Goal: Task Accomplishment & Management: Manage account settings

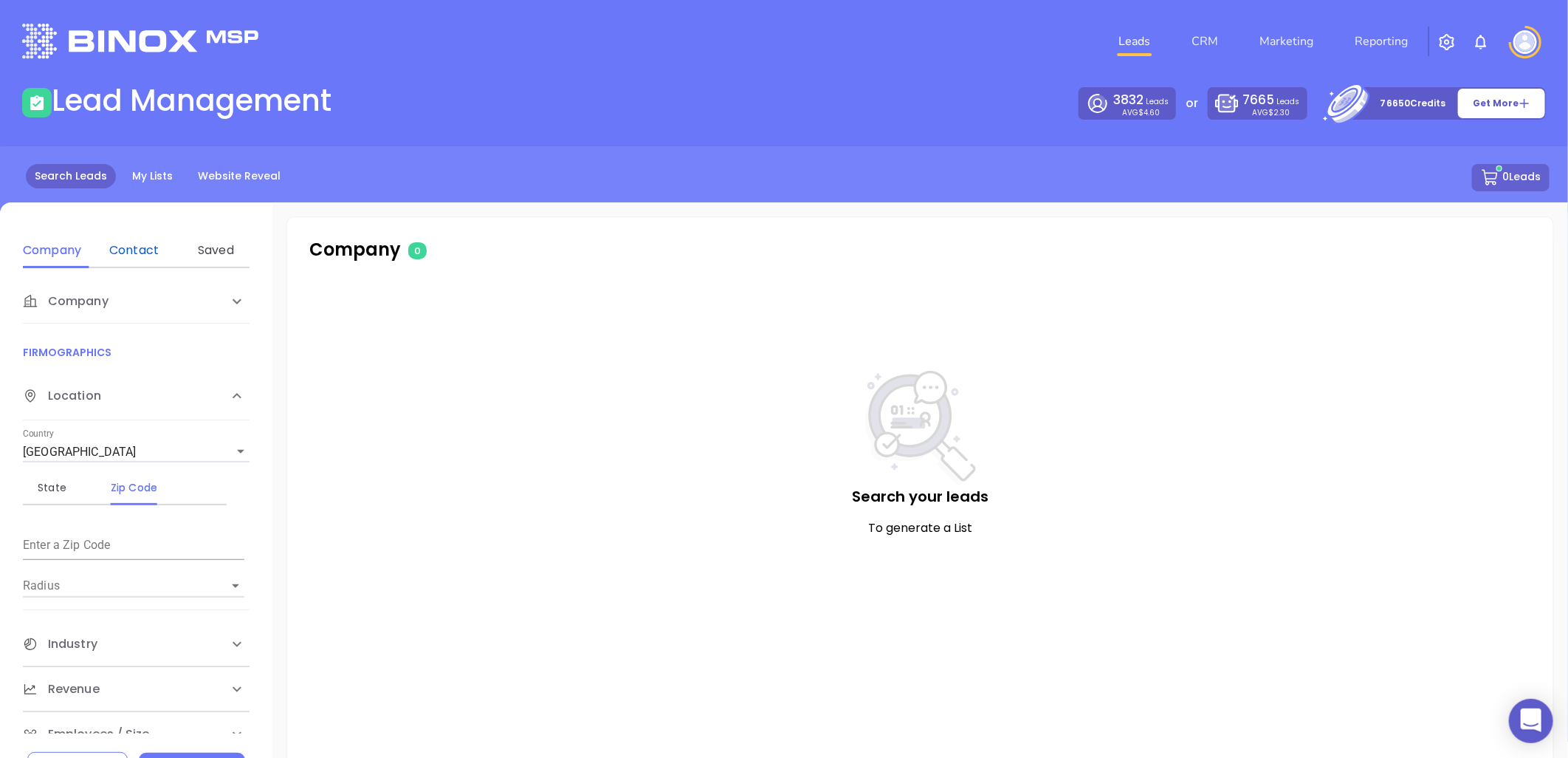
drag, startPoint x: 128, startPoint y: 248, endPoint x: 142, endPoint y: 210, distance: 40.5
click at [128, 248] on div "Contact" at bounding box center [134, 250] width 58 height 17
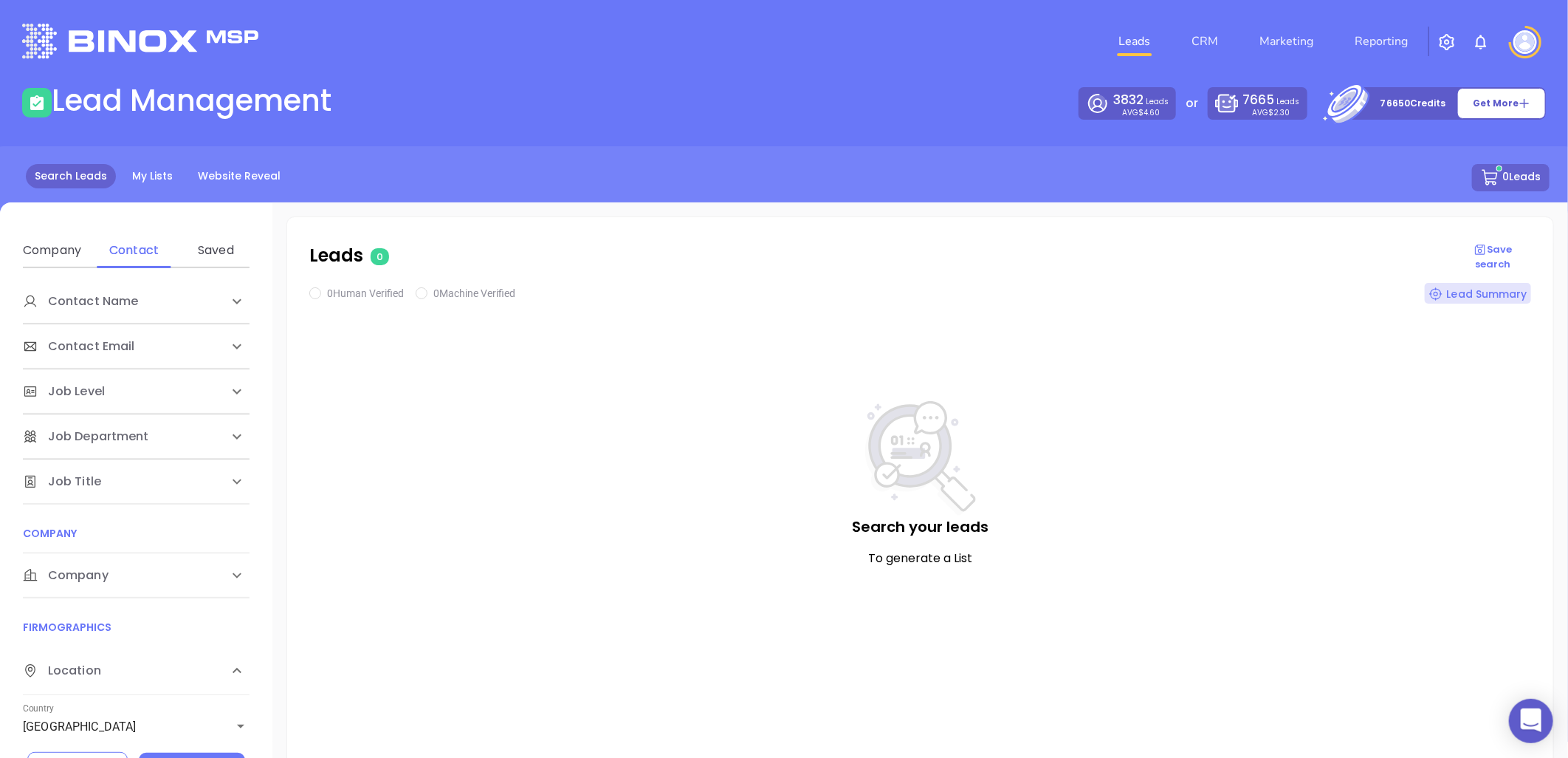
click at [69, 310] on span "Company" at bounding box center [80, 301] width 115 height 17
click at [140, 633] on div "Domain" at bounding box center [134, 632] width 58 height 17
click at [115, 676] on input "Enter a company name" at bounding box center [133, 687] width 221 height 24
paste input "bankwithunited.com"
type input "bankwithunited.com"
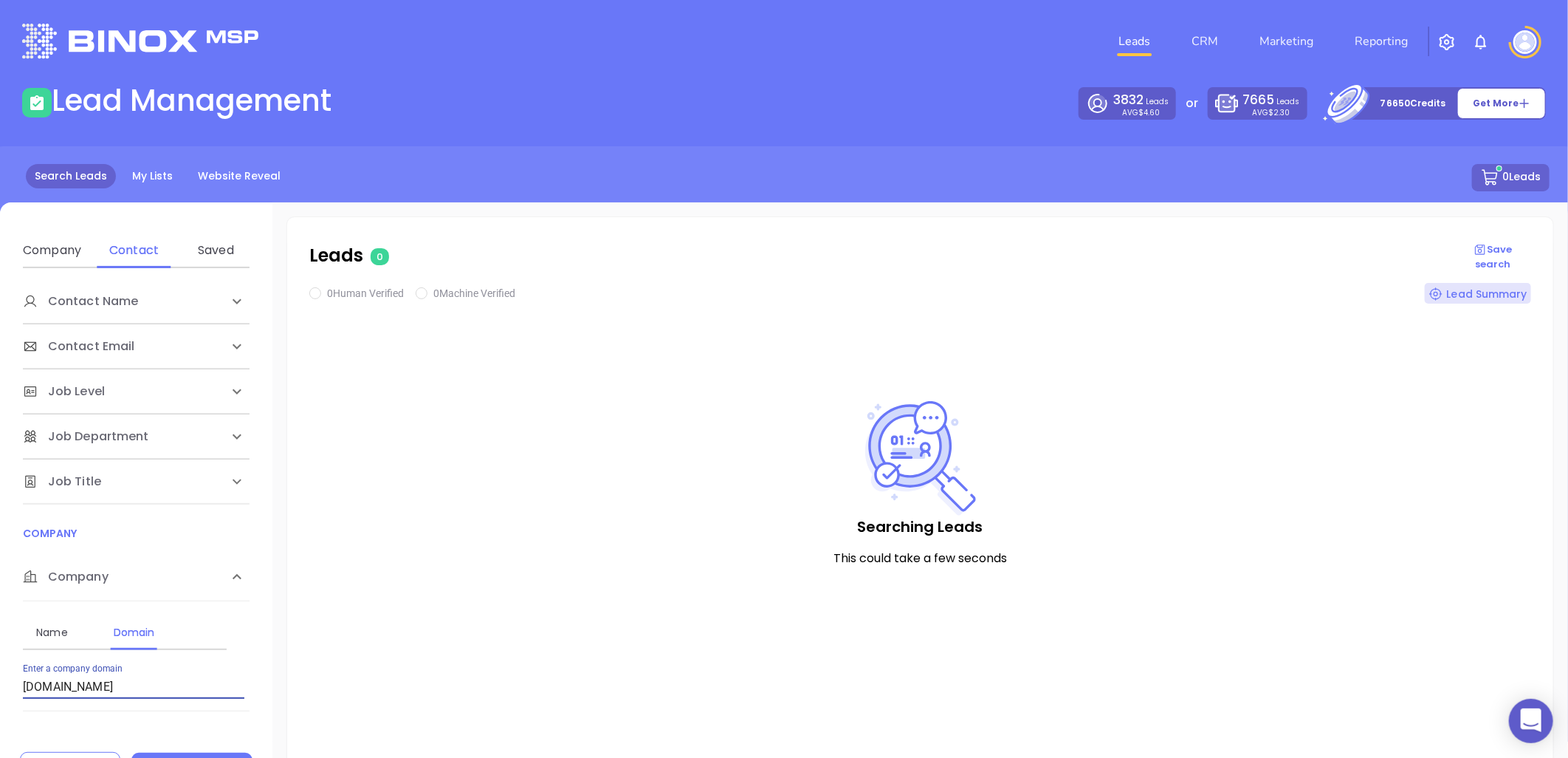
checkbox input "true"
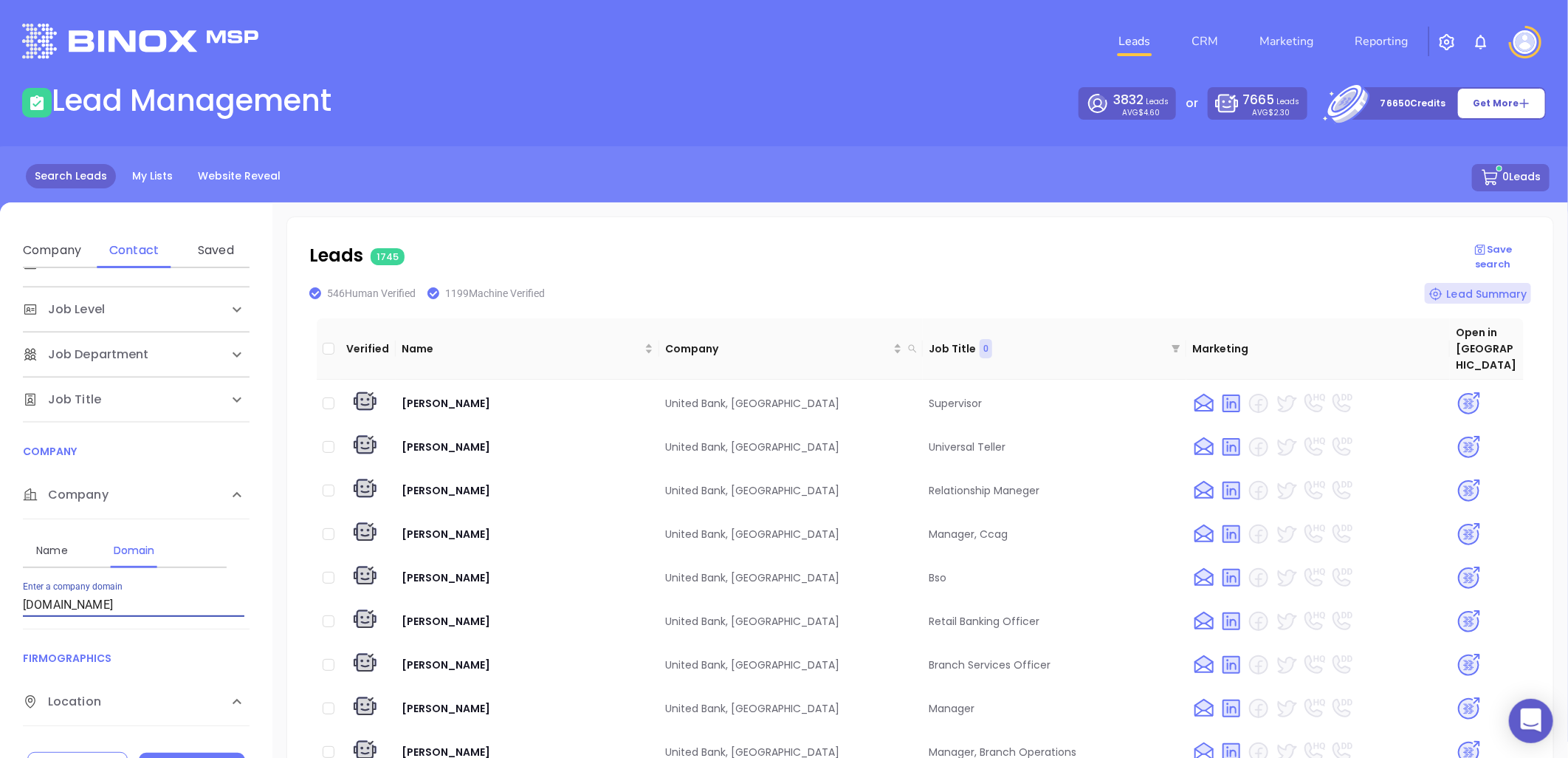
drag, startPoint x: -274, startPoint y: 732, endPoint x: -314, endPoint y: 729, distance: 40.1
click at [0, 682] on html "0 Leads CRM Marketing Reporting Financial Leads Leads Lead Management 3832 Lead…" at bounding box center [784, 379] width 1568 height 758
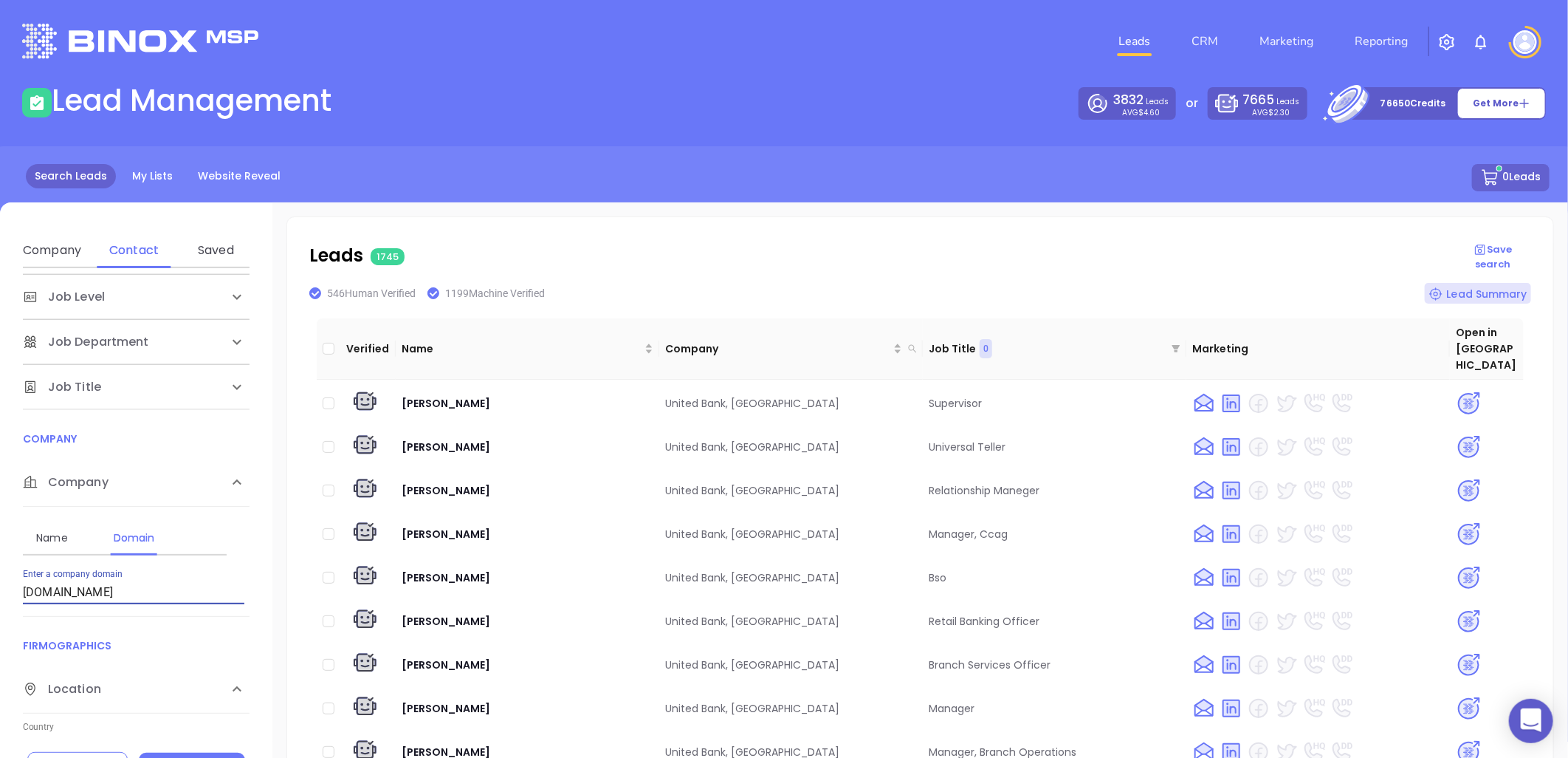
paste input "hanovermortgageco"
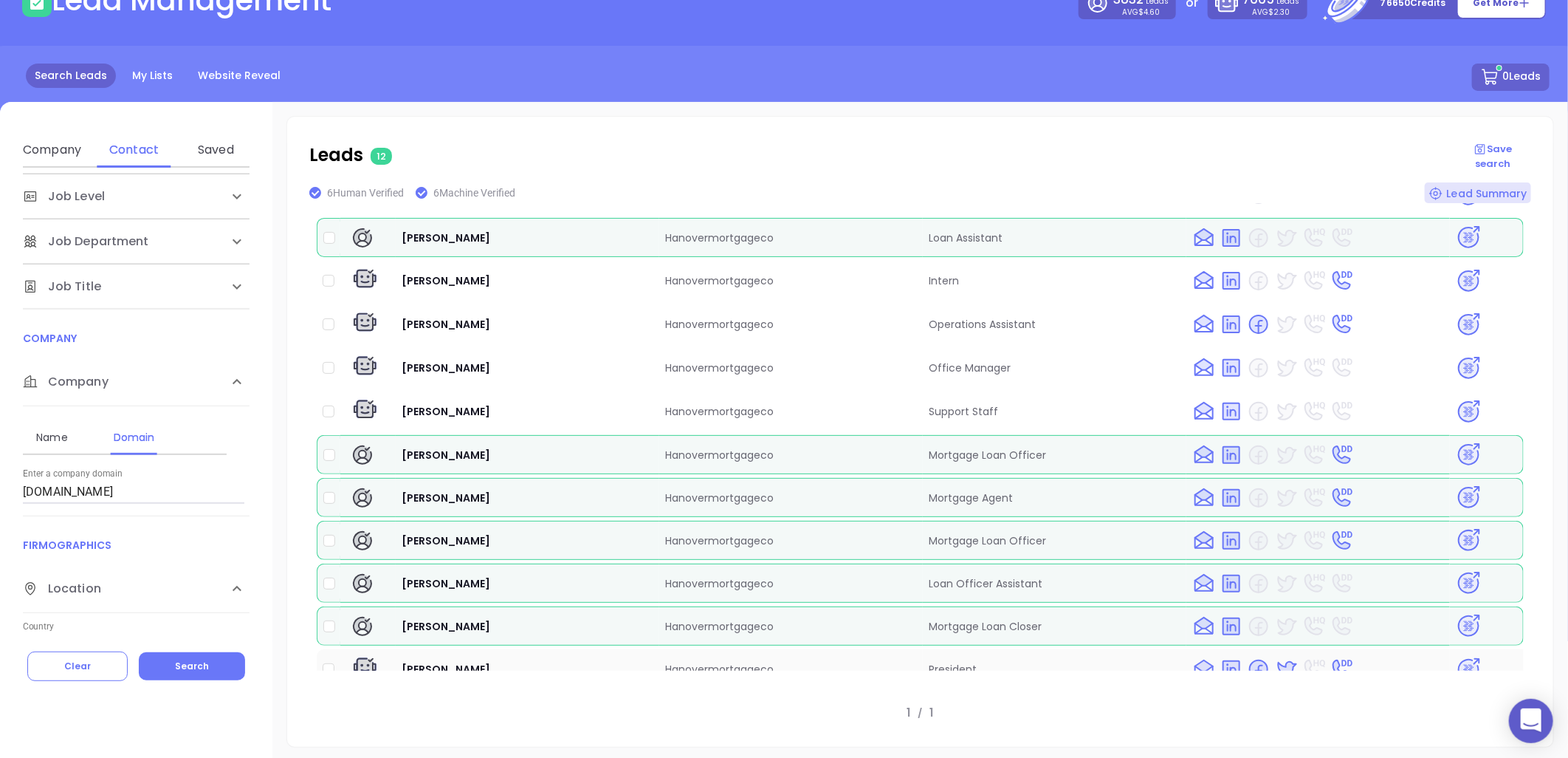
scroll to position [93, 0]
drag, startPoint x: 392, startPoint y: 644, endPoint x: 772, endPoint y: 653, distance: 380.1
click at [772, 653] on tr "Colin Philbrick Hanovermortgageco President" at bounding box center [920, 668] width 1207 height 40
copy tr "Colin Philbrick Hanovermortgageco"
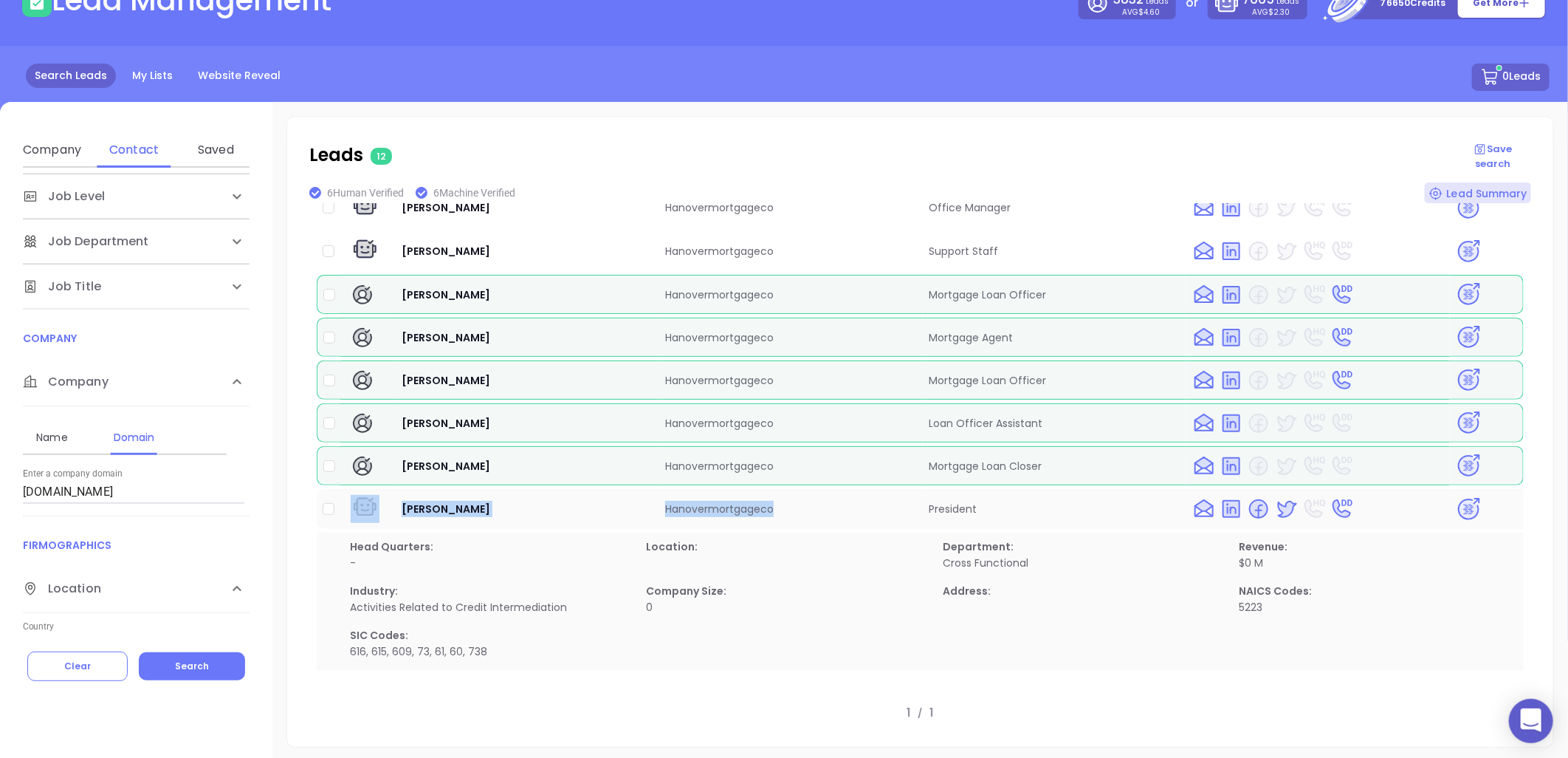
click at [1411, 496] on img at bounding box center [1468, 509] width 26 height 26
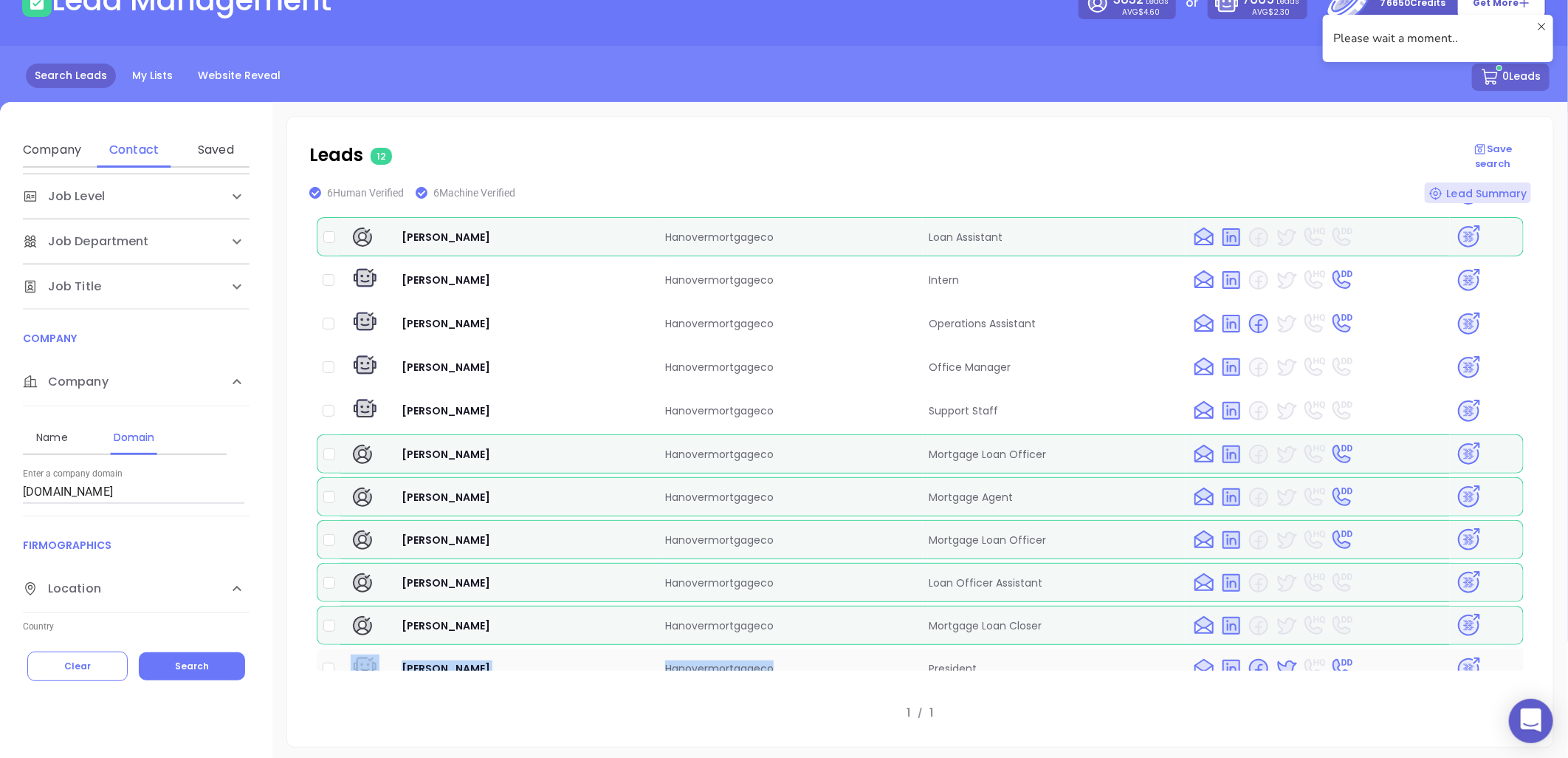
click at [550, 648] on td "[PERSON_NAME]" at bounding box center [527, 668] width 263 height 40
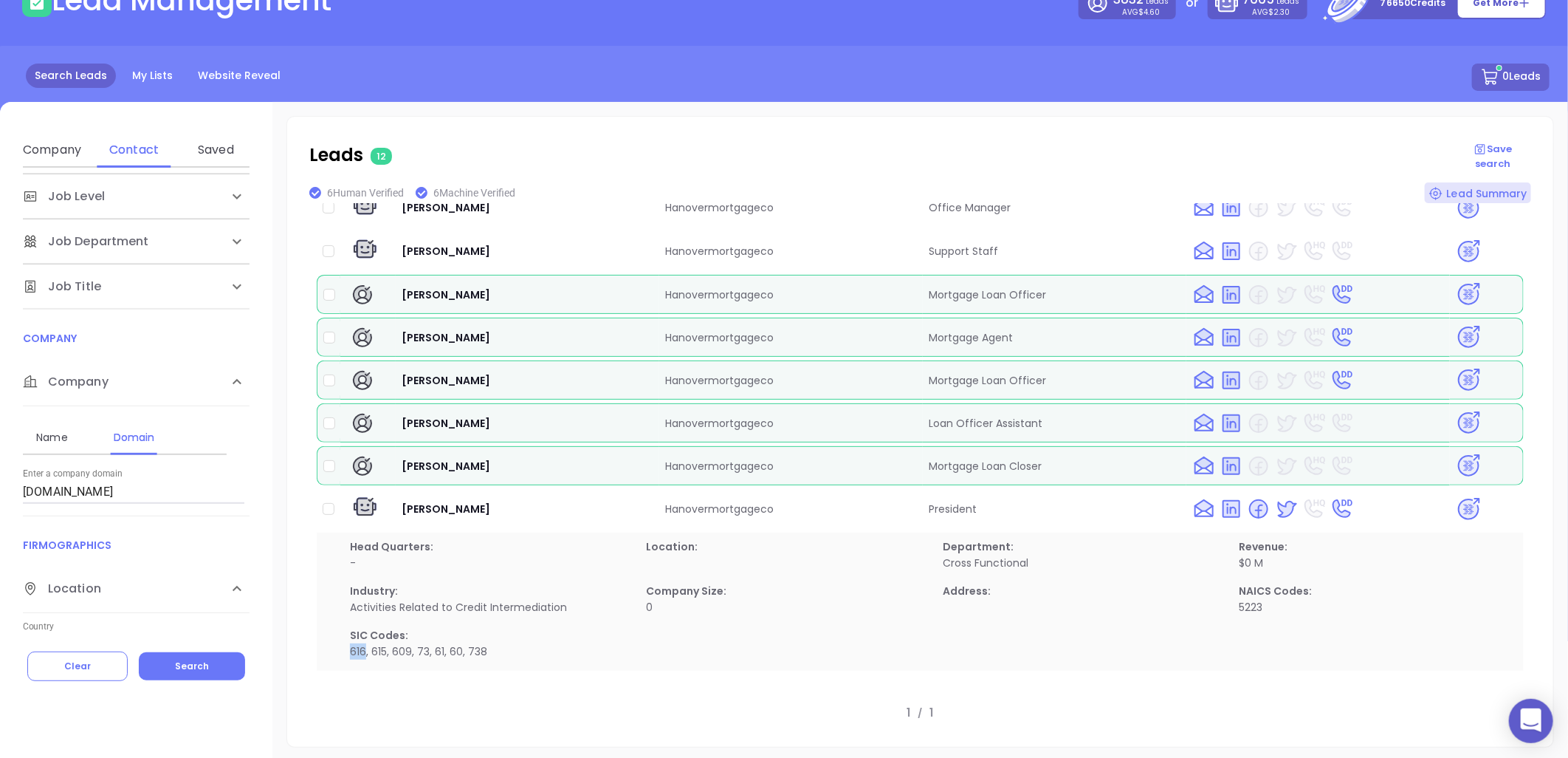
drag, startPoint x: 350, startPoint y: 628, endPoint x: 364, endPoint y: 630, distance: 14.1
click at [364, 644] on p "616, 615, 609, 73, 61, 60, 738" at bounding box center [489, 652] width 279 height 16
drag, startPoint x: 124, startPoint y: 501, endPoint x: -175, endPoint y: 525, distance: 300.0
click at [0, 525] on html "0 Leads CRM Marketing Reporting Financial Leads Leads Lead Management 3832 Lead…" at bounding box center [784, 278] width 1568 height 758
paste input "atlanticbay"
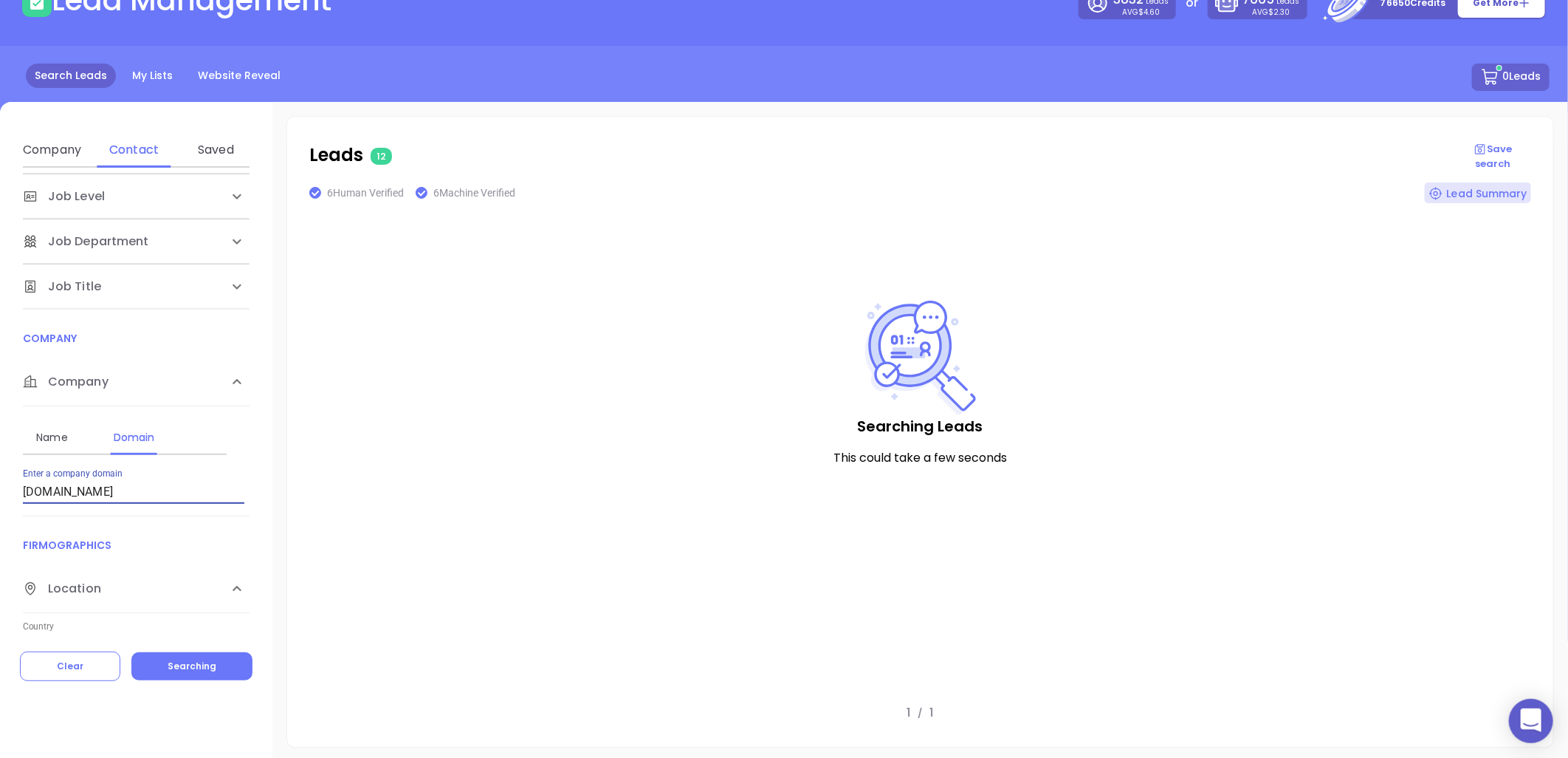
scroll to position [0, 0]
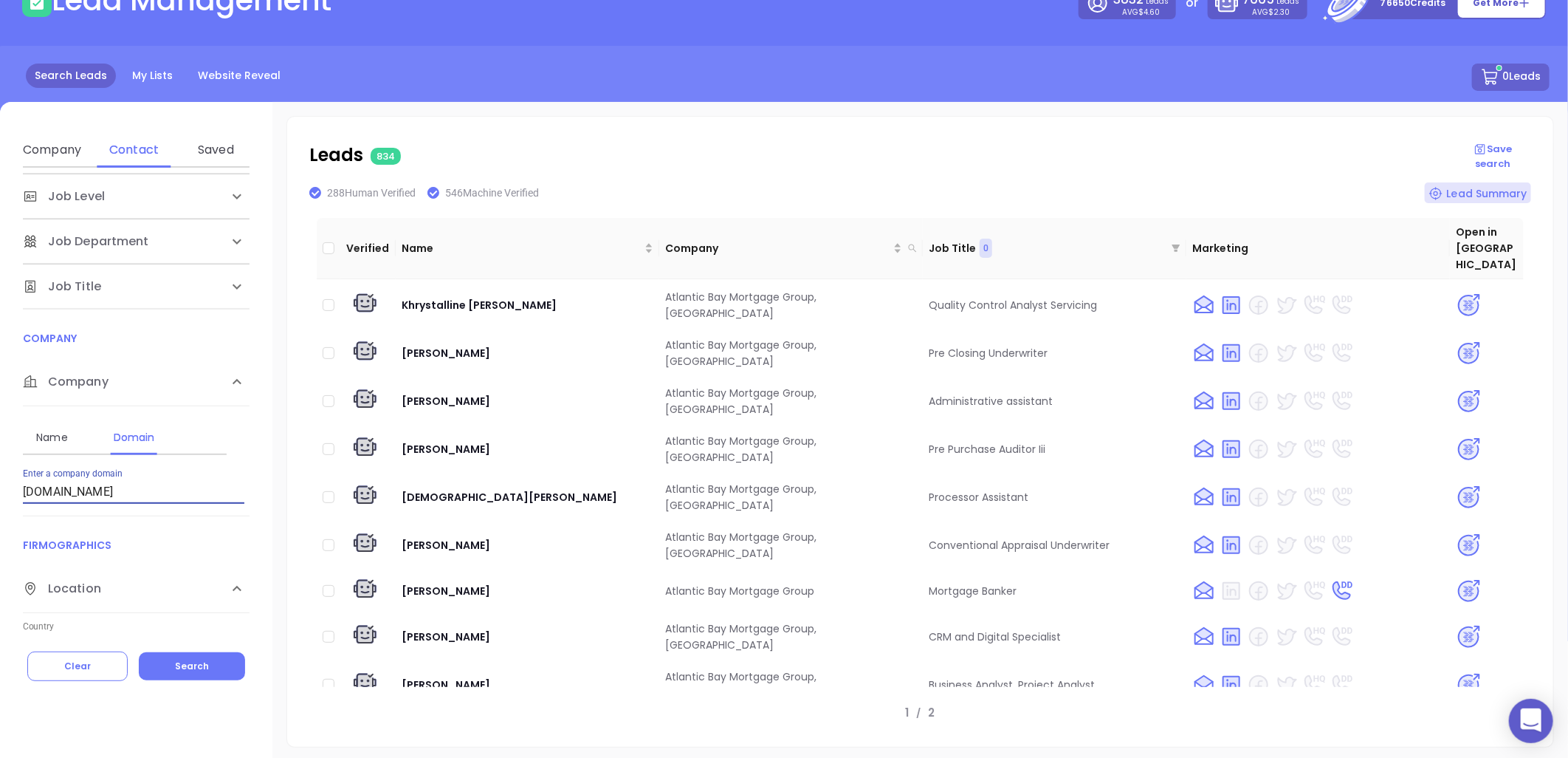
drag, startPoint x: 56, startPoint y: 496, endPoint x: -396, endPoint y: 532, distance: 453.4
click at [0, 532] on html "0 Leads CRM Marketing Reporting Financial Leads Leads Lead Management 3832 Lead…" at bounding box center [784, 278] width 1568 height 758
paste input "thegreatestrates"
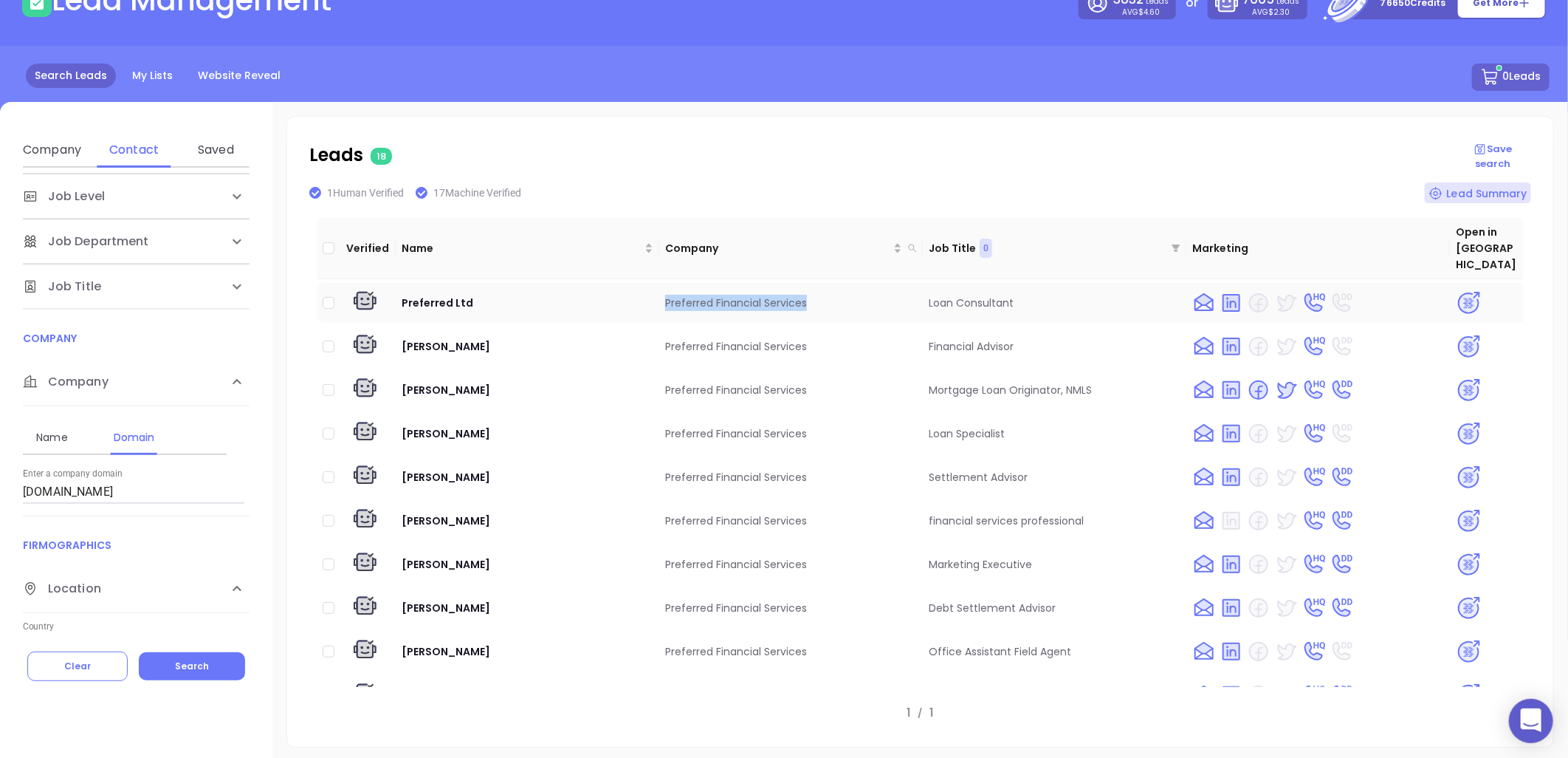
drag, startPoint x: 658, startPoint y: 279, endPoint x: 834, endPoint y: 277, distance: 176.0
click at [834, 283] on td "Preferred Financial Services" at bounding box center [790, 303] width 263 height 40
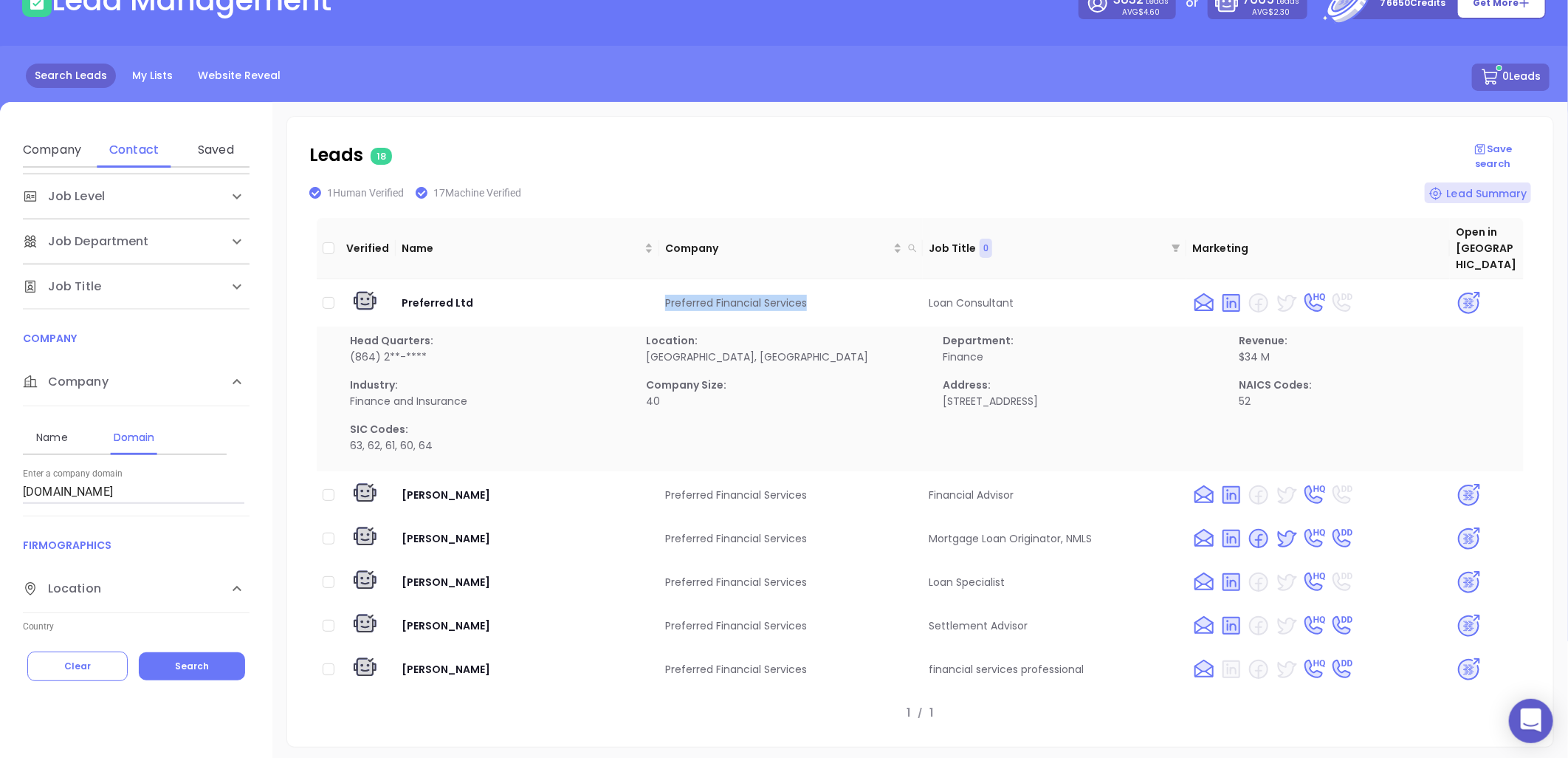
copy td "Preferred Financial Services"
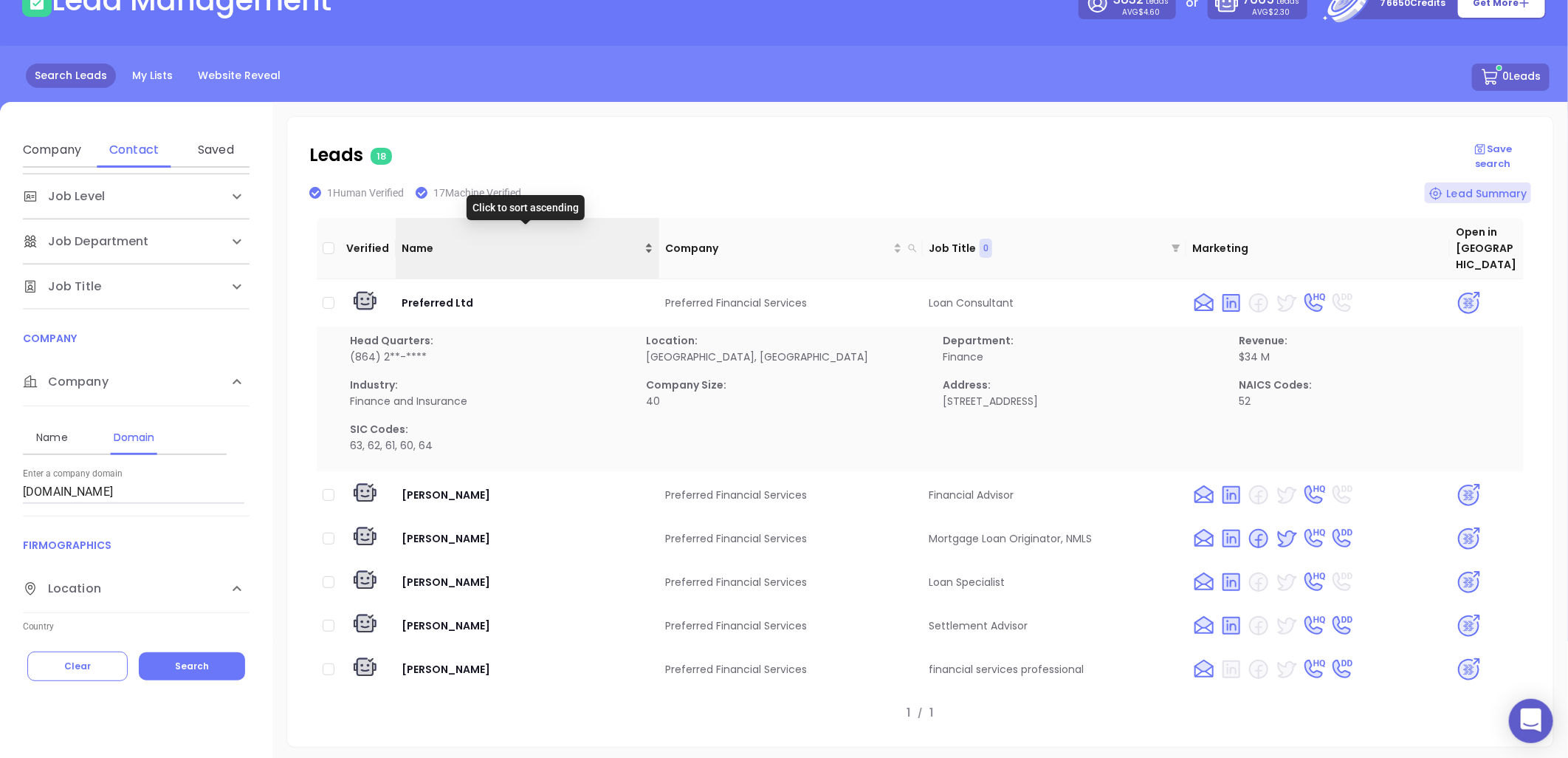
click at [644, 240] on div "Name" at bounding box center [526, 249] width 251 height 16
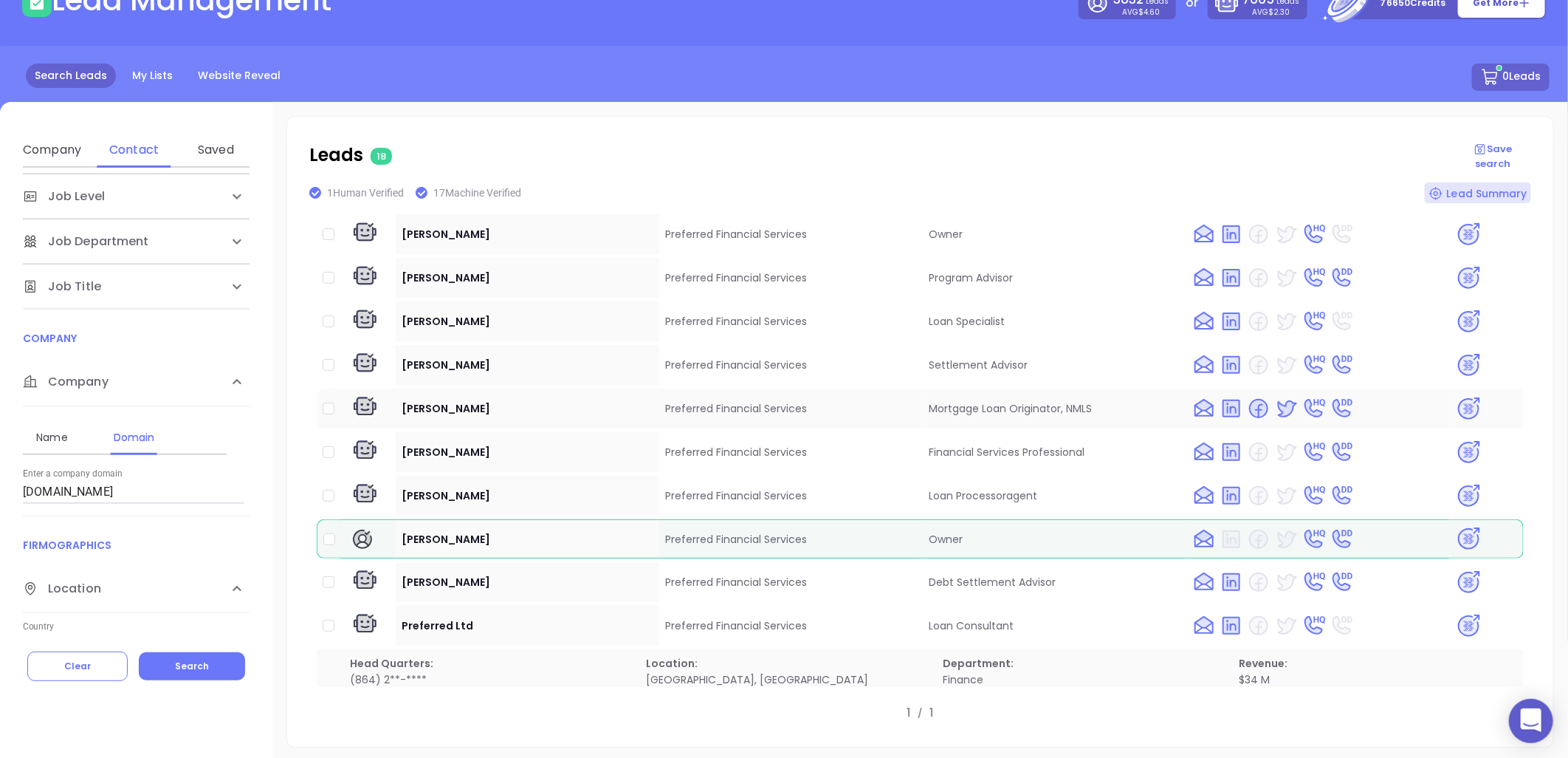
scroll to position [164, 0]
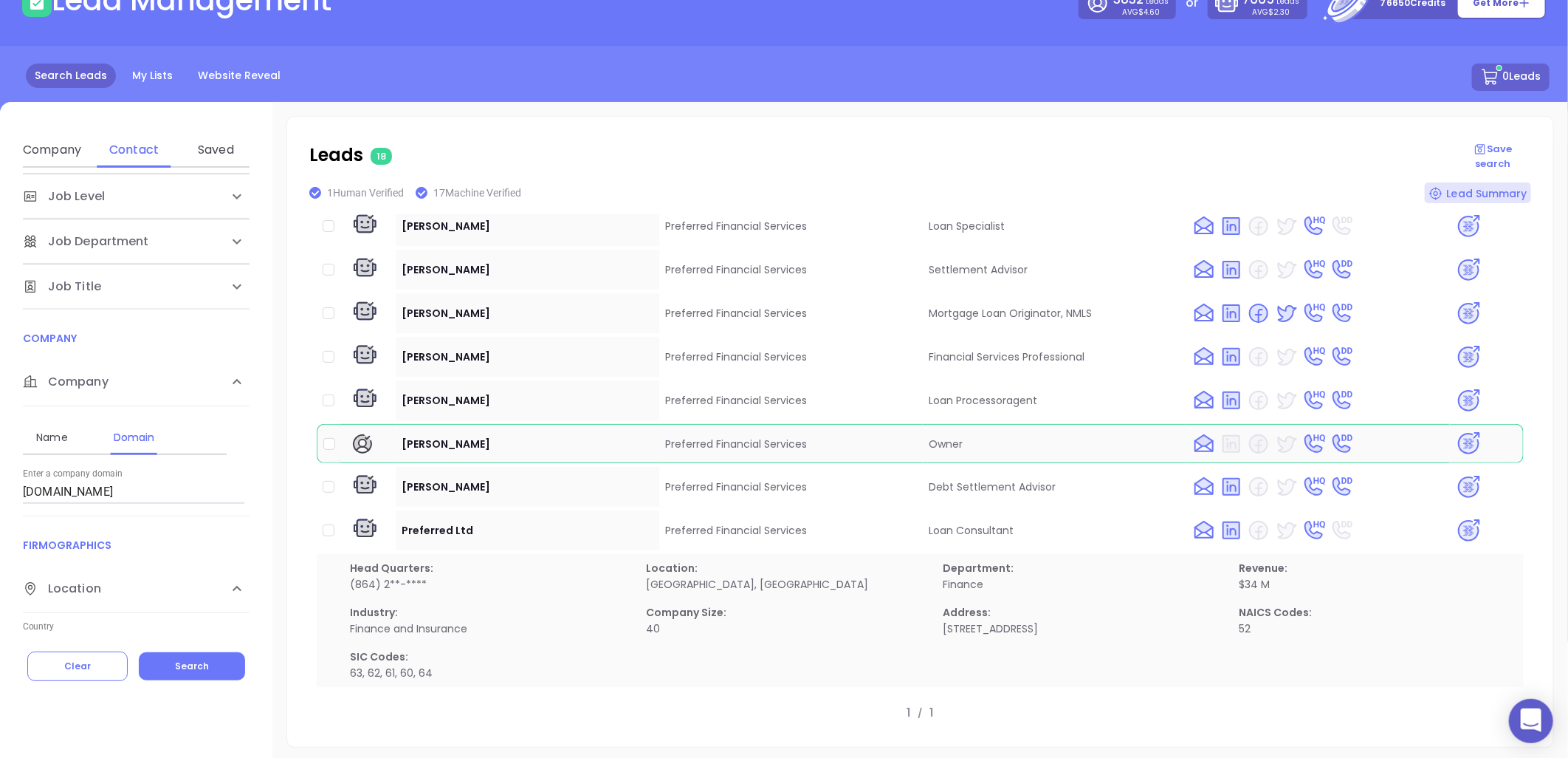
click at [1411, 431] on img at bounding box center [1468, 443] width 26 height 26
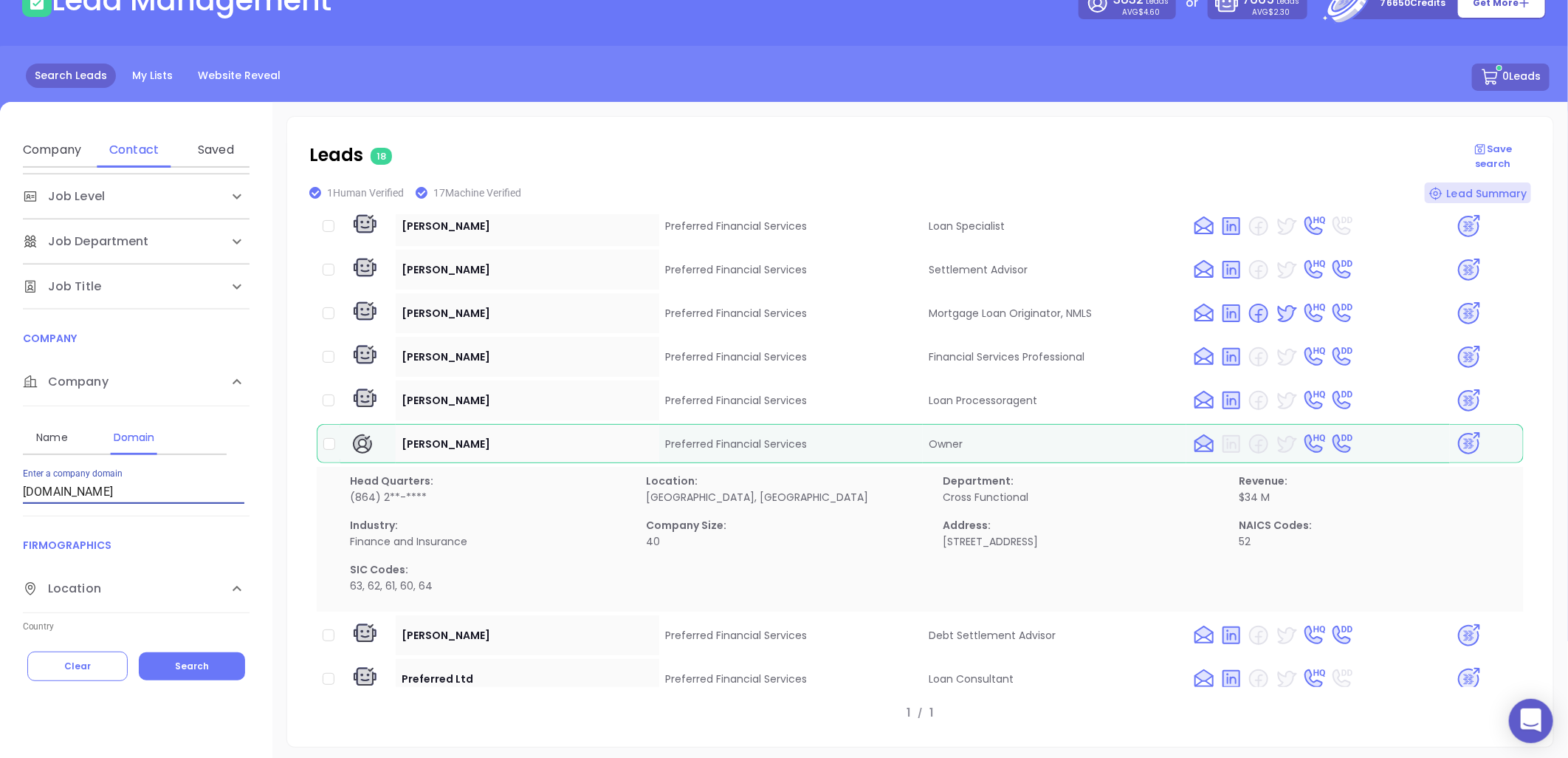
drag, startPoint x: 139, startPoint y: 490, endPoint x: -159, endPoint y: 522, distance: 299.7
click at [0, 522] on html "0 Leads CRM Marketing Reporting Financial Leads Leads Lead Management 3832 Lead…" at bounding box center [784, 278] width 1568 height 758
paste input "clearviewmortgage.net"
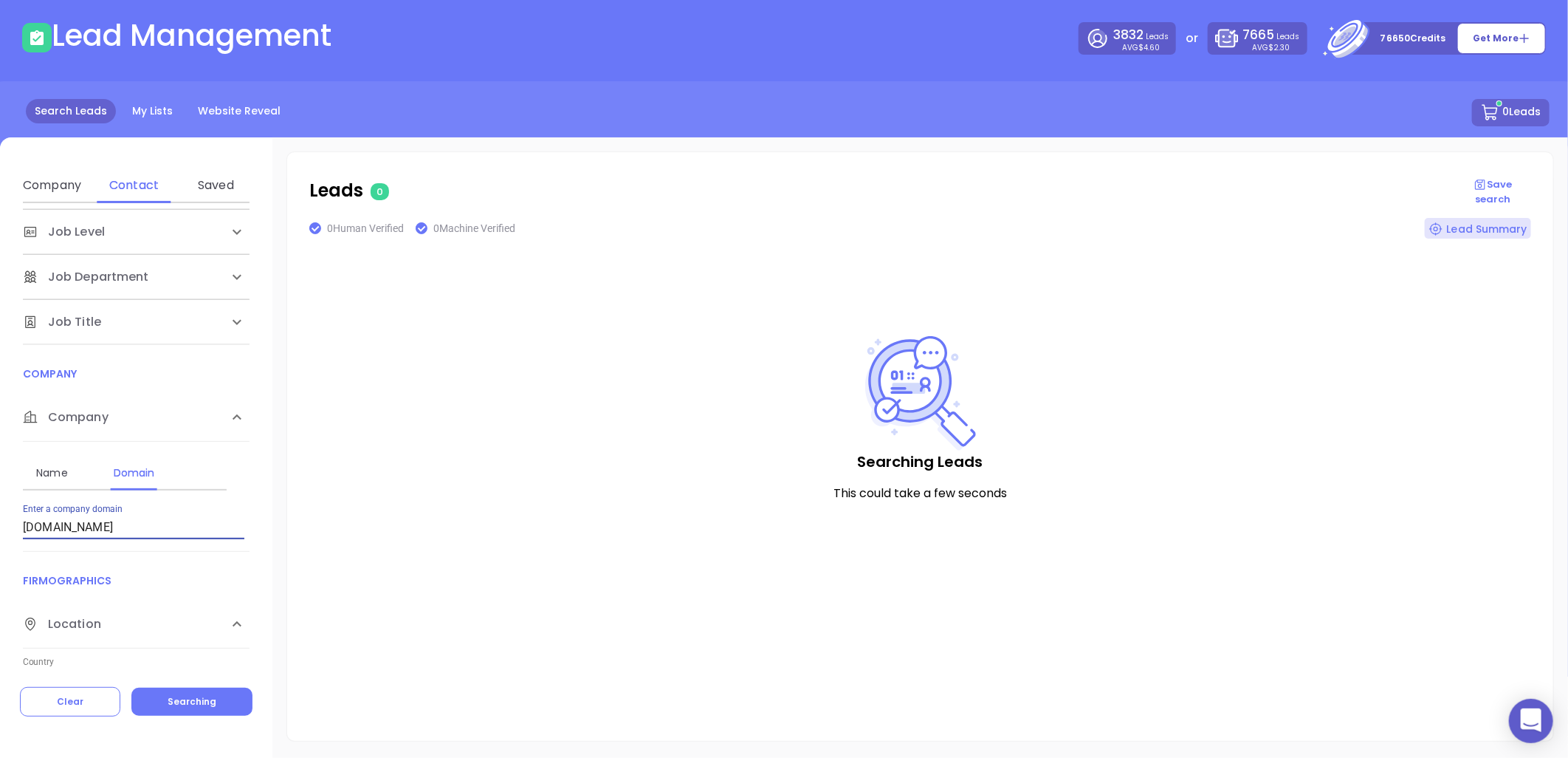
scroll to position [64, 0]
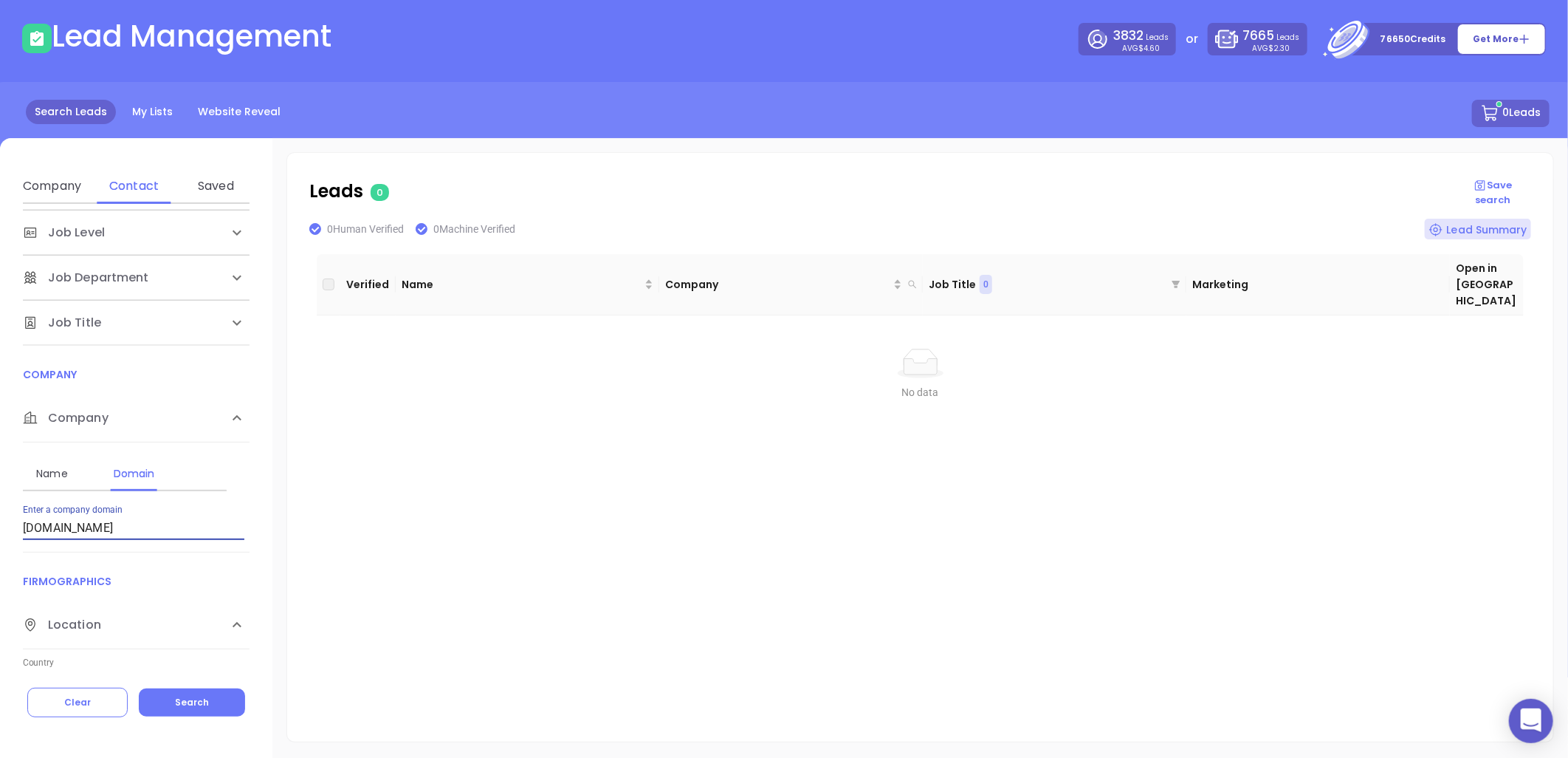
drag, startPoint x: -140, startPoint y: 528, endPoint x: -191, endPoint y: 539, distance: 52.2
click at [0, 539] on html "0 Leads CRM Marketing Reporting Financial Leads Leads Lead Management 3832 Lead…" at bounding box center [784, 315] width 1568 height 758
paste input "ascendlending"
click at [186, 682] on div "Company Contact Saved Company Name Domain Enter a company name FIRMOGRAPHICS Lo…" at bounding box center [136, 448] width 272 height 621
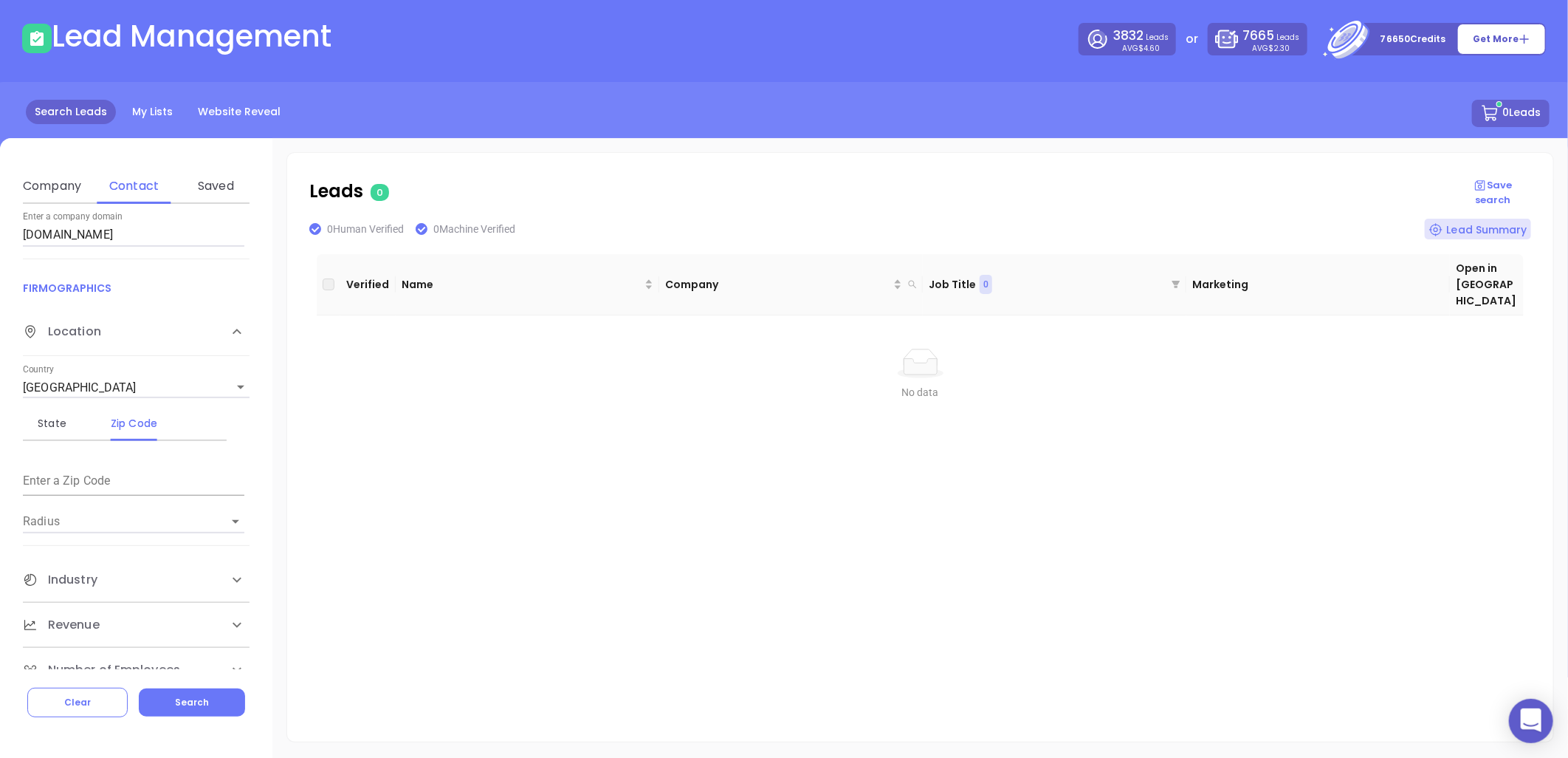
scroll to position [411, 0]
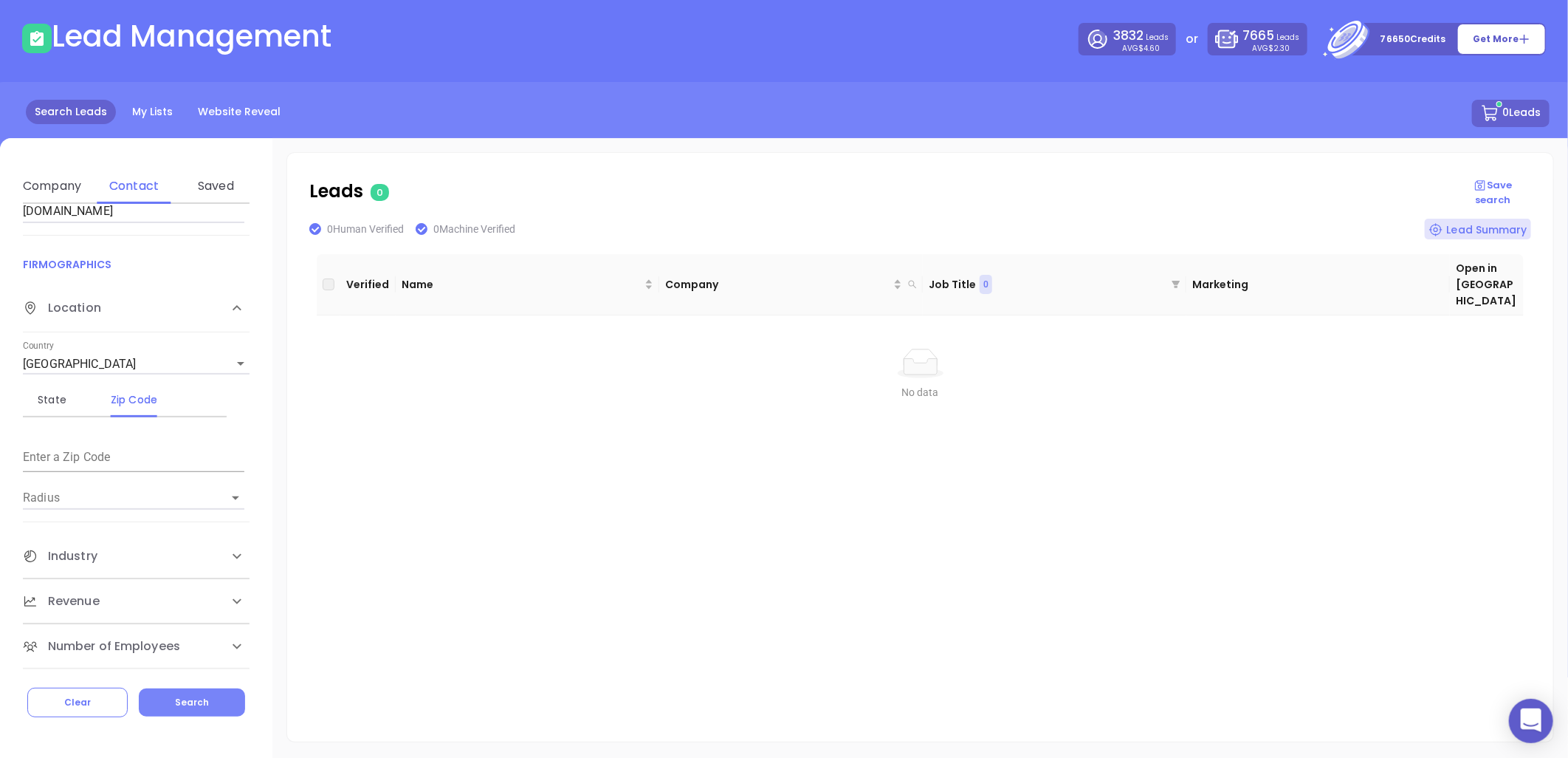
click at [167, 682] on button "Search" at bounding box center [192, 702] width 106 height 28
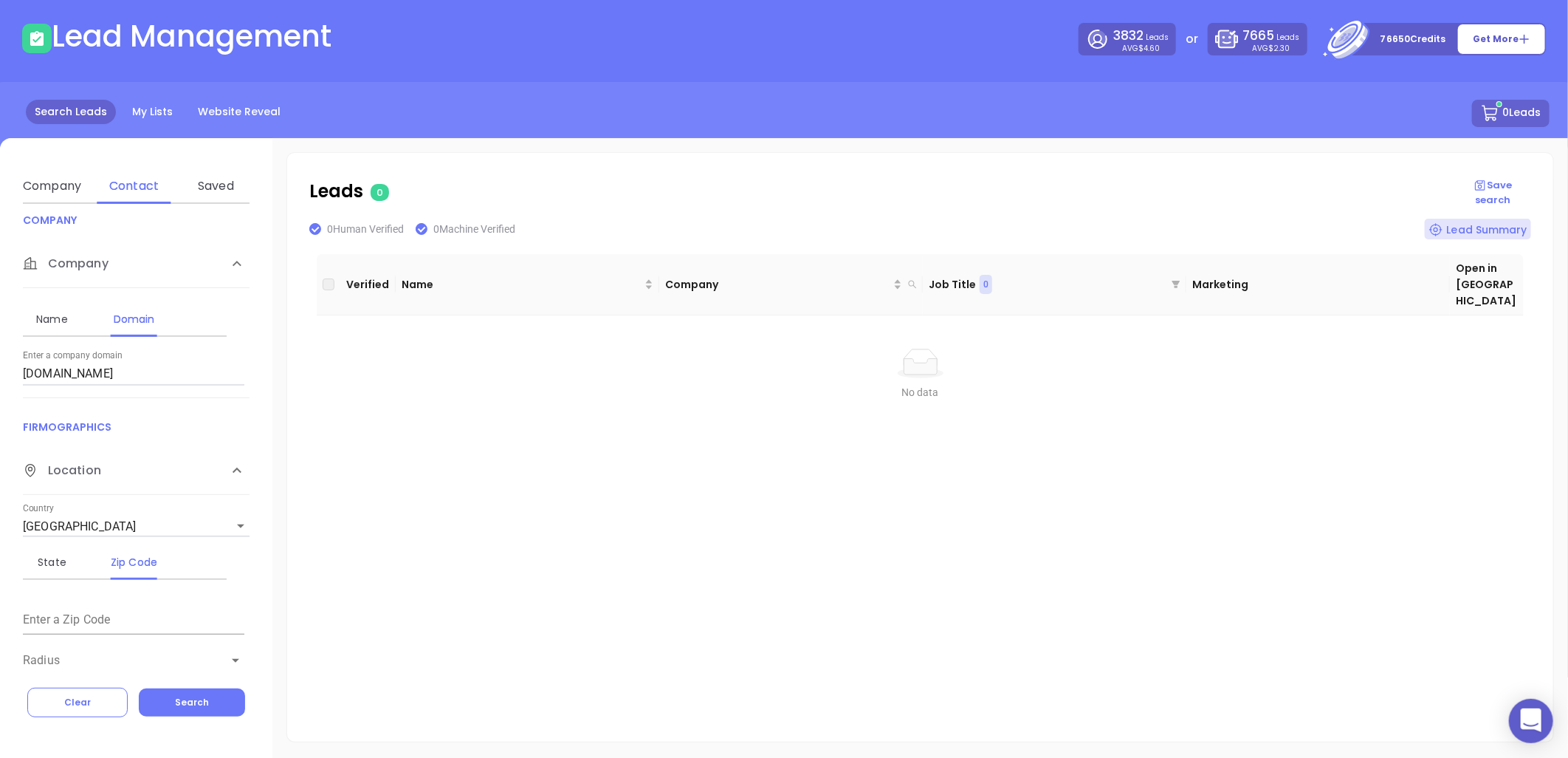
scroll to position [248, 0]
drag, startPoint x: 15, startPoint y: 399, endPoint x: -153, endPoint y: 417, distance: 169.0
click at [0, 417] on html "0 Leads CRM Marketing Reporting Financial Leads Leads Lead Management 3832 Lead…" at bounding box center [784, 315] width 1568 height 758
paste input "lendinggreenville.com"
drag, startPoint x: 143, startPoint y: 373, endPoint x: -264, endPoint y: 459, distance: 416.0
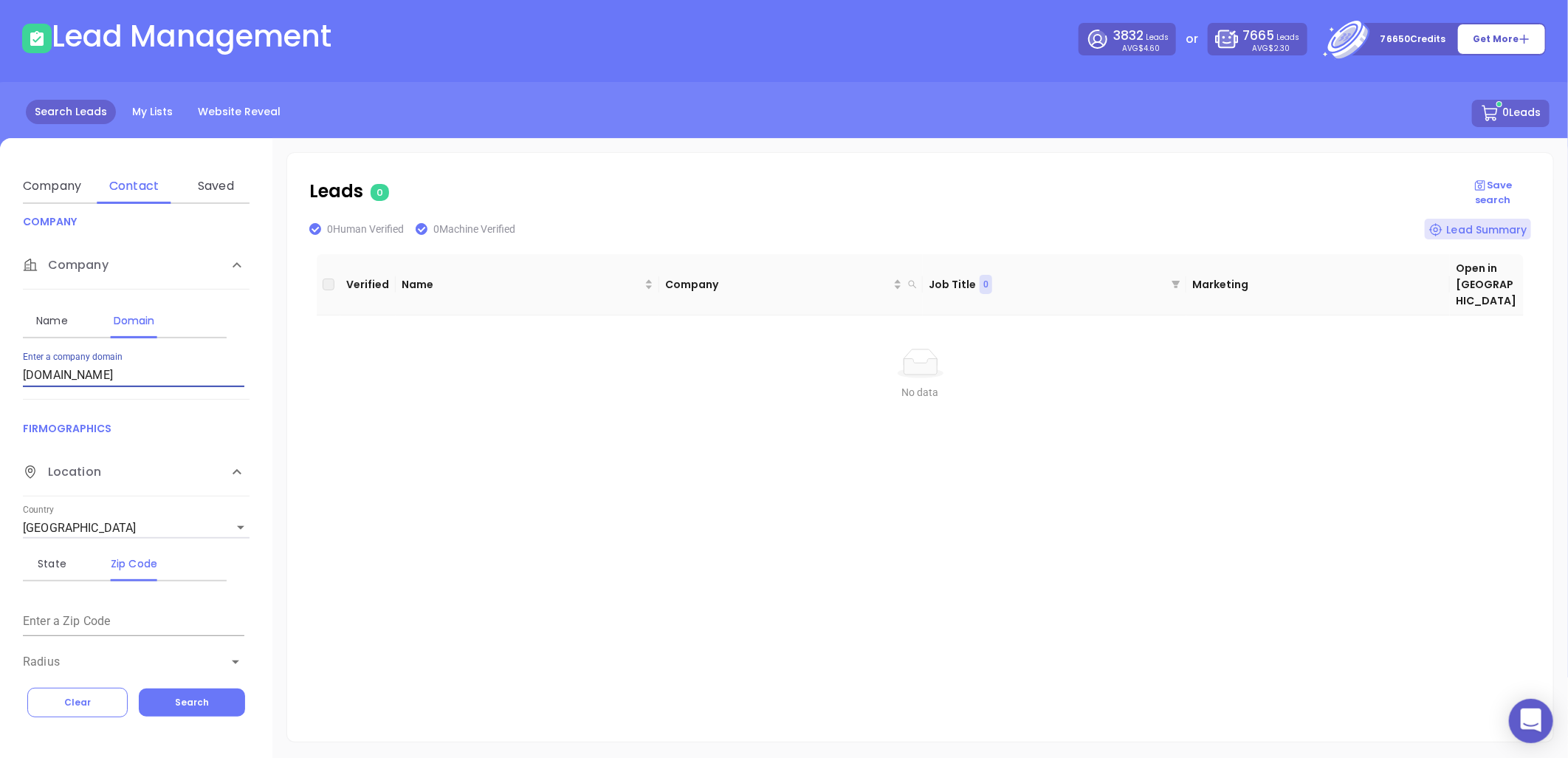
click at [0, 459] on html "0 Leads CRM Marketing Reporting Financial Leads Leads Lead Management 3832 Lead…" at bounding box center [784, 315] width 1568 height 758
paste input "myerscapital"
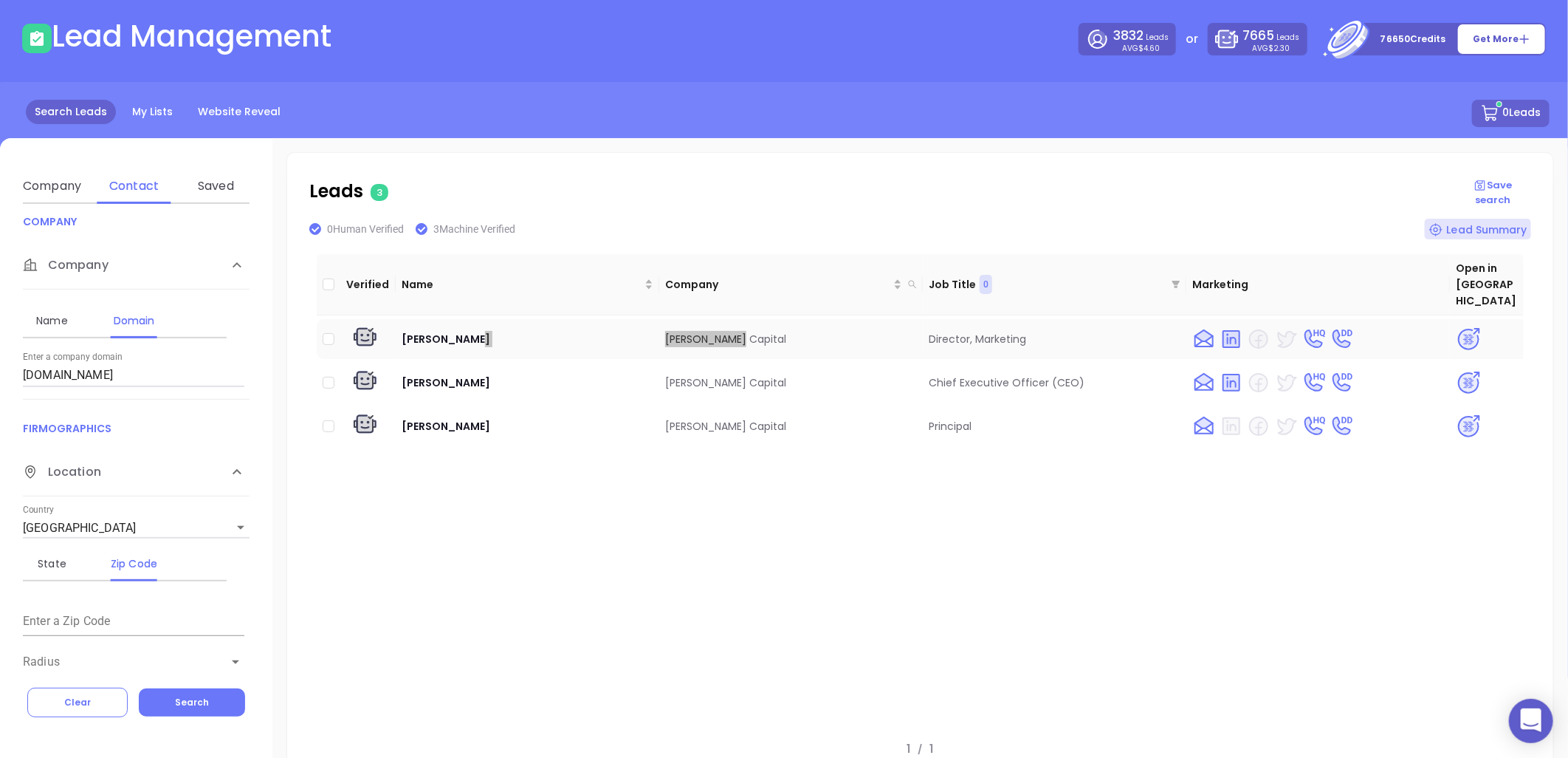
drag, startPoint x: 761, startPoint y: 314, endPoint x: 652, endPoint y: 335, distance: 111.0
click at [652, 335] on tr "Amanda Myers Myers Capital Director, Marketing" at bounding box center [920, 339] width 1207 height 40
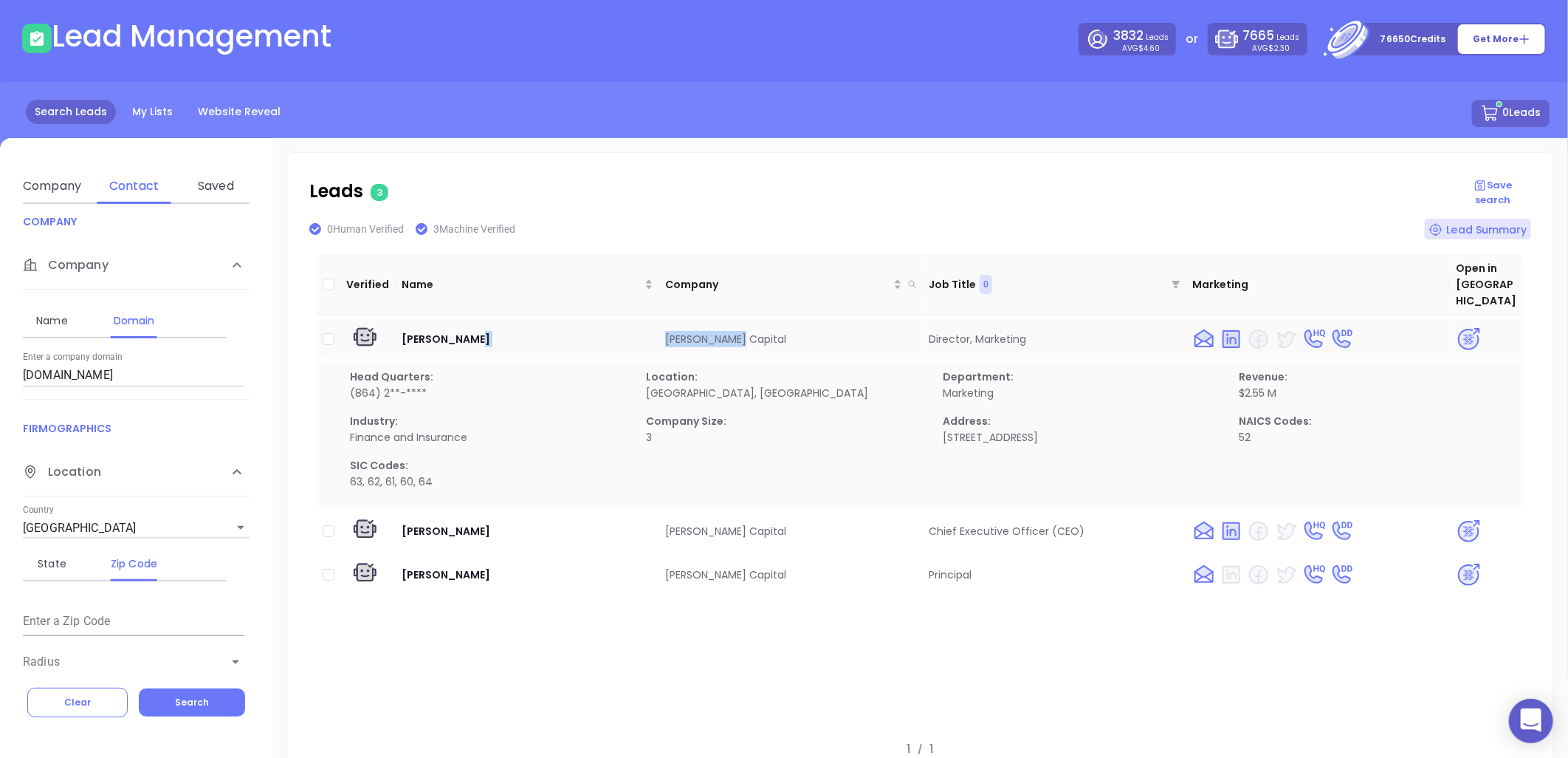
copy tr "Myers Capital"
drag, startPoint x: 119, startPoint y: 378, endPoint x: 13, endPoint y: 381, distance: 106.0
click at [0, 432] on html "0 Leads CRM Marketing Reporting Financial Leads Leads Lead Management 3832 Lead…" at bounding box center [784, 315] width 1568 height 758
paste input "homeownersfg"
type input "homeownersfg.com"
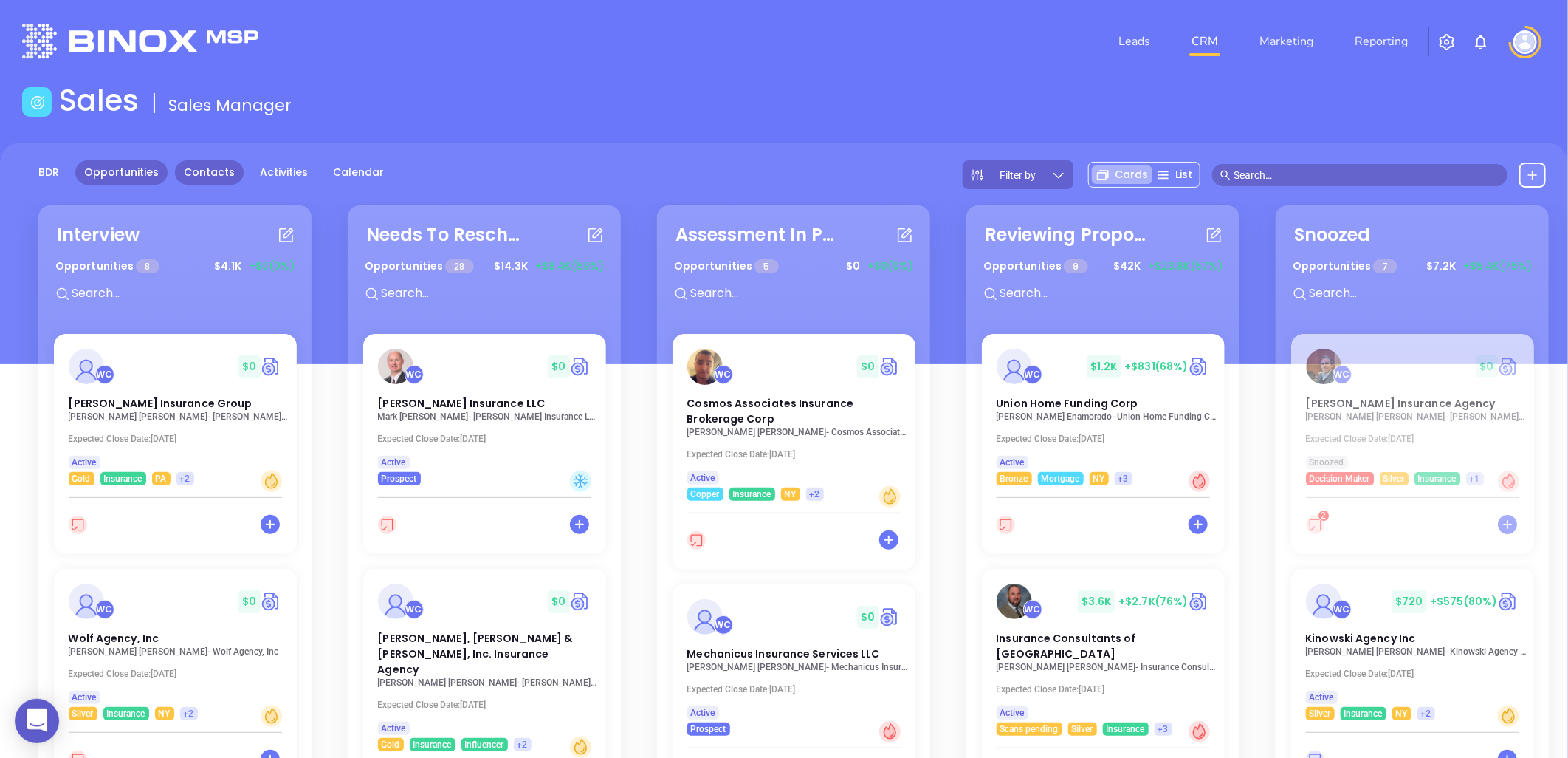
click at [213, 171] on link "Contacts" at bounding box center [208, 172] width 69 height 25
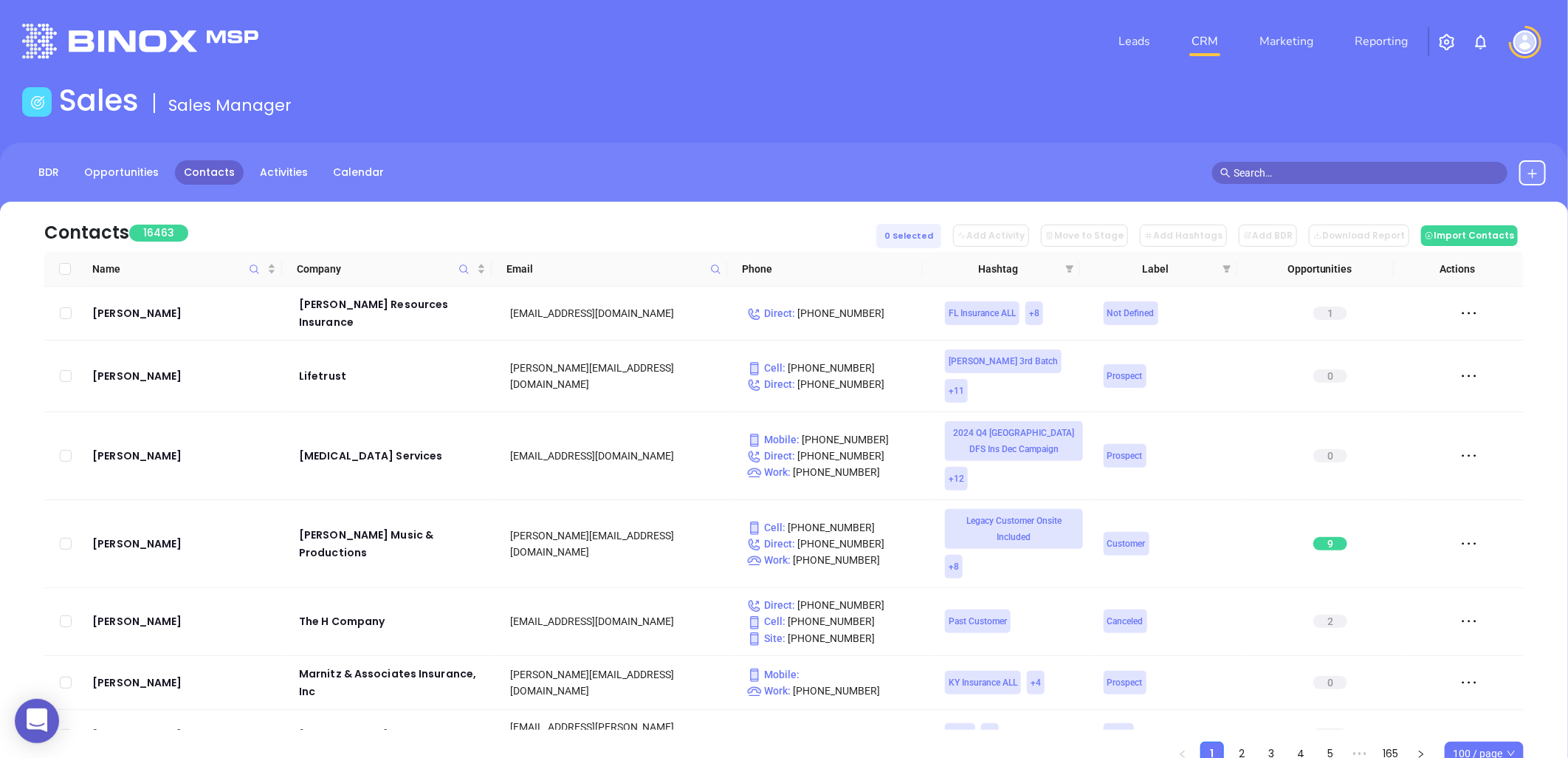
click at [715, 267] on icon at bounding box center [715, 269] width 11 height 11
paste input "southernfirst.com"
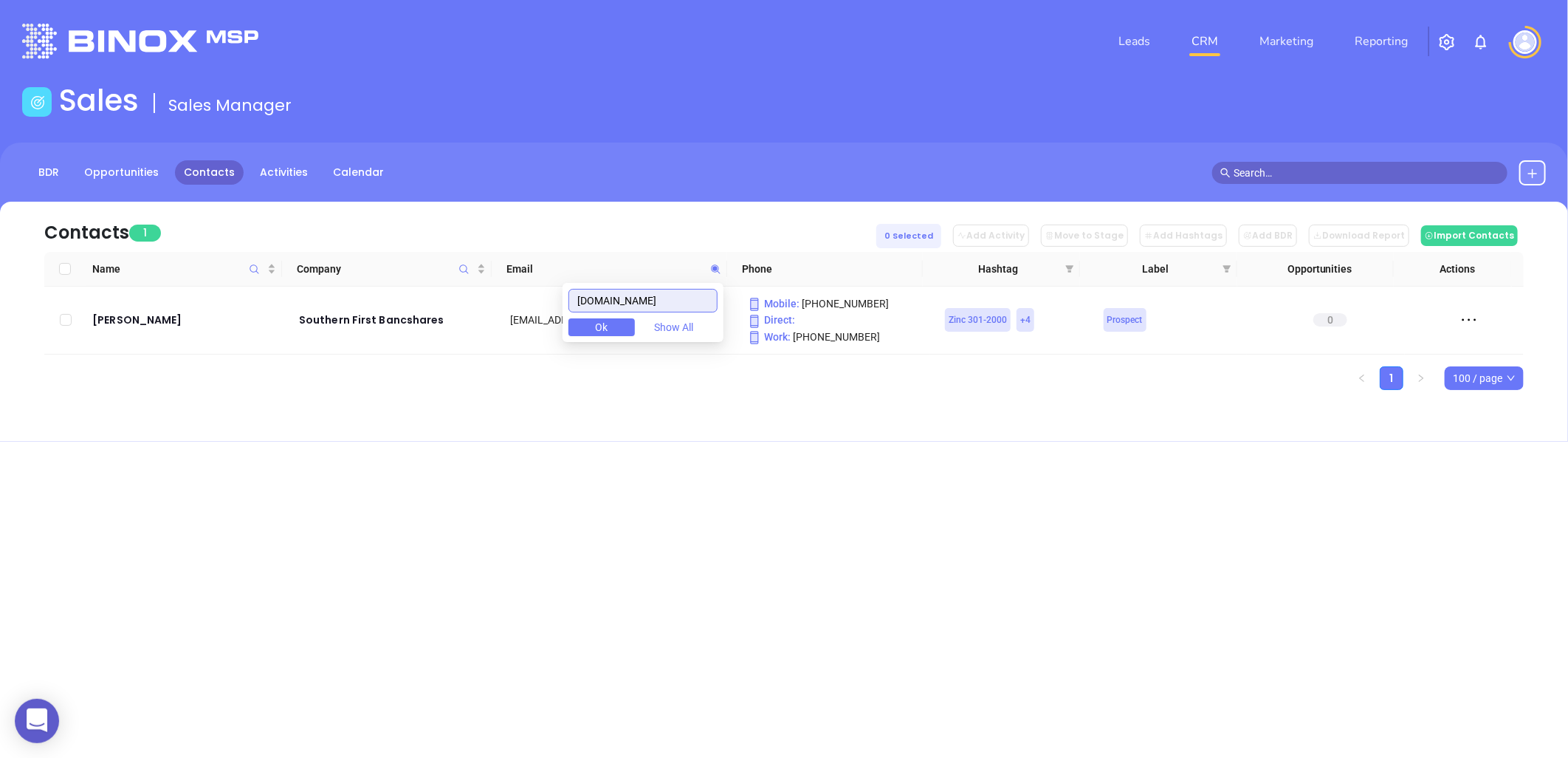
drag, startPoint x: 684, startPoint y: 304, endPoint x: 429, endPoint y: 330, distance: 256.3
click at [429, 330] on body "0 Leads CRM Marketing Reporting Financial Leads Leads Sales Sales Manager BDR O…" at bounding box center [784, 379] width 1568 height 758
paste input "upstatemortgage"
drag, startPoint x: 282, startPoint y: 315, endPoint x: 440, endPoint y: 334, distance: 159.1
click at [440, 334] on tr "Valerie Lee Upstate Mortgage Inc valerie@upstatemortgage.com Mobile : (864) 238…" at bounding box center [783, 320] width 1479 height 68
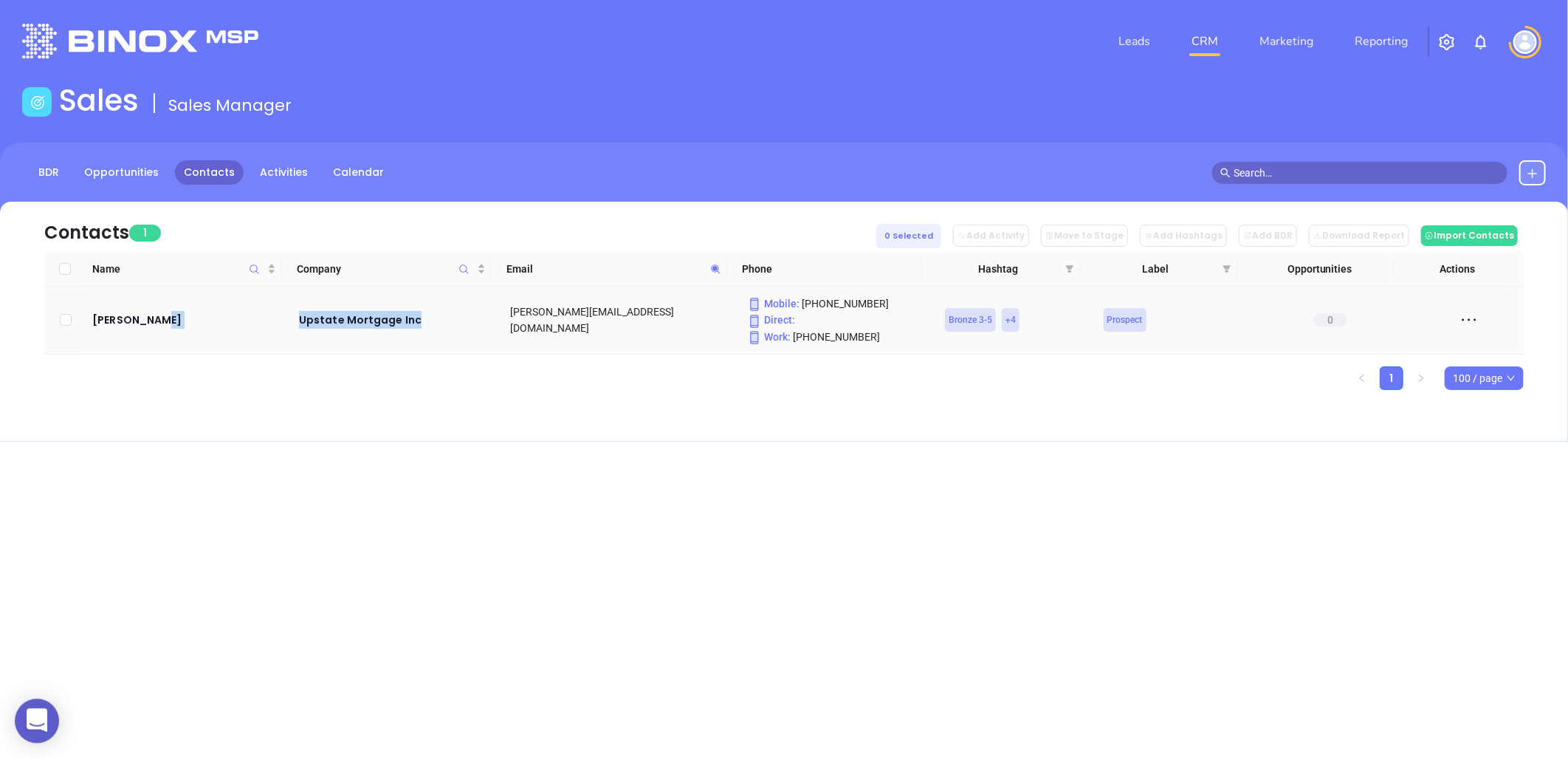
copy tr "Upstate Mortgage Inc"
click at [717, 262] on span at bounding box center [715, 269] width 17 height 22
paste input "palmettostatehom"
drag, startPoint x: 291, startPoint y: 316, endPoint x: 493, endPoint y: 328, distance: 202.4
click at [493, 328] on tr "Shawn Ezell Palmetto State Home Mortgage LLC sezell@palmettostatehomemortgage.c…" at bounding box center [783, 320] width 1479 height 68
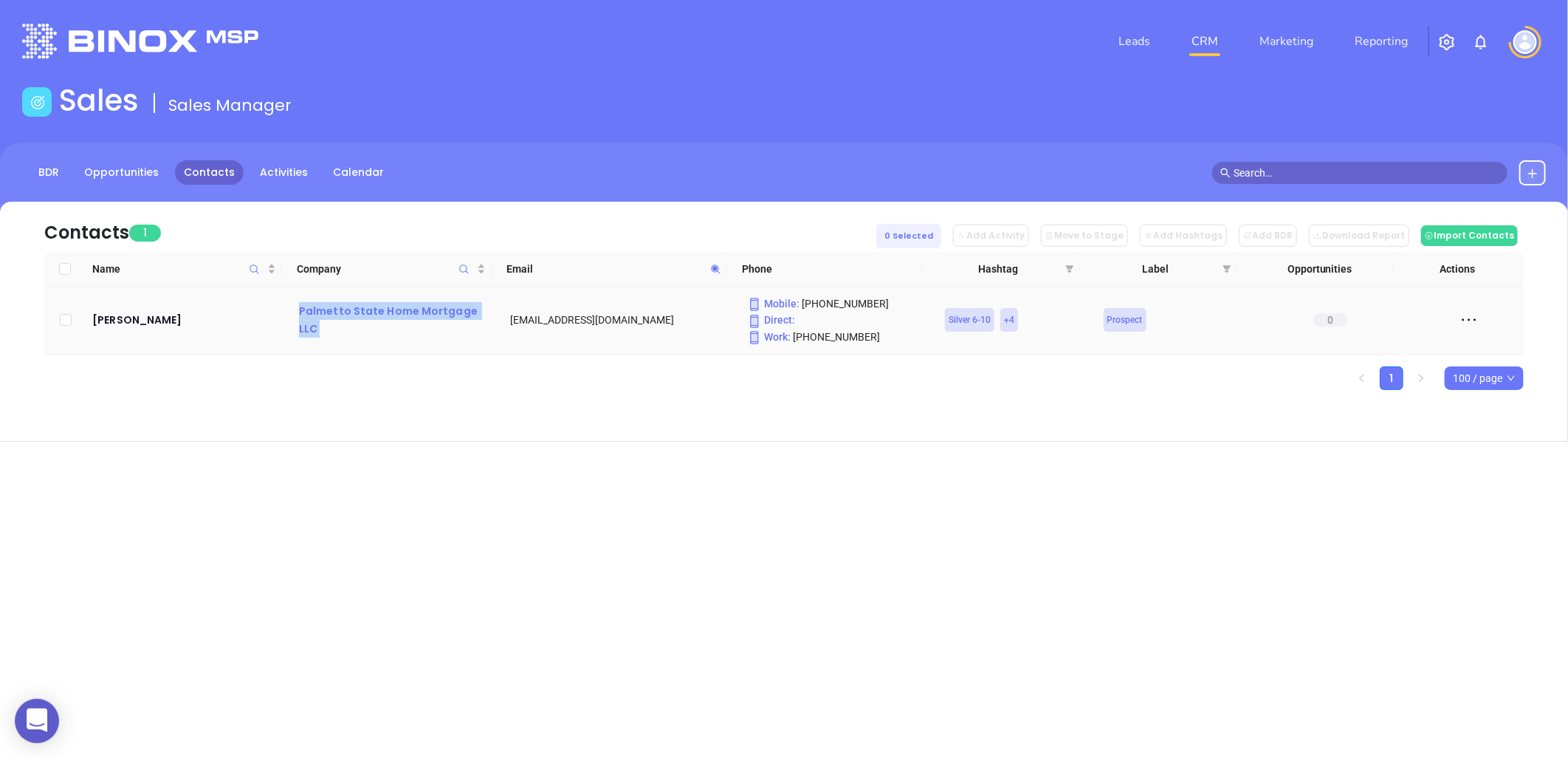
copy div "Palmetto State Home Mortgage LLC"
click at [716, 270] on icon at bounding box center [715, 269] width 9 height 9
paste input "bankwithunited"
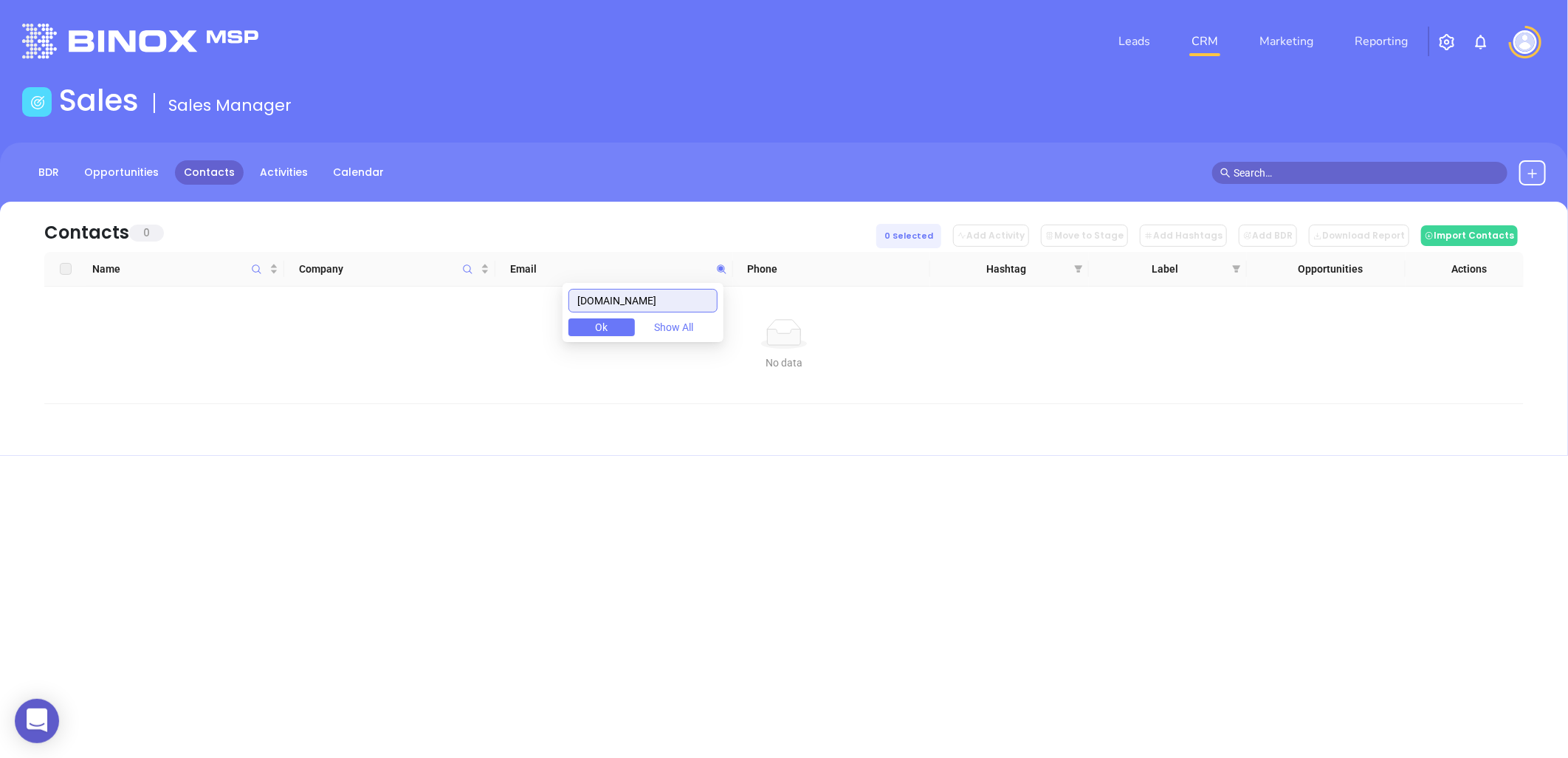
drag, startPoint x: 686, startPoint y: 300, endPoint x: 432, endPoint y: 326, distance: 255.3
click at [432, 326] on body "0 Leads CRM Marketing Reporting Financial Leads Leads Sales Sales Manager BDR O…" at bounding box center [784, 379] width 1568 height 758
paste input "estlifemortgage"
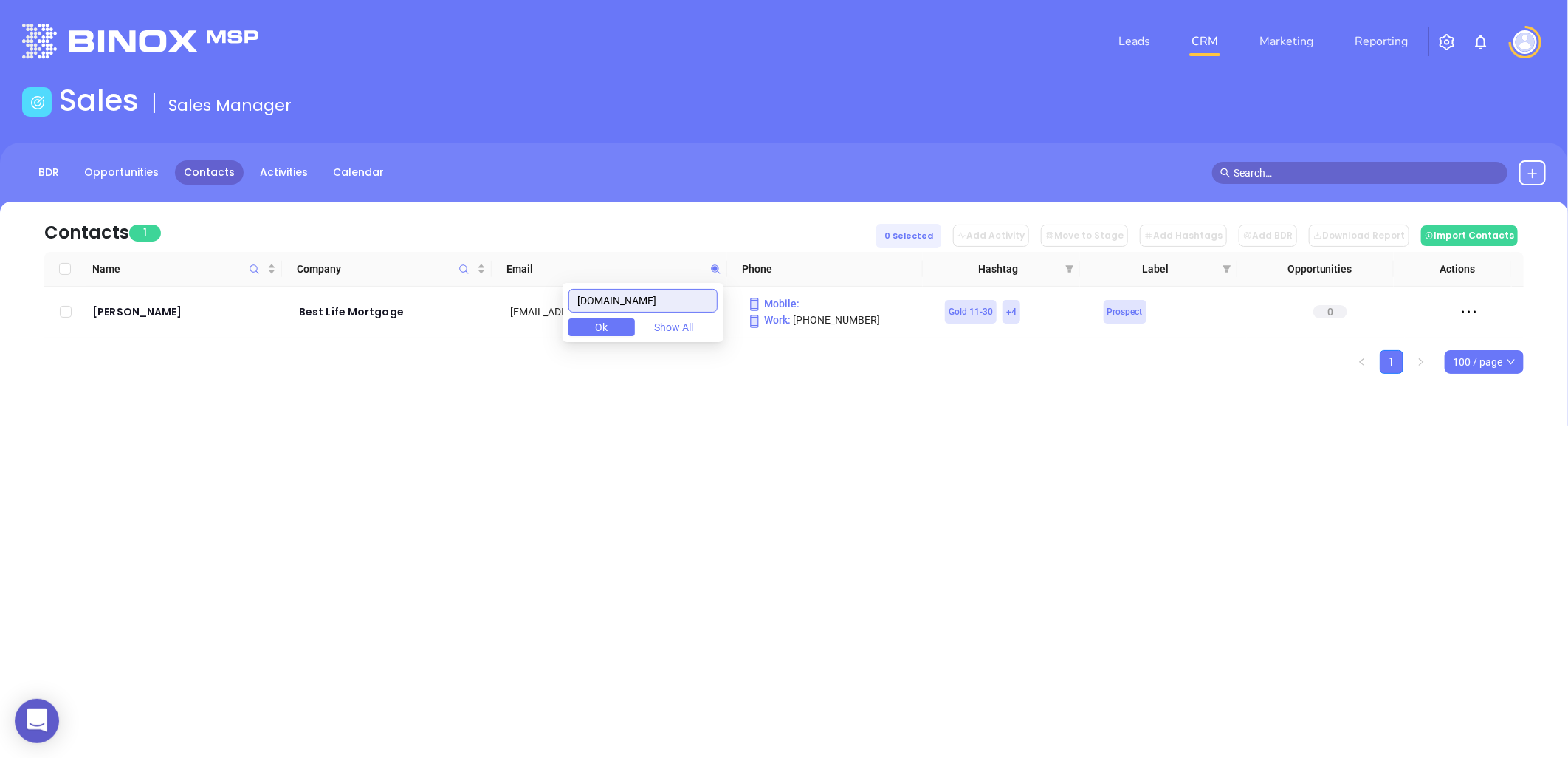
drag, startPoint x: 697, startPoint y: 303, endPoint x: 504, endPoint y: 336, distance: 195.8
click at [504, 336] on body "0 Leads CRM Marketing Reporting Financial Leads Leads Sales Sales Manager BDR O…" at bounding box center [784, 379] width 1568 height 758
paste input "onqhomeloans"
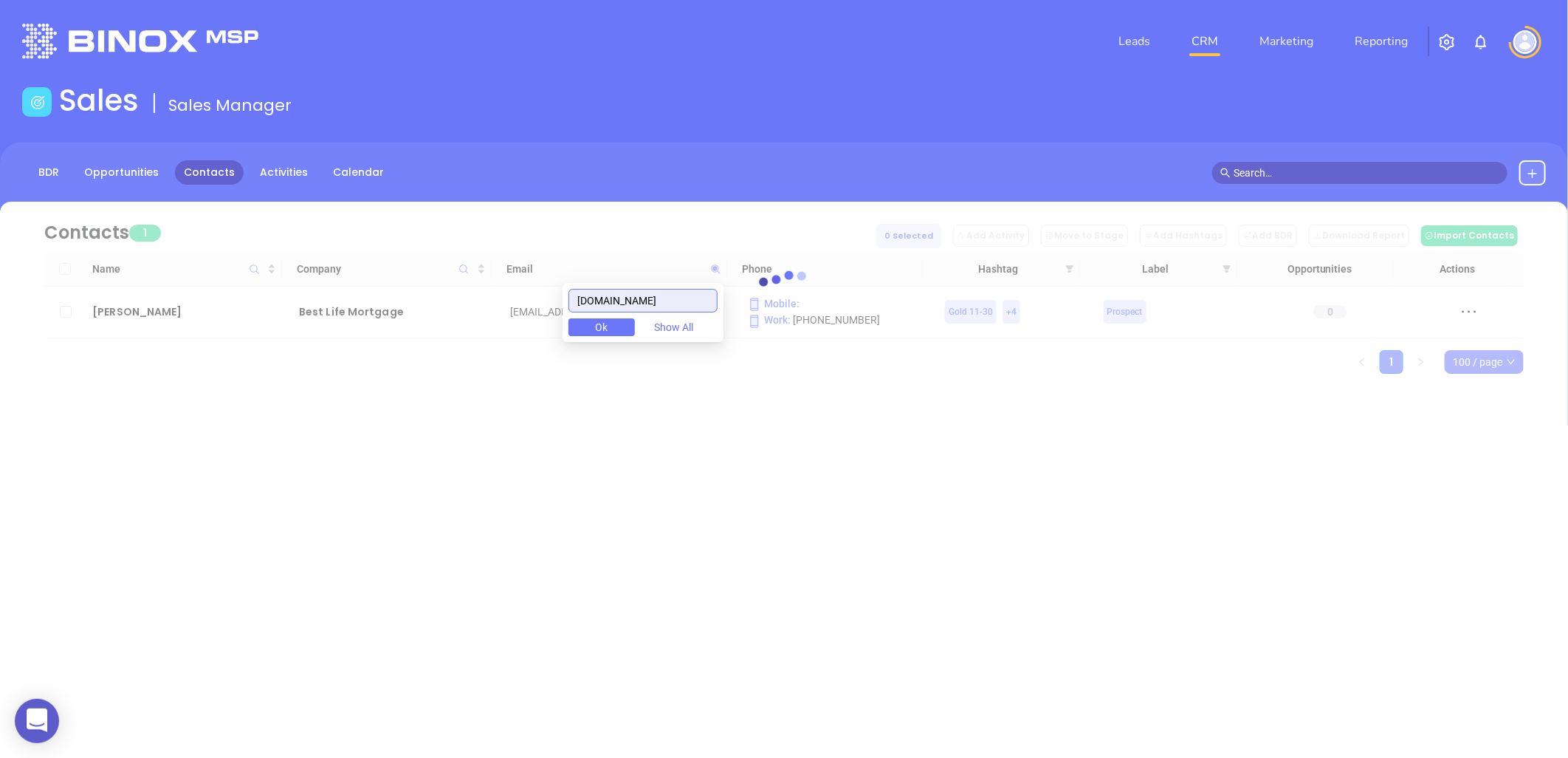
type input "onqhomeloans.com"
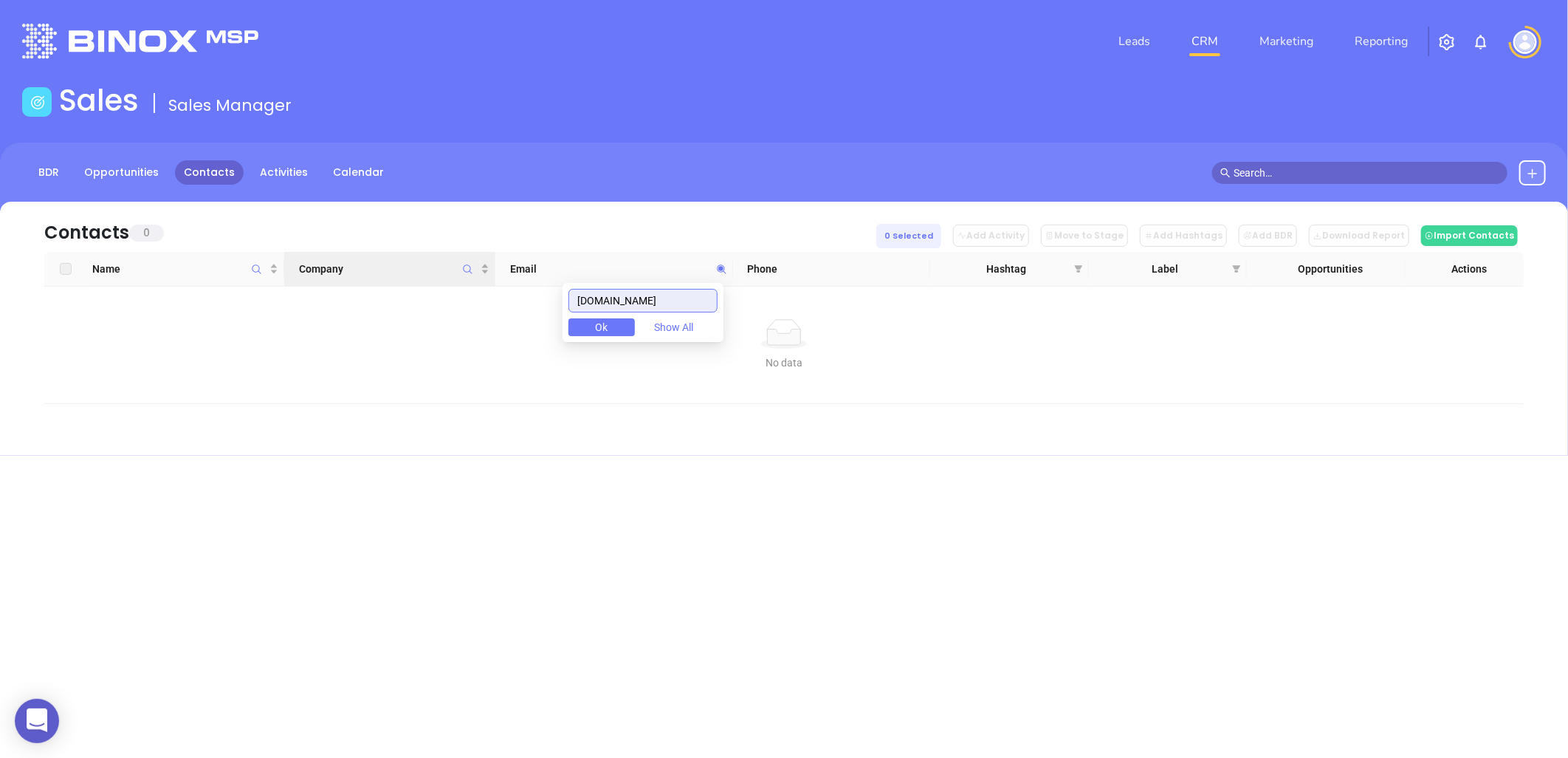
drag, startPoint x: 685, startPoint y: 296, endPoint x: 468, endPoint y: 275, distance: 218.0
click at [518, 320] on body "0 Leads CRM Marketing Reporting Financial Leads Leads Sales Sales Manager BDR O…" at bounding box center [784, 379] width 1568 height 758
paste input "boykinhomemortgage.com"
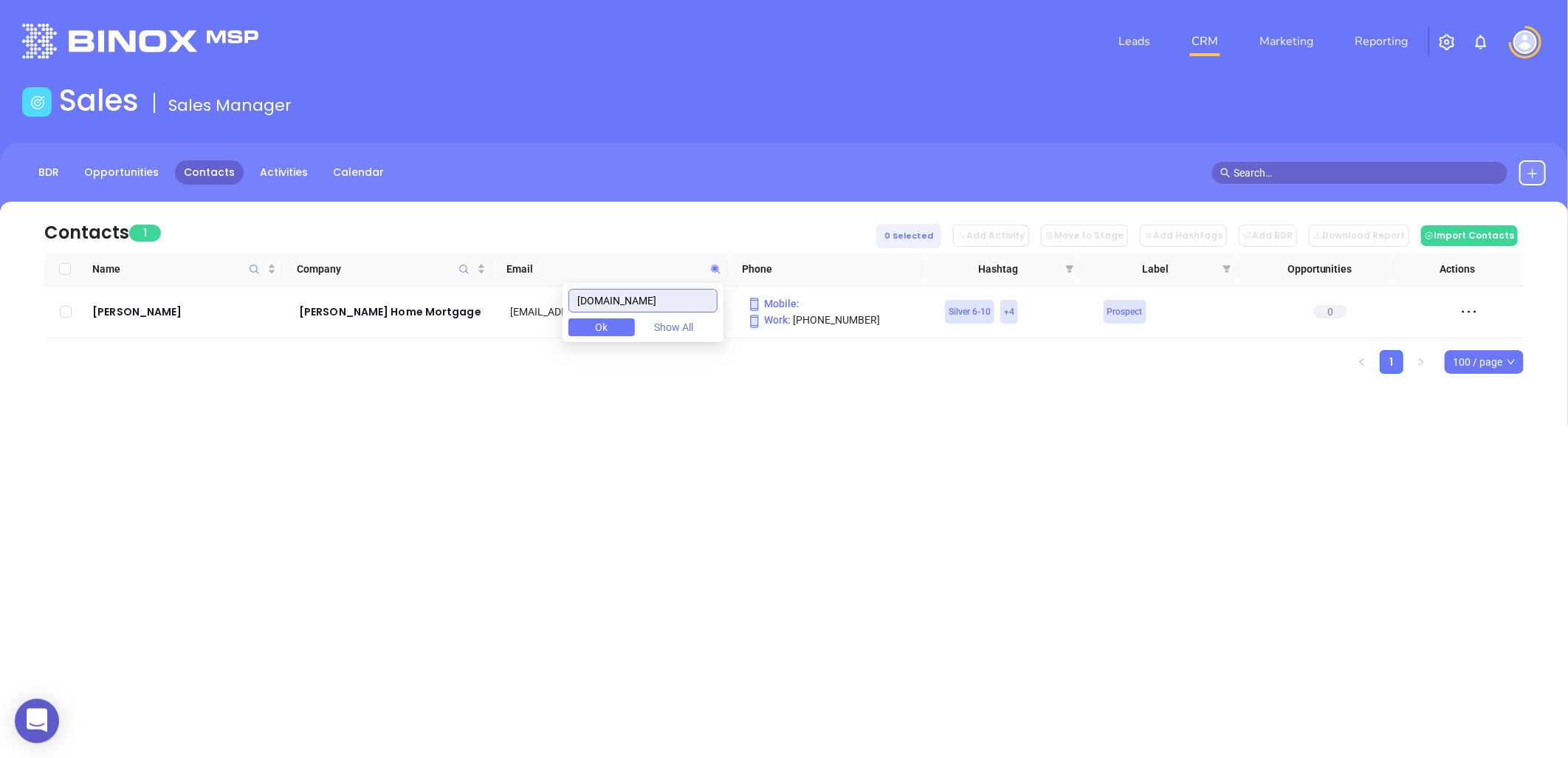
type input "boykinhomemortgage.com"
drag, startPoint x: 293, startPoint y: 313, endPoint x: 445, endPoint y: 310, distance: 152.0
click at [445, 310] on td "Boykin Home Mortgage" at bounding box center [389, 312] width 211 height 52
copy div "Boykin Home Mortgage"
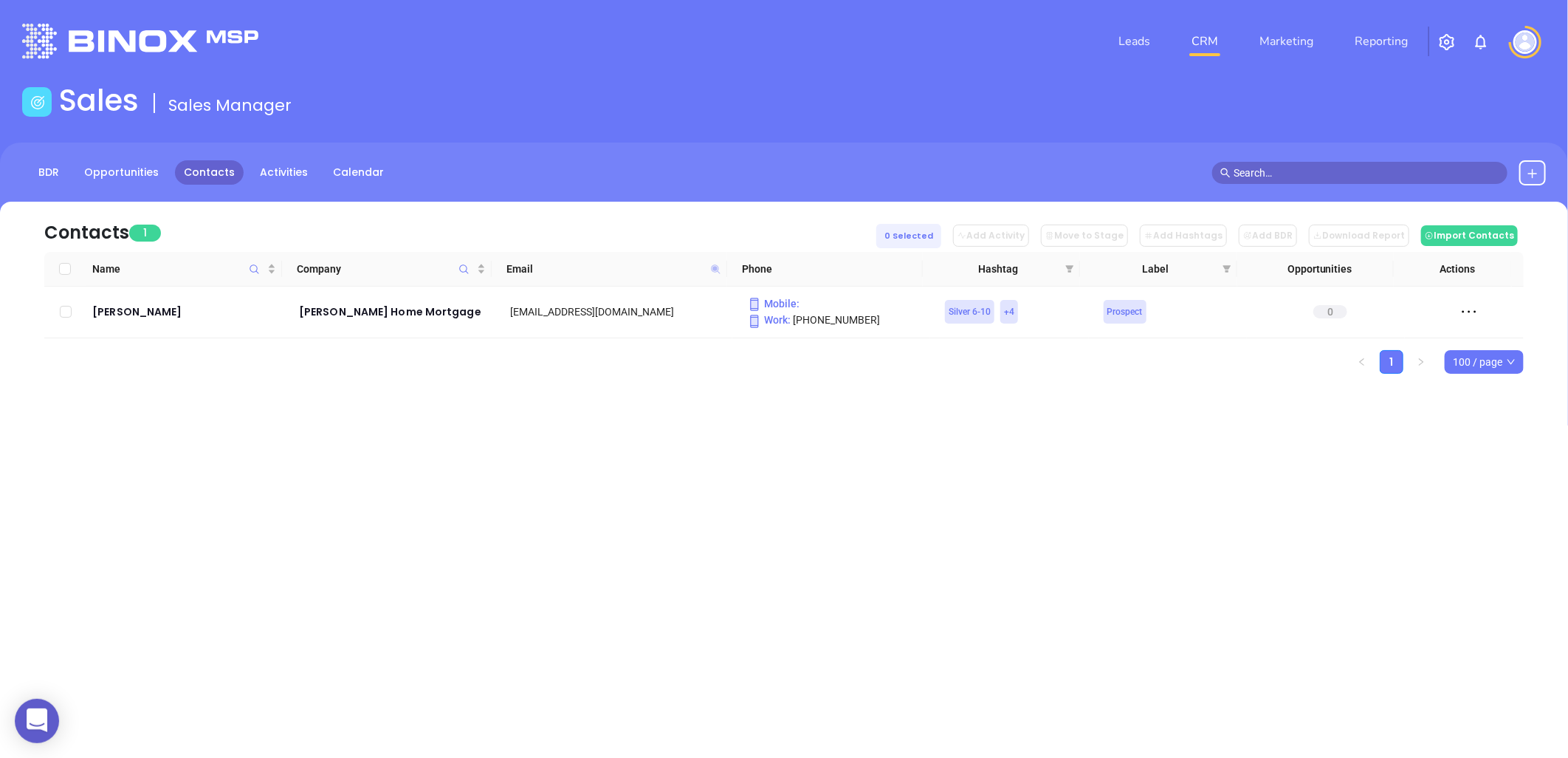
click at [714, 268] on icon at bounding box center [715, 269] width 9 height 9
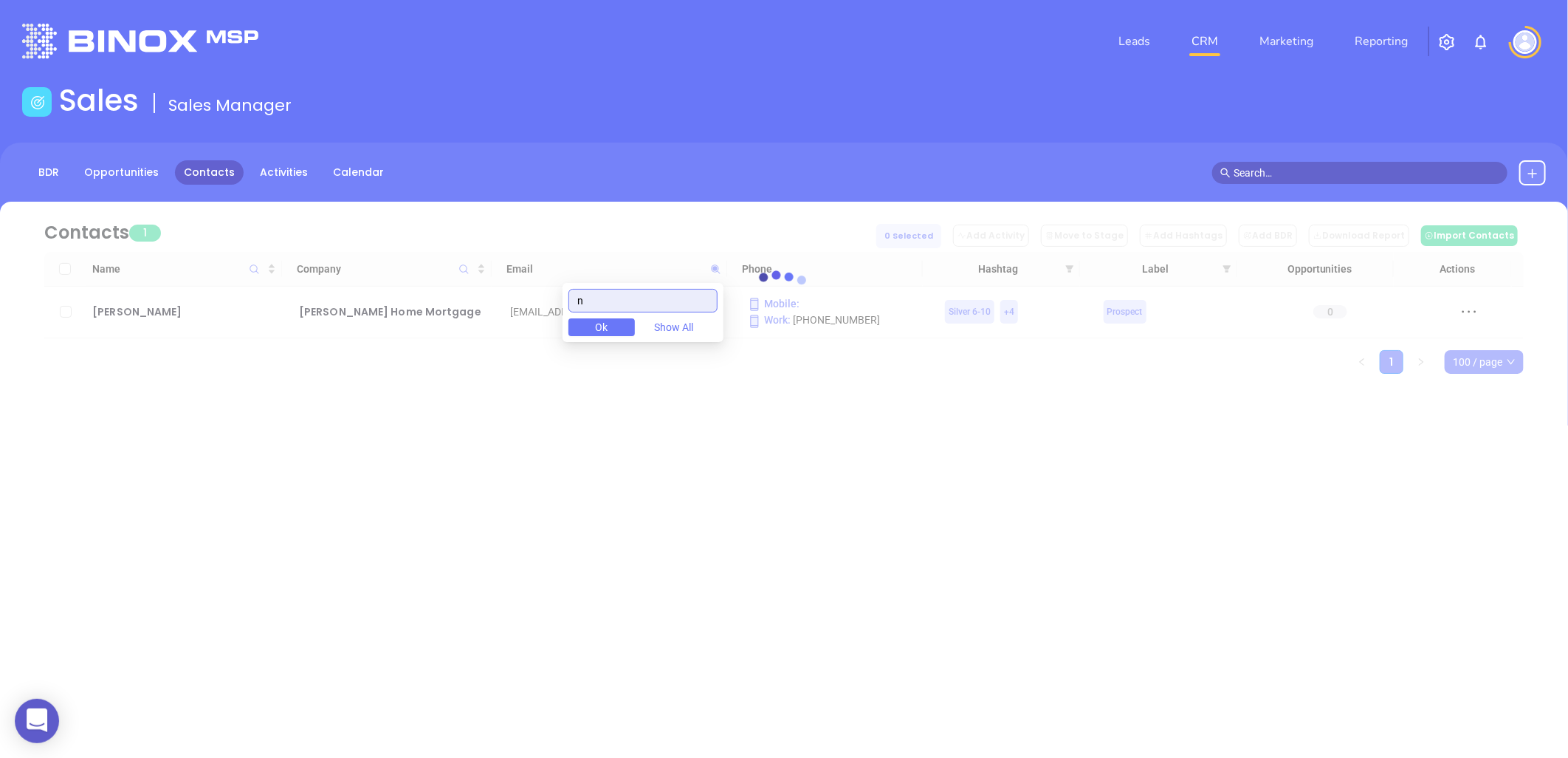
paste input "vrmortgage.com"
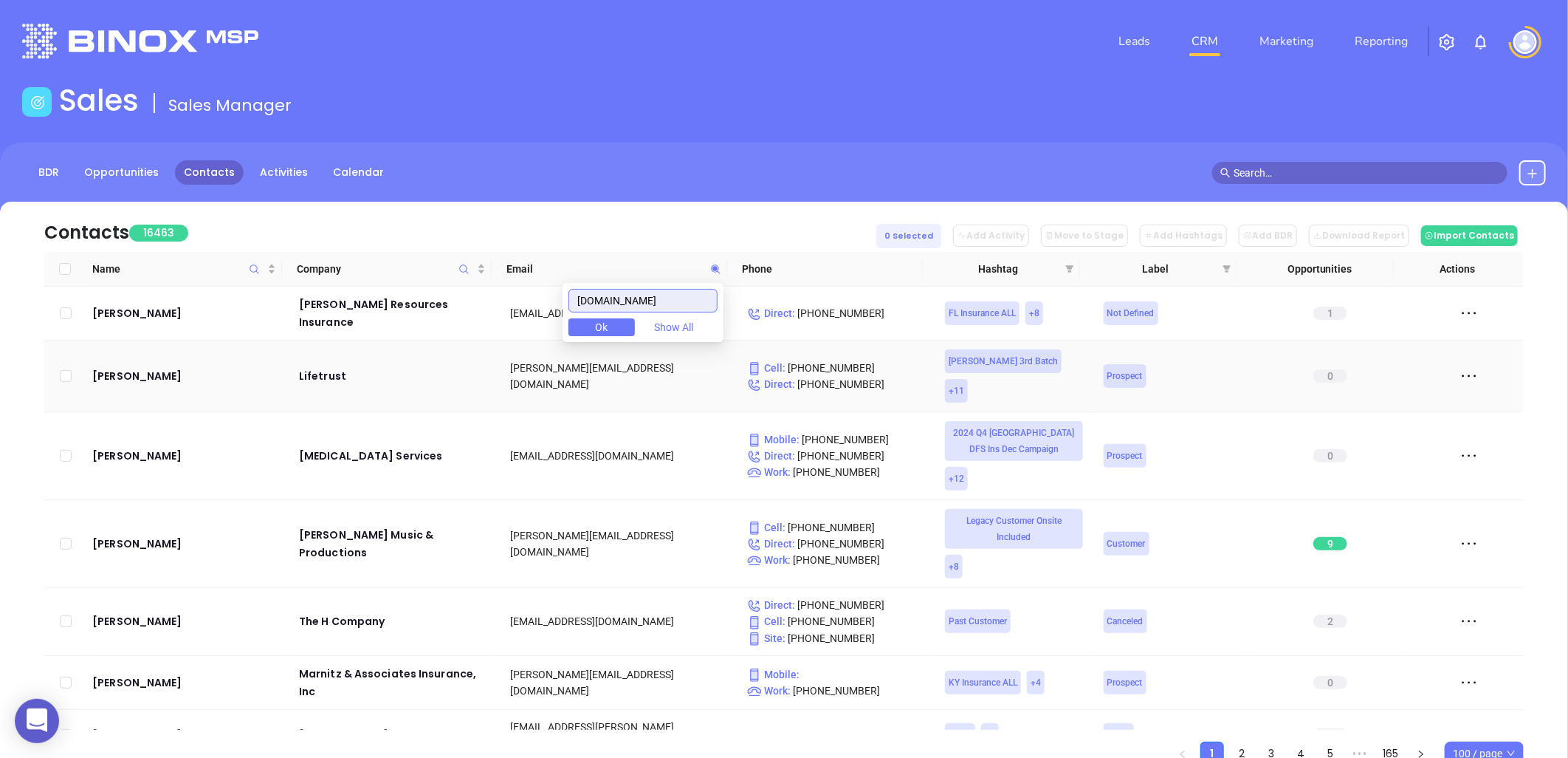
drag, startPoint x: 696, startPoint y: 307, endPoint x: 500, endPoint y: 329, distance: 197.2
click at [393, 346] on body "0 Leads CRM Marketing Reporting Financial Leads Leads Sales Sales Manager BDR O…" at bounding box center [784, 379] width 1568 height 758
paste input "hanovermortgageco"
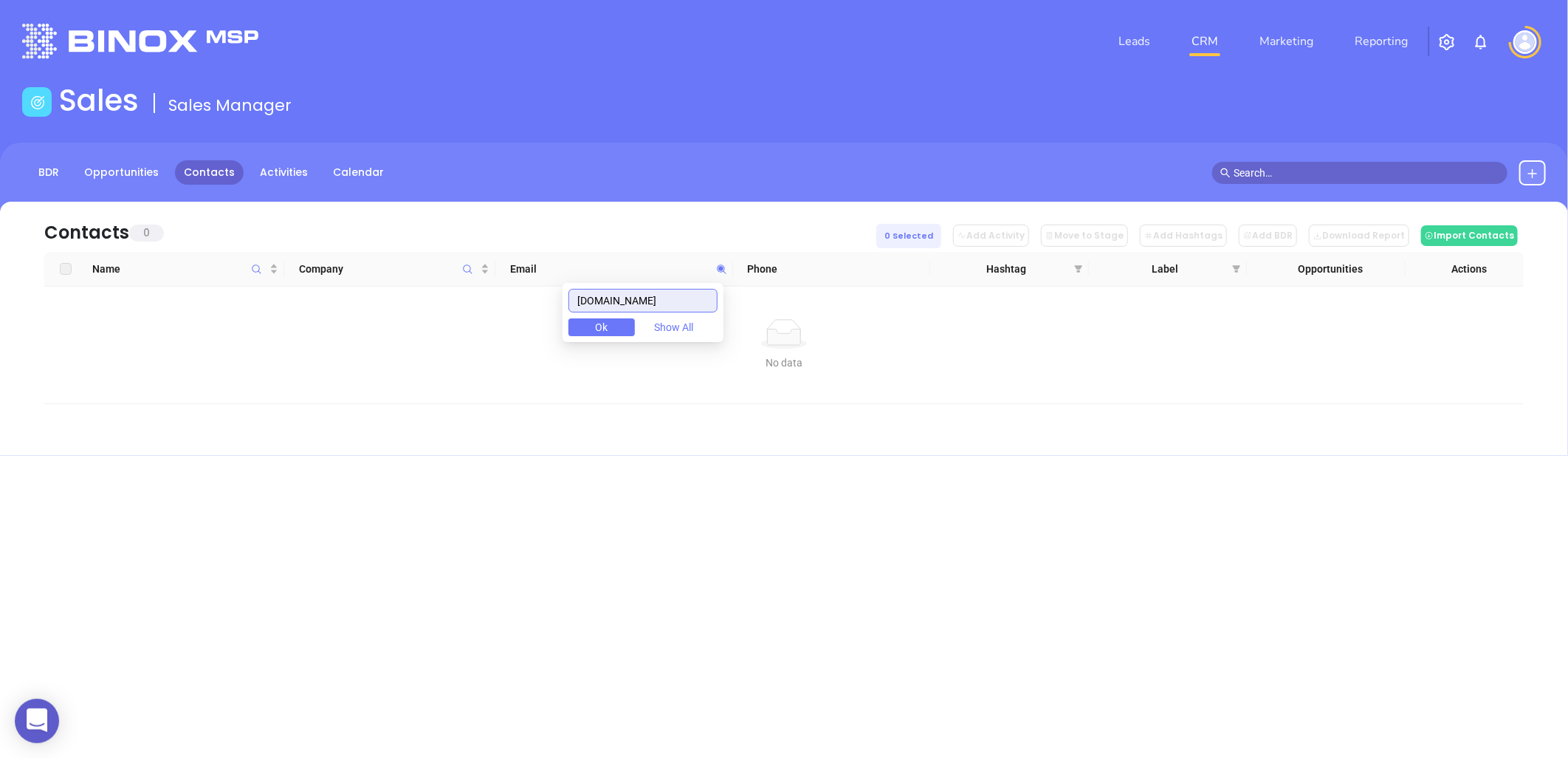
click at [700, 303] on input "[DOMAIN_NAME]" at bounding box center [642, 301] width 149 height 24
drag, startPoint x: 706, startPoint y: 302, endPoint x: 452, endPoint y: 311, distance: 254.2
click at [440, 311] on body "0 Leads CRM Marketing Reporting Financial Leads Leads Sales Sales Manager BDR O…" at bounding box center [784, 379] width 1568 height 758
paste input ".atlanticbay"
drag, startPoint x: 619, startPoint y: 302, endPoint x: 488, endPoint y: 319, distance: 132.1
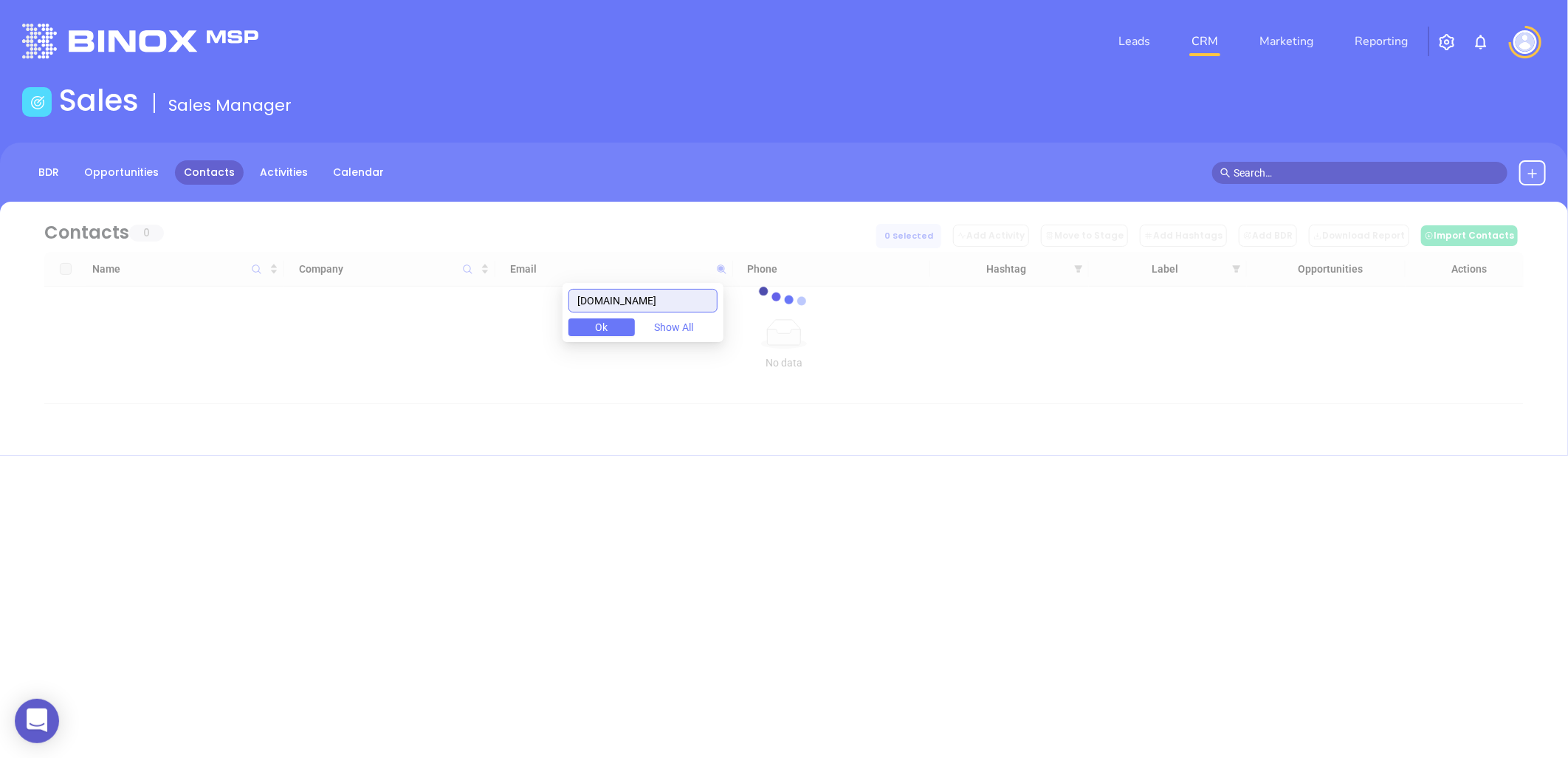
click at [488, 319] on body "0 Leads CRM Marketing Reporting Financial Leads Leads Sales Sales Manager BDR O…" at bounding box center [784, 379] width 1568 height 758
paste input "thegreatestrates"
drag, startPoint x: 556, startPoint y: 316, endPoint x: 680, endPoint y: 279, distance: 129.4
click at [520, 322] on body "0 Leads CRM Marketing Reporting Financial Leads Leads Sales Sales Manager BDR O…" at bounding box center [784, 379] width 1568 height 758
paste input "clearviewmortgage.net"
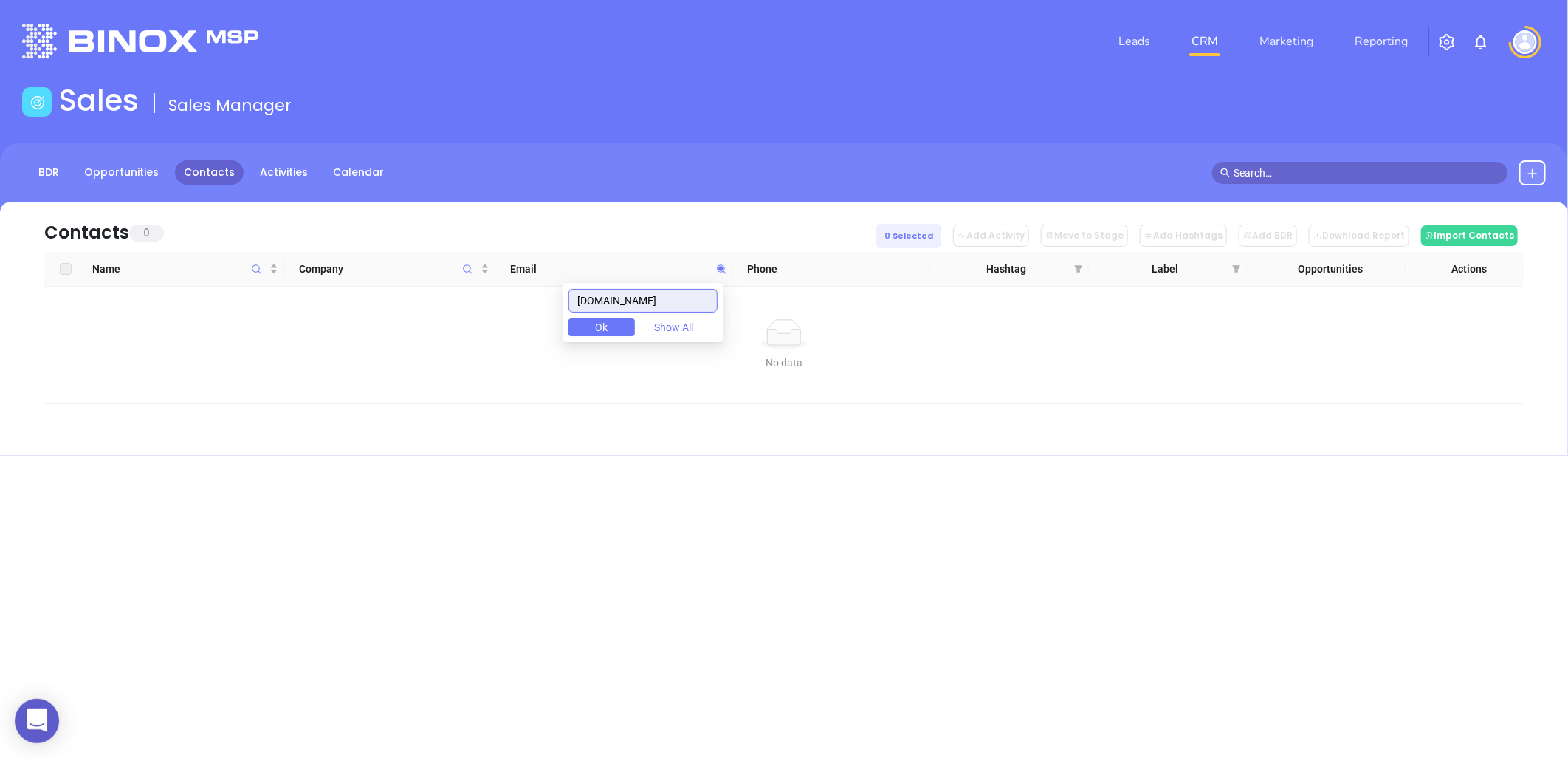
drag, startPoint x: 701, startPoint y: 299, endPoint x: 521, endPoint y: 326, distance: 182.0
click at [521, 326] on body "0 Leads CRM Marketing Reporting Financial Leads Leads Sales Sales Manager BDR O…" at bounding box center [784, 379] width 1568 height 758
paste input "greenville.veteransunited.com"
click at [652, 301] on input "greenville.veteransunited.com" at bounding box center [642, 301] width 149 height 24
click at [652, 301] on input "greenville.veteransunited.com" at bounding box center [642, 301] width 149 height 24
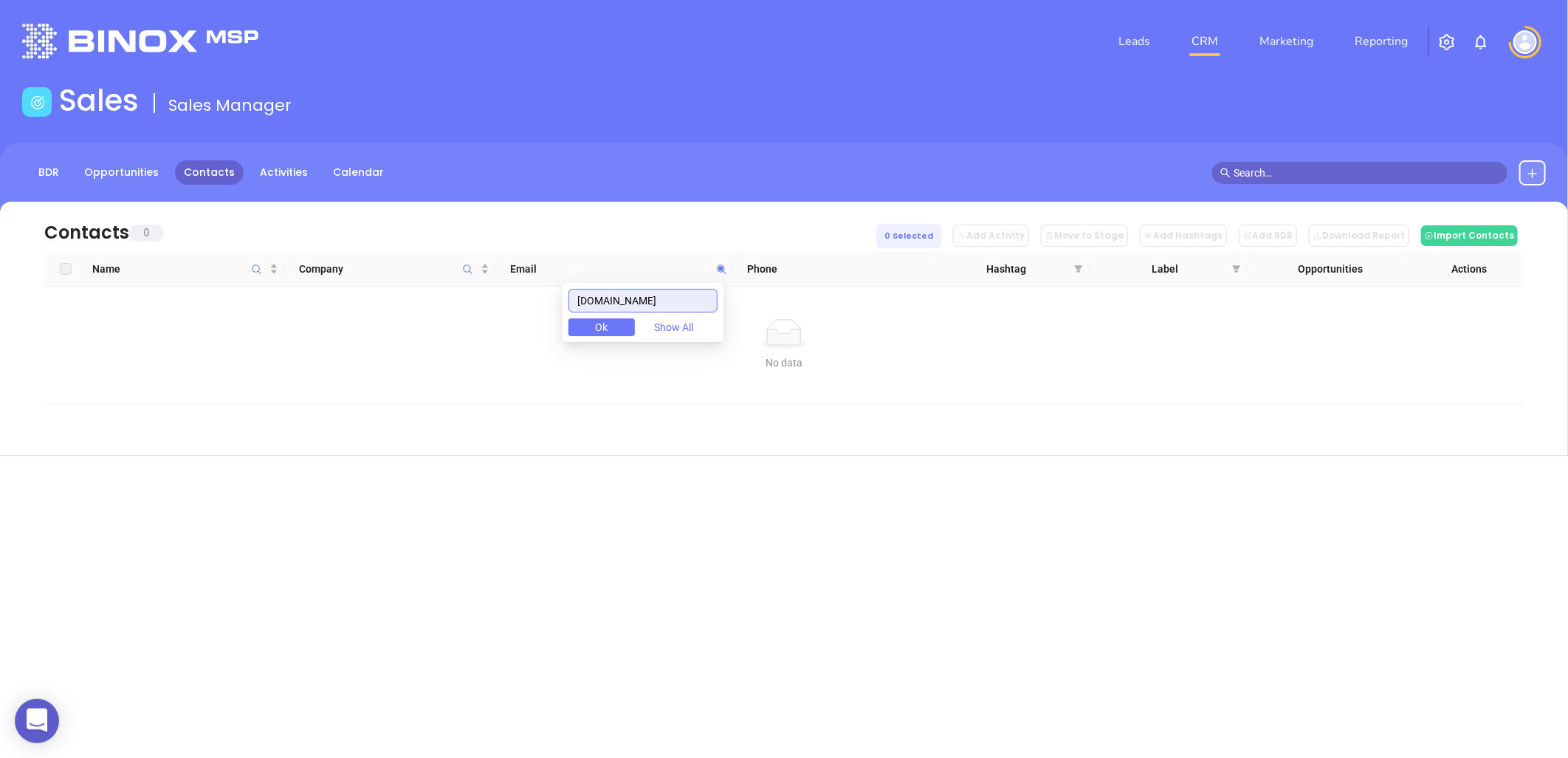
click at [654, 301] on input "greenville.veteransunited.com" at bounding box center [642, 301] width 149 height 24
click at [655, 303] on input "greenville.veteransunited.com" at bounding box center [642, 301] width 149 height 24
paste input "crimsonmortgage"
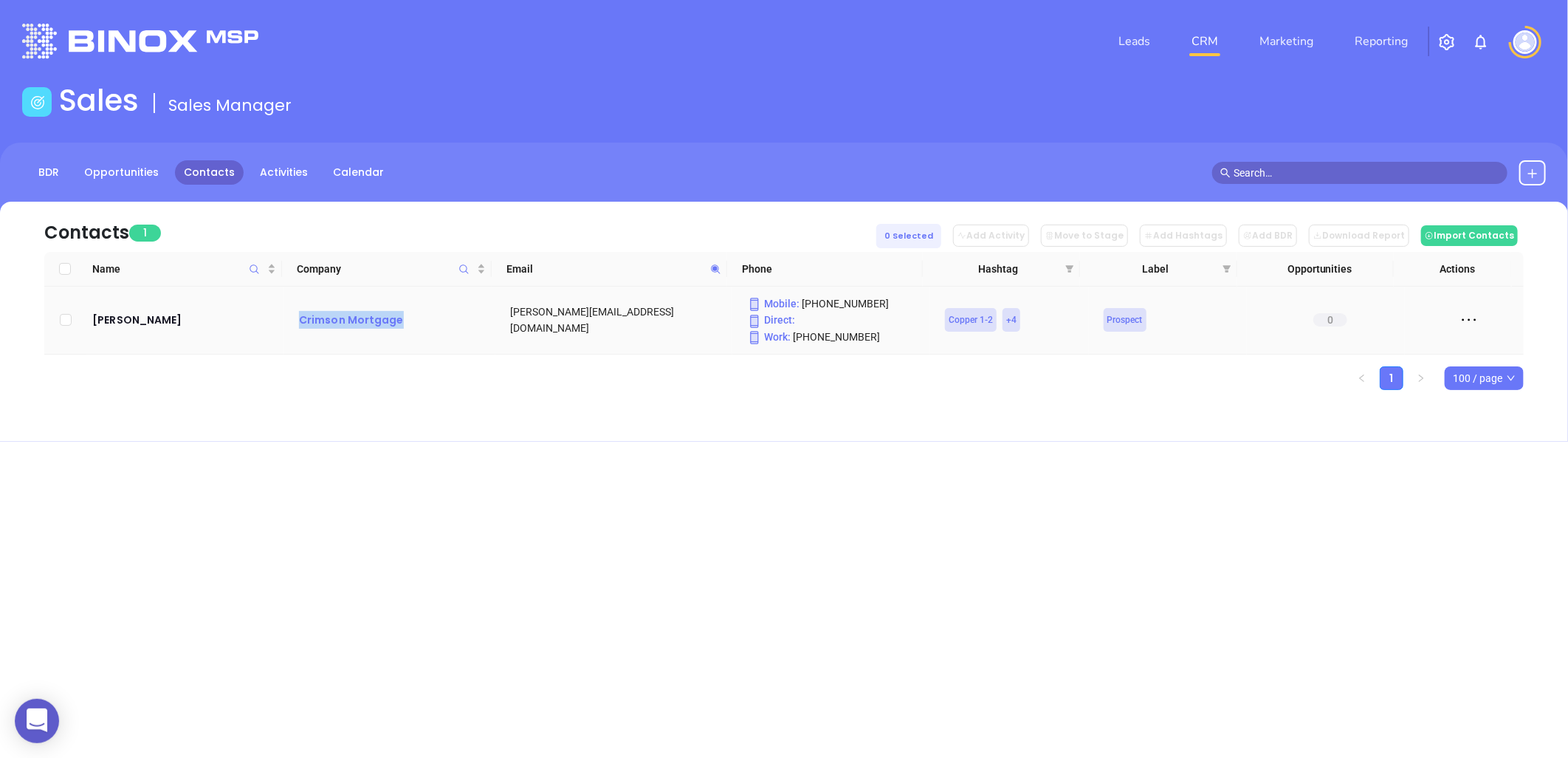
drag, startPoint x: 295, startPoint y: 321, endPoint x: 453, endPoint y: 328, distance: 158.2
click at [453, 328] on td "Crimson Mortgage" at bounding box center [389, 320] width 211 height 68
copy div "Crimson Mortgage"
click at [717, 267] on icon at bounding box center [715, 269] width 11 height 11
paste input "ascendlending.ne"
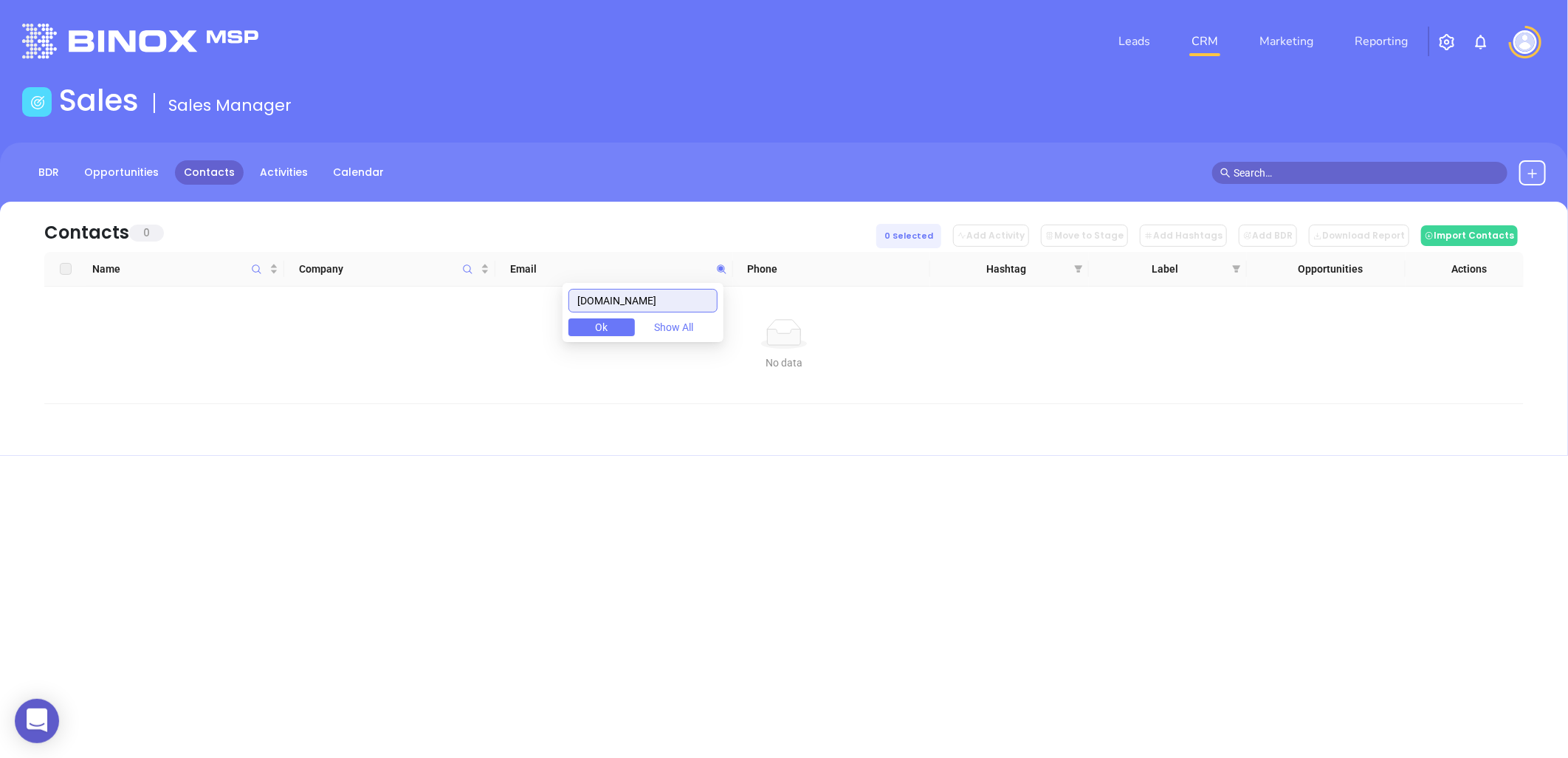
drag, startPoint x: 686, startPoint y: 297, endPoint x: 512, endPoint y: 305, distance: 174.2
click at [512, 305] on body "0 Leads CRM Marketing Reporting Financial Leads Leads Sales Sales Manager BDR O…" at bounding box center [784, 379] width 1568 height 758
paste input "dhlmortgage.com"
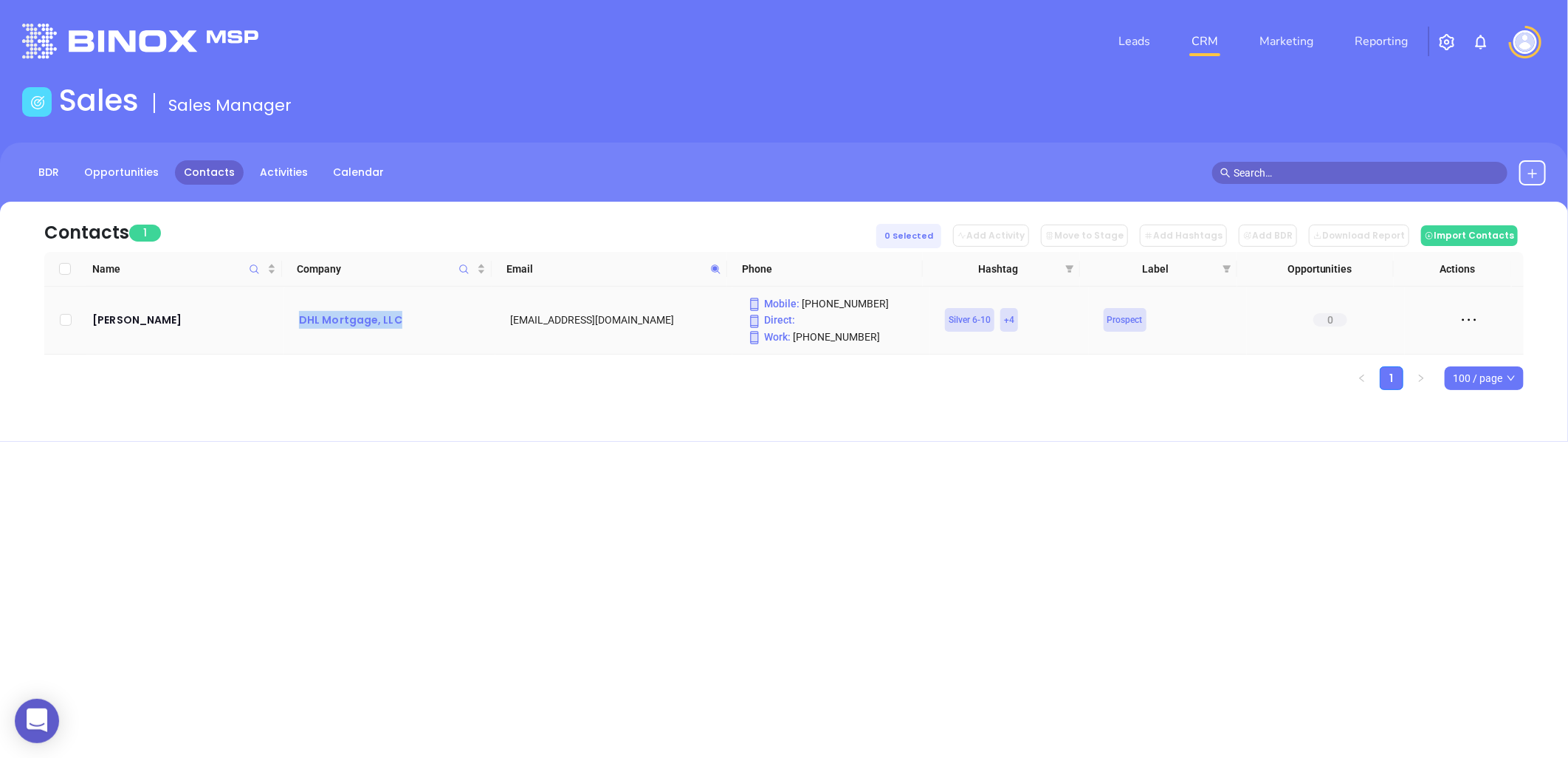
drag, startPoint x: 303, startPoint y: 316, endPoint x: 393, endPoint y: 321, distance: 90.1
click at [393, 321] on td "DHL Mortgage, LLC" at bounding box center [389, 320] width 211 height 68
copy div "DHL Mortgage, LLC"
click at [716, 267] on icon at bounding box center [715, 269] width 9 height 9
paste input "endinggreenville.com"
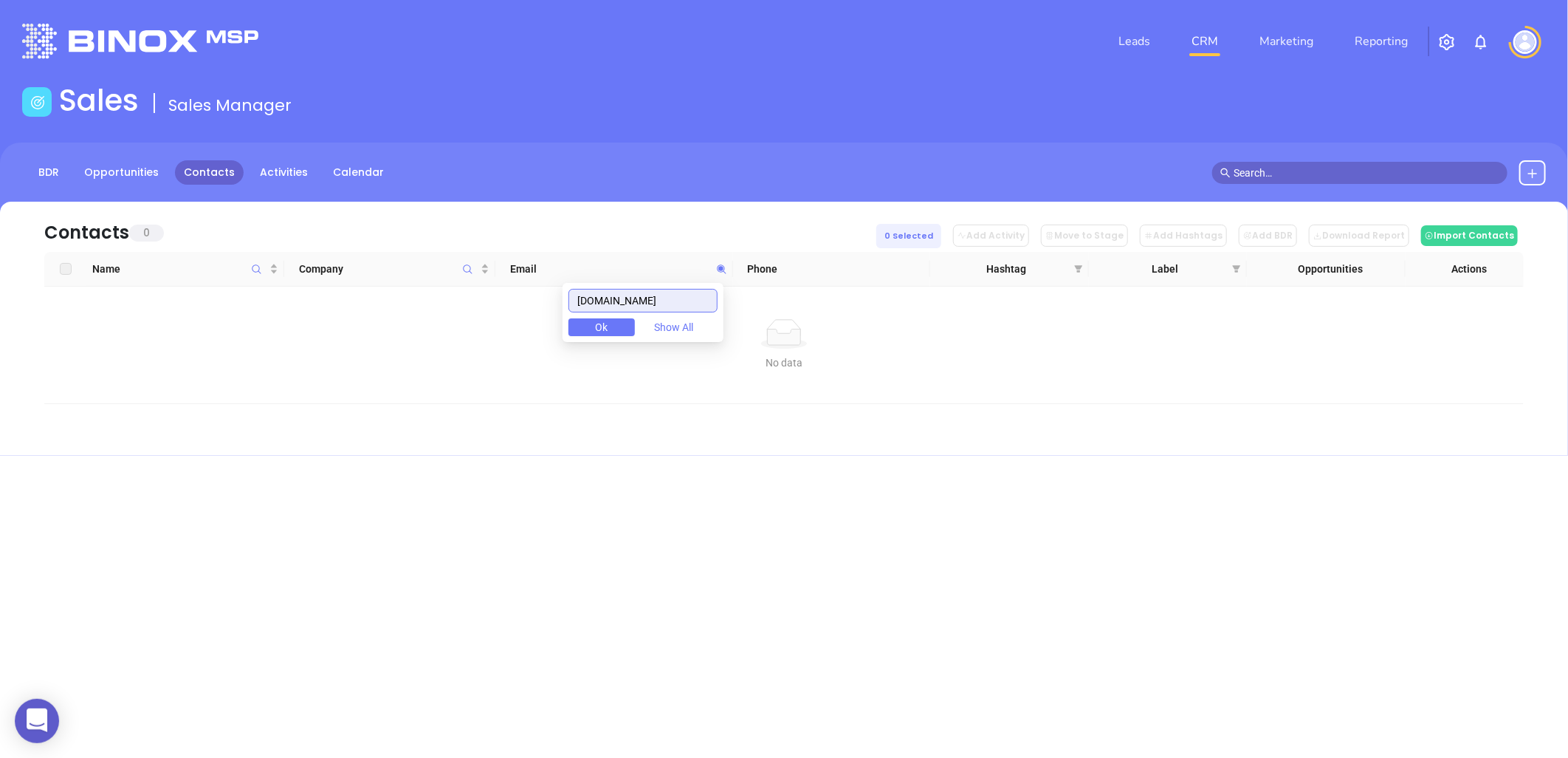
drag, startPoint x: 698, startPoint y: 297, endPoint x: 594, endPoint y: 313, distance: 105.2
click at [481, 313] on body "0 Leads CRM Marketing Reporting Financial Leads Leads Sales Sales Manager BDR O…" at bounding box center [784, 379] width 1568 height 758
paste input "ecountybank"
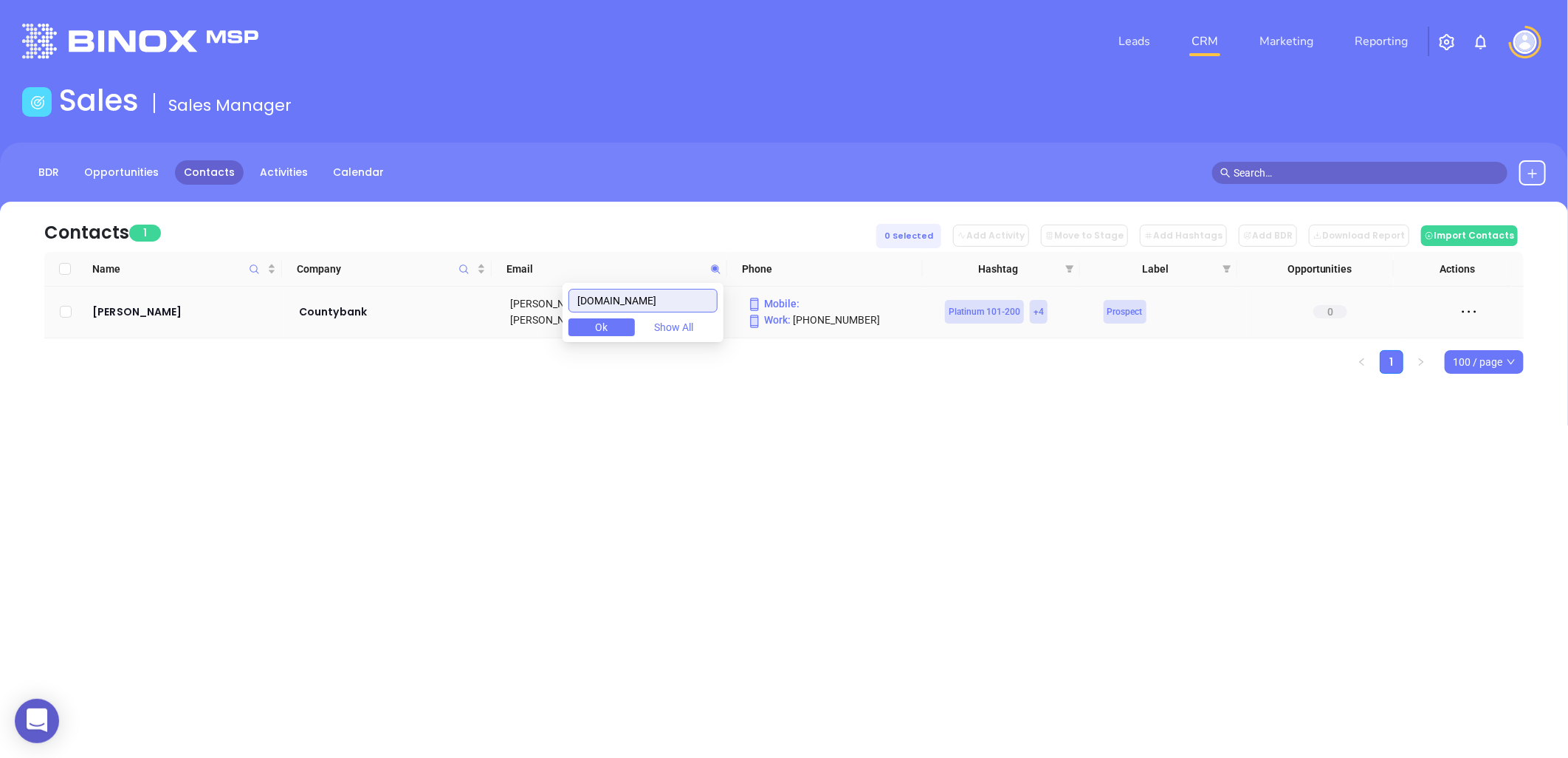
drag, startPoint x: 548, startPoint y: 338, endPoint x: 596, endPoint y: 328, distance: 49.0
click at [517, 345] on body "0 Leads CRM Marketing Reporting Financial Leads Leads Sales Sales Manager BDR O…" at bounding box center [784, 379] width 1568 height 758
paste input "myerscapital"
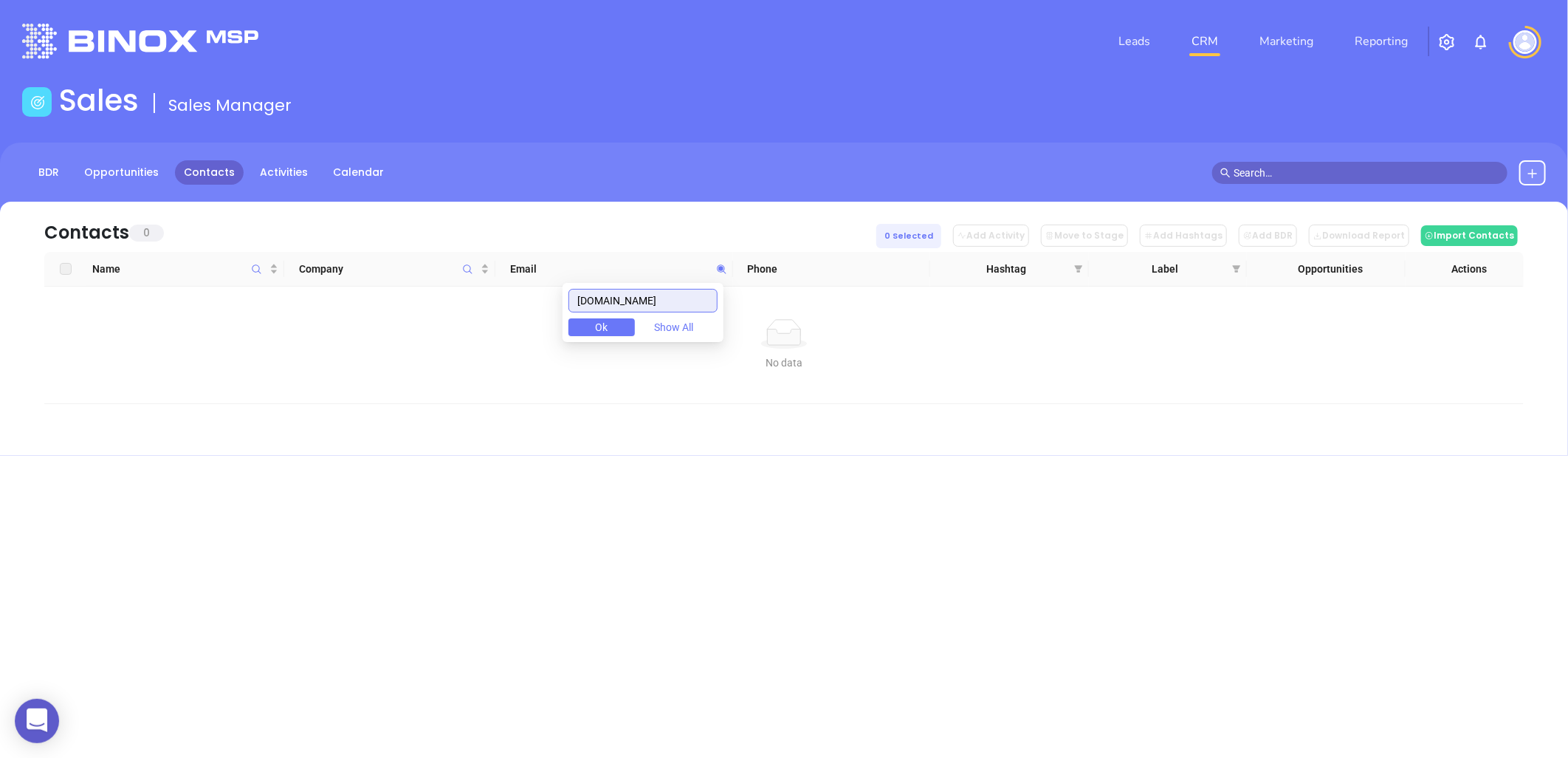
drag, startPoint x: 680, startPoint y: 305, endPoint x: 482, endPoint y: 368, distance: 207.8
click at [469, 371] on body "0 Leads CRM Marketing Reporting Financial Leads Leads Sales Sales Manager BDR O…" at bounding box center [784, 379] width 1568 height 758
paste input "homeownersfg"
drag, startPoint x: 690, startPoint y: 305, endPoint x: 463, endPoint y: 330, distance: 228.4
click at [459, 334] on body "0 Leads CRM Marketing Reporting Financial Leads Leads Sales Sales Manager BDR O…" at bounding box center [784, 379] width 1568 height 758
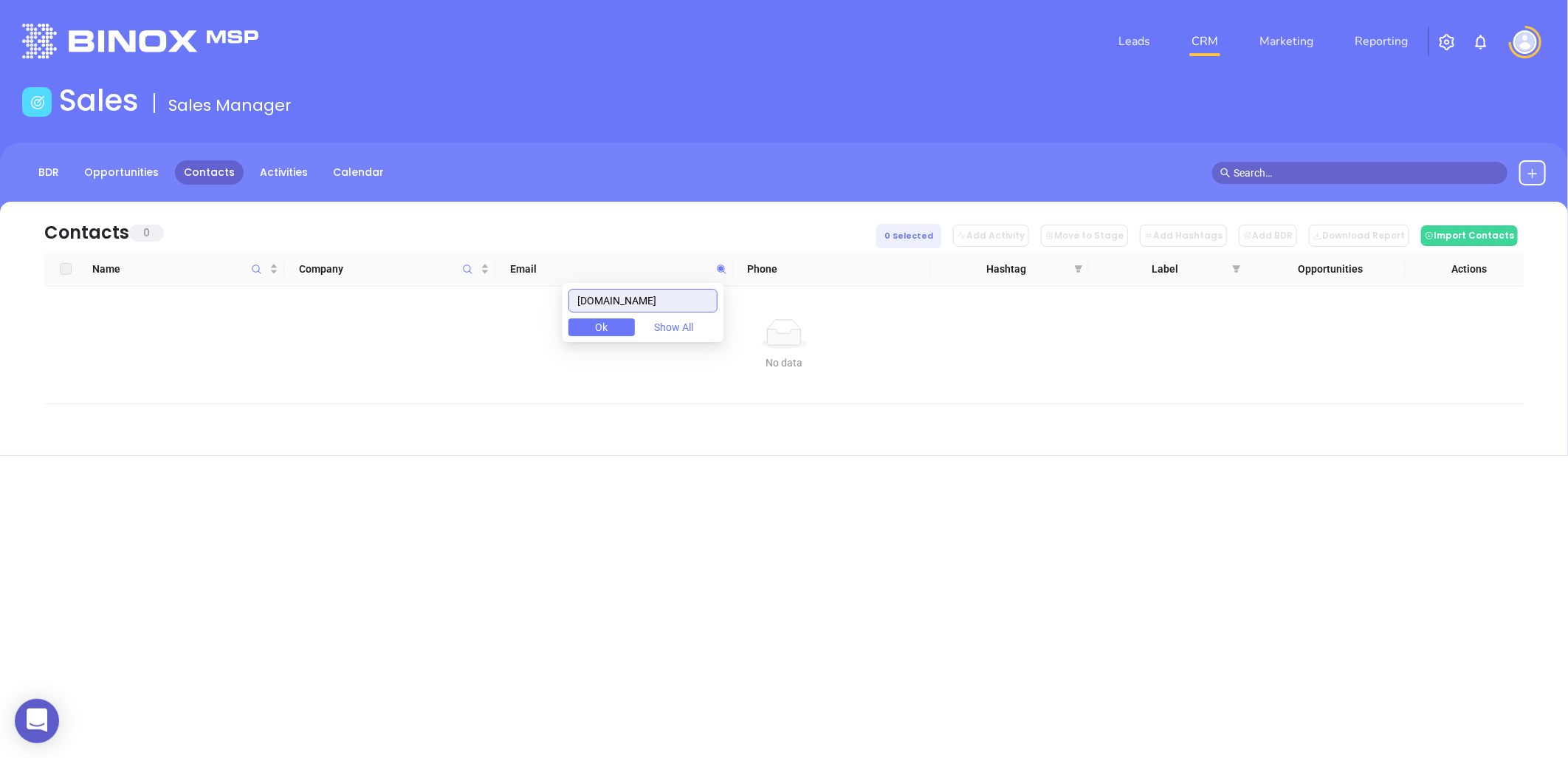
paste input "peoplesbanksc"
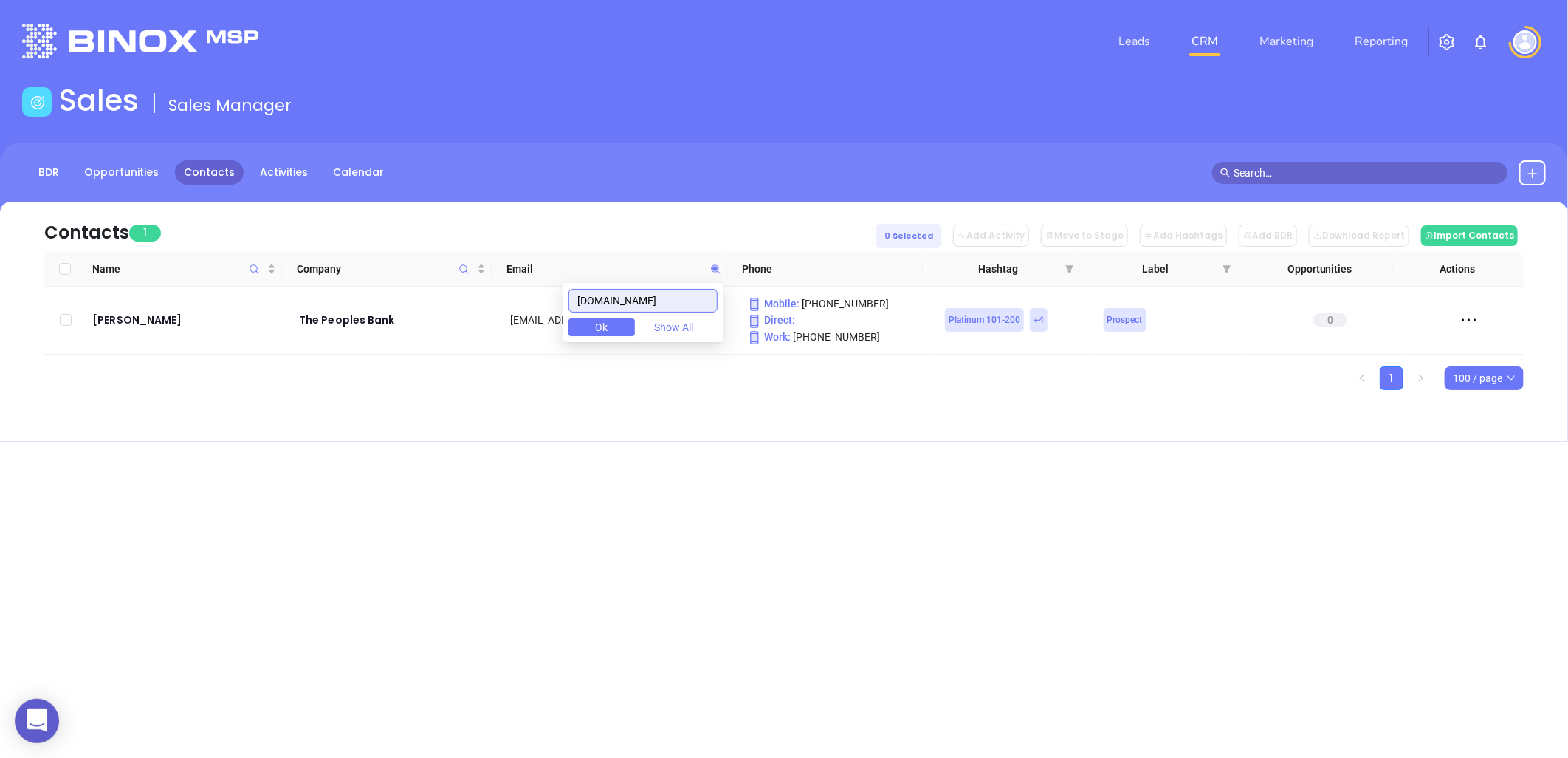
type input "peoplesbanksc.com"
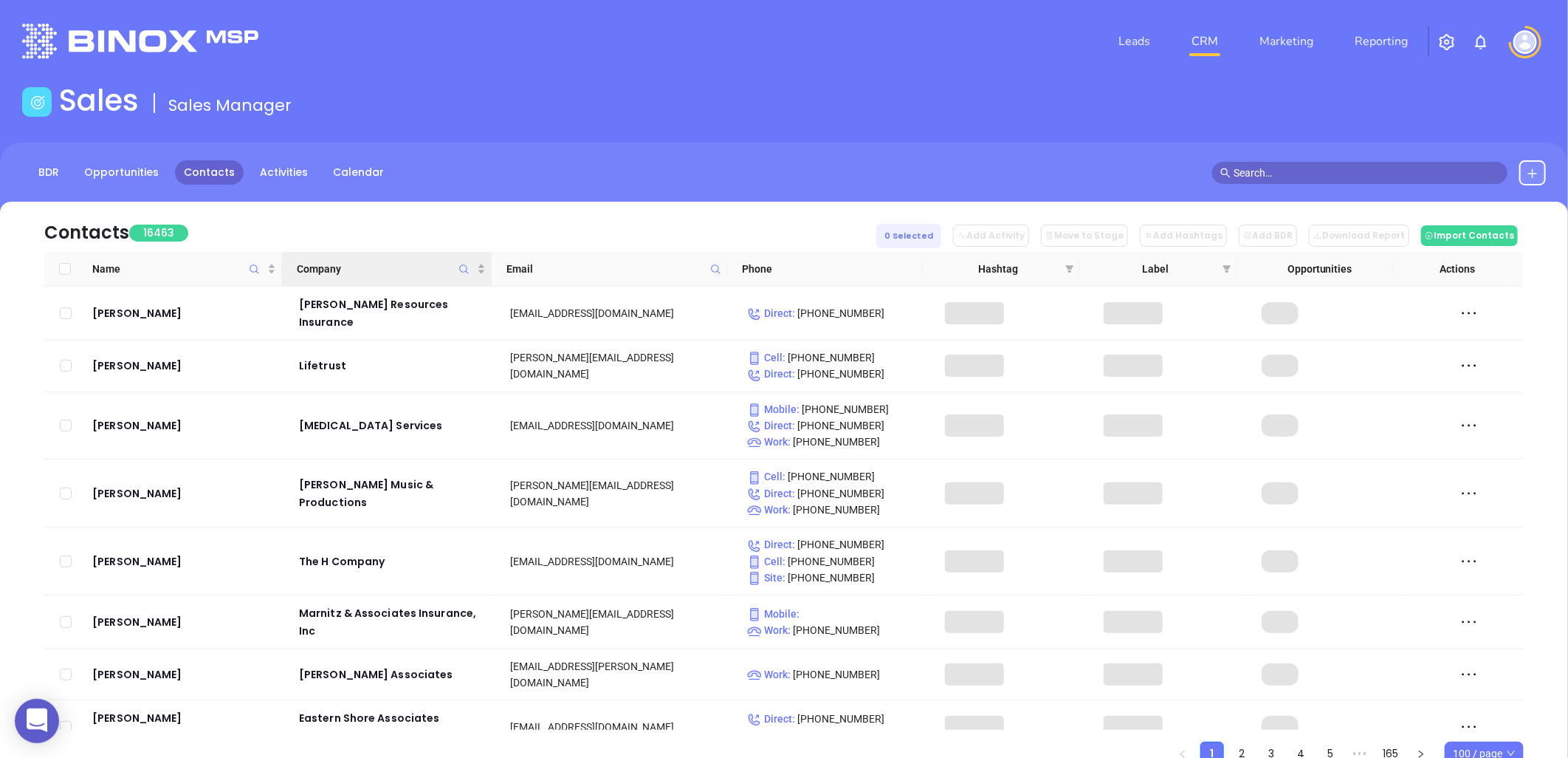
click at [463, 268] on icon "Company" at bounding box center [464, 269] width 11 height 11
paste input "Southern First Bank"
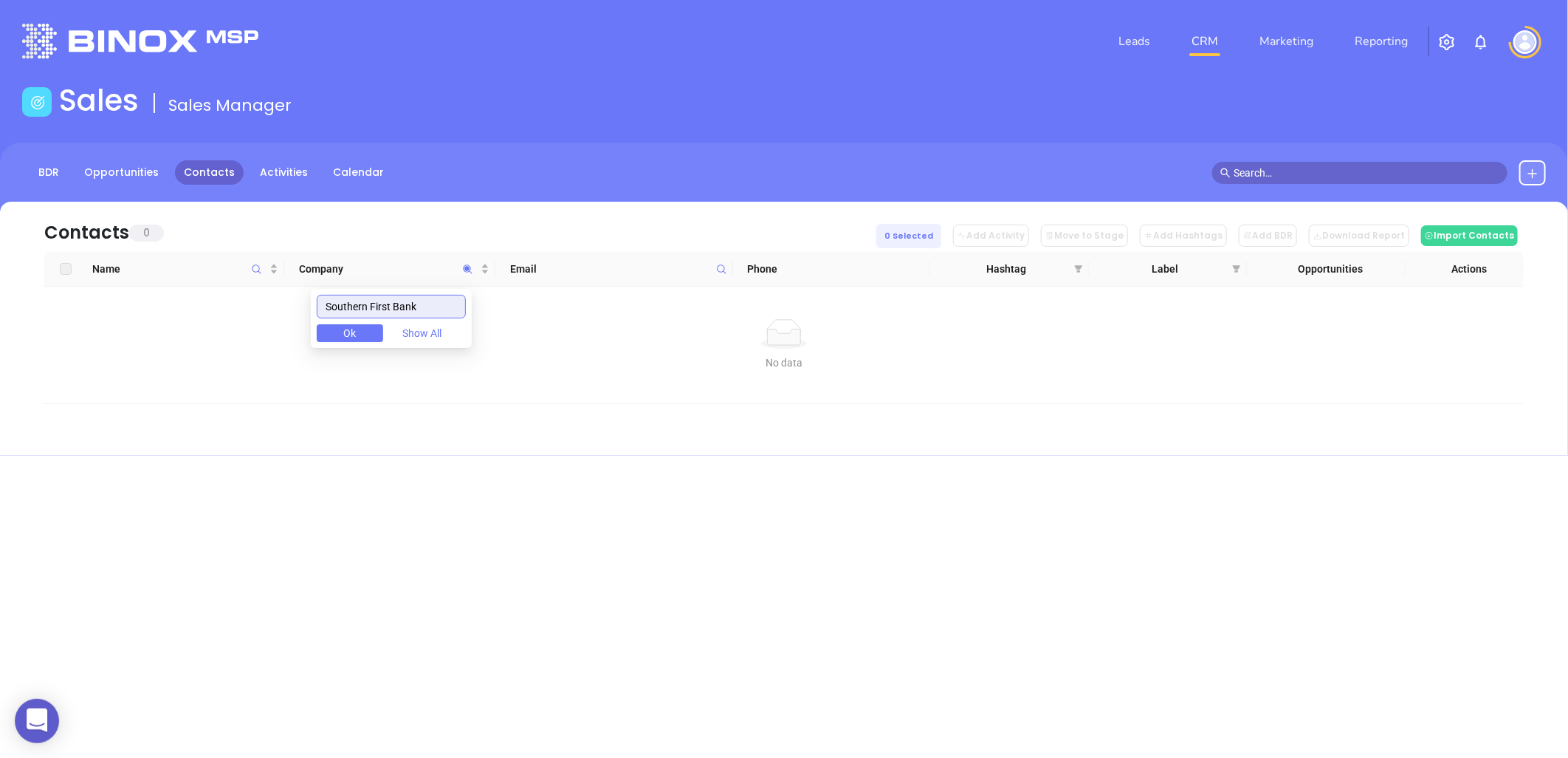
drag, startPoint x: 421, startPoint y: 315, endPoint x: 193, endPoint y: 393, distance: 241.0
click at [204, 390] on body "0 Leads CRM Marketing Reporting Financial Leads Leads Sales Sales Manager BDR O…" at bounding box center [784, 379] width 1568 height 758
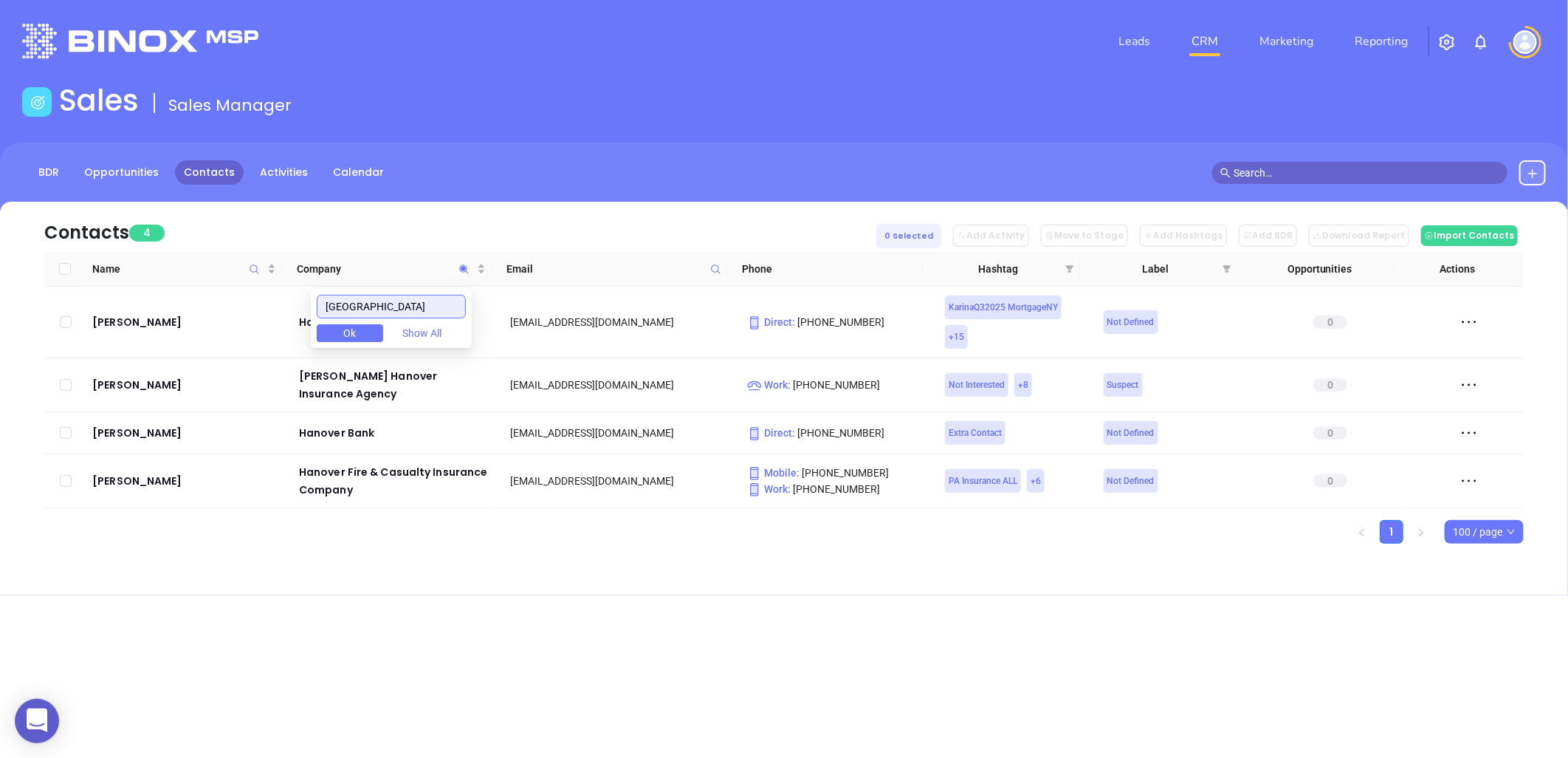
type input "hanover"
drag, startPoint x: 413, startPoint y: 306, endPoint x: 189, endPoint y: 312, distance: 224.1
click at [190, 312] on body "0 Leads CRM Marketing Reporting Financial Leads Leads Sales Sales Manager BDR O…" at bounding box center [784, 379] width 1568 height 758
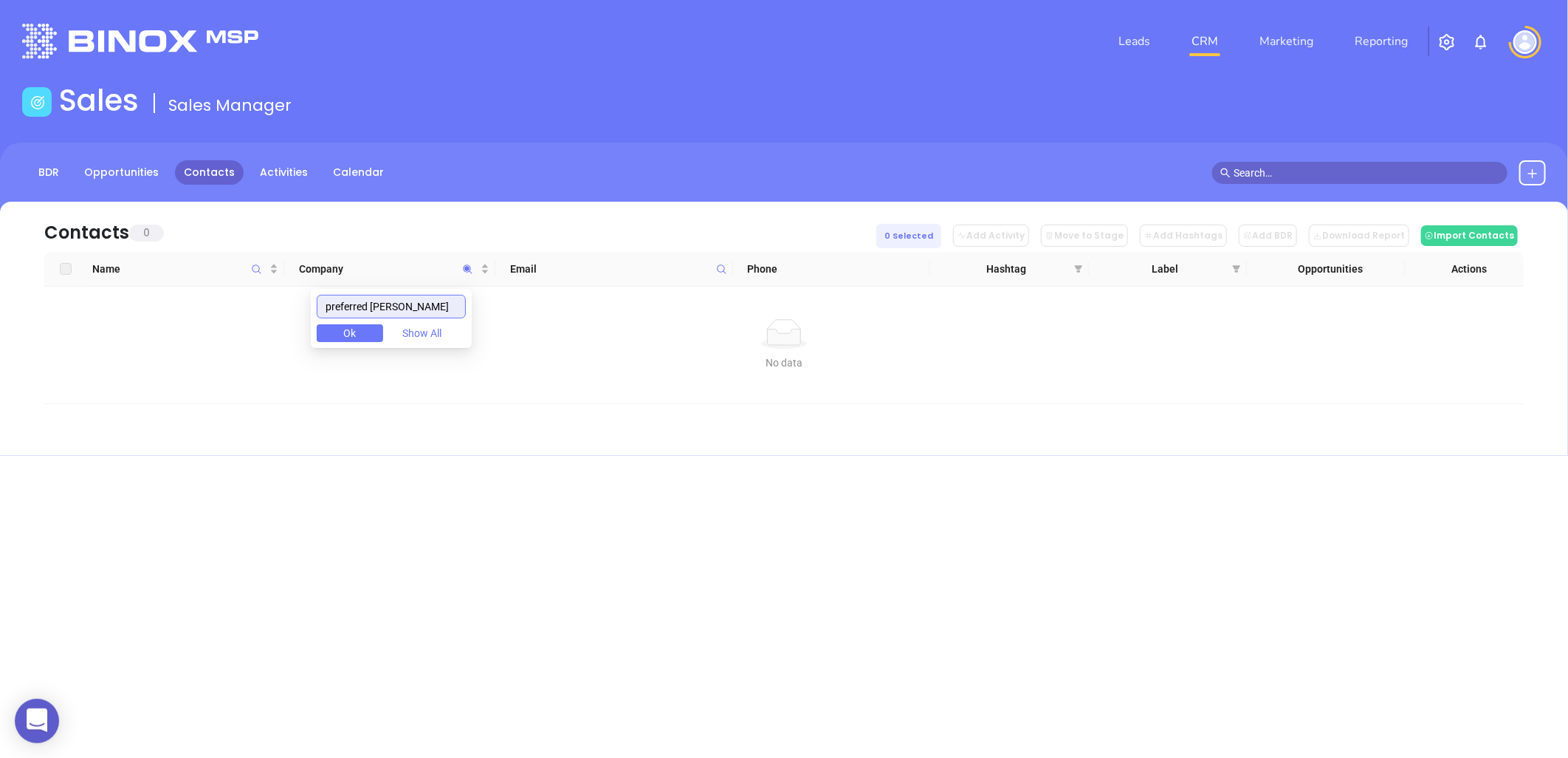
drag, startPoint x: 420, startPoint y: 308, endPoint x: 200, endPoint y: 334, distance: 221.5
click at [185, 336] on body "0 Leads CRM Marketing Reporting Financial Leads Leads Sales Sales Manager BDR O…" at bounding box center [784, 379] width 1568 height 758
paste input "Clearview Mortgage LLC"
click at [334, 311] on input "Clearview Mortgage LLC" at bounding box center [391, 306] width 149 height 24
click at [490, 471] on div "Leads CRM Marketing Reporting Financial Leads Leads Sales Sales Manager BDR Opp…" at bounding box center [784, 379] width 1568 height 758
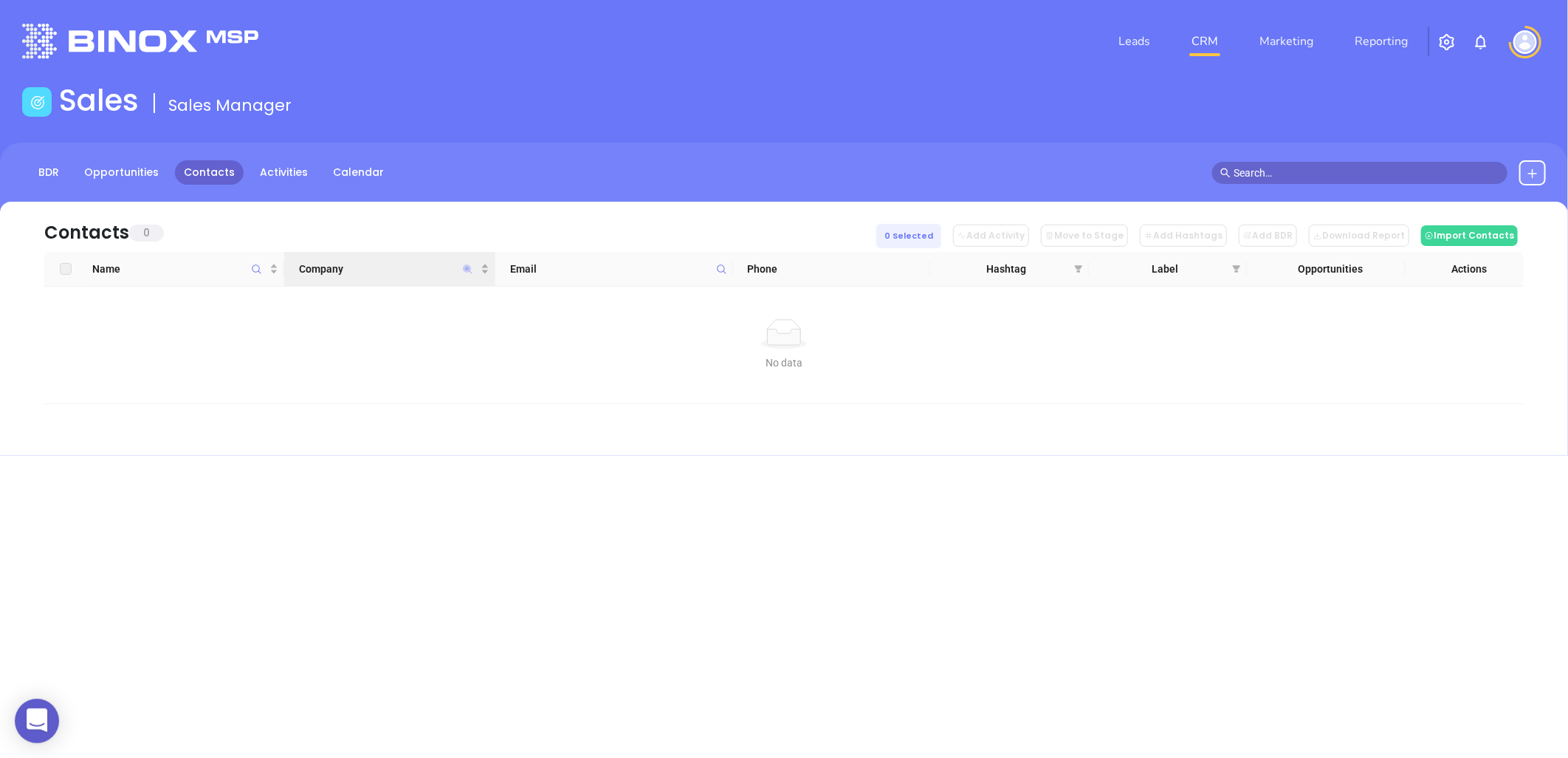
click at [467, 270] on icon "Company" at bounding box center [468, 269] width 9 height 9
click at [459, 306] on input "Clearview Mortgage LLC" at bounding box center [395, 306] width 149 height 24
type input "Clearview Mortgage"
drag, startPoint x: 359, startPoint y: 316, endPoint x: 218, endPoint y: 336, distance: 142.4
click at [218, 336] on body "0 Leads CRM Marketing Reporting Financial Leads Leads Sales Sales Manager BDR O…" at bounding box center [784, 379] width 1568 height 758
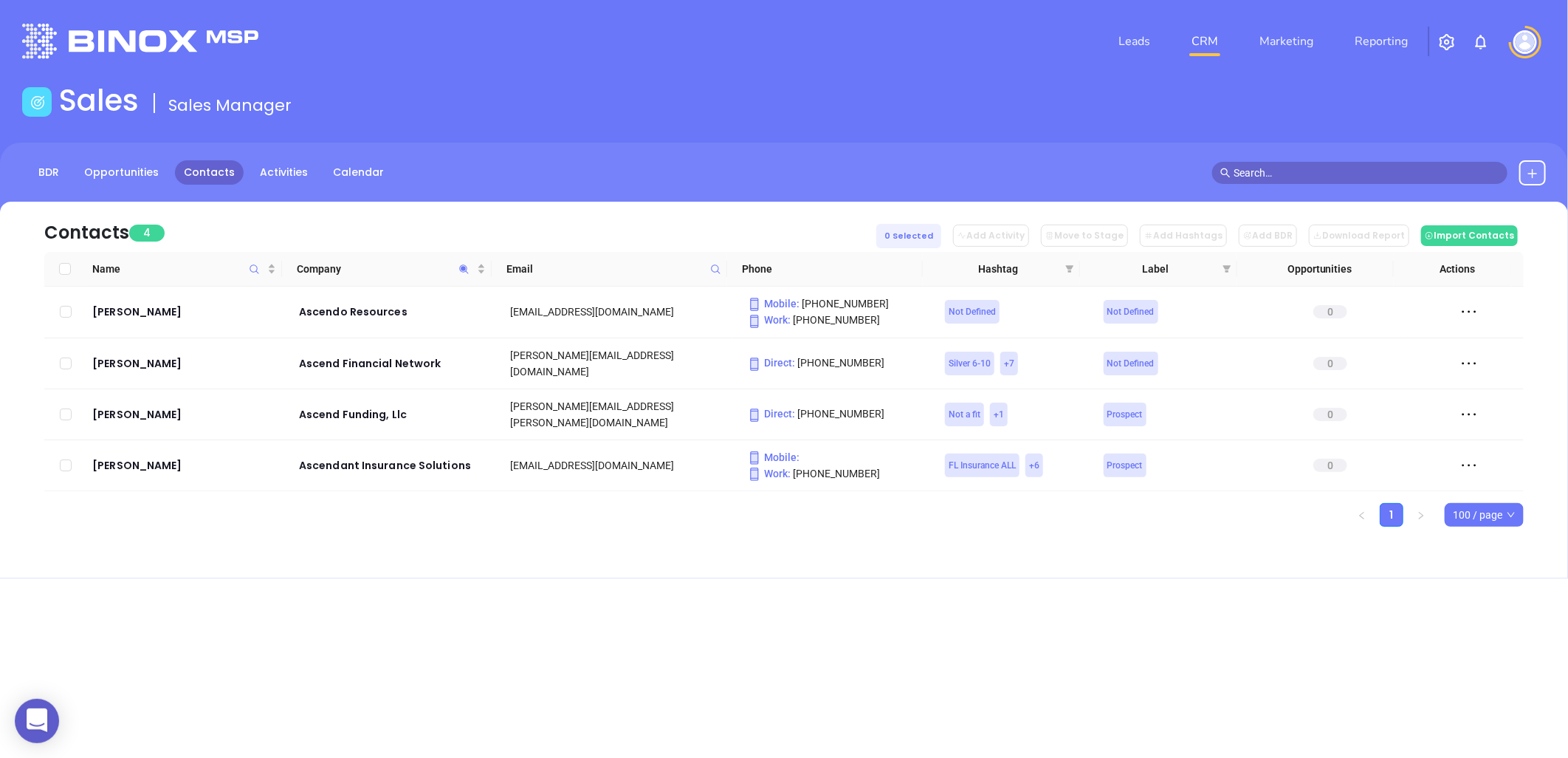
click at [558, 586] on div "Leads CRM Marketing Reporting Financial Leads Leads Sales Sales Manager BDR Opp…" at bounding box center [784, 379] width 1568 height 758
click at [462, 264] on icon "Company" at bounding box center [464, 269] width 11 height 11
paste input "Preferred Financial Services"
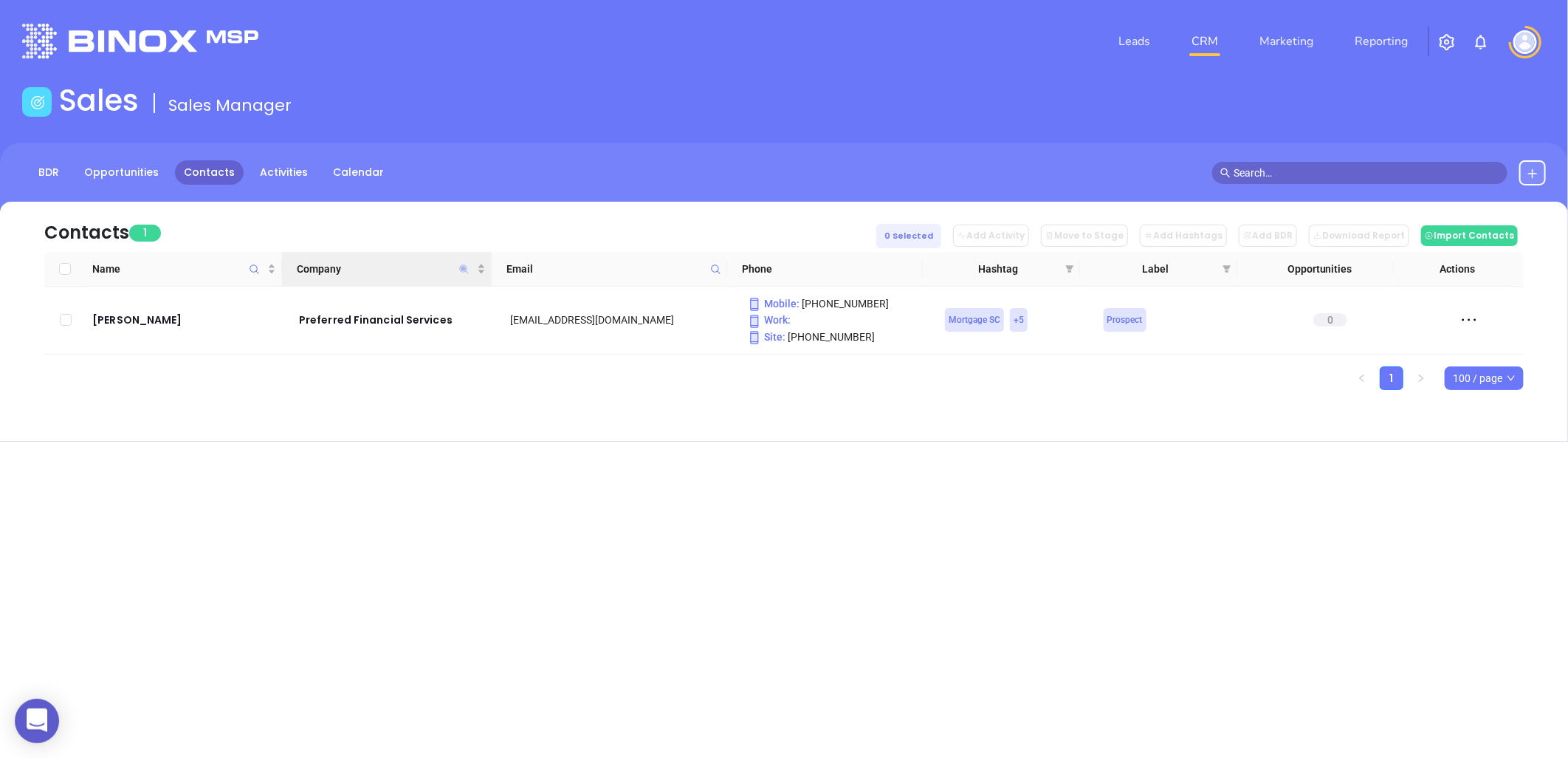
drag, startPoint x: 461, startPoint y: 264, endPoint x: 474, endPoint y: 266, distance: 13.2
click at [461, 266] on icon "Company" at bounding box center [464, 269] width 11 height 11
paste input "Hanover Mortgage Co"
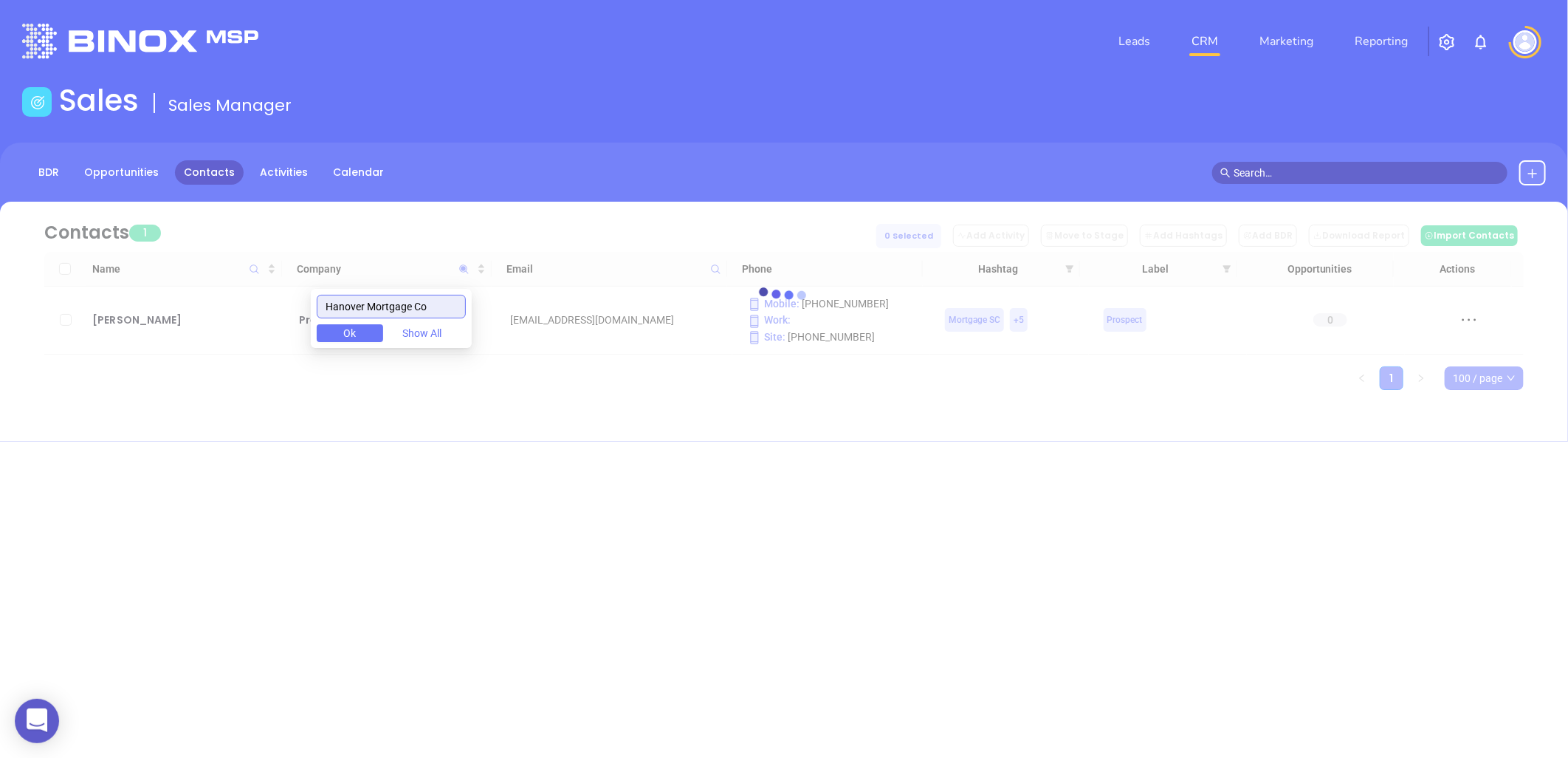
type input "Hanover Mortgage Co"
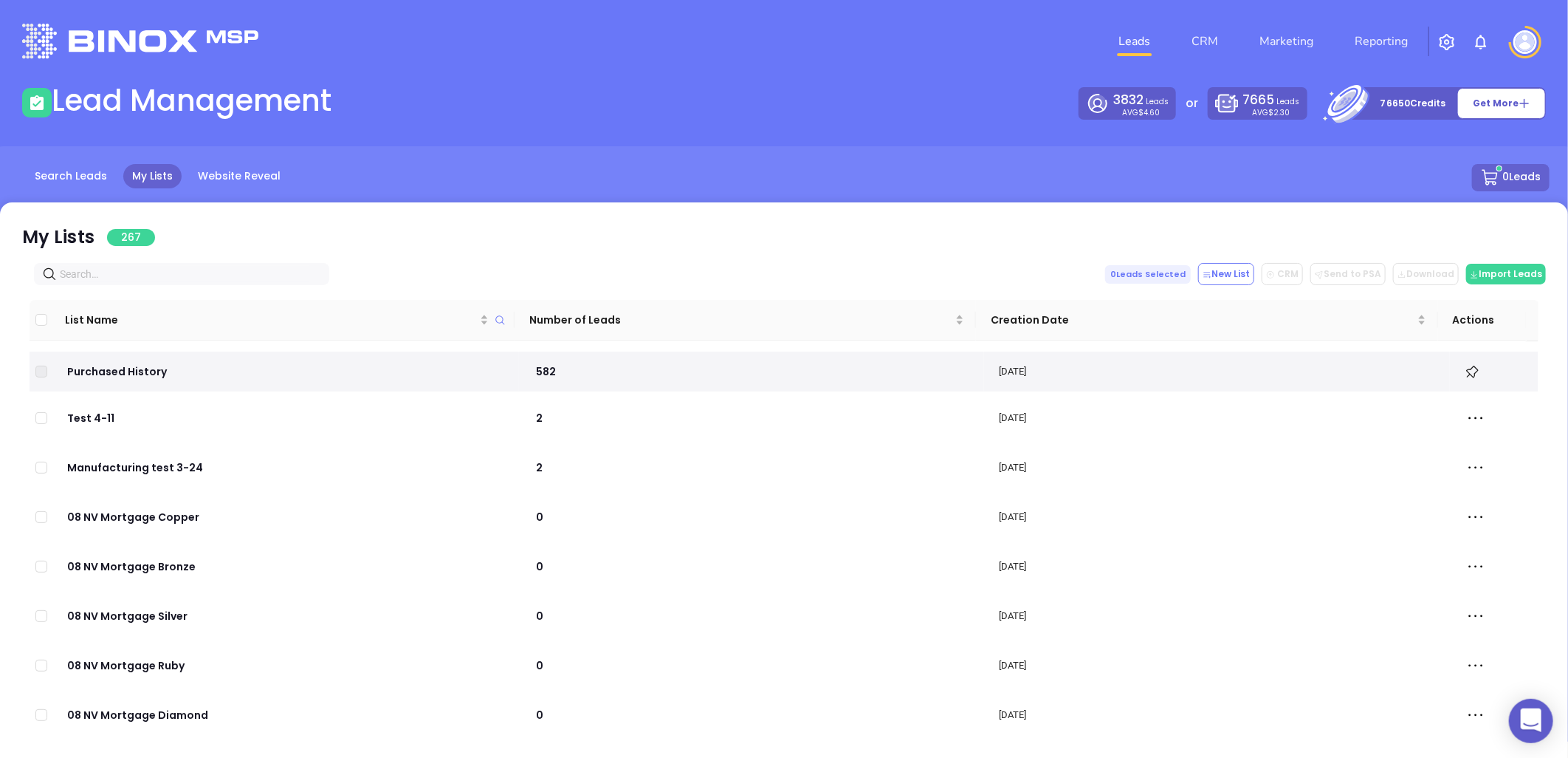
click at [202, 269] on input "text" at bounding box center [184, 274] width 249 height 16
paste input "bankwithunited.com"
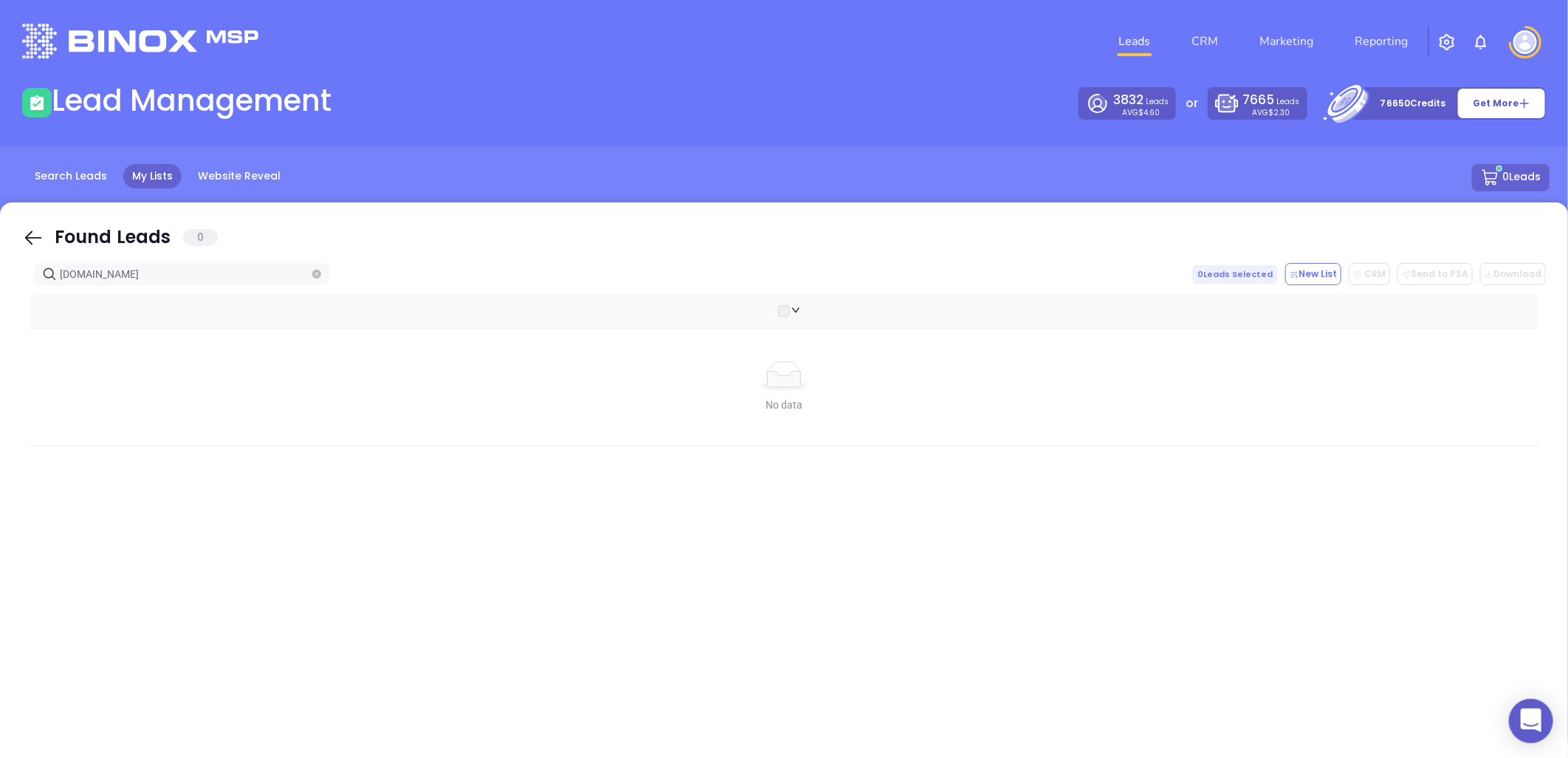
drag, startPoint x: 143, startPoint y: 276, endPoint x: -147, endPoint y: 305, distance: 291.4
click at [0, 305] on html "0 Leads CRM Marketing Reporting Financial Leads Leads Lead Management 3832 Lead…" at bounding box center [784, 379] width 1568 height 758
paste input "hanovermortgageco"
drag, startPoint x: 183, startPoint y: 273, endPoint x: 12, endPoint y: 266, distance: 171.1
click at [0, 281] on html "0 Leads CRM Marketing Reporting Financial Leads Leads Lead Management 3832 Lead…" at bounding box center [784, 379] width 1568 height 758
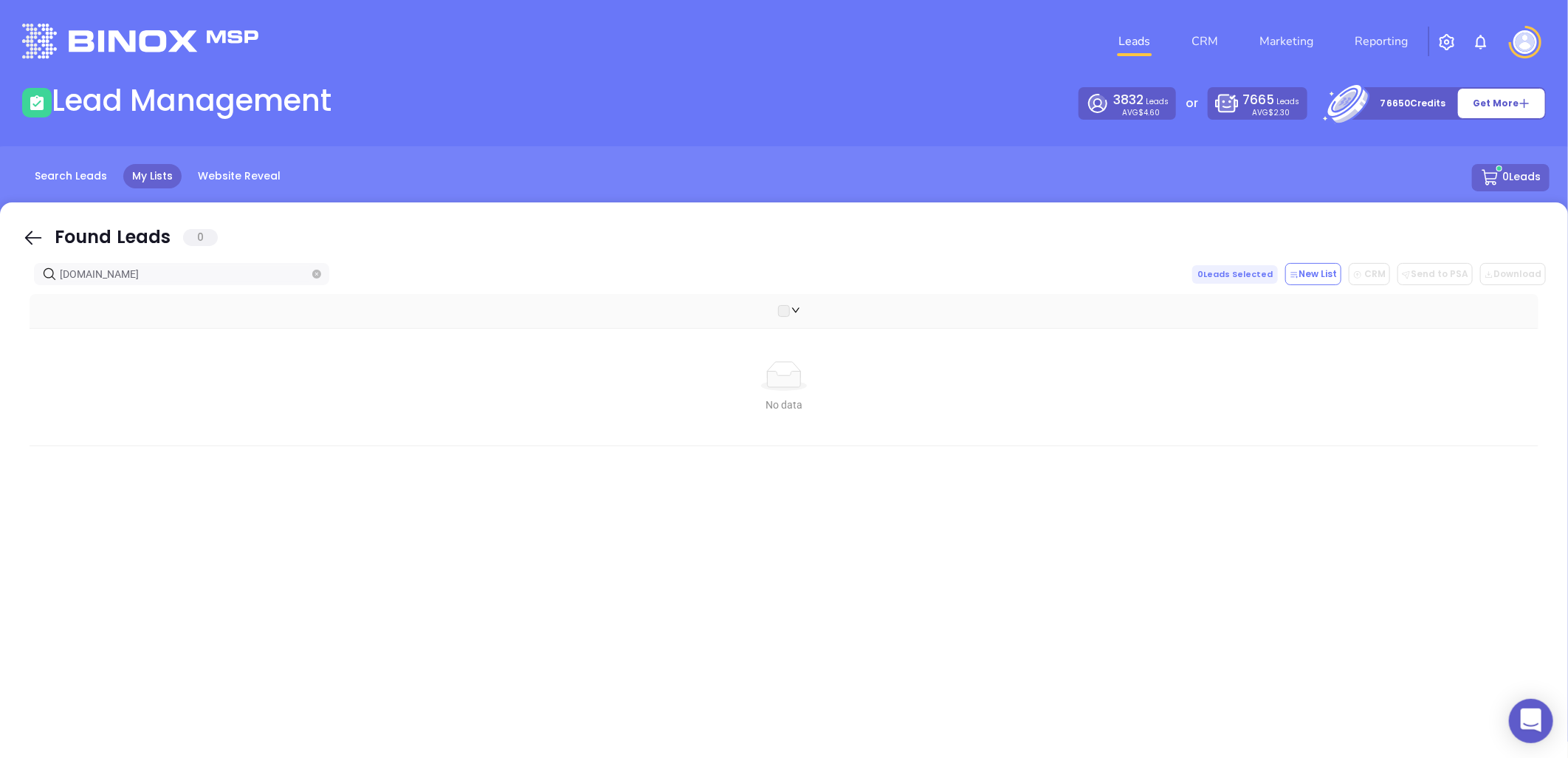
paste input "atlanticbay"
drag, startPoint x: -31, startPoint y: 296, endPoint x: -56, endPoint y: 298, distance: 25.1
click at [0, 298] on html "0 Leads CRM Marketing Reporting Financial Leads Leads Lead Management 3832 Lead…" at bounding box center [784, 379] width 1568 height 758
paste input "thegreatestrates"
drag, startPoint x: 164, startPoint y: 275, endPoint x: -171, endPoint y: 291, distance: 335.4
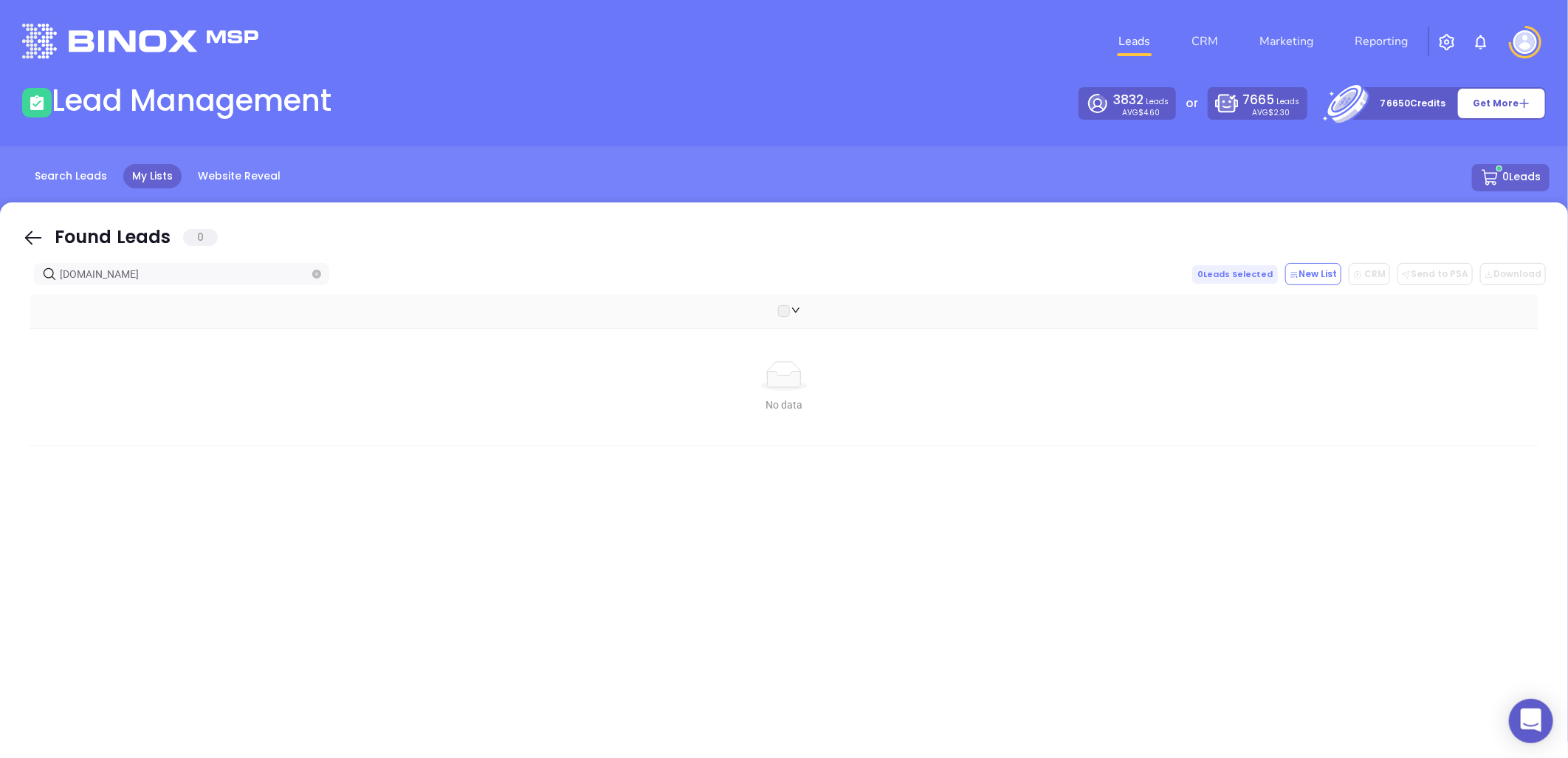
click at [0, 291] on html "0 Leads CRM Marketing Reporting Financial Leads Leads Lead Management 3832 Lead…" at bounding box center [784, 379] width 1568 height 758
paste input "clearviewmortgage.net"
type input "clearviewmortgage.net"
drag, startPoint x: 152, startPoint y: 279, endPoint x: 0, endPoint y: 288, distance: 152.3
click at [5, 285] on div "Found Leads 0 clearviewmortgage.net 0 Leads Selected New List CRM Send to PSA D…" at bounding box center [784, 497] width 1568 height 591
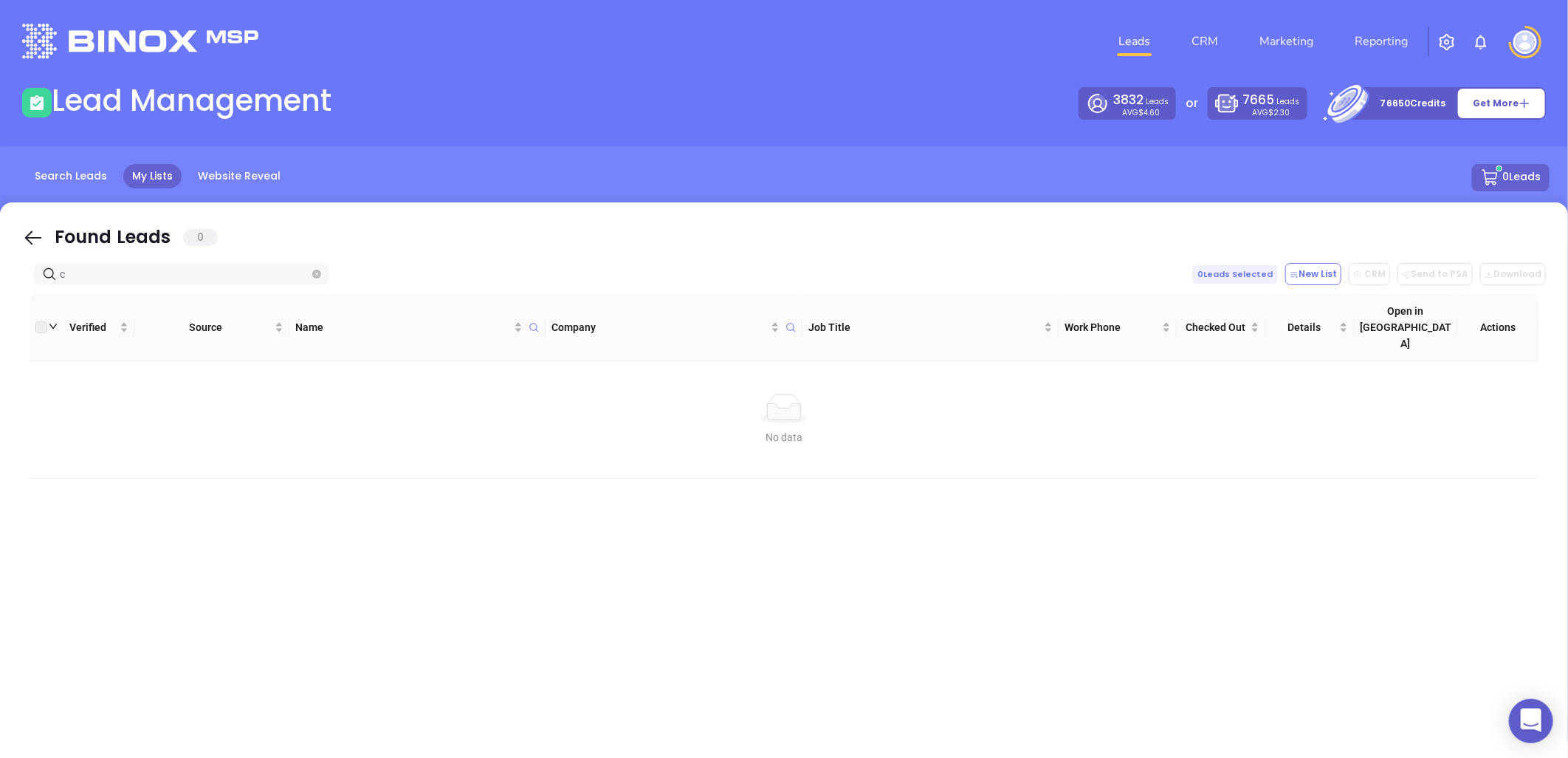
paste input "rimsonmortgage.com"
drag, startPoint x: 159, startPoint y: 275, endPoint x: -184, endPoint y: 306, distance: 344.4
click at [0, 306] on html "0 Leads CRM Marketing Reporting Financial Leads Leads Lead Management 3832 Lead…" at bounding box center [784, 379] width 1568 height 758
paste input "text"
drag, startPoint x: 90, startPoint y: 288, endPoint x: -206, endPoint y: 324, distance: 298.2
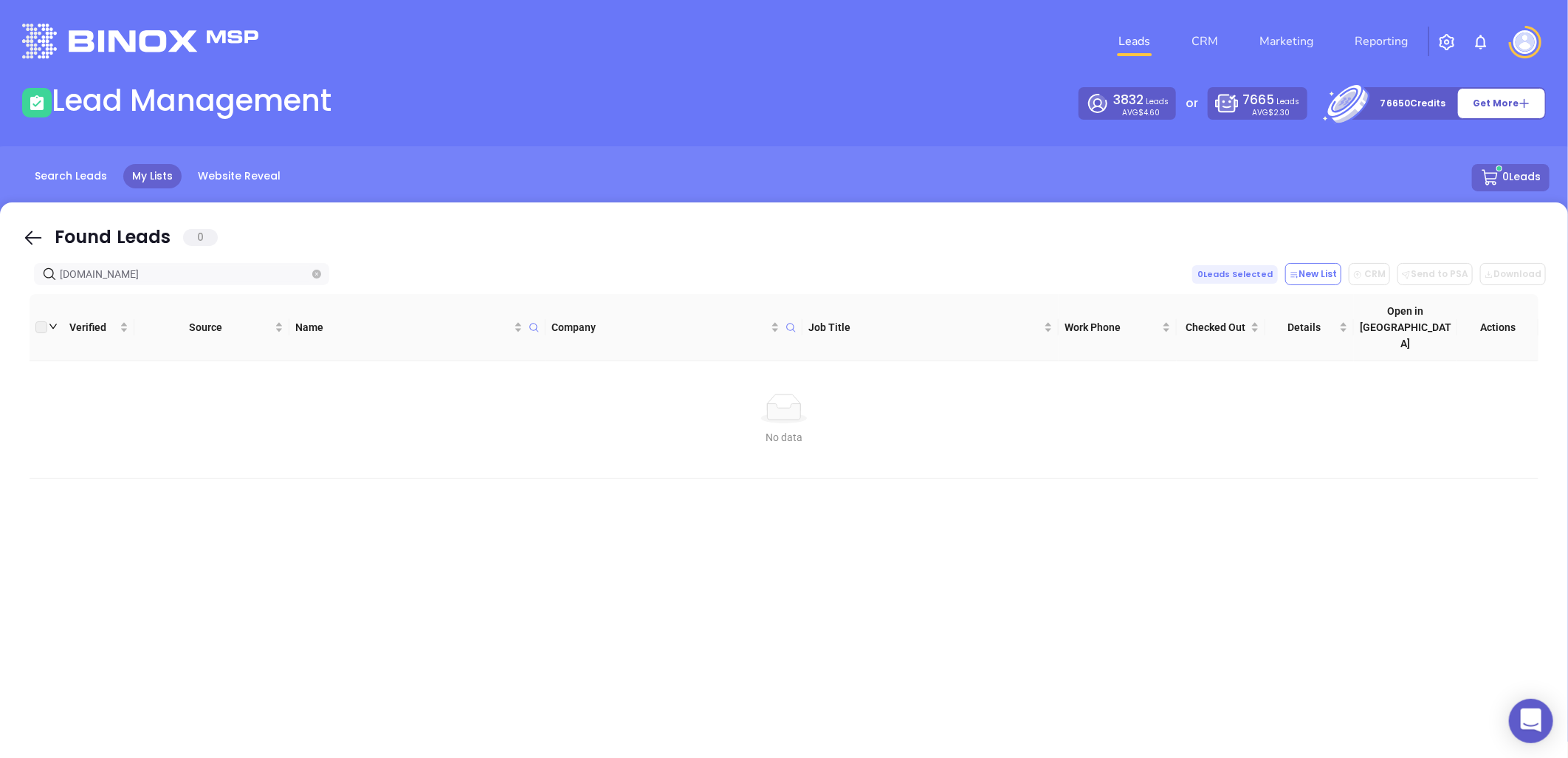
click at [0, 324] on html "0 Leads CRM Marketing Reporting Financial Leads Leads Lead Management 3832 Lead…" at bounding box center [784, 379] width 1568 height 758
paste input "ascendlending.net"
drag, startPoint x: 79, startPoint y: 278, endPoint x: 1, endPoint y: 292, distance: 79.2
click at [1, 292] on div "Found Leads 0 ascendlending.net 0 Leads Selected New List CRM Send to PSA Downl…" at bounding box center [784, 497] width 1568 height 591
paste input "dhlmortgage.com"
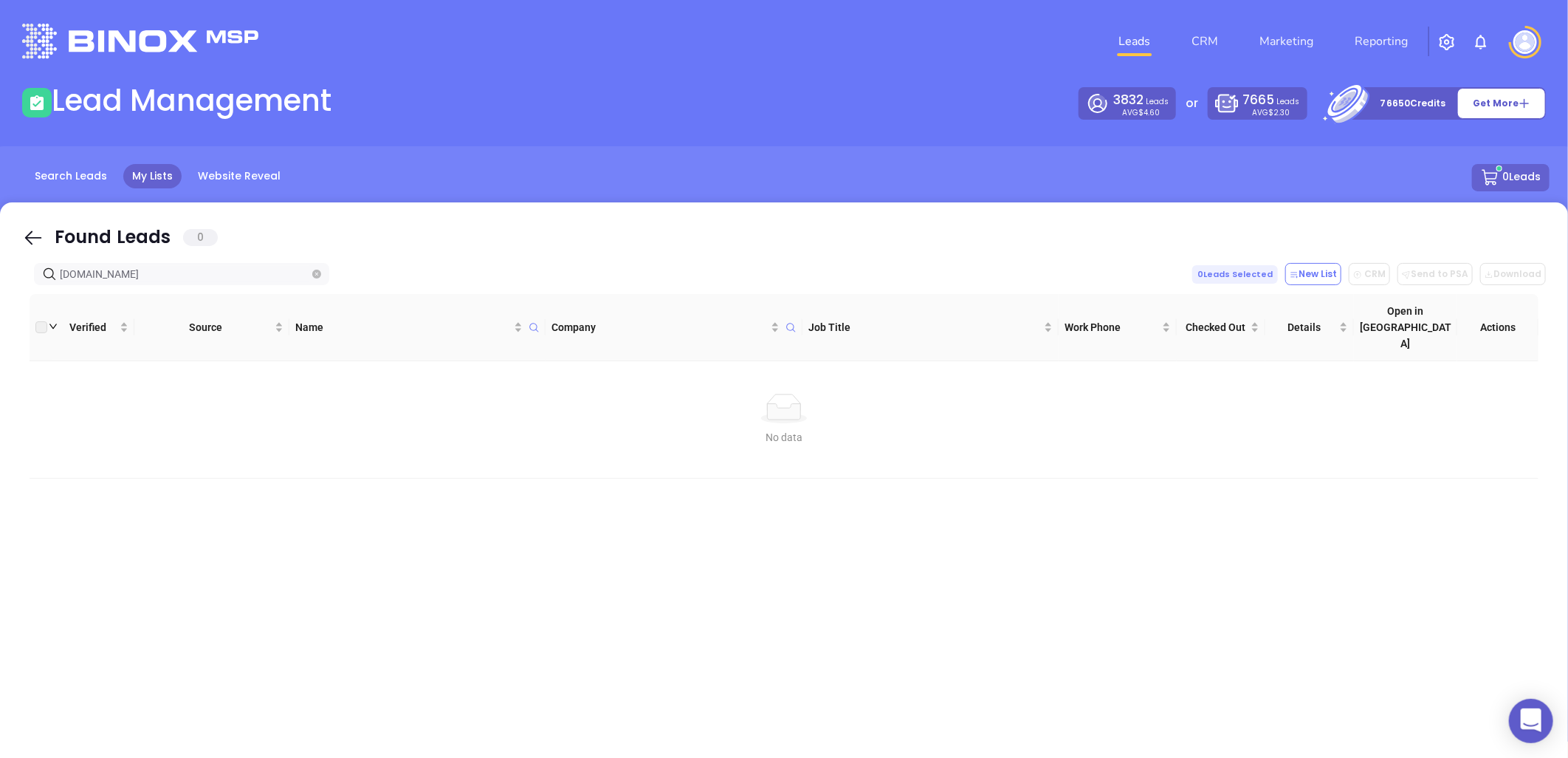
type input "dhlmortgage.com"
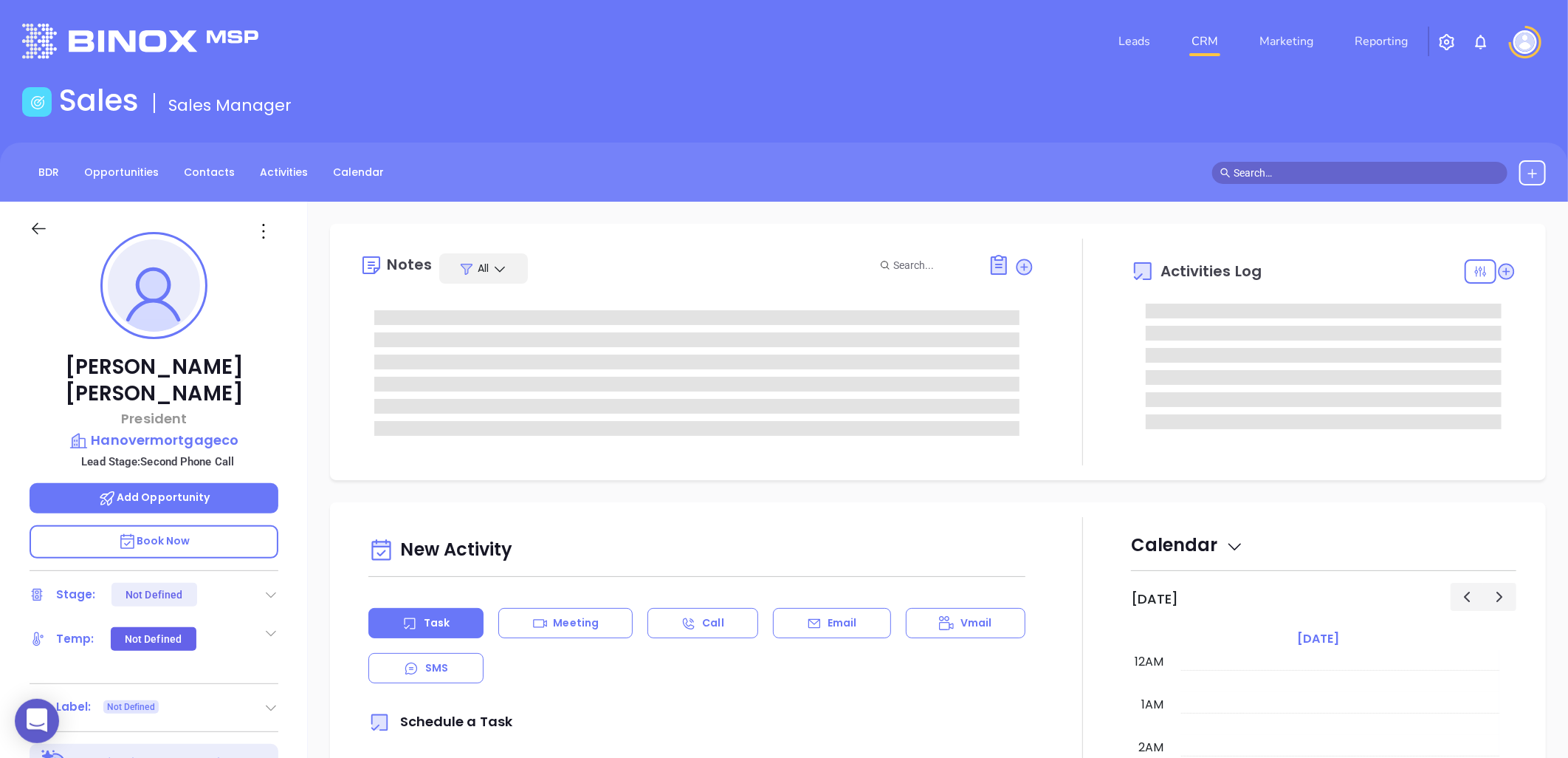
type input "[DATE]"
type input "[PERSON_NAME]"
click at [269, 587] on icon at bounding box center [270, 594] width 15 height 15
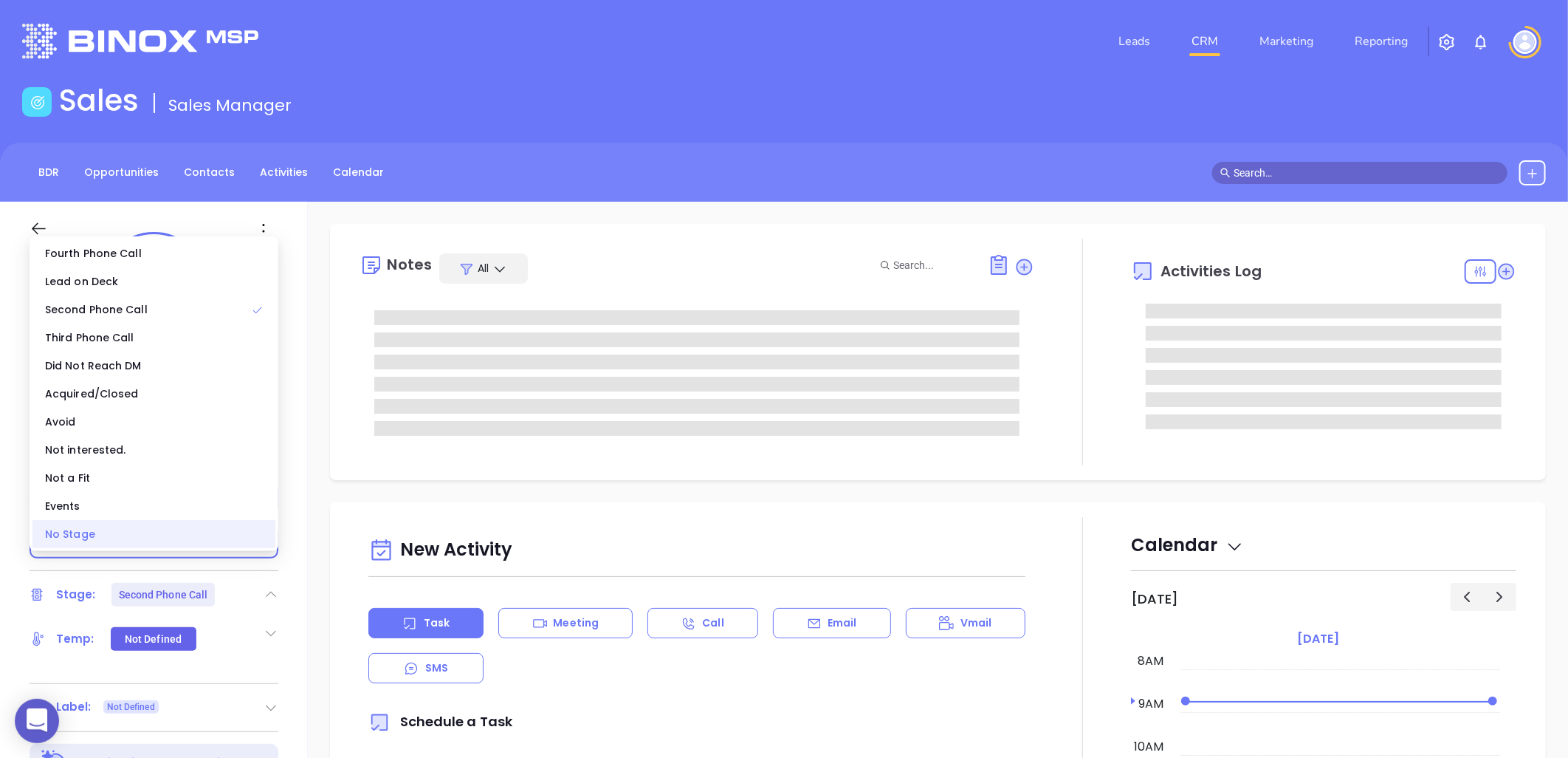
click at [179, 536] on div "No Stage" at bounding box center [154, 534] width 243 height 28
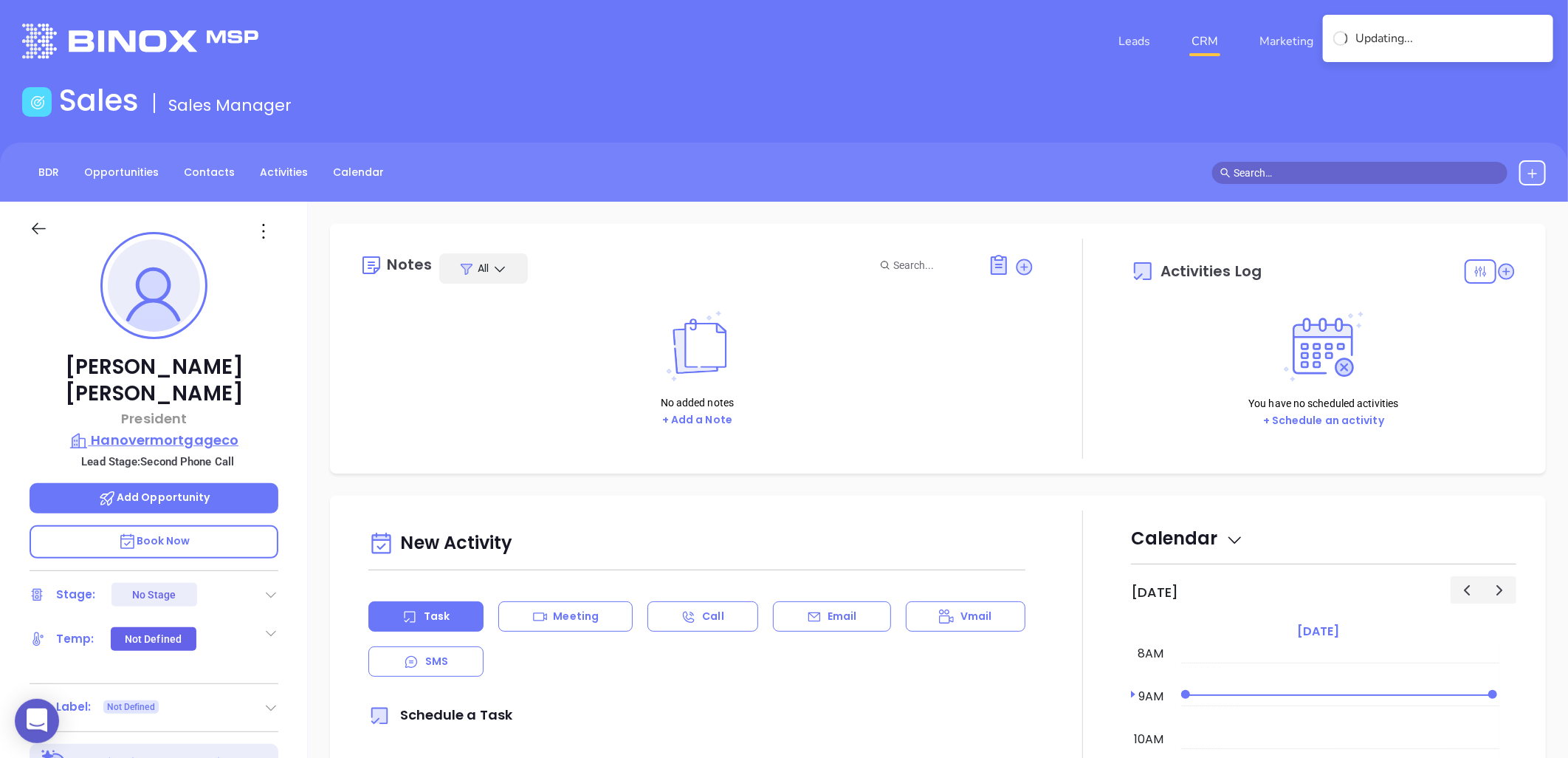
click at [183, 430] on p "Hanovermortgageco" at bounding box center [154, 440] width 249 height 21
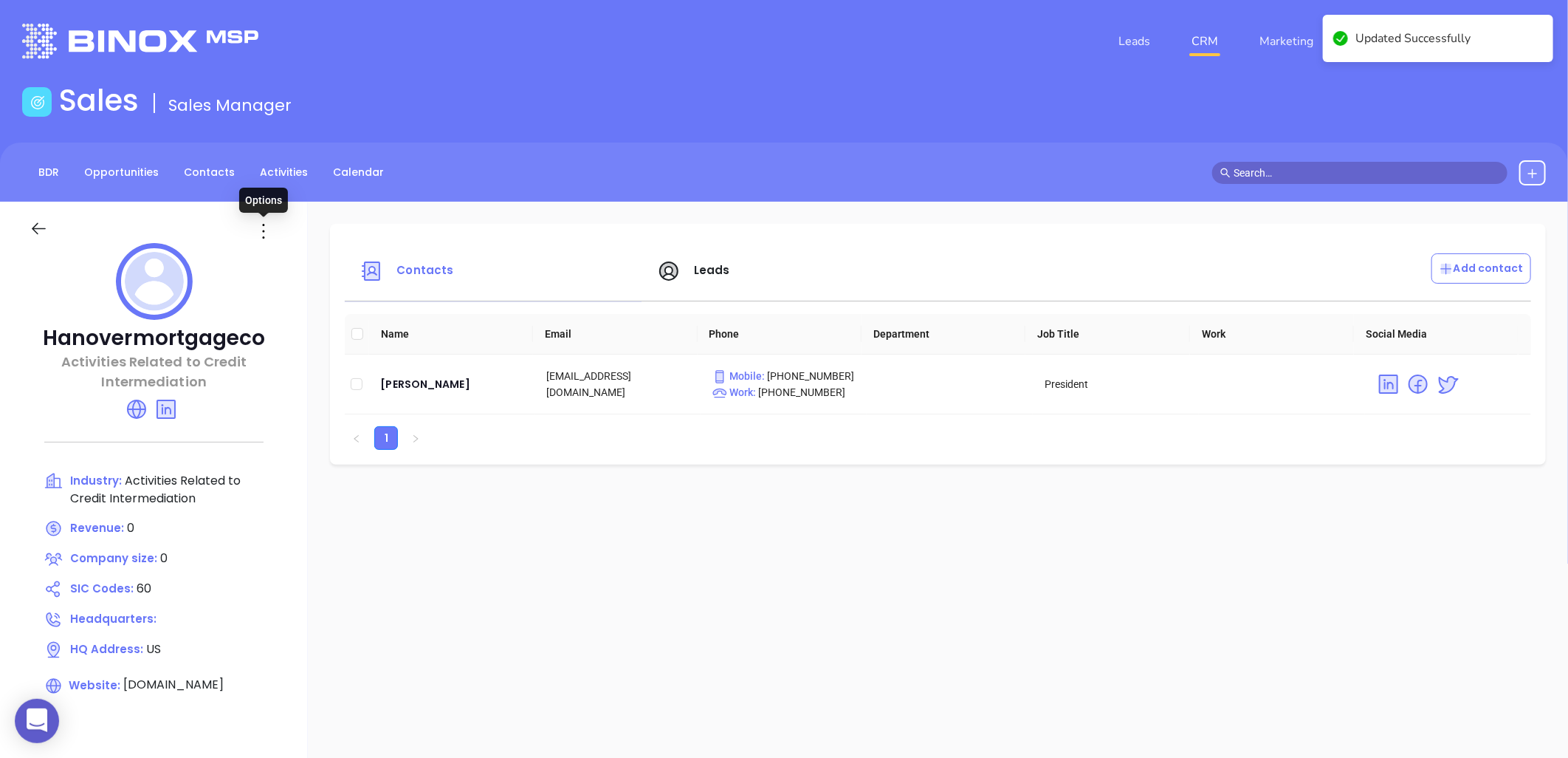
click at [256, 230] on icon at bounding box center [263, 231] width 24 height 24
click at [298, 264] on div "Edit" at bounding box center [330, 260] width 133 height 16
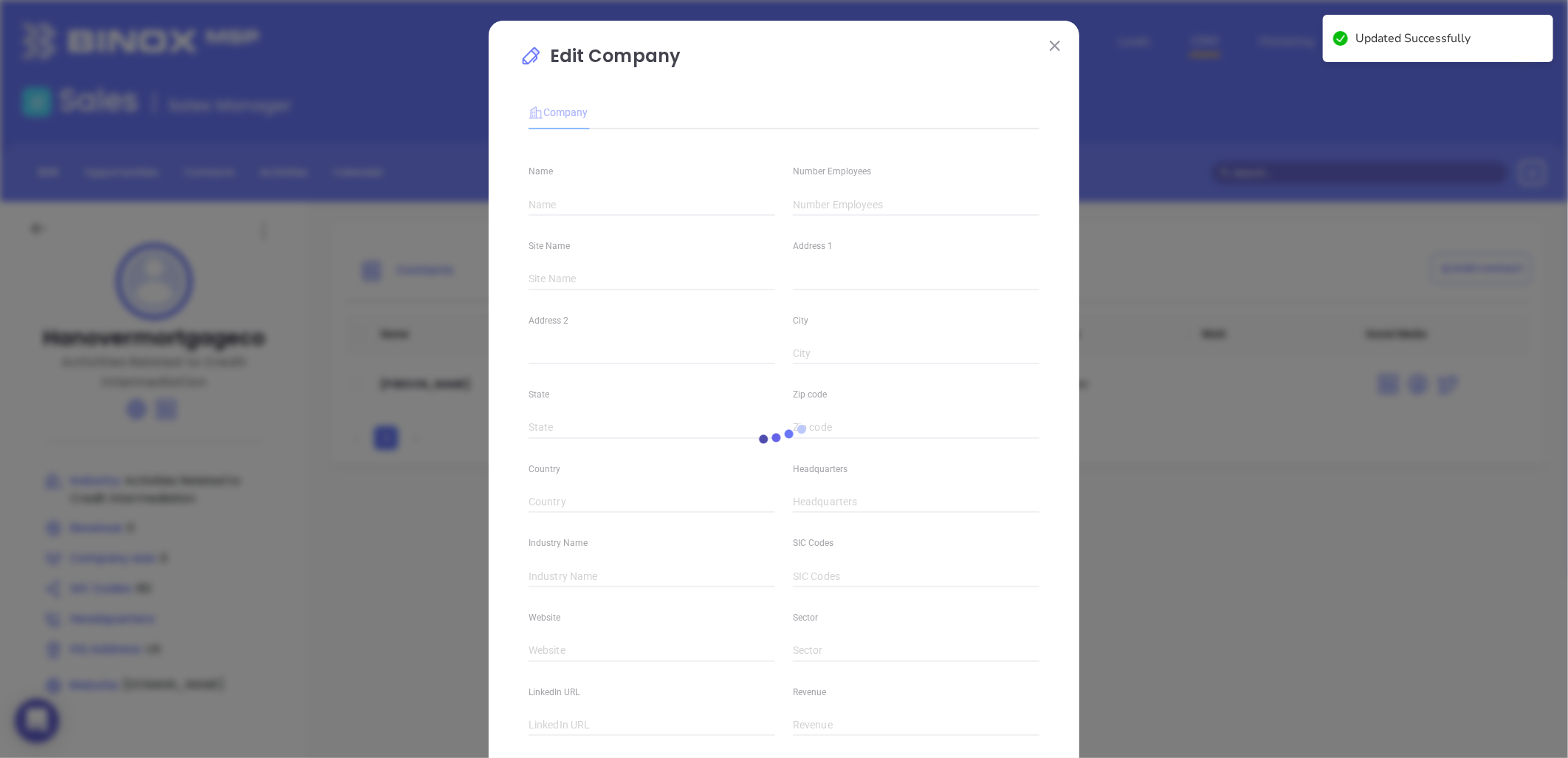
type input "Hanovermortgageco"
type input "0"
type input "Activities Related to Credit Intermediation"
type input "60"
type input "[DOMAIN_NAME]"
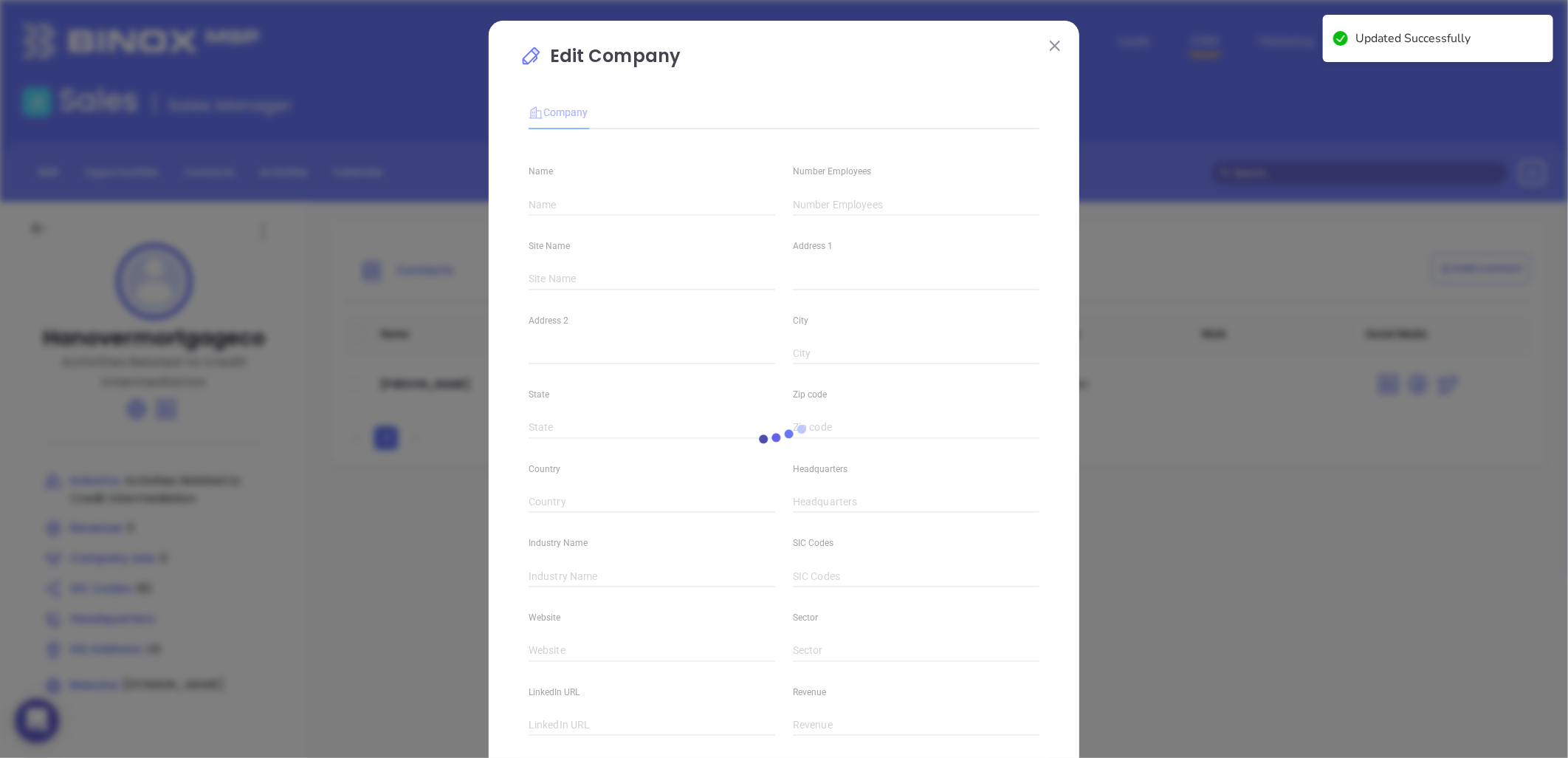
type input "Finance and Insurance"
type input "[URL][DOMAIN_NAME][PERSON_NAME]"
type input "0"
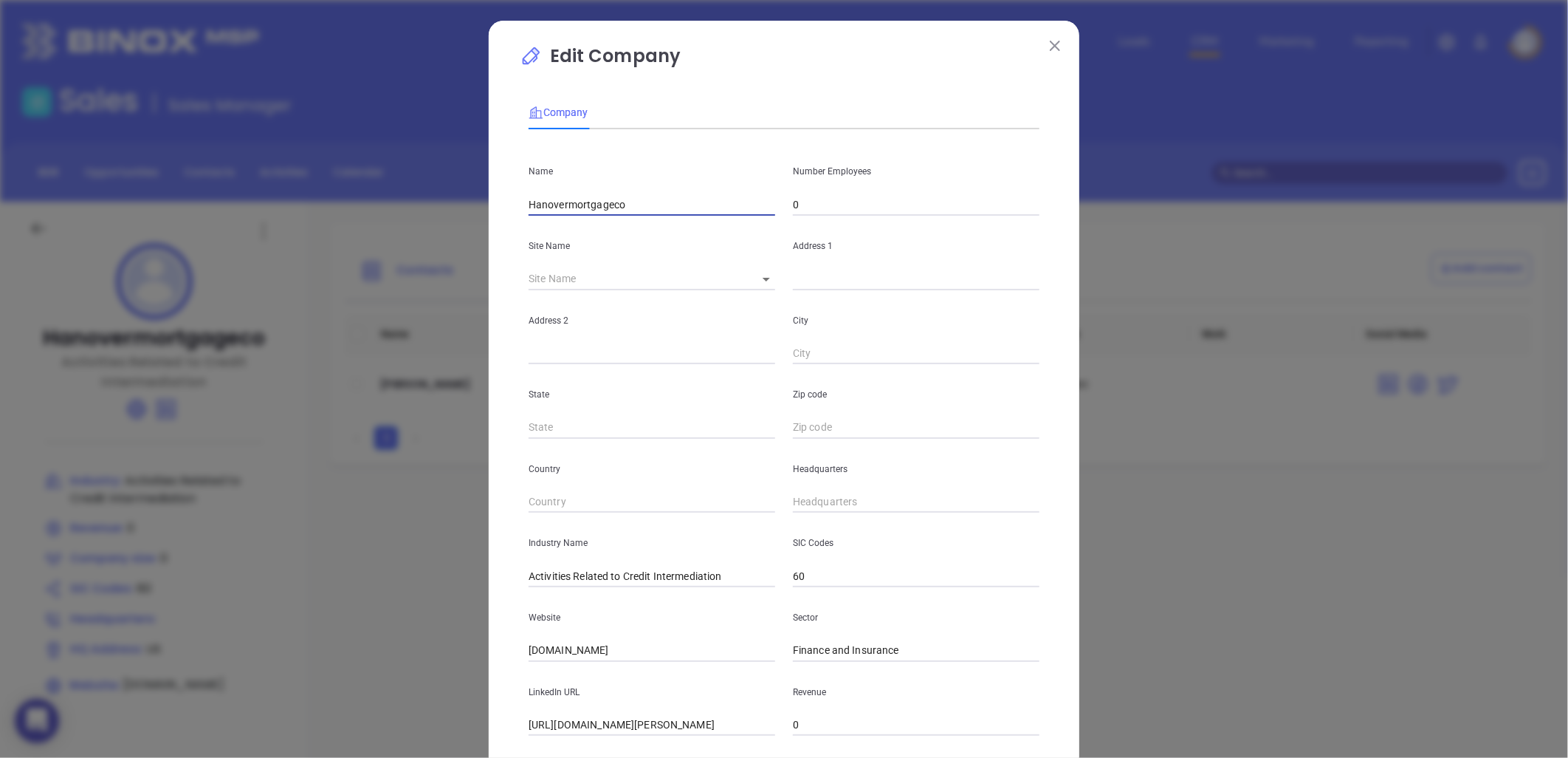
drag, startPoint x: 646, startPoint y: 203, endPoint x: 338, endPoint y: 223, distance: 308.6
click at [338, 223] on div "Edit Company Company Name Hanovermortgageco Number Employees 0 Site Name ​ Addr…" at bounding box center [784, 379] width 1568 height 758
type input "Hanover Mortgage Co"
drag, startPoint x: 821, startPoint y: 205, endPoint x: 813, endPoint y: 203, distance: 8.2
click at [816, 205] on input "0" at bounding box center [916, 205] width 247 height 22
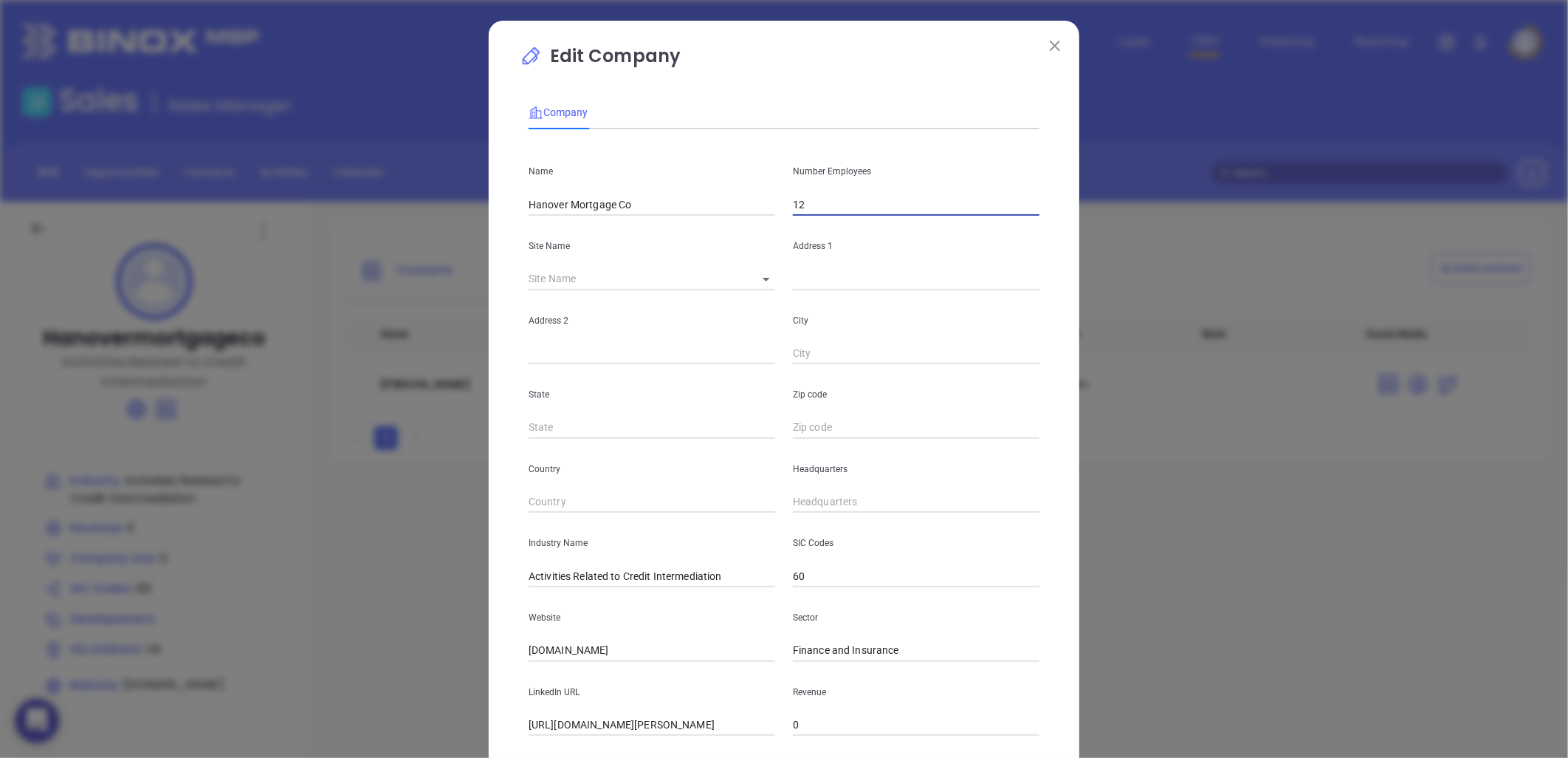
type input "12"
click at [598, 725] on input "[URL][DOMAIN_NAME][PERSON_NAME]" at bounding box center [652, 725] width 247 height 22
click at [598, 724] on input "[URL][DOMAIN_NAME][PERSON_NAME]" at bounding box center [652, 725] width 247 height 22
paste input "[DOMAIN_NAME][URL]"
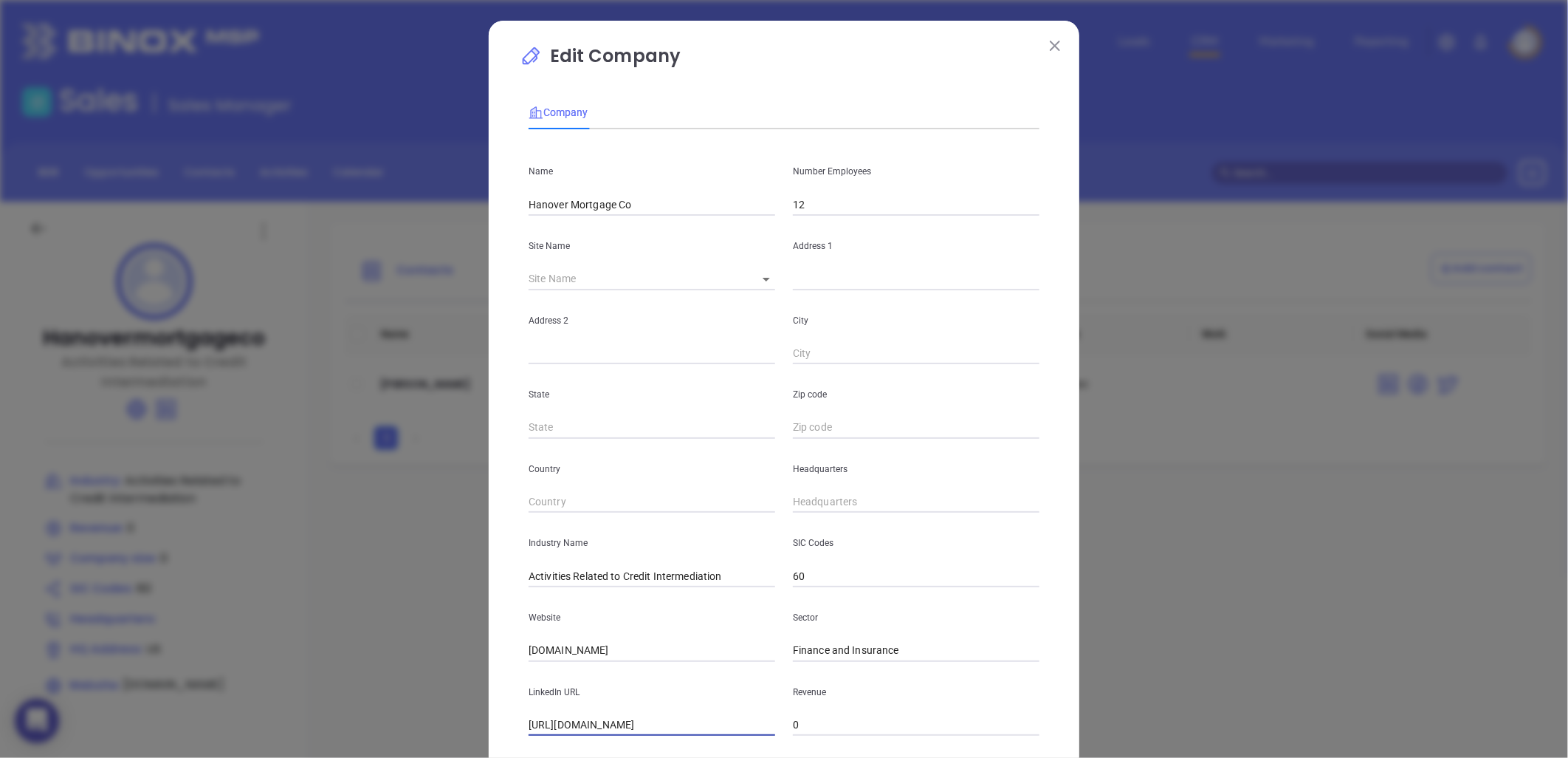
type input "[URL][DOMAIN_NAME][PERSON_NAME]"
drag, startPoint x: 651, startPoint y: 651, endPoint x: 427, endPoint y: 655, distance: 224.0
click at [427, 655] on div "Edit Company Company Name Hanover Mortgage Co Number Employees 12 Site Name ​ A…" at bounding box center [784, 379] width 1568 height 758
paste input "ttps://[DOMAIN_NAME][URL]"
type input "[URL][DOMAIN_NAME]"
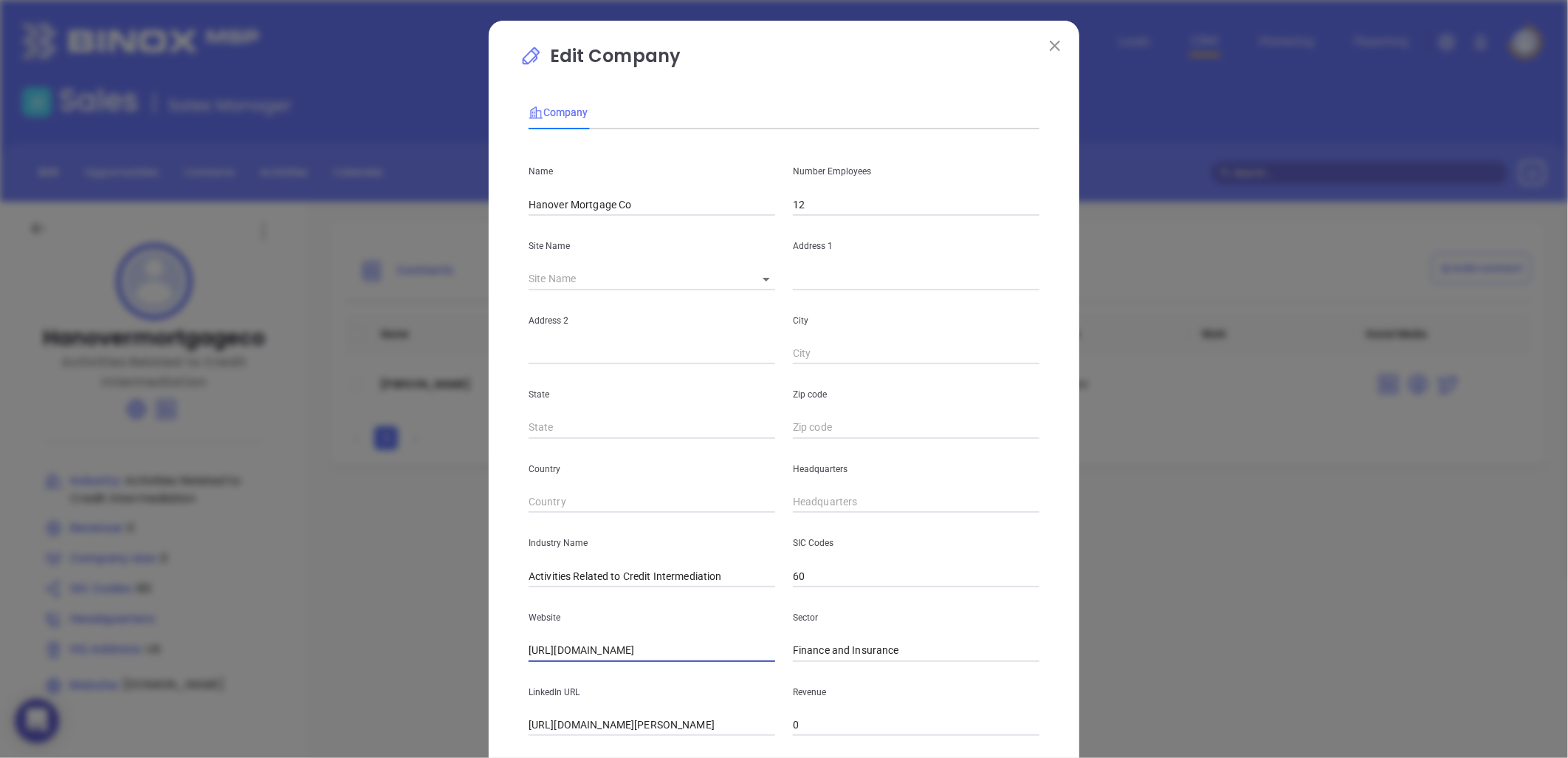
click at [613, 579] on input "Activities Related to Credit Intermediation" at bounding box center [652, 576] width 247 height 22
click at [614, 579] on input "Activities Related to Credit Intermediation" at bounding box center [652, 576] width 247 height 22
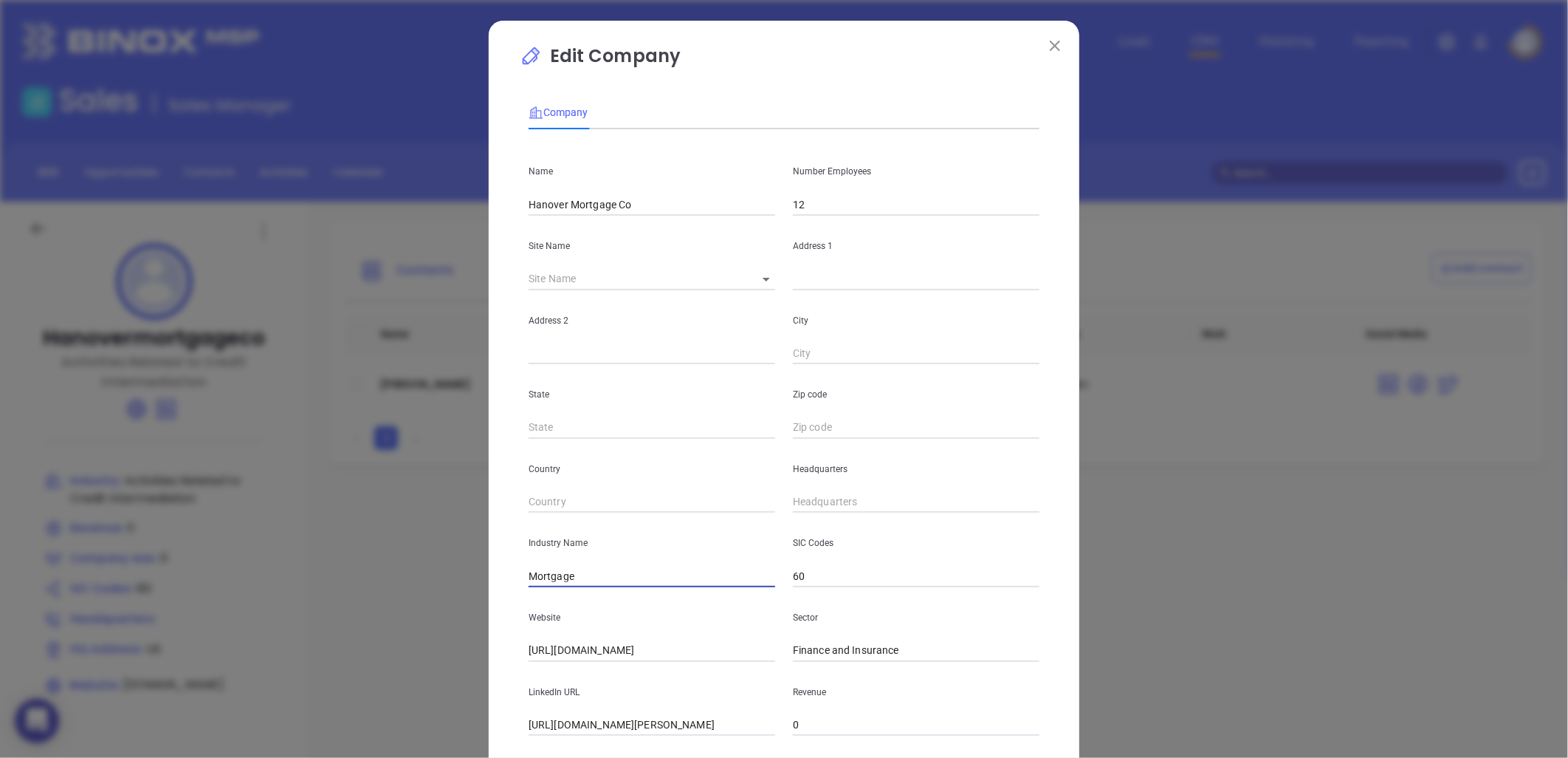
type input "Mortgage"
click at [643, 725] on input "https://www.linkedin.com/in/sara-griggers-3a961112" at bounding box center [652, 725] width 247 height 22
click at [643, 724] on input "https://www.linkedin.com/in/sara-griggers-3a961112" at bounding box center [652, 725] width 247 height 22
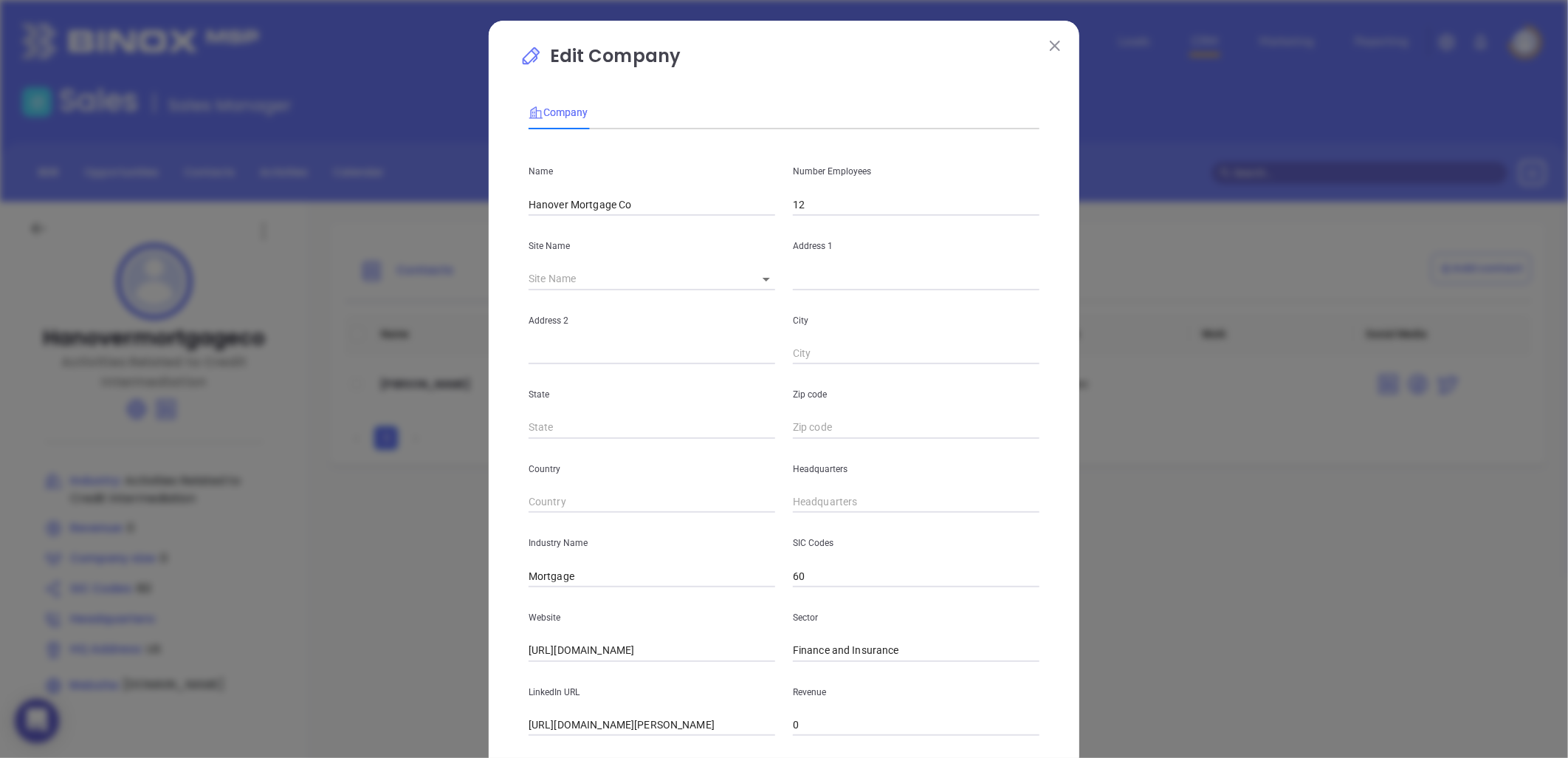
click at [639, 721] on input "https://www.linkedin.com/in/sara-griggers-3a961112" at bounding box center [652, 725] width 247 height 22
click at [821, 279] on input "text" at bounding box center [916, 279] width 247 height 22
paste input "2502-A Wade Hampton Blvd Greenville, SC 29615"
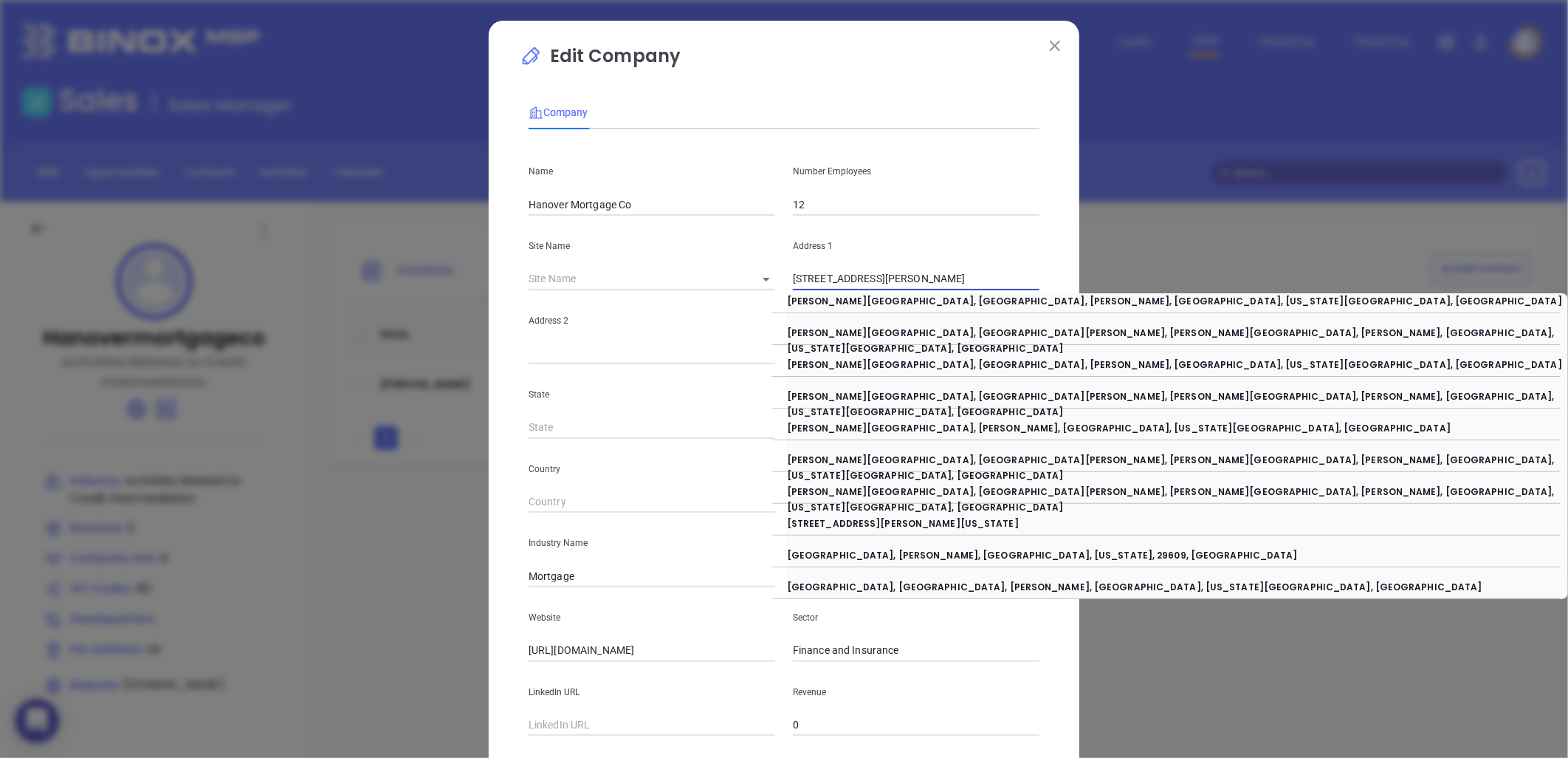
drag, startPoint x: 920, startPoint y: 277, endPoint x: 1157, endPoint y: 267, distance: 237.2
click at [1157, 267] on div "Edit Company Company Name Hanover Mortgage Co Number Employees 12 Site Name ​ A…" at bounding box center [784, 379] width 1568 height 758
type input "2502-A Wade Hampton Blvd"
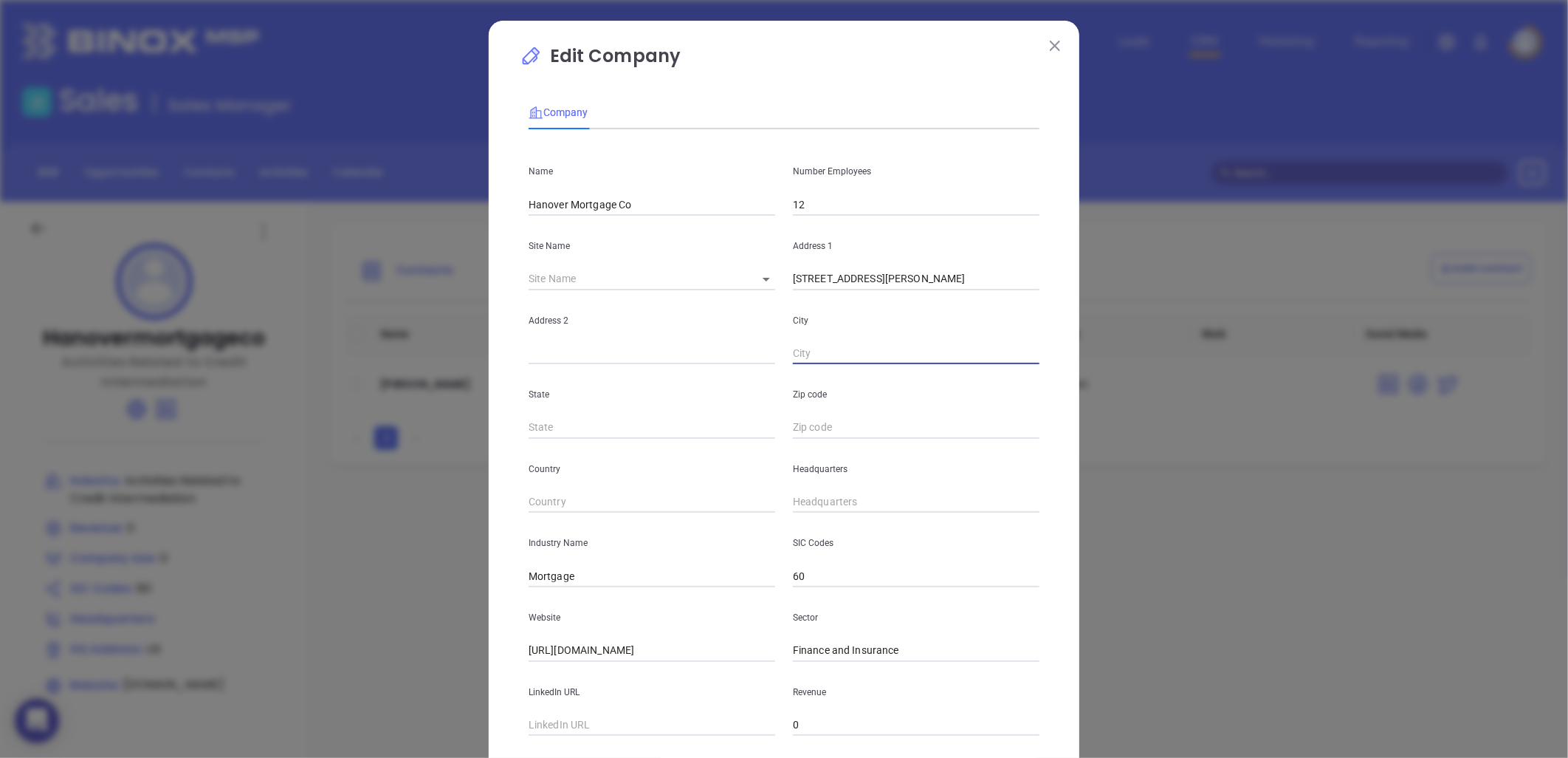
paste input "Greenville, SC 29615"
drag, startPoint x: 837, startPoint y: 353, endPoint x: 1047, endPoint y: 329, distance: 211.4
click at [1050, 330] on div "Edit Company Company Name Hanover Mortgage Co Number Employees 12 Site Name ​ A…" at bounding box center [784, 423] width 590 height 806
type input "[GEOGRAPHIC_DATA]"
type input "SC"
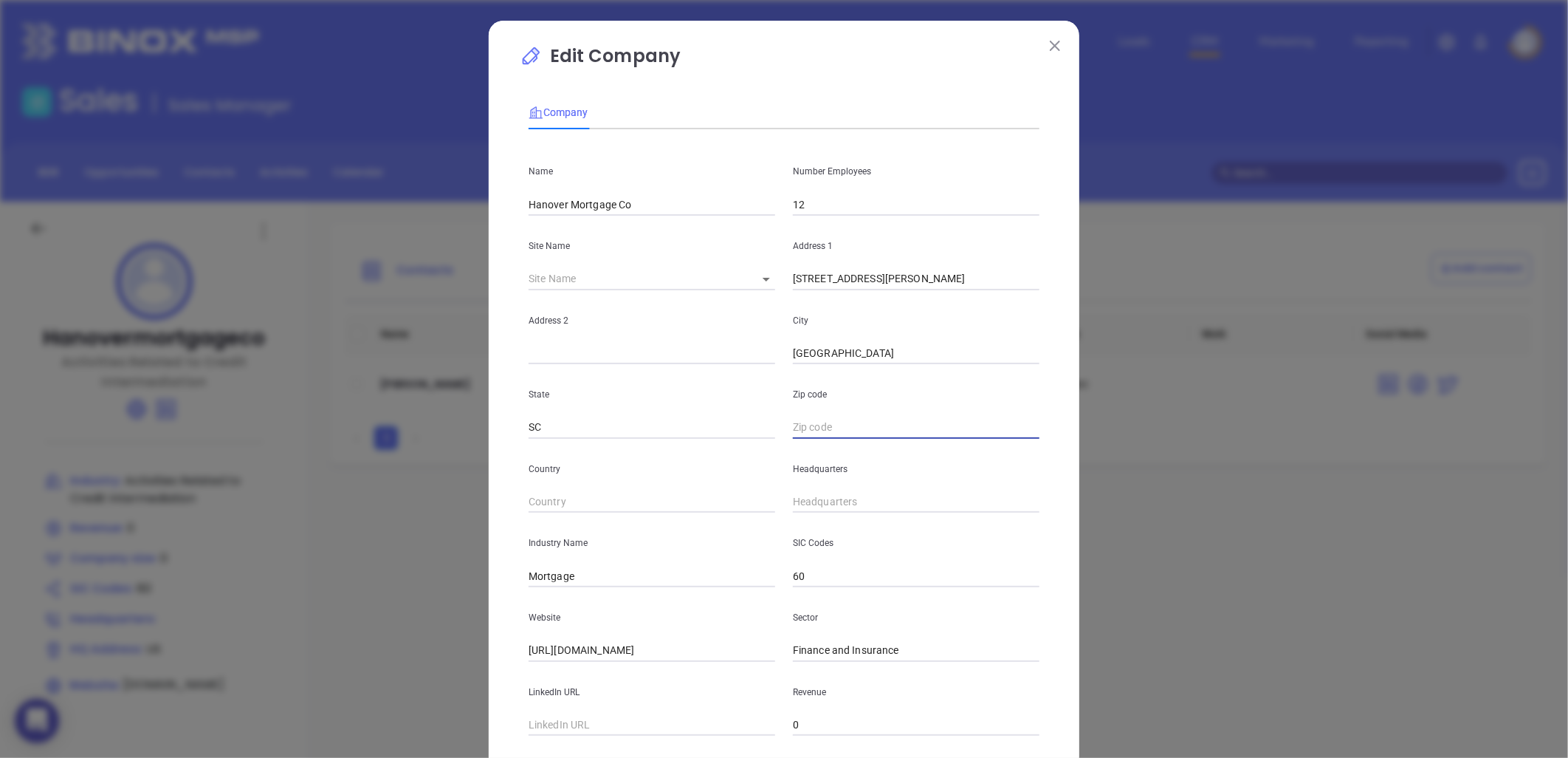
paste input "SC 29615"
type input "29615"
click at [812, 502] on input "( ) -" at bounding box center [916, 502] width 247 height 22
paste input "864) 255-5115"
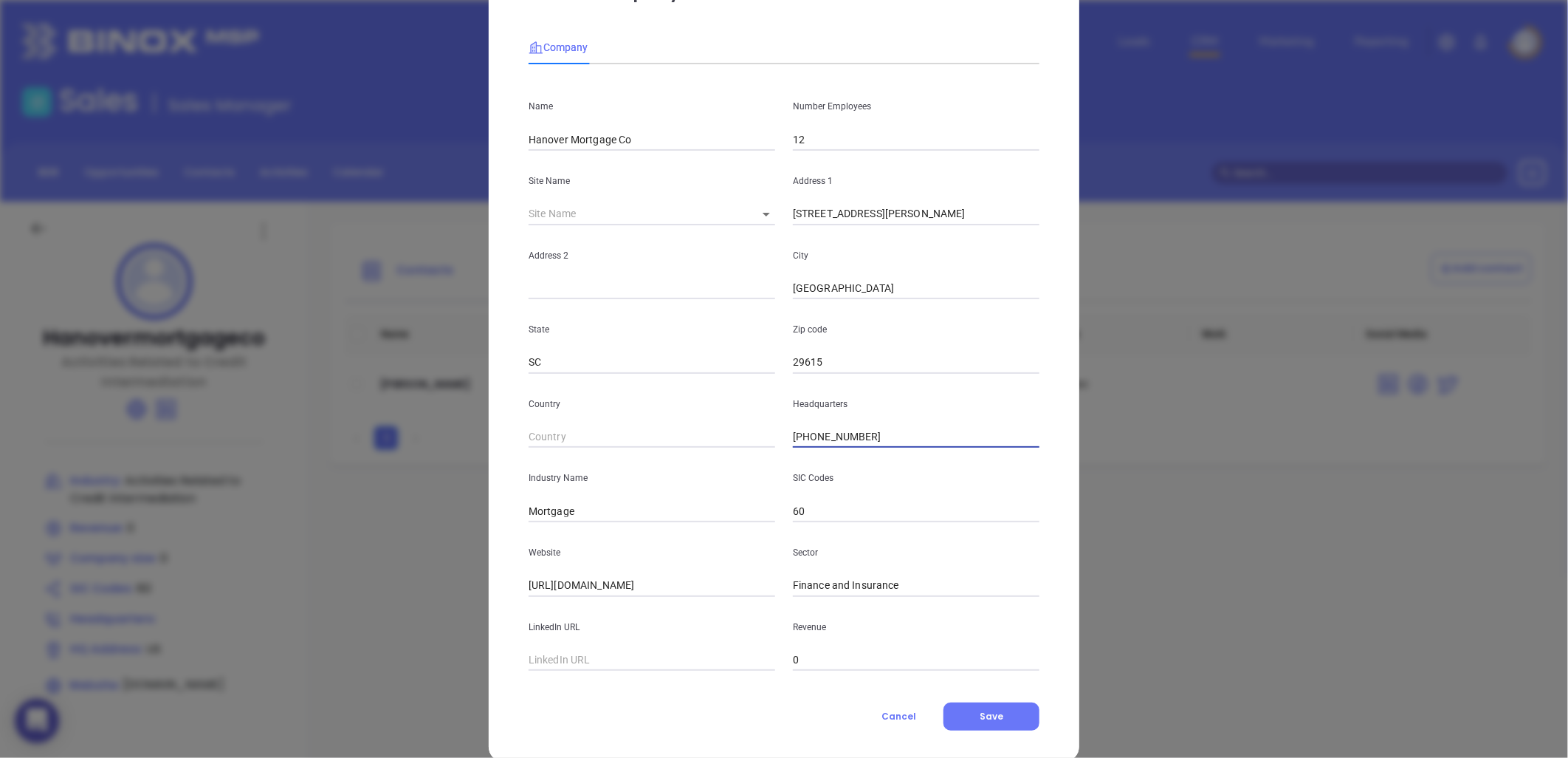
scroll to position [90, 0]
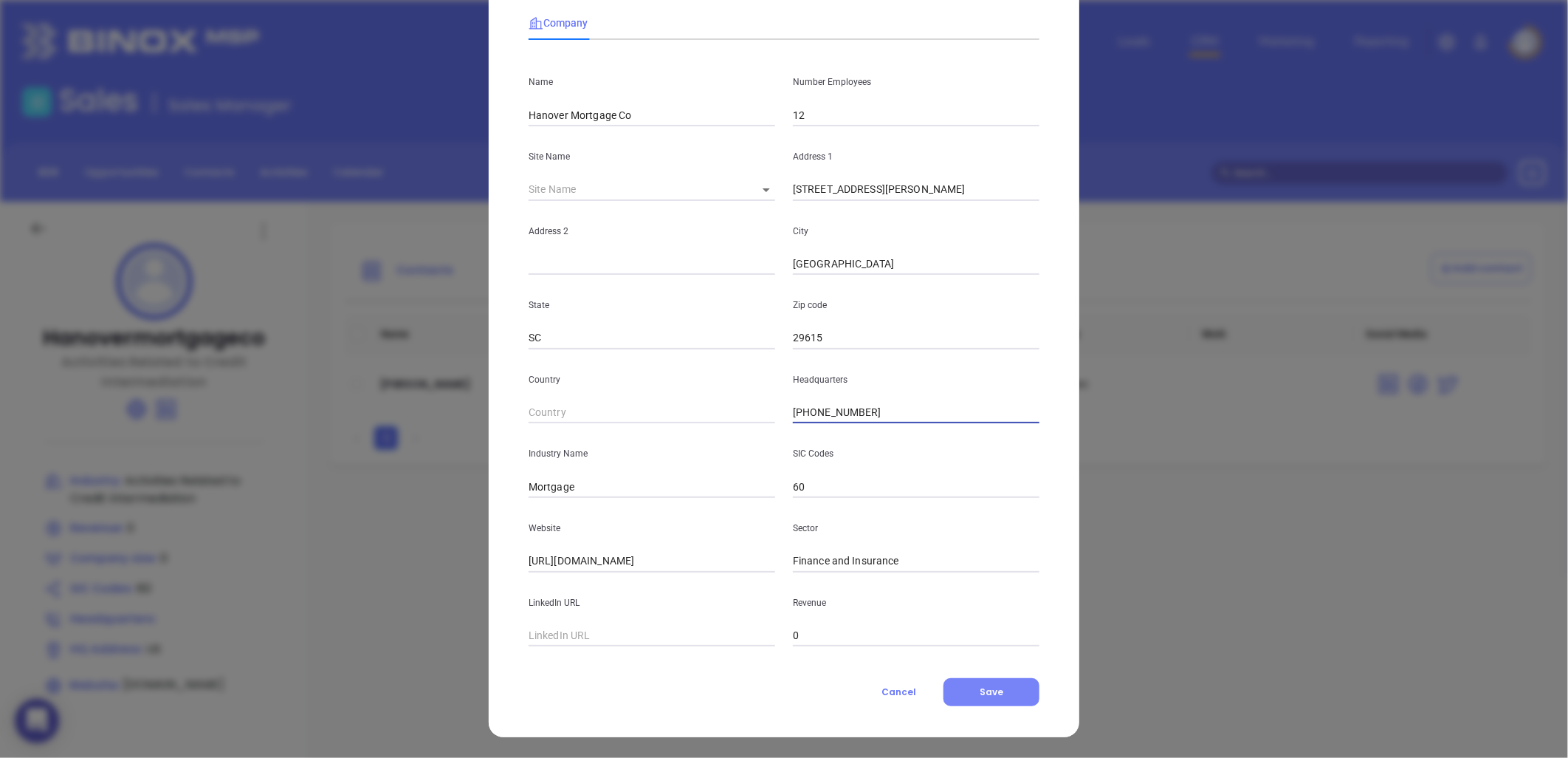
type input "(864) 255-5115"
click at [990, 690] on span "Save" at bounding box center [991, 692] width 24 height 13
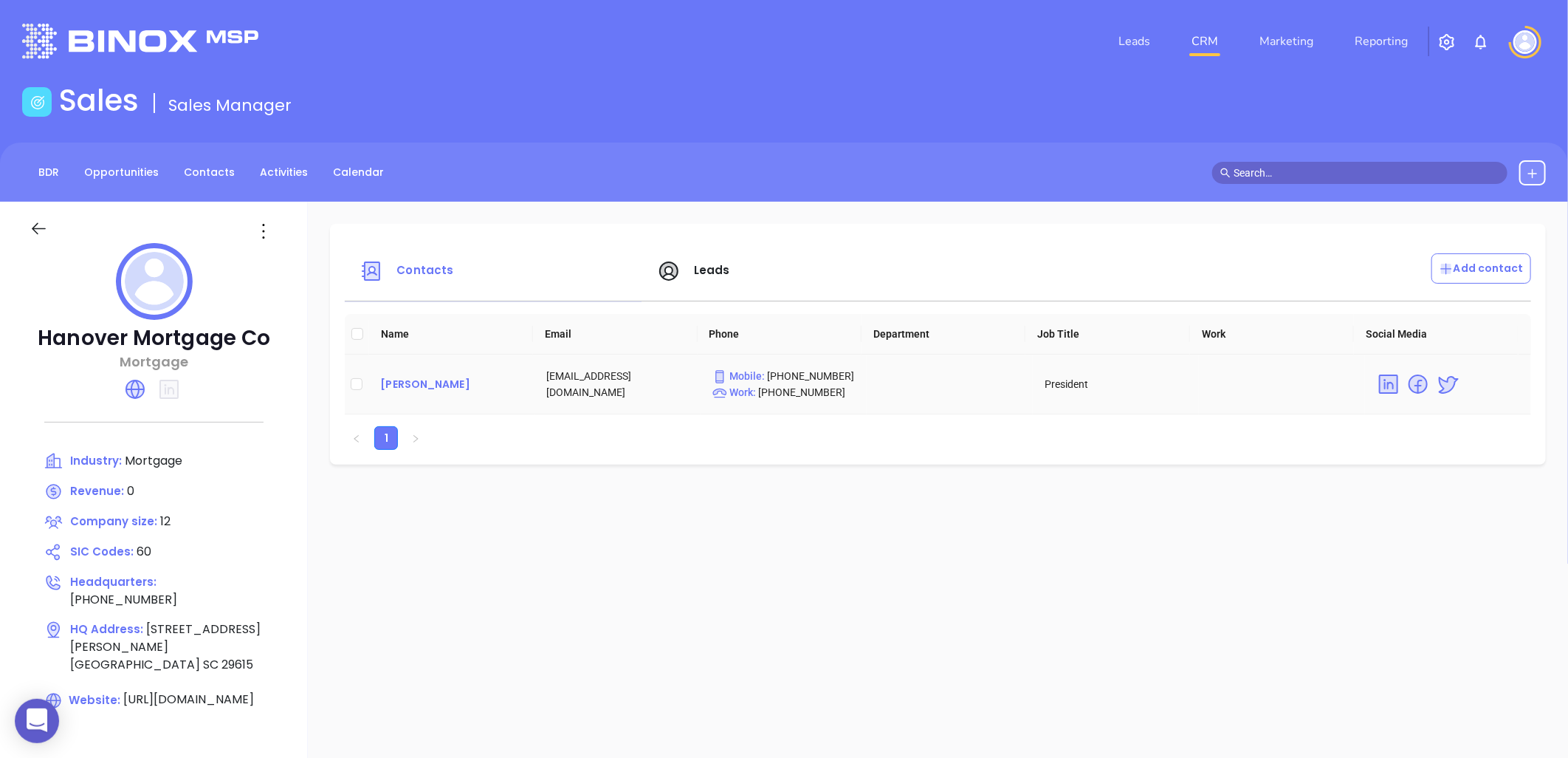
click at [433, 382] on div "Colin Philbrick" at bounding box center [451, 383] width 143 height 17
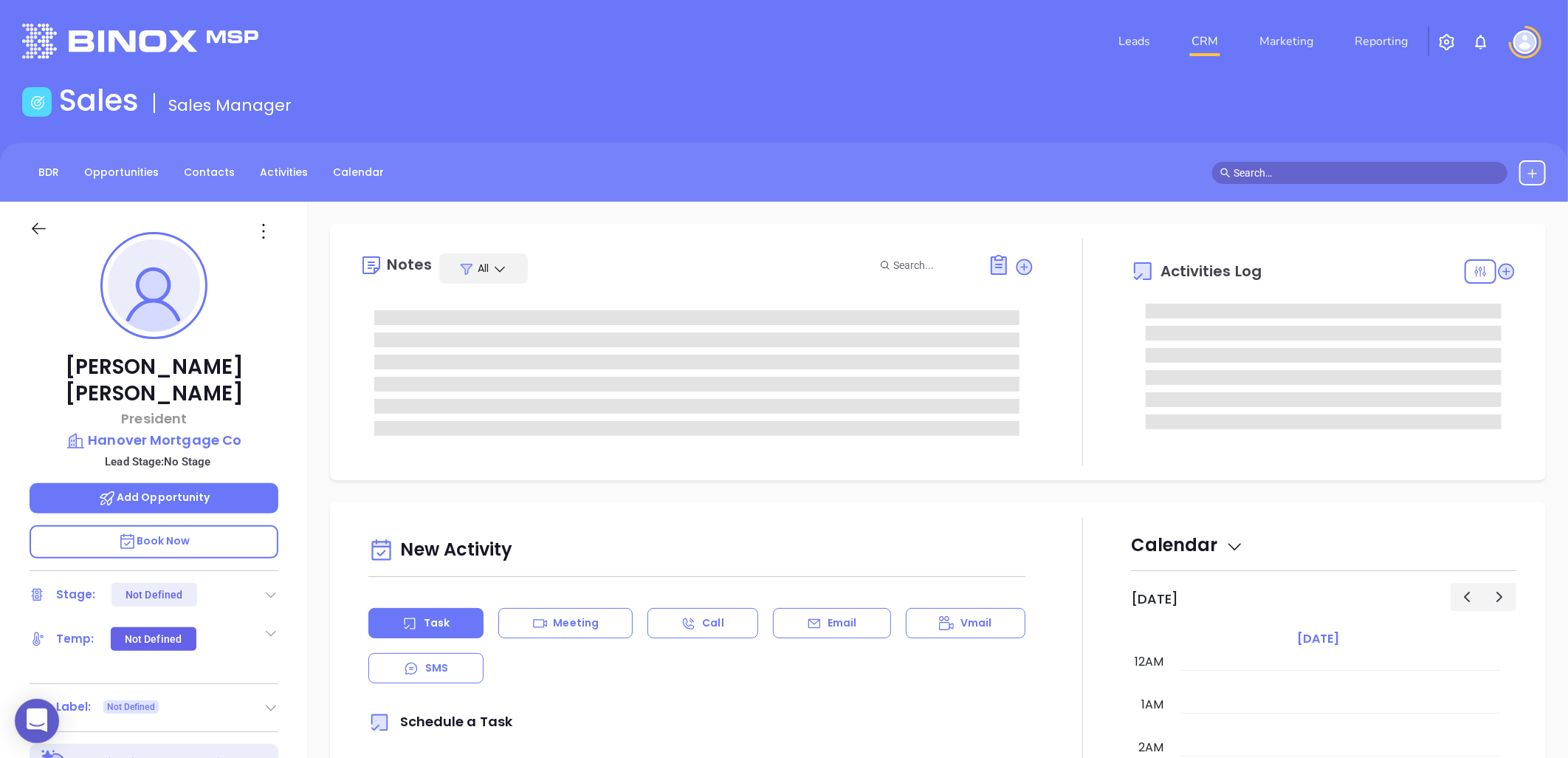
type input "[DATE]"
type input "[PERSON_NAME]"
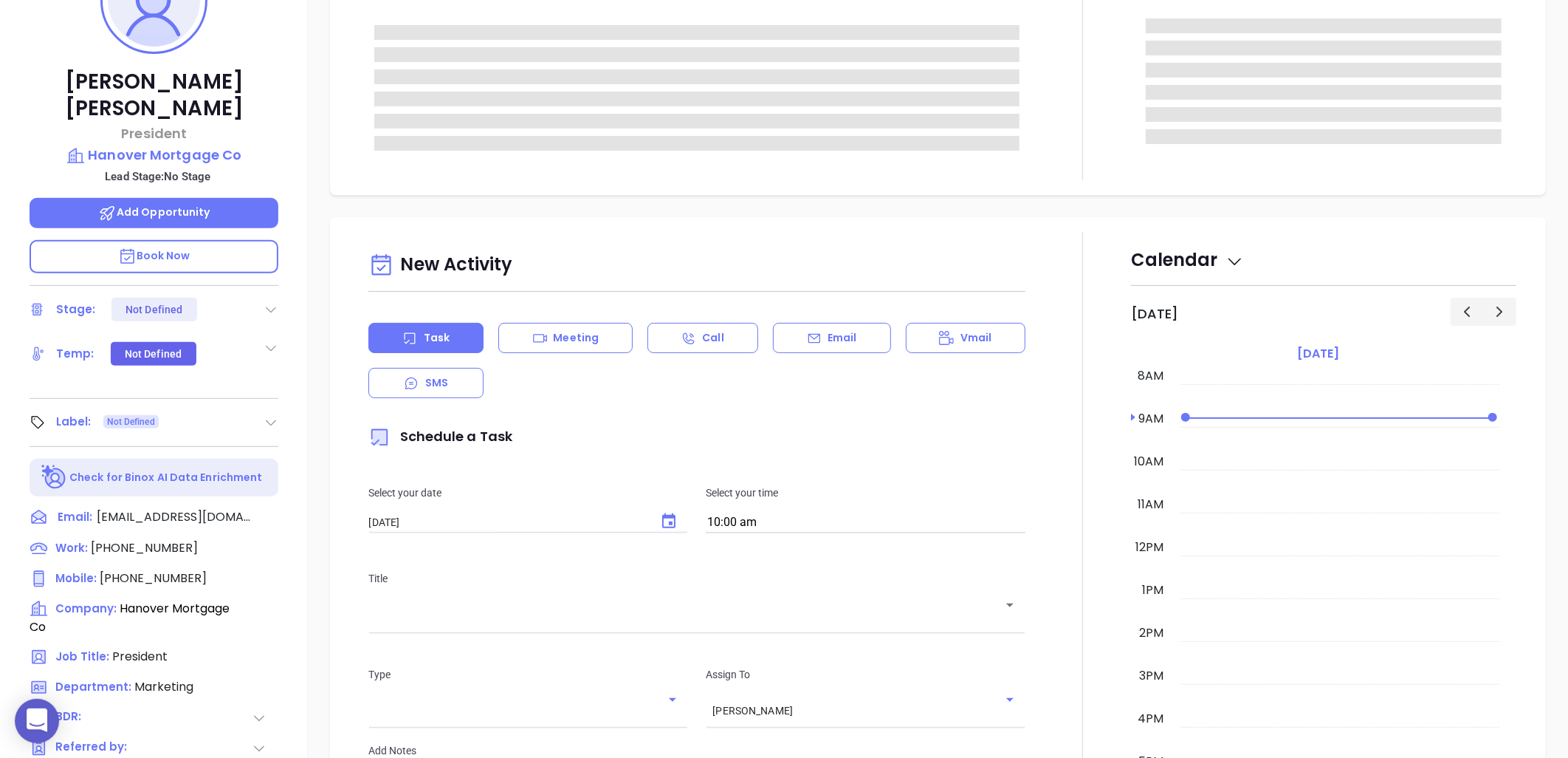
scroll to position [82, 0]
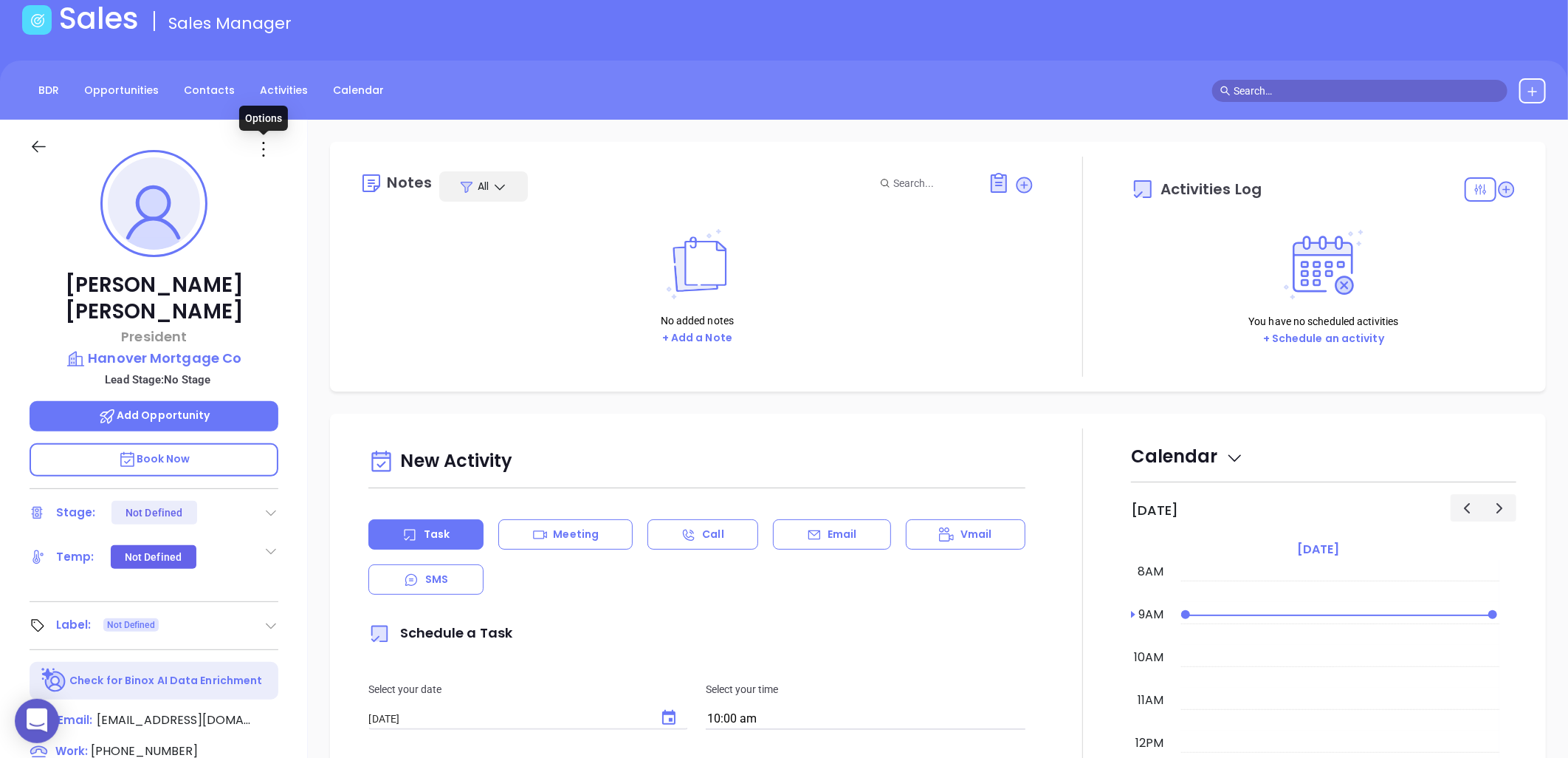
click at [263, 145] on icon at bounding box center [263, 149] width 24 height 24
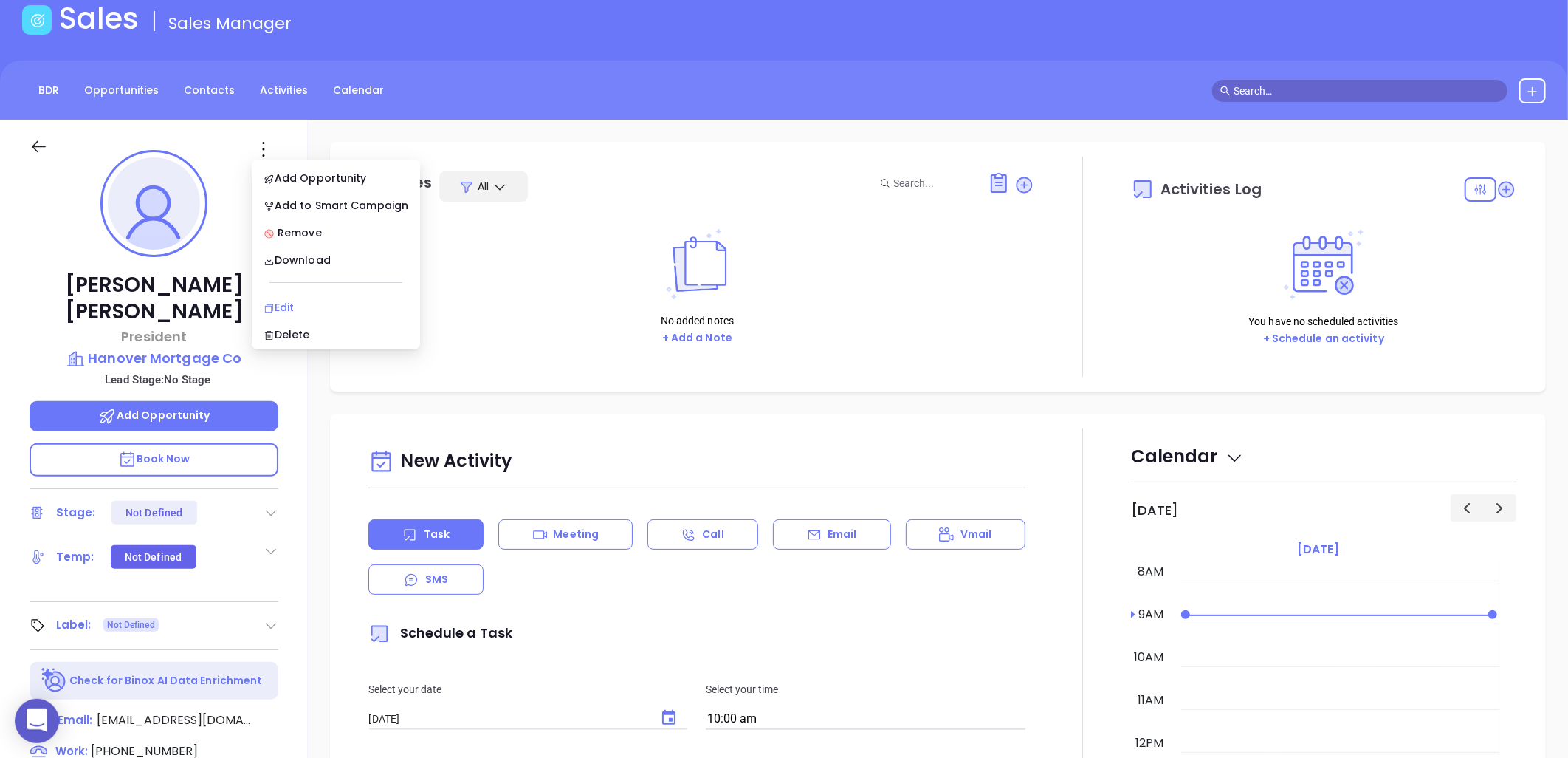
click at [286, 305] on div "Edit" at bounding box center [335, 307] width 144 height 16
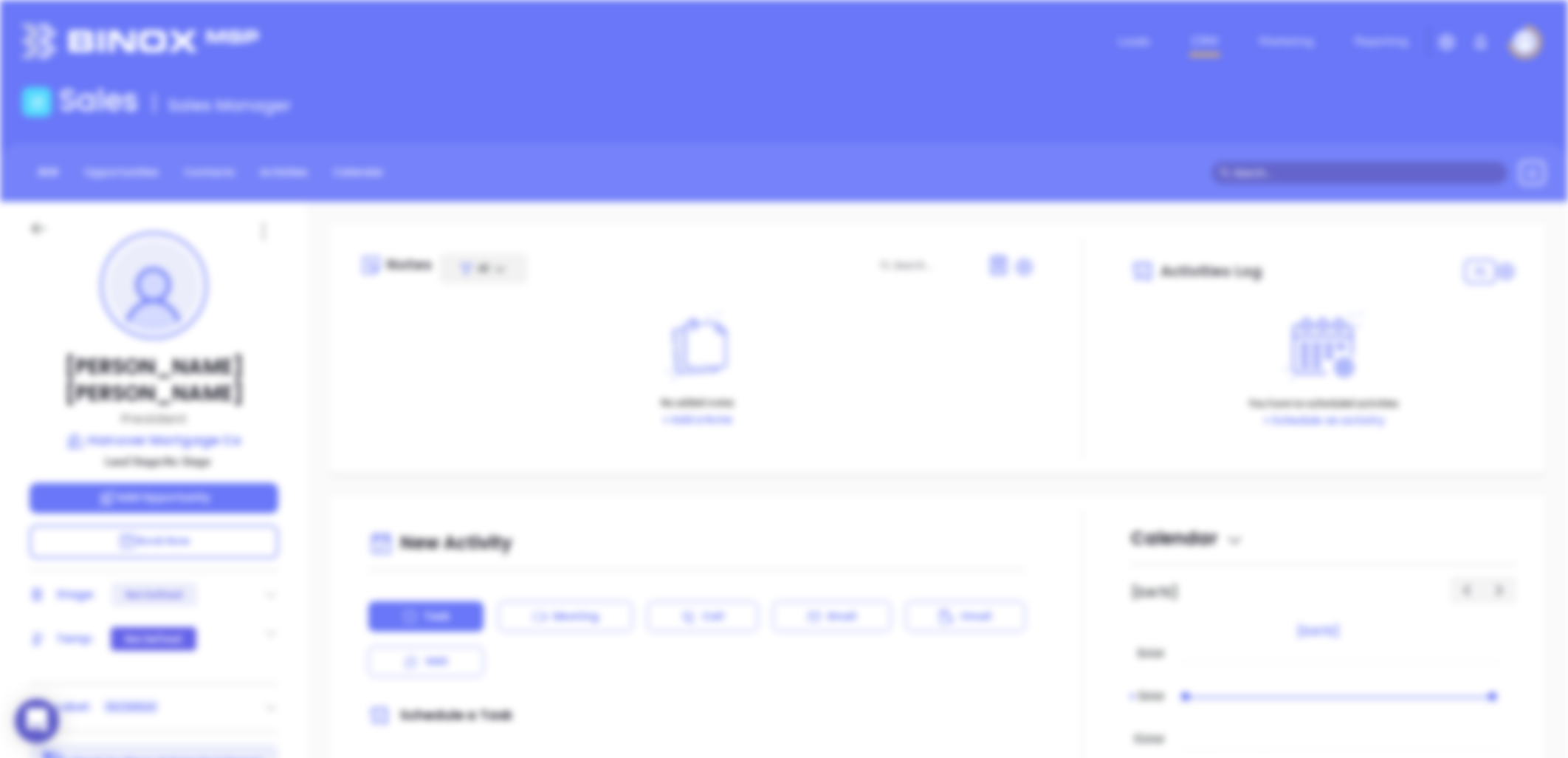
scroll to position [0, 0]
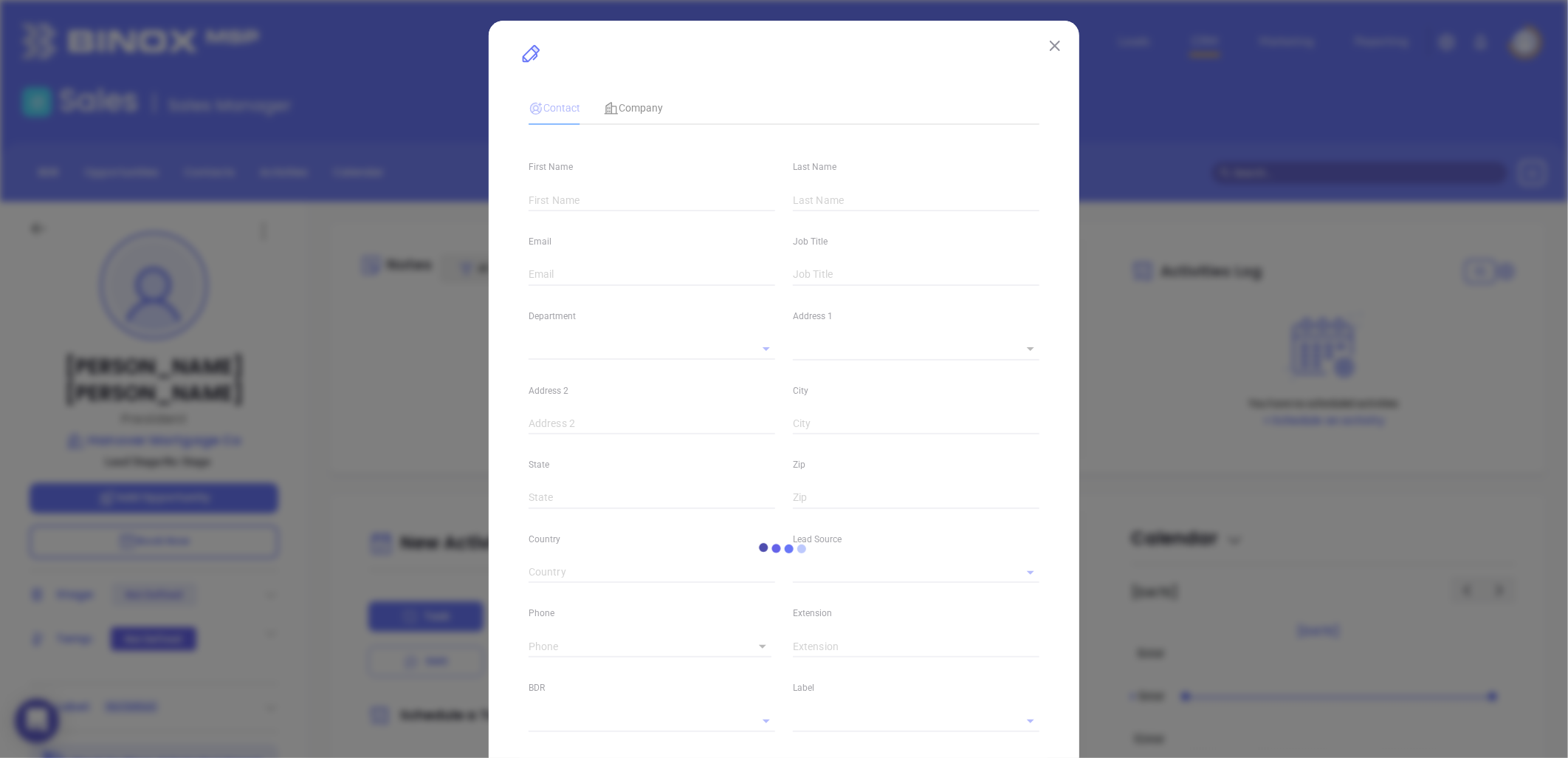
type input "Colin"
type input "Philbrick"
type input "cphilbrick@hanovermtg.com"
type input "President"
type textarea "2502-A Wade Hampton Blvd"
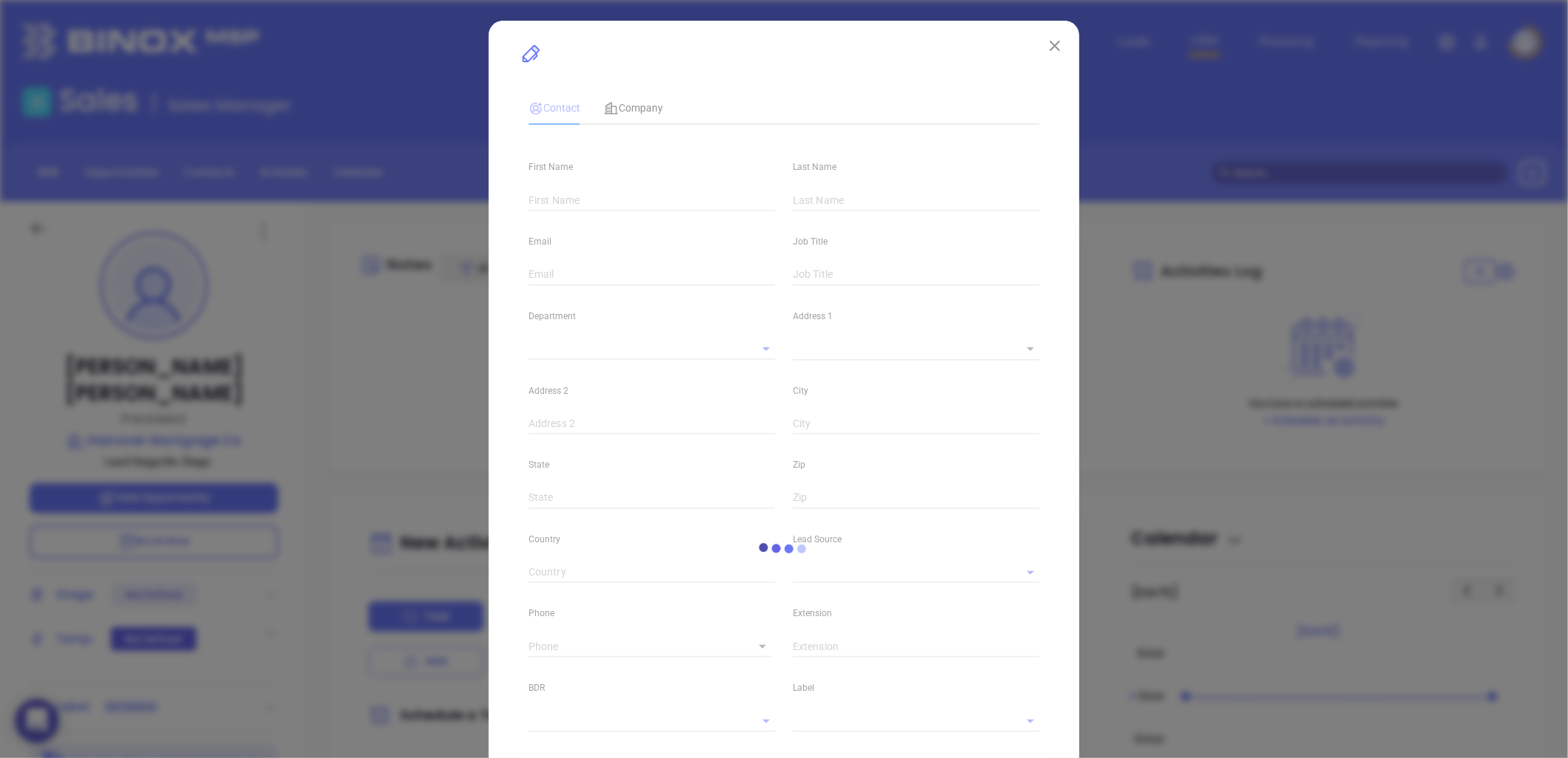
type input "1"
type input "[GEOGRAPHIC_DATA]"
type input "SC"
type input "29615"
type input "linkedin.com/in/colin-philbrick-a2137926"
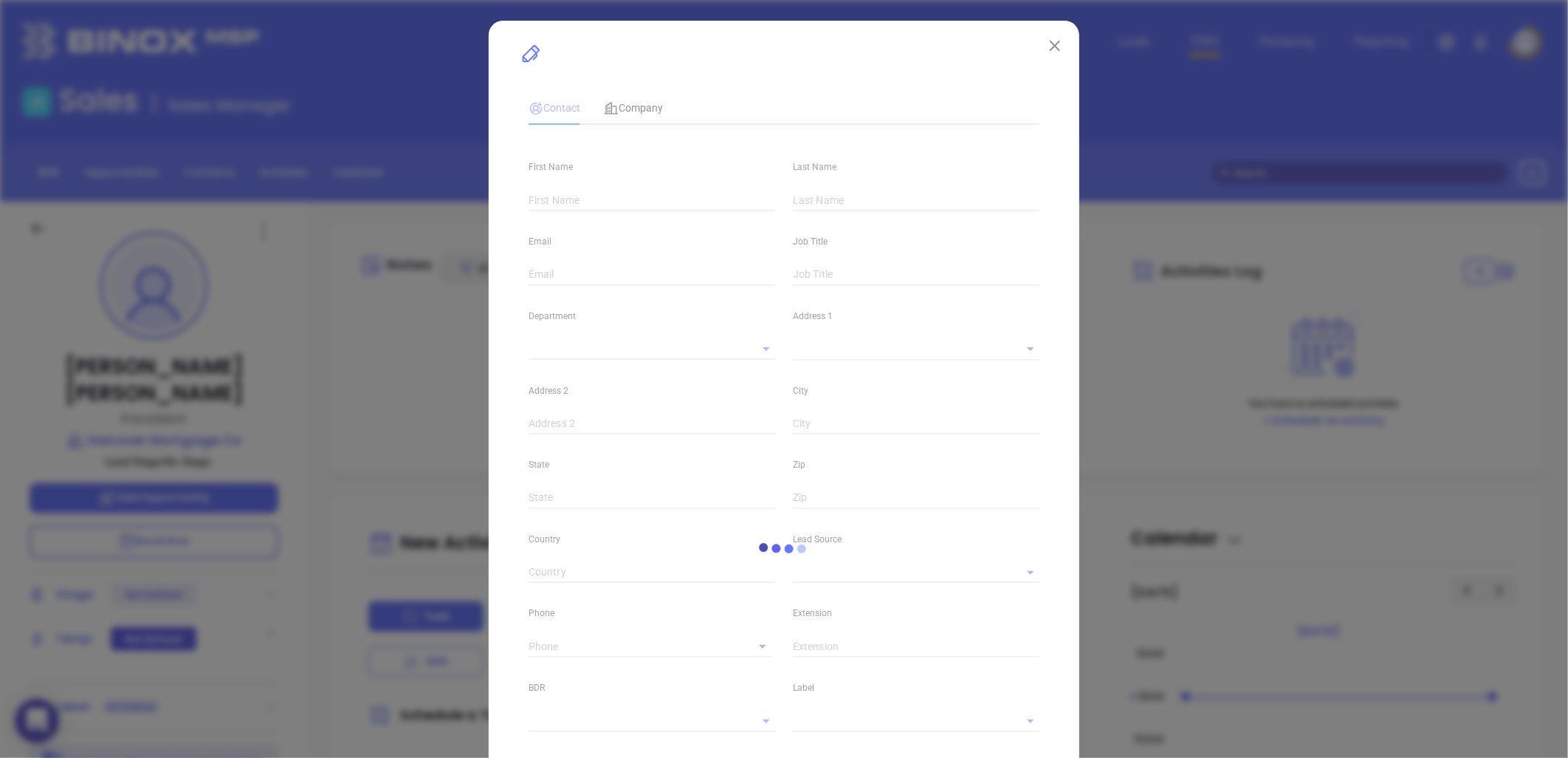
type input "twitter.com/cphil70"
type input "facebook.com/colin.philbrick"
type input "Marketing"
type input "Website Reveal"
type input "undefined undefined"
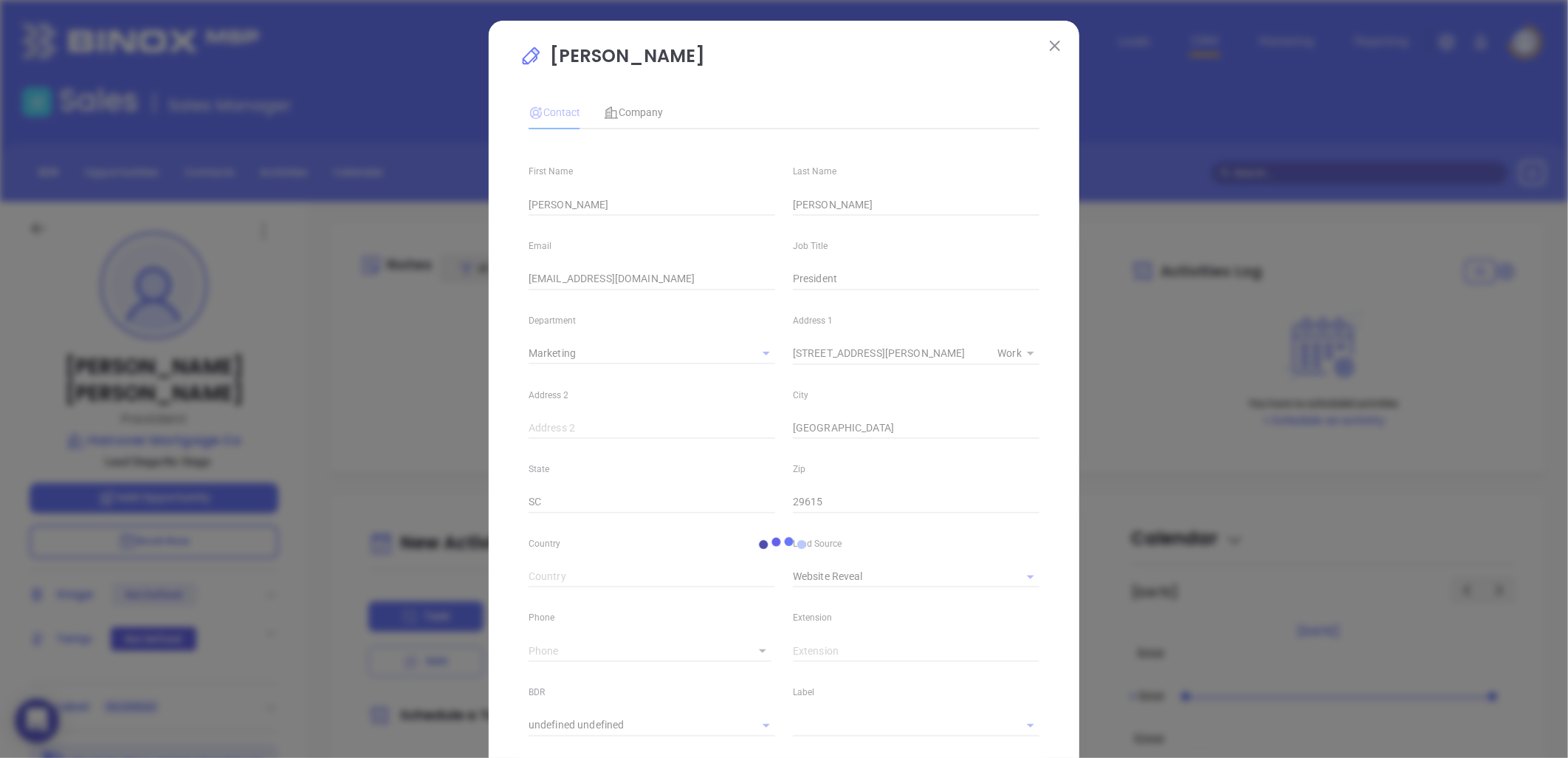
type input "(864) 255-5132"
type input "1"
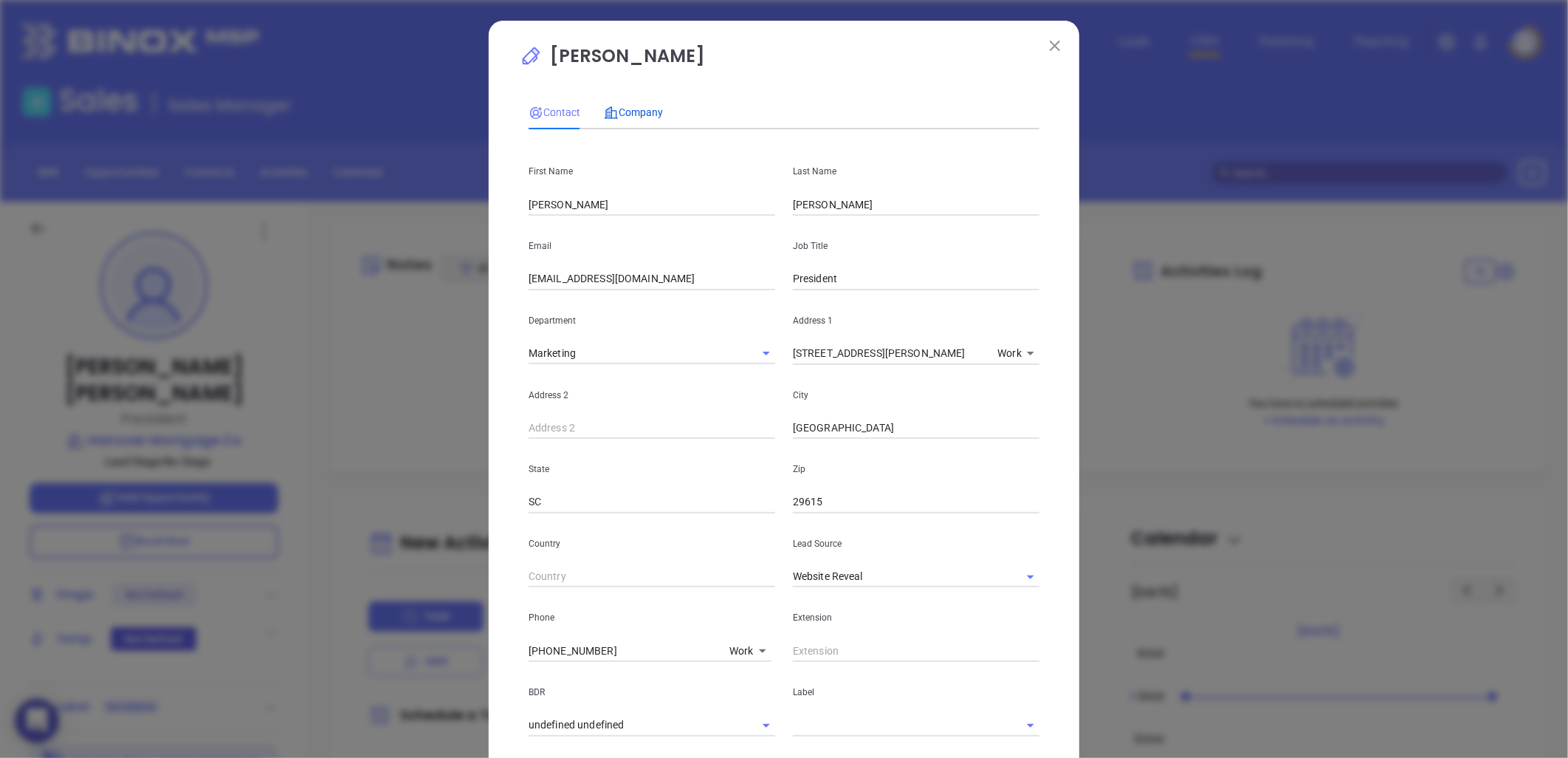
click at [621, 110] on span "Company" at bounding box center [633, 112] width 59 height 12
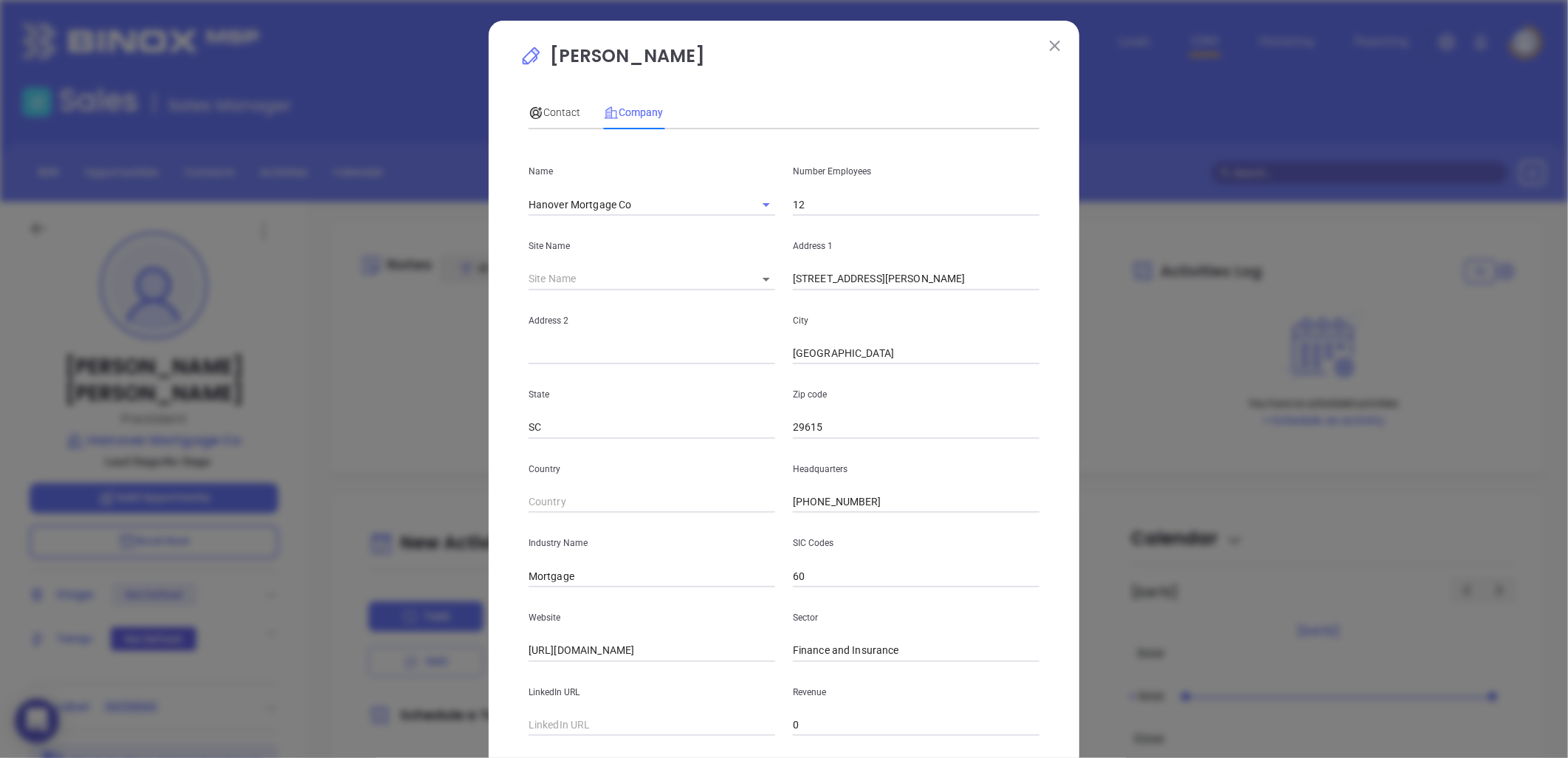
click at [830, 206] on input "12" at bounding box center [916, 205] width 247 height 22
type input "1"
click at [554, 106] on span "Contact" at bounding box center [554, 112] width 52 height 12
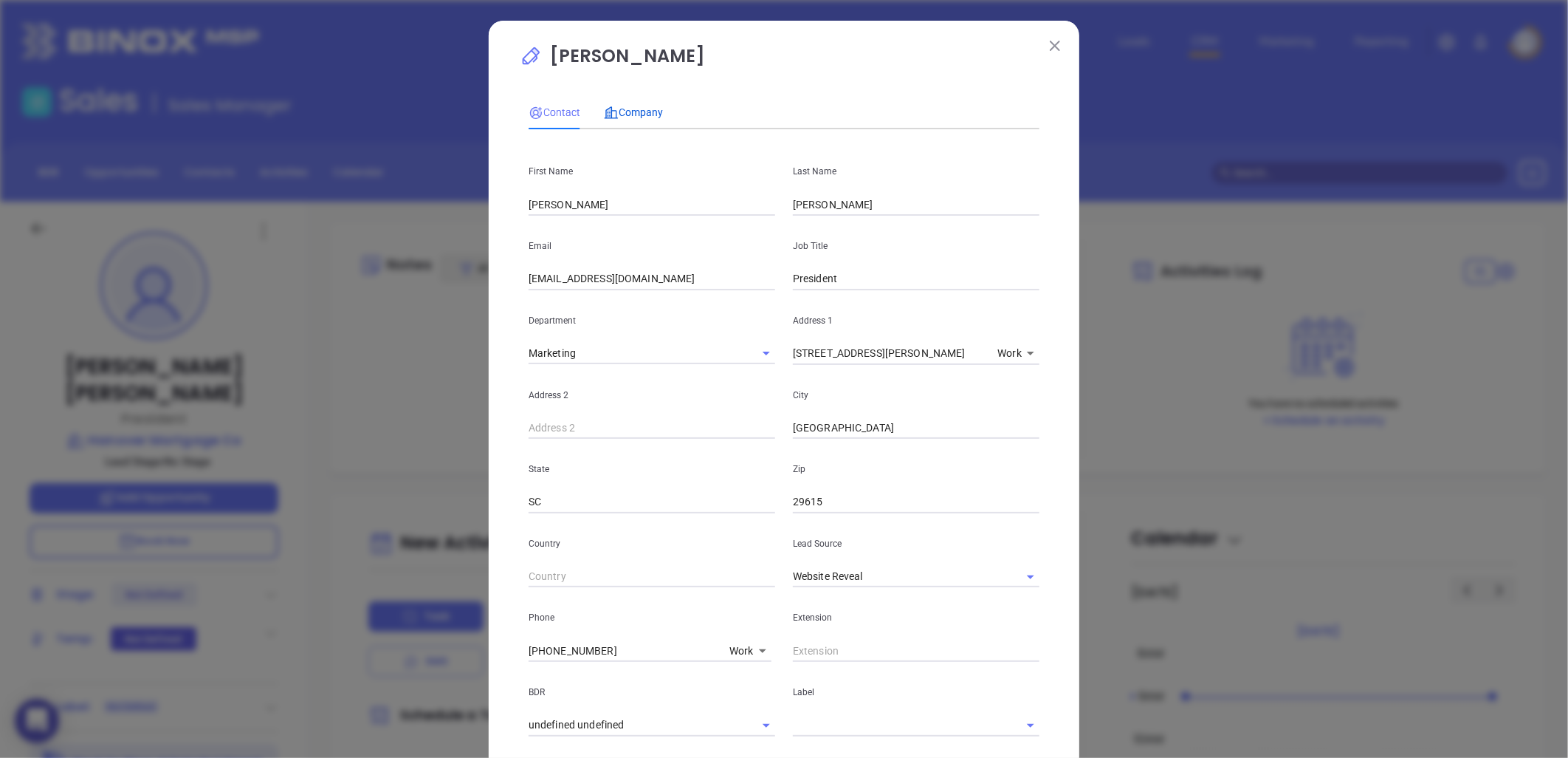
drag, startPoint x: 617, startPoint y: 109, endPoint x: 662, endPoint y: 129, distance: 49.2
click at [617, 109] on span "Company" at bounding box center [633, 112] width 59 height 12
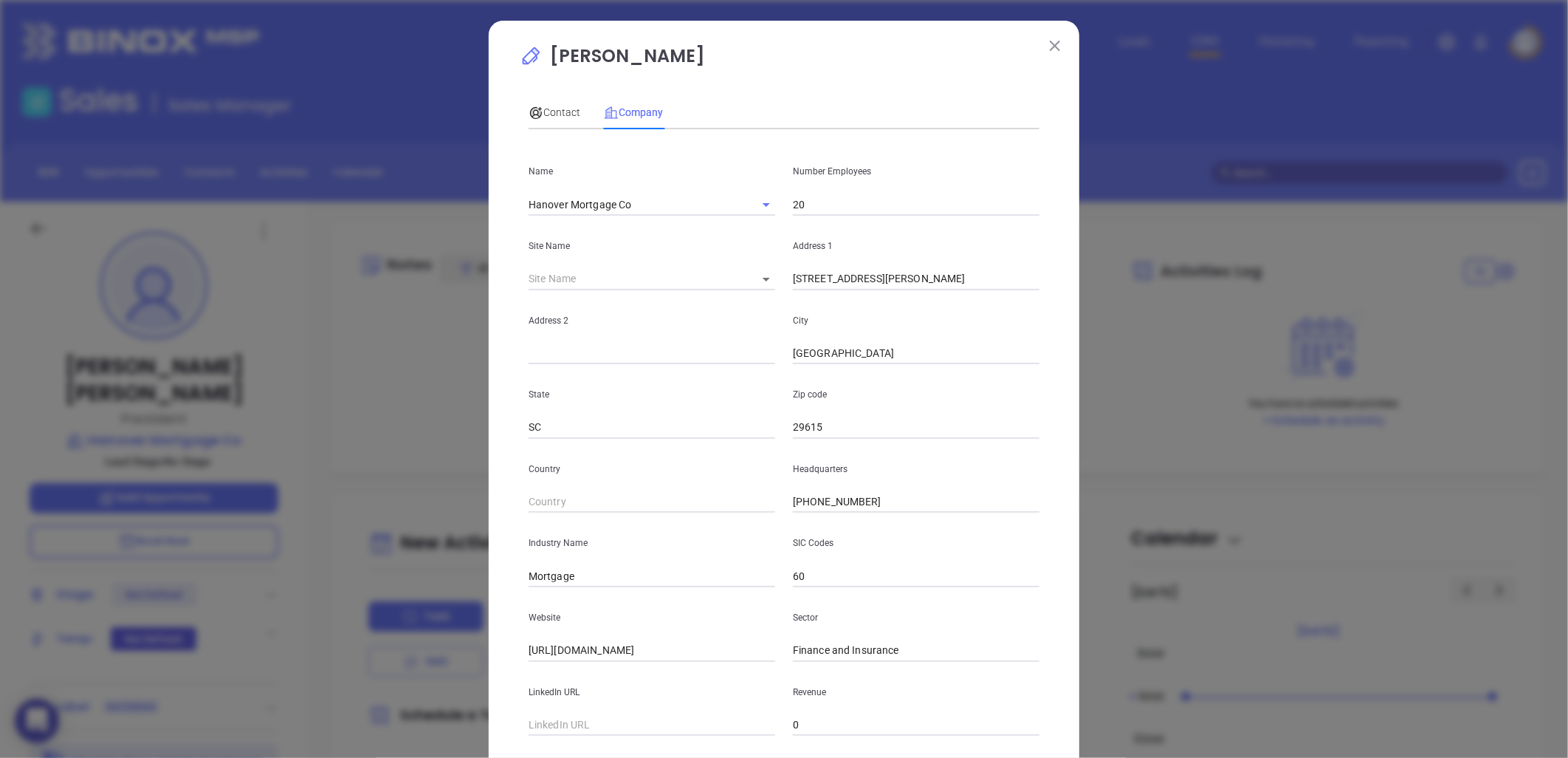
click at [812, 203] on input "20" at bounding box center [916, 205] width 247 height 22
type input "21"
click at [551, 113] on span "Contact" at bounding box center [554, 112] width 52 height 12
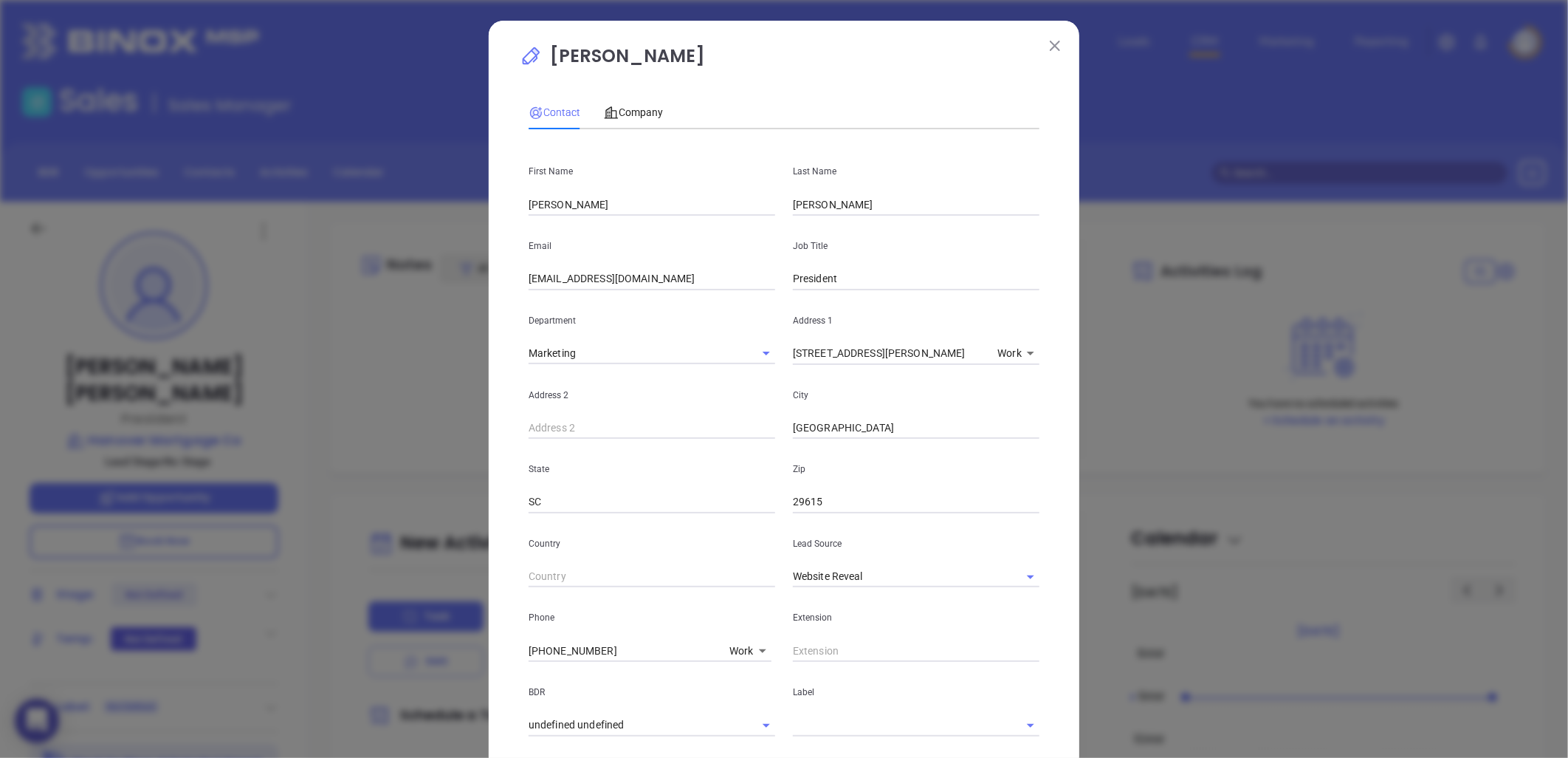
scroll to position [82, 0]
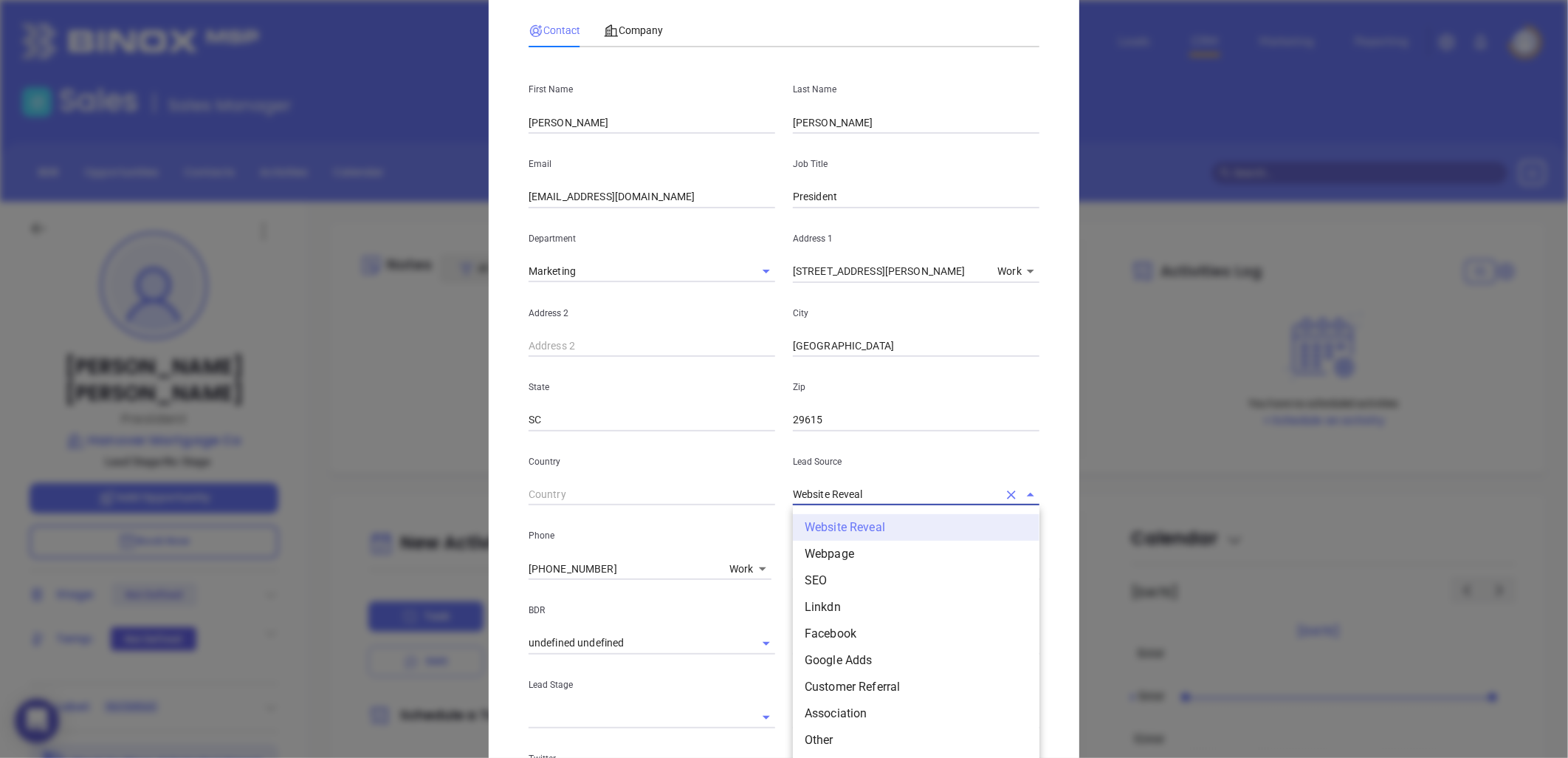
click at [884, 505] on input "Website Reveal" at bounding box center [895, 494] width 206 height 21
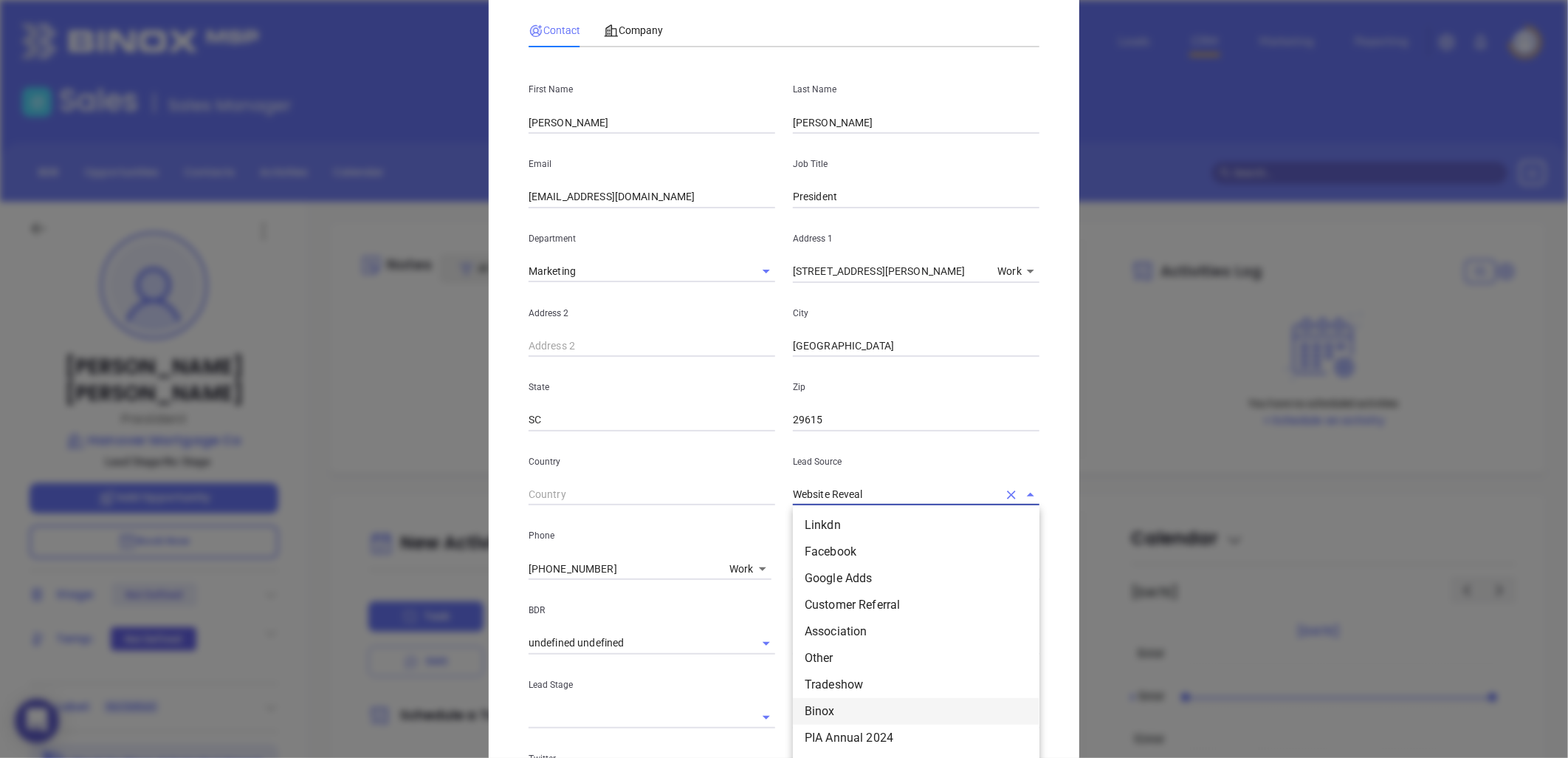
click at [810, 708] on li "Binox" at bounding box center [916, 710] width 247 height 27
type input "Binox"
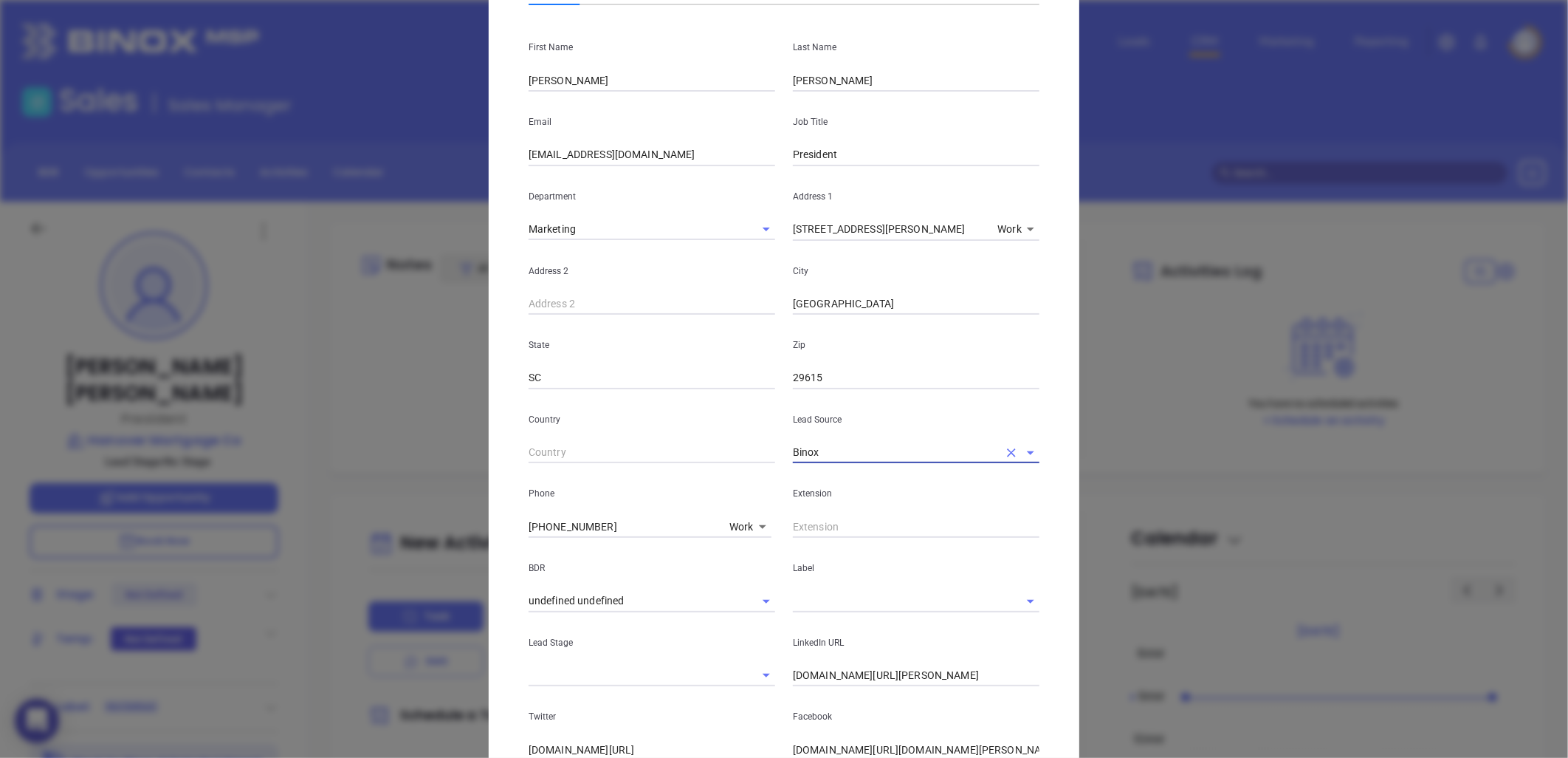
scroll to position [246, 0]
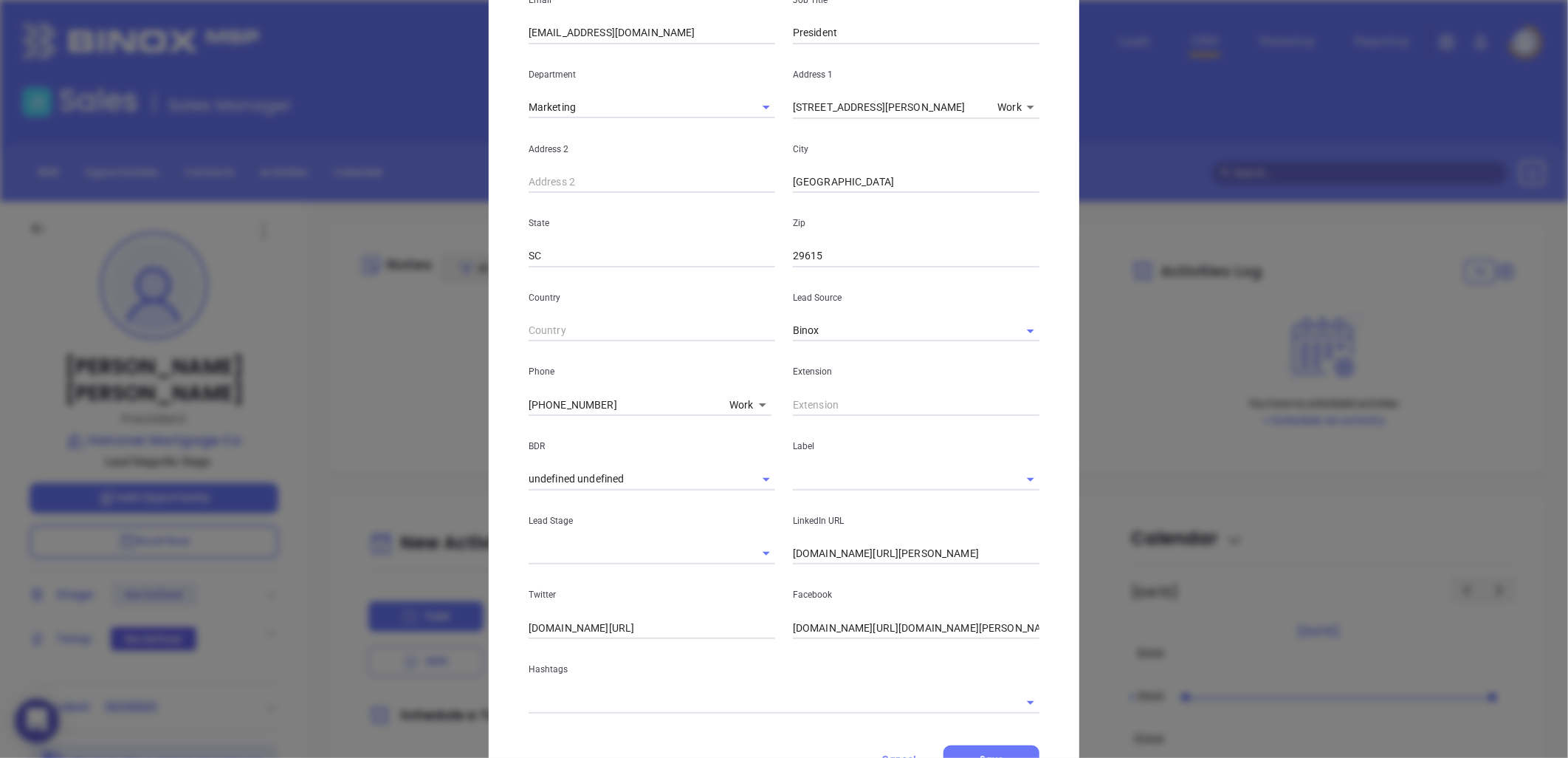
click at [905, 550] on input "linkedin.com/in/colin-philbrick-a2137926" at bounding box center [916, 554] width 247 height 22
paste input "linkedin.com/in/colin-philbrick-a2137926"
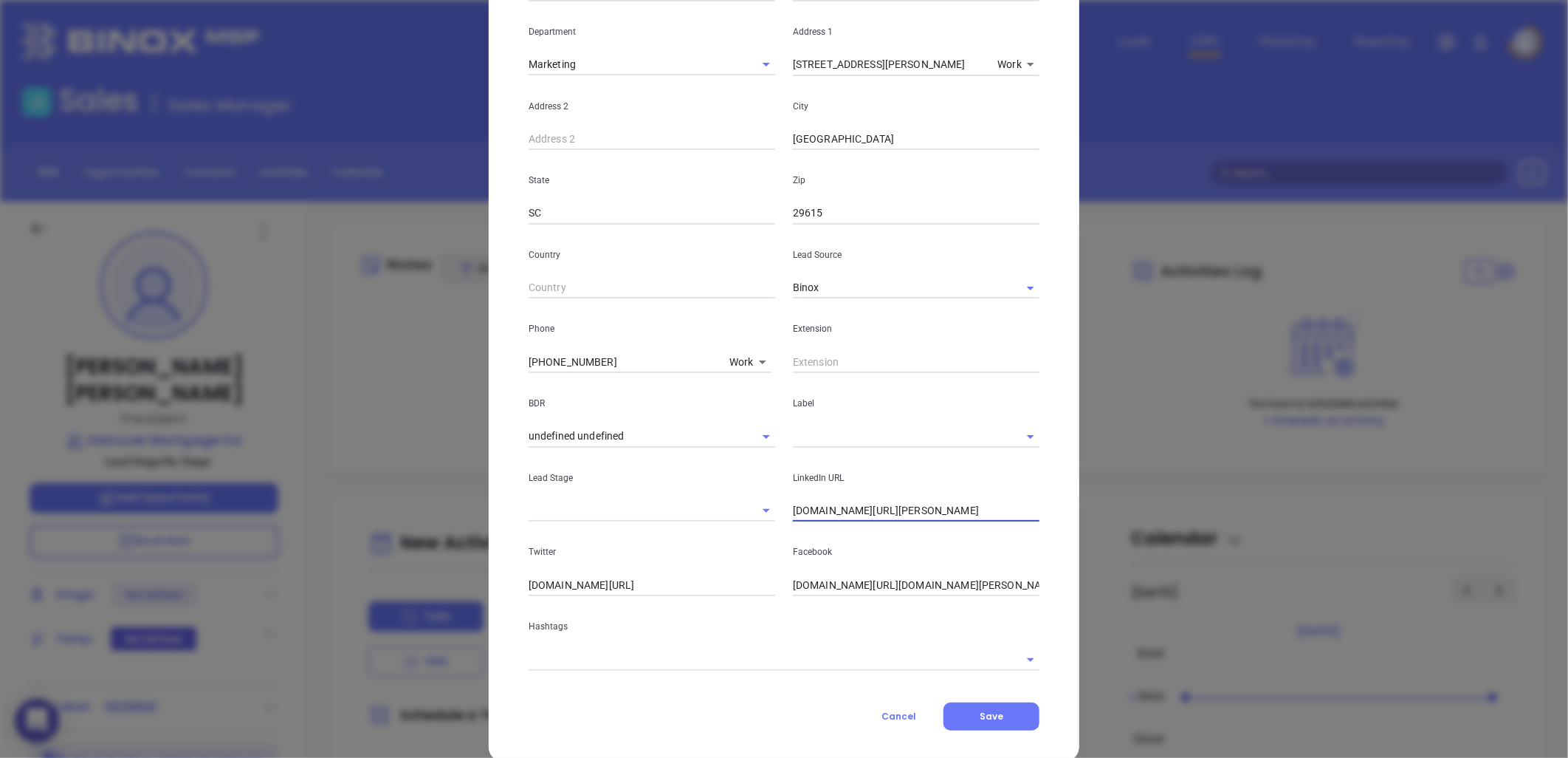
scroll to position [313, 0]
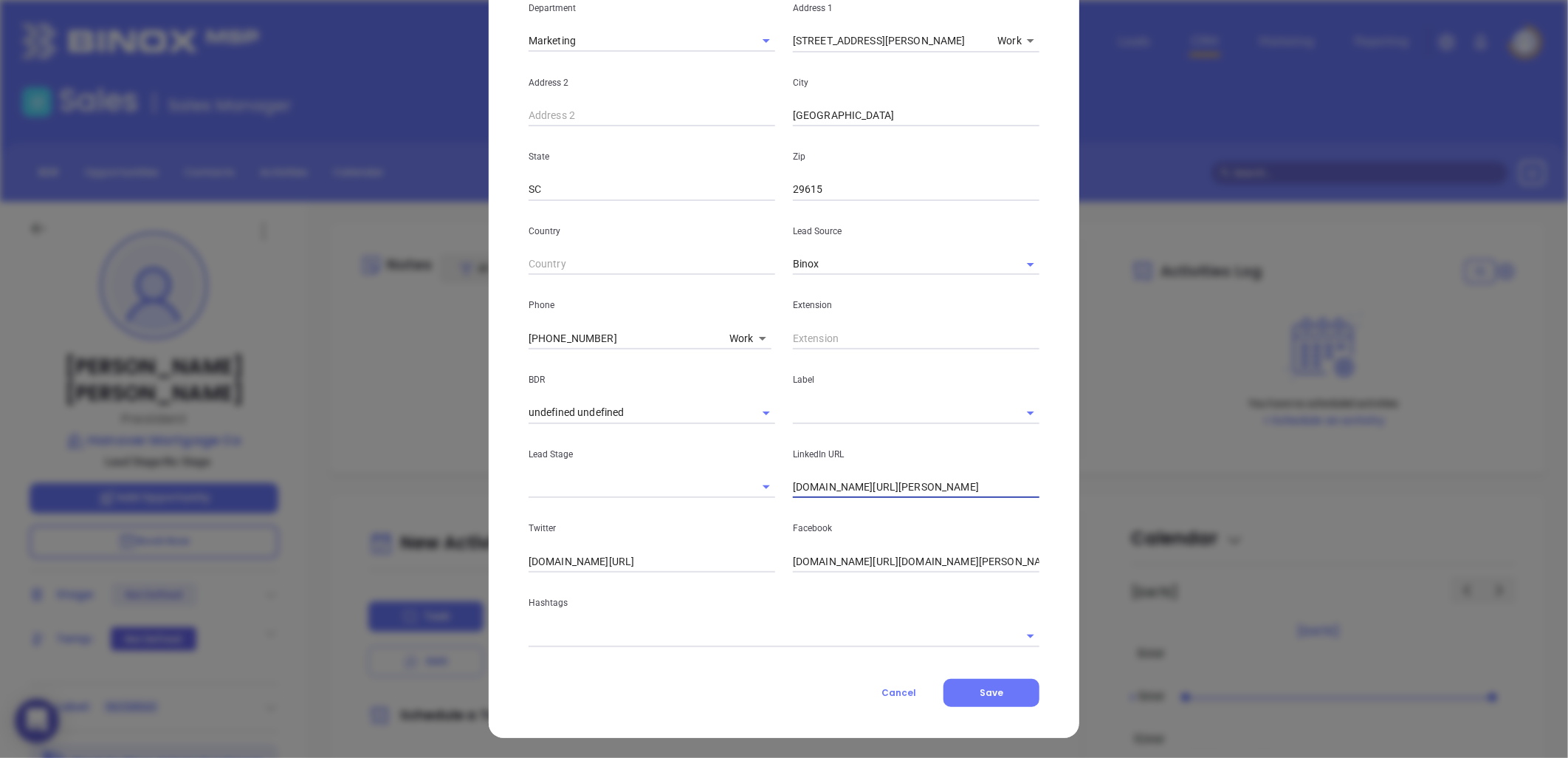
type input "www.linkedin.com/in/colin-philbrick-a2137926"
click at [578, 639] on input "text" at bounding box center [763, 635] width 470 height 21
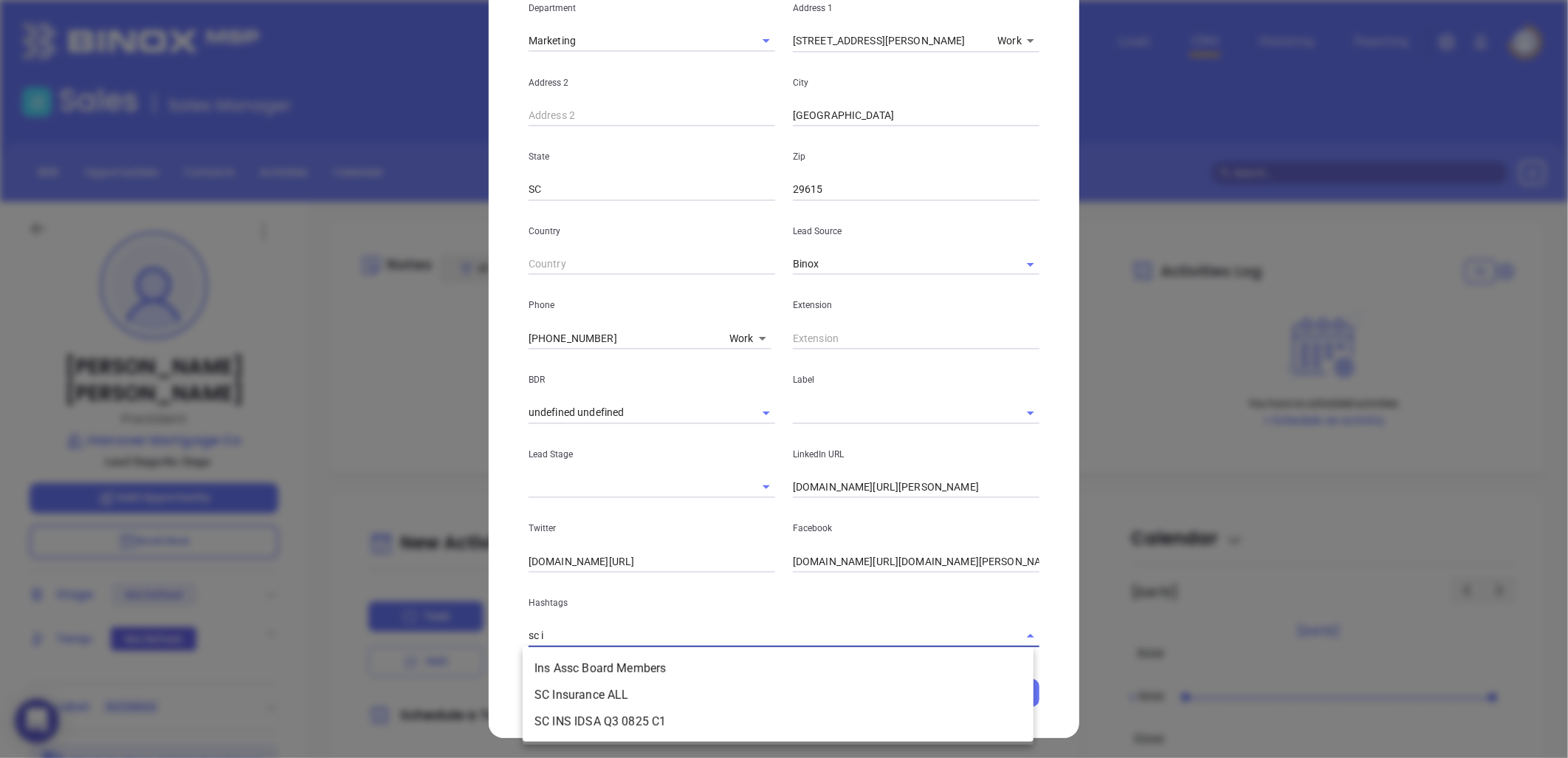
type input "sc in"
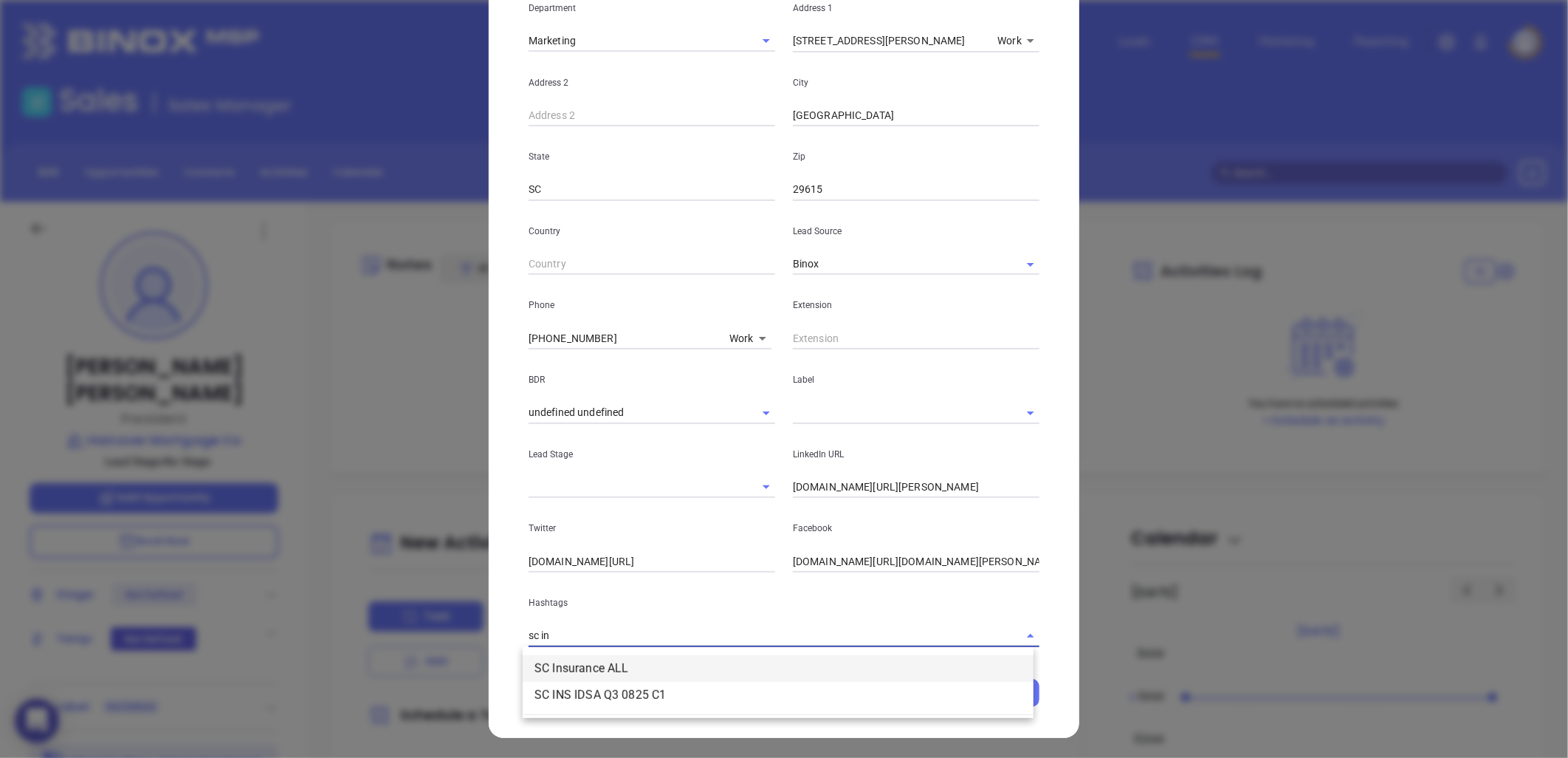
click at [605, 660] on li "SC Insurance ALL" at bounding box center [778, 668] width 511 height 27
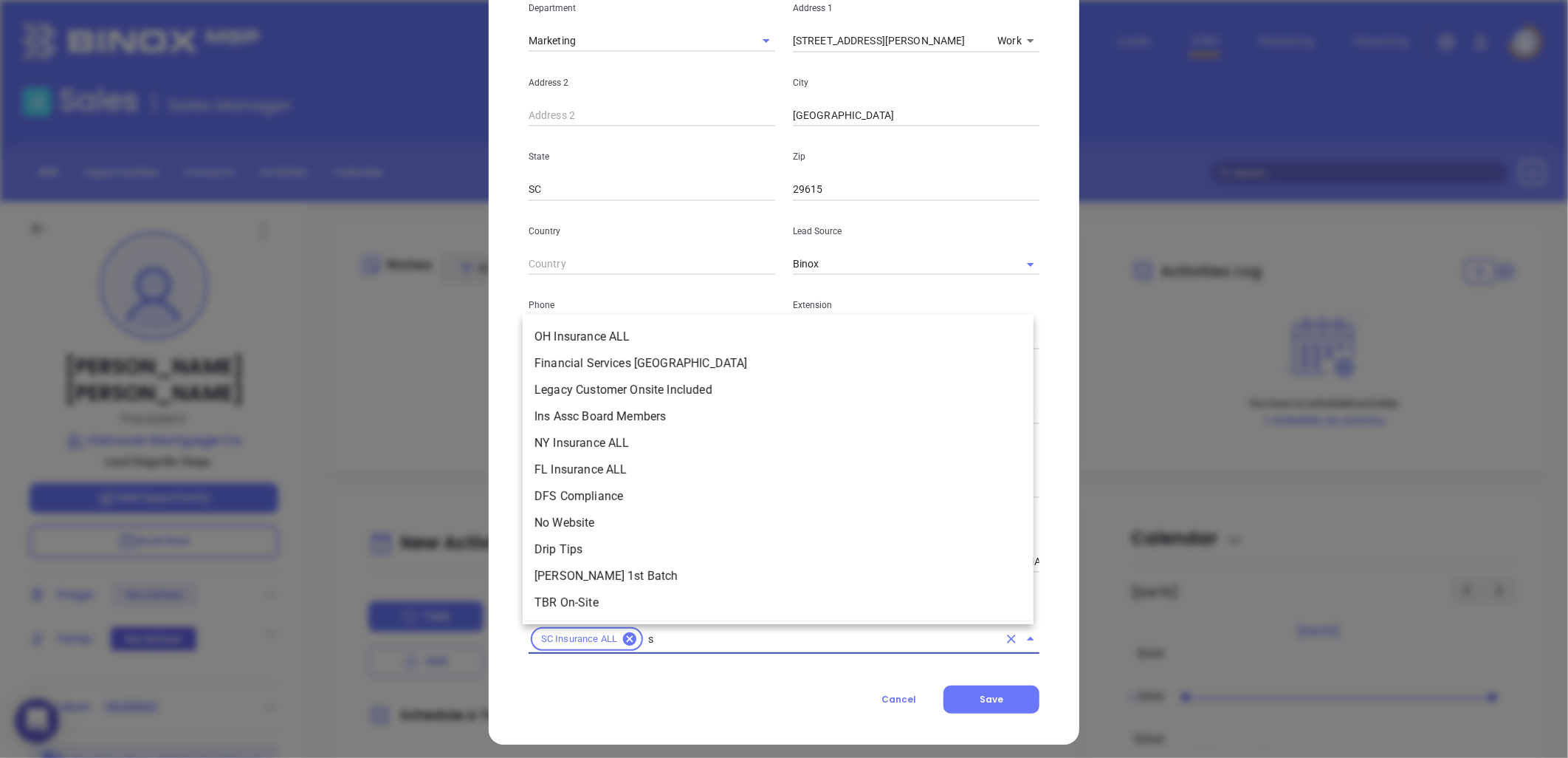
scroll to position [5607, 0]
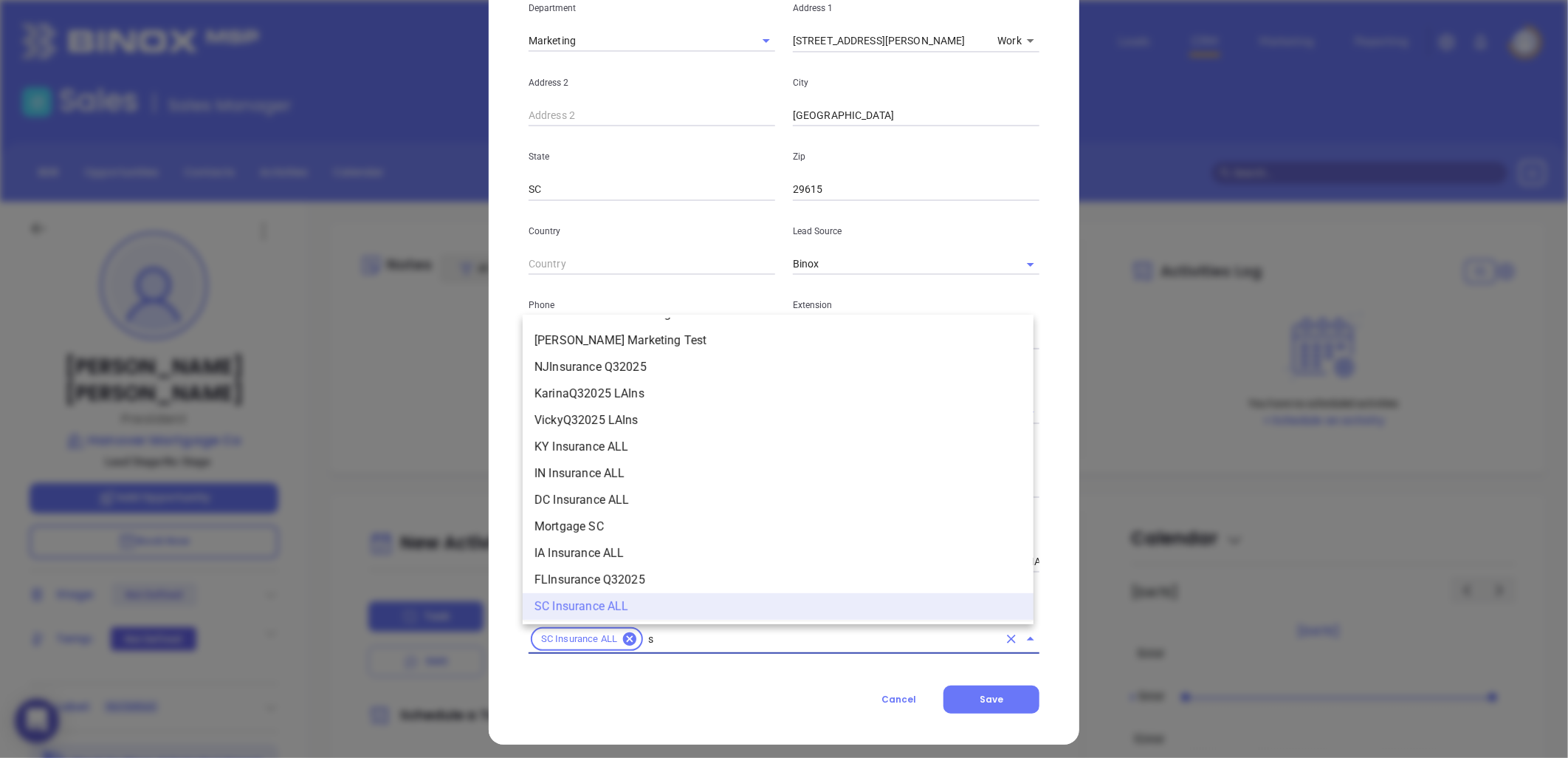
type input "sc"
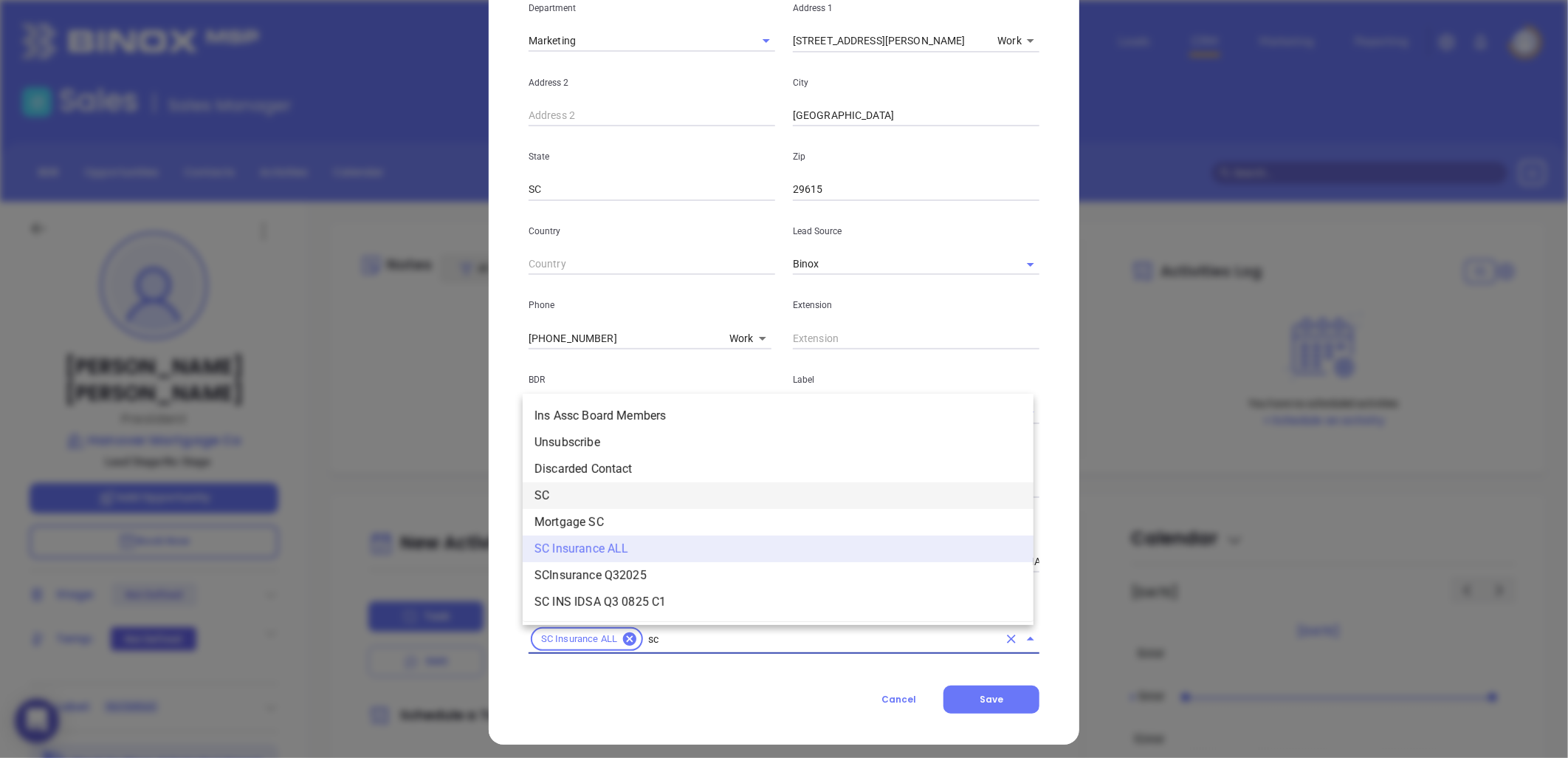
click at [595, 489] on li "SC" at bounding box center [778, 496] width 511 height 27
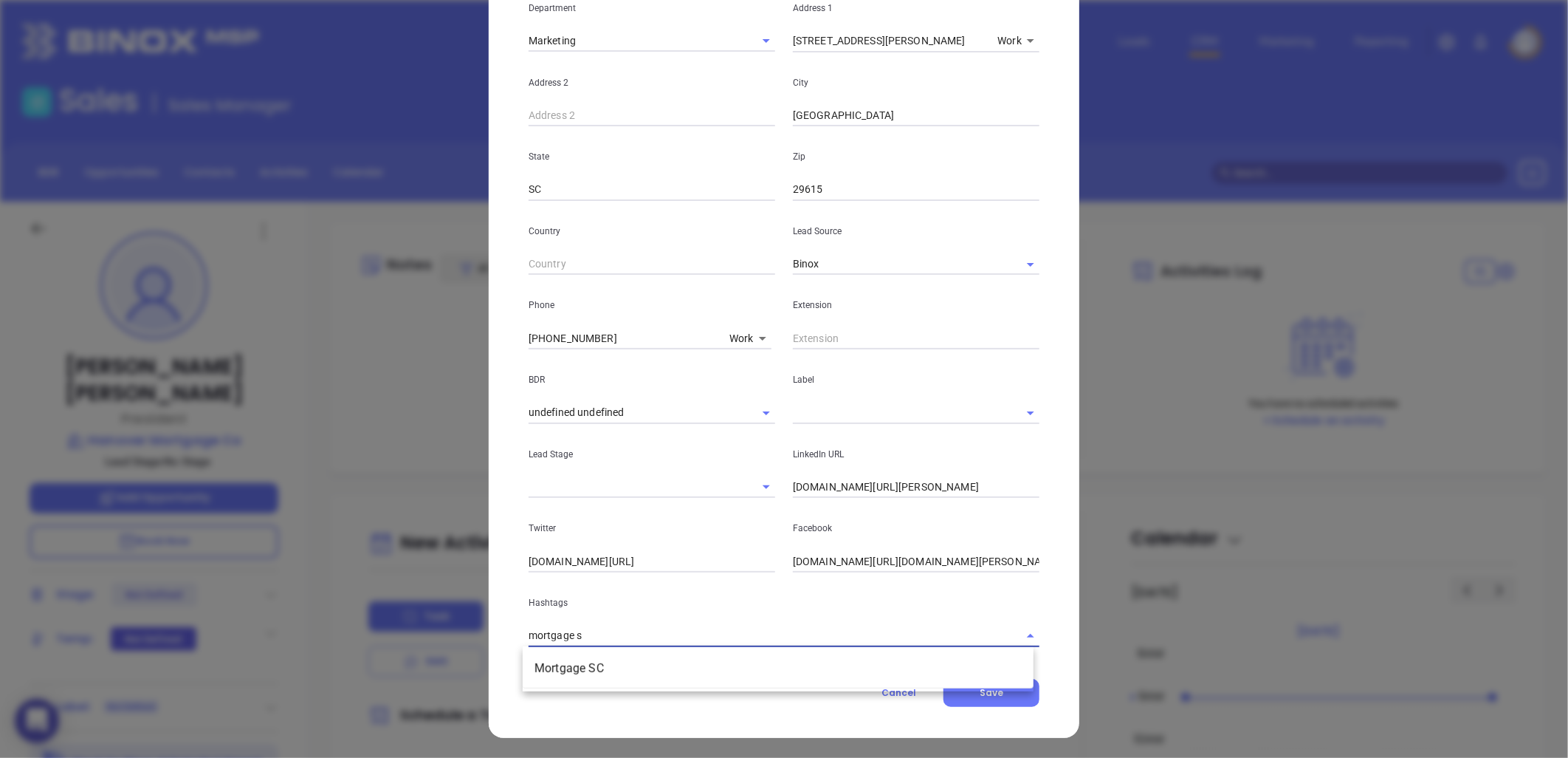
type input "mortgage sc"
click at [577, 663] on li "Mortgage SC" at bounding box center [778, 668] width 511 height 27
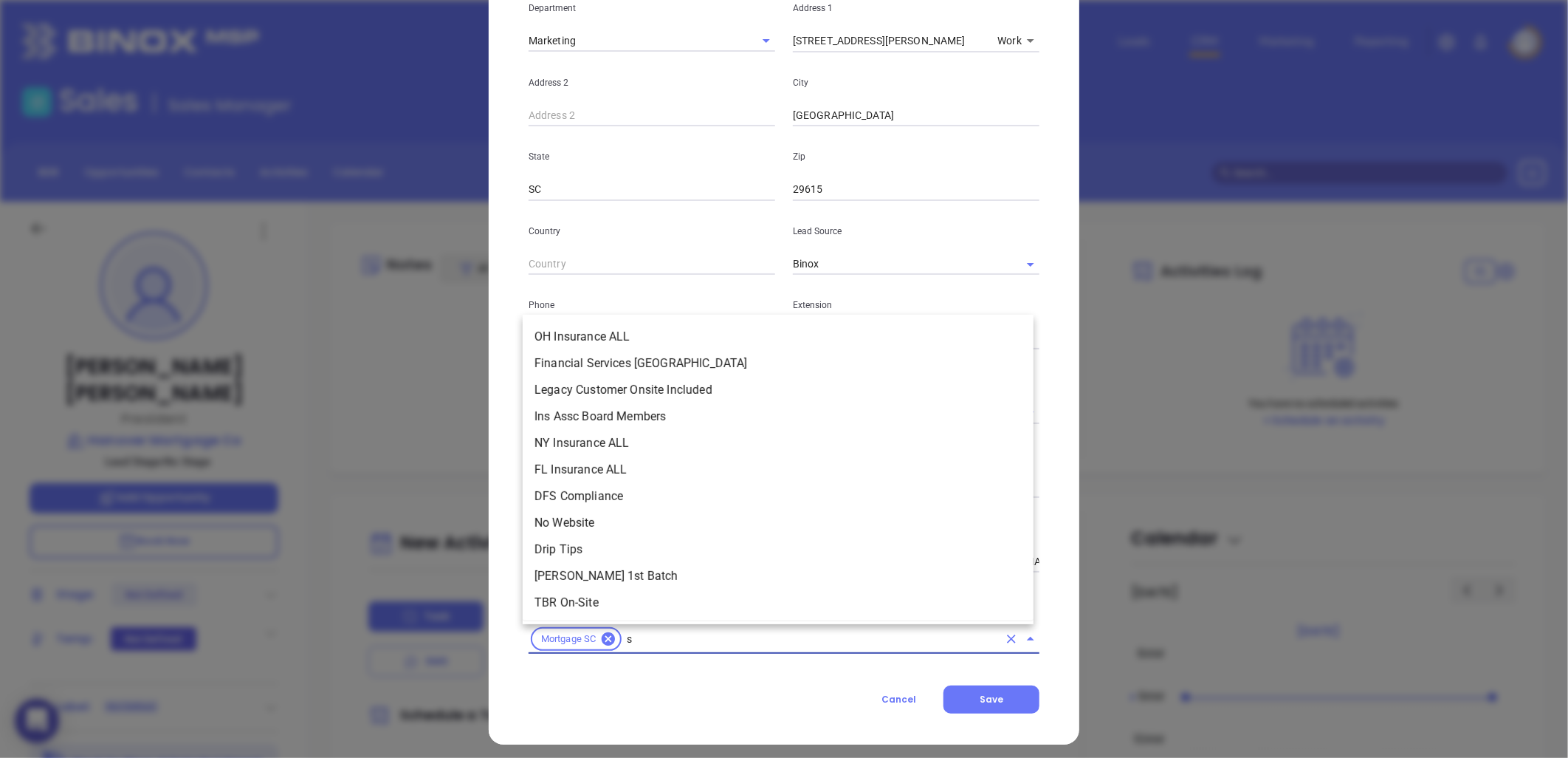
scroll to position [5527, 0]
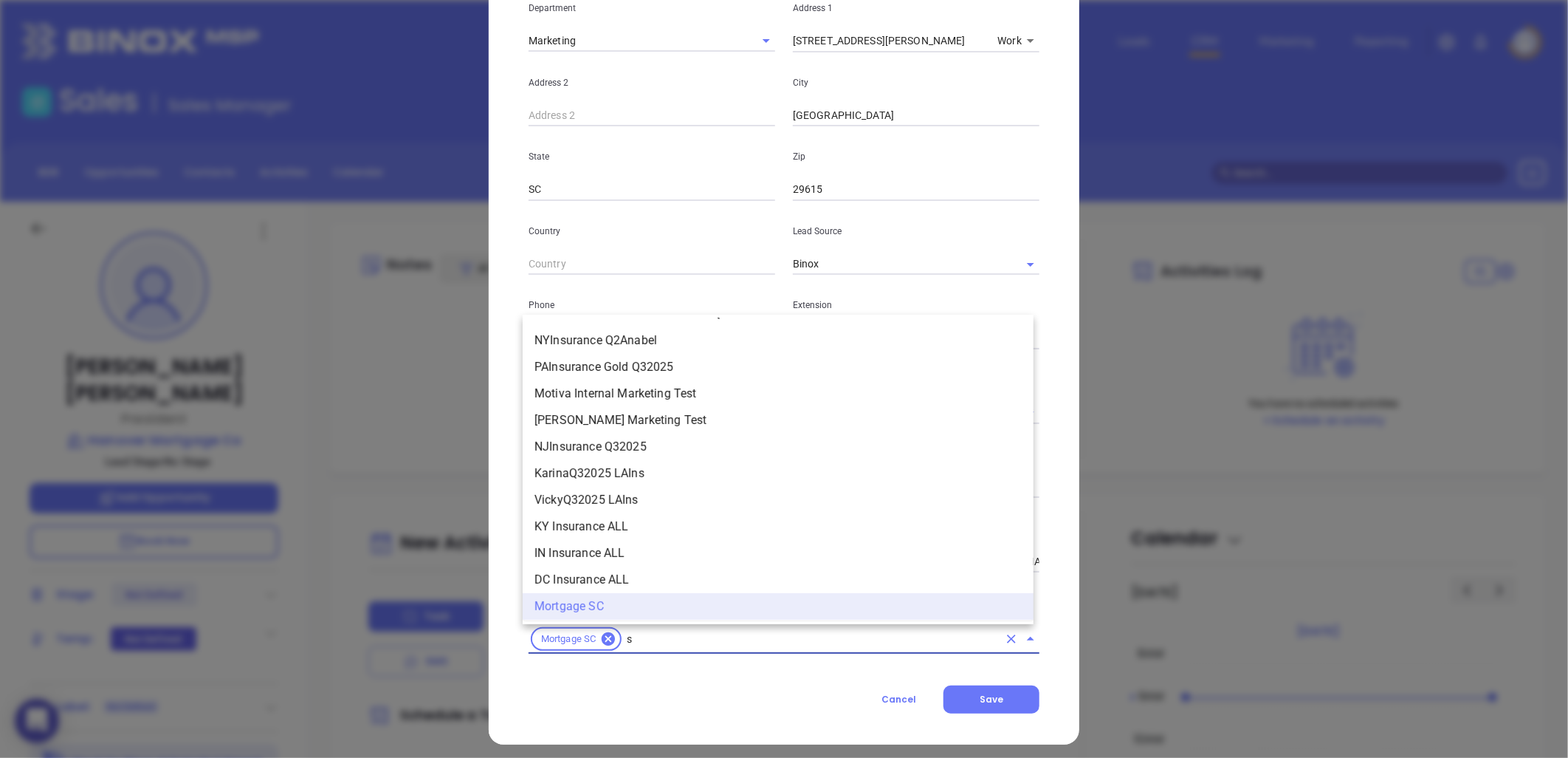
type input "sc"
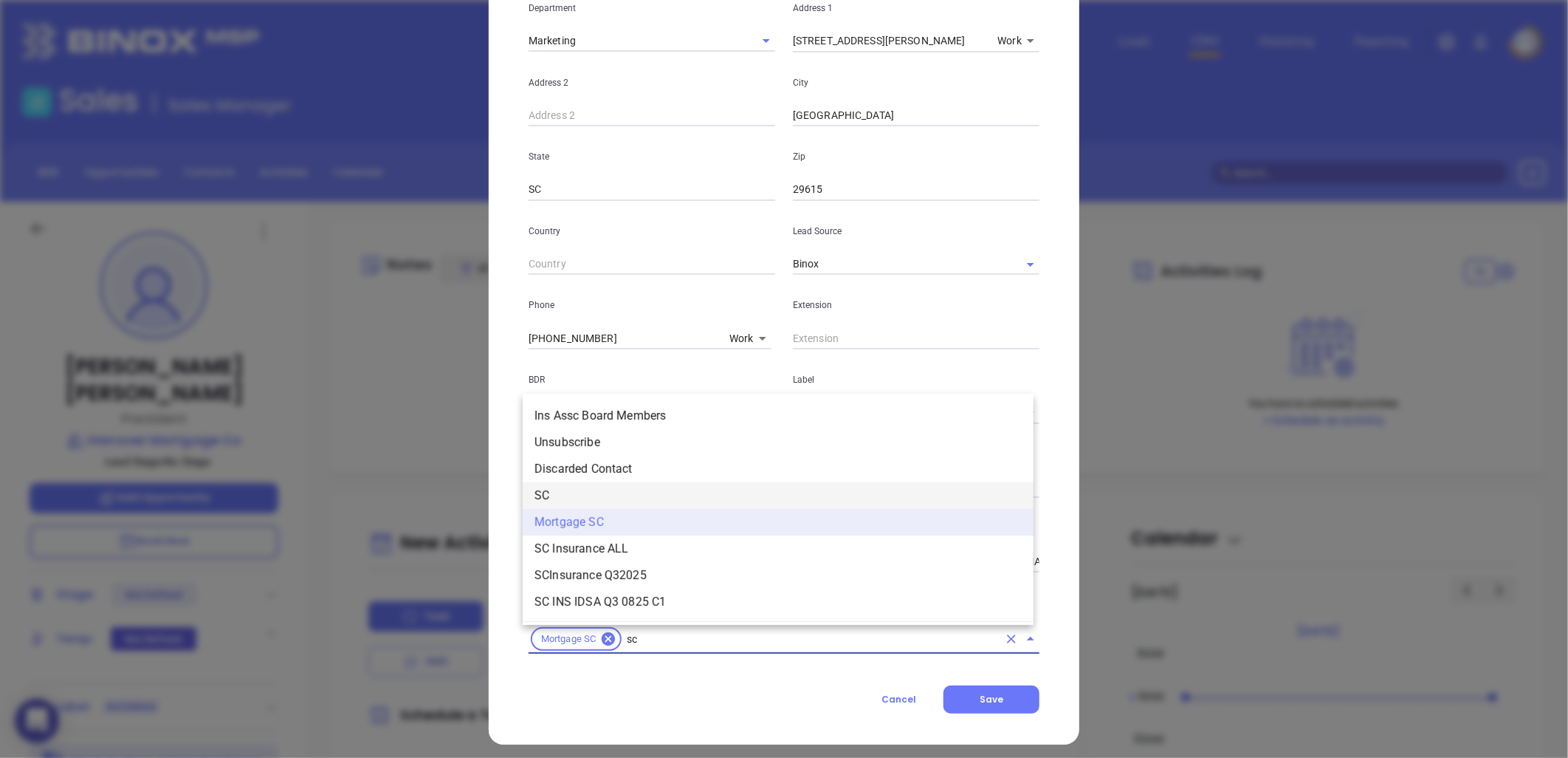
click at [574, 495] on li "SC" at bounding box center [778, 496] width 511 height 27
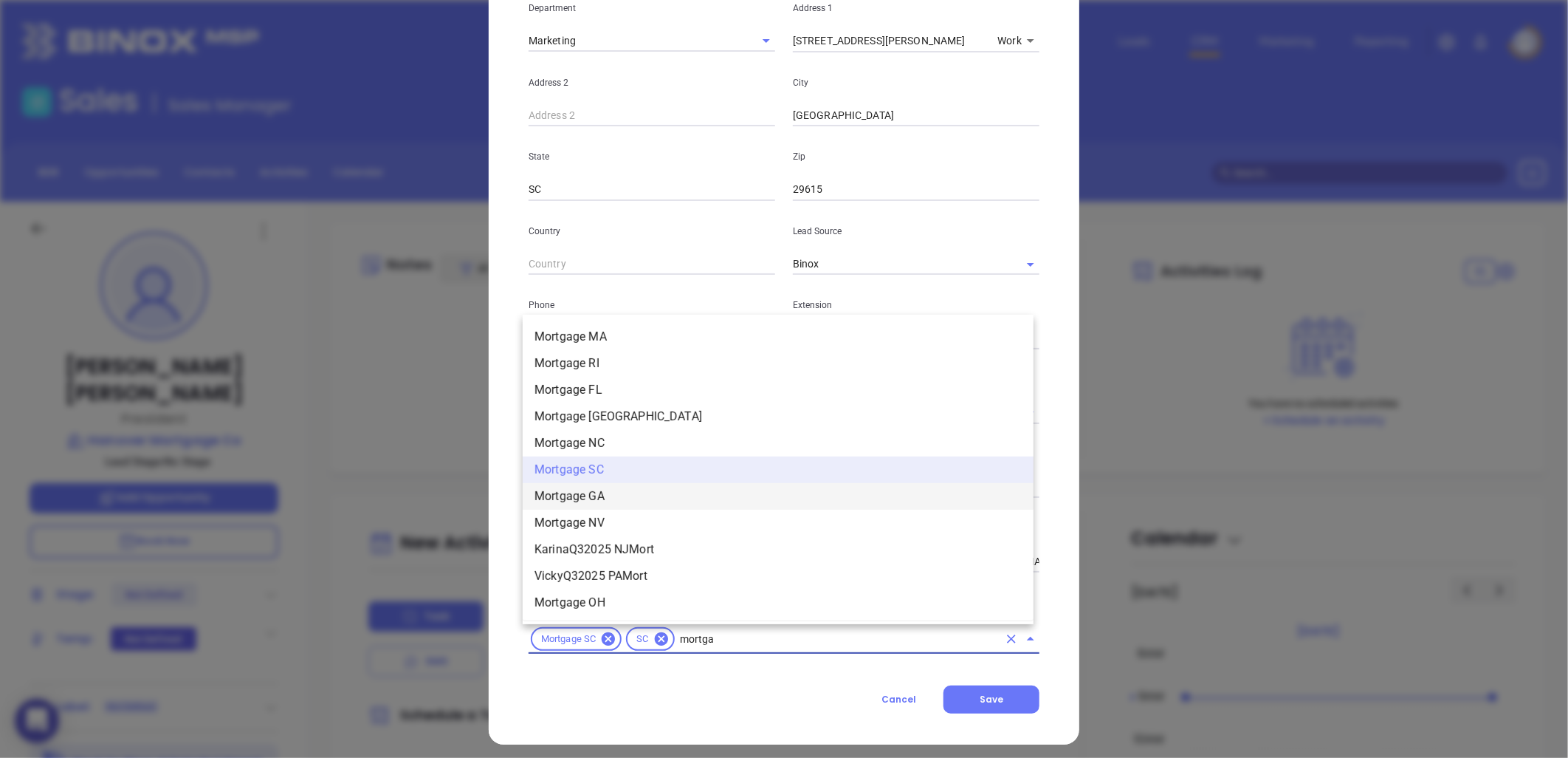
scroll to position [1463, 0]
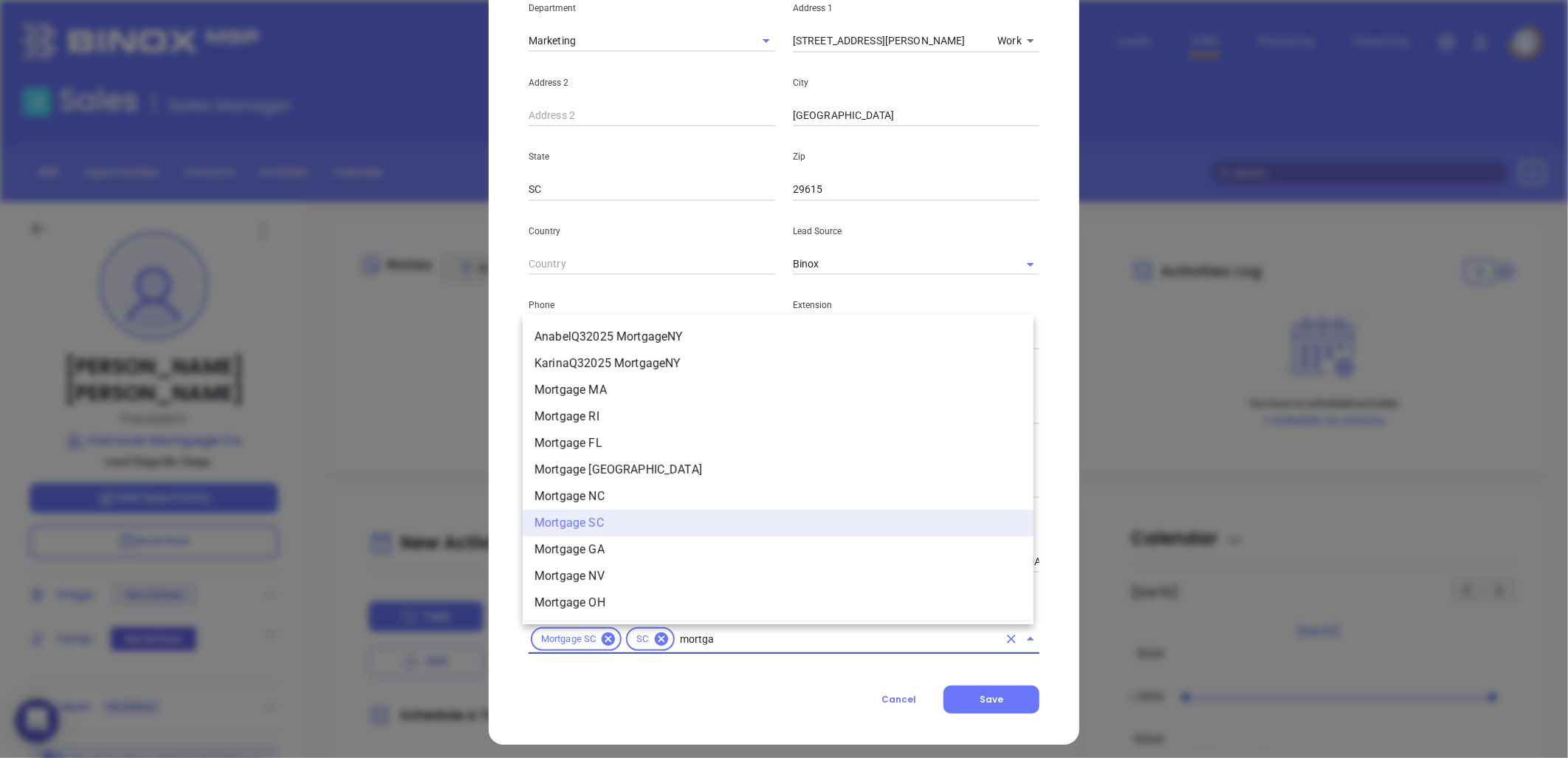
type input "mortgag"
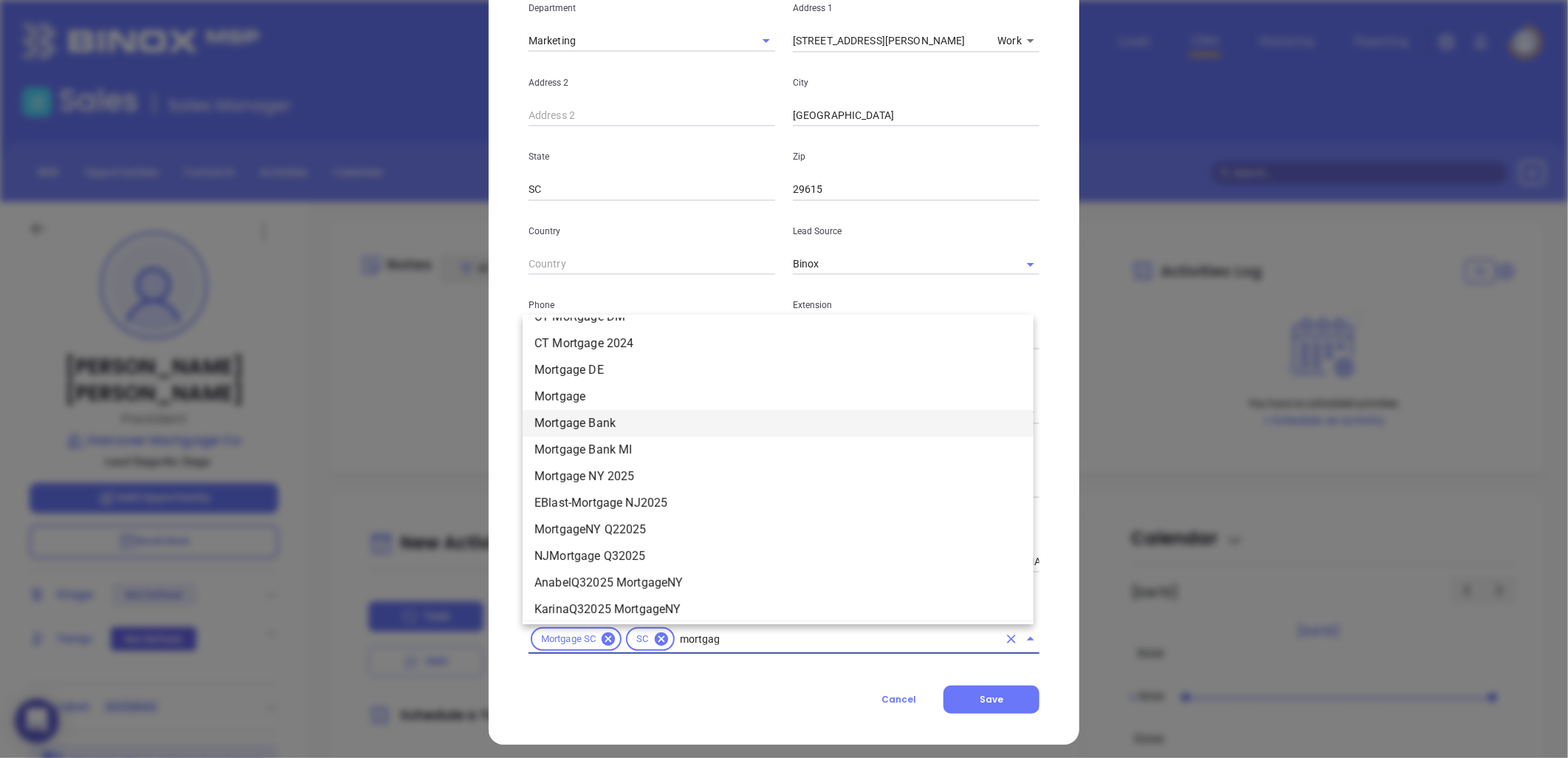
scroll to position [1135, 0]
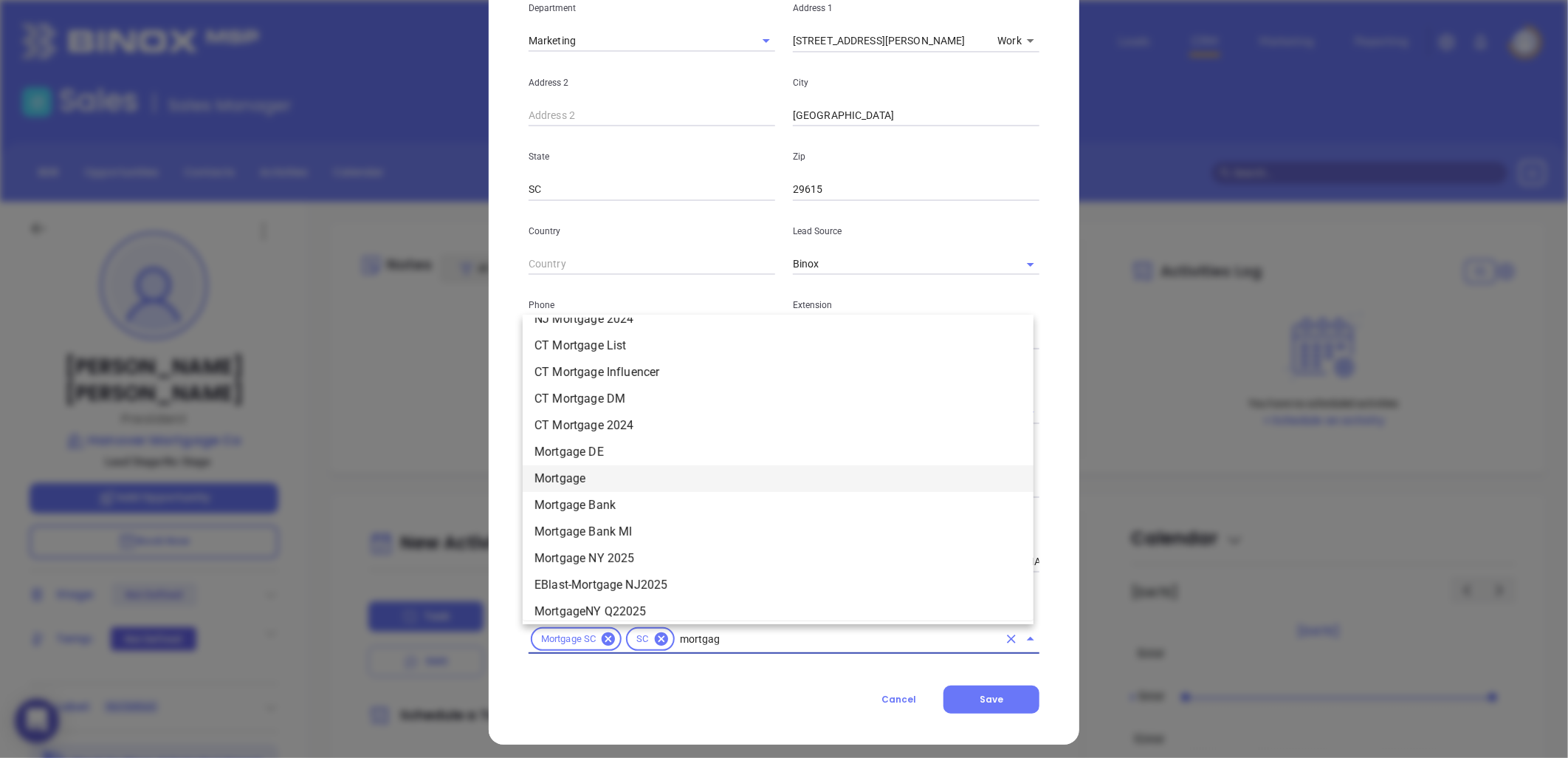
click at [568, 475] on li "Mortgage" at bounding box center [778, 478] width 511 height 27
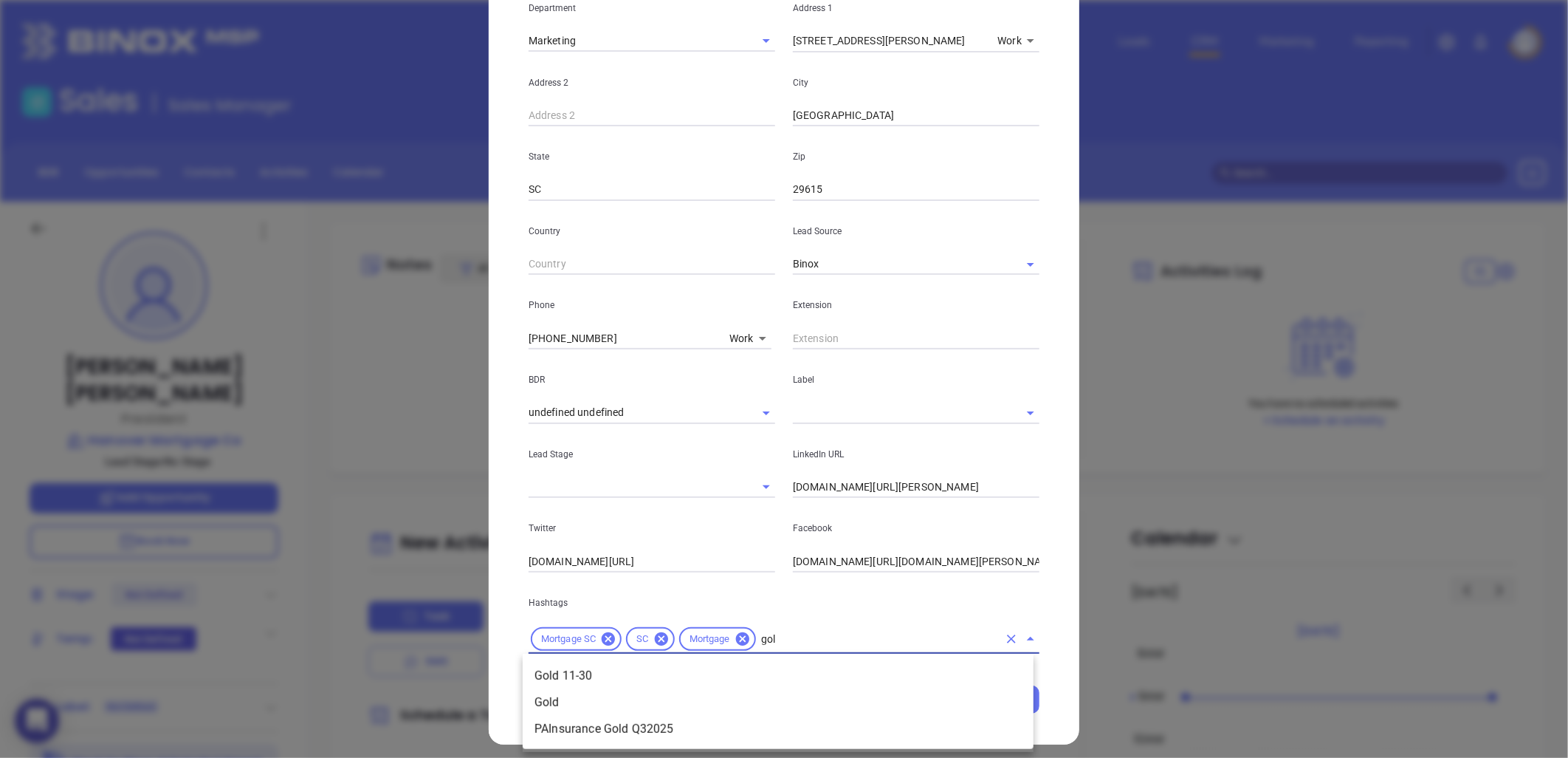
type input "gold"
click at [617, 670] on li "Gold 11-30" at bounding box center [778, 676] width 511 height 27
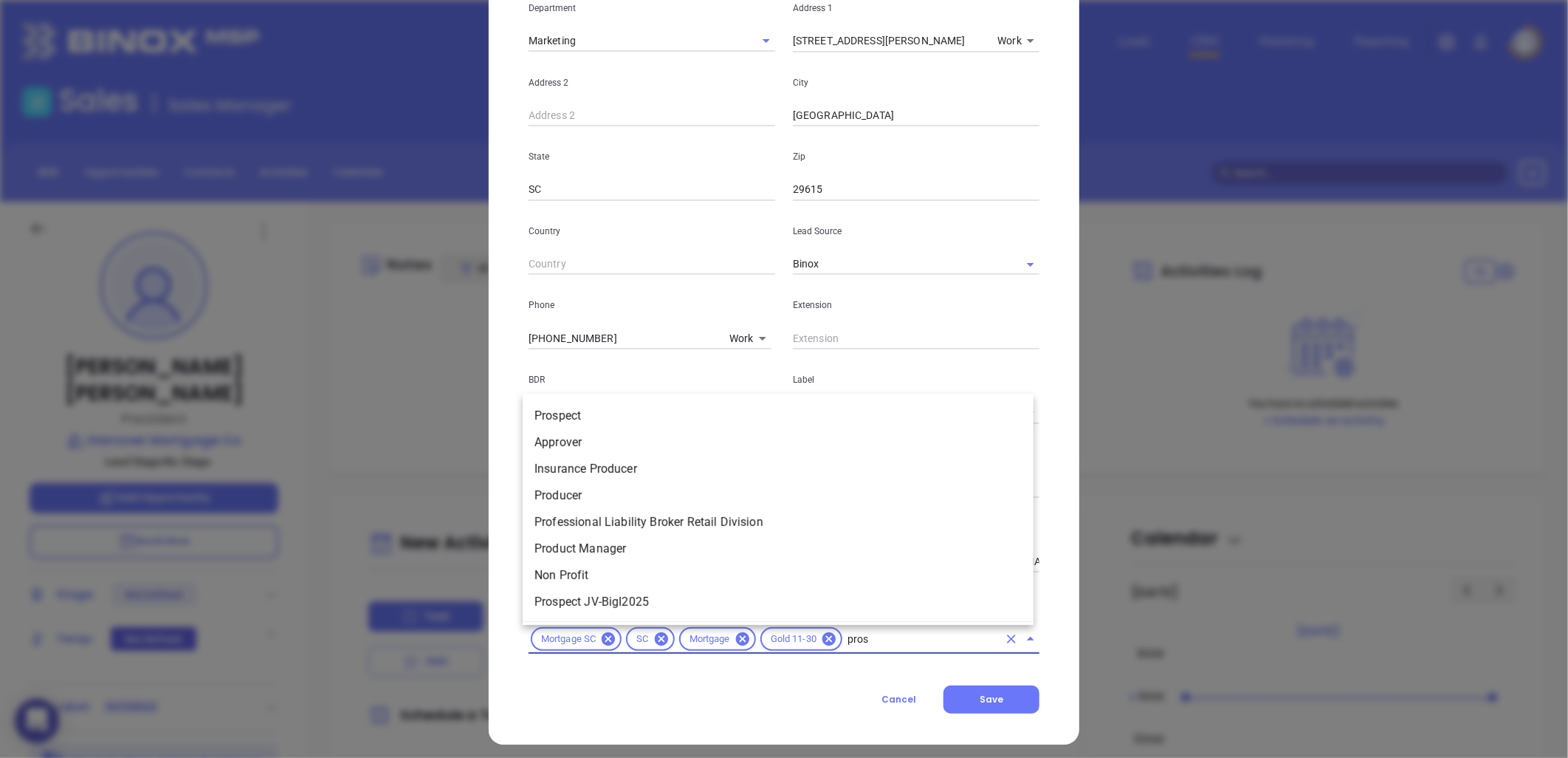
type input "prosp"
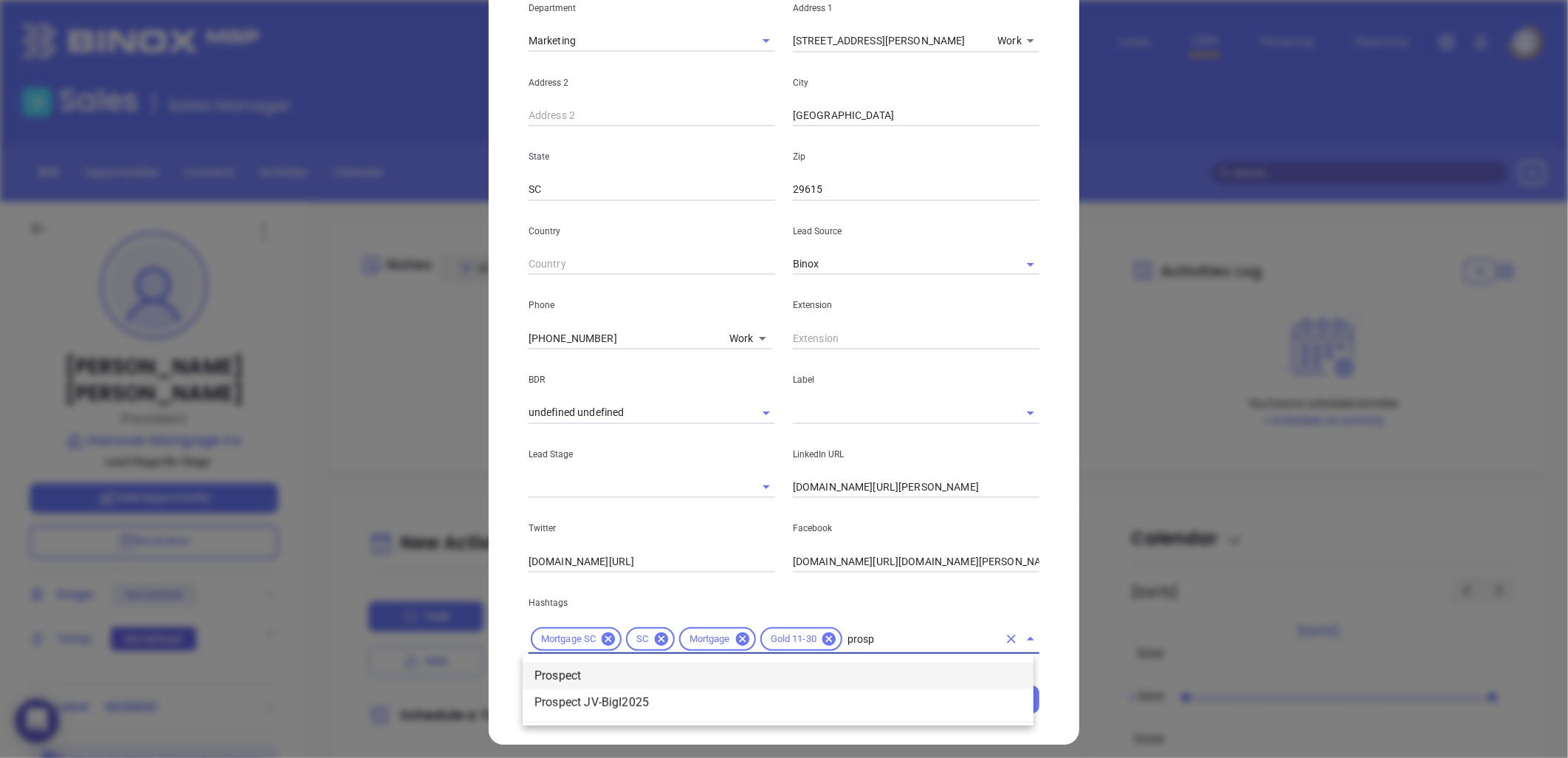
click at [593, 668] on li "Prospect" at bounding box center [778, 676] width 511 height 27
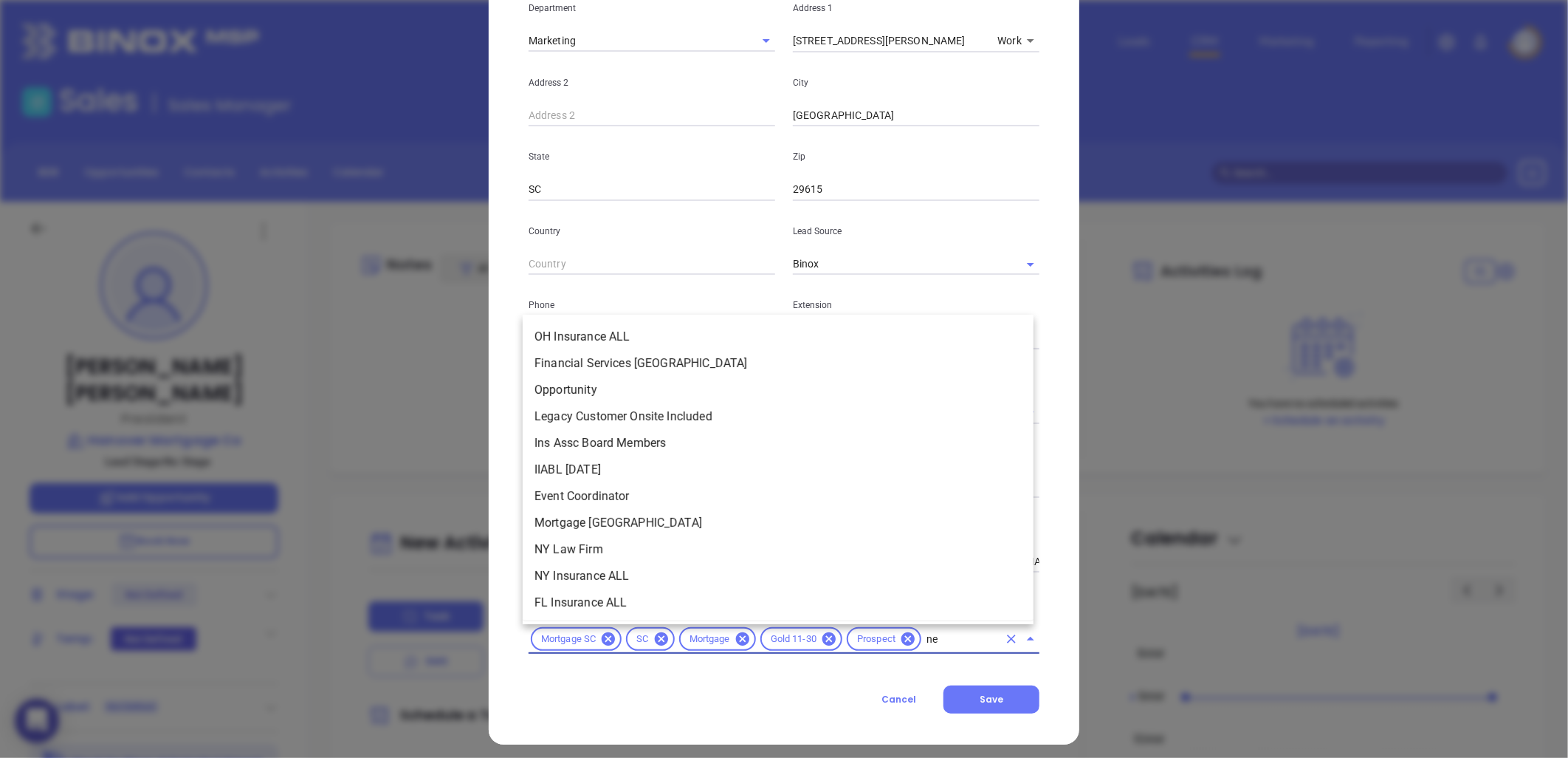
type input "new"
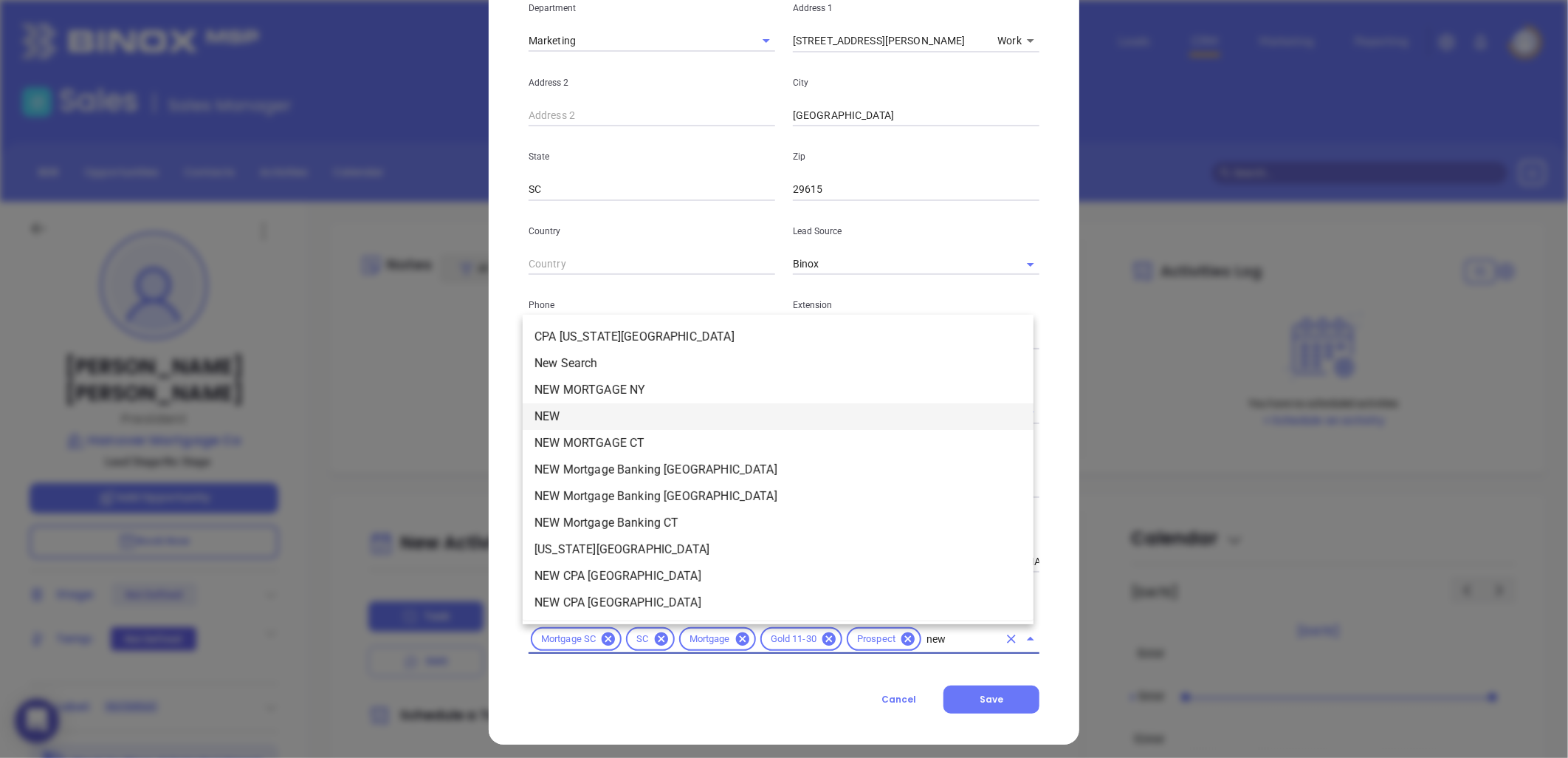
click at [585, 415] on li "NEW" at bounding box center [778, 416] width 511 height 27
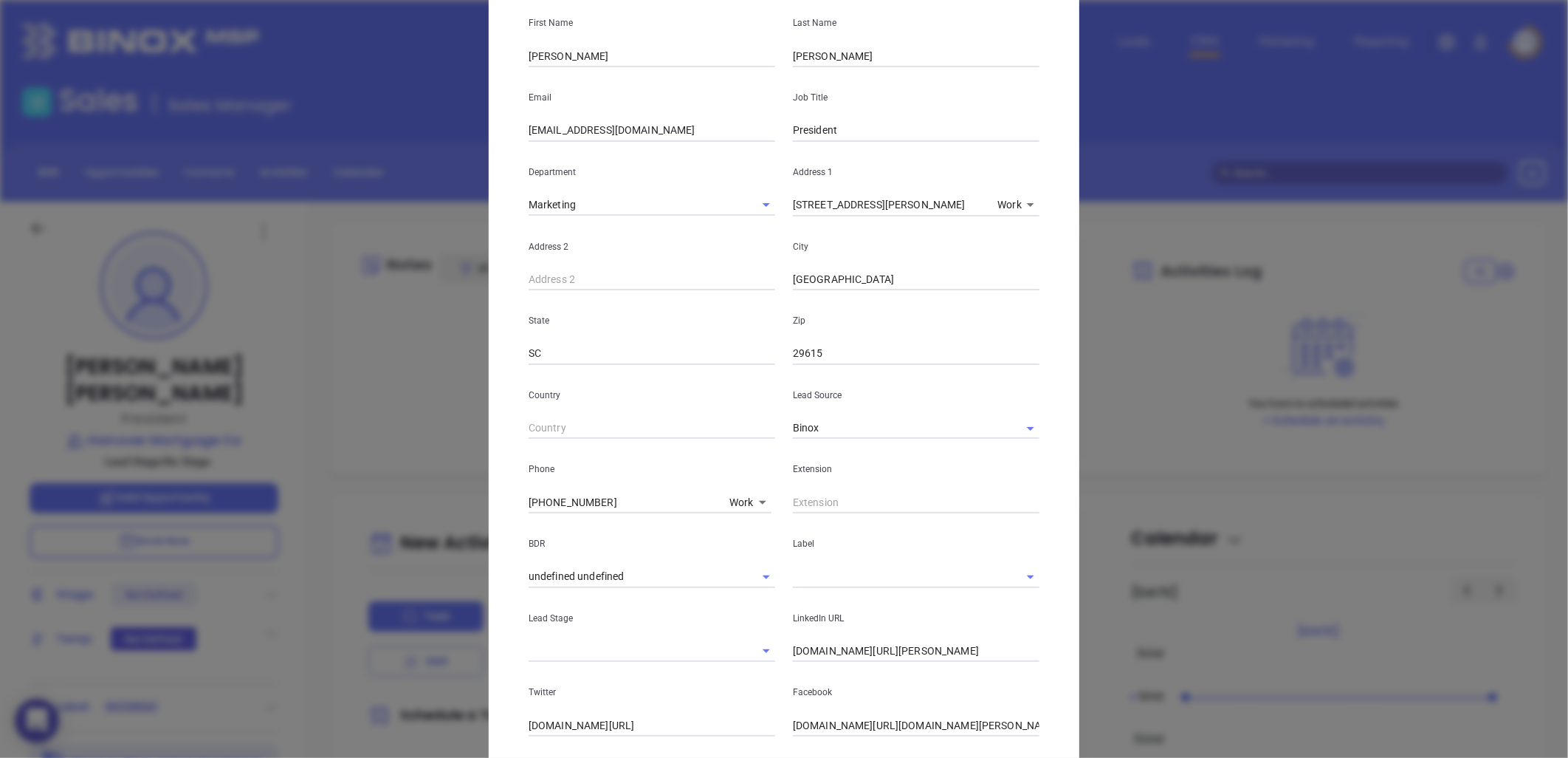
scroll to position [0, 0]
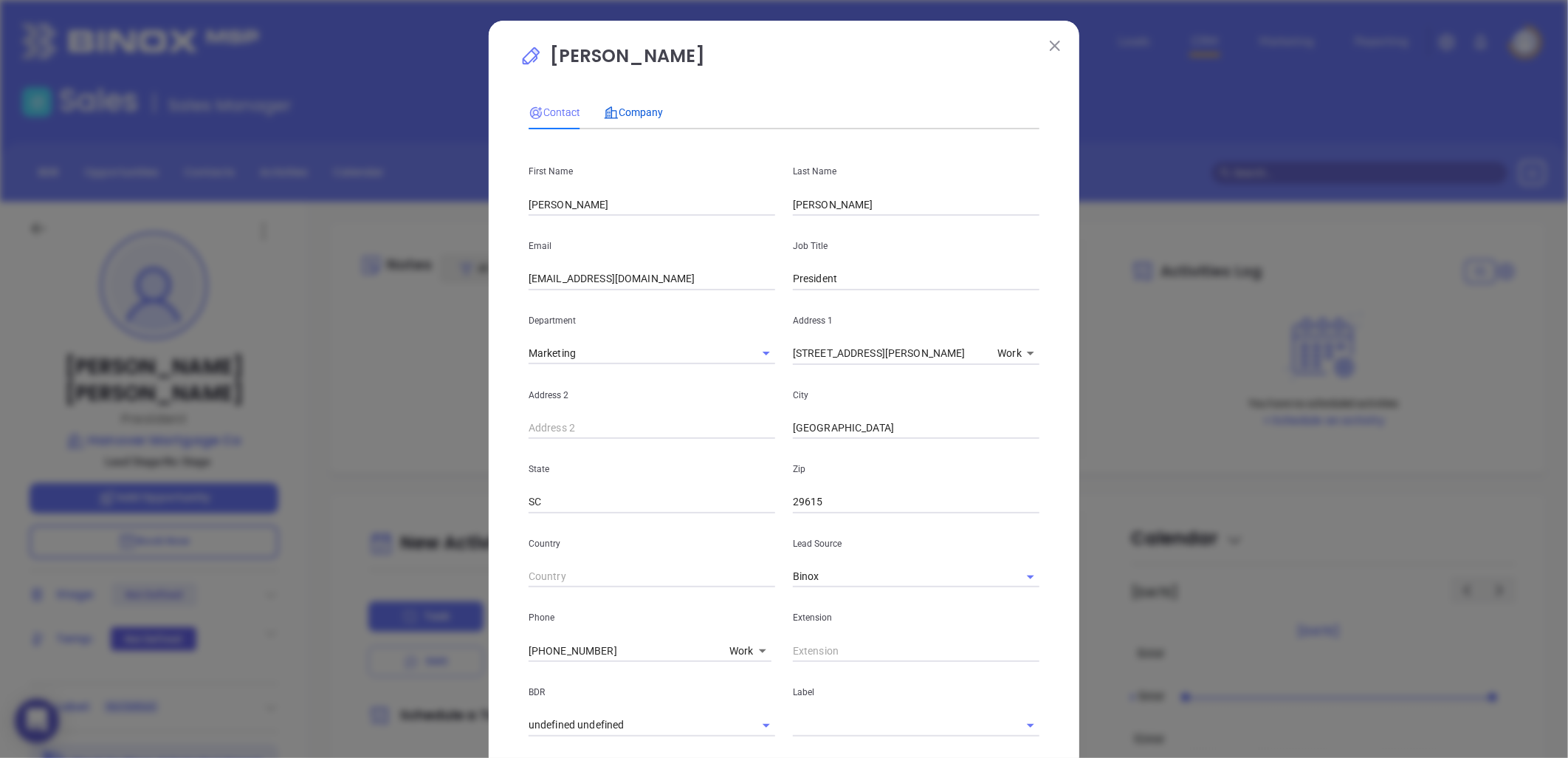
click at [636, 113] on span "Company" at bounding box center [633, 112] width 59 height 12
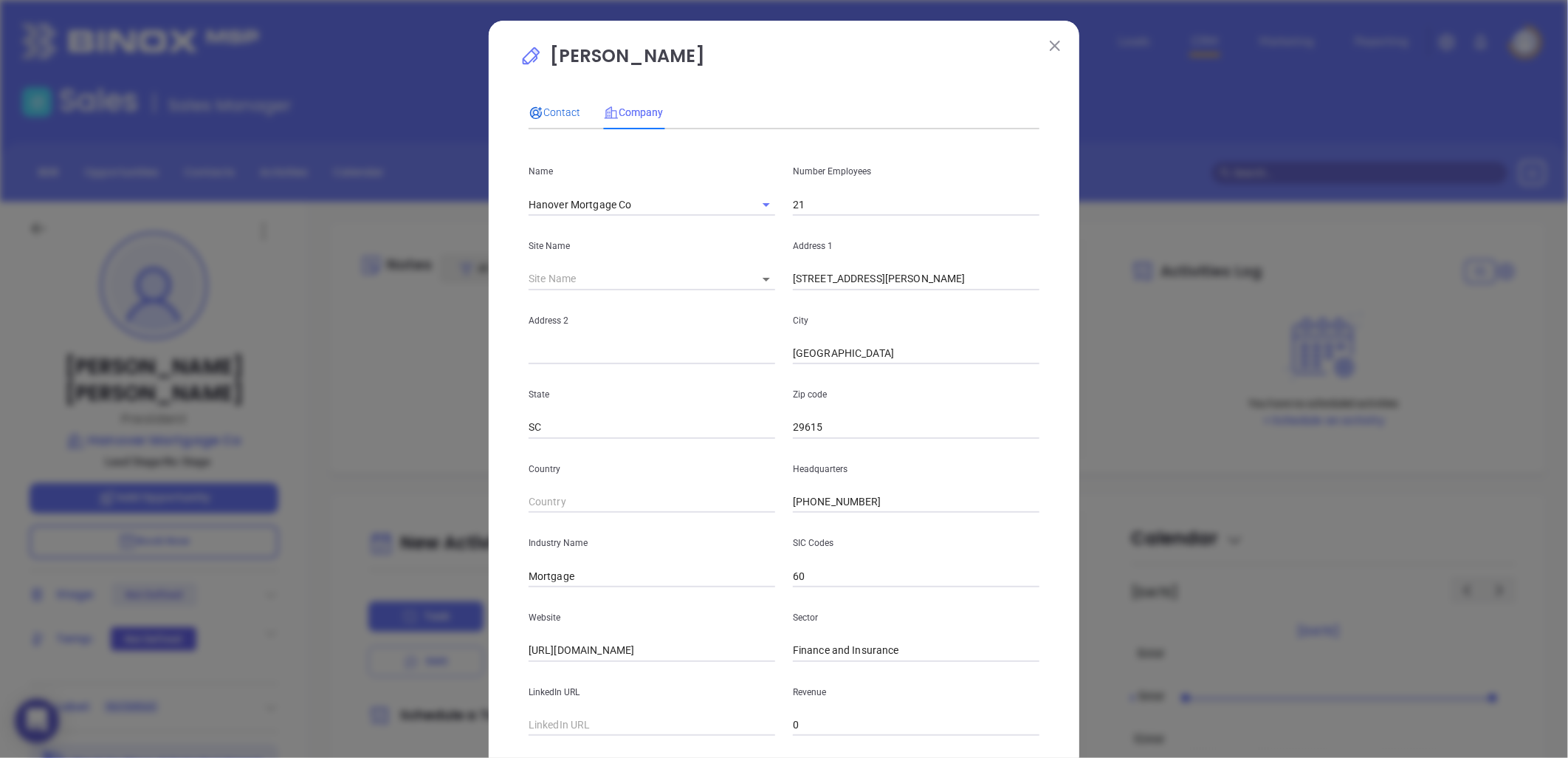
click at [532, 106] on span "Contact" at bounding box center [554, 112] width 52 height 12
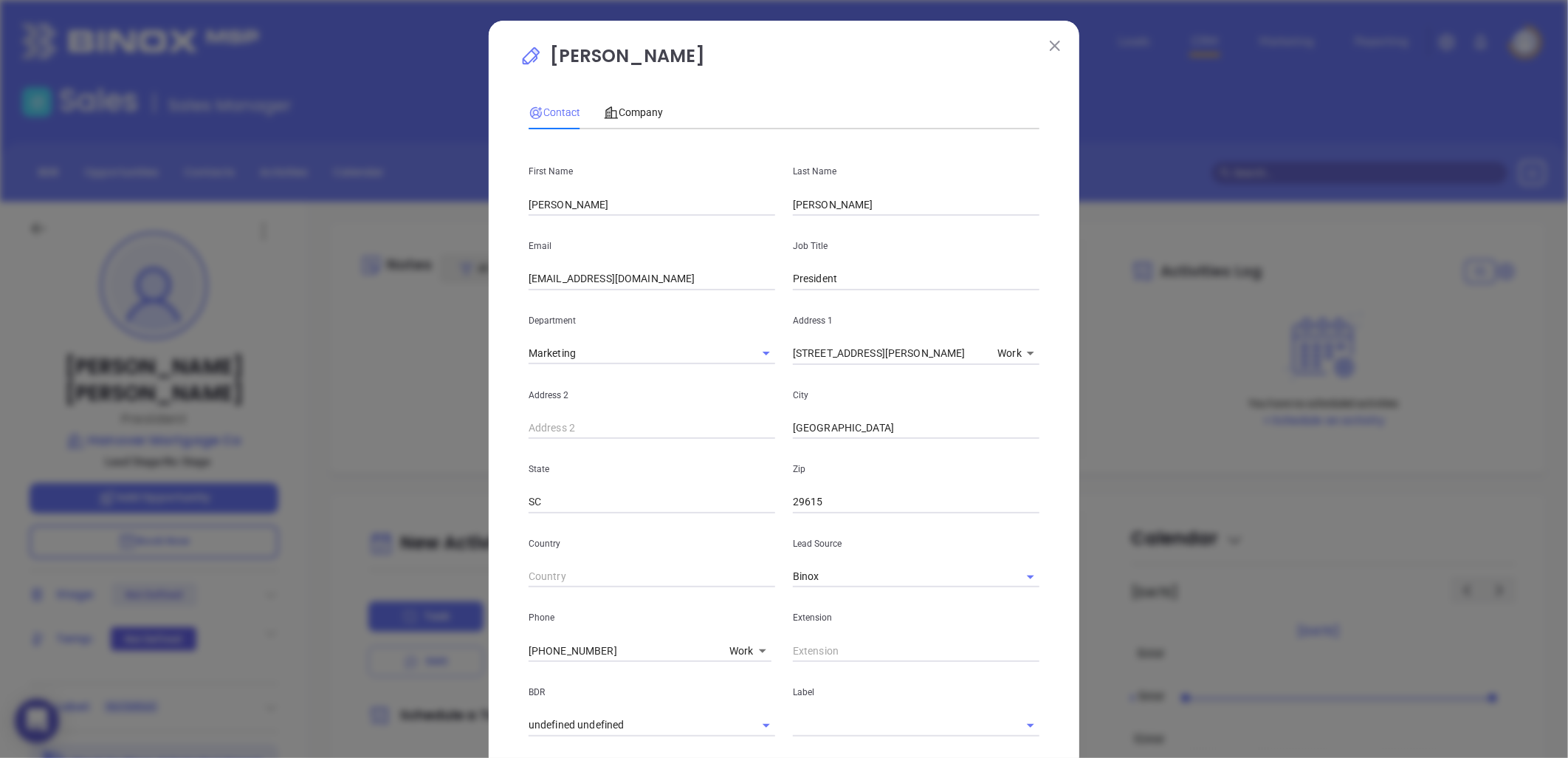
click at [638, 90] on div "Contact Company First Name Colin Last Name Philbrick Email cphilbrick@hanovermt…" at bounding box center [783, 527] width 511 height 879
click at [631, 115] on span "Company" at bounding box center [633, 112] width 59 height 12
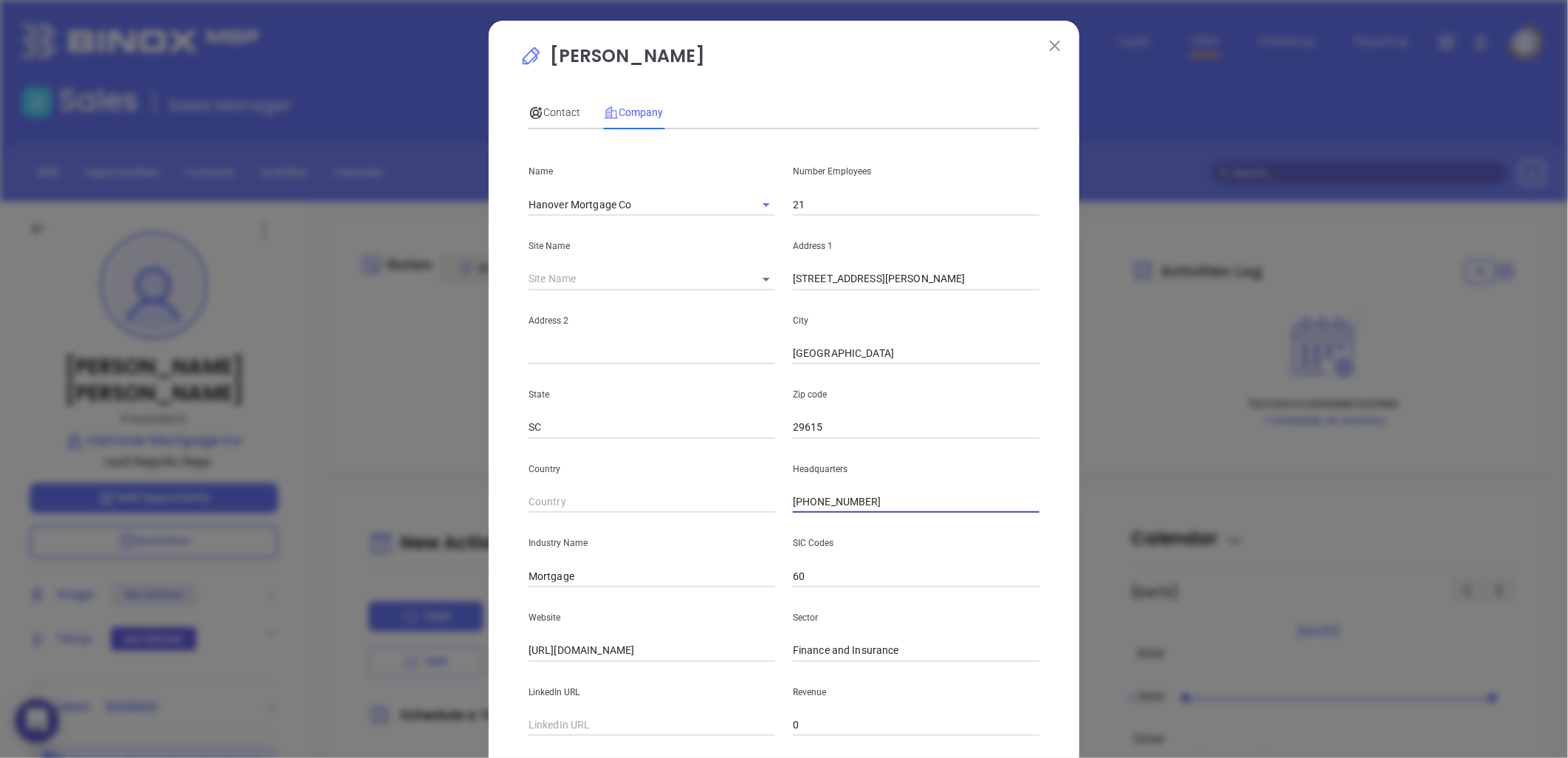
drag, startPoint x: 876, startPoint y: 503, endPoint x: 761, endPoint y: 513, distance: 115.4
click at [762, 511] on div "Country Headquarters (864) 255-5115" at bounding box center [784, 476] width 528 height 75
click at [549, 113] on span "Contact" at bounding box center [554, 112] width 52 height 12
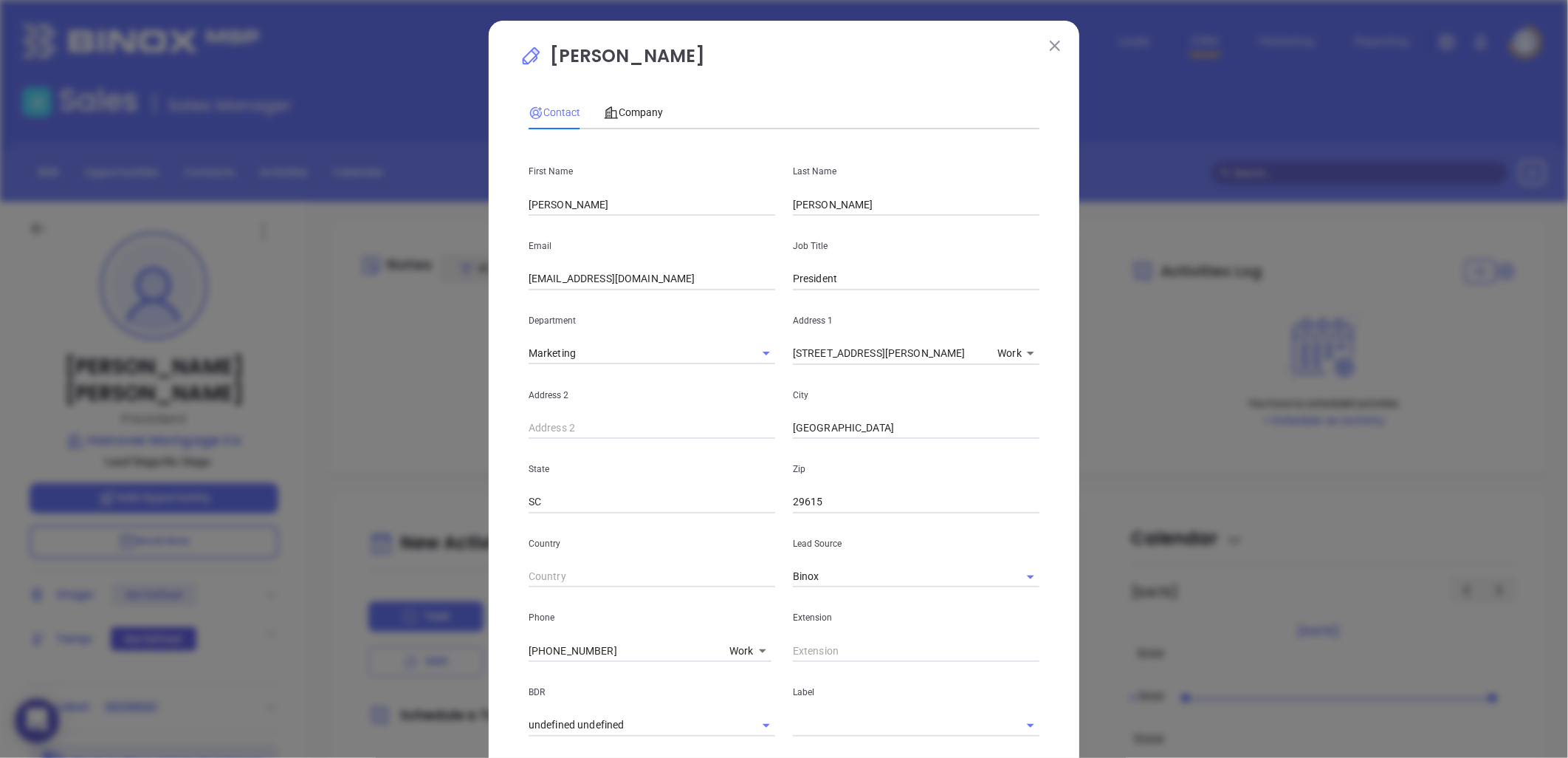
drag, startPoint x: 619, startPoint y: 652, endPoint x: 321, endPoint y: 671, distance: 298.6
click at [309, 678] on div "Colin Philbrick Contact Company First Name Colin Last Name Philbrick Email cphi…" at bounding box center [784, 379] width 1568 height 758
type input "( ) -"
click at [739, 646] on body "0 Leads CRM Marketing Reporting Financial Leads Leads Sales Sales Manager BDR O…" at bounding box center [784, 379] width 1568 height 758
click at [744, 682] on li "Site" at bounding box center [773, 673] width 100 height 27
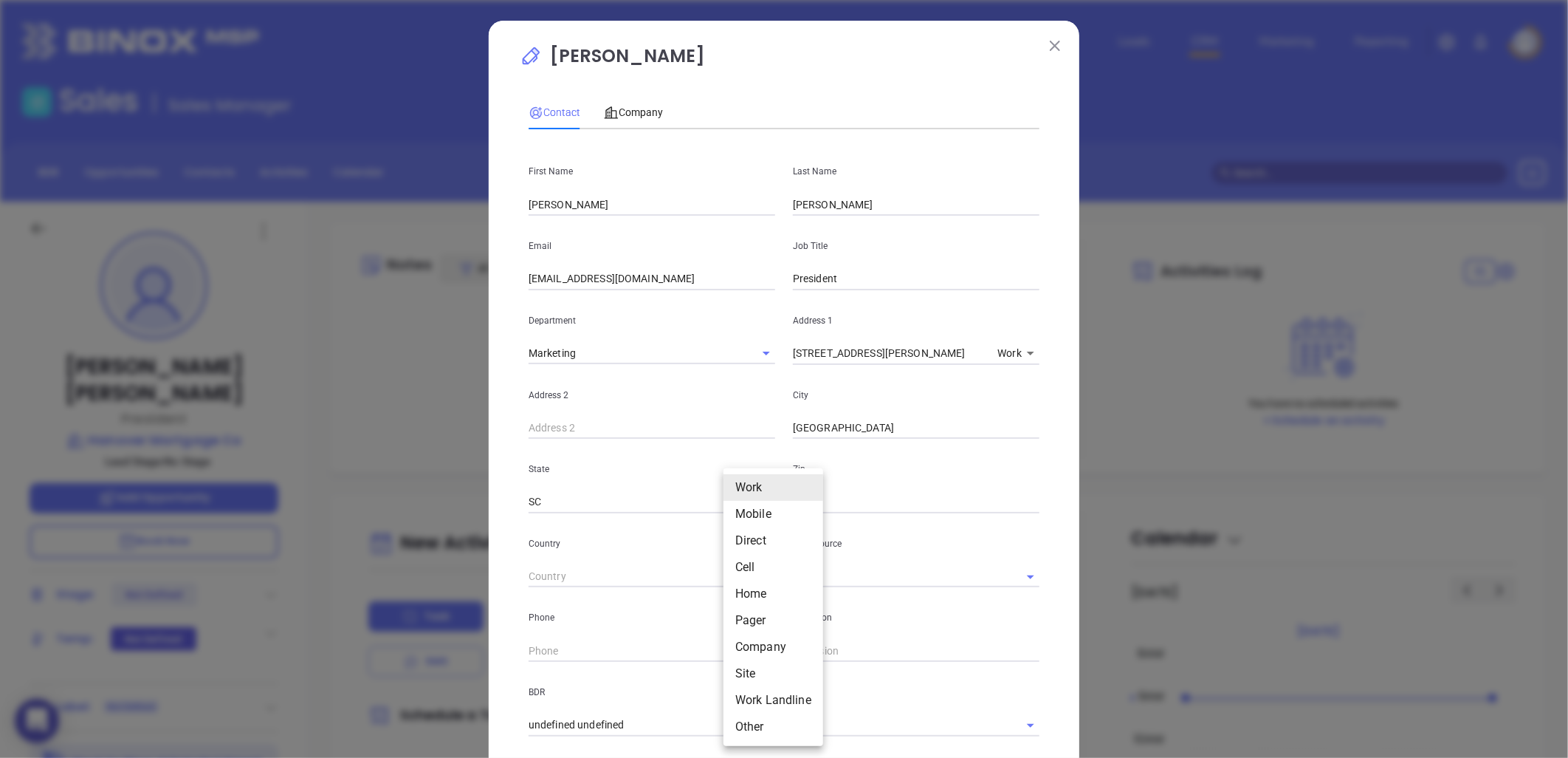
type input "11"
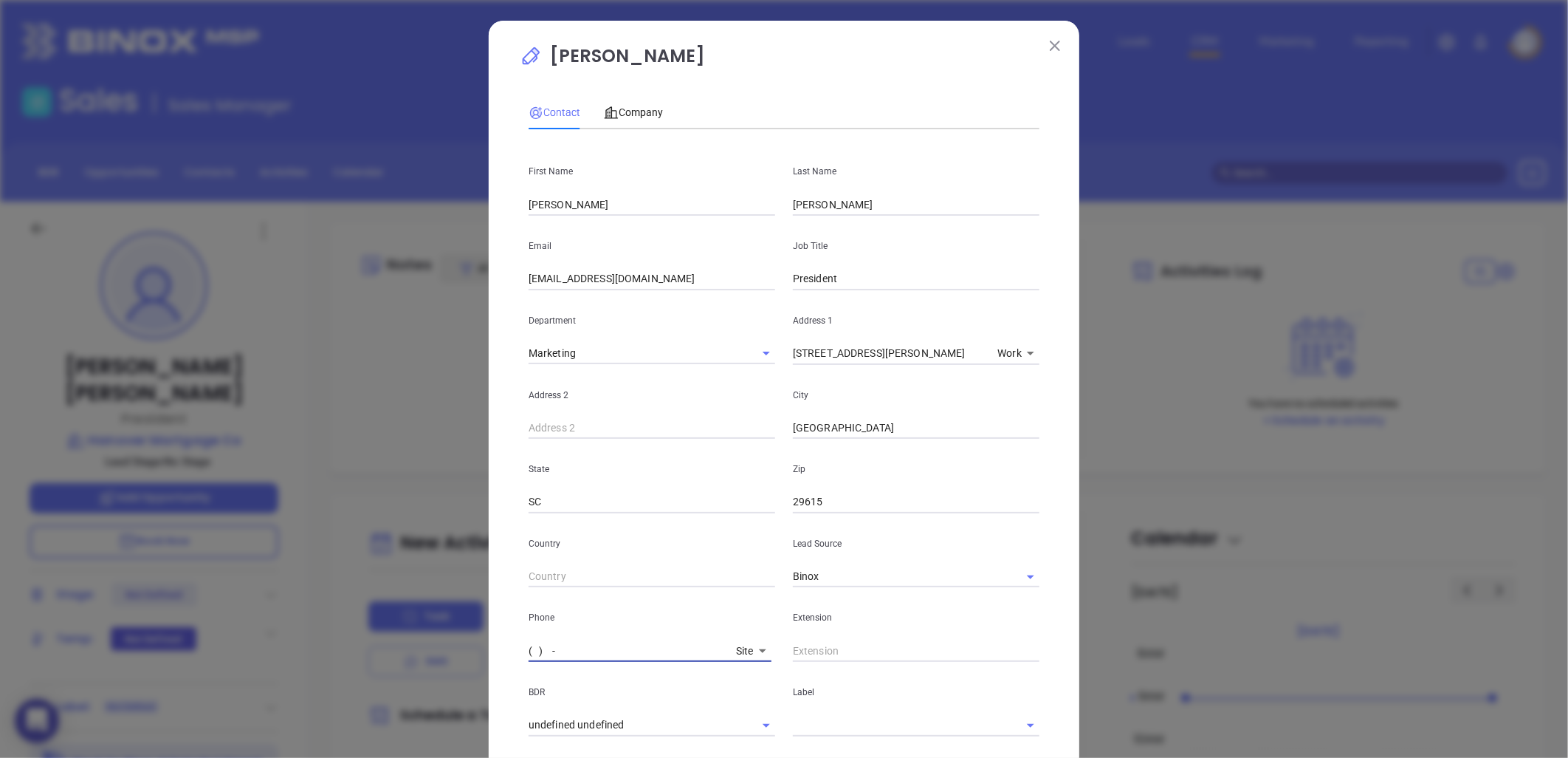
click at [614, 652] on input "( ) -" at bounding box center [629, 651] width 202 height 22
paste input "864) 255-5115"
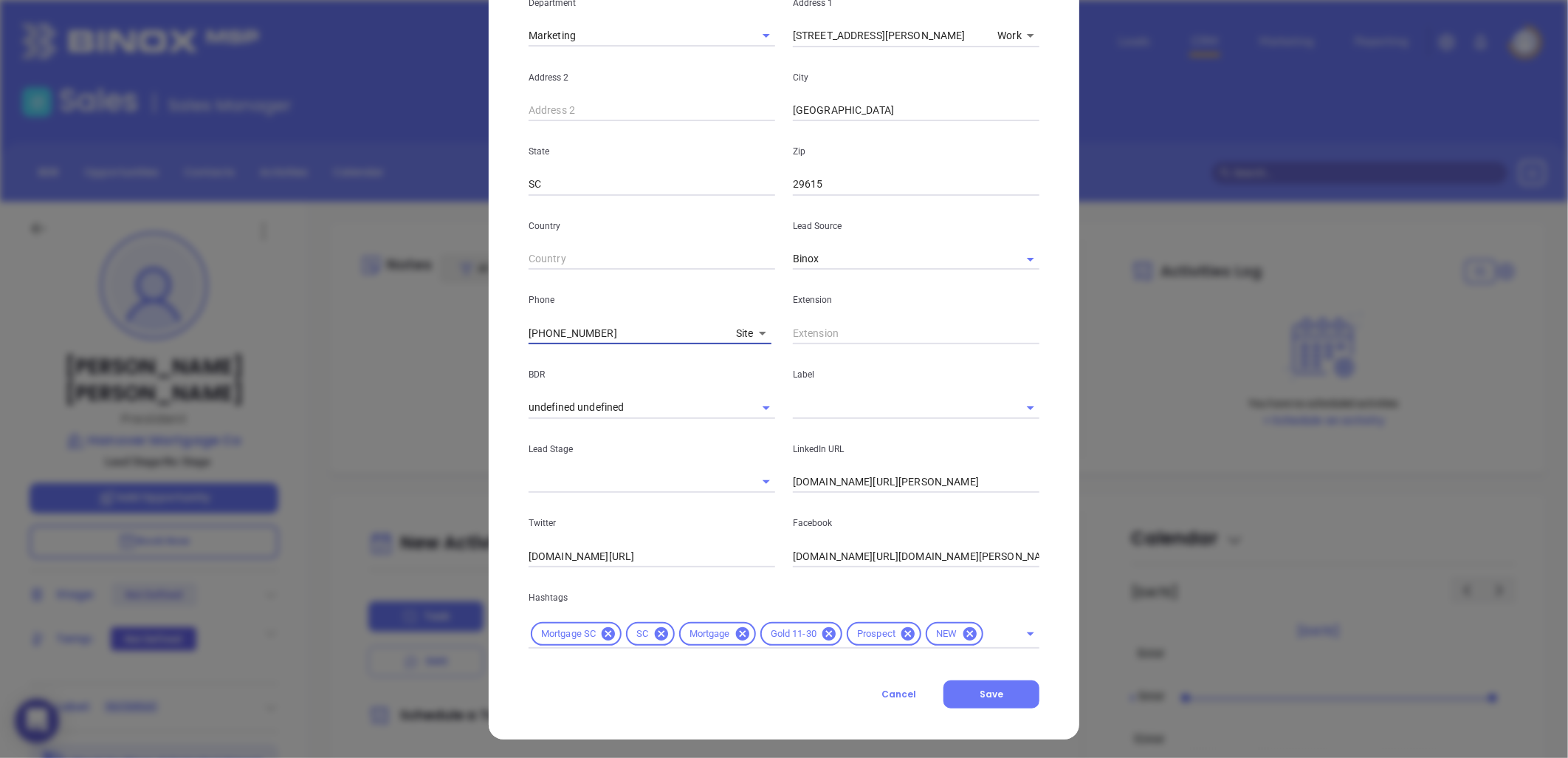
scroll to position [319, 0]
type input "(864) 255-5115"
click at [984, 686] on span "Save" at bounding box center [991, 692] width 24 height 13
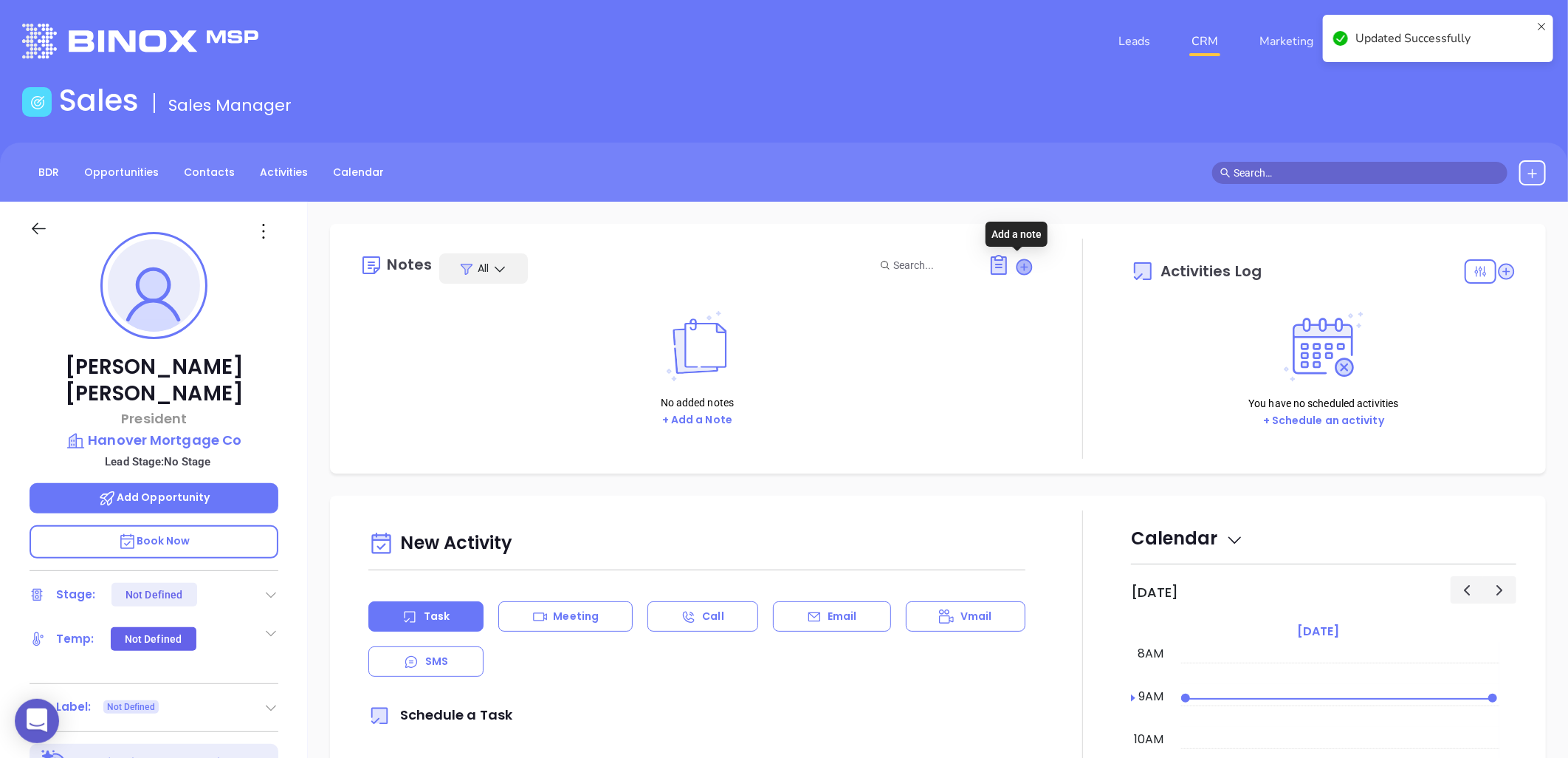
click at [1021, 262] on icon at bounding box center [1024, 267] width 15 height 15
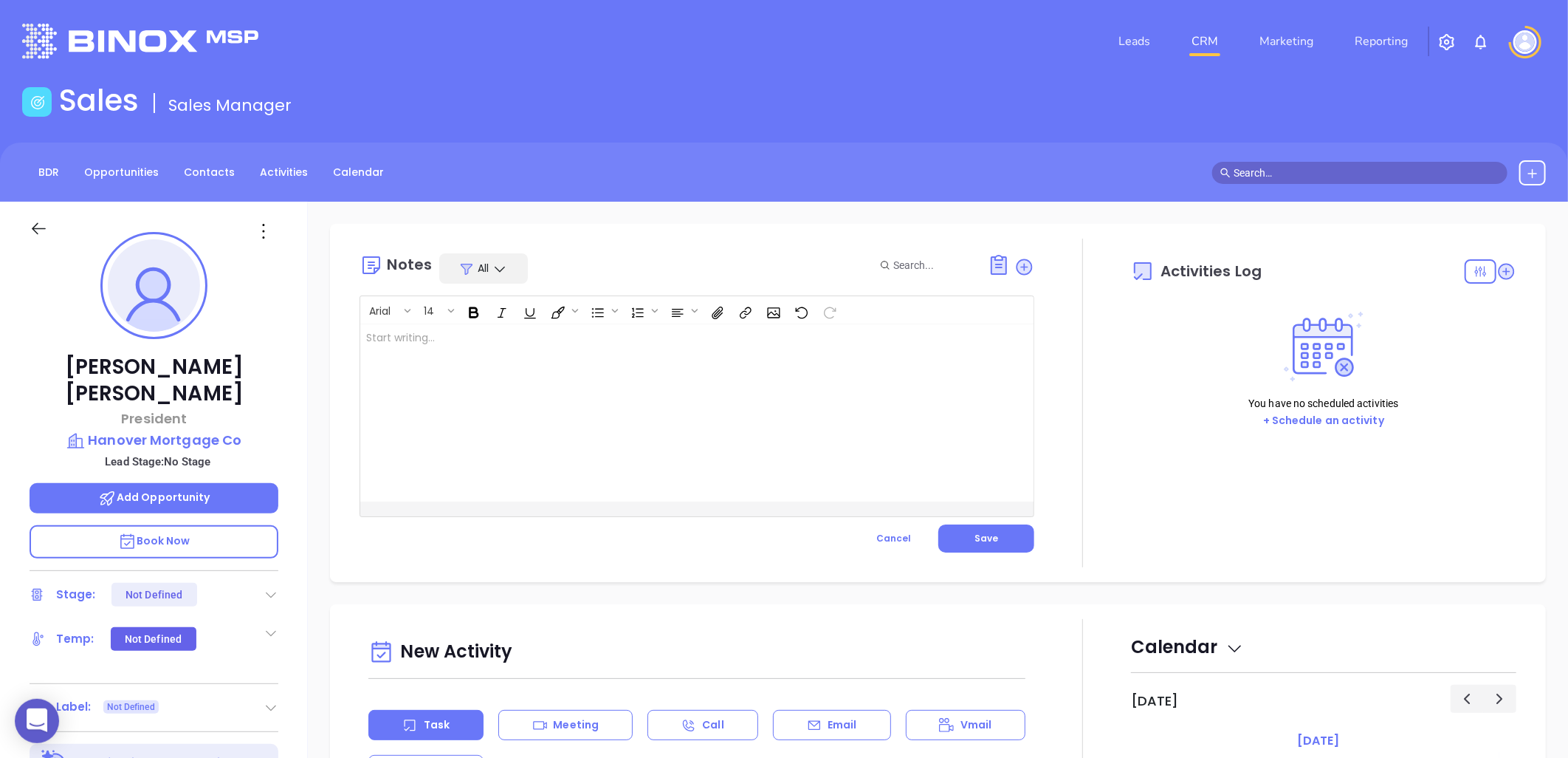
click at [491, 353] on div at bounding box center [673, 413] width 626 height 177
click at [991, 537] on span "Save" at bounding box center [986, 539] width 24 height 13
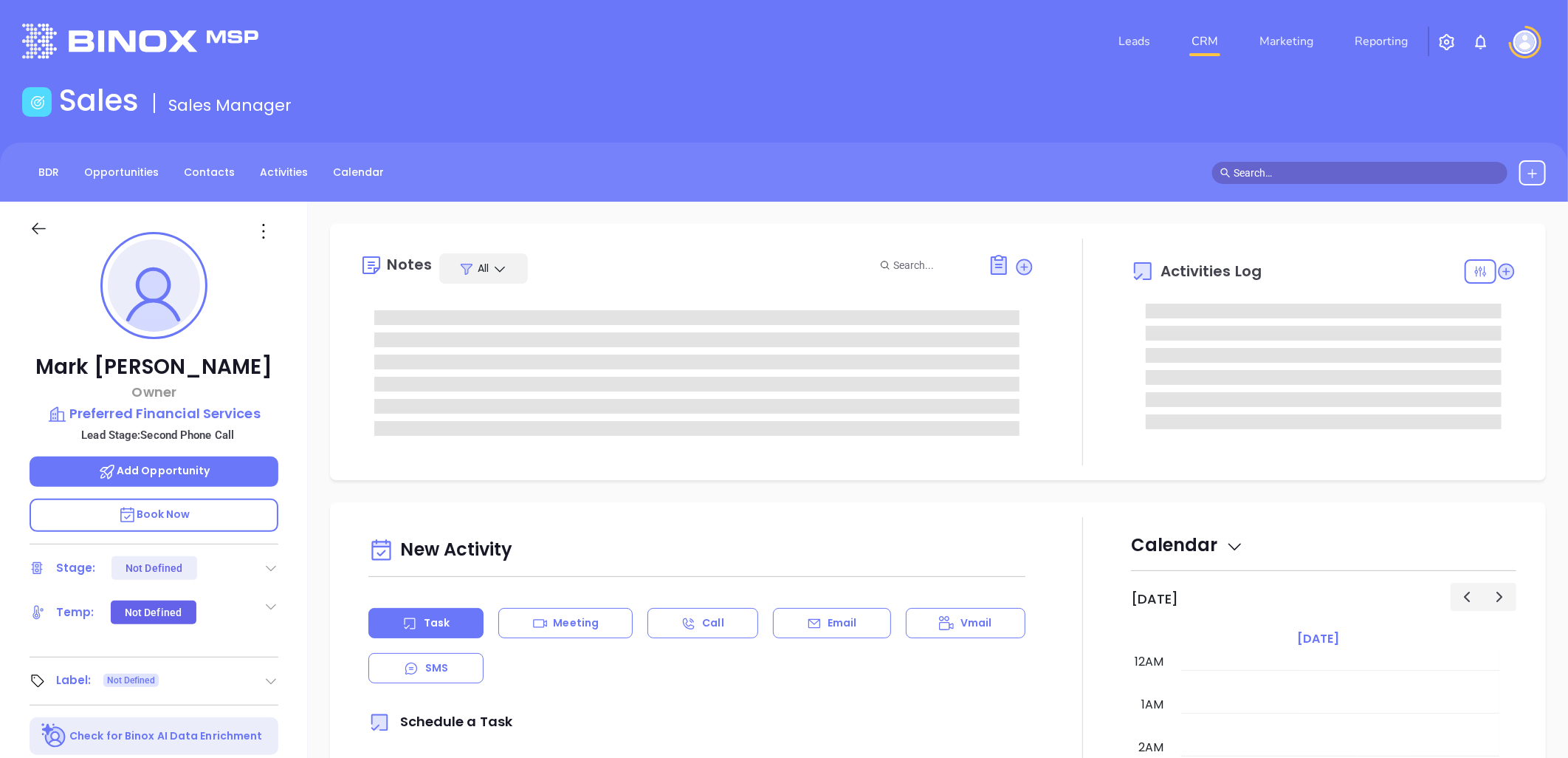
type input "[DATE]"
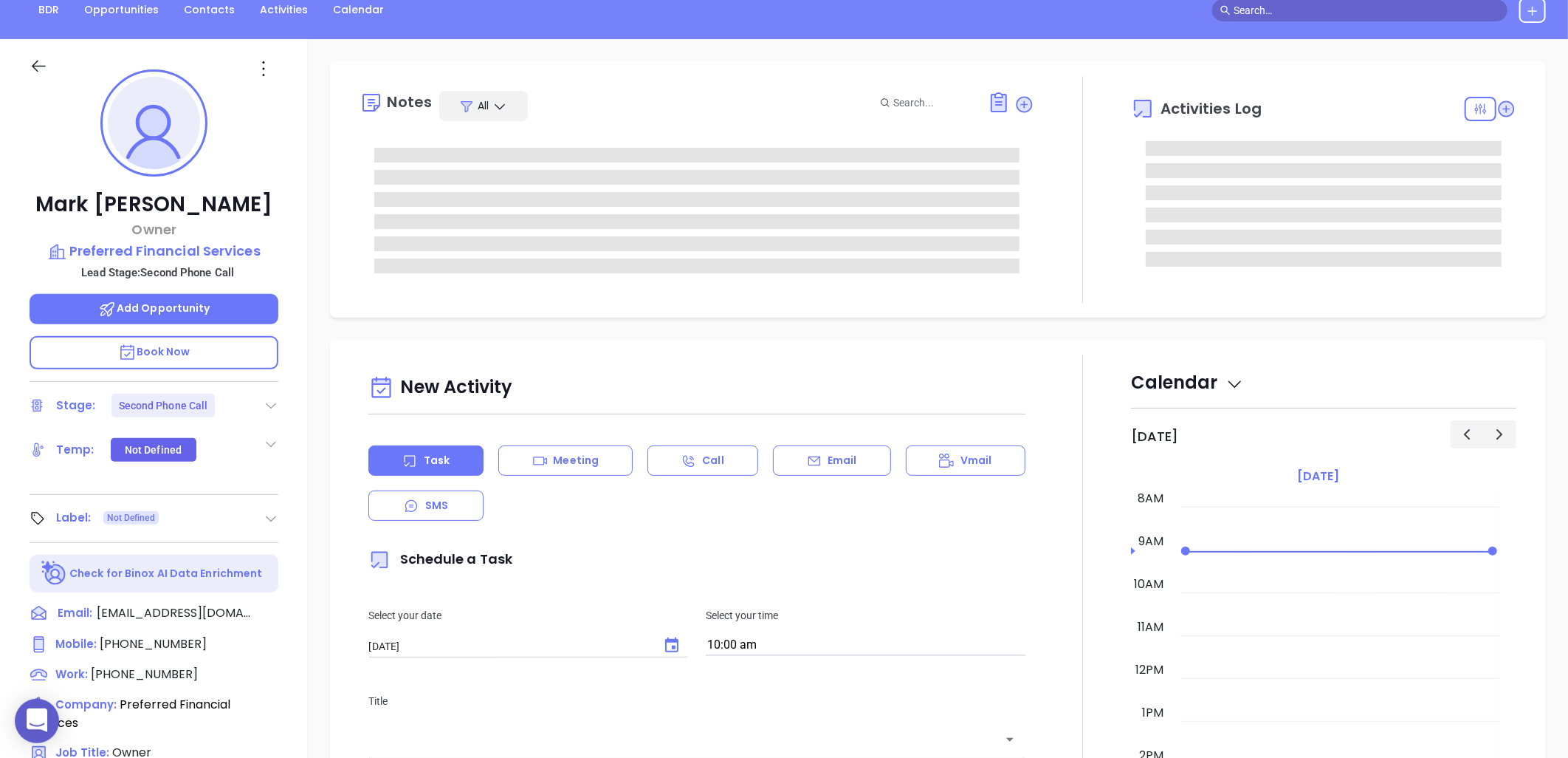
scroll to position [164, 0]
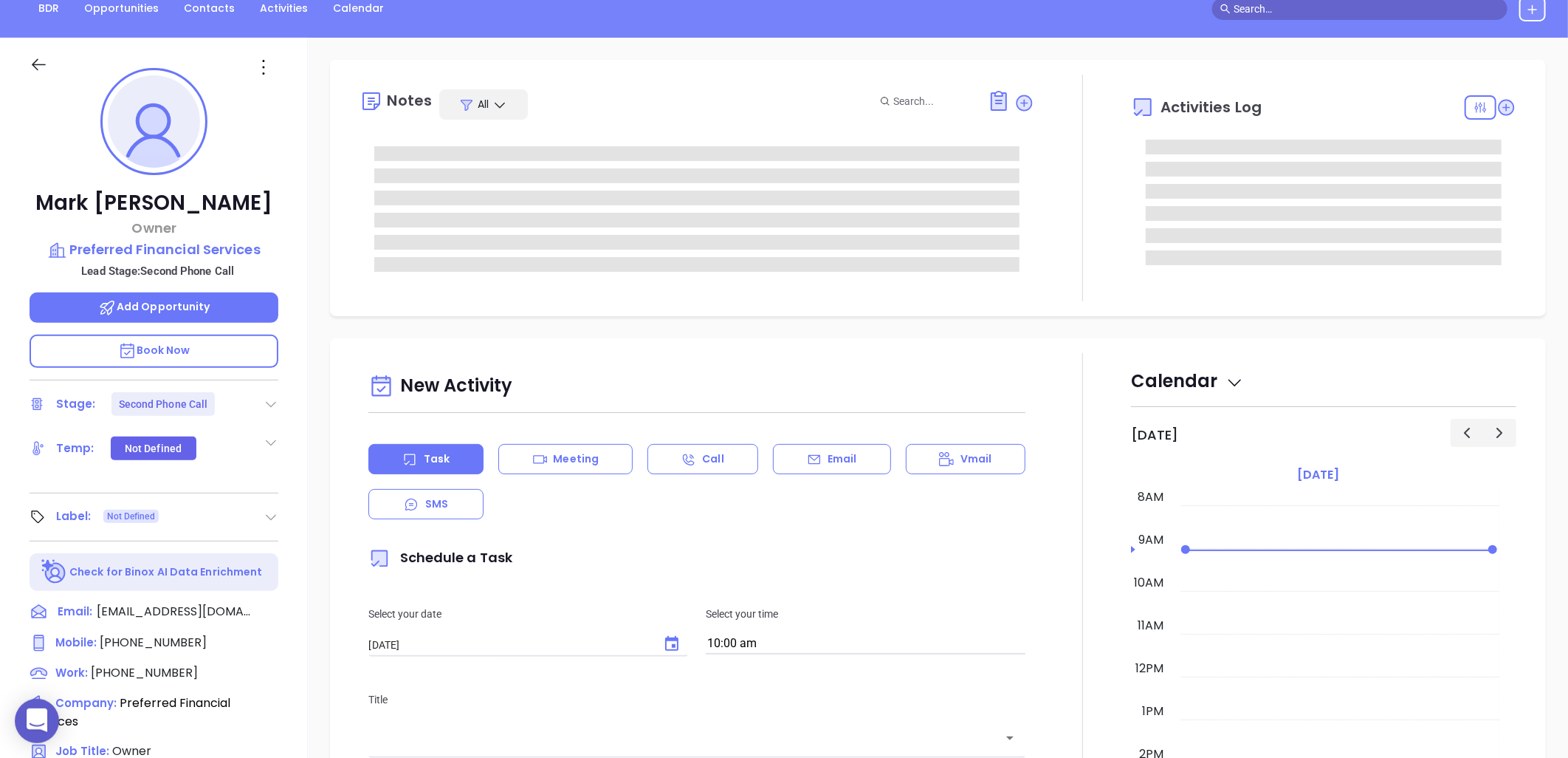
click at [263, 397] on icon at bounding box center [270, 404] width 15 height 15
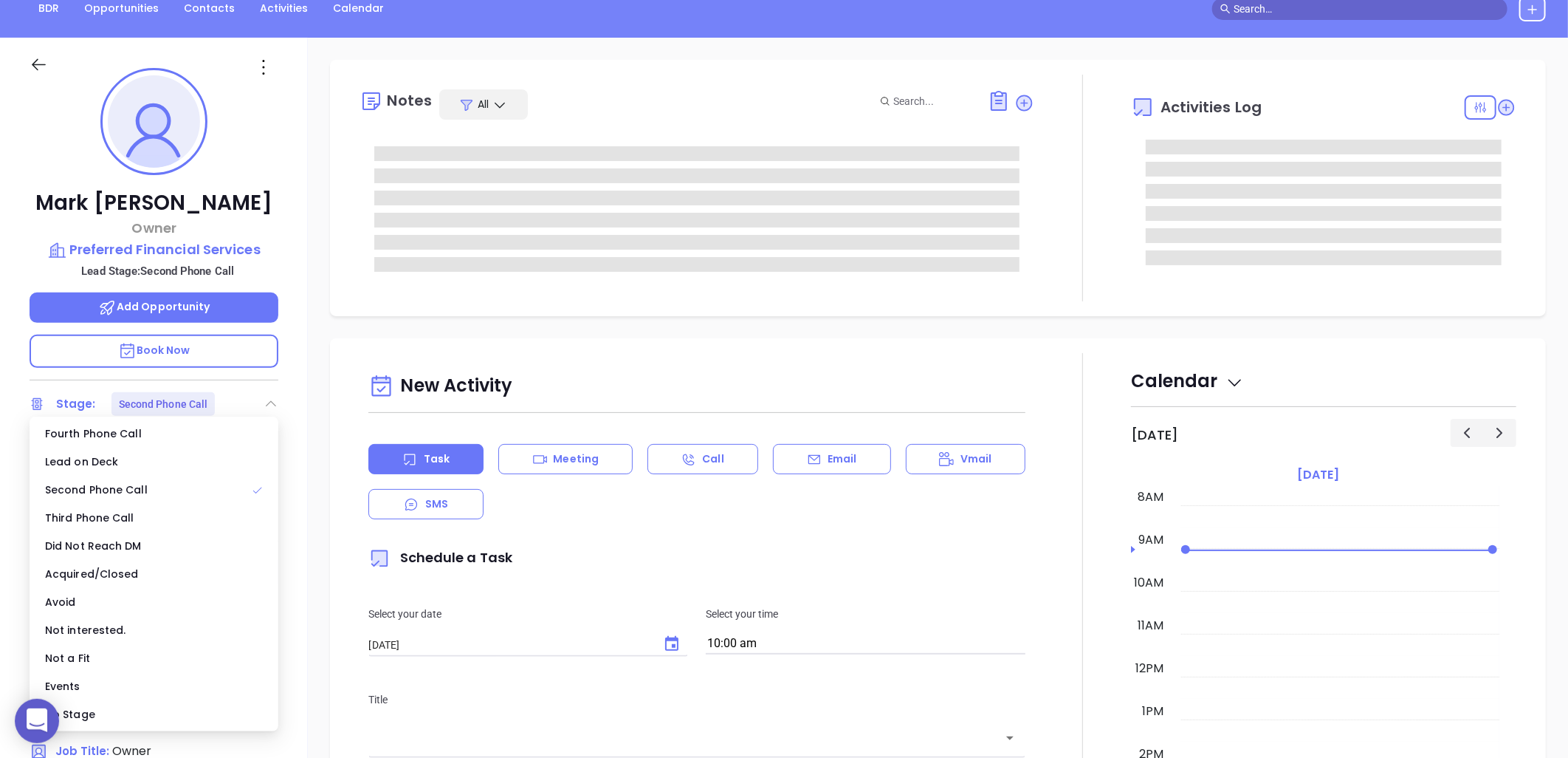
type input "[PERSON_NAME]"
click at [78, 707] on div "No Stage" at bounding box center [154, 714] width 243 height 28
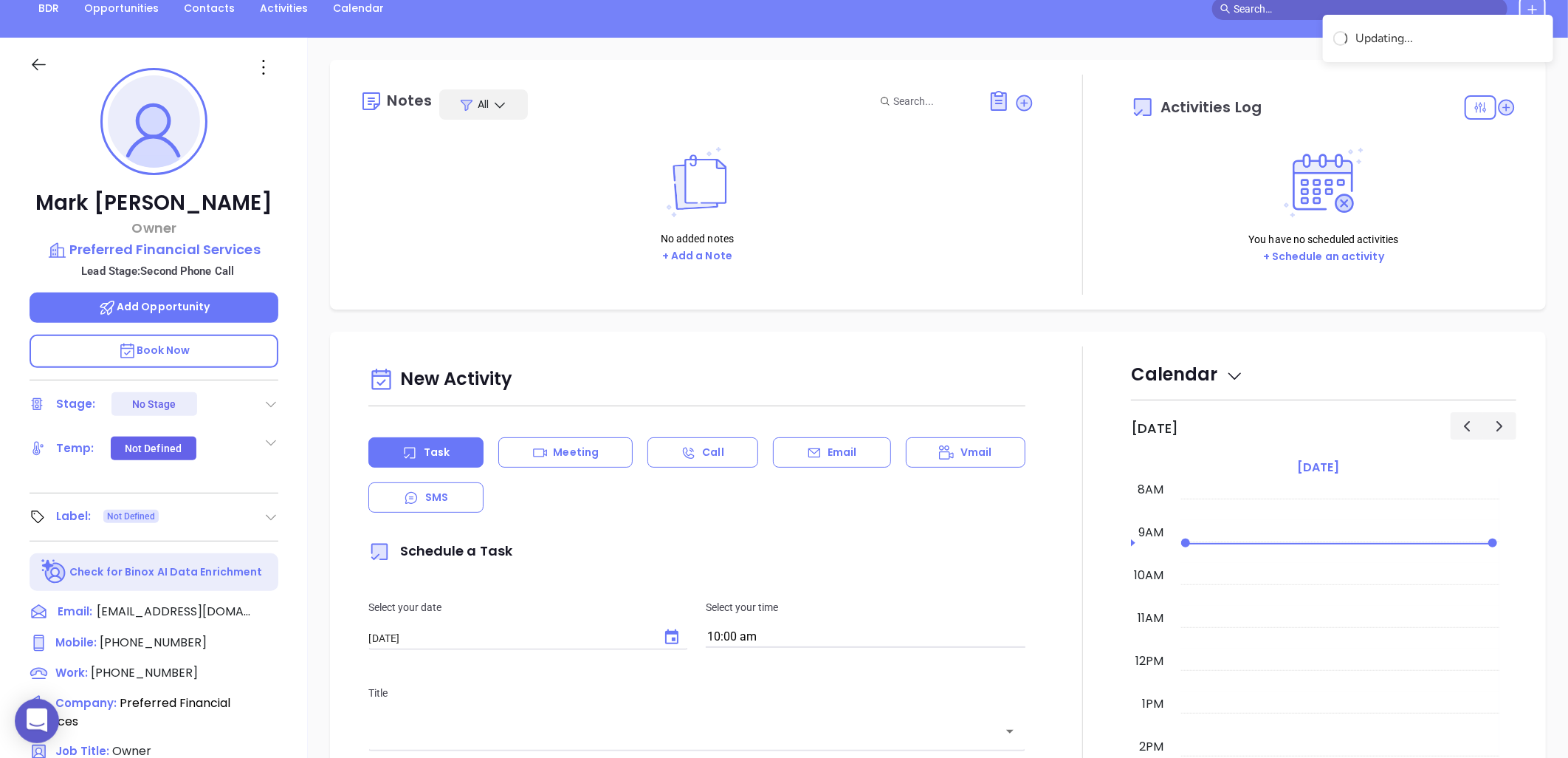
click at [305, 166] on div "Mark Wells Owner Preferred Financial Services Lead Stage: Second Phone Call Add…" at bounding box center [154, 511] width 308 height 947
click at [196, 244] on p "Preferred Financial Services" at bounding box center [154, 250] width 249 height 21
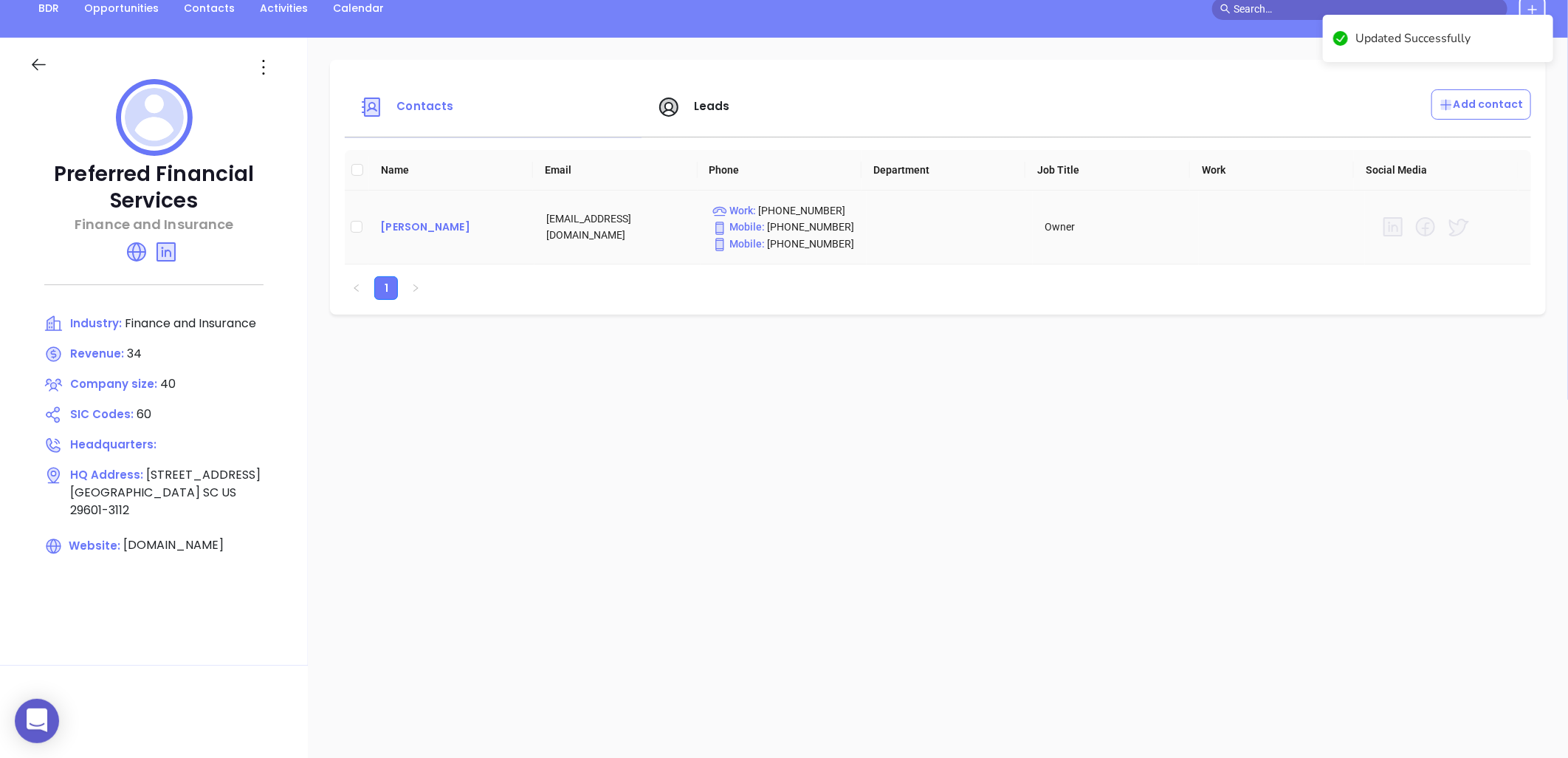
click at [418, 223] on div "Mark Wells" at bounding box center [451, 226] width 143 height 17
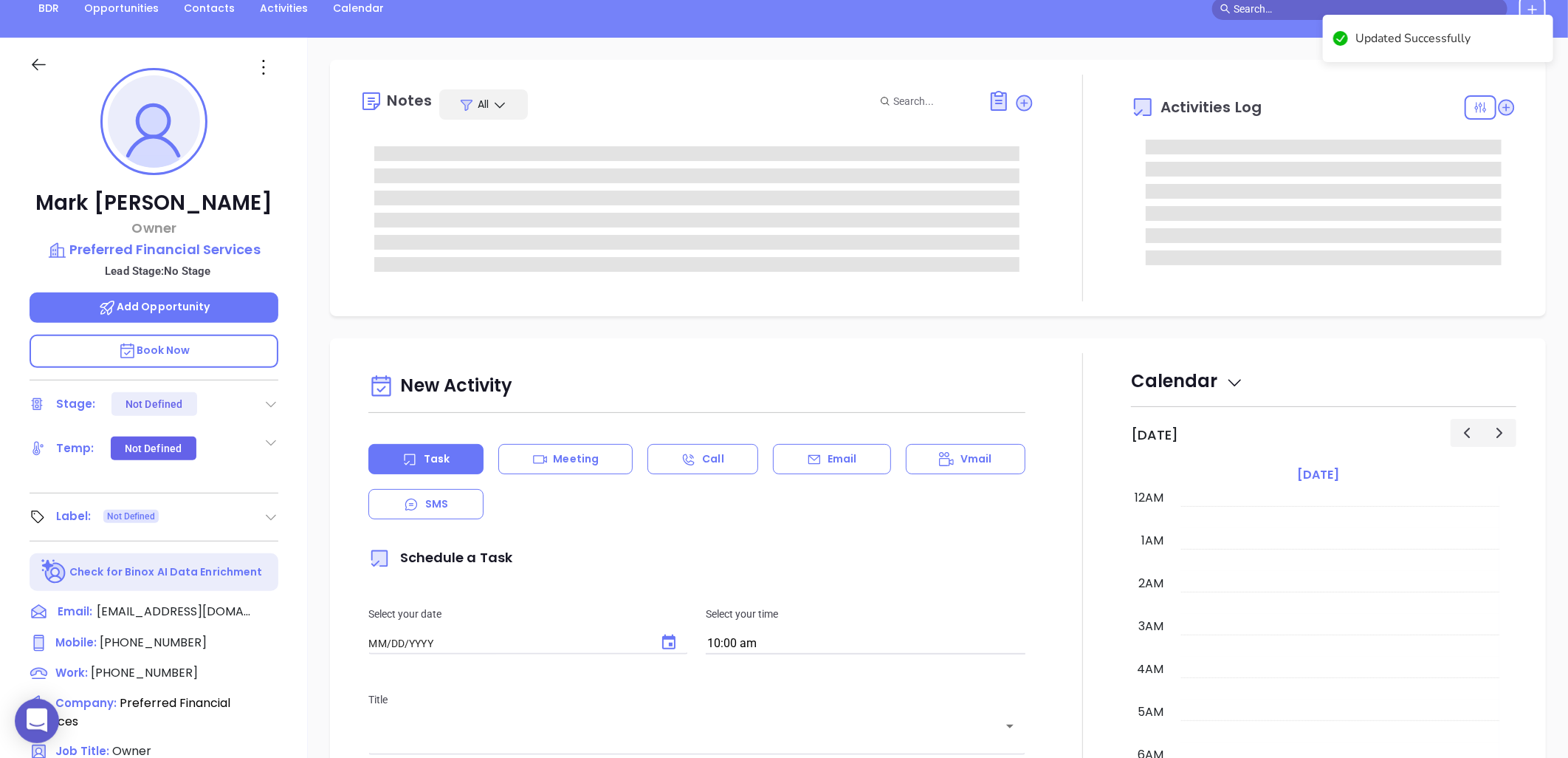
type input "[DATE]"
click at [263, 68] on icon at bounding box center [264, 67] width 2 height 15
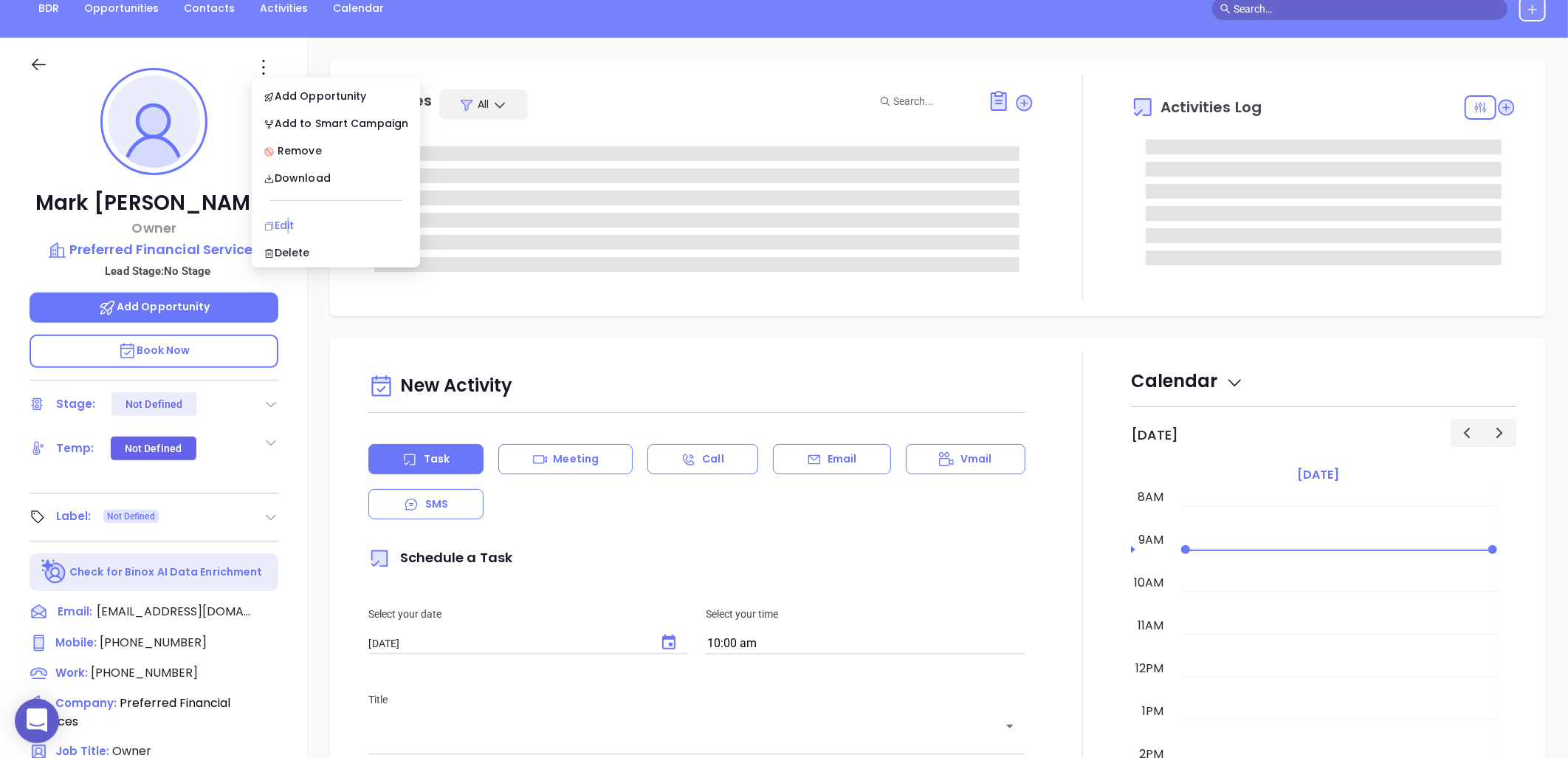
click at [286, 226] on div "Edit" at bounding box center [335, 226] width 144 height 16
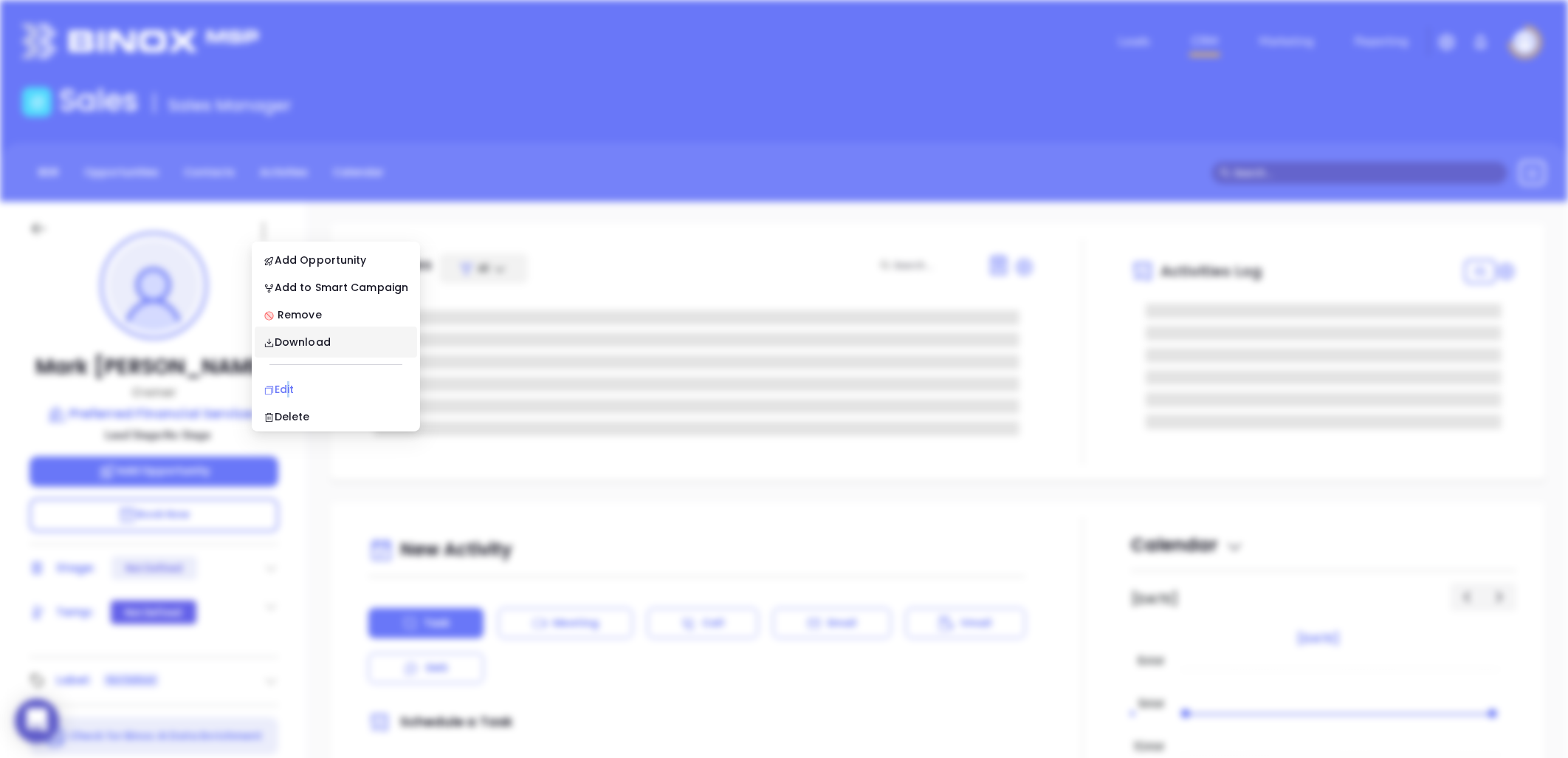
type input "[PERSON_NAME]"
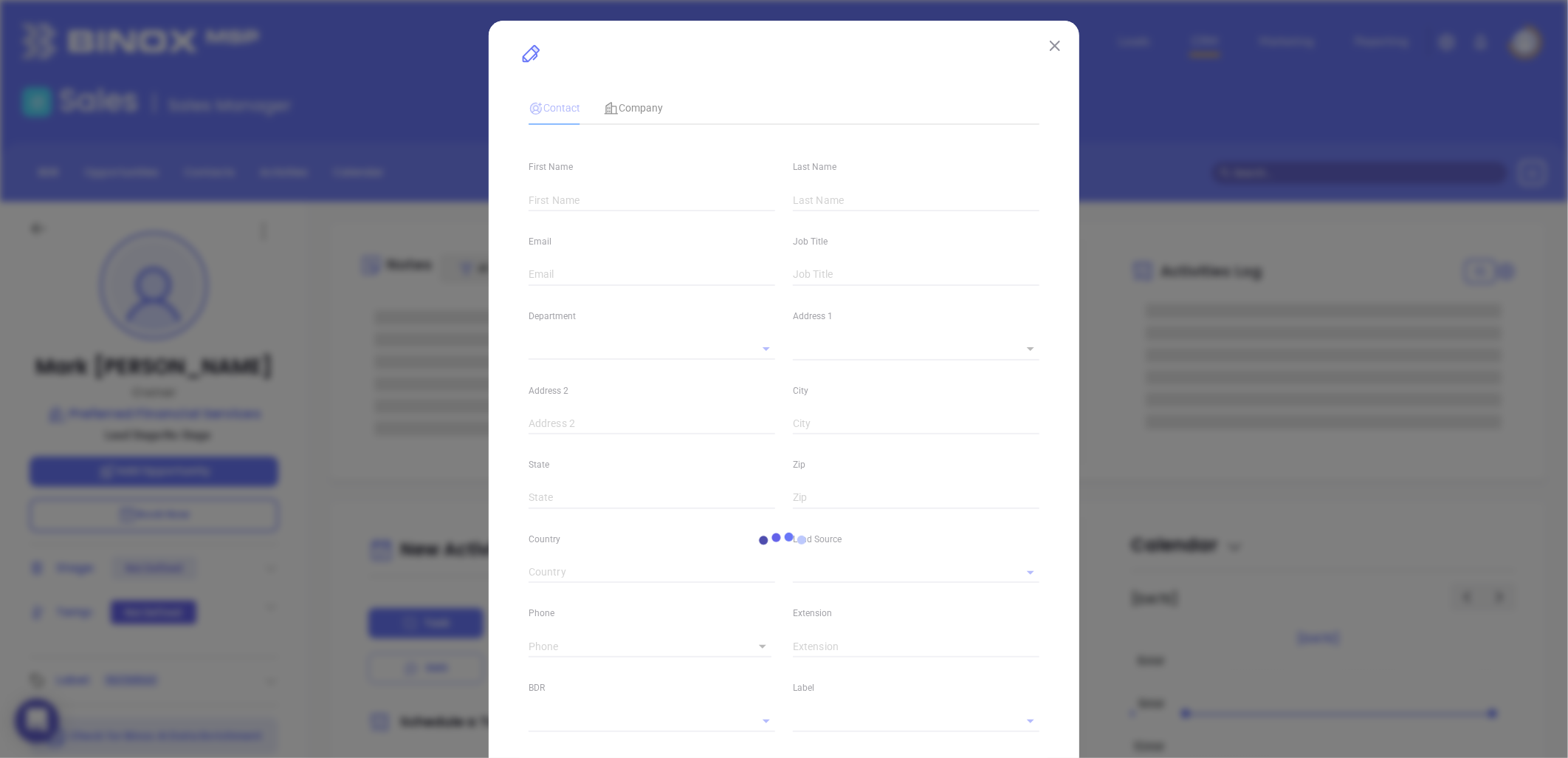
type input "Mark"
type input "Wells"
type input "mark@thegreatestrates.com"
type input "Owner"
type input "1"
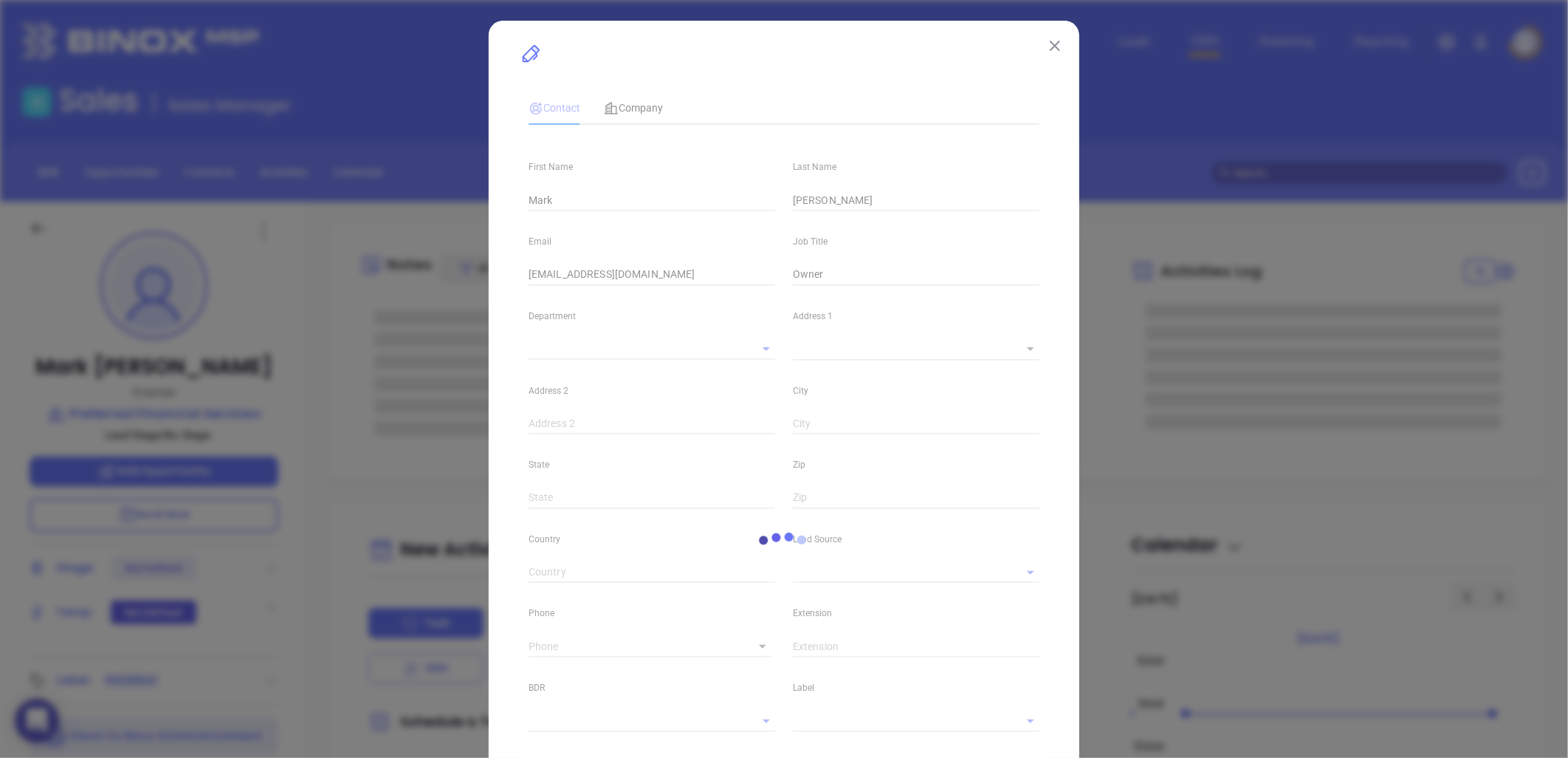
type input "Marketing"
type input "Website Reveal"
type input "undefined undefined"
type input "(864) 235-9596"
type input "1"
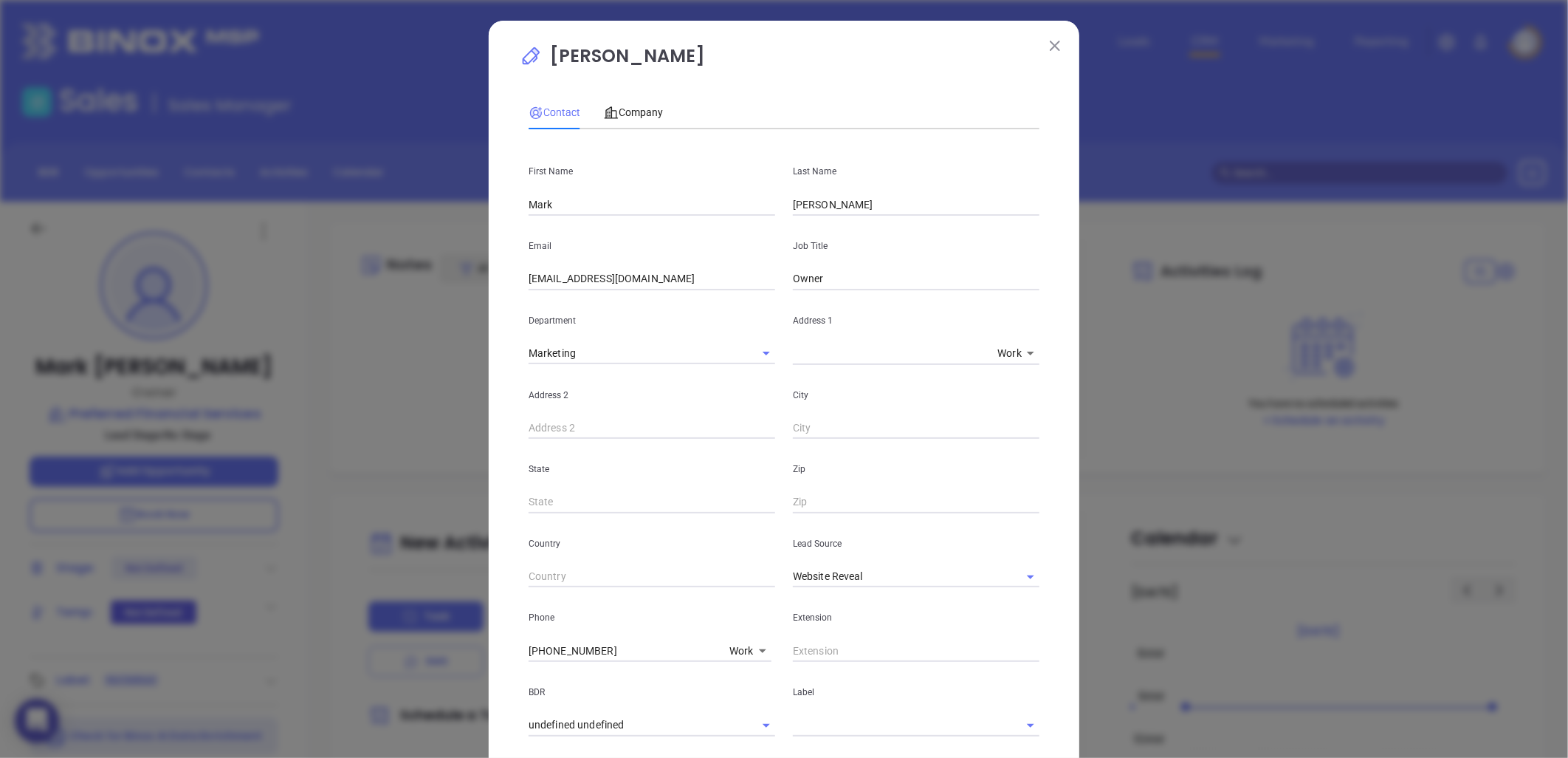
drag, startPoint x: 625, startPoint y: 101, endPoint x: 670, endPoint y: 129, distance: 53.0
click at [628, 103] on div "Company" at bounding box center [633, 112] width 59 height 34
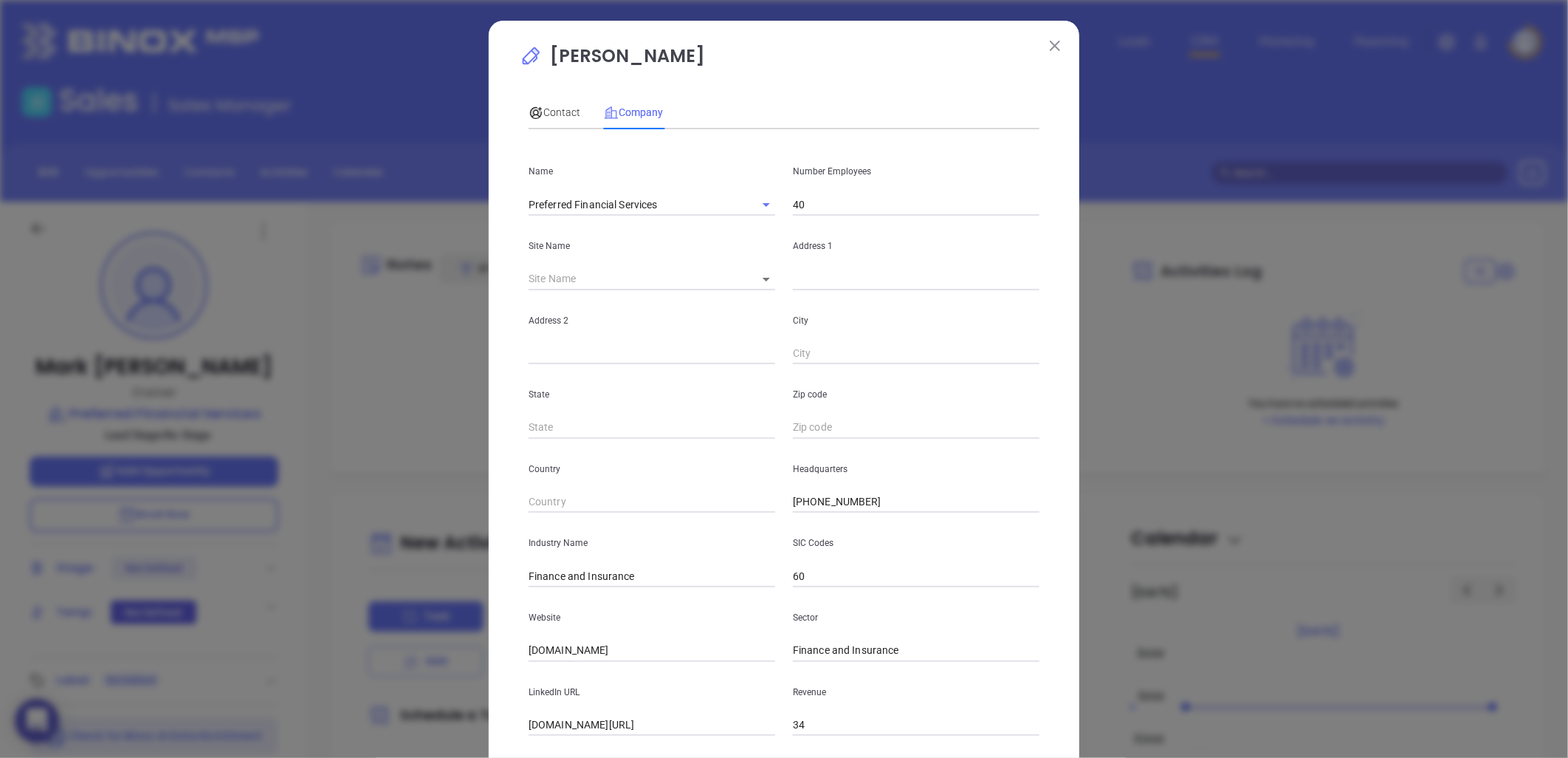
click at [825, 211] on input "40" at bounding box center [916, 205] width 247 height 22
type input "4"
type input "18"
click at [547, 113] on span "Contact" at bounding box center [554, 112] width 52 height 12
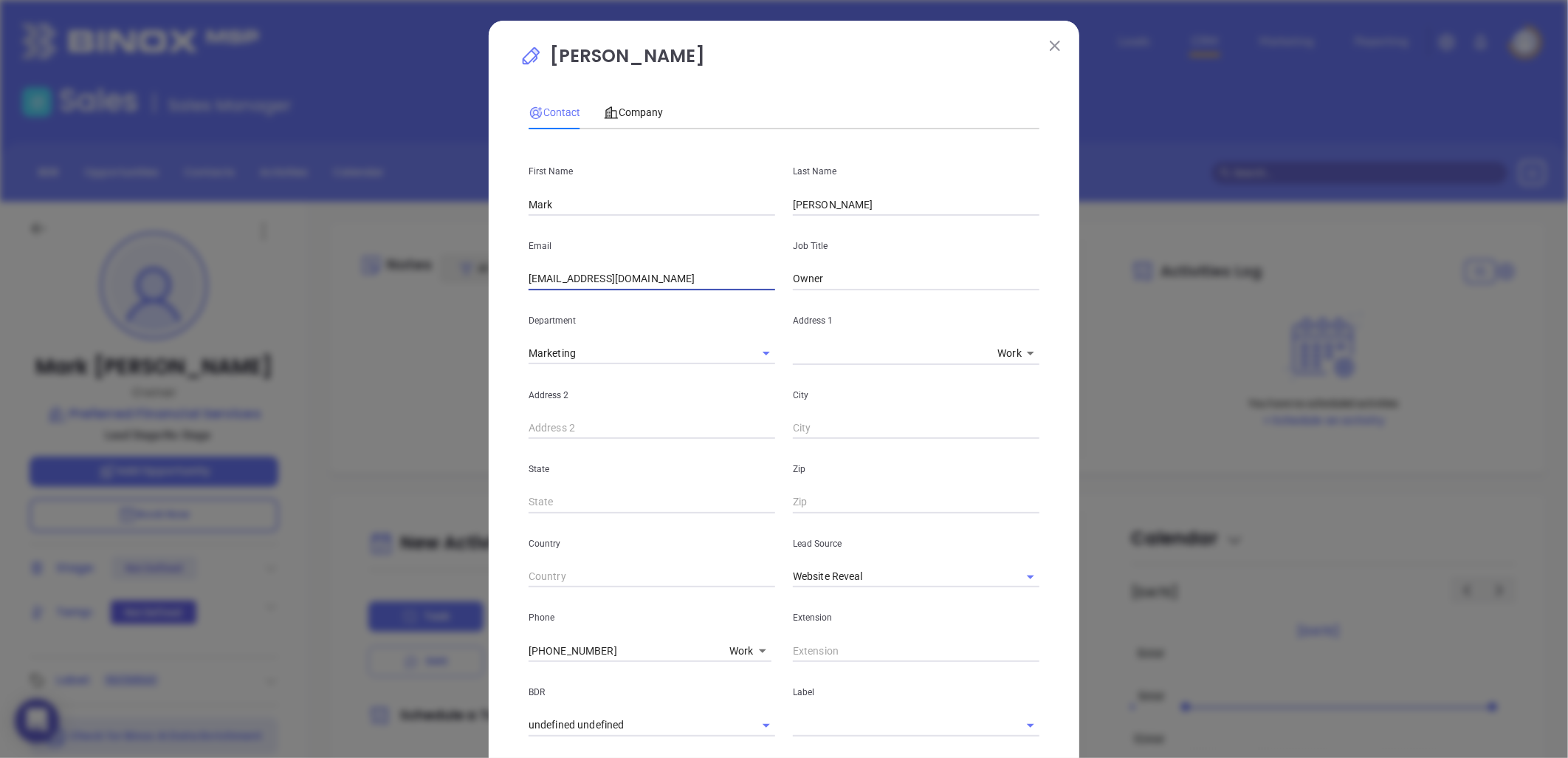
drag, startPoint x: 662, startPoint y: 281, endPoint x: 473, endPoint y: 305, distance: 190.5
click at [386, 314] on div "Mark Wells Contact Company First Name Mark Last Name Wells Email mark@thegreate…" at bounding box center [784, 379] width 1568 height 758
paste input "Mark@TheGreatestR"
type input "Mark@TheGreatestRates.com"
drag, startPoint x: 880, startPoint y: 425, endPoint x: 874, endPoint y: 431, distance: 8.5
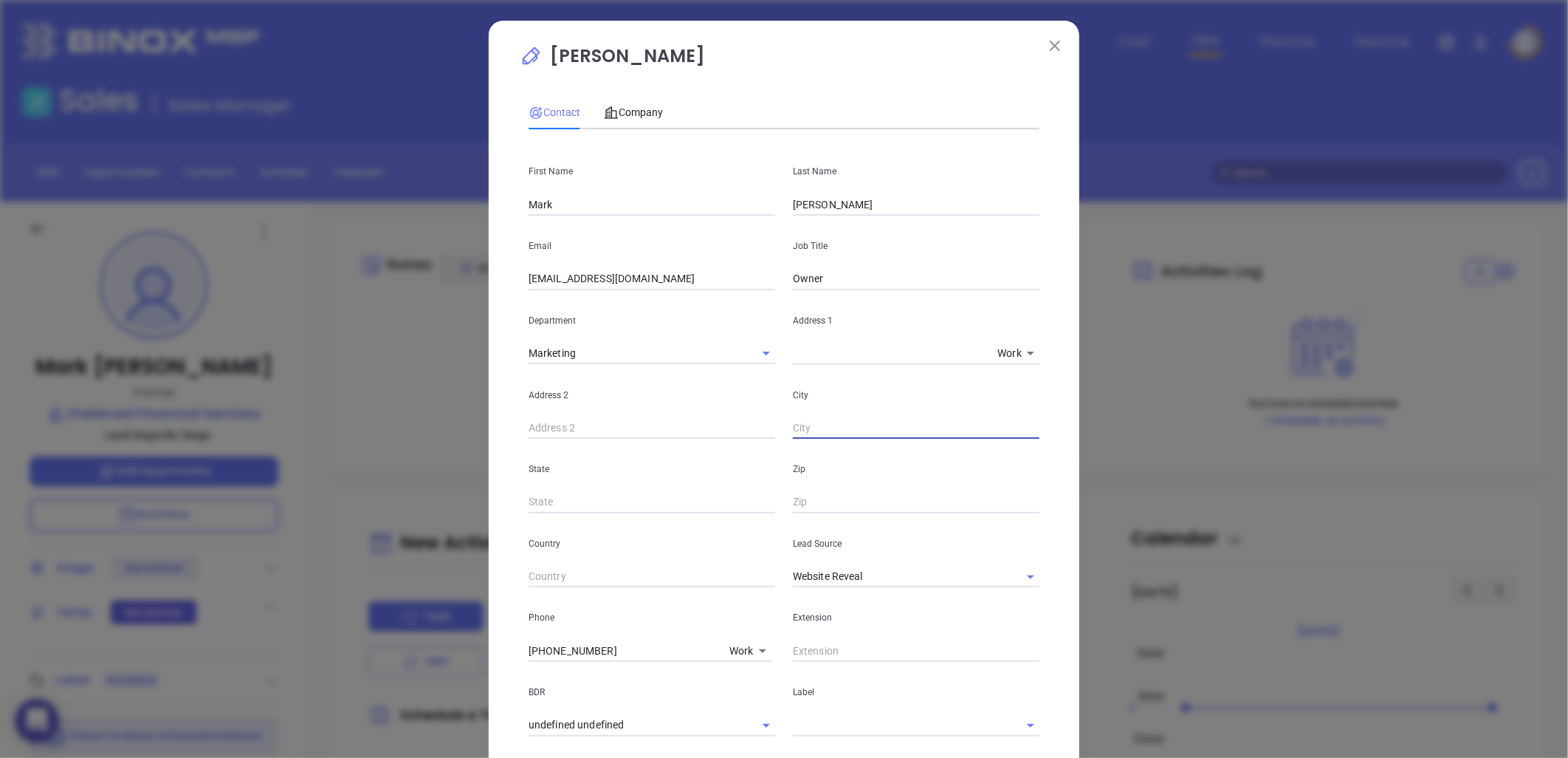
click at [880, 426] on input "text" at bounding box center [916, 428] width 247 height 22
drag, startPoint x: 602, startPoint y: 651, endPoint x: 392, endPoint y: 655, distance: 210.0
click at [391, 655] on div "Mark Wells Contact Company First Name Mark Last Name Wells Email Mark@TheGreate…" at bounding box center [784, 379] width 1568 height 758
type input "( ) -"
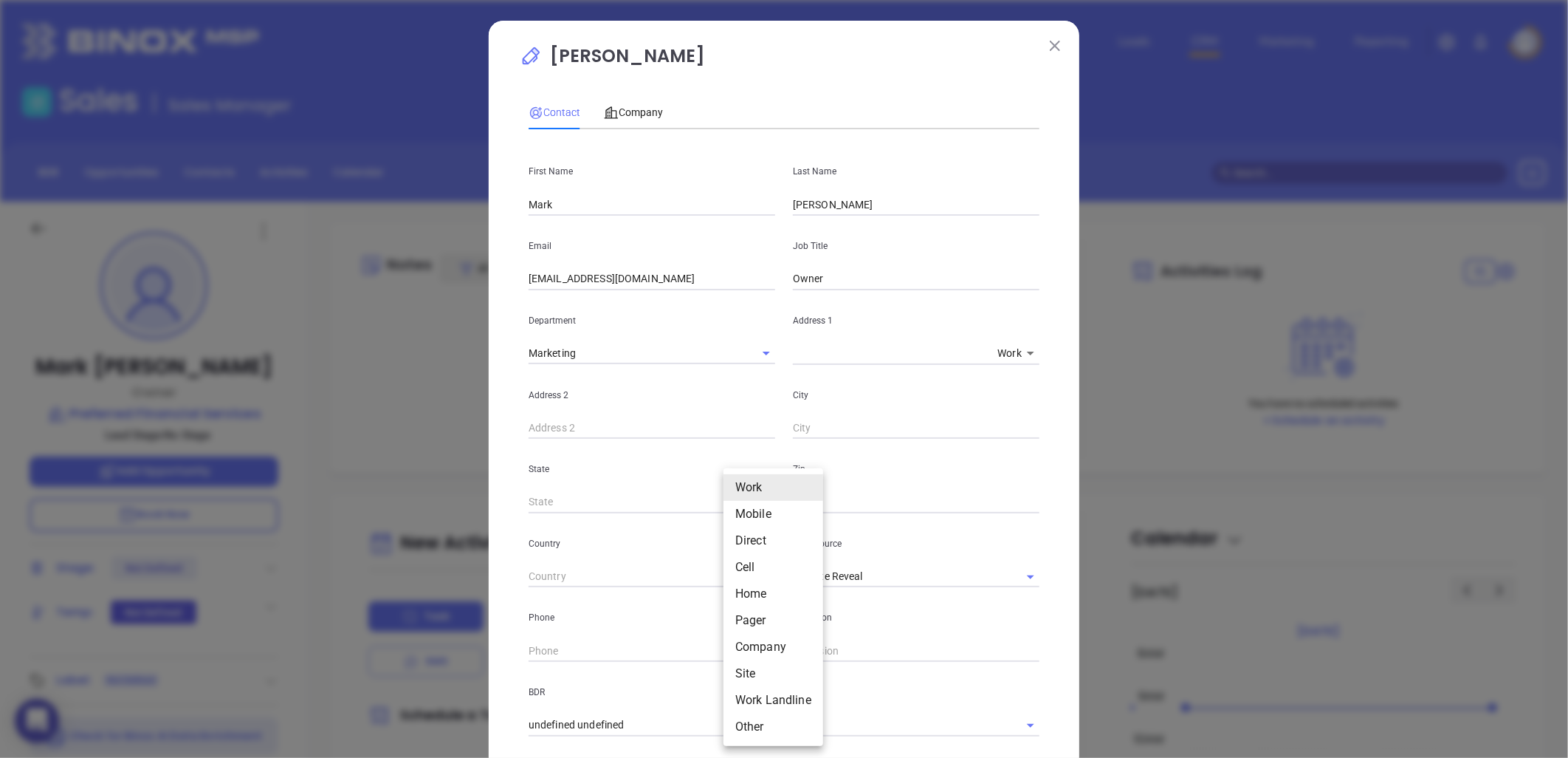
drag, startPoint x: 728, startPoint y: 651, endPoint x: 736, endPoint y: 652, distance: 8.1
click at [728, 651] on body "0 Leads CRM Marketing Reporting Financial Leads Leads Sales Sales Manager BDR O…" at bounding box center [784, 379] width 1568 height 758
drag, startPoint x: 749, startPoint y: 672, endPoint x: 740, endPoint y: 671, distance: 9.1
click at [747, 672] on li "Site" at bounding box center [773, 673] width 100 height 27
type input "11"
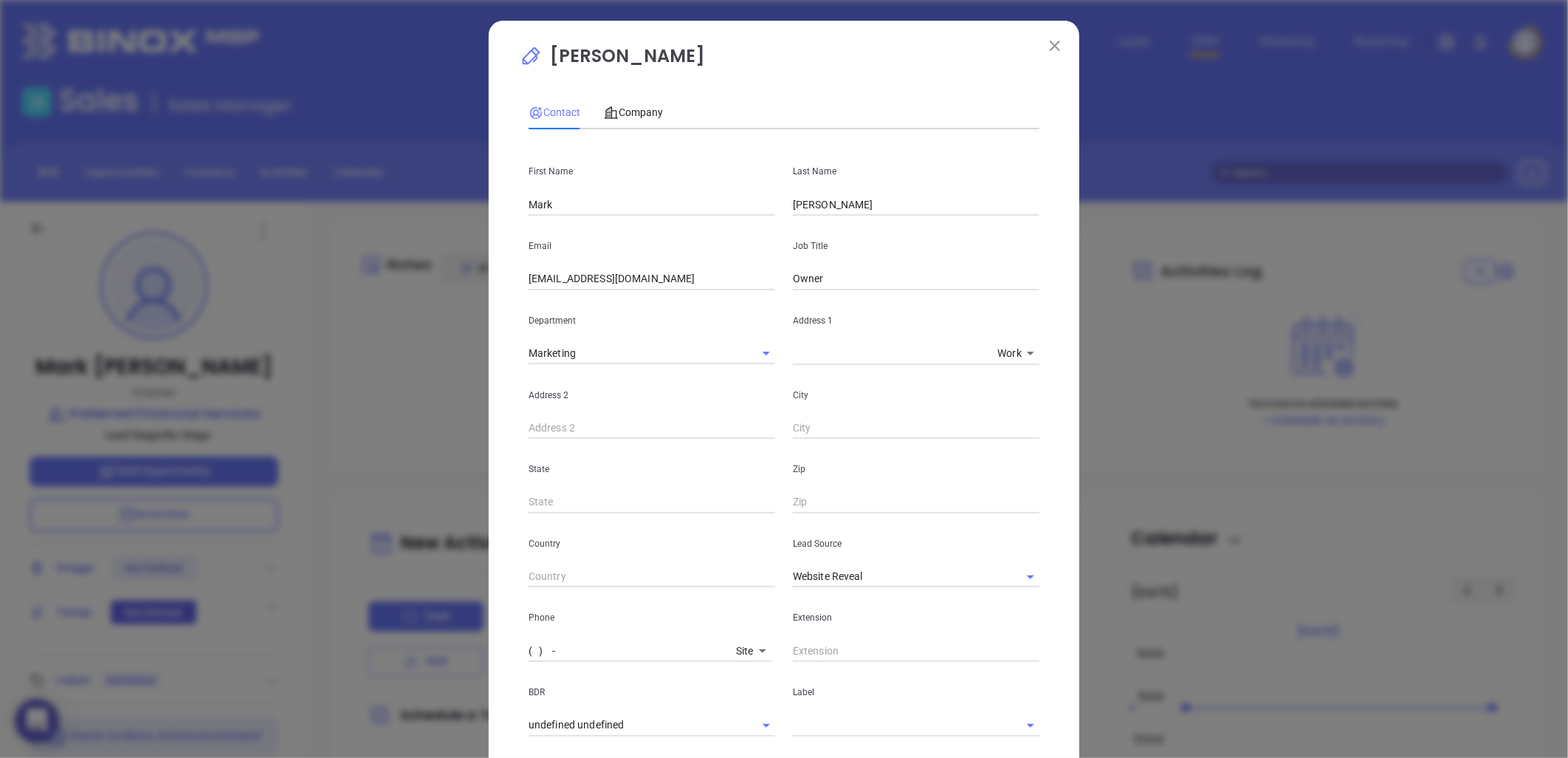
click at [597, 654] on input "( ) -" at bounding box center [629, 651] width 202 height 22
paste input "864) 235-9596"
type input "[PHONE_NUMBER]"
click at [647, 109] on span "Company" at bounding box center [633, 112] width 59 height 12
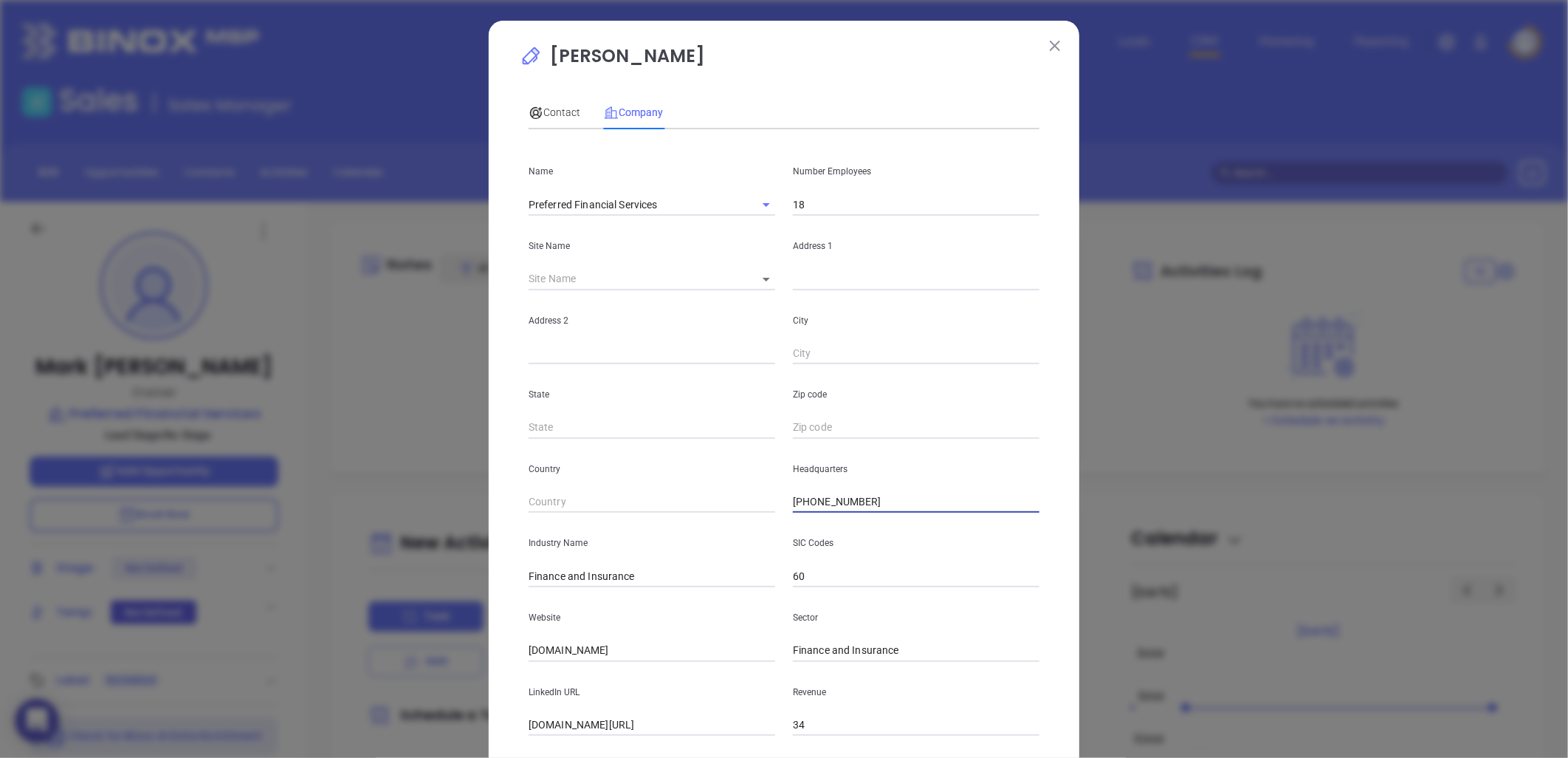
drag, startPoint x: 866, startPoint y: 498, endPoint x: 722, endPoint y: 521, distance: 145.8
click at [720, 521] on div "Name Preferred Financial Services Number Employees 18 Site Name ​ Address 1 Add…" at bounding box center [783, 438] width 511 height 594
paste input "text"
type input "[PHONE_NUMBER]"
click at [813, 283] on input "text" at bounding box center [916, 279] width 247 height 22
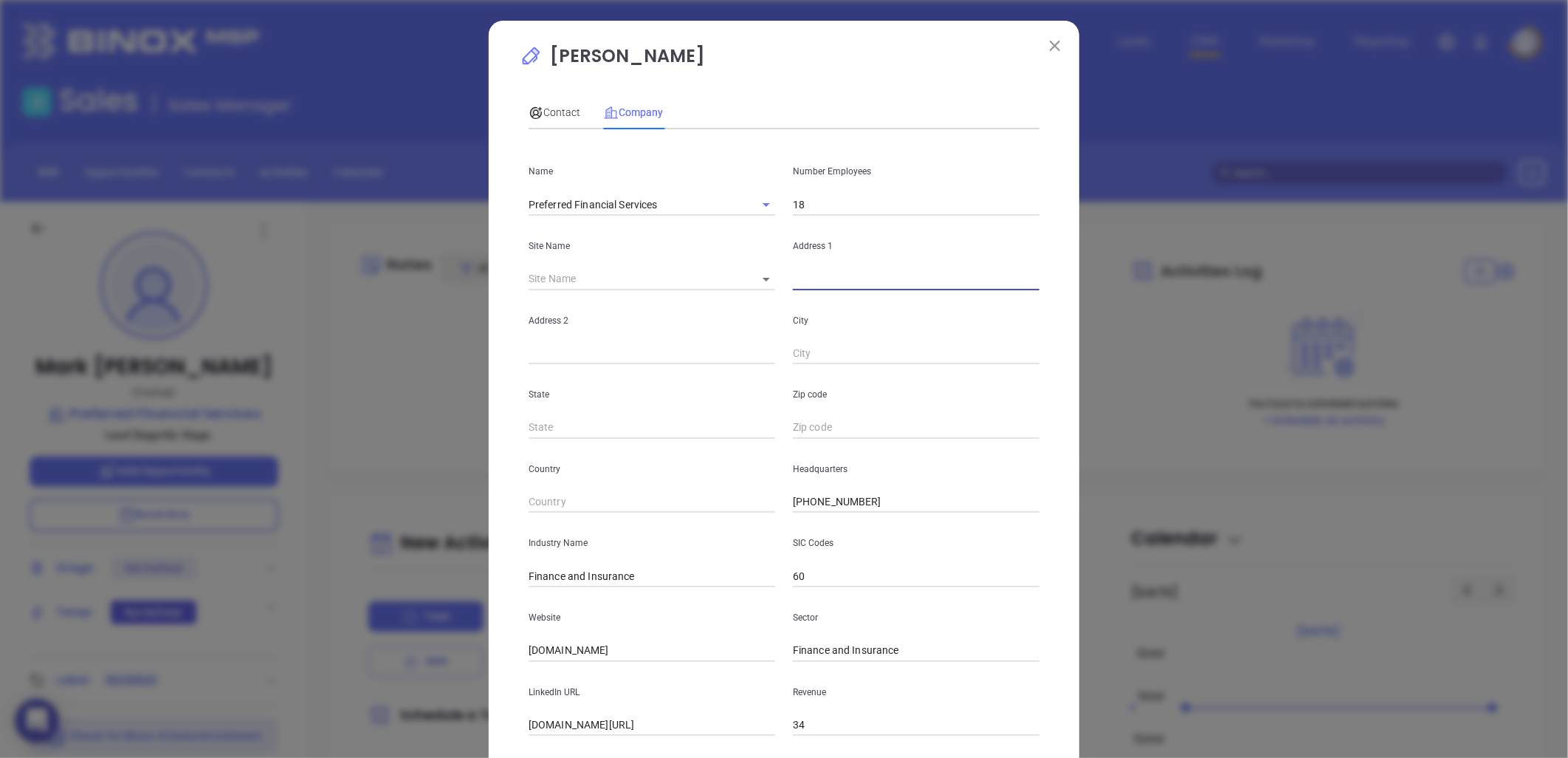
paste input "311 Pettigru Street, Greenville, SC 29601"
drag, startPoint x: 1112, startPoint y: 249, endPoint x: 1225, endPoint y: 231, distance: 114.4
click at [1225, 231] on div "Mark Wells Contact Company First Name Mark Last Name Wells Email Mark@TheGreate…" at bounding box center [784, 379] width 1568 height 758
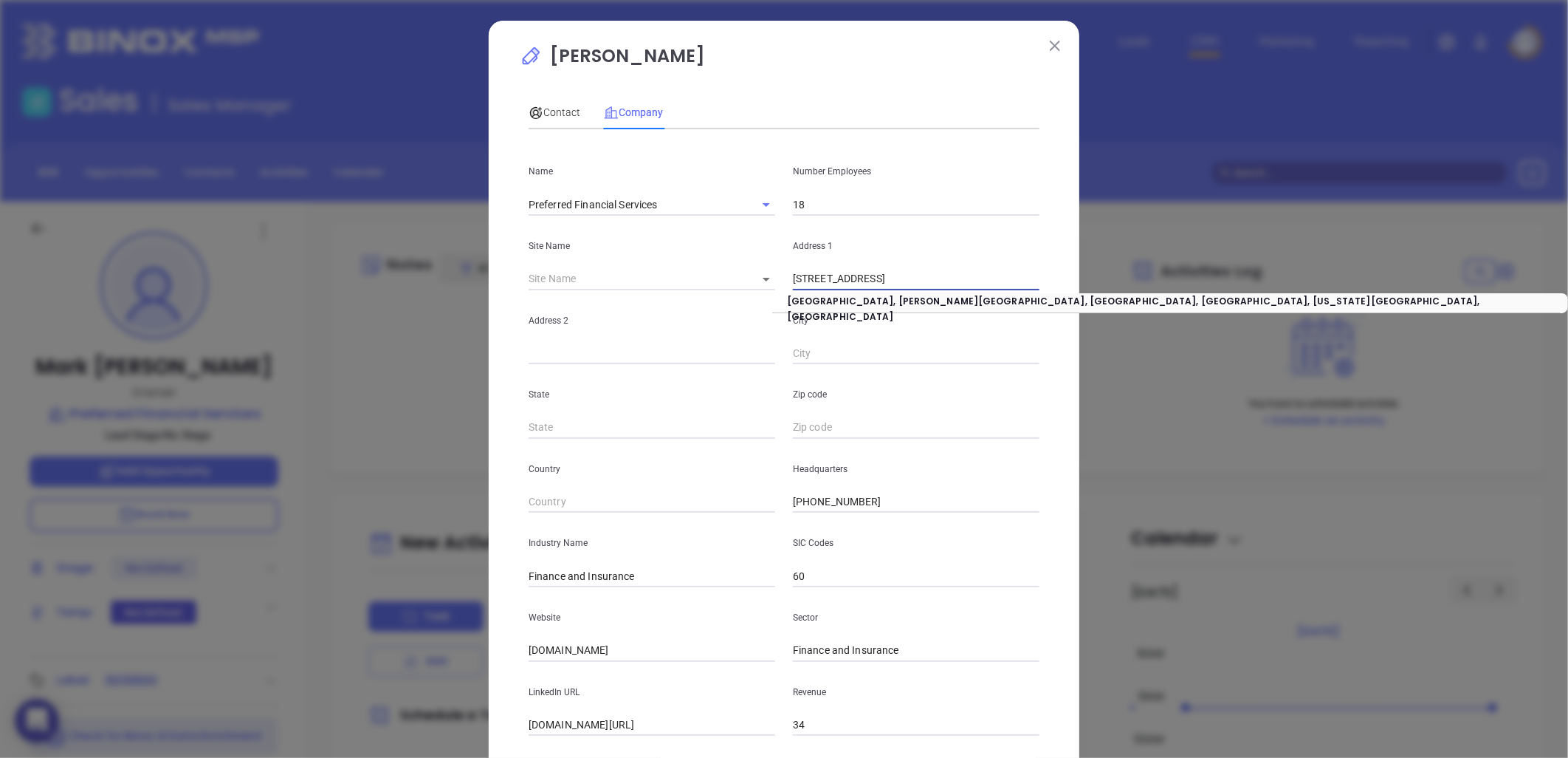
type input "[STREET_ADDRESS]"
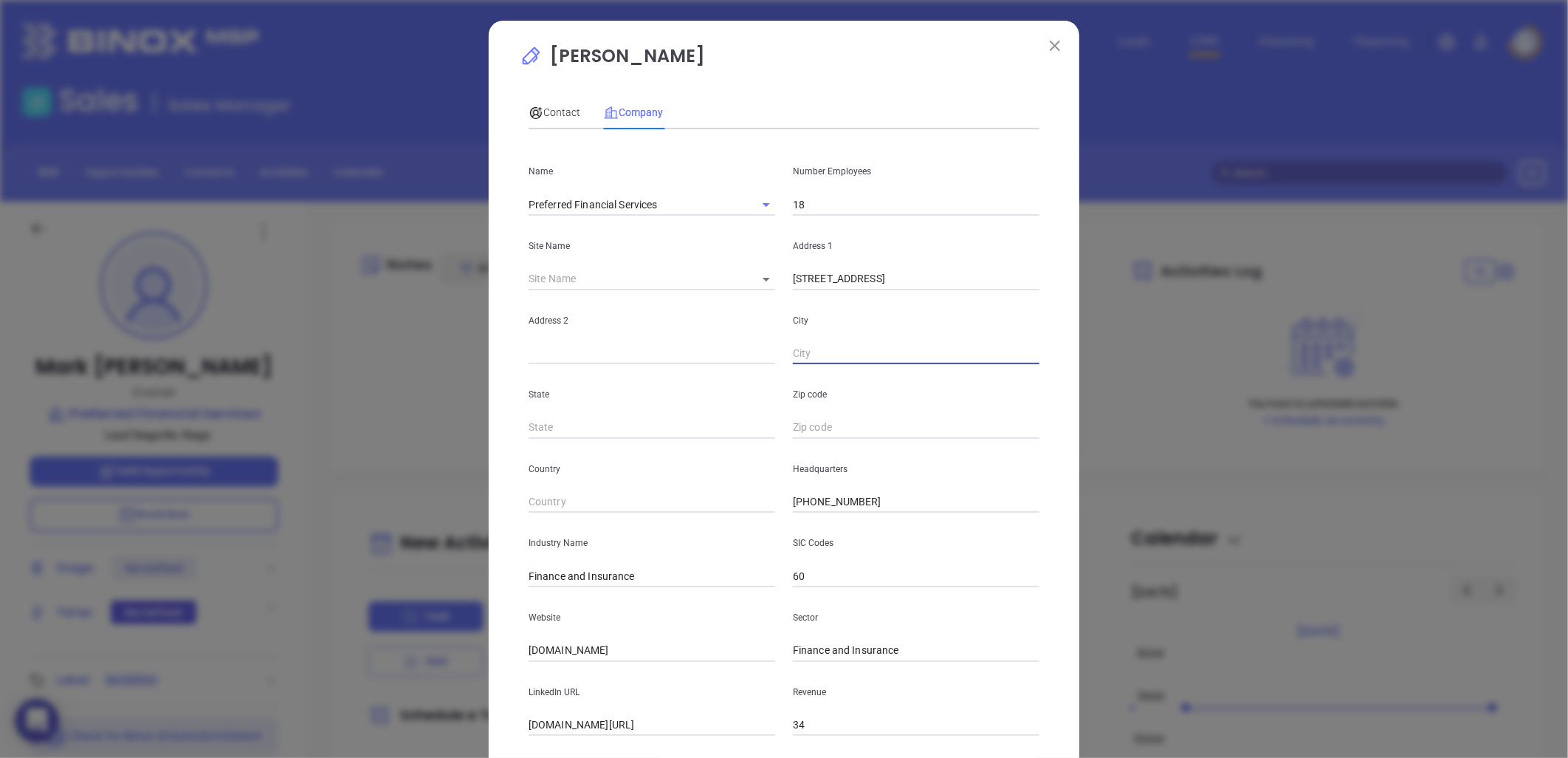
paste input "Greenville, SC 29601"
drag, startPoint x: 840, startPoint y: 357, endPoint x: 1046, endPoint y: 331, distance: 207.6
click at [1046, 331] on div "Mark Wells Contact Company First Name Mark Last Name Wells Email Mark@TheGreate…" at bounding box center [784, 423] width 590 height 806
click at [1051, 327] on div "Mark Wells Contact Company First Name Mark Last Name Wells Email Mark@TheGreate…" at bounding box center [784, 423] width 590 height 806
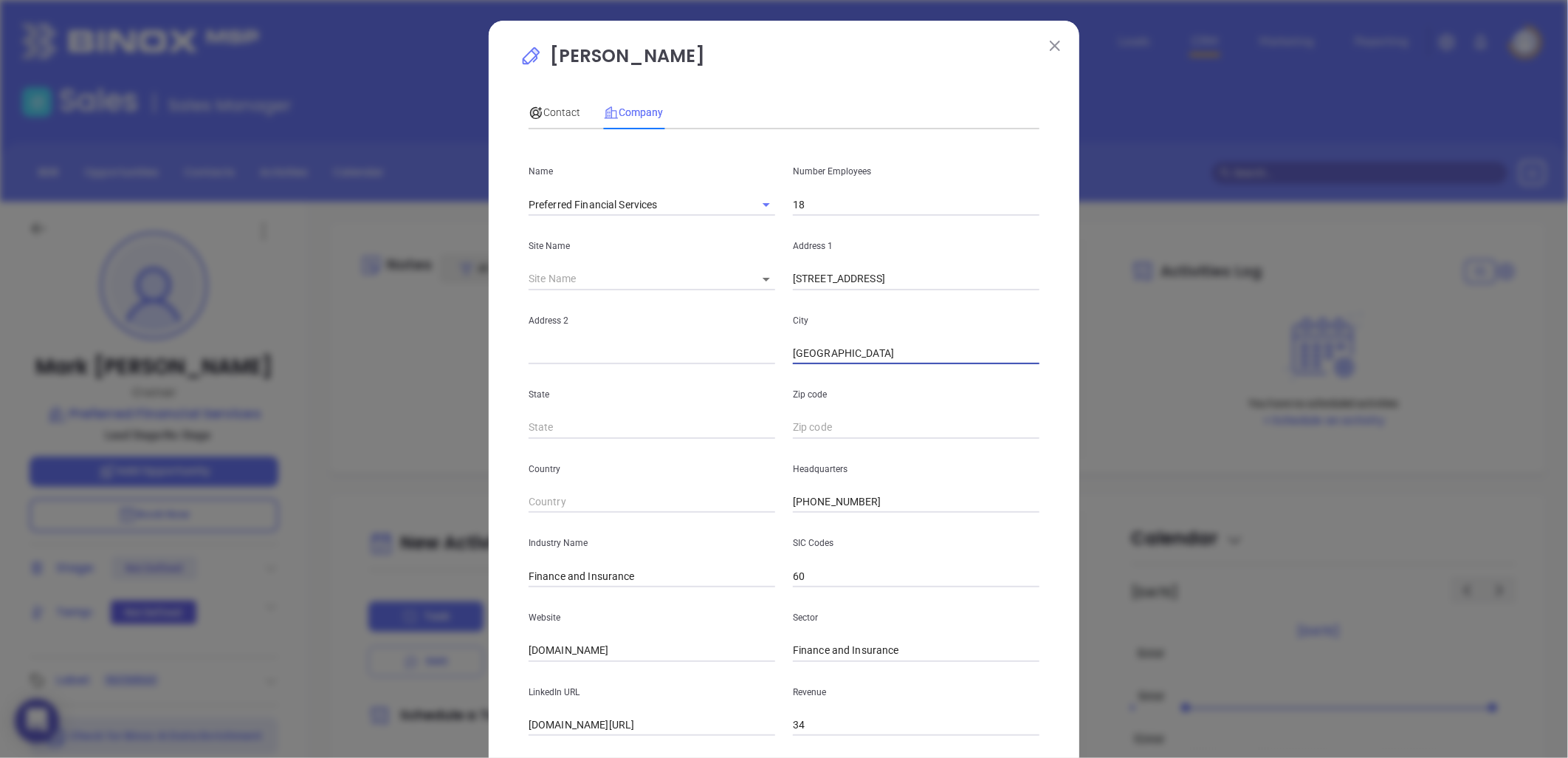
drag, startPoint x: 837, startPoint y: 356, endPoint x: 1054, endPoint y: 331, distance: 218.4
click at [1055, 331] on div "Mark Wells Contact Company First Name Mark Last Name Wells Email Mark@TheGreate…" at bounding box center [784, 423] width 590 height 806
type input "[GEOGRAPHIC_DATA]"
type input "SC"
paste input "SC 29601"
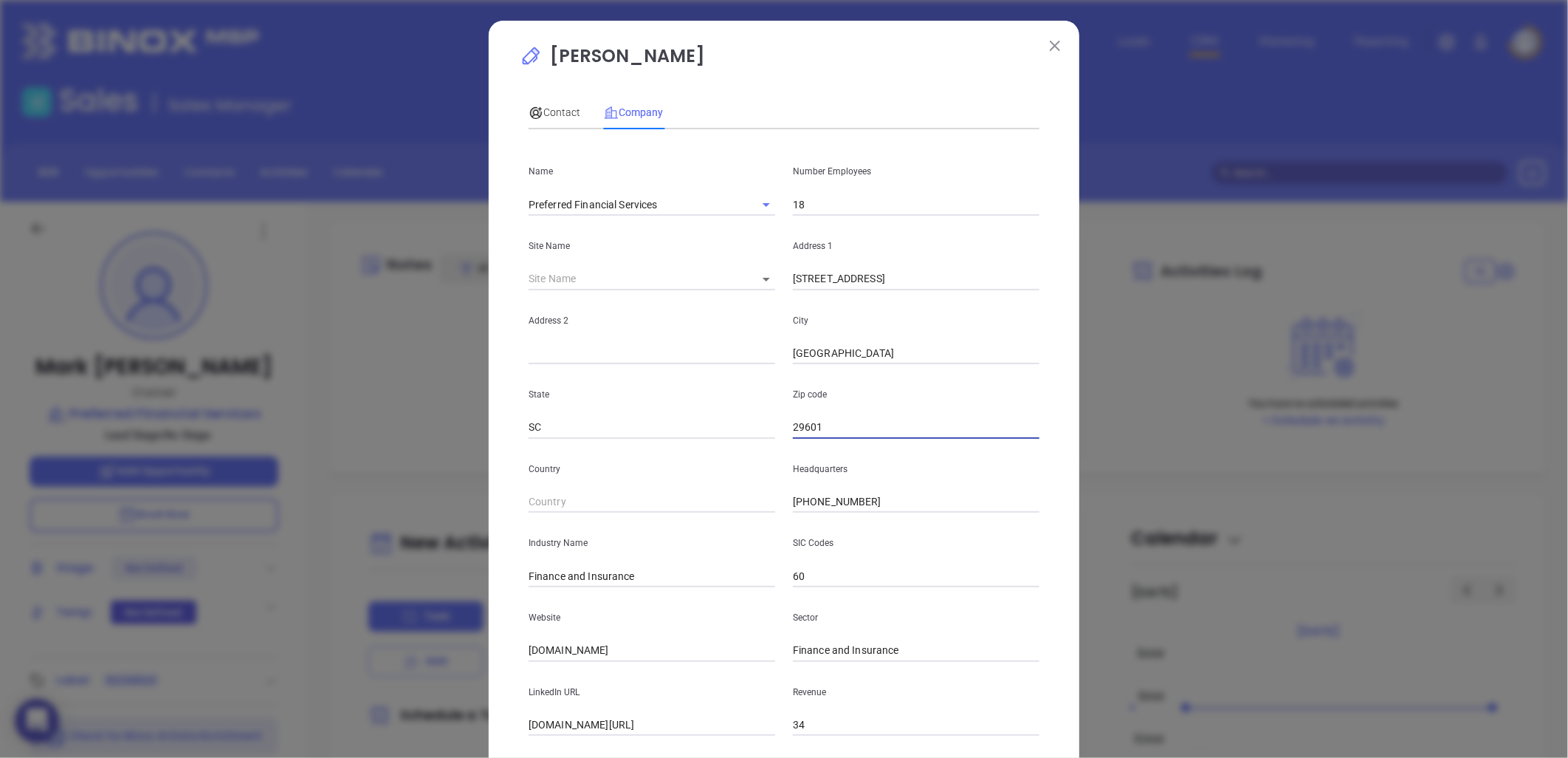
scroll to position [90, 0]
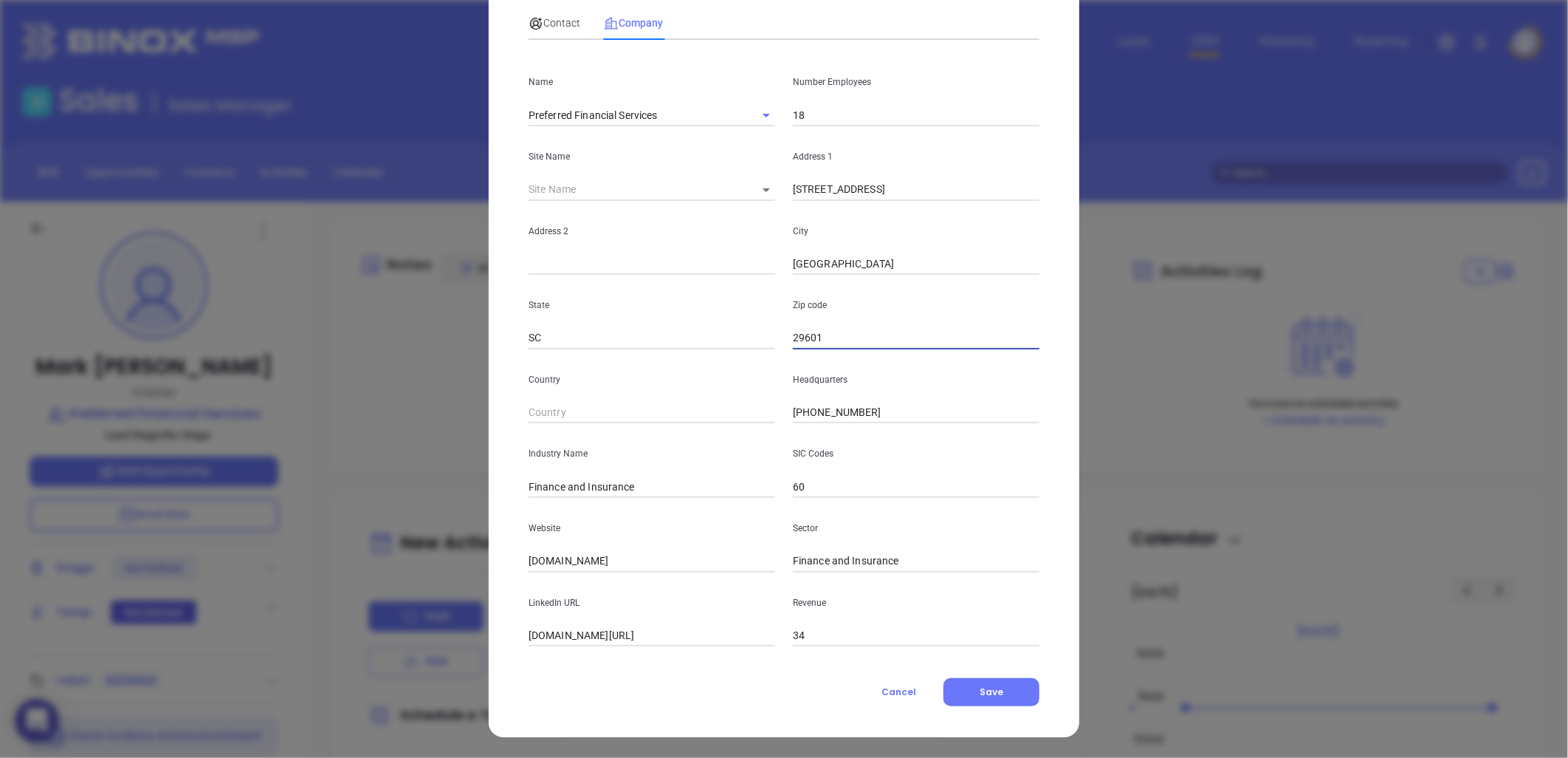
type input "29601"
drag, startPoint x: 632, startPoint y: 565, endPoint x: 555, endPoint y: 583, distance: 79.1
click at [399, 571] on div "Mark Wells Contact Company First Name Mark Last Name Wells Email Mark@TheGreate…" at bounding box center [784, 379] width 1568 height 758
paste input "https://thegreatestrates.com/"
type input "https://thegreatestrates.com/"
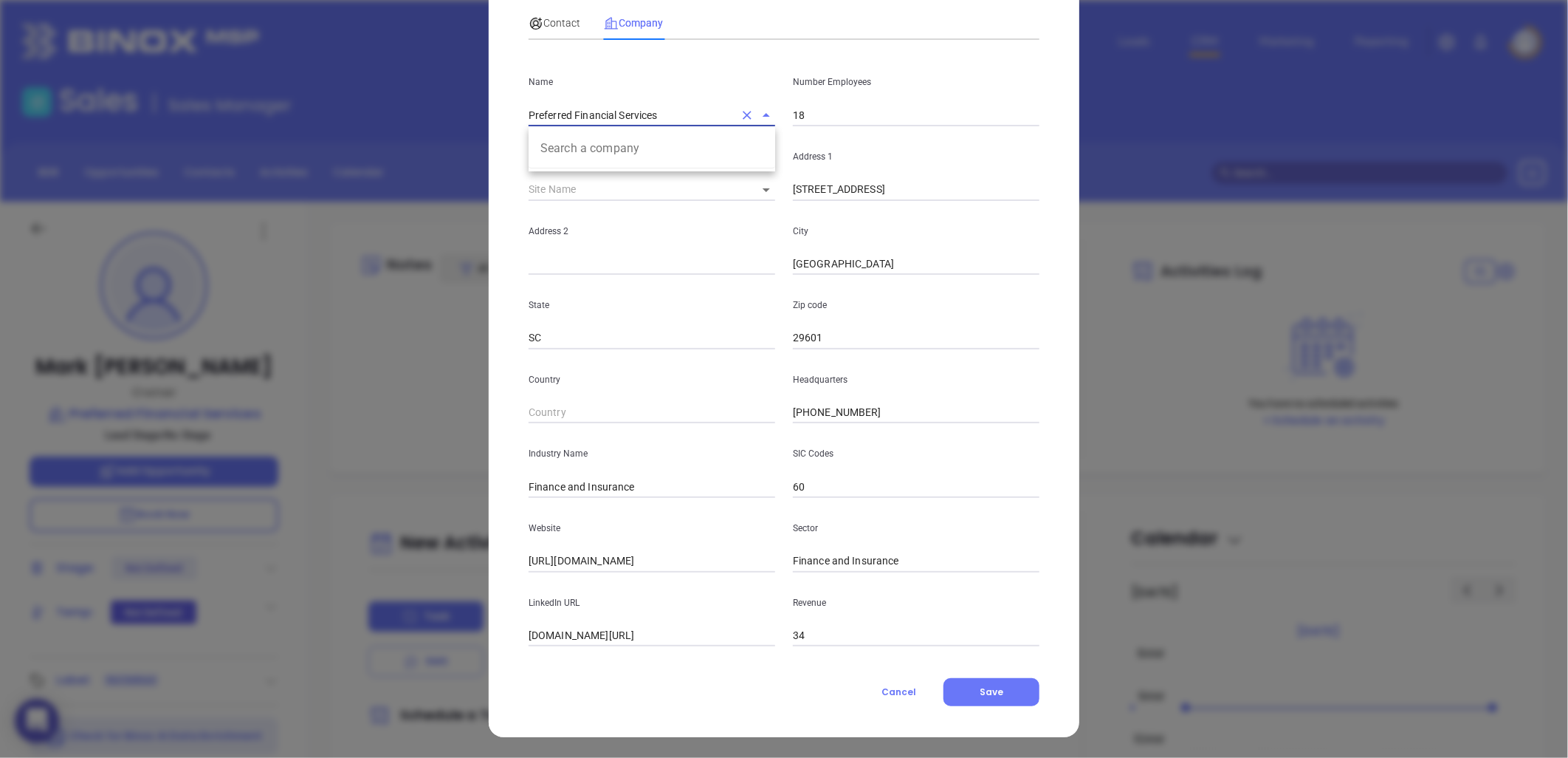
drag, startPoint x: 655, startPoint y: 115, endPoint x: 425, endPoint y: 149, distance: 232.5
click at [425, 149] on div "Mark Wells Contact Company First Name Mark Last Name Wells Email Mark@TheGreate…" at bounding box center [784, 379] width 1568 height 758
click at [623, 644] on input "linkedin.com/company/preferred-financial-services" at bounding box center [652, 635] width 247 height 22
click at [622, 643] on input "linkedin.com/company/preferred-financial-services" at bounding box center [652, 635] width 247 height 22
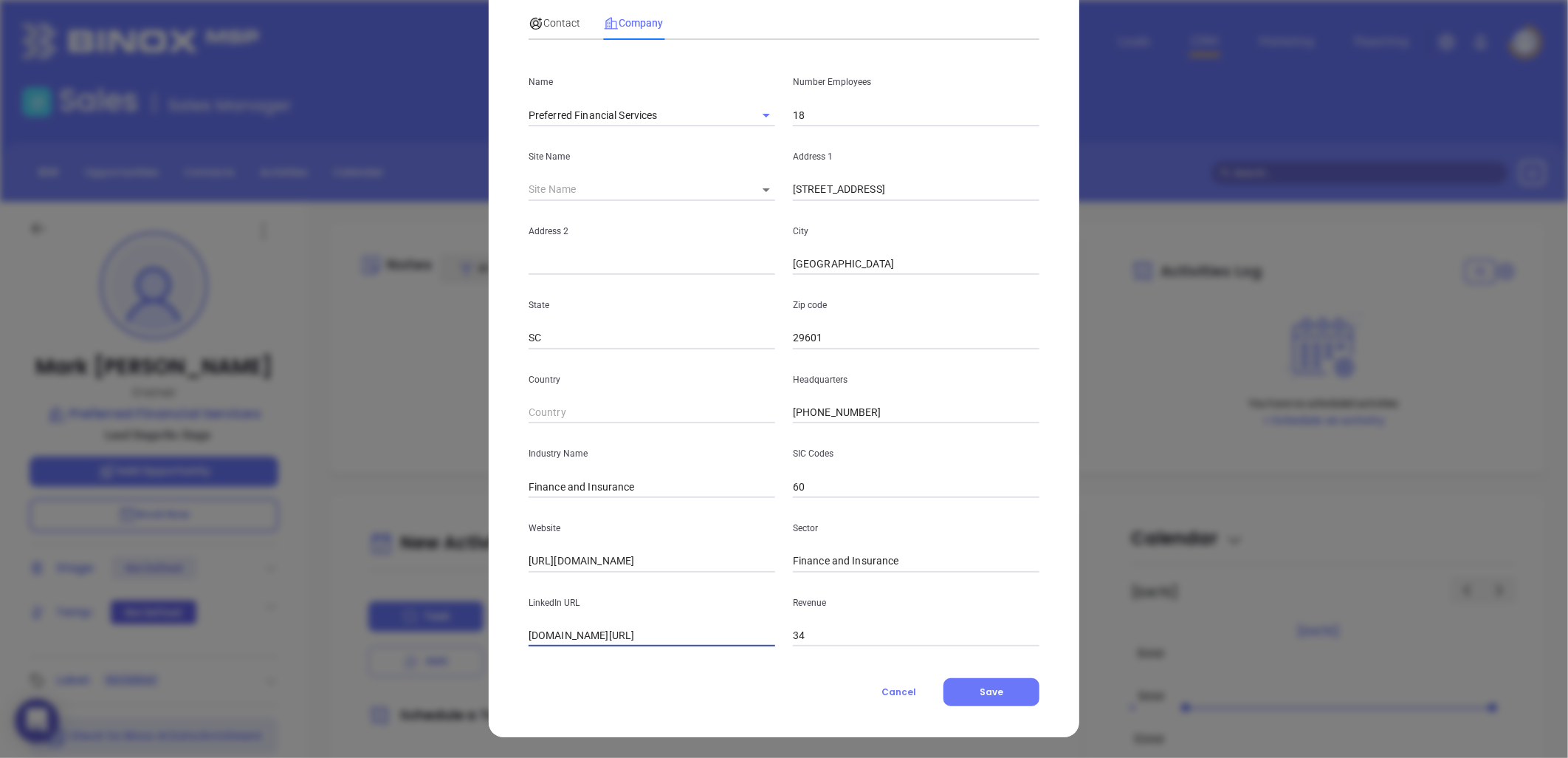
paste input "https://www.linkedin.com/company/preferred-financial-services/?originalSubdomai…"
type input "https://www.linkedin.com/company/preferred-financial-services/?originalSubdomai…"
click at [551, 19] on span "Contact" at bounding box center [554, 23] width 52 height 12
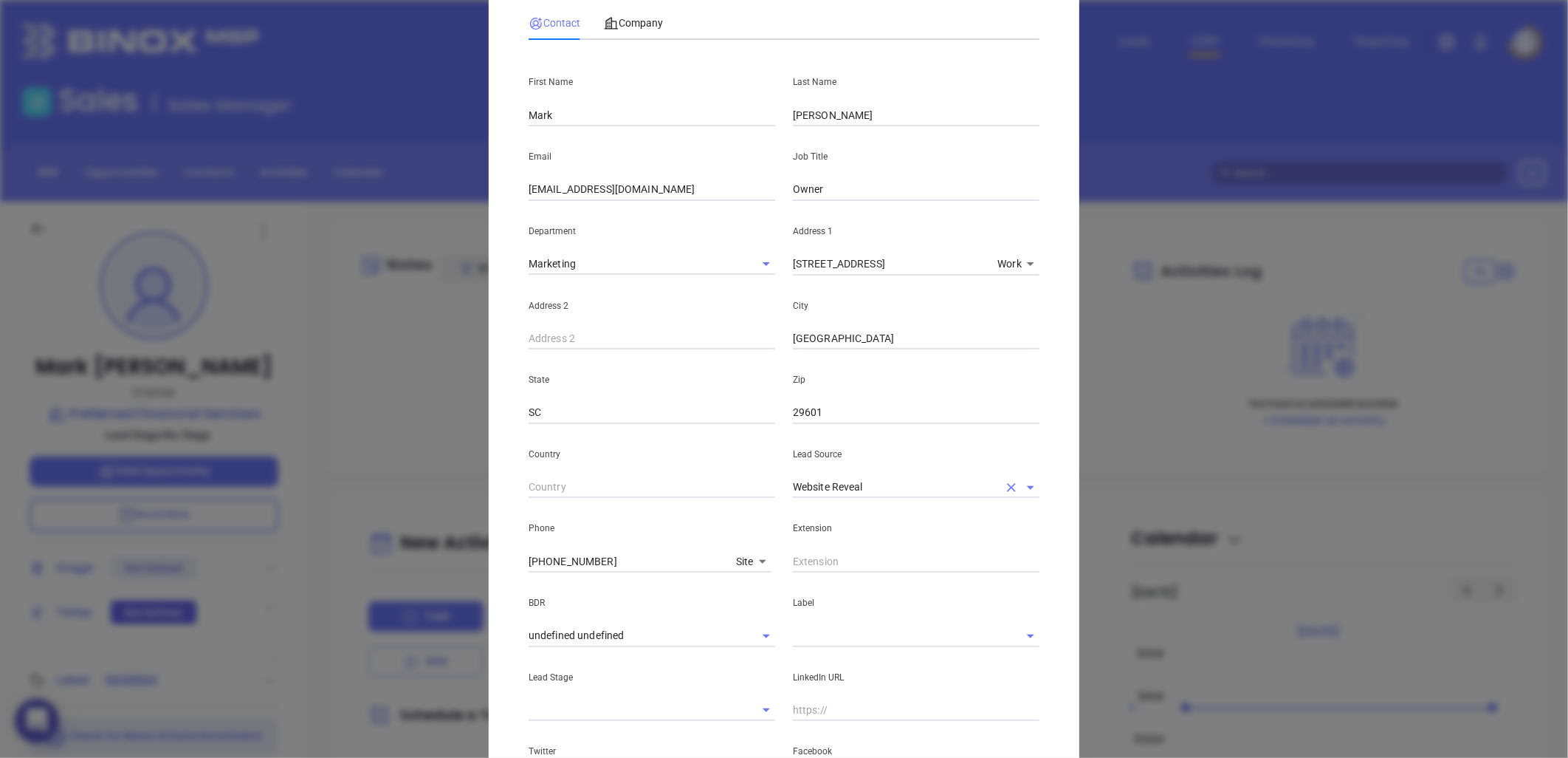
click at [1008, 486] on icon "Clear" at bounding box center [1012, 487] width 9 height 9
click at [942, 496] on input "Website Reveal" at bounding box center [895, 486] width 206 height 21
click at [1006, 483] on div at bounding box center [1020, 487] width 38 height 21
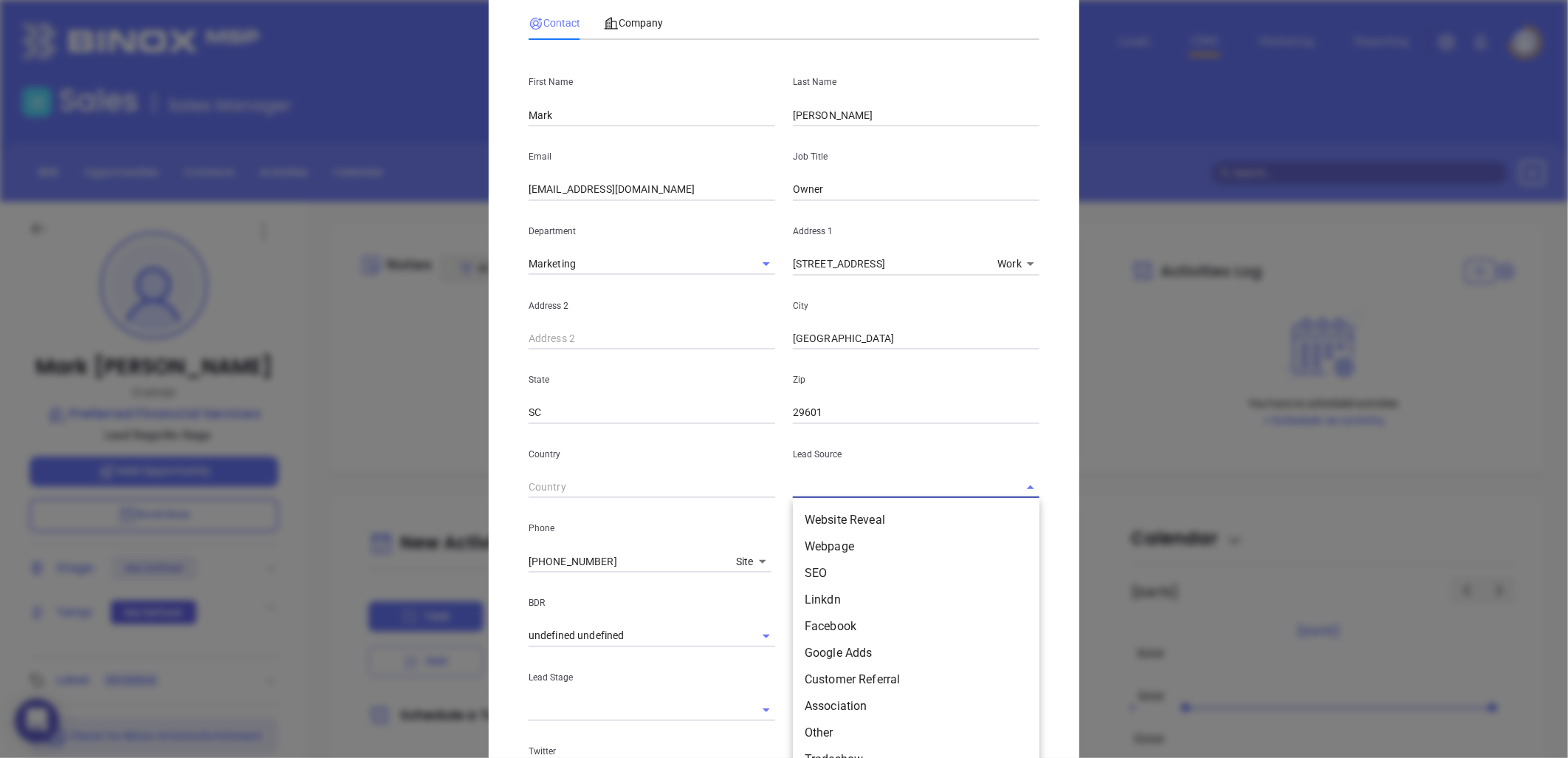
click at [919, 483] on input "text" at bounding box center [895, 486] width 206 height 21
click at [850, 518] on li "Binox" at bounding box center [916, 519] width 247 height 27
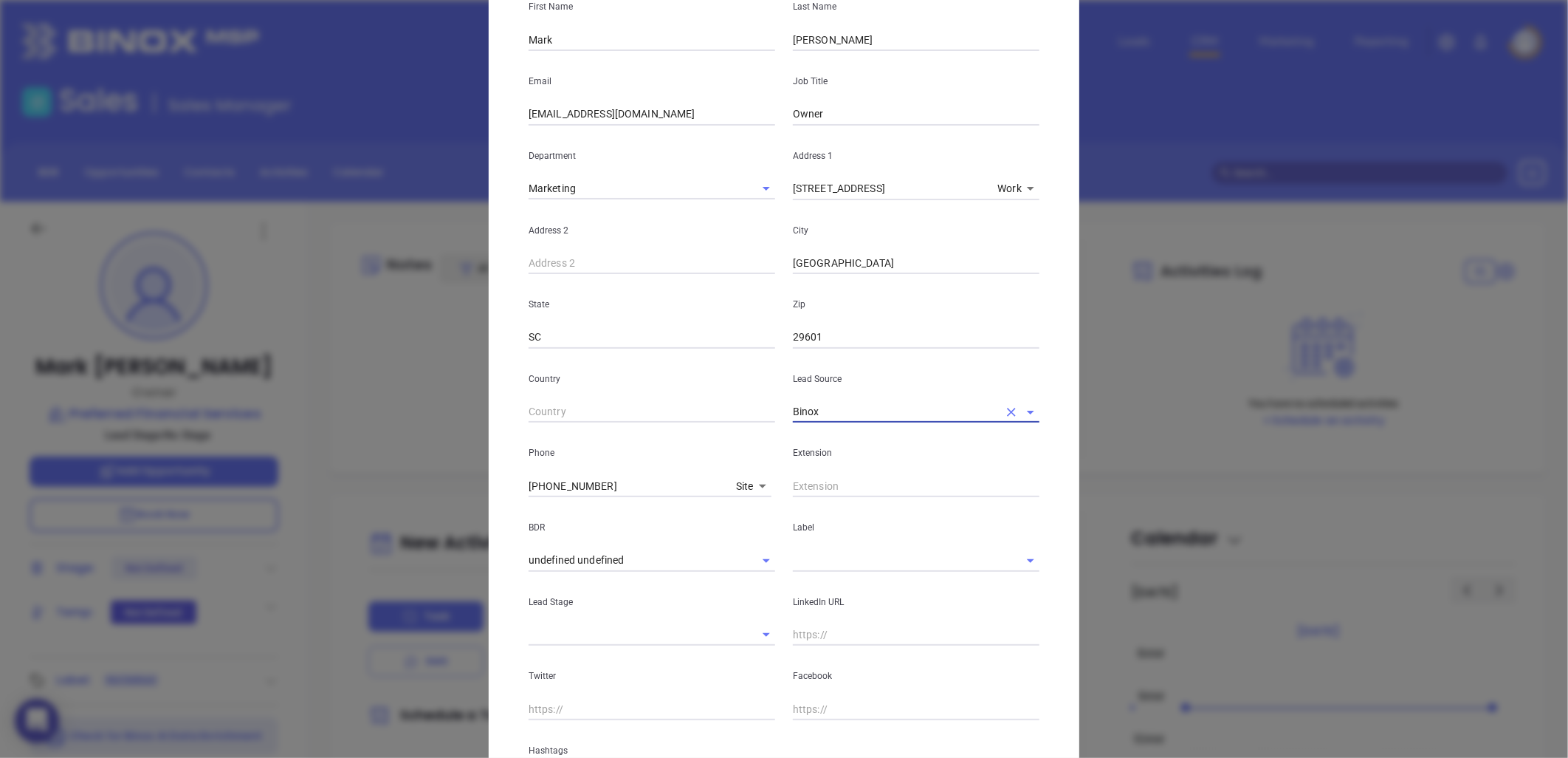
scroll to position [253, 0]
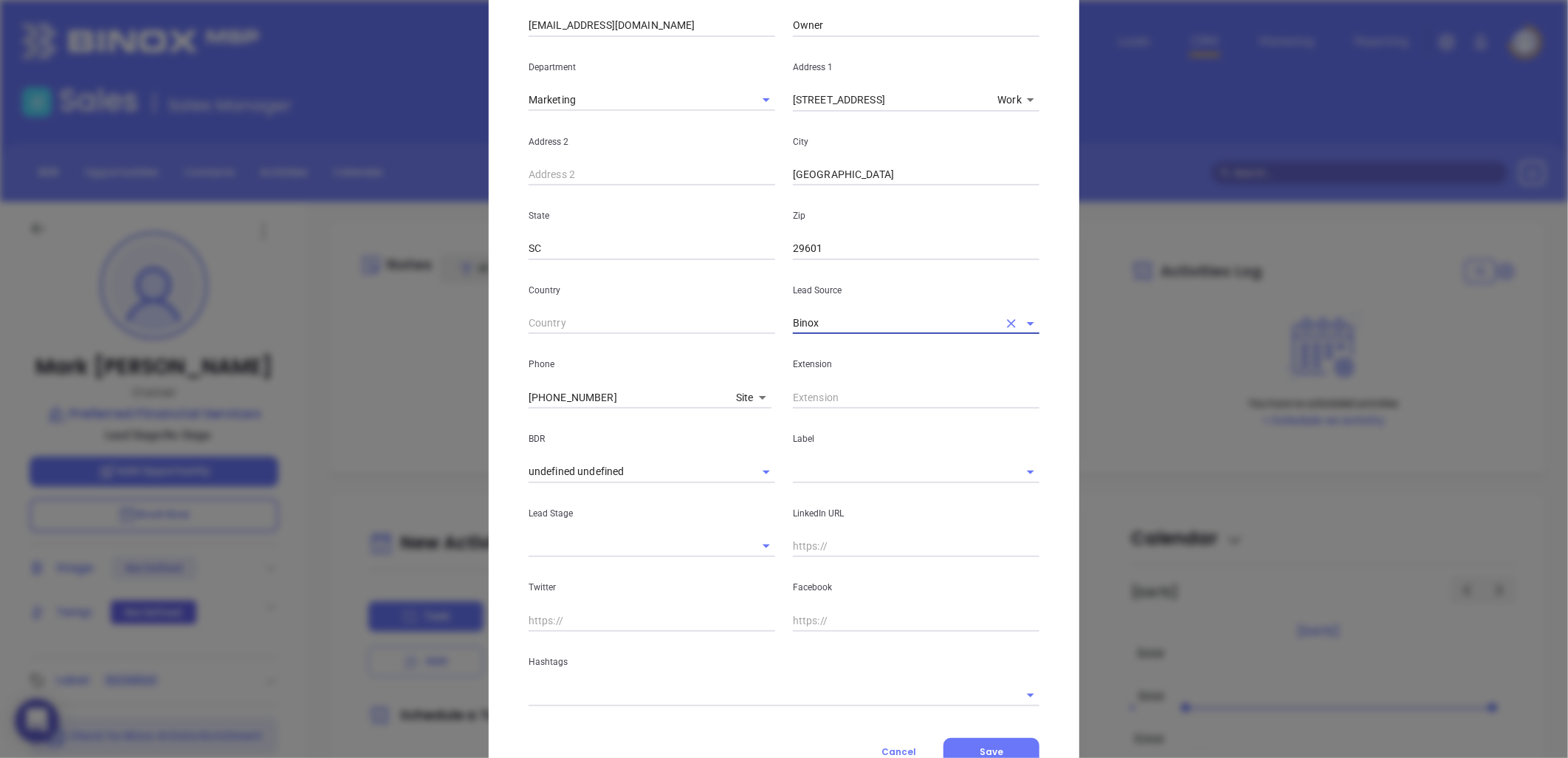
type input "Binox"
click at [823, 471] on input "text" at bounding box center [895, 471] width 206 height 21
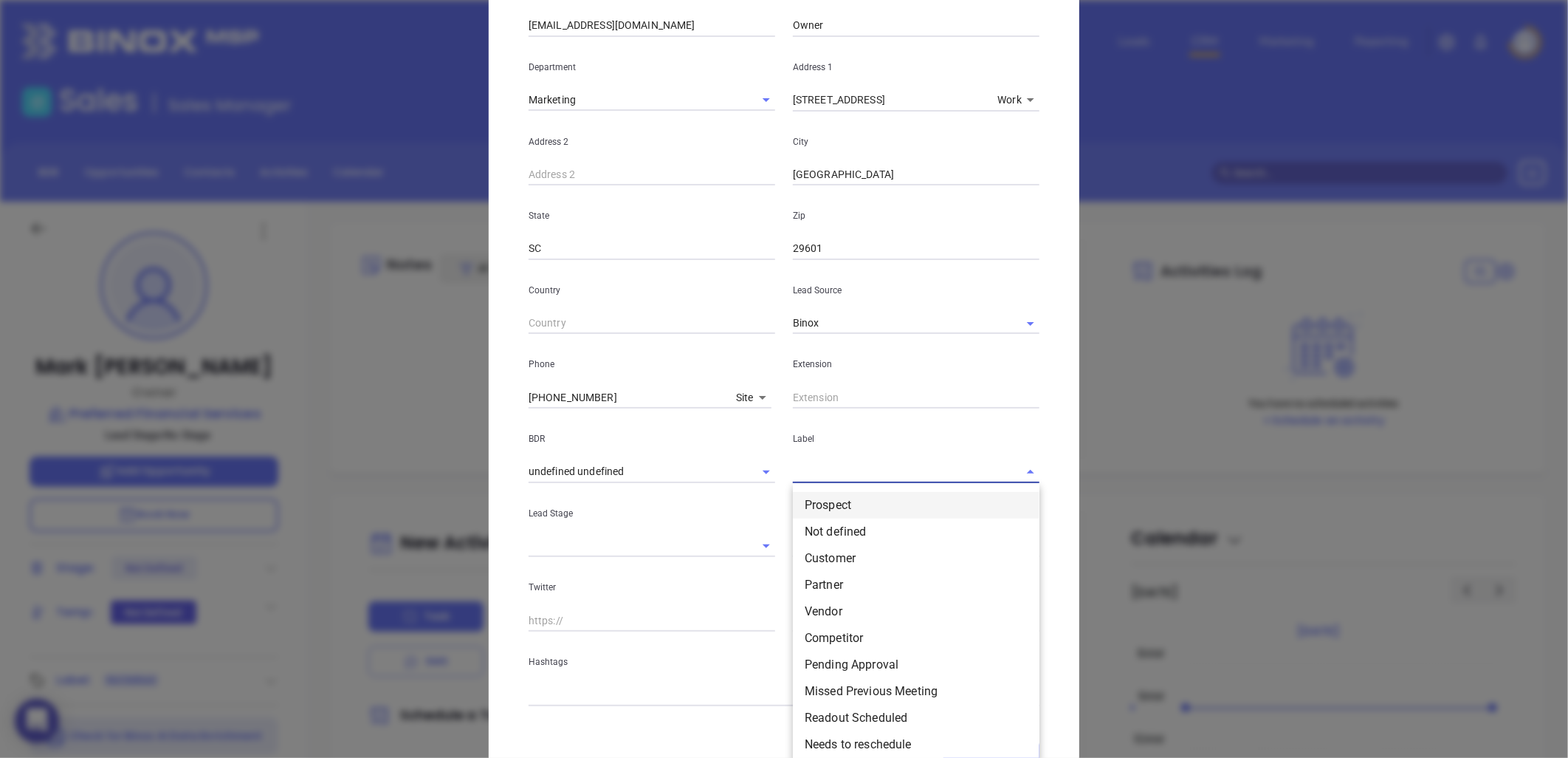
click at [813, 507] on li "Prospect" at bounding box center [916, 505] width 247 height 27
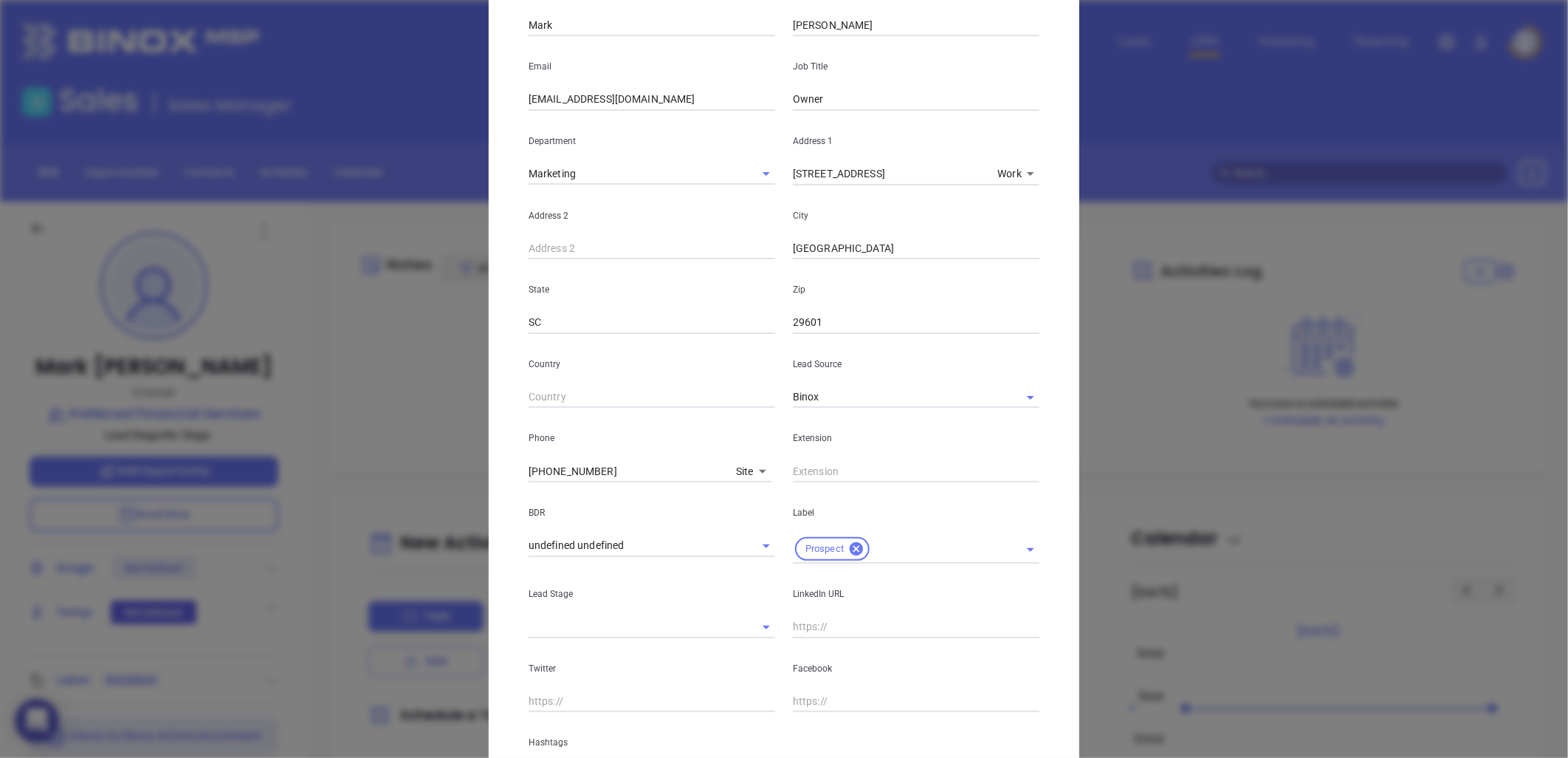
scroll to position [319, 0]
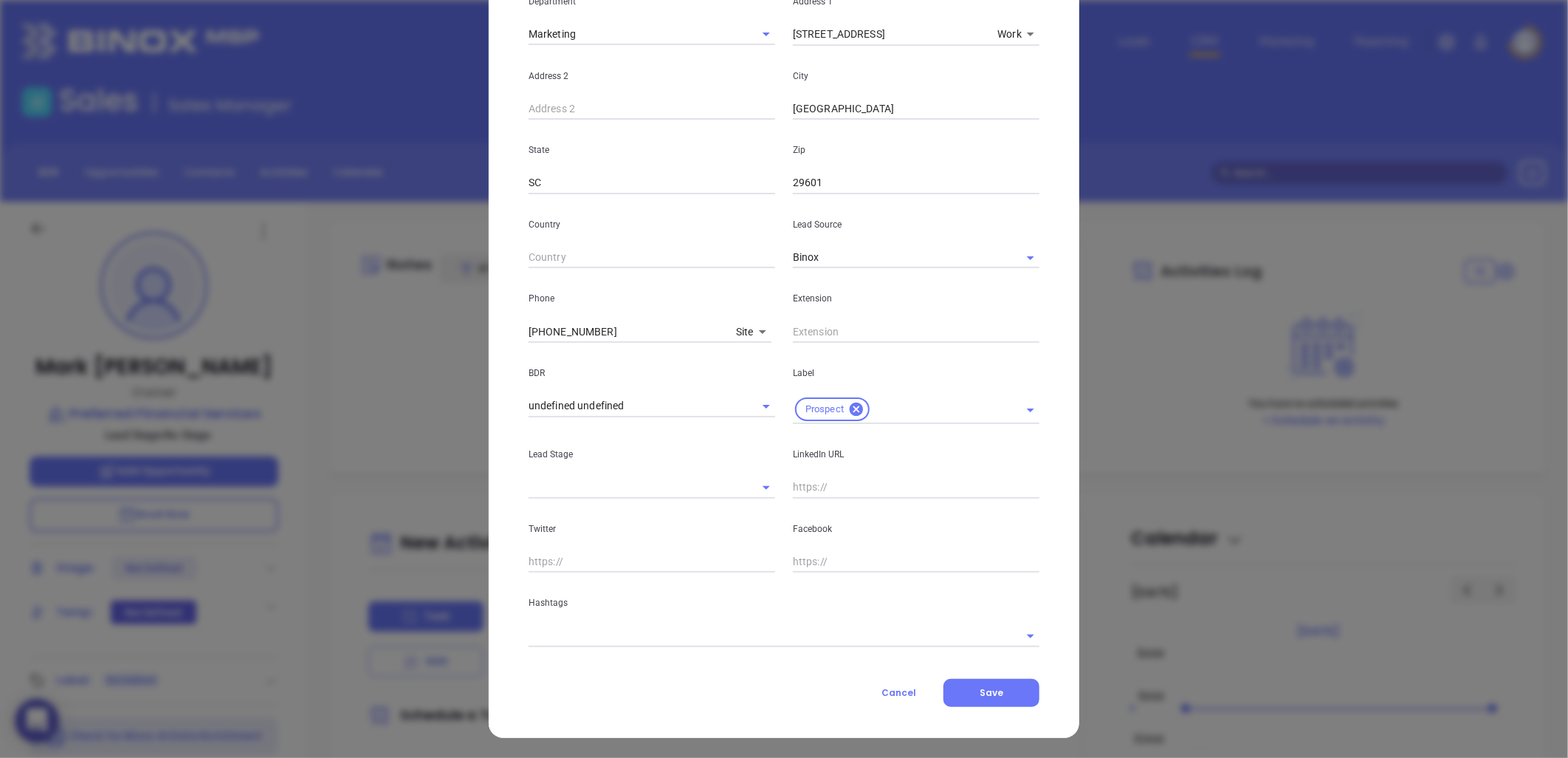
click at [828, 497] on input "text" at bounding box center [916, 487] width 247 height 22
paste input "linkedin.com/in/markwellsfinancial"
type input "www.linkedin.com/in/markwellsfinancial"
click at [571, 633] on input "text" at bounding box center [763, 635] width 470 height 21
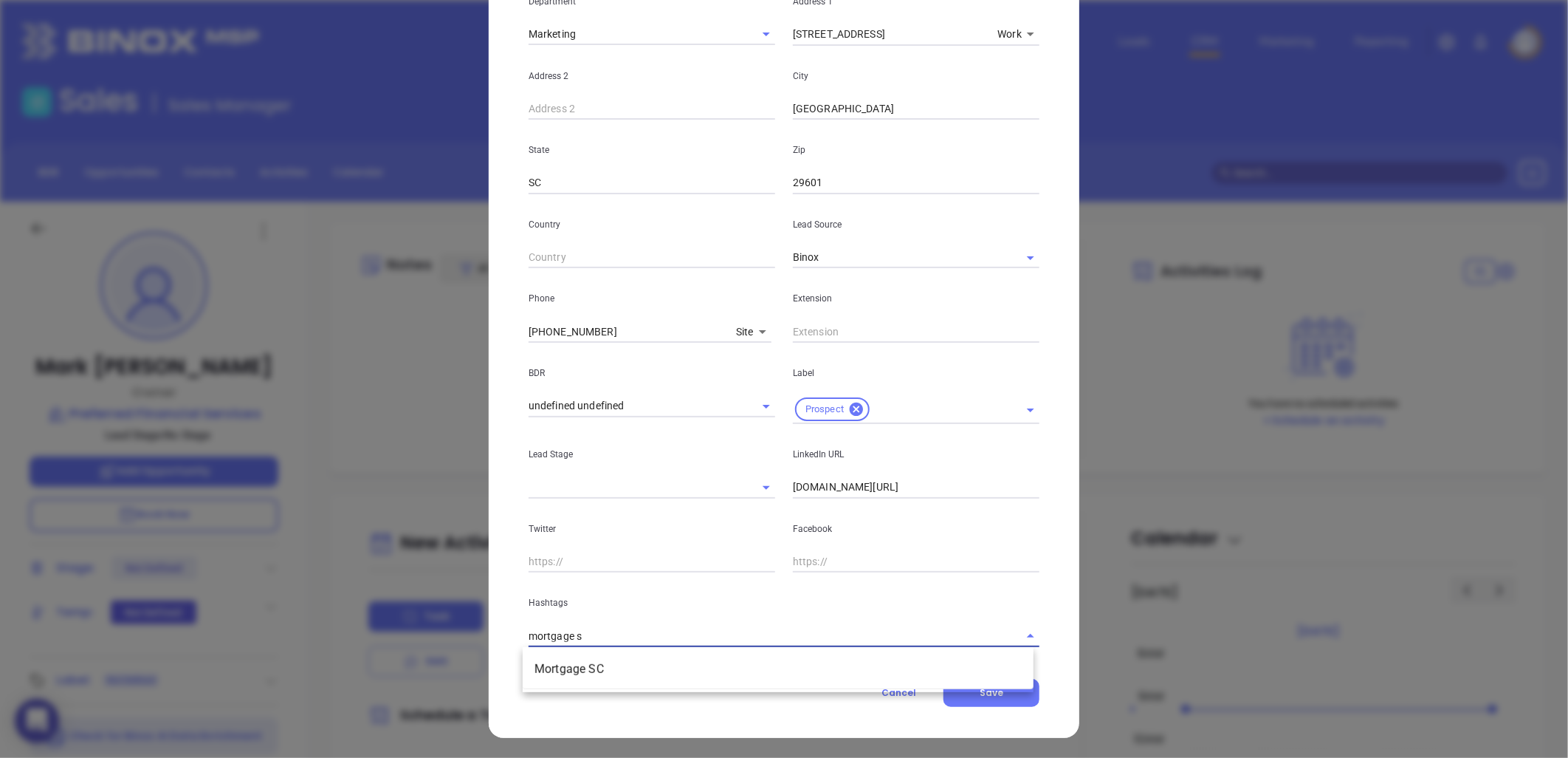
type input "mortgage sc"
click at [566, 658] on li "Mortgage SC" at bounding box center [778, 668] width 511 height 27
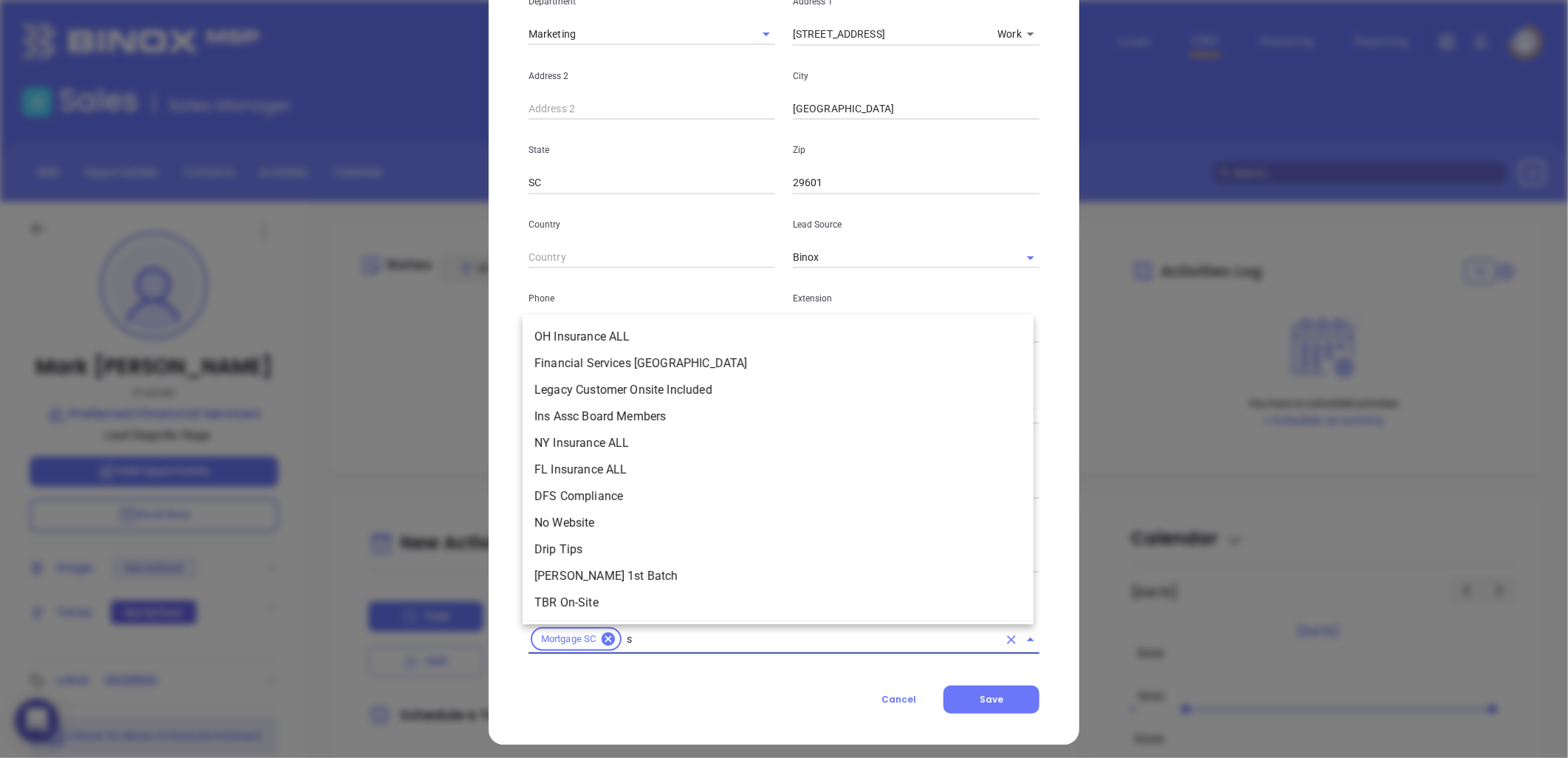
scroll to position [0, 0]
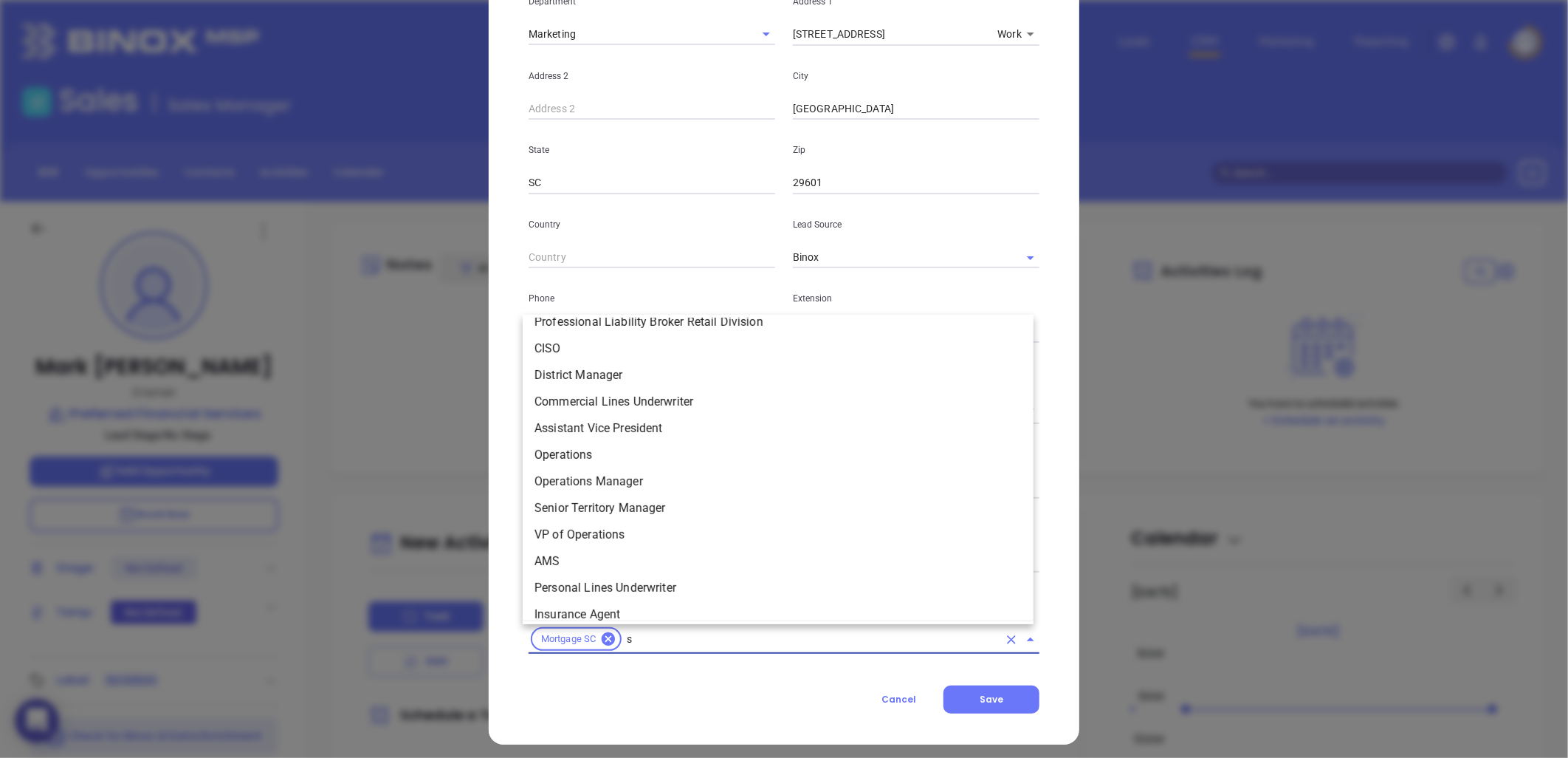
type input "sc"
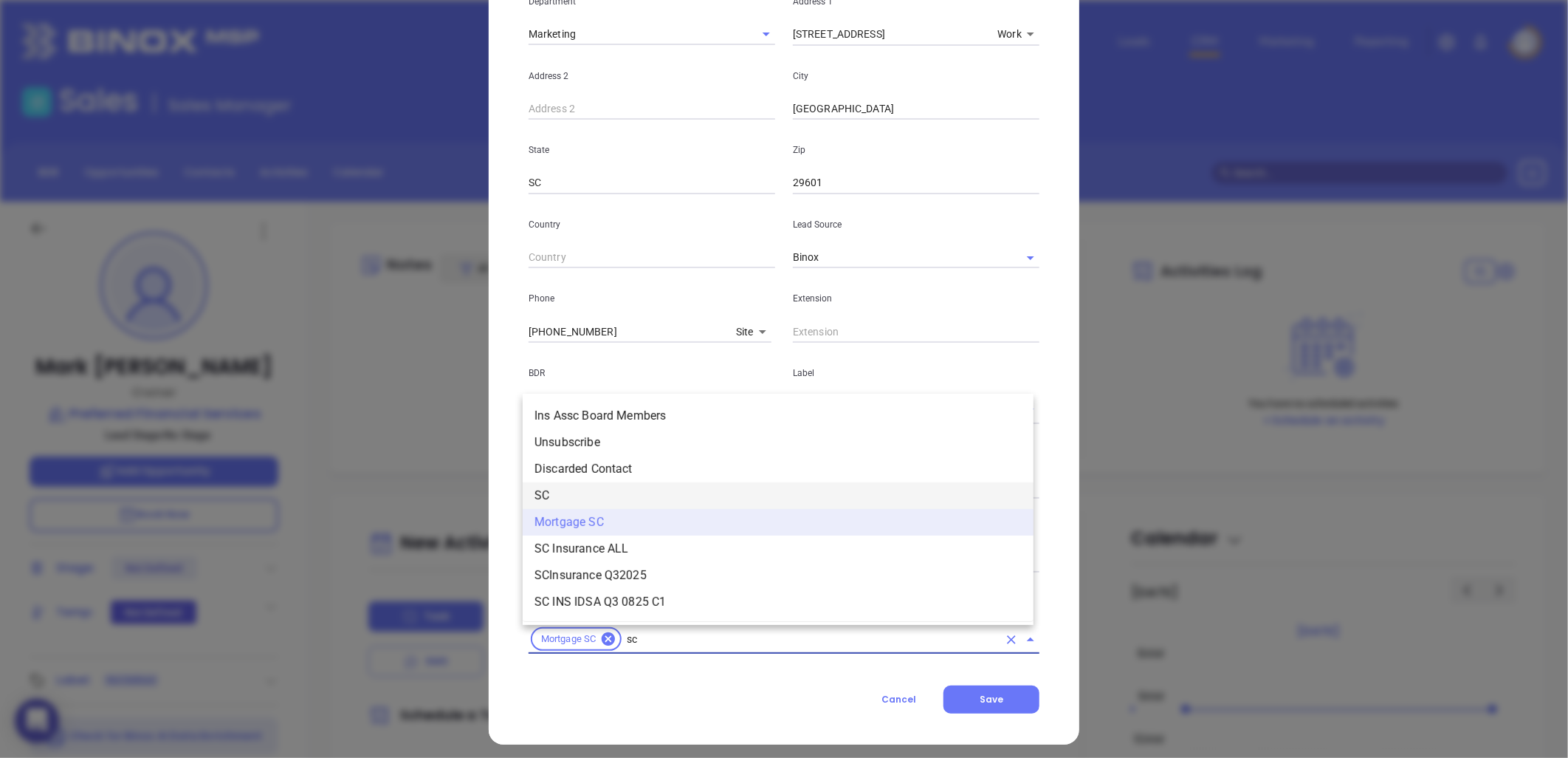
click at [600, 490] on li "SC" at bounding box center [778, 496] width 511 height 27
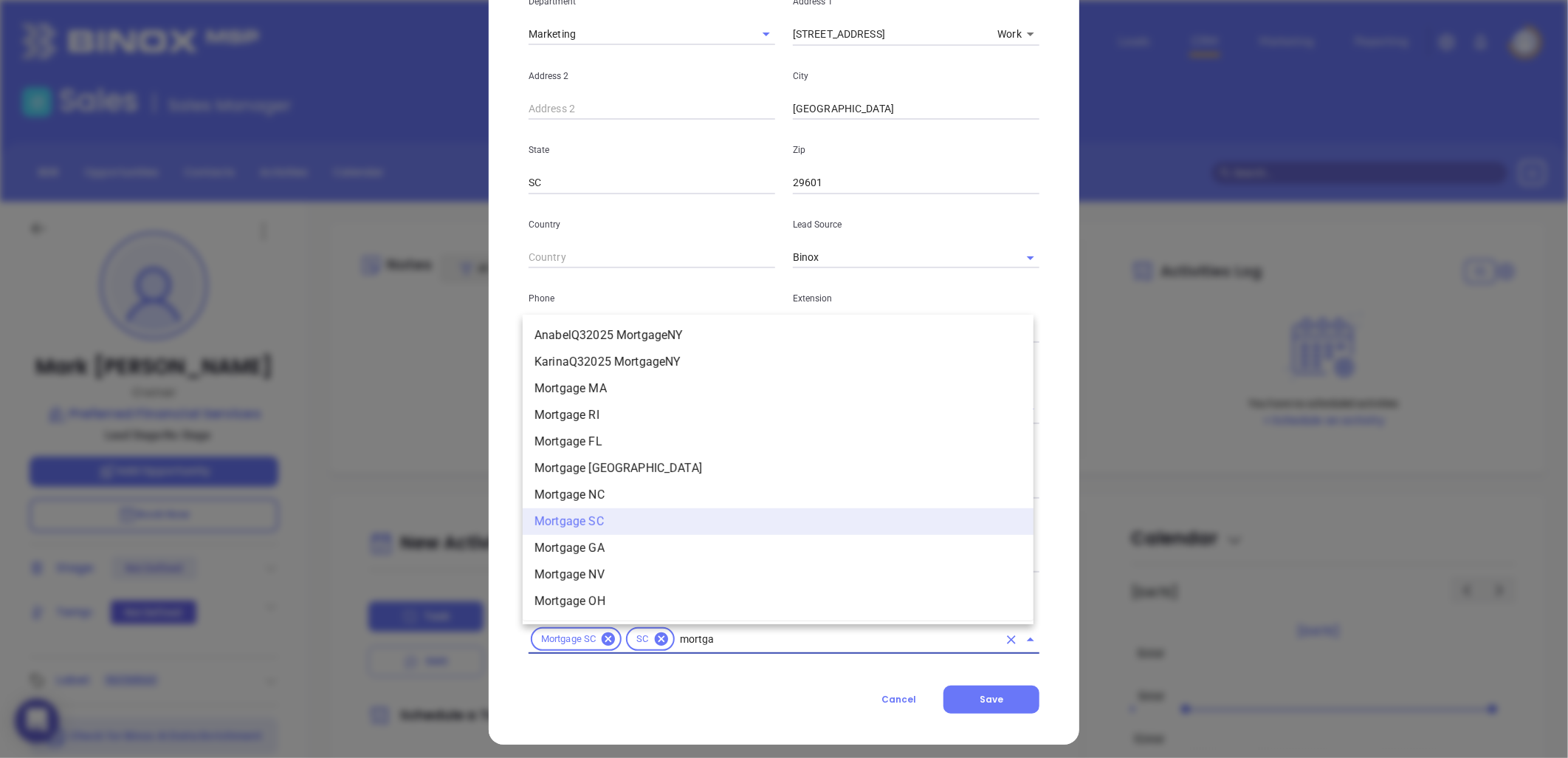
scroll to position [1463, 0]
type input "mortgage"
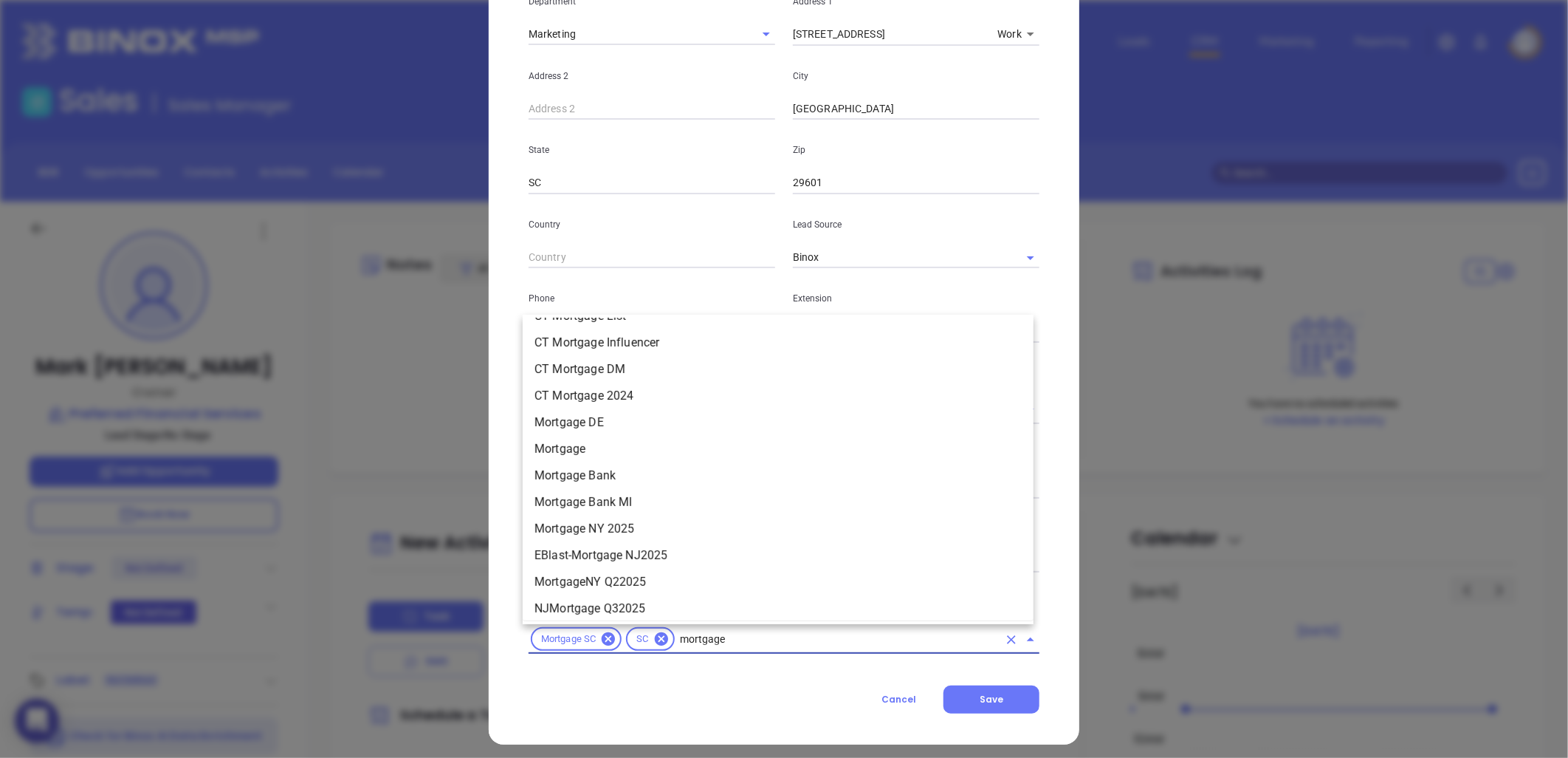
scroll to position [1135, 0]
click li "Mortgage"
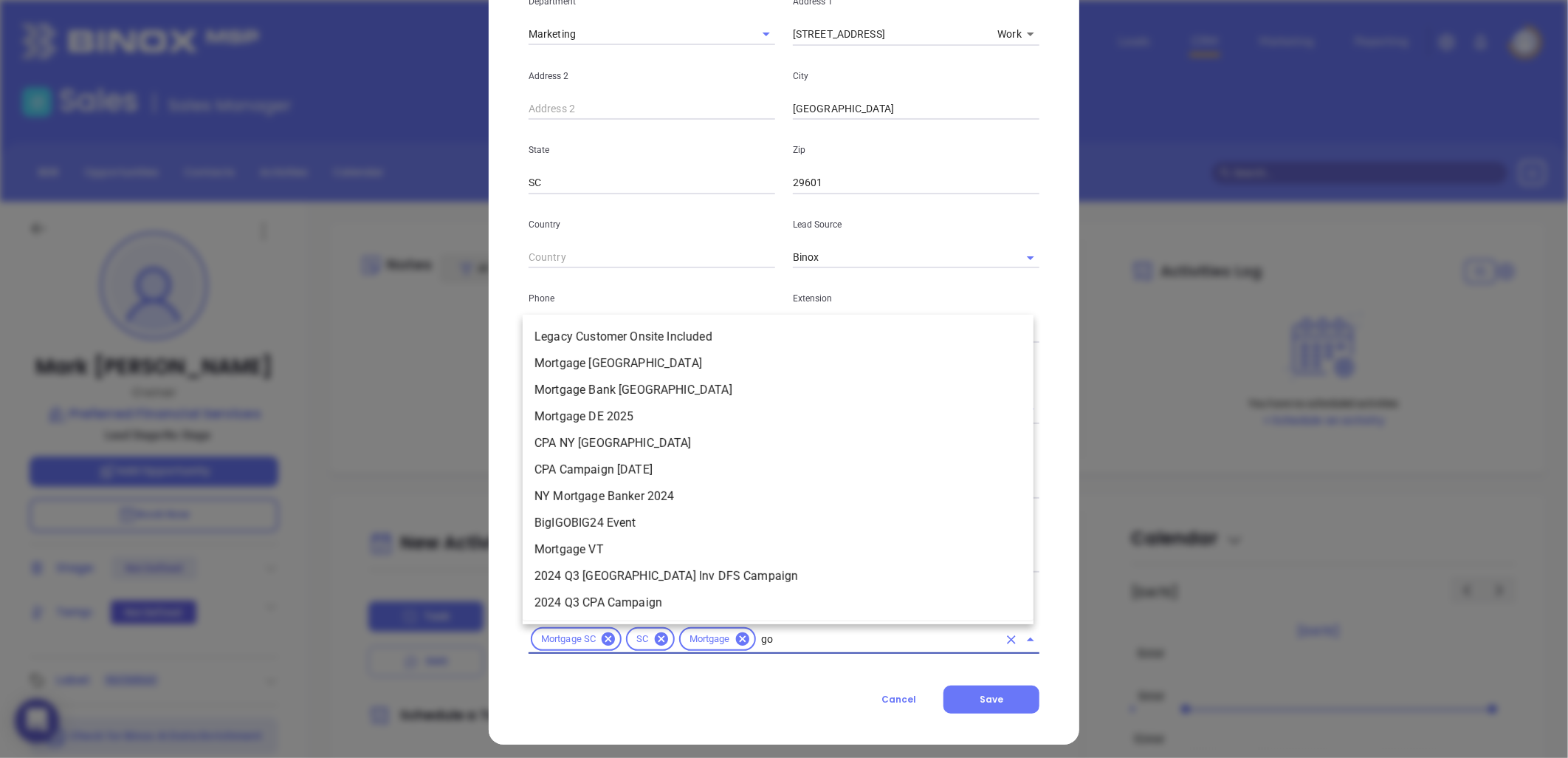
scroll to position [0, 0]
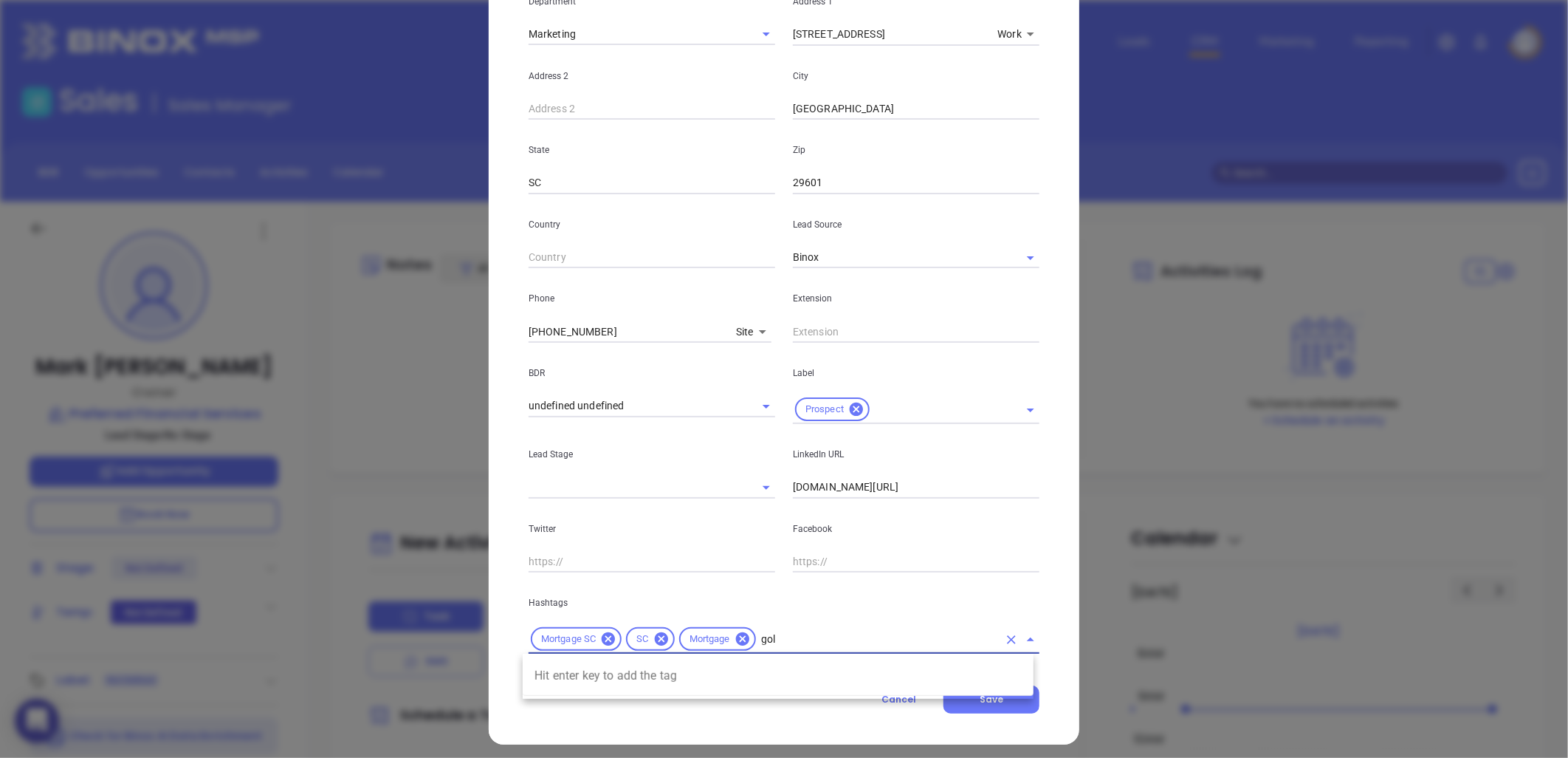
type input "gold"
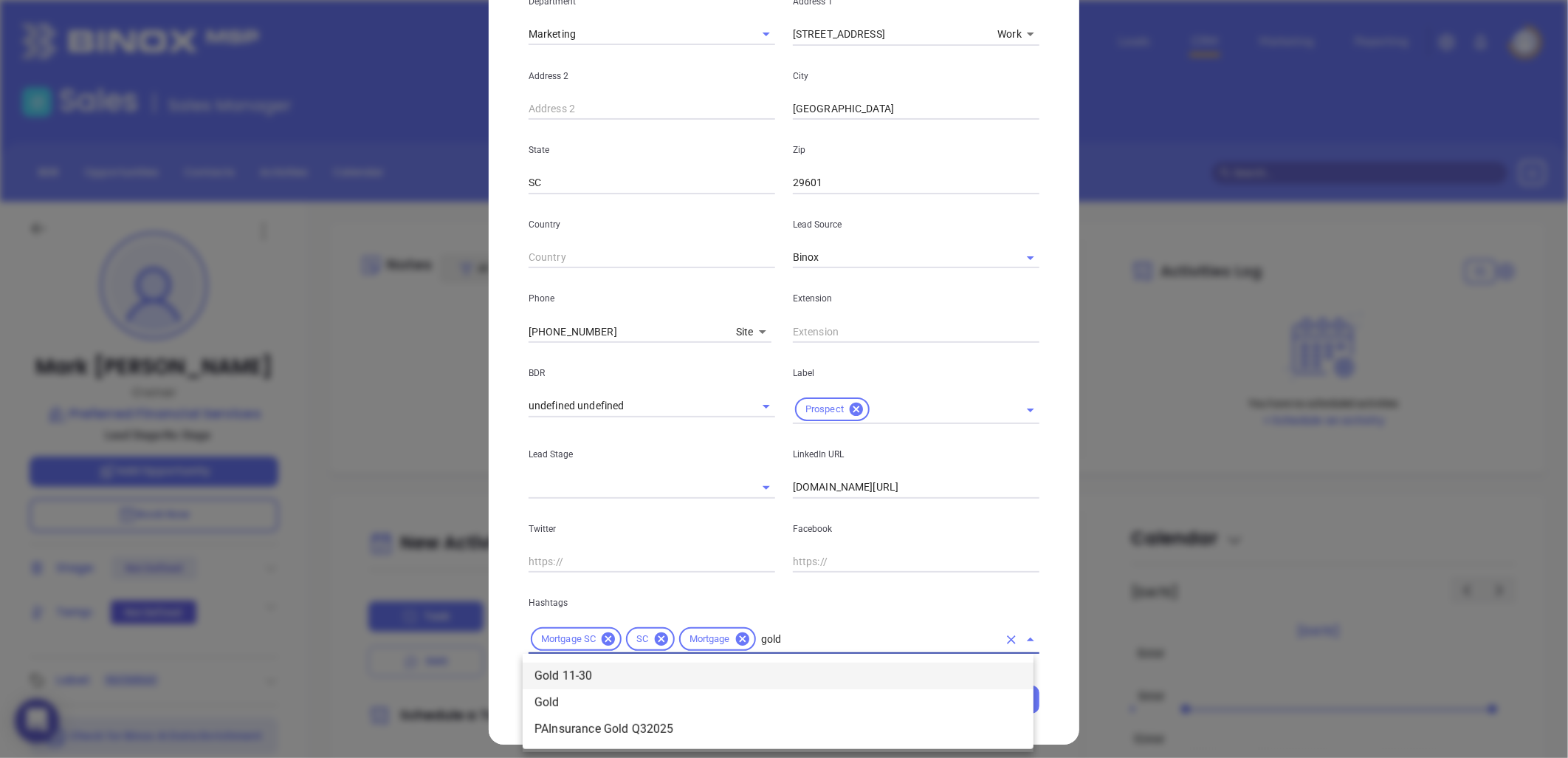
click li "Gold 11-30"
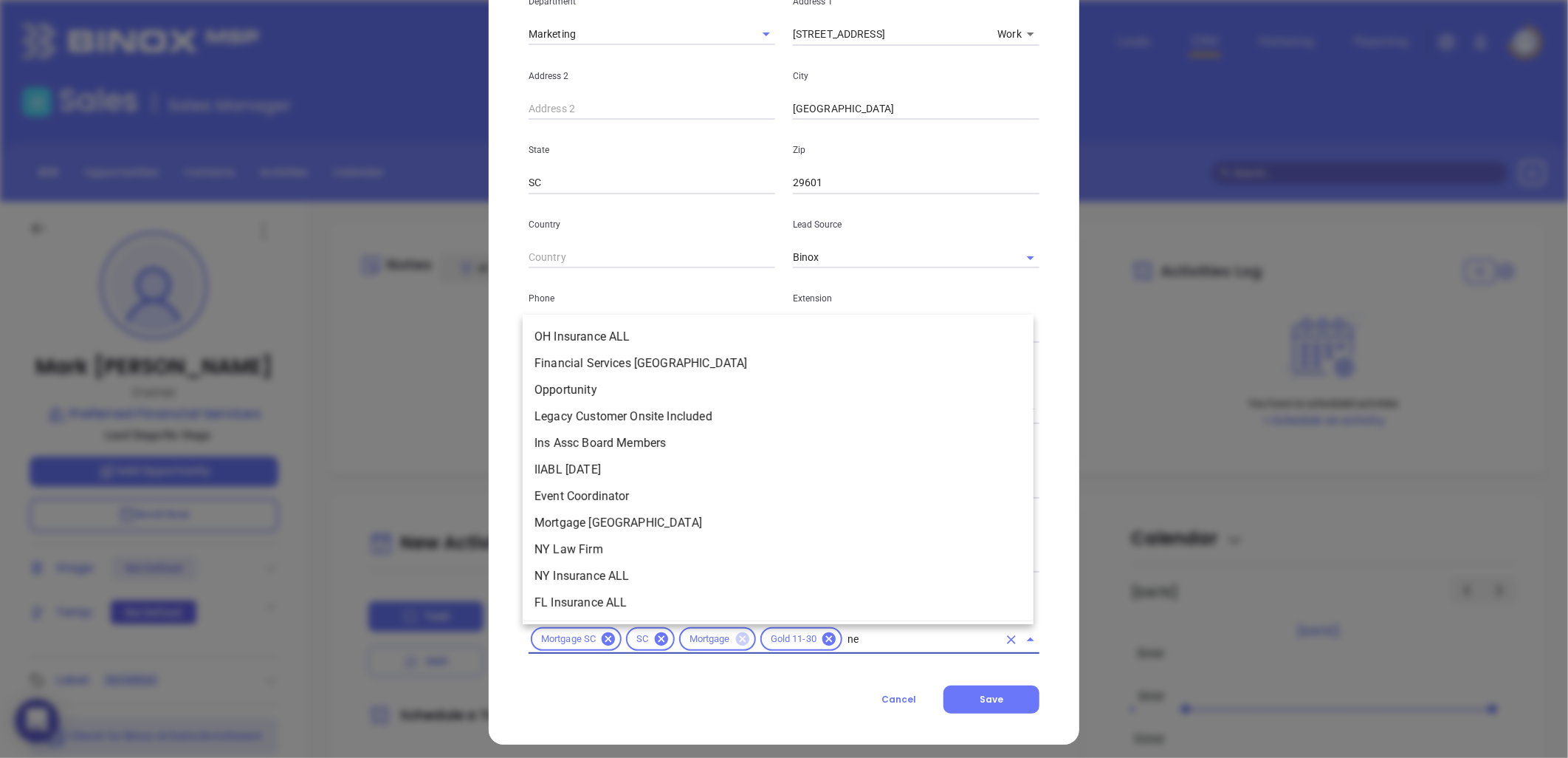
type input "new"
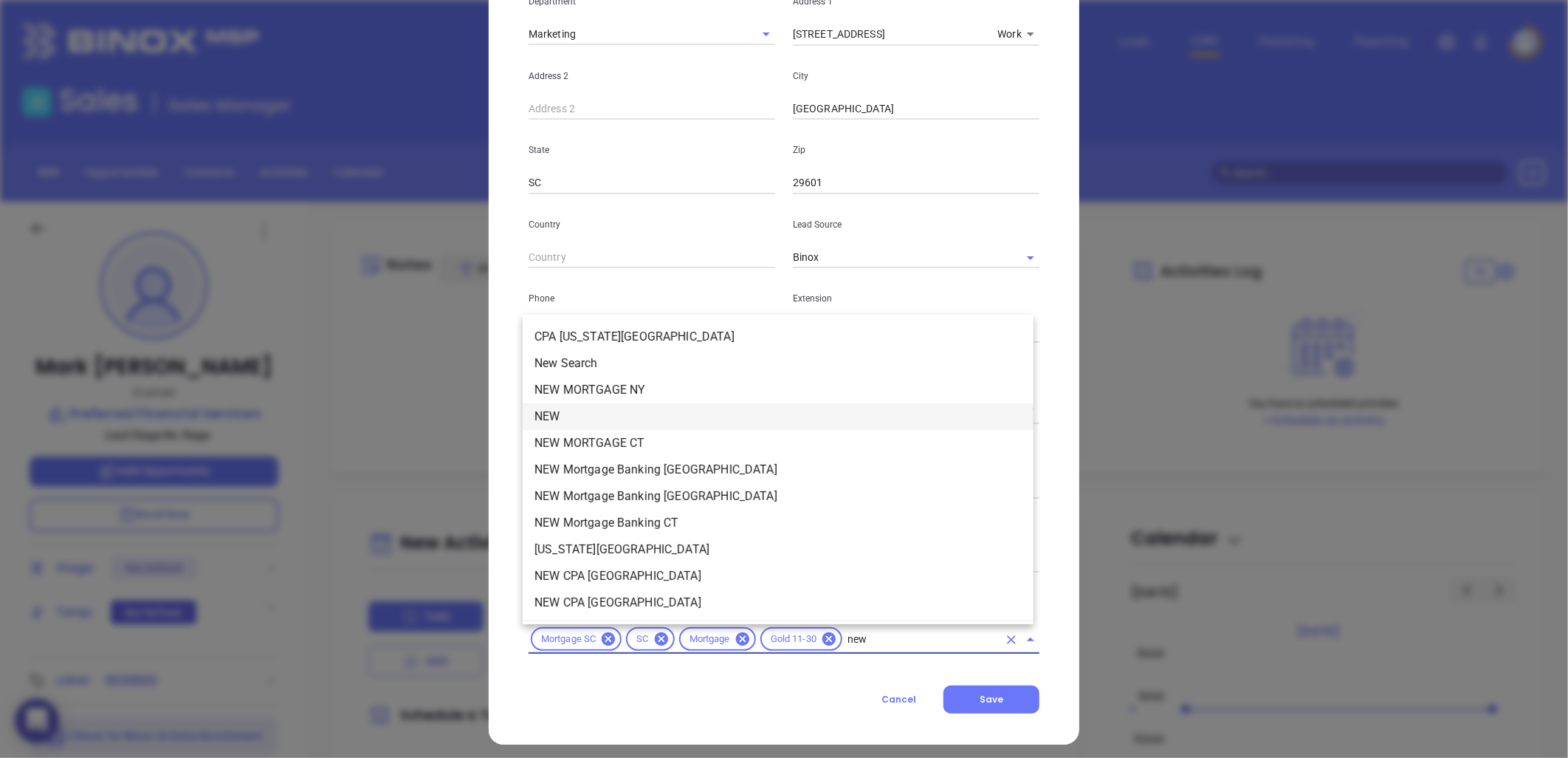
click li "NEW"
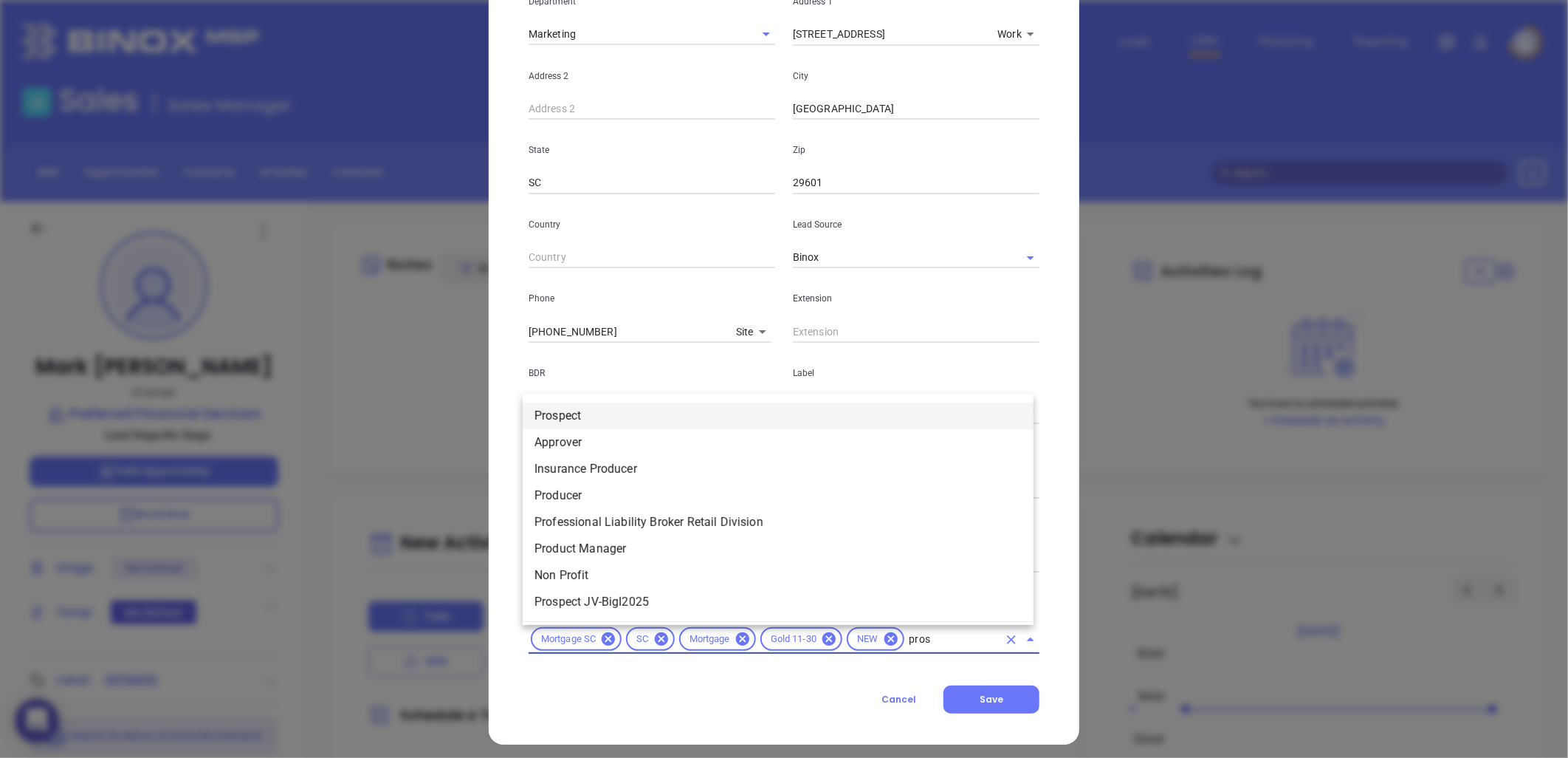
type input "prosp"
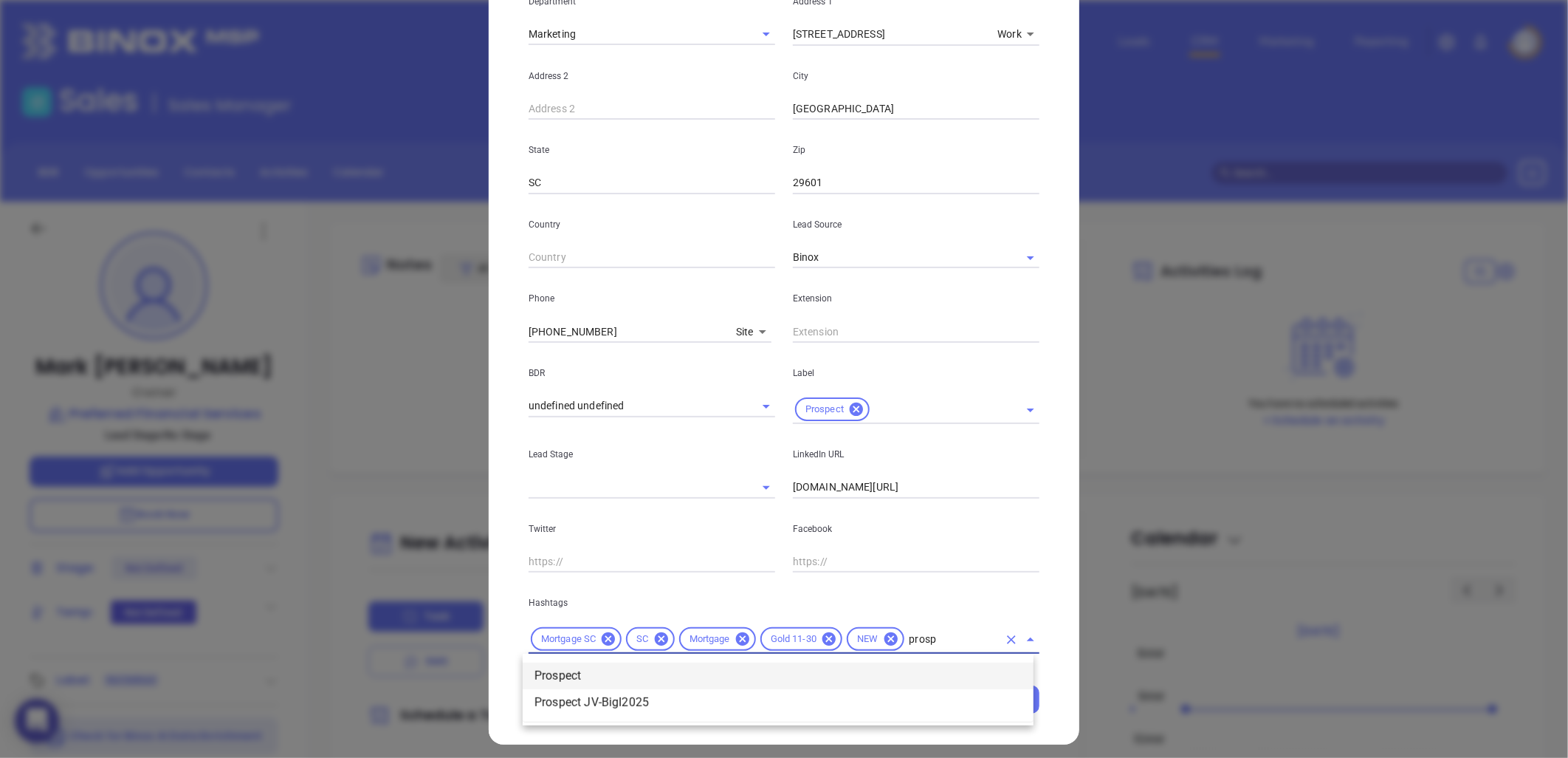
click li "Prospect"
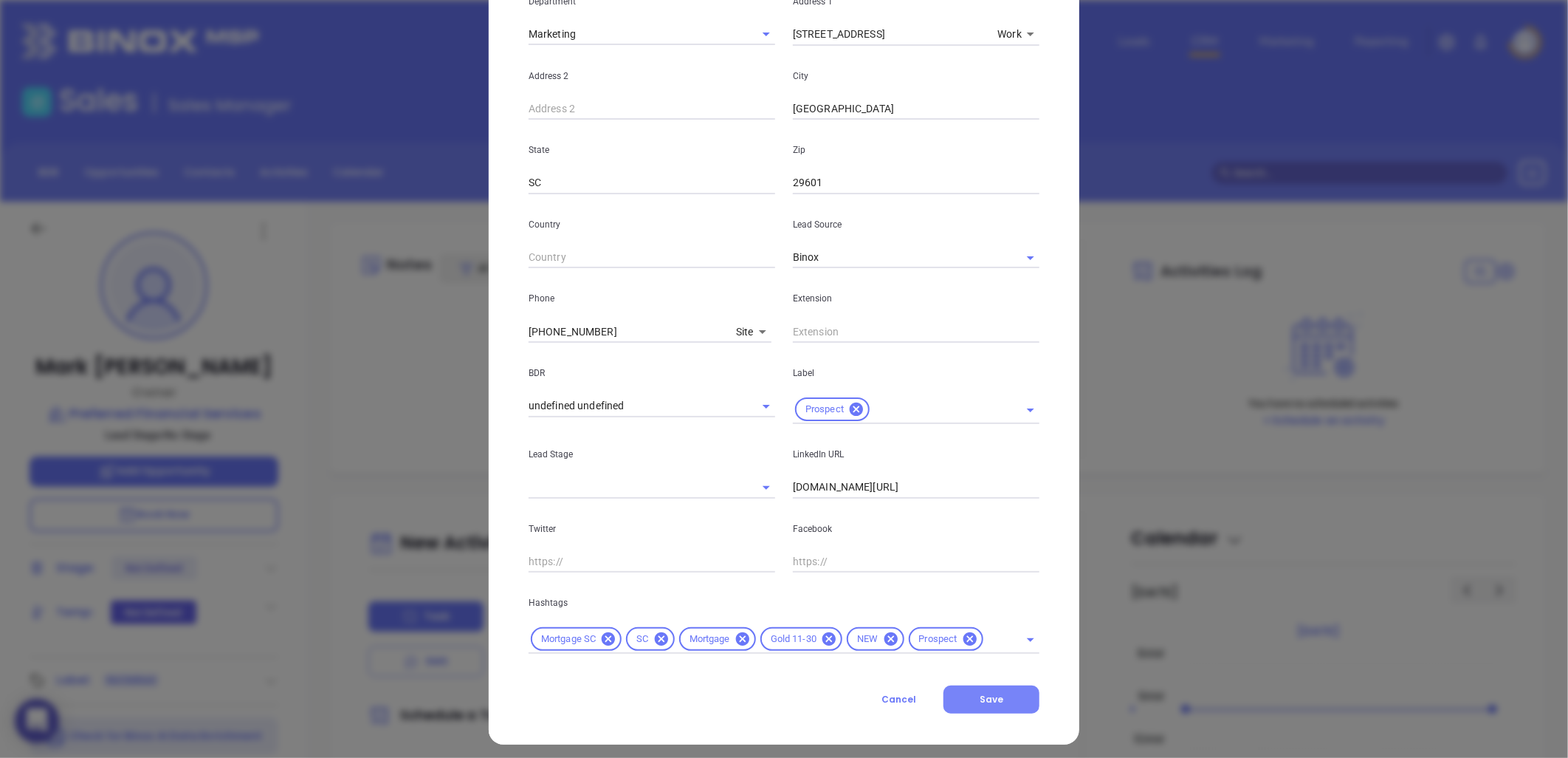
click button "Save"
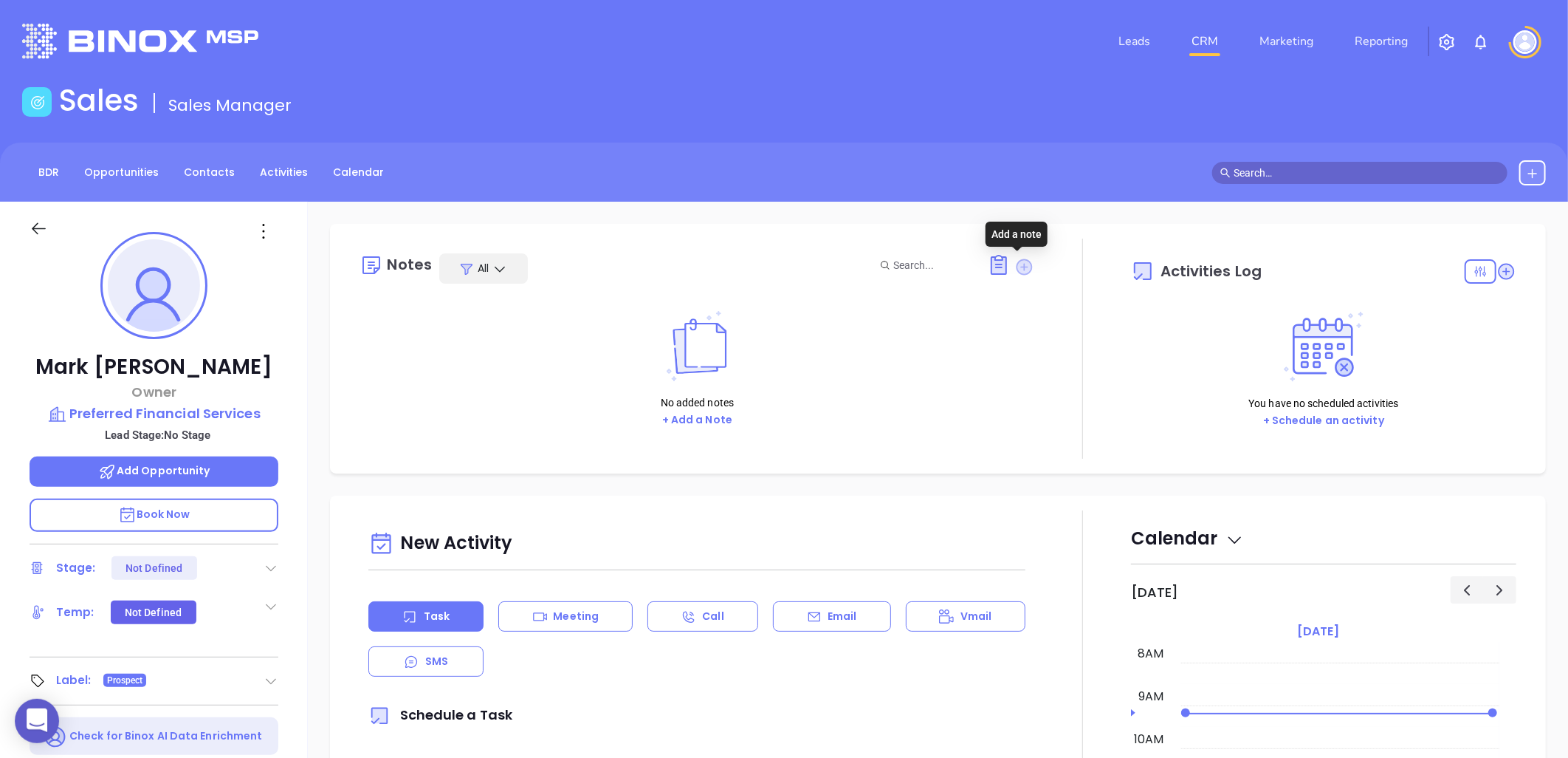
click icon
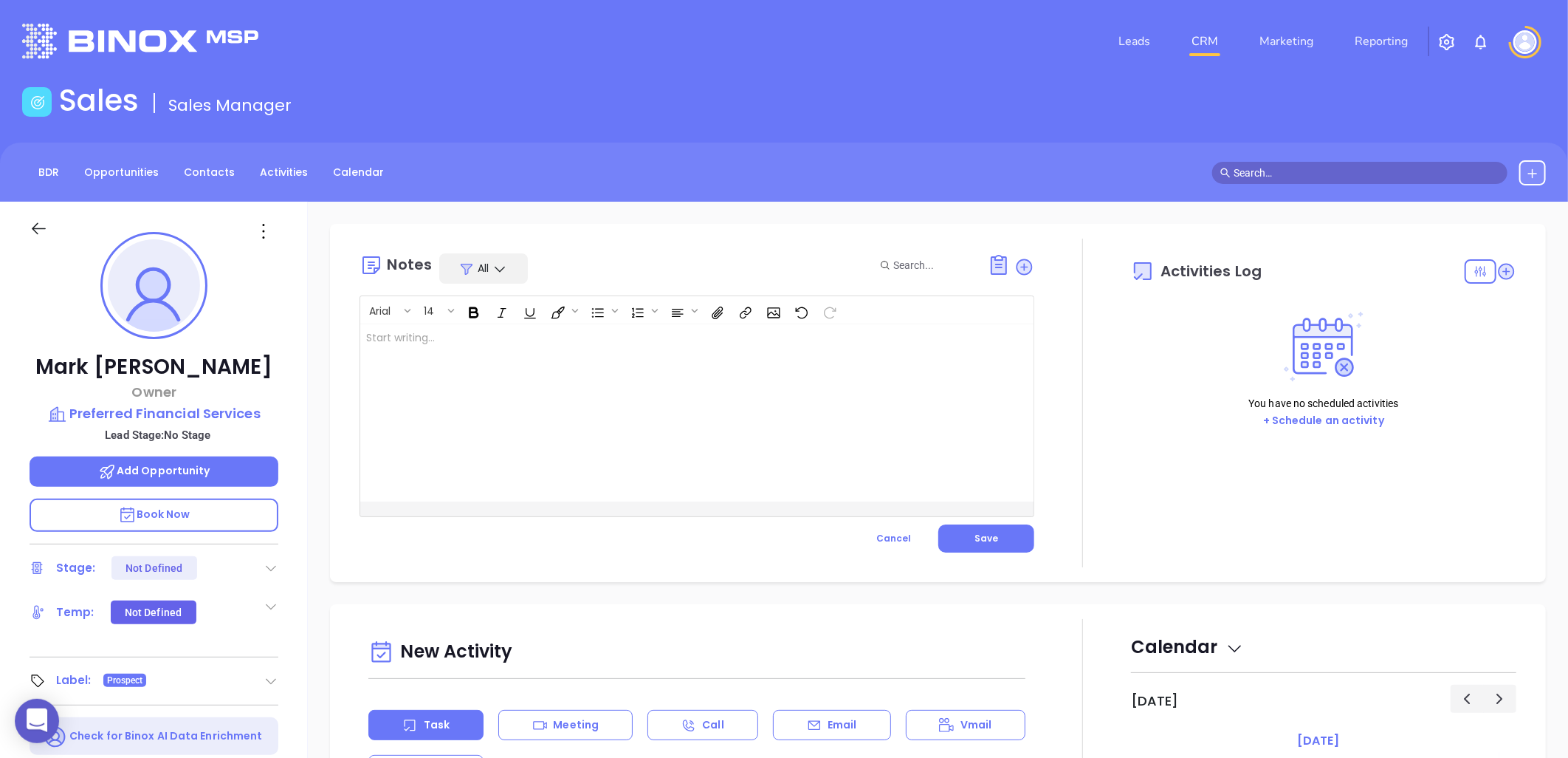
click div
click span "Save"
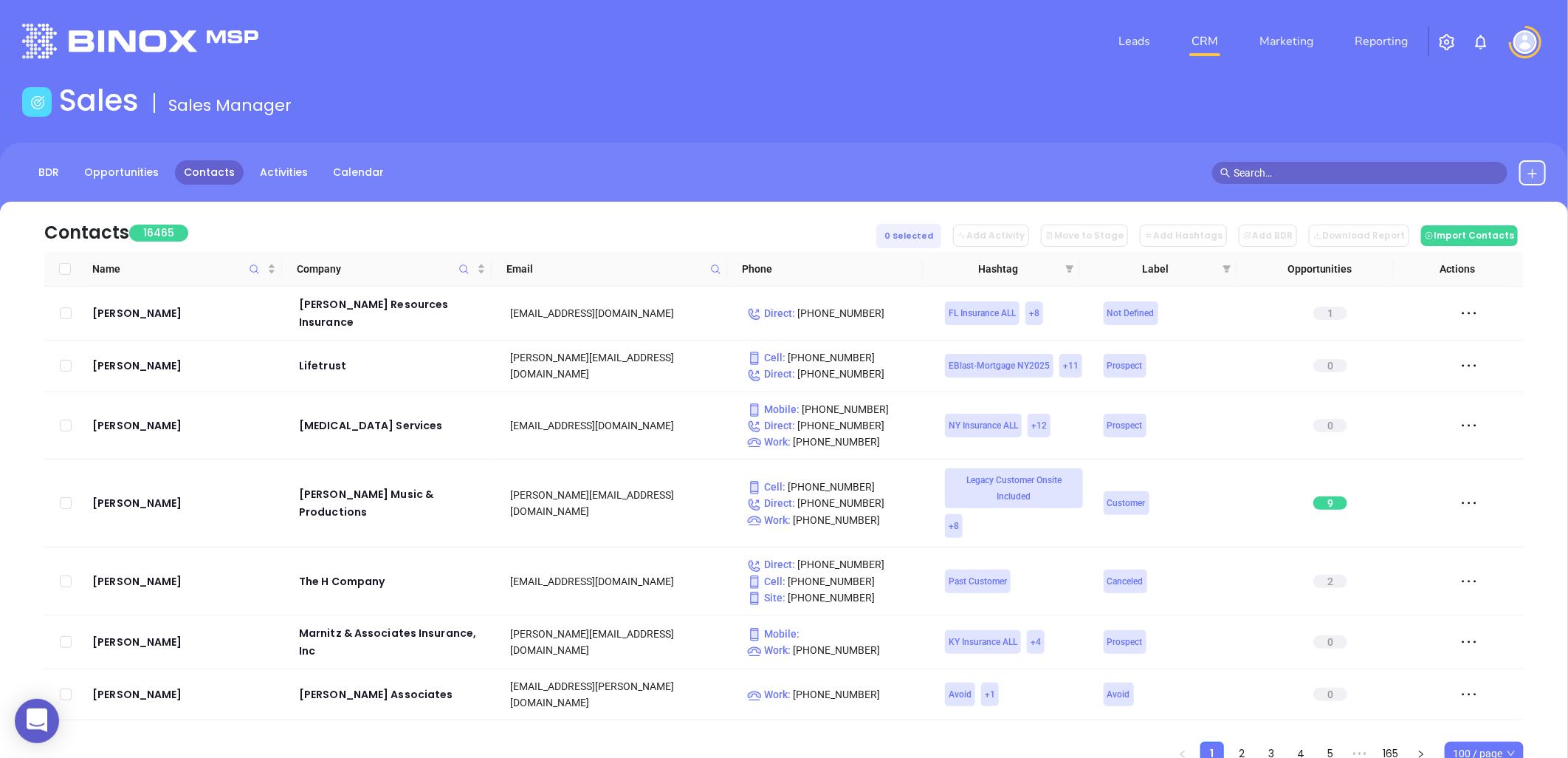
click at [1533, 167] on icon at bounding box center [1532, 173] width 12 height 12
click at [1473, 213] on p "New Contact" at bounding box center [1490, 215] width 122 height 24
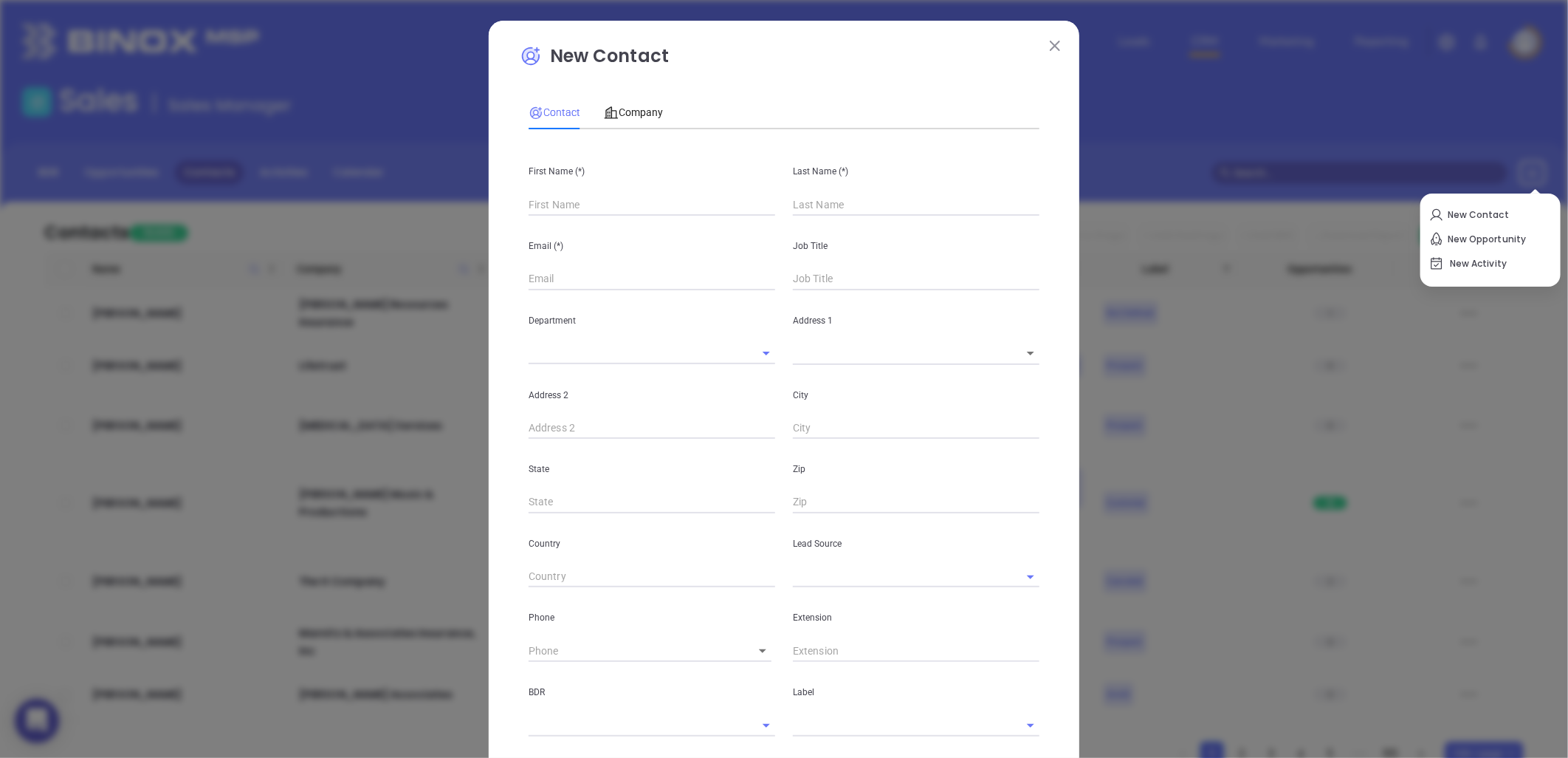
type input "Fourth Phone Call"
type input "1"
click at [563, 194] on input "text" at bounding box center [652, 205] width 247 height 22
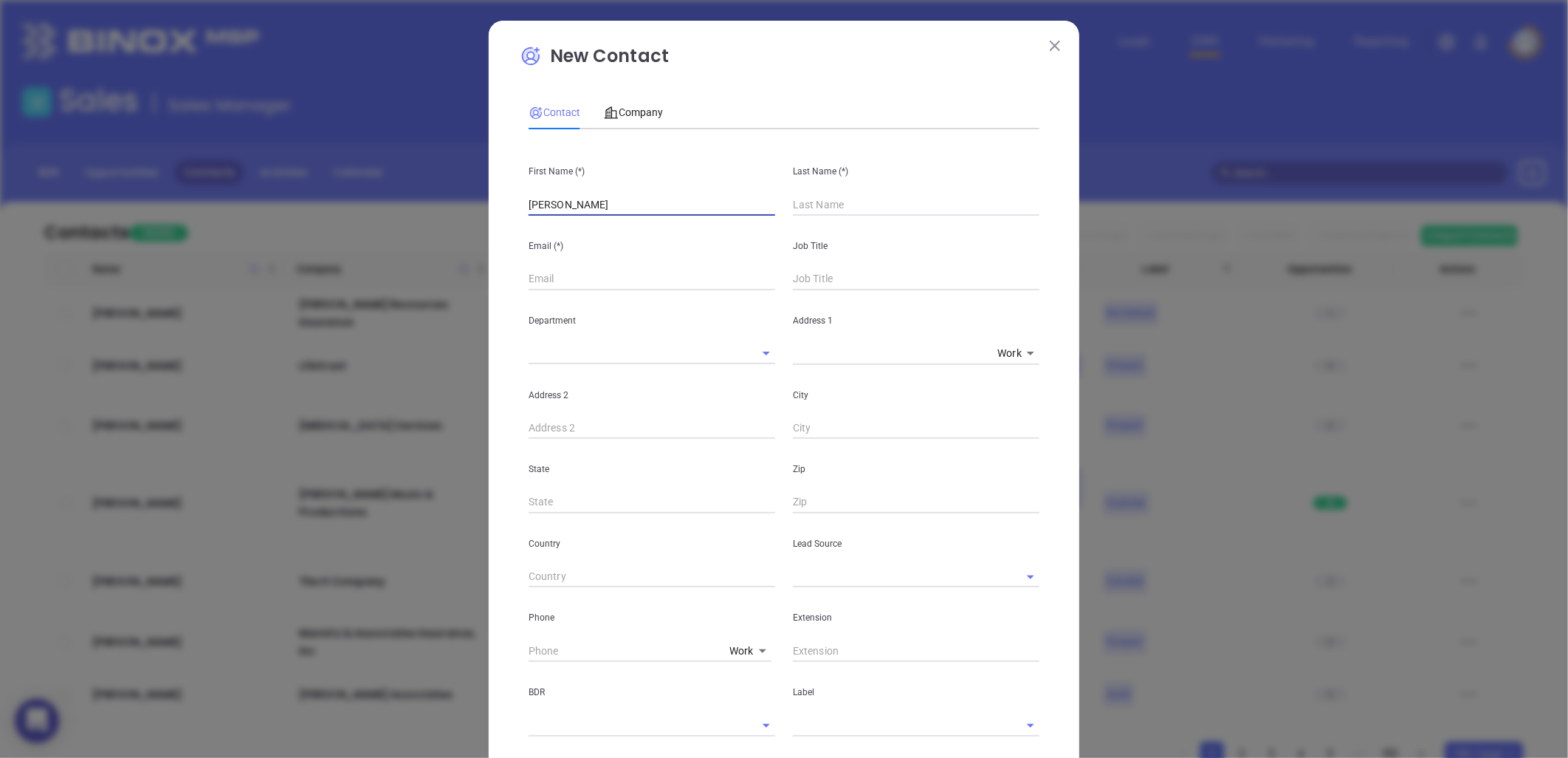
type input "[PERSON_NAME]"
type input "Page"
click at [545, 275] on input "text" at bounding box center [652, 279] width 247 height 22
paste input "[EMAIL_ADDRESS][DOMAIN_NAME]"
type input "[EMAIL_ADDRESS][DOMAIN_NAME]"
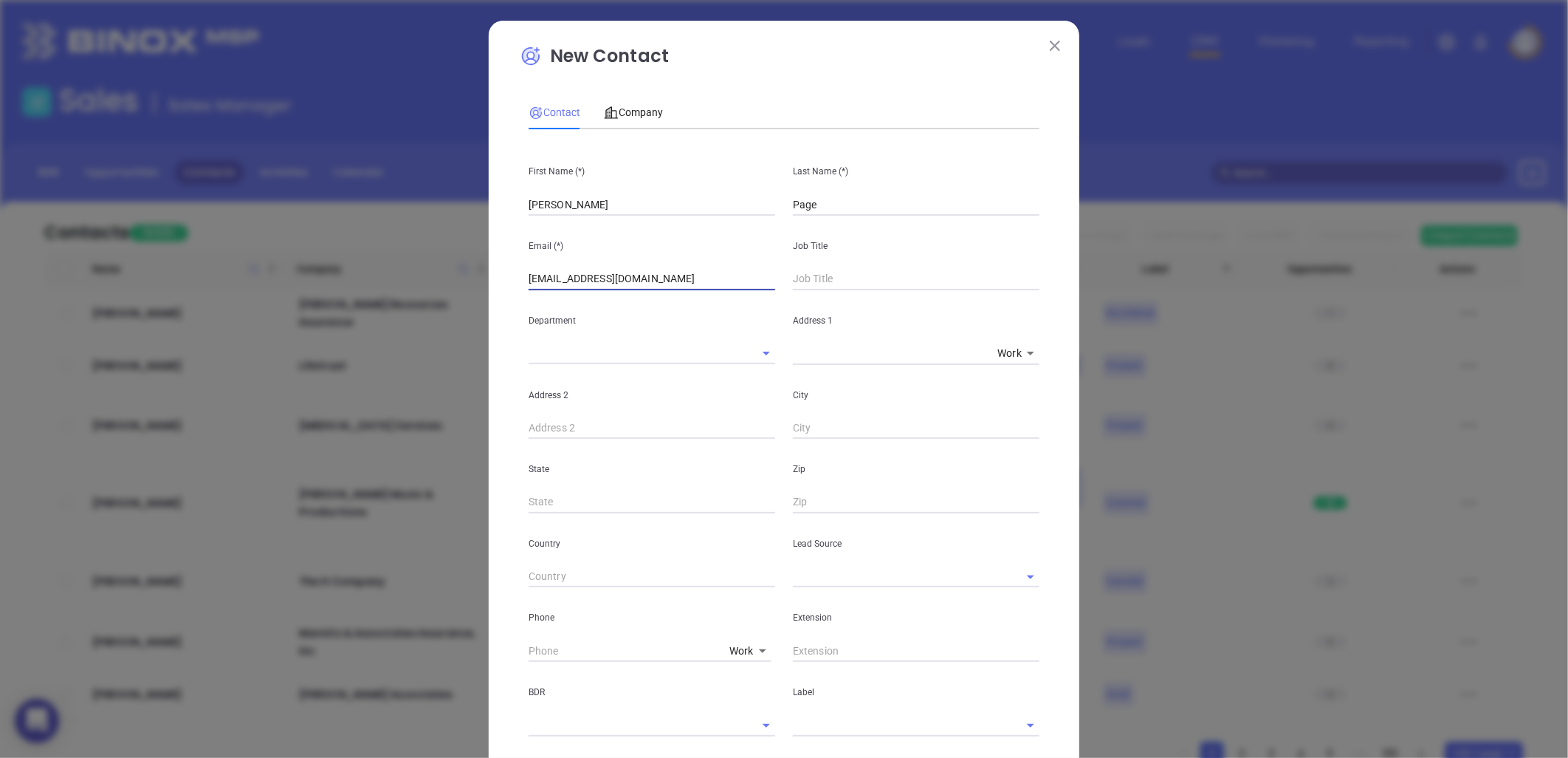
click at [835, 279] on input "text" at bounding box center [916, 279] width 247 height 22
type input "Owner"
click at [666, 357] on input "text" at bounding box center [630, 353] width 206 height 21
click at [875, 363] on div "x Work 1" at bounding box center [916, 354] width 247 height 22
click at [810, 583] on input "text" at bounding box center [895, 576] width 206 height 21
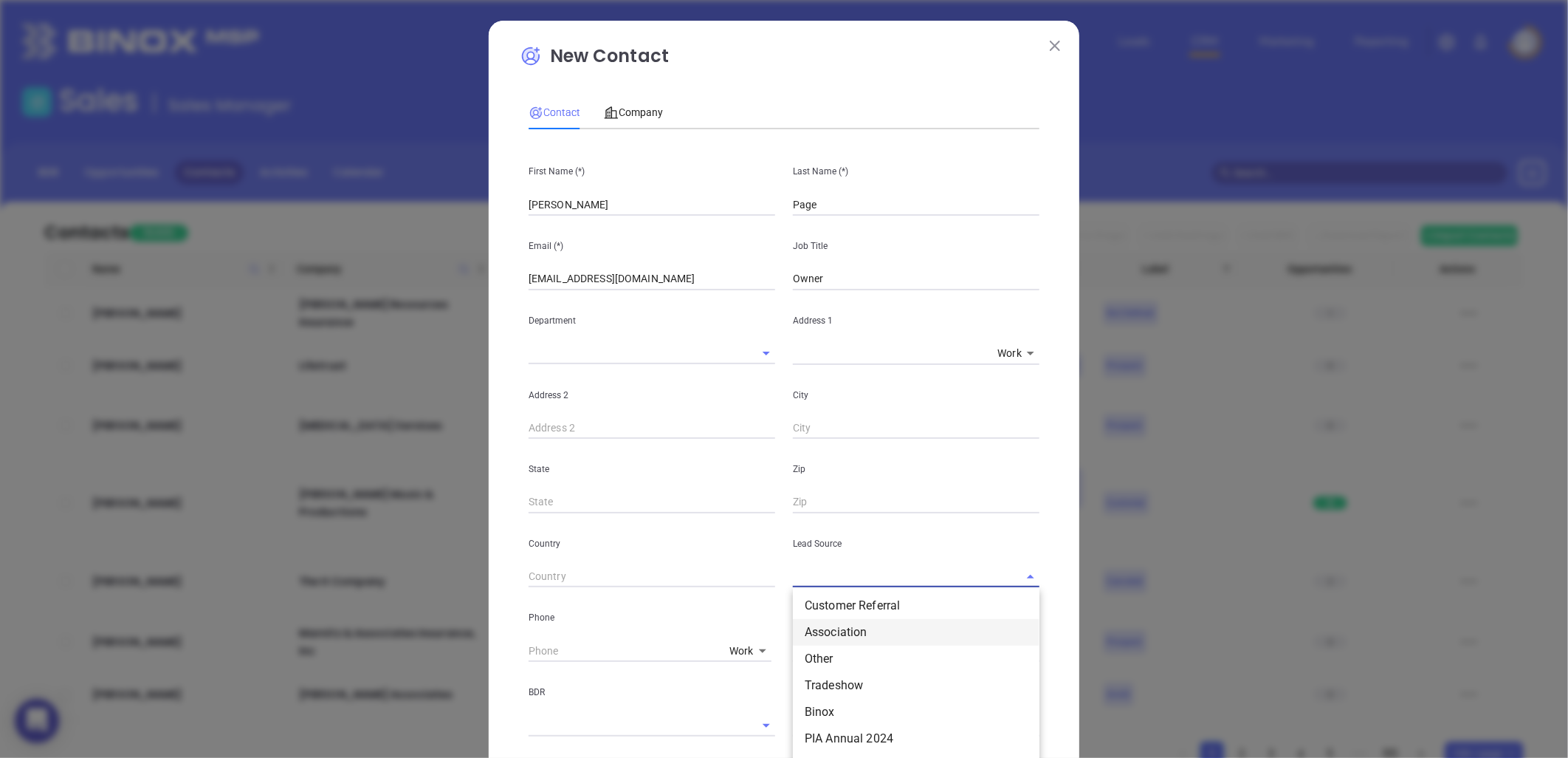
scroll to position [164, 0]
click at [817, 713] on li "Binox" at bounding box center [916, 710] width 247 height 27
type input "Binox"
click at [739, 652] on body "0 Leads CRM Marketing Reporting Financial Leads Leads Sales Sales Manager BDR O…" at bounding box center [784, 379] width 1568 height 758
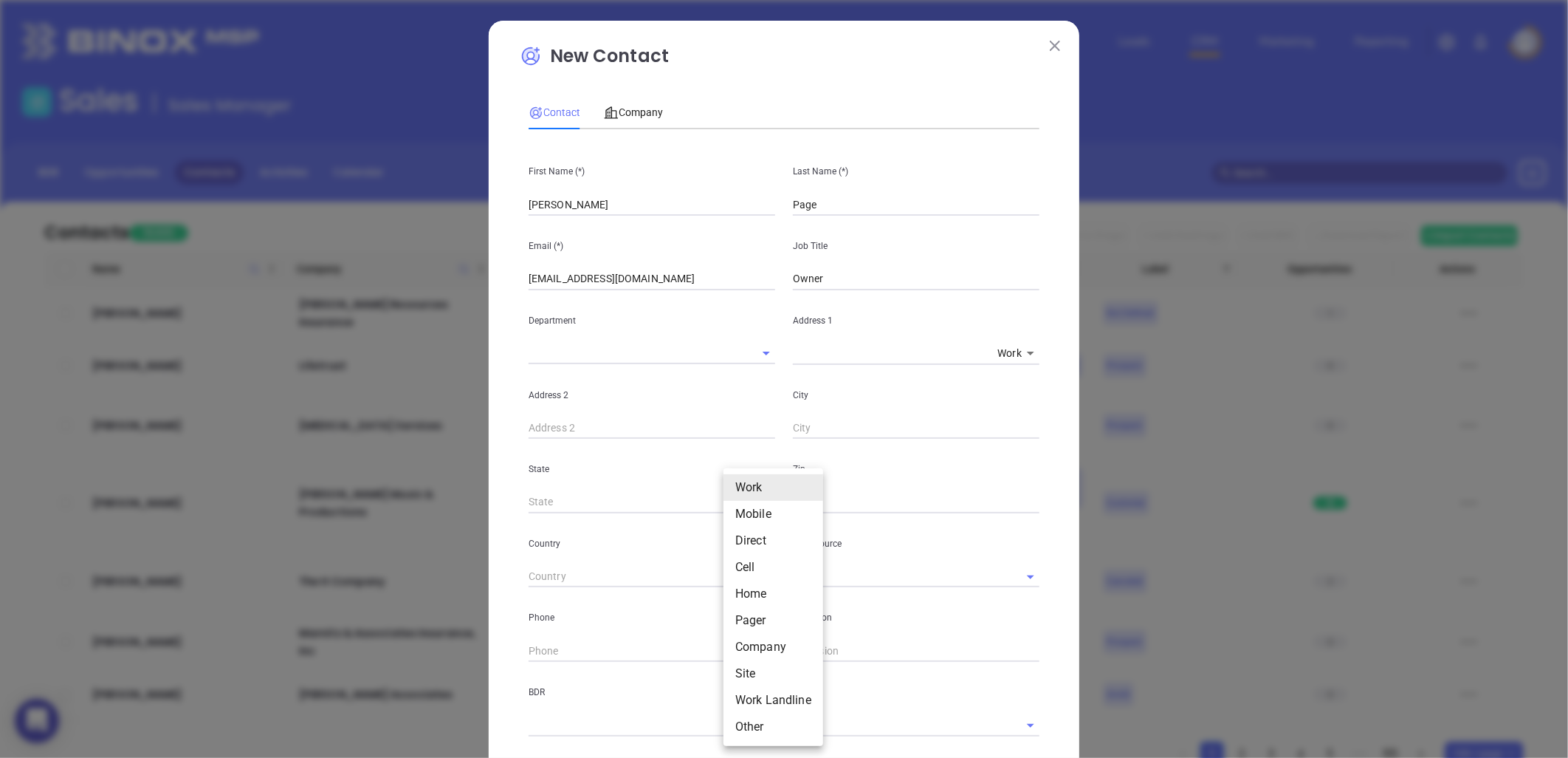
click at [758, 543] on li "Direct" at bounding box center [773, 540] width 100 height 27
type input "3"
type input "( ) -"
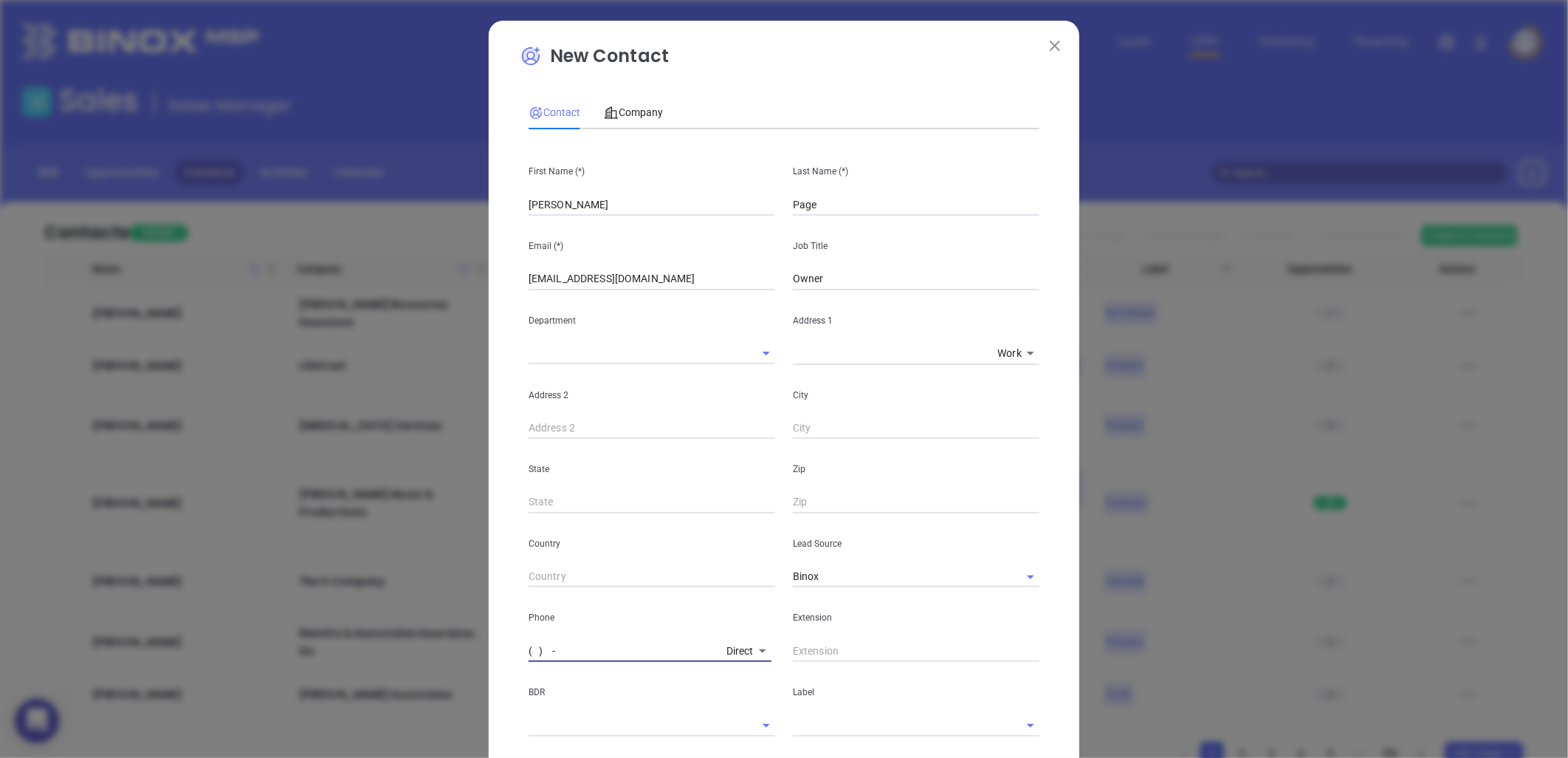
click at [594, 653] on input "( ) -" at bounding box center [624, 651] width 192 height 22
drag, startPoint x: 585, startPoint y: 635, endPoint x: 659, endPoint y: 602, distance: 81.0
click at [587, 633] on div "Phone Direct 3" at bounding box center [652, 625] width 264 height 75
click at [542, 652] on input "( ) -" at bounding box center [624, 651] width 192 height 22
paste input "864) 588-3544"
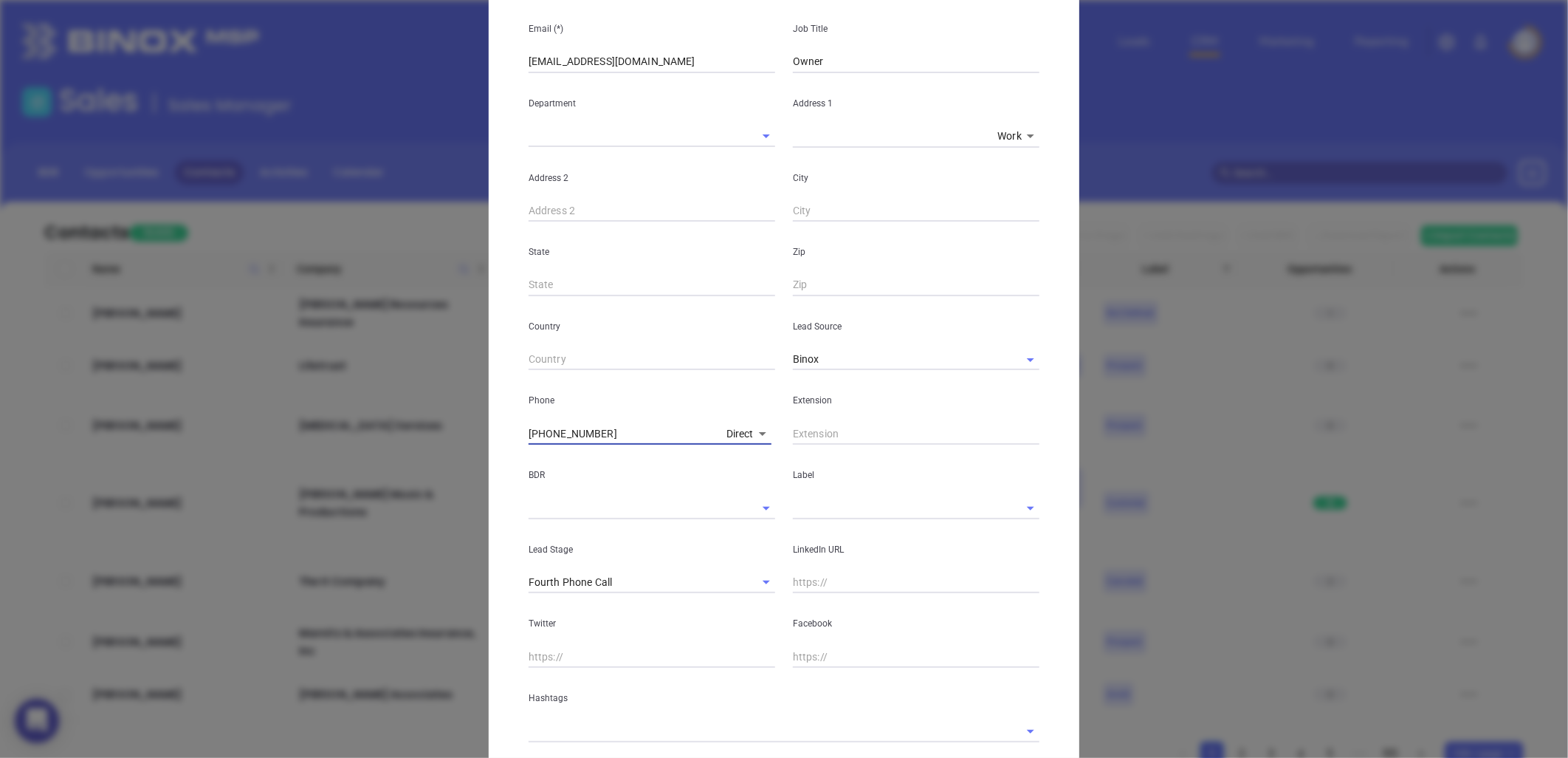
scroll to position [246, 0]
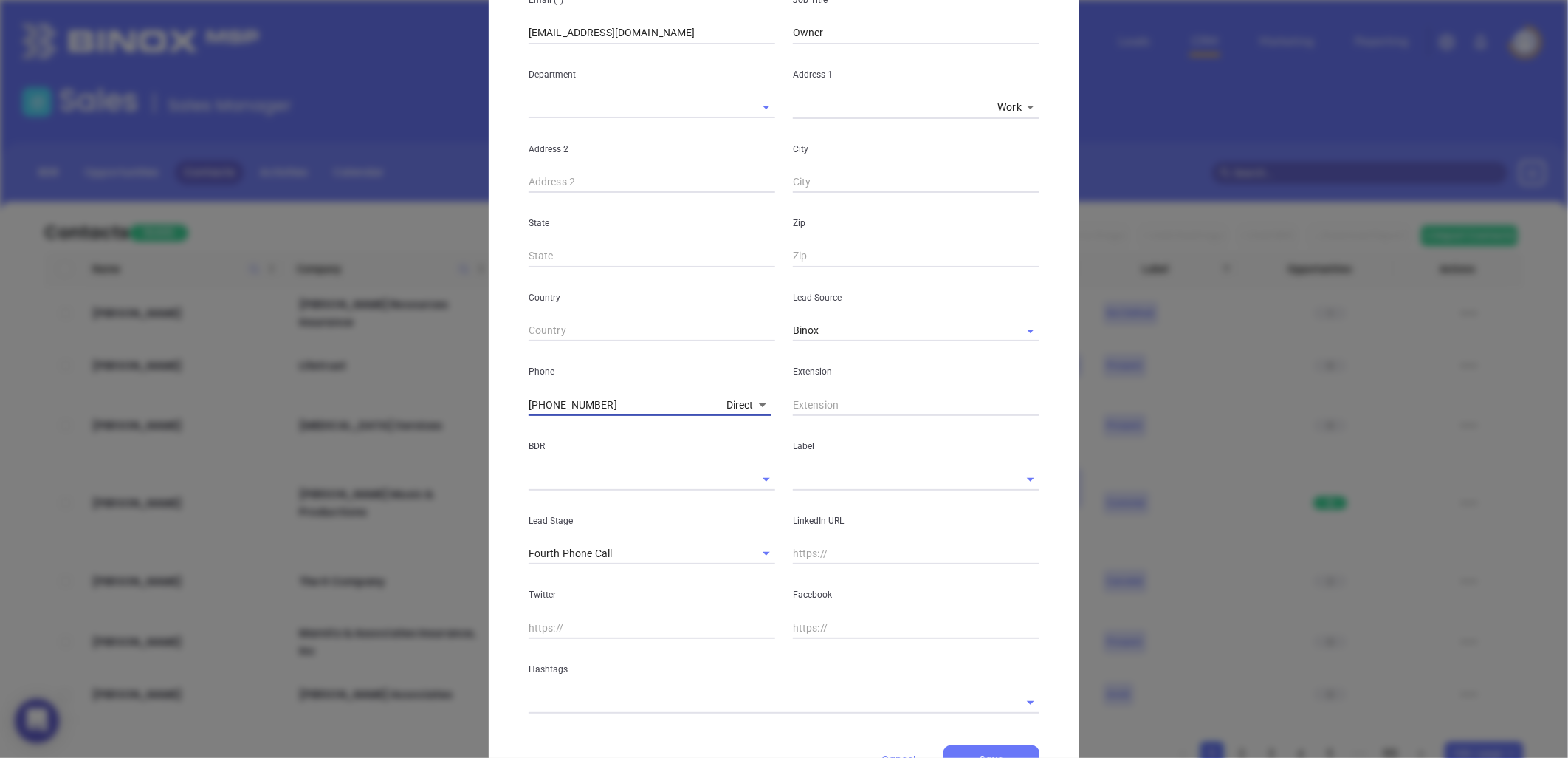
type input "[PHONE_NUMBER]"
click at [812, 475] on input "text" at bounding box center [895, 478] width 206 height 21
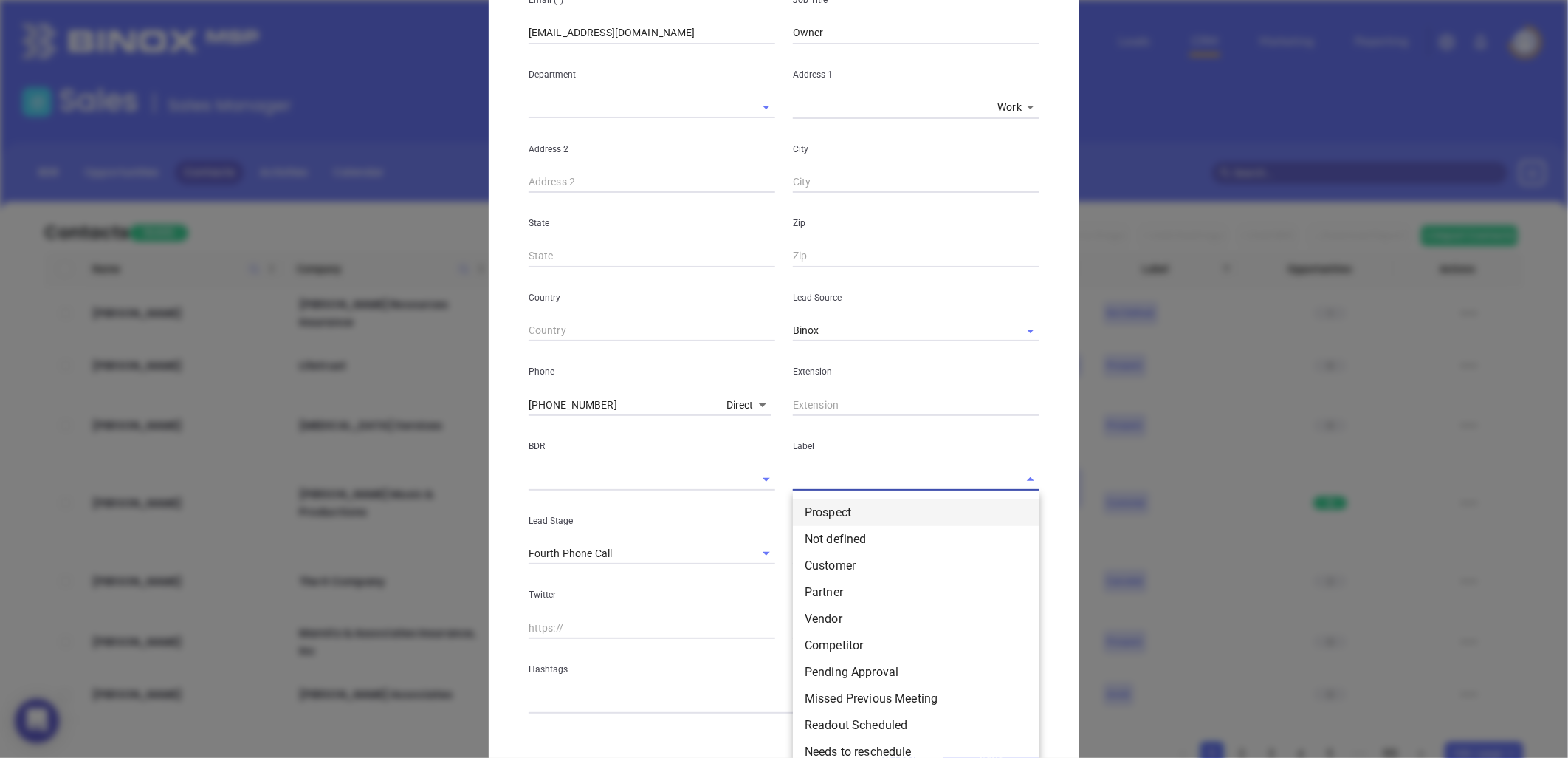
click at [809, 509] on li "Prospect" at bounding box center [916, 512] width 247 height 27
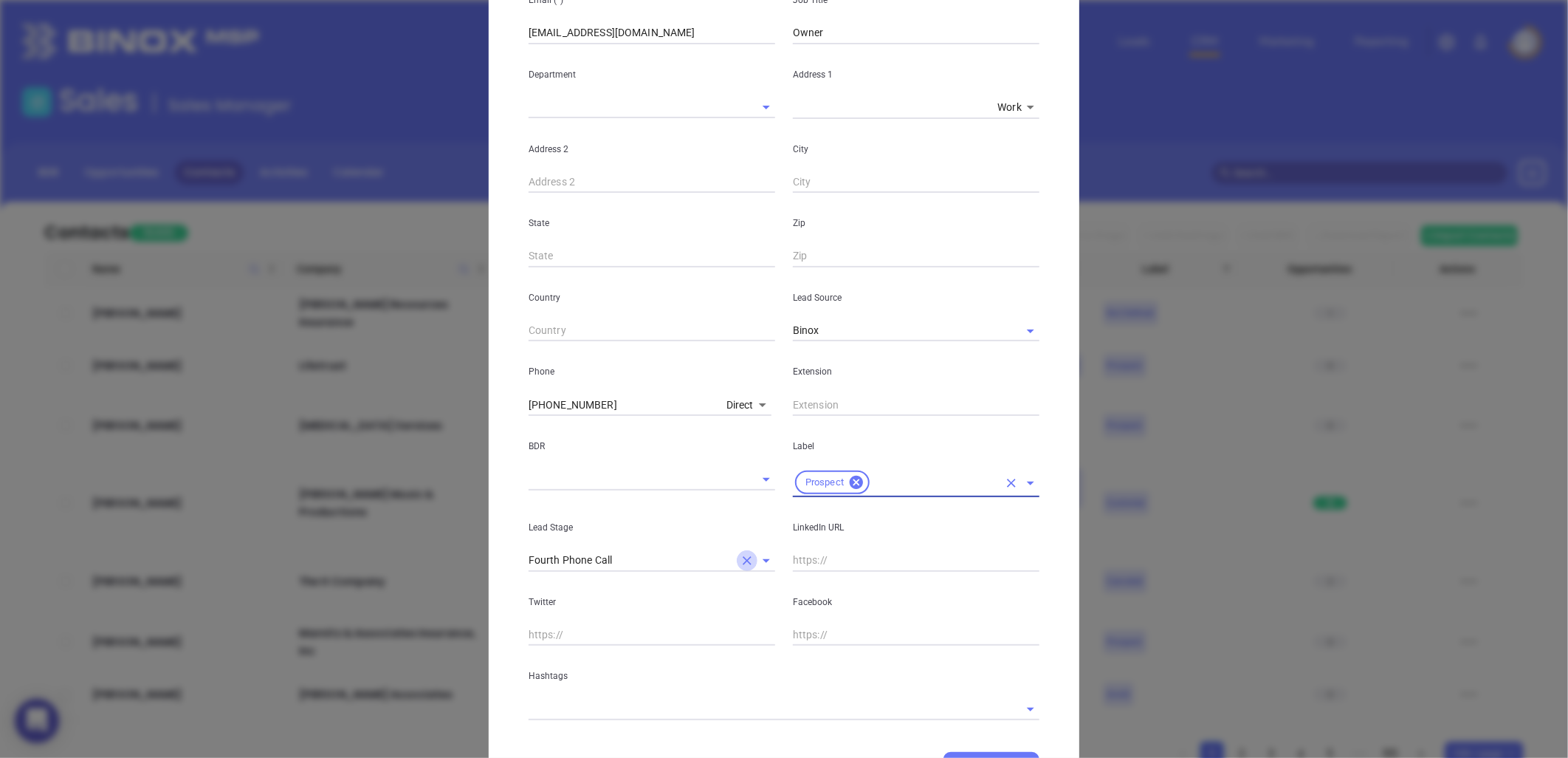
click at [739, 555] on icon "Clear" at bounding box center [747, 560] width 15 height 15
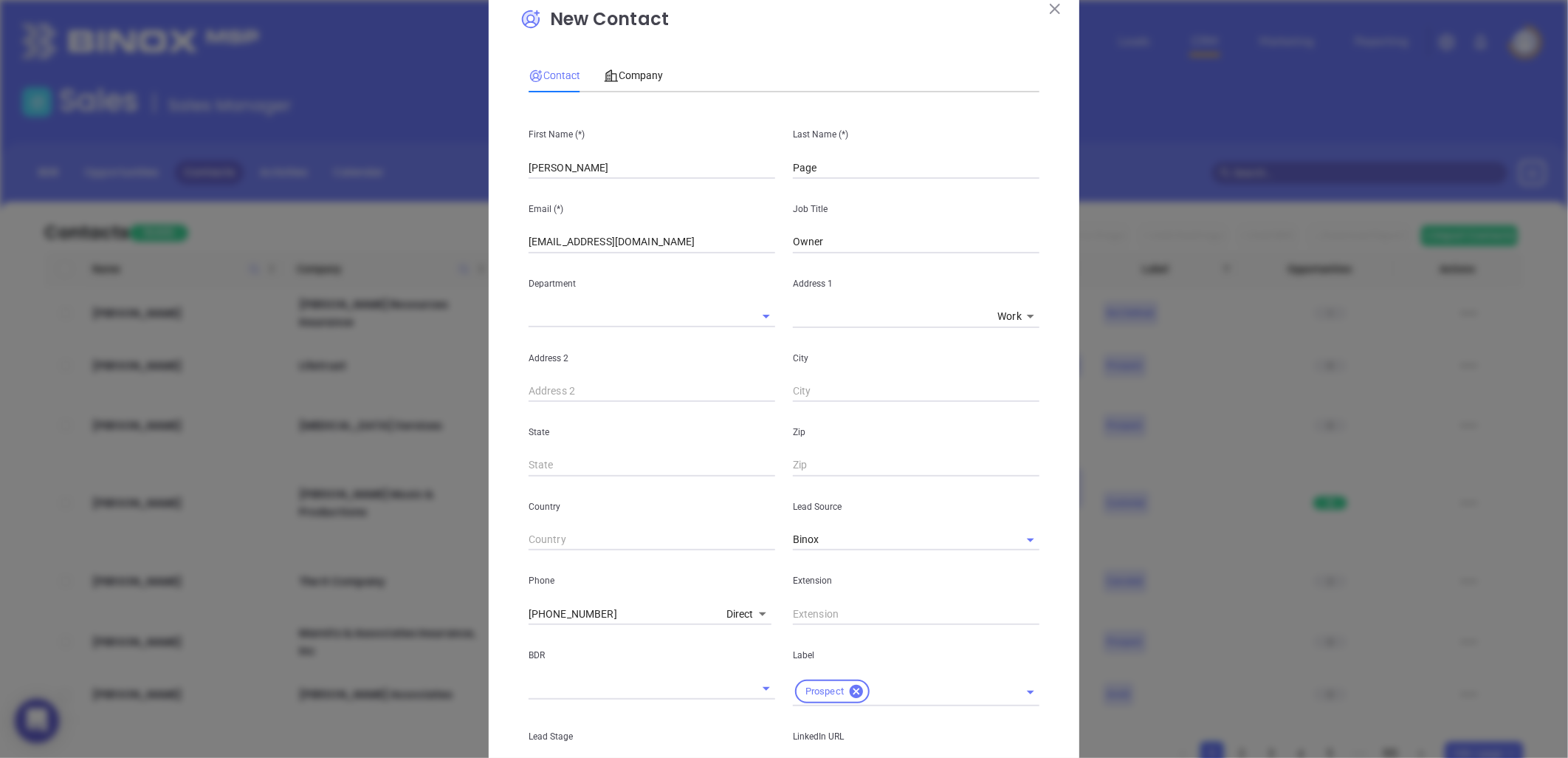
scroll to position [0, 0]
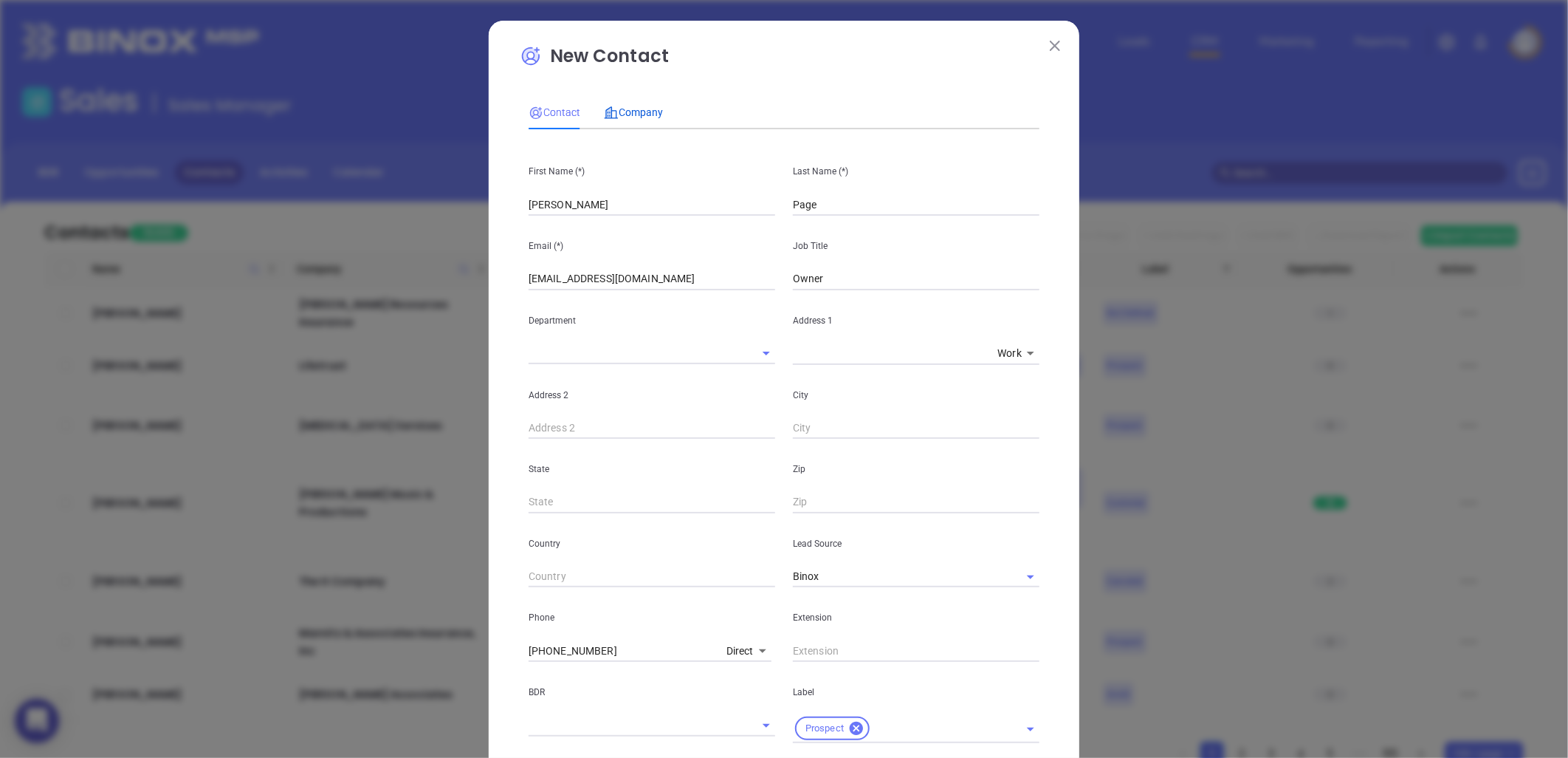
click at [641, 112] on span "Company" at bounding box center [633, 112] width 59 height 12
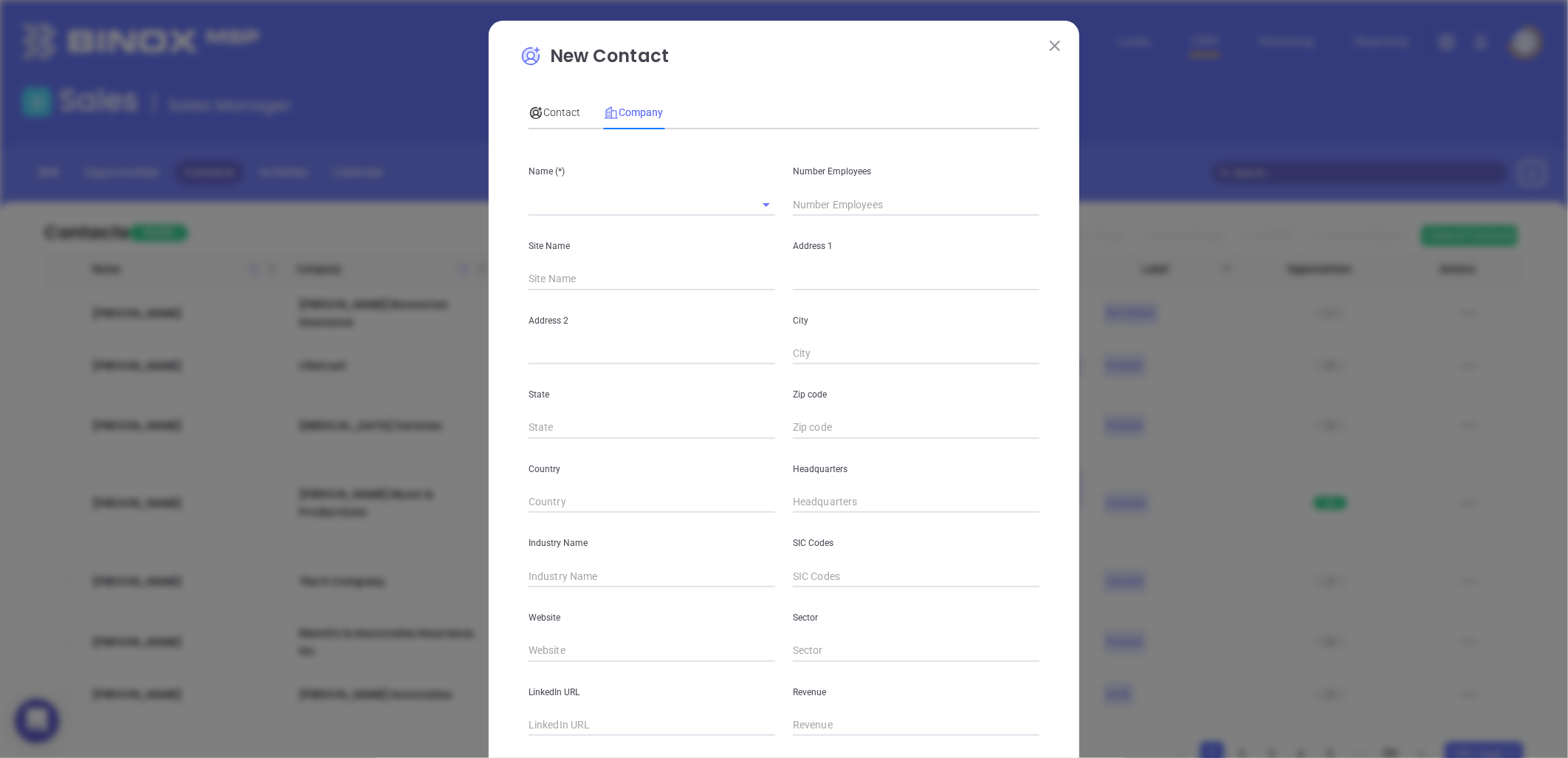
click at [578, 201] on input "text" at bounding box center [630, 204] width 206 height 21
type input "Ascend Lending"
type input "15"
click at [650, 288] on input "text" at bounding box center [648, 279] width 240 height 22
click at [821, 274] on input "text" at bounding box center [916, 279] width 247 height 22
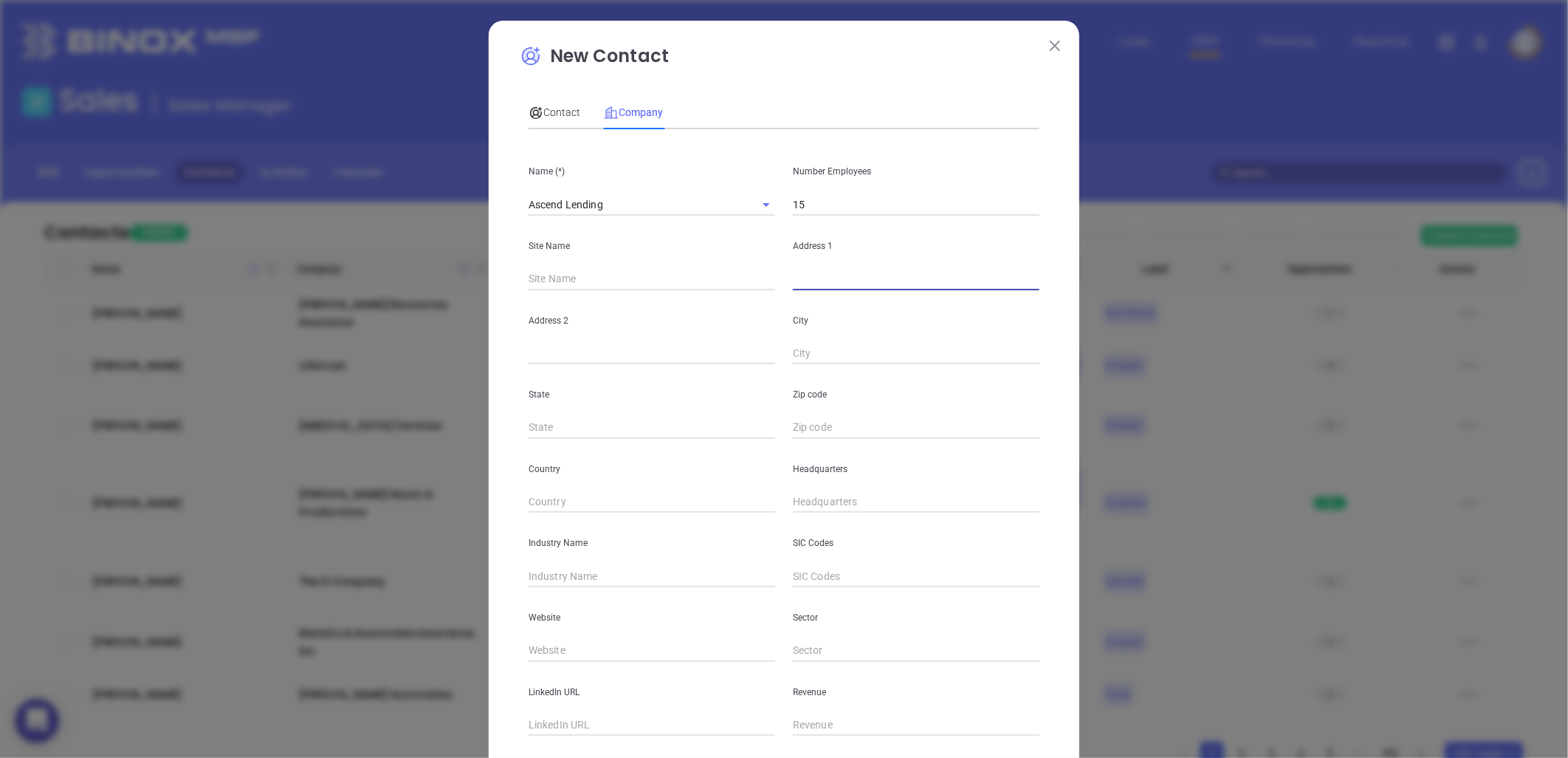
paste input "[STREET_ADDRESS]"
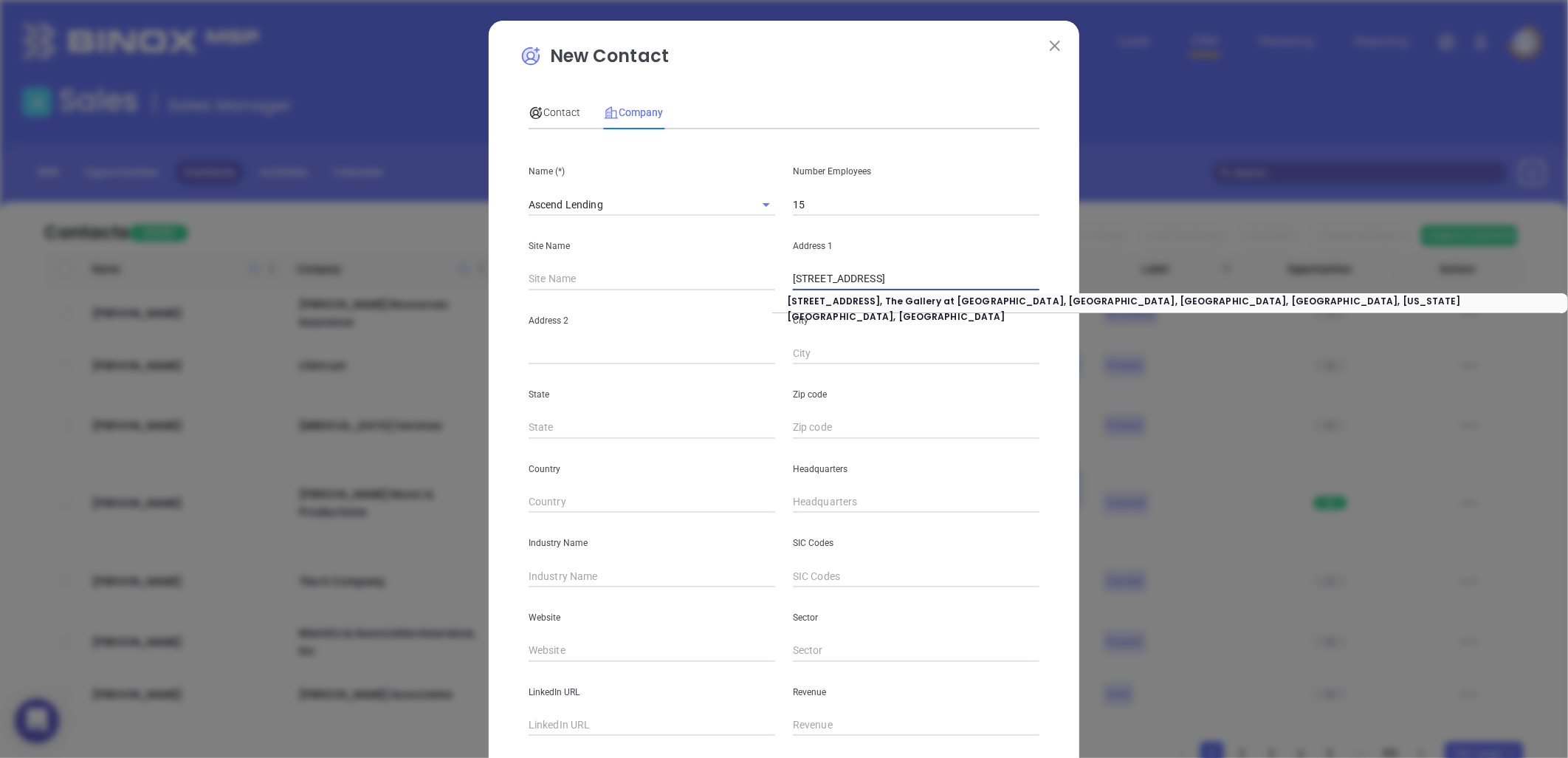
drag, startPoint x: 868, startPoint y: 276, endPoint x: 1044, endPoint y: 263, distance: 176.5
click at [1046, 263] on div "New Contact Contact Company First Name (*) [PERSON_NAME] Last Name (*) Page Ema…" at bounding box center [784, 423] width 590 height 806
type input "[STREET_ADDRESS]"
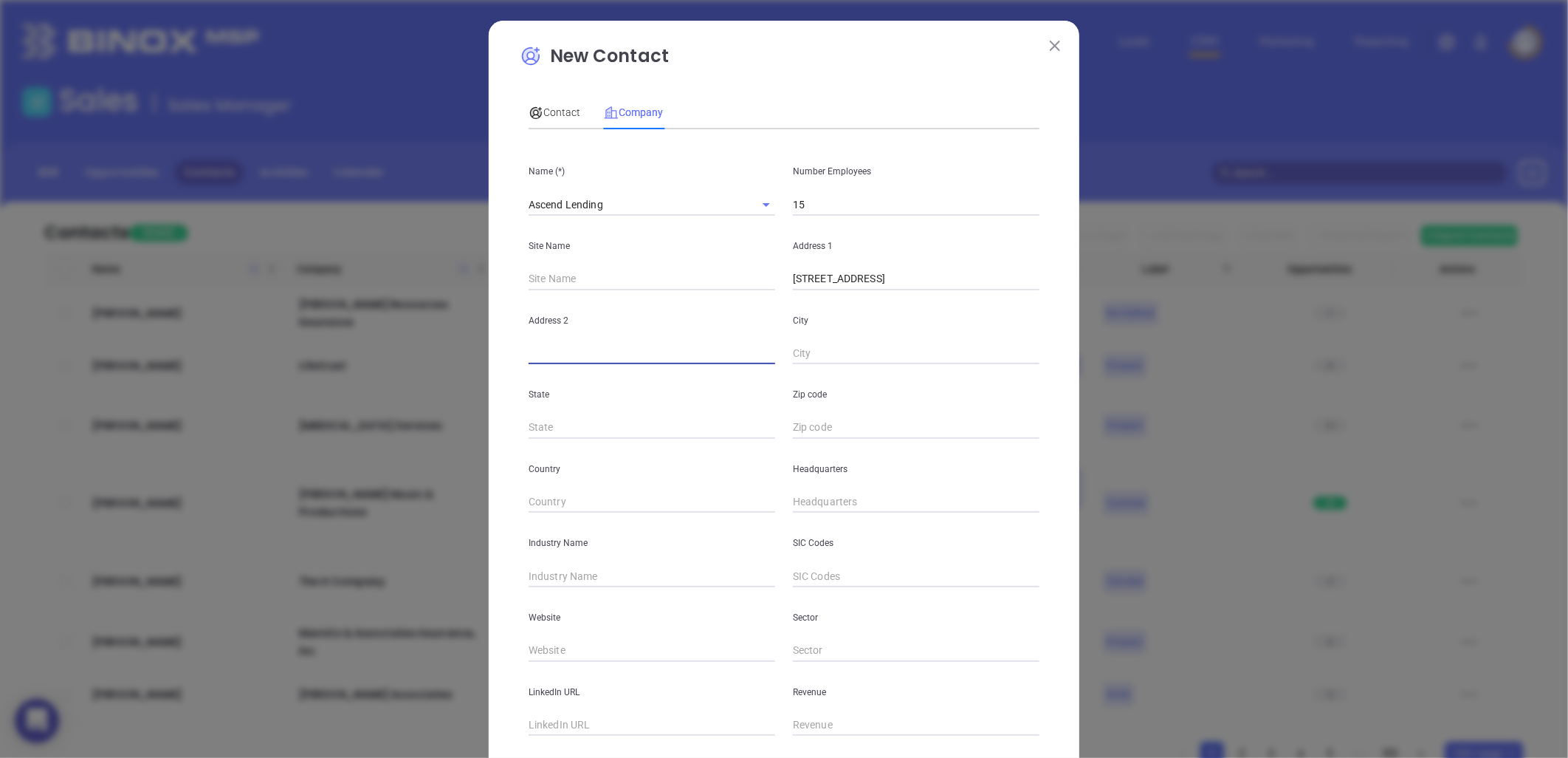
paste input "Pmb [STREET_ADDRESS]"
drag, startPoint x: 564, startPoint y: 352, endPoint x: 821, endPoint y: 336, distance: 257.5
click at [821, 336] on div "Address [STREET_ADDRESS]" at bounding box center [784, 327] width 528 height 75
type input "Pmb 43"
paste input "[GEOGRAPHIC_DATA]"
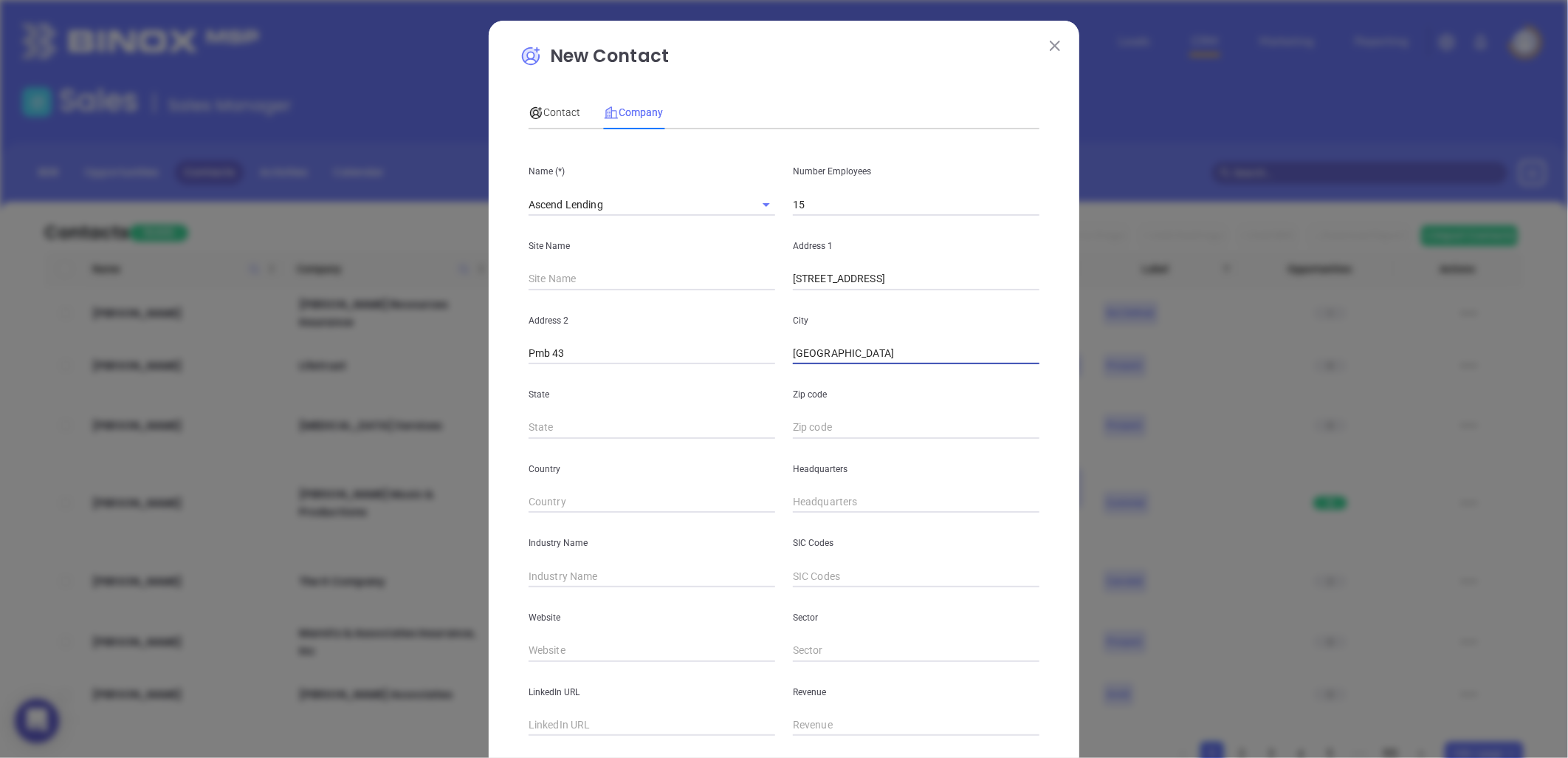
drag, startPoint x: 837, startPoint y: 352, endPoint x: 1147, endPoint y: 309, distance: 313.0
click at [1147, 309] on div "New Contact Contact Company First Name (*) [PERSON_NAME] Last Name (*) Page Ema…" at bounding box center [784, 379] width 1568 height 758
type input "[GEOGRAPHIC_DATA]"
type input "SC"
paste input "SC 29611"
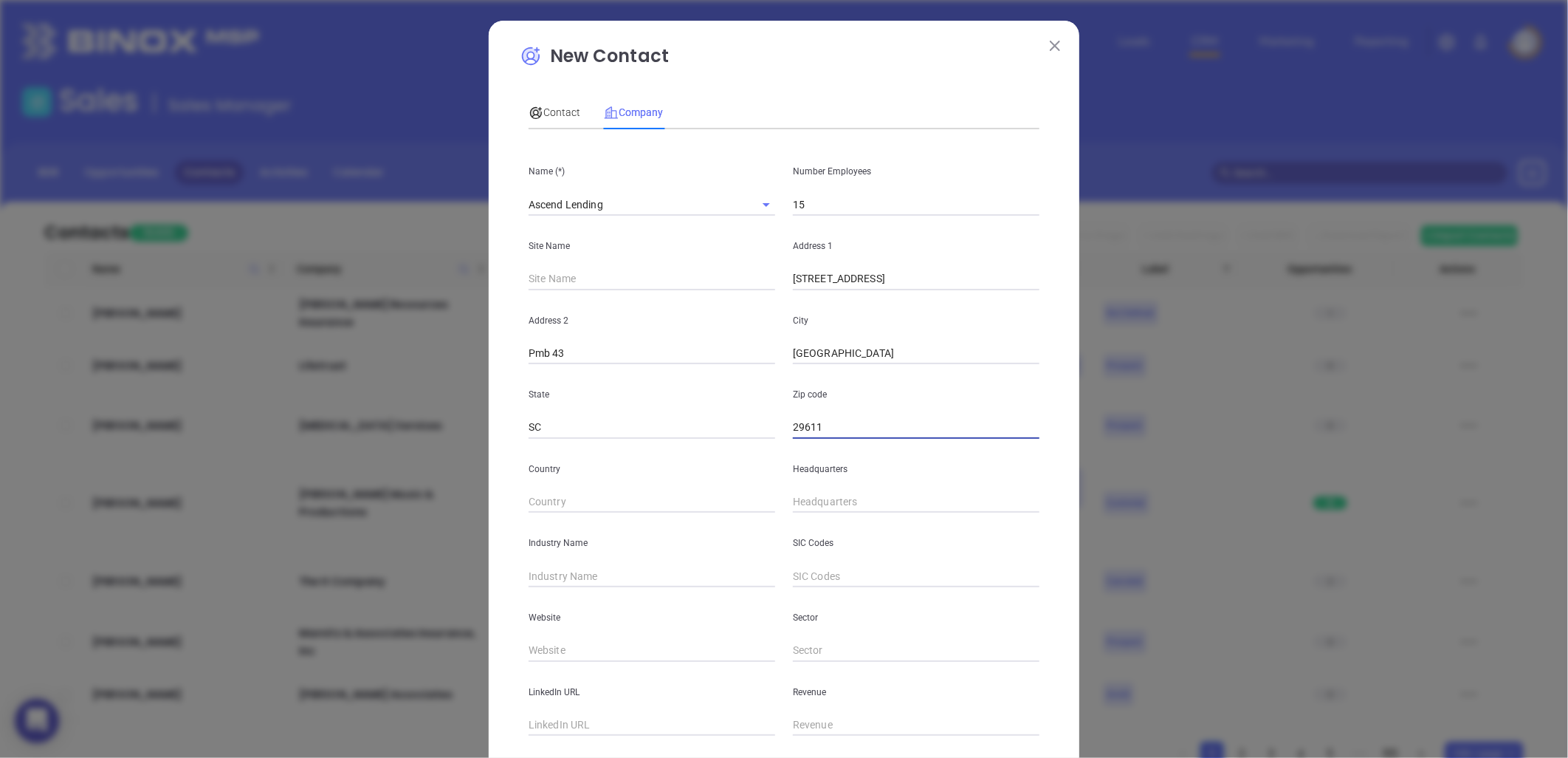
type input "29611"
click at [595, 573] on input "text" at bounding box center [652, 576] width 247 height 22
type input "m"
type input "Mortgage"
click at [544, 656] on input "text" at bounding box center [652, 651] width 247 height 22
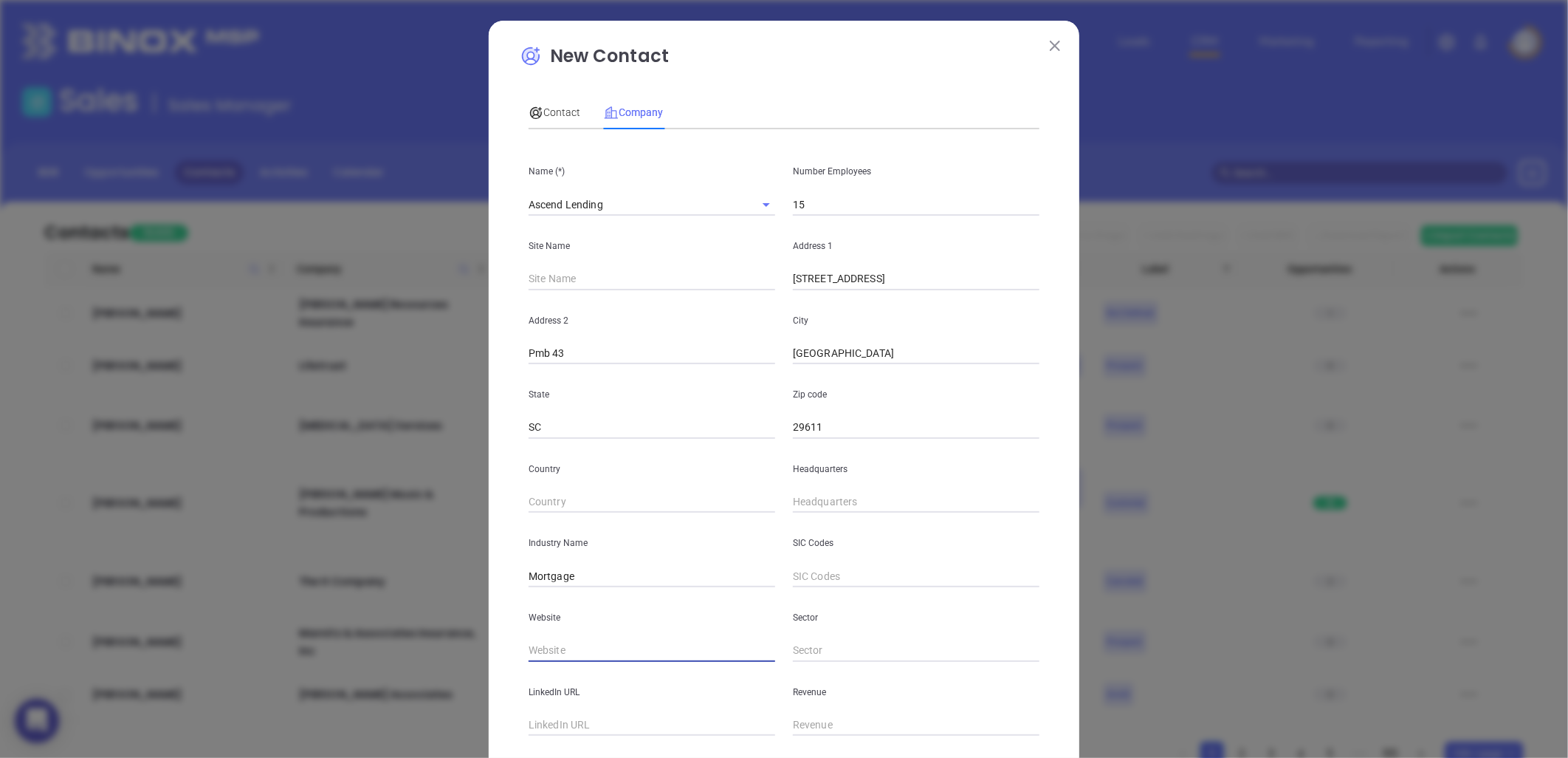
paste input "[URL][DOMAIN_NAME]"
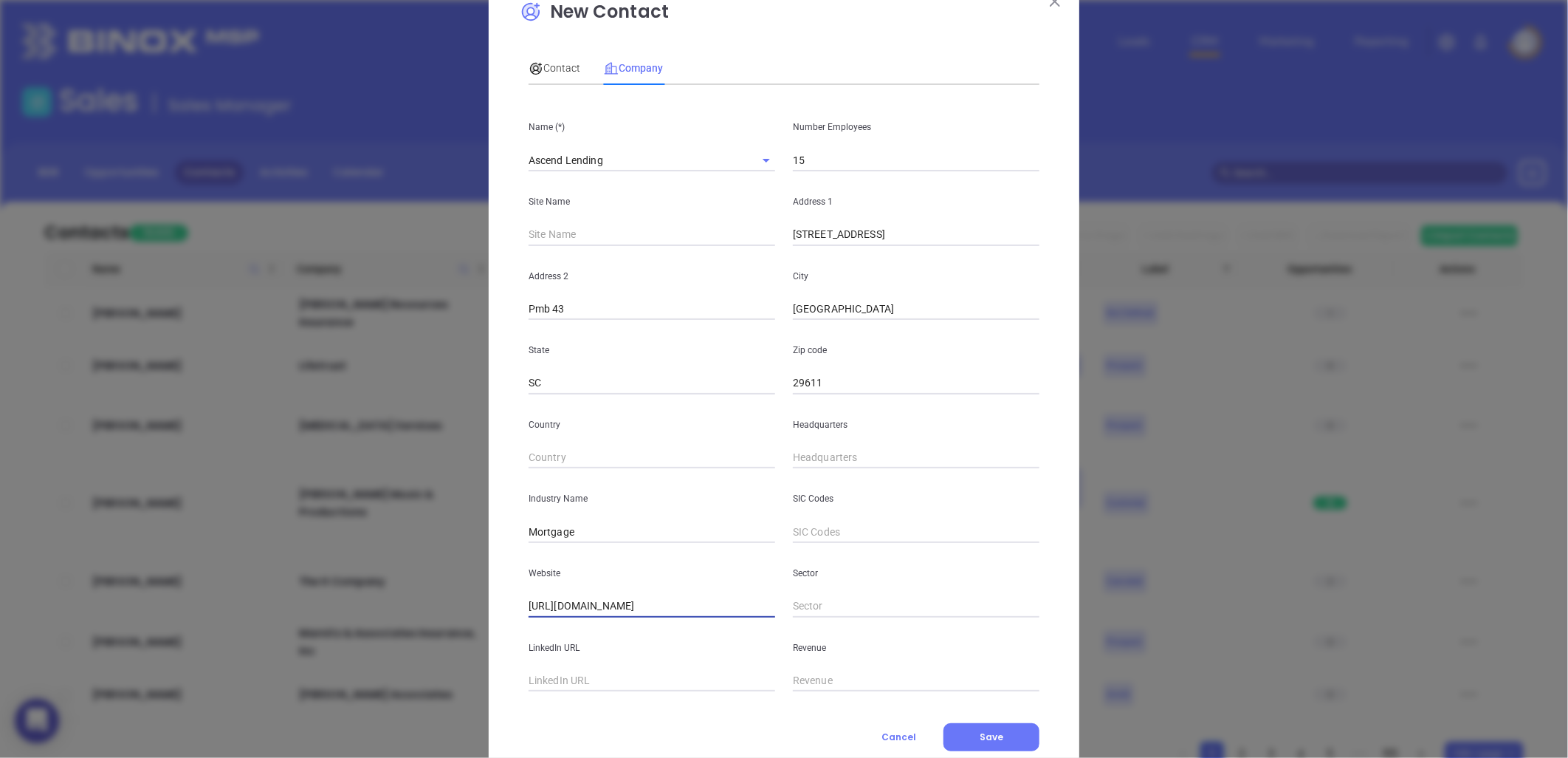
scroll to position [82, 0]
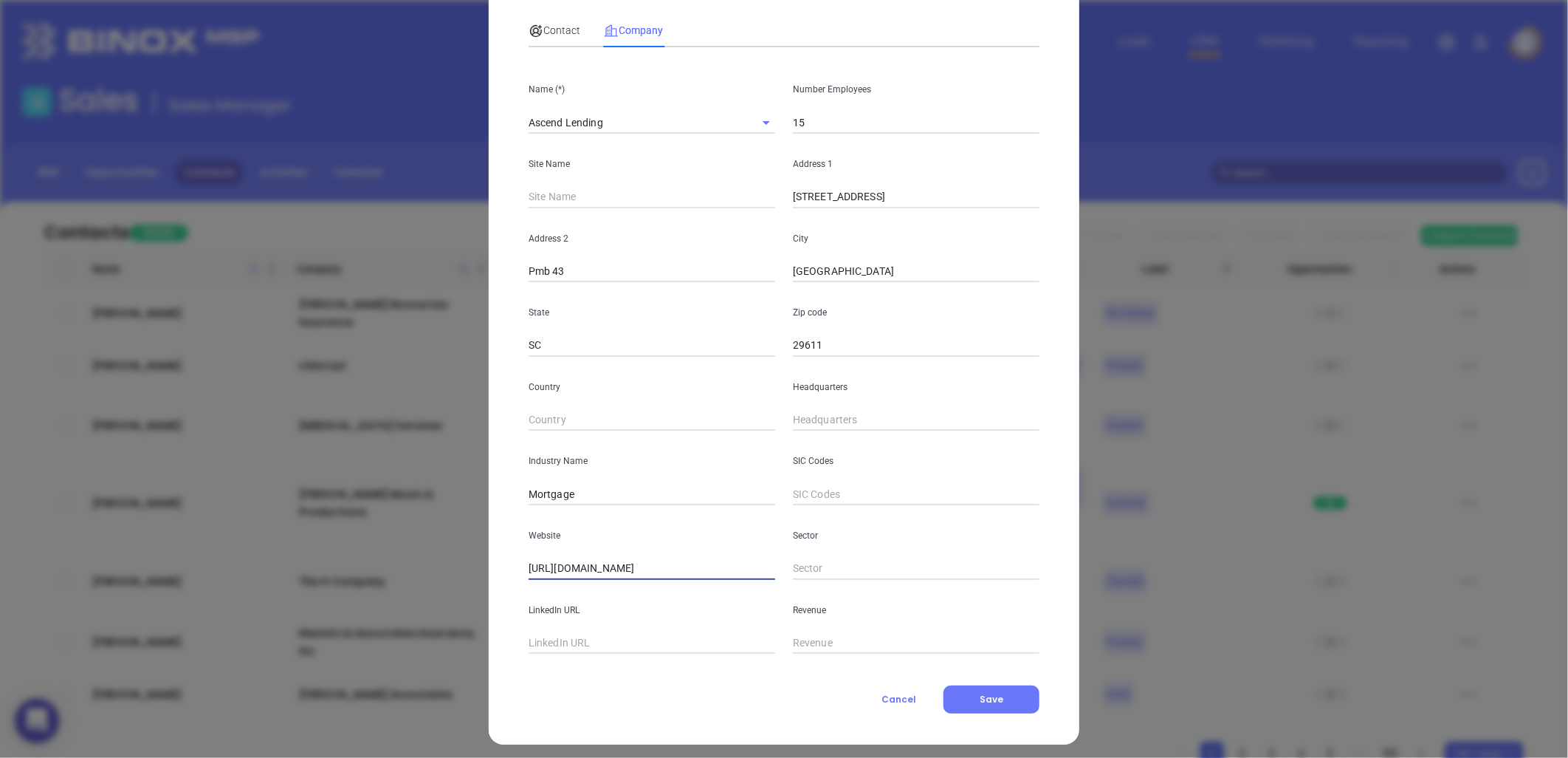
type input "[URL][DOMAIN_NAME]"
click at [630, 646] on input "text" at bounding box center [652, 644] width 247 height 22
paste input "https://www.linkedin.com/company/ascend-lending/"
type input "https://www.linkedin.com/company/ascend-lending/"
click at [805, 425] on input "text" at bounding box center [916, 421] width 247 height 22
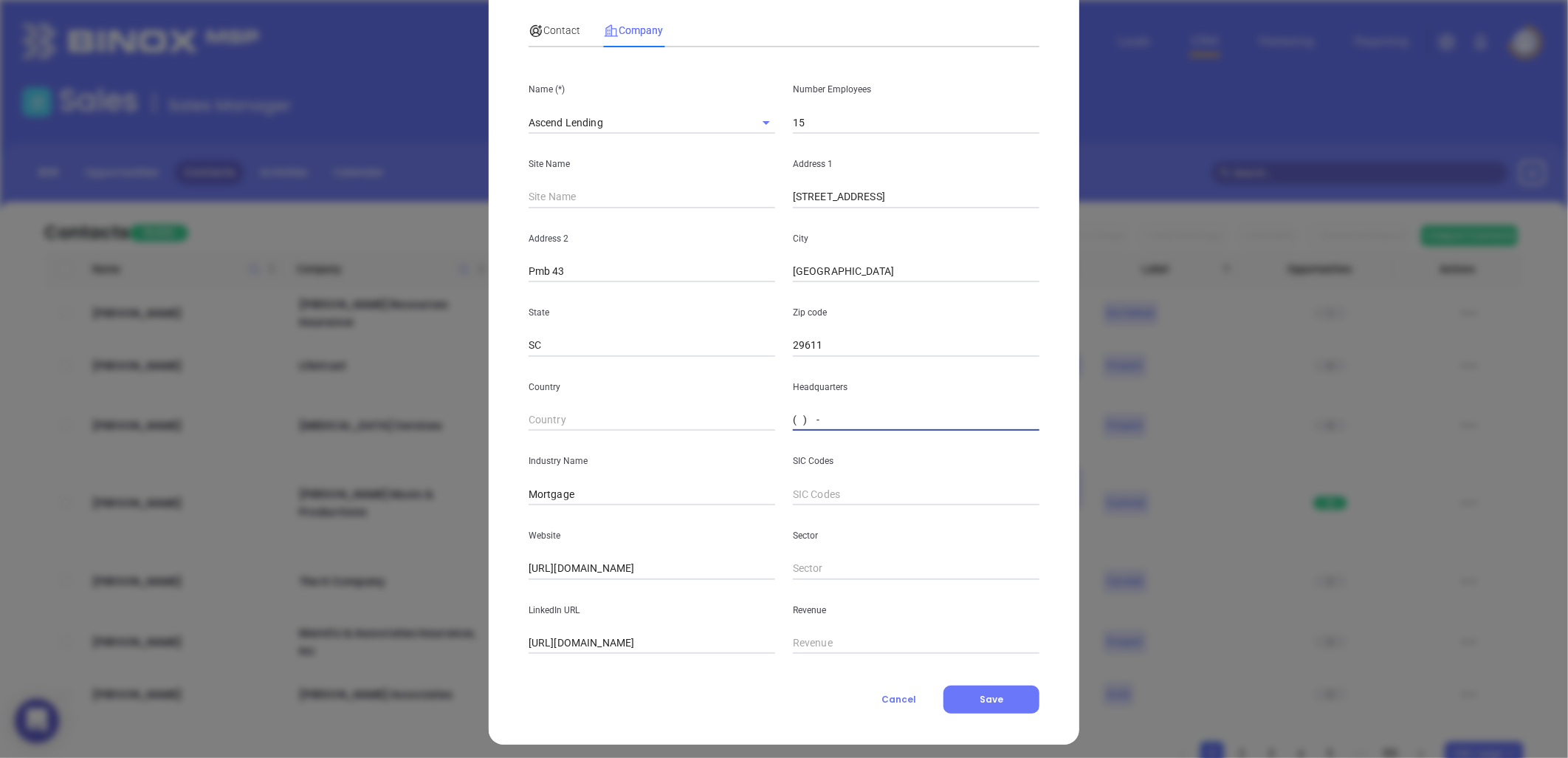
paste input "864) 214-3402"
type input "(864) 214-3402"
click at [548, 26] on span "Contact" at bounding box center [554, 30] width 52 height 12
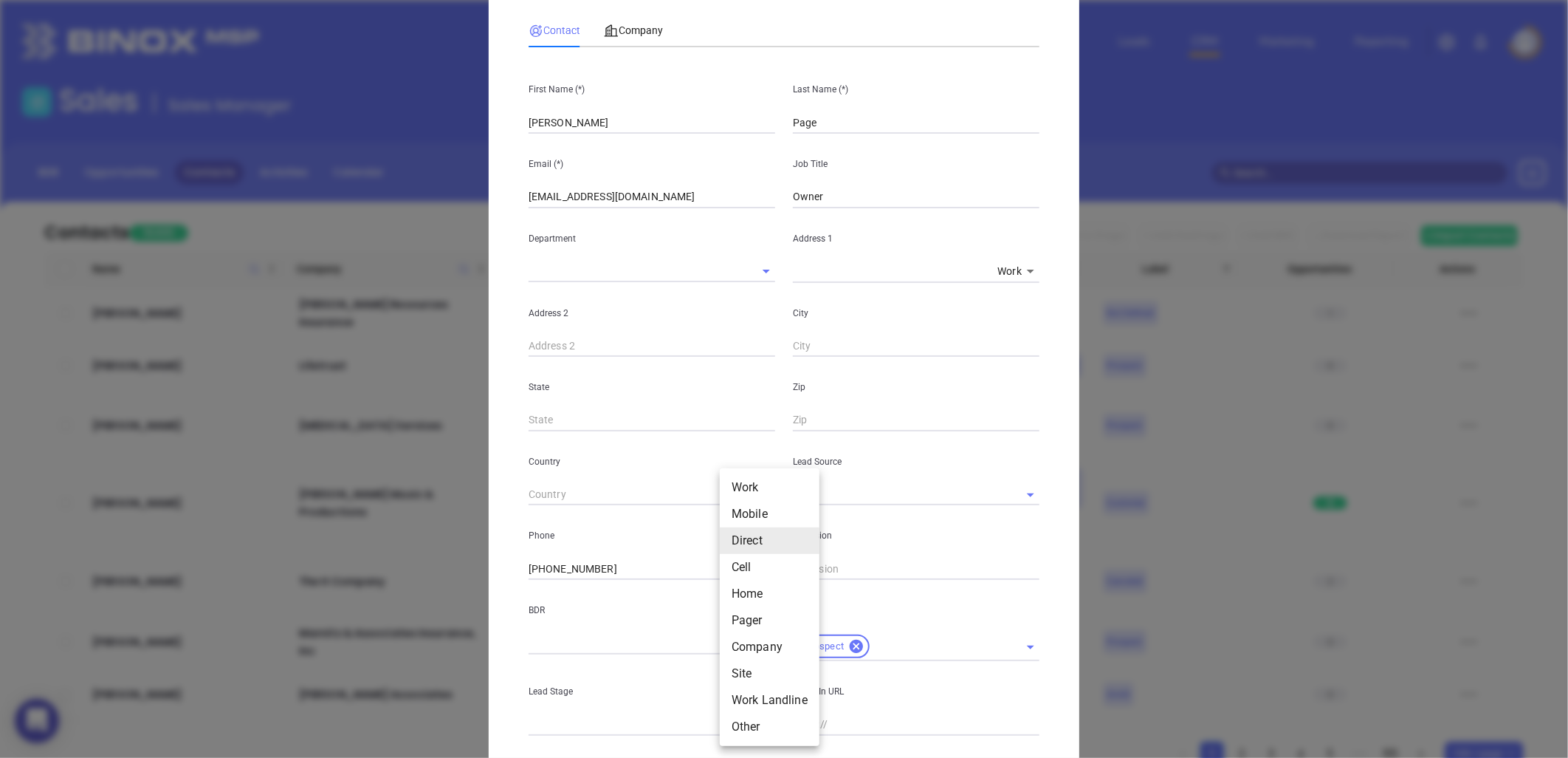
click at [736, 569] on body "0 Leads CRM Marketing Reporting Financial Leads Leads Sales Sales Manager BDR O…" at bounding box center [784, 379] width 1568 height 758
click at [747, 677] on li "Site" at bounding box center [769, 673] width 100 height 27
type input "11"
click at [568, 575] on input "( ) -" at bounding box center [629, 569] width 202 height 22
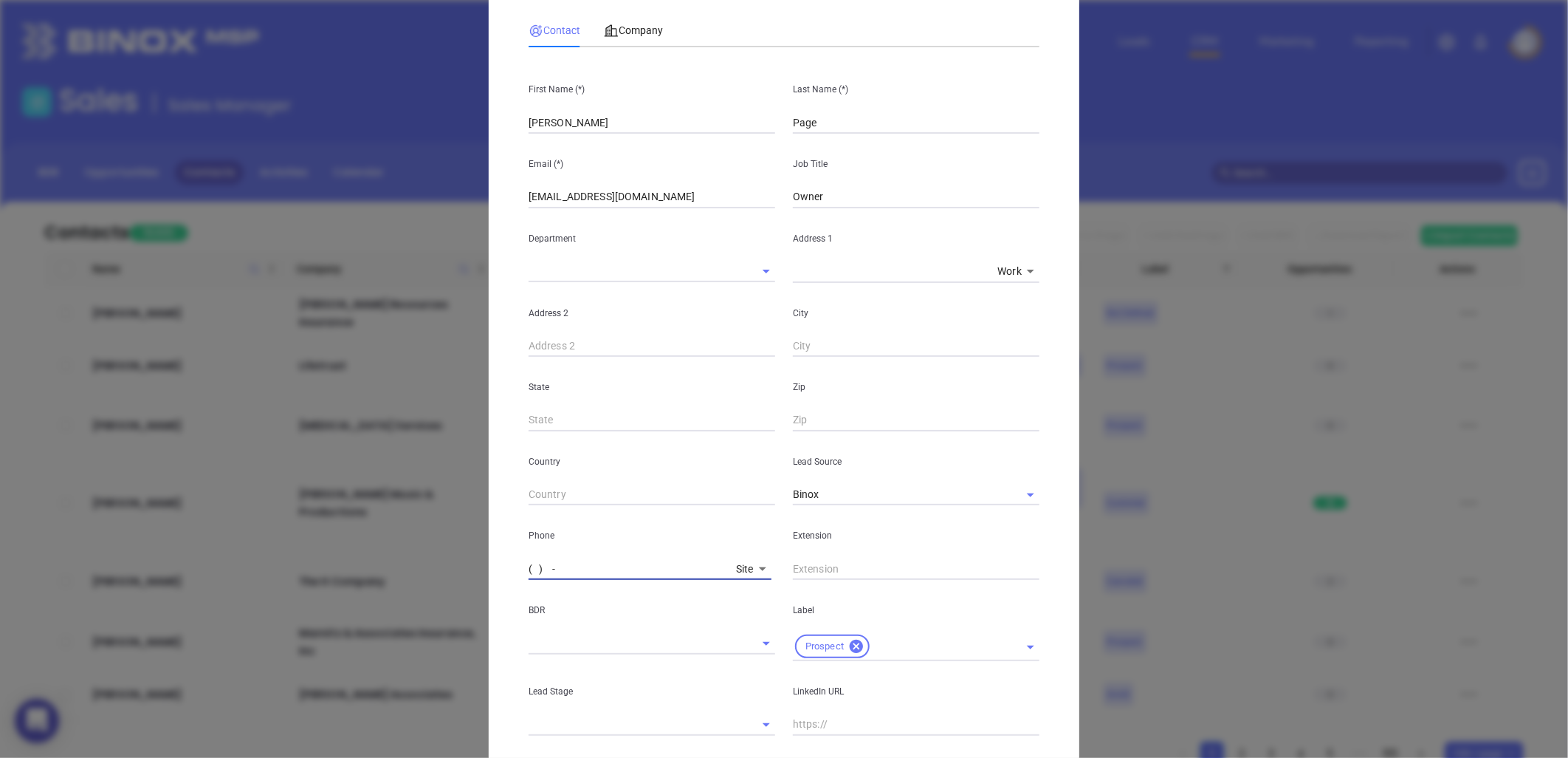
paste input "864) 214-3402"
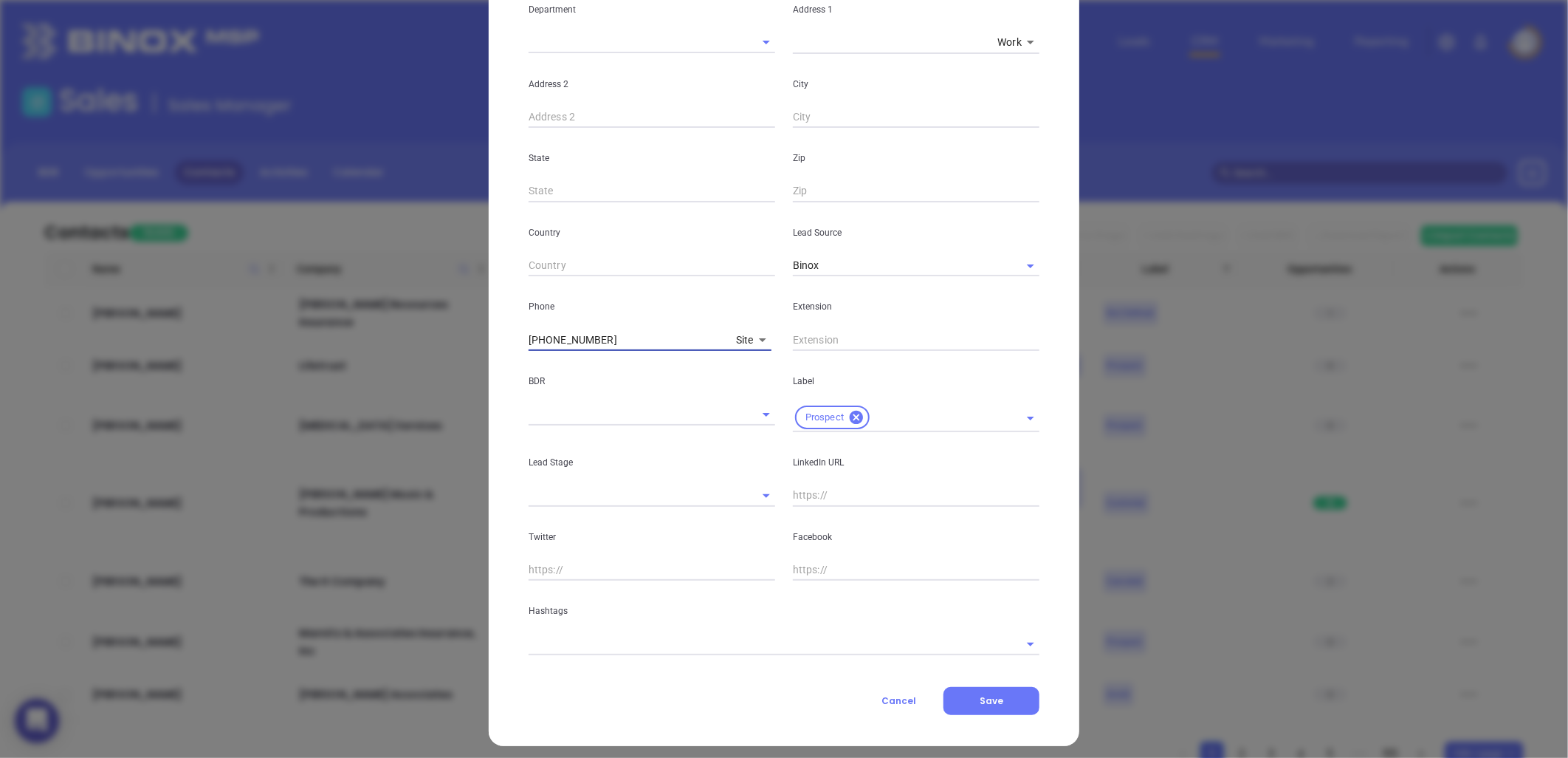
scroll to position [319, 0]
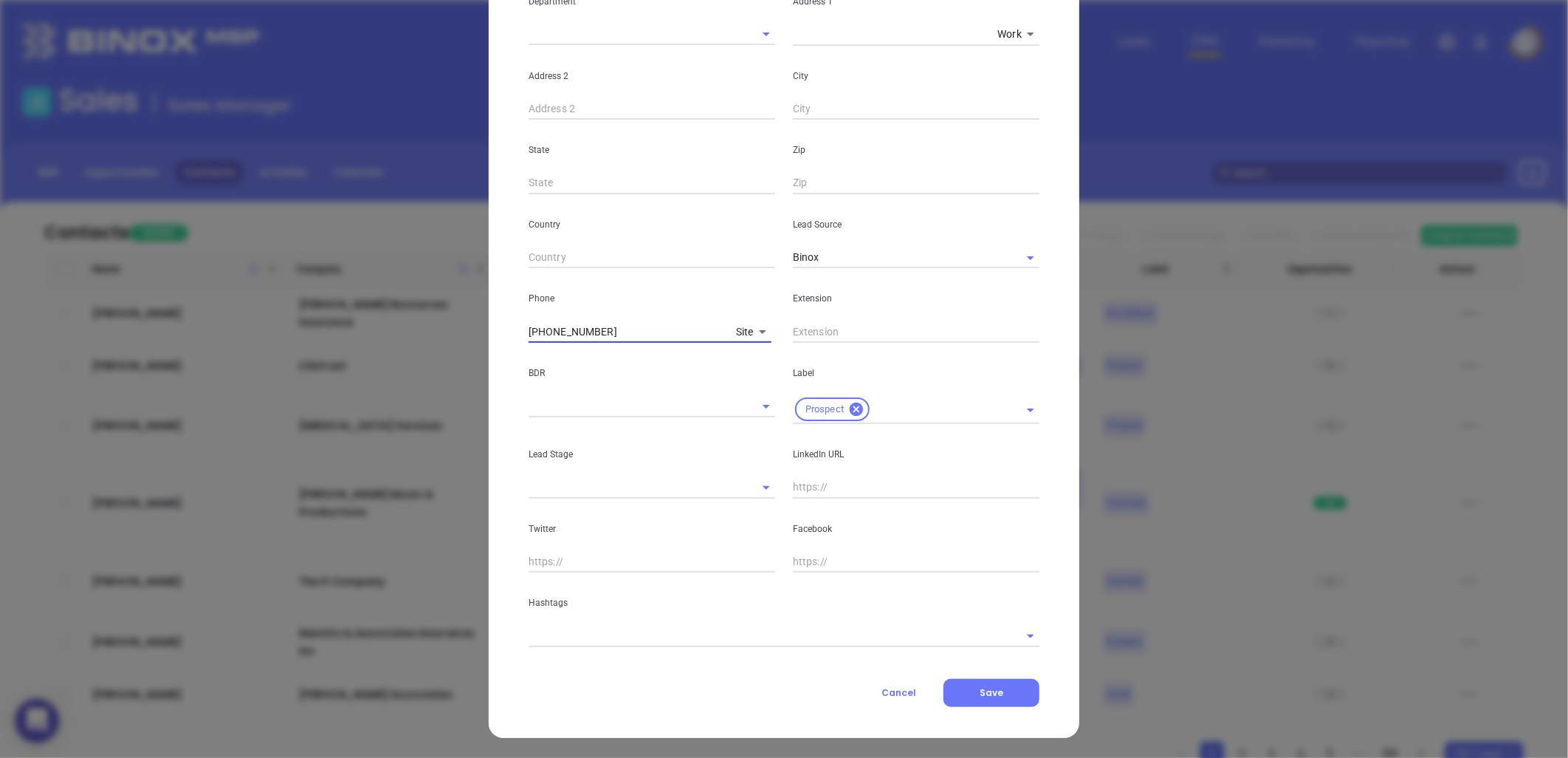
type input "(864) 214-3402"
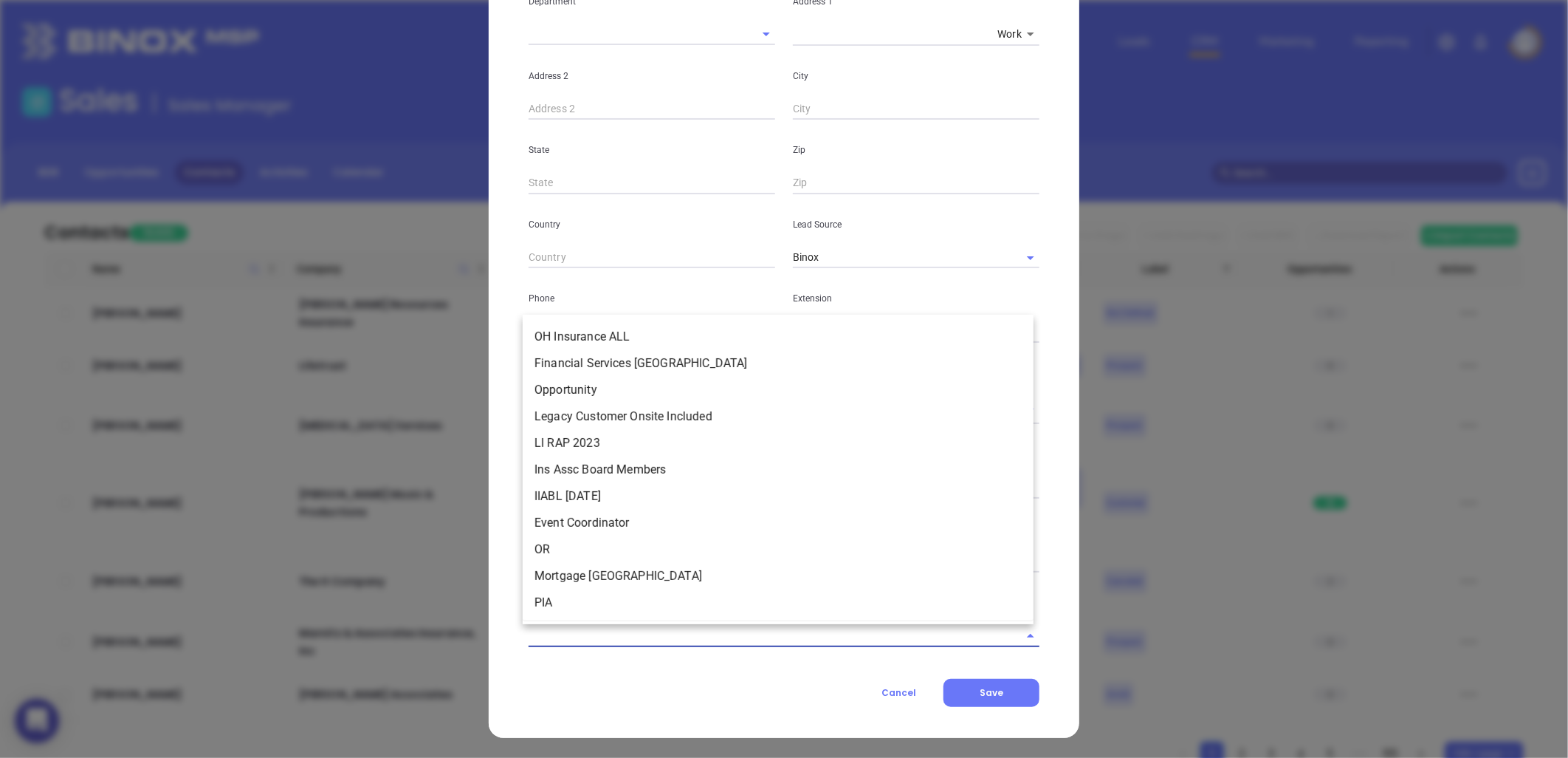
click at [670, 636] on input "text" at bounding box center [763, 635] width 470 height 21
type input "mortgage sc"
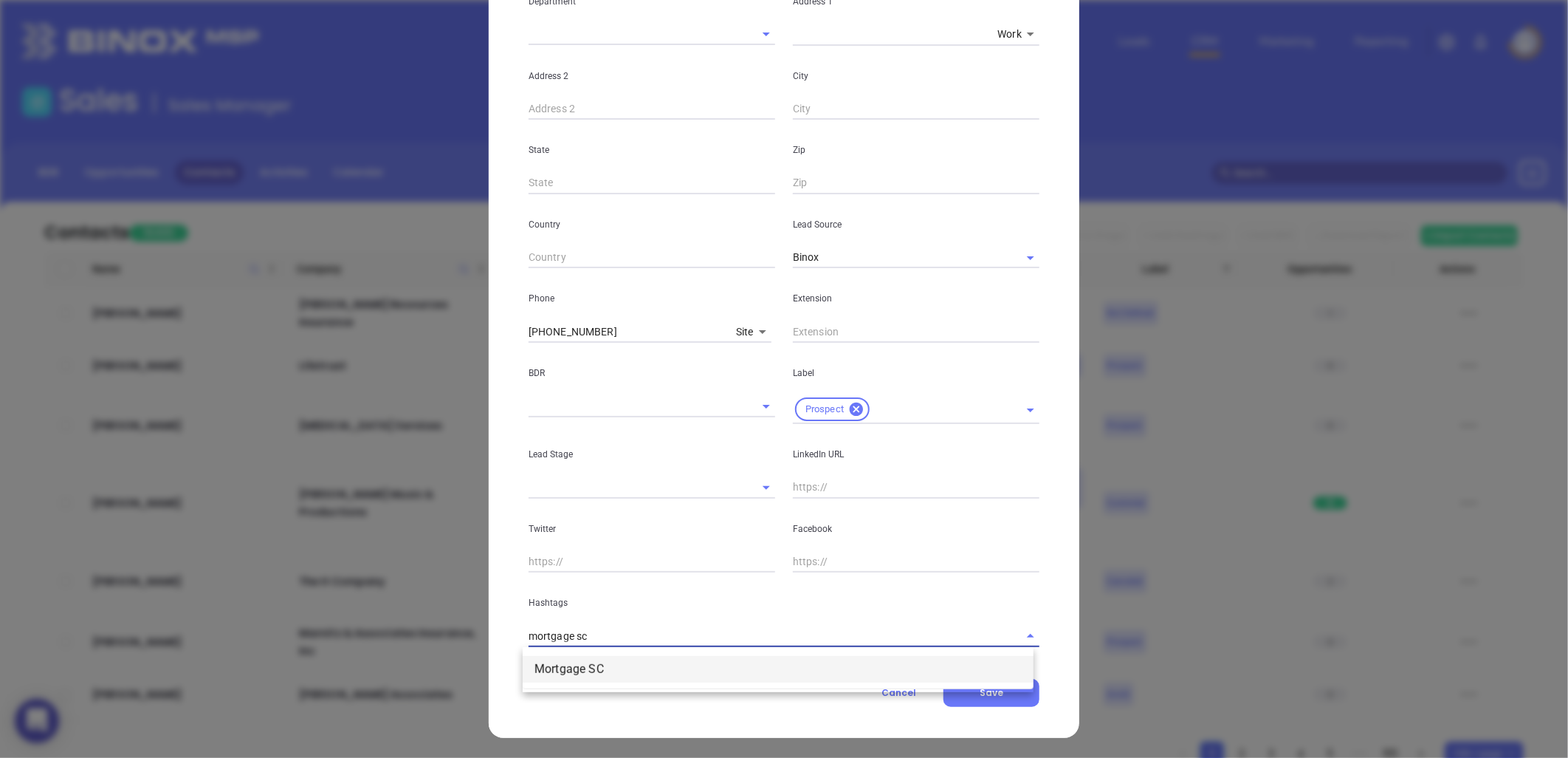
click at [605, 670] on li "Mortgage SC" at bounding box center [778, 668] width 511 height 27
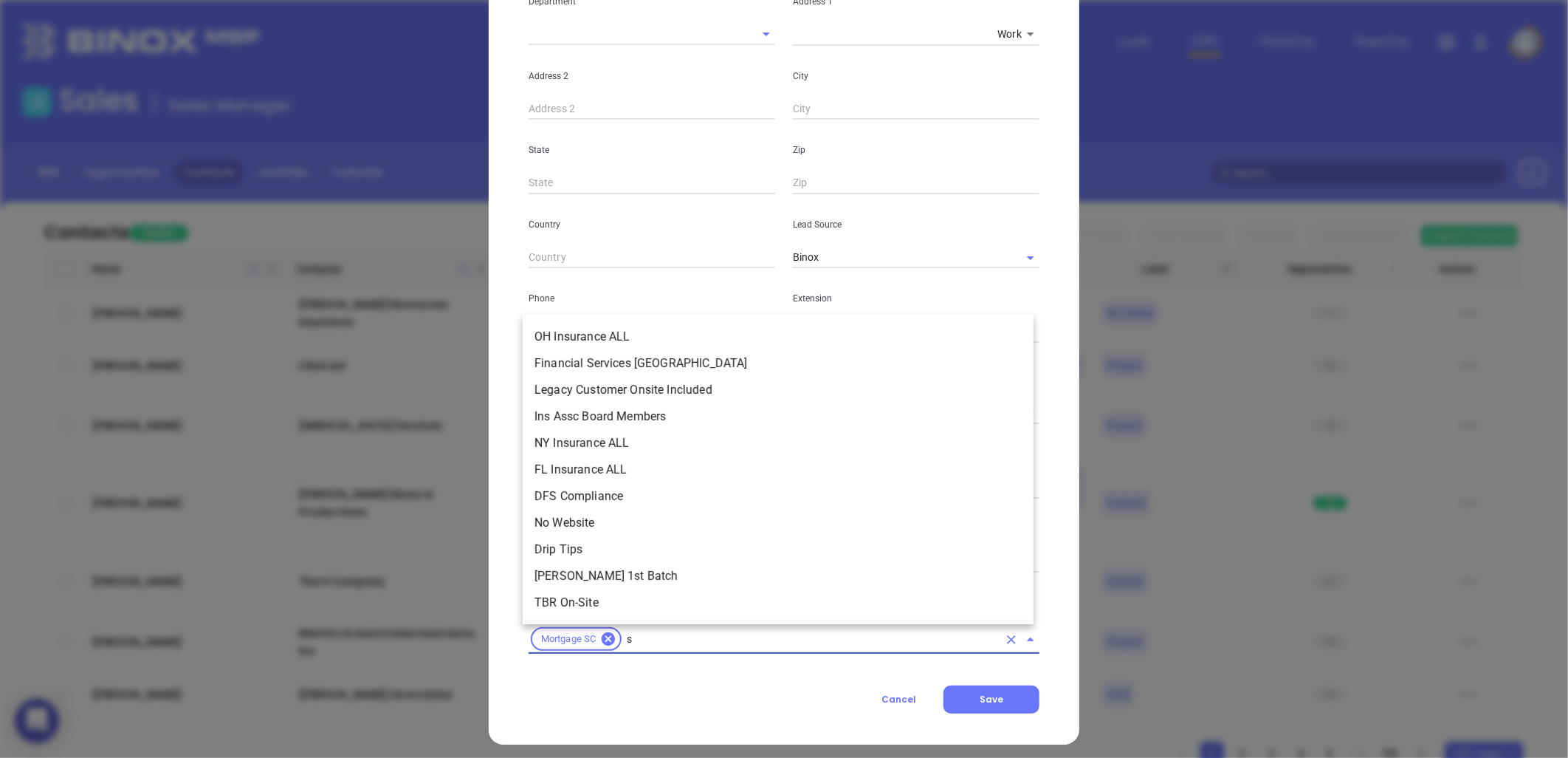
scroll to position [5527, 0]
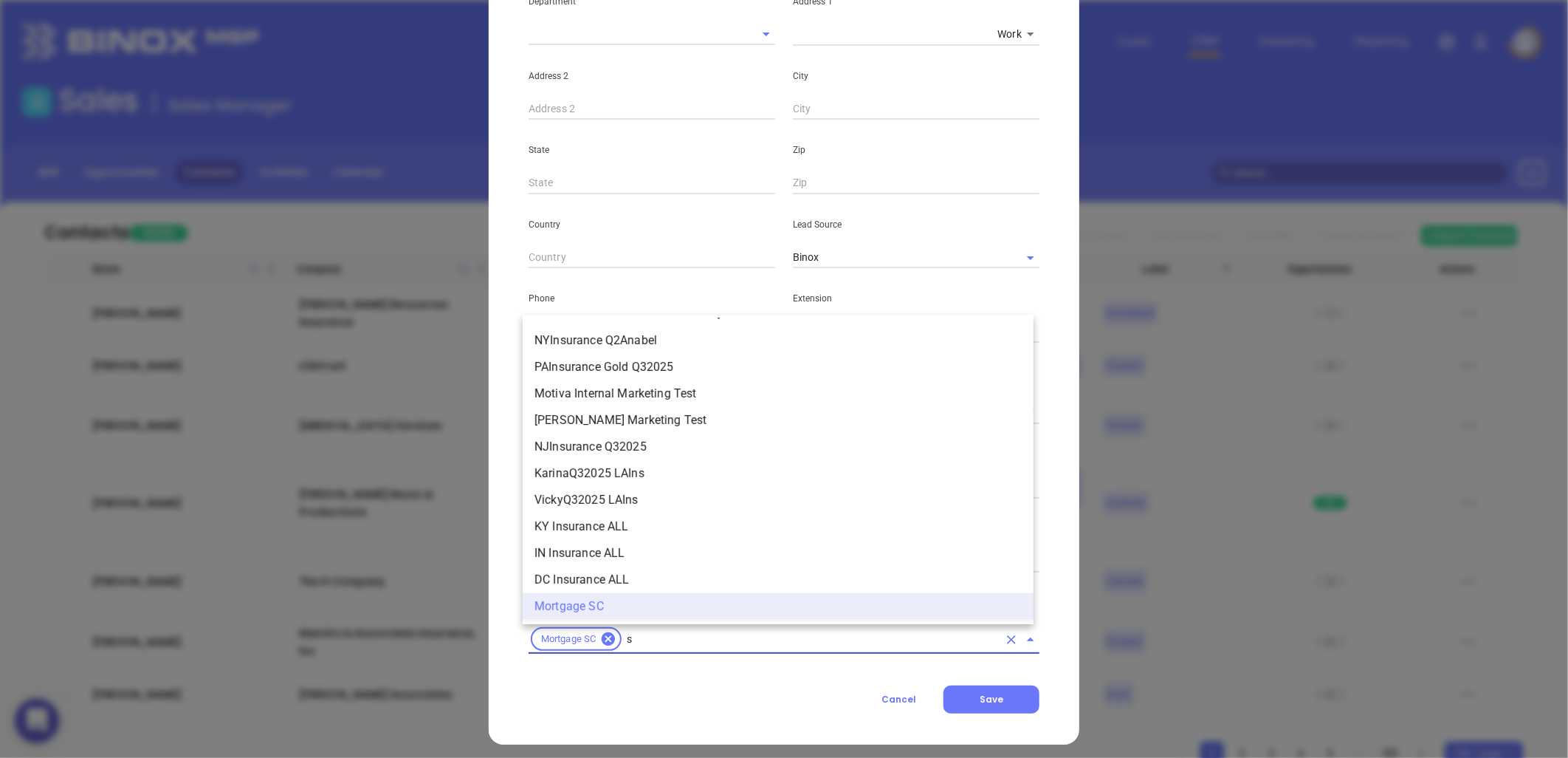
type input "sc"
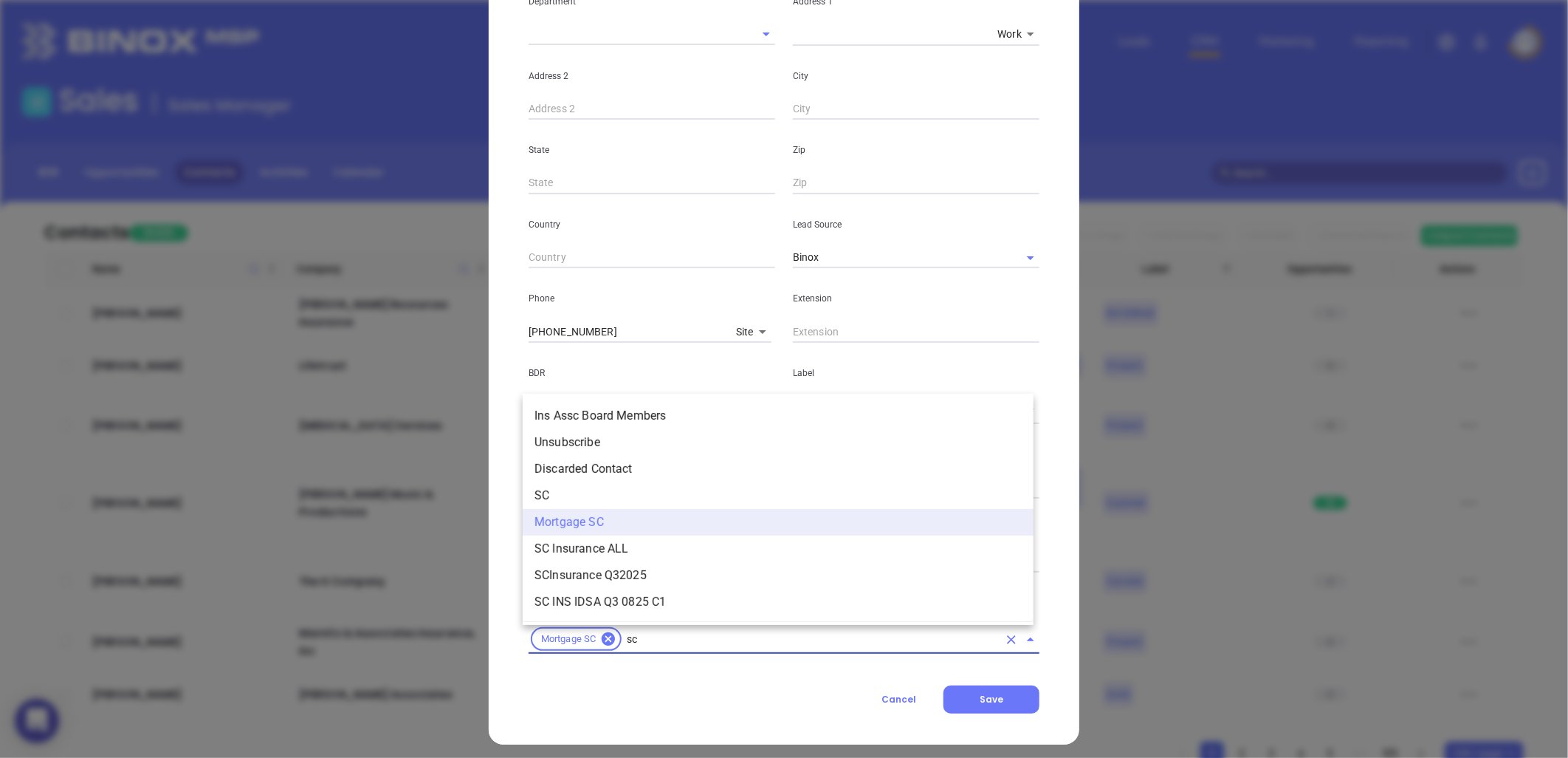
scroll to position [0, 0]
click at [576, 494] on li "SC" at bounding box center [778, 496] width 511 height 27
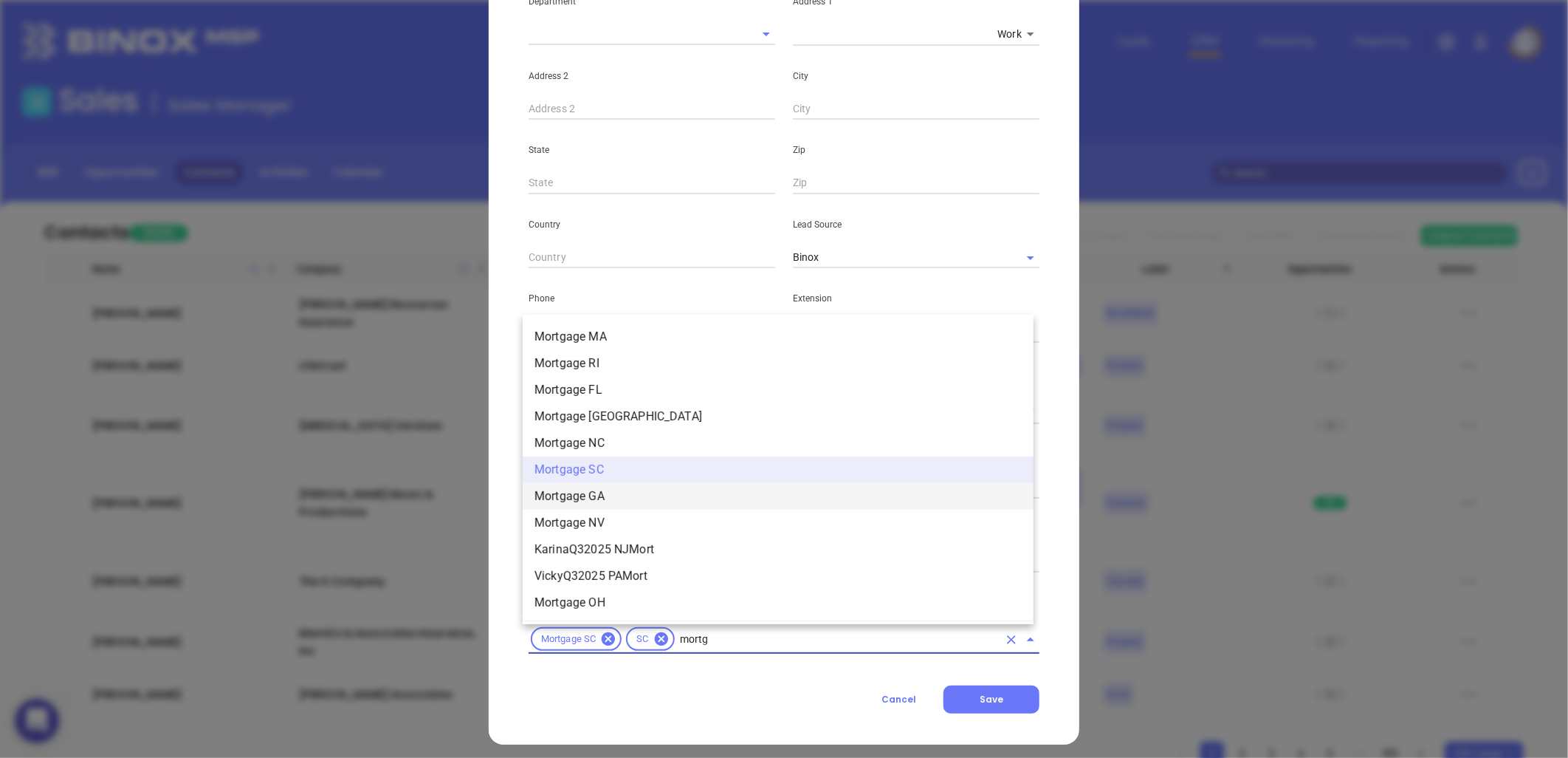
scroll to position [1463, 0]
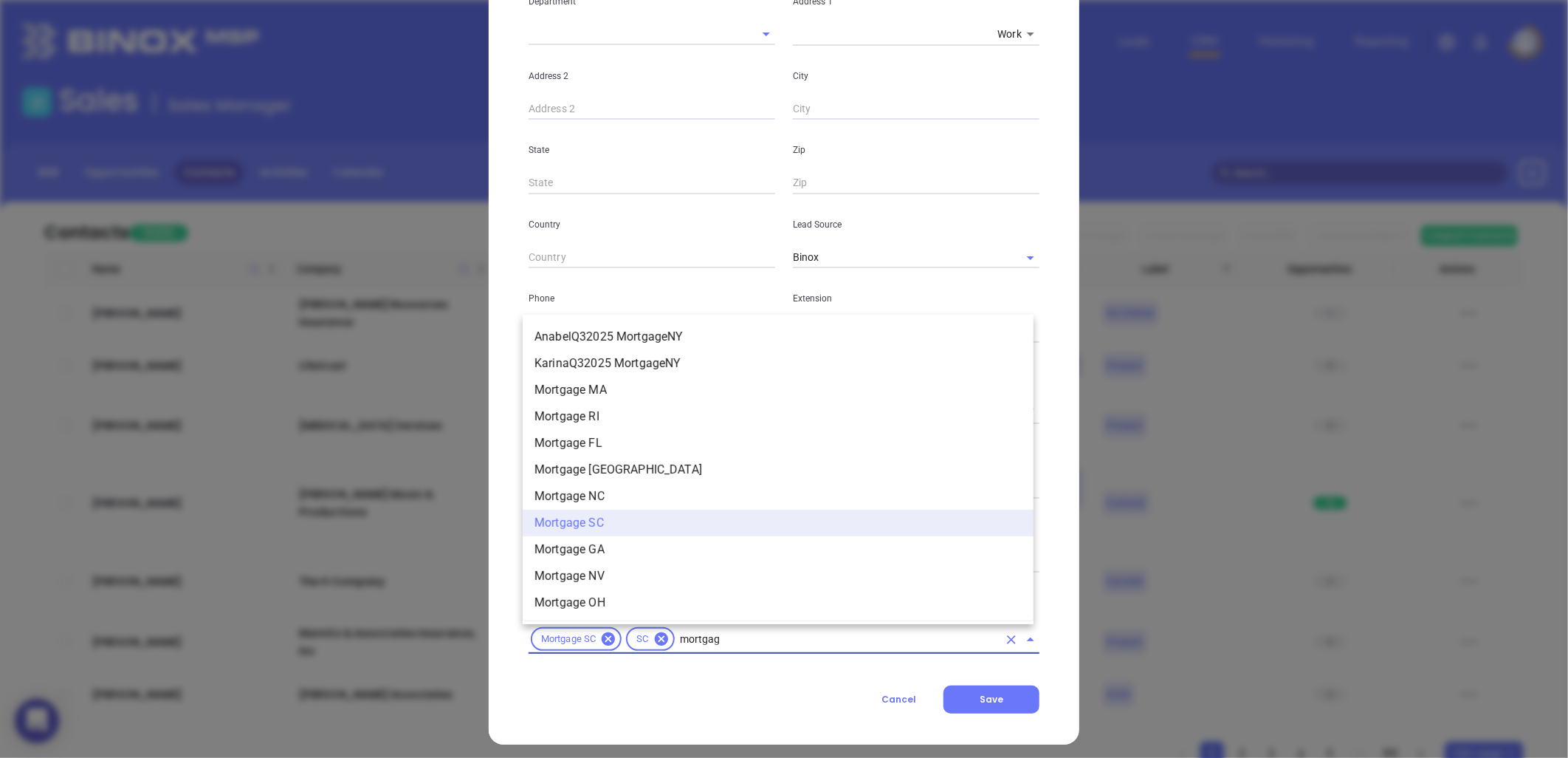
type input "mortgage"
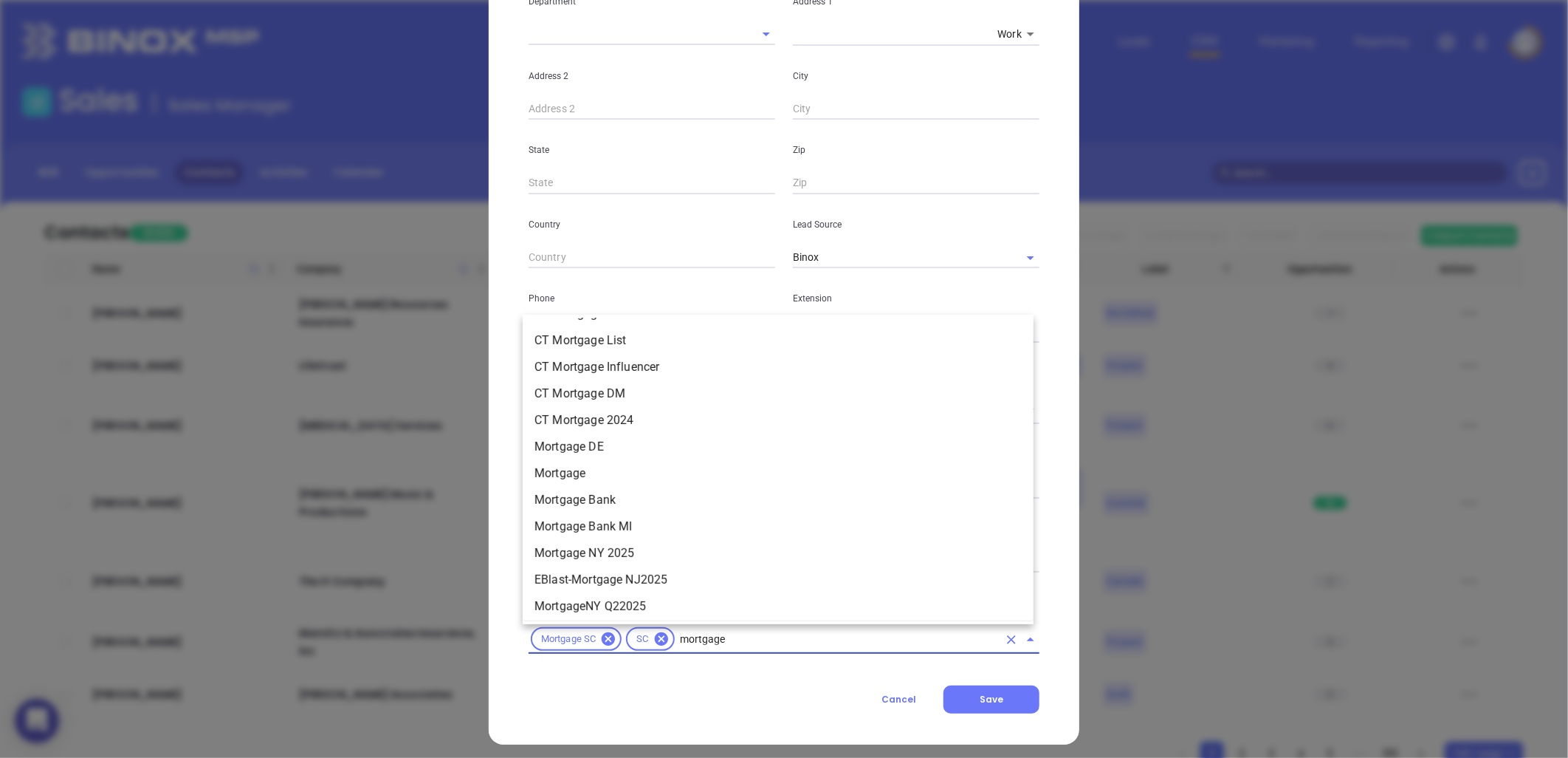
scroll to position [1135, 0]
click at [595, 478] on li "Mortgage" at bounding box center [778, 478] width 511 height 27
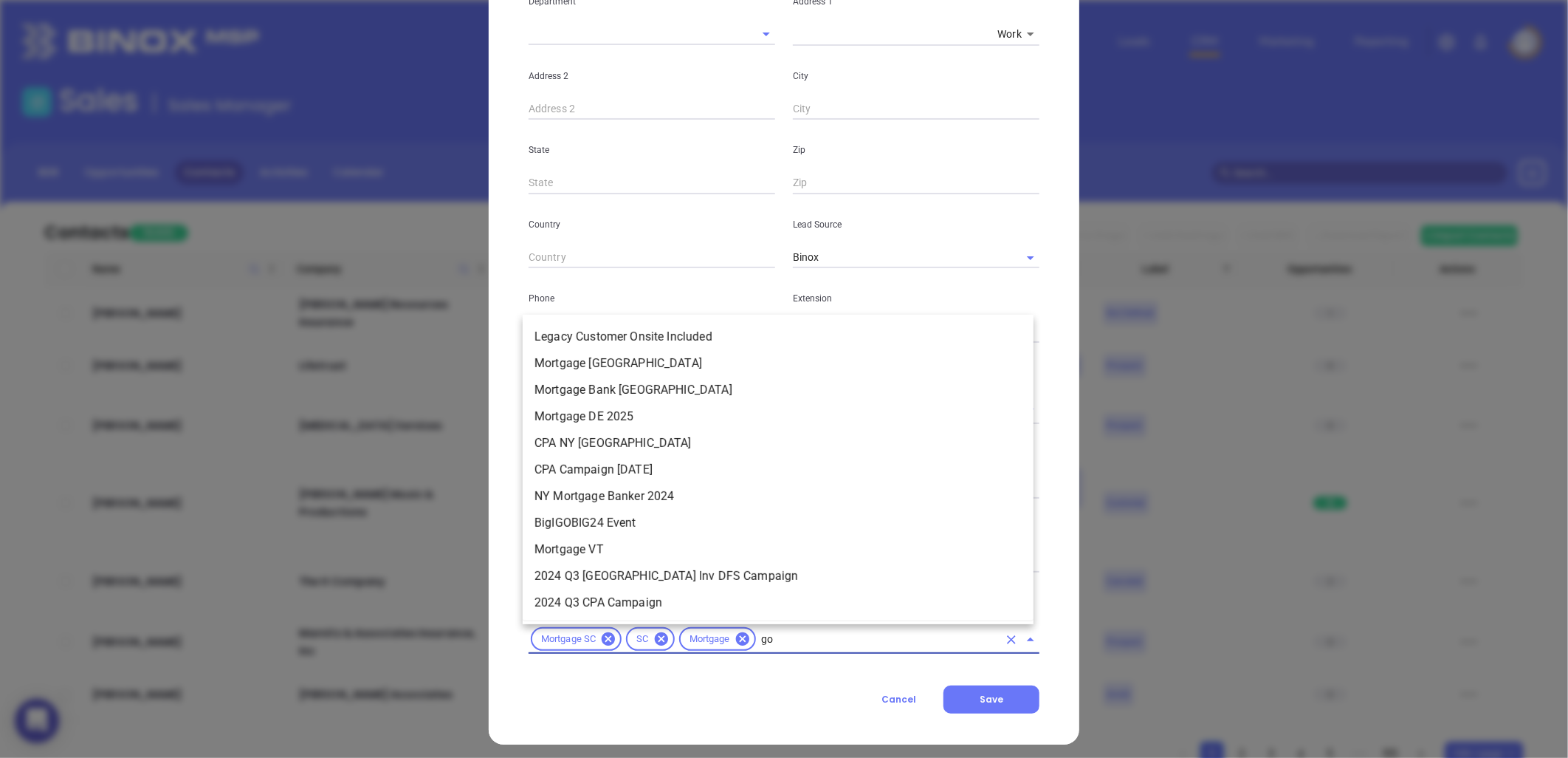
scroll to position [0, 0]
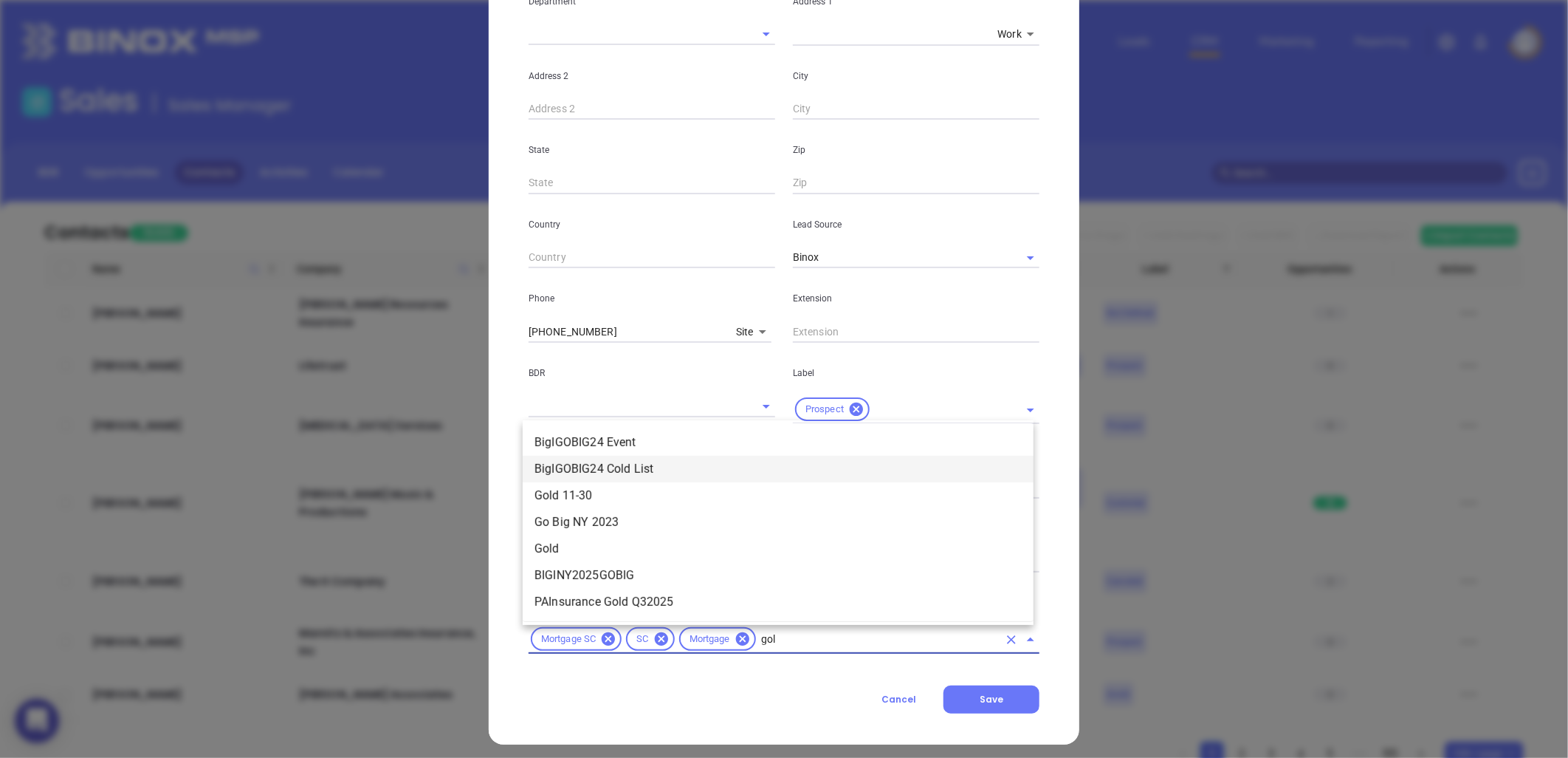
type input "gold"
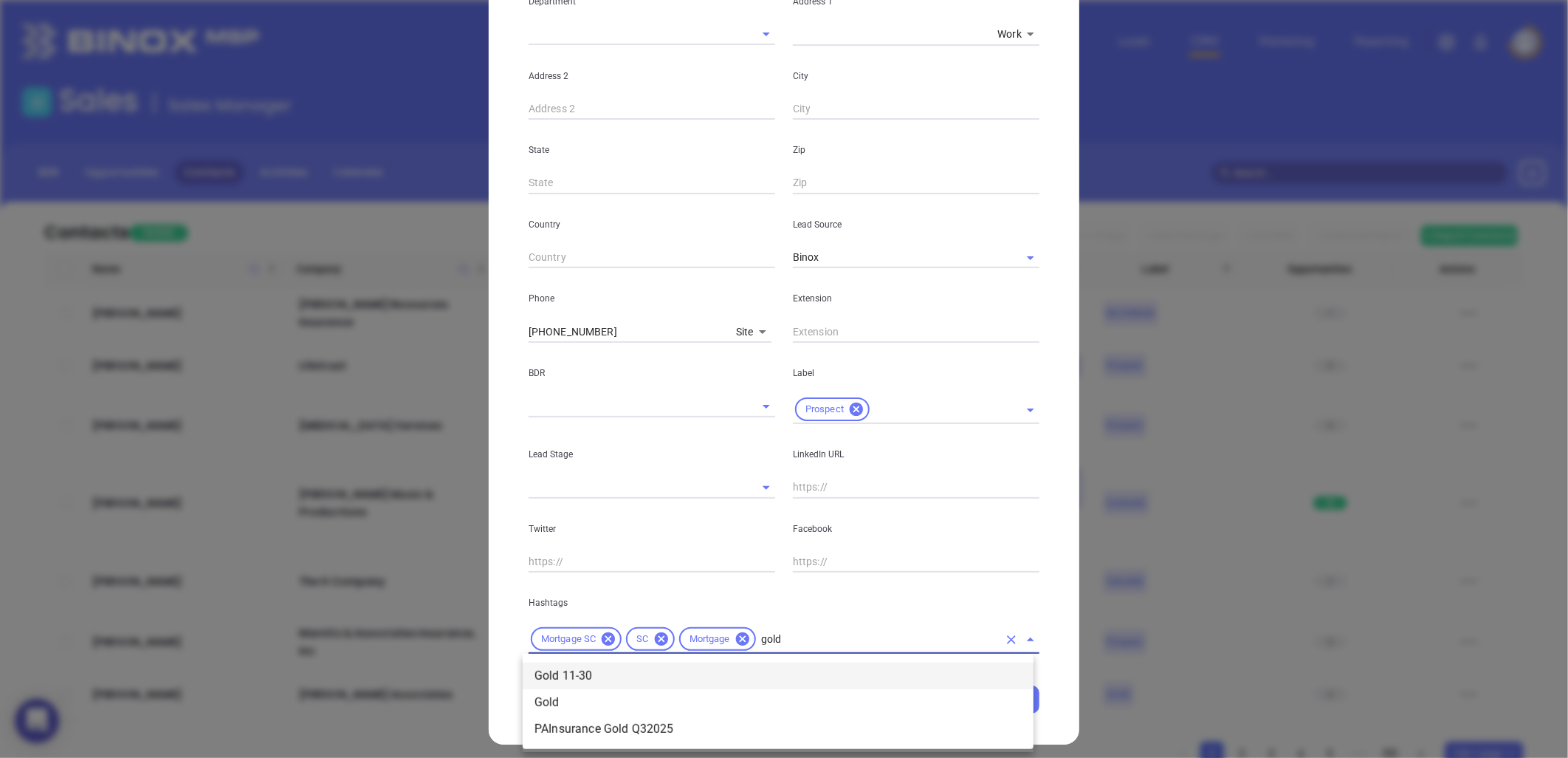
click at [594, 670] on li "Gold 11-30" at bounding box center [778, 676] width 511 height 27
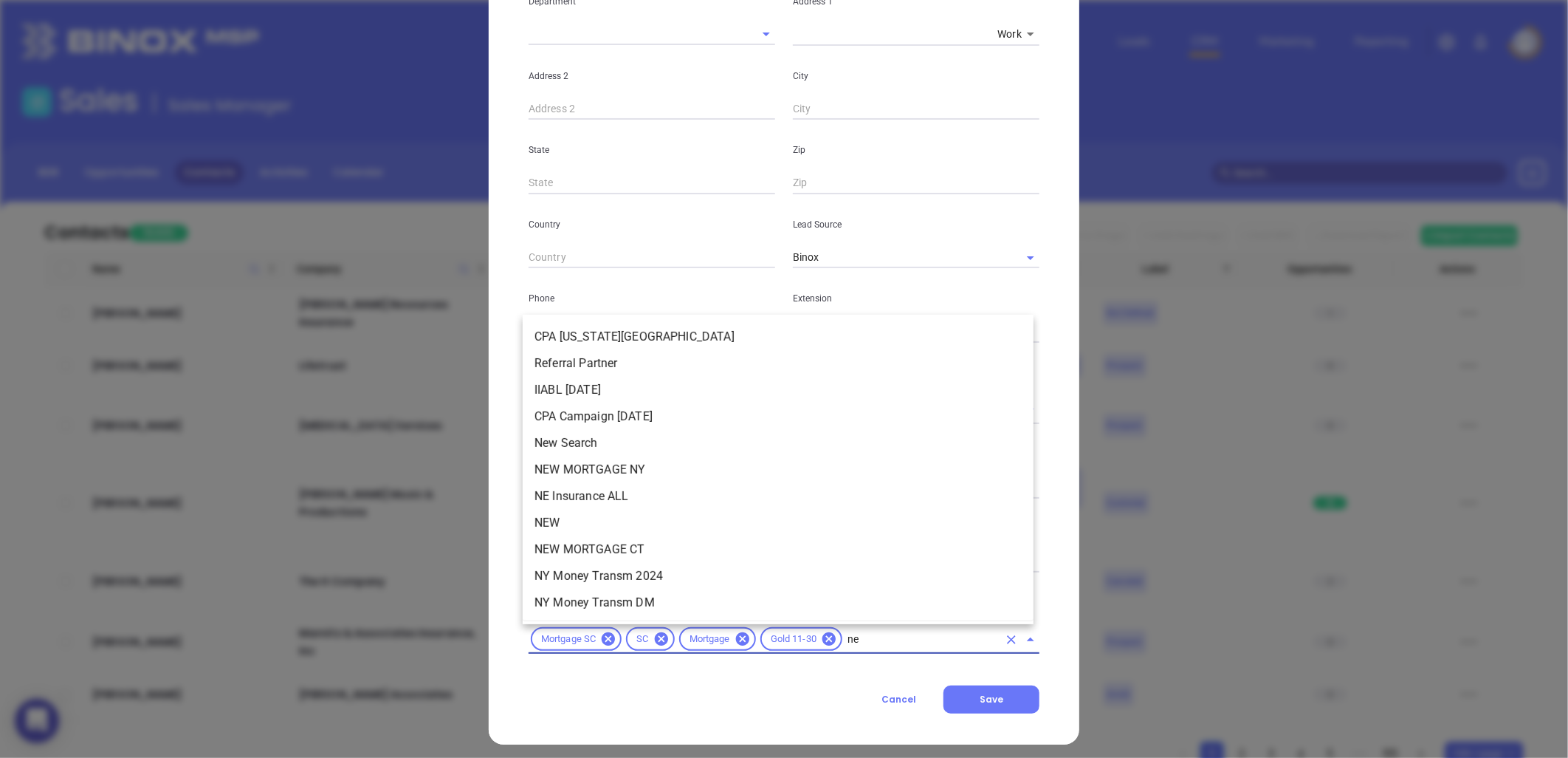
type input "new"
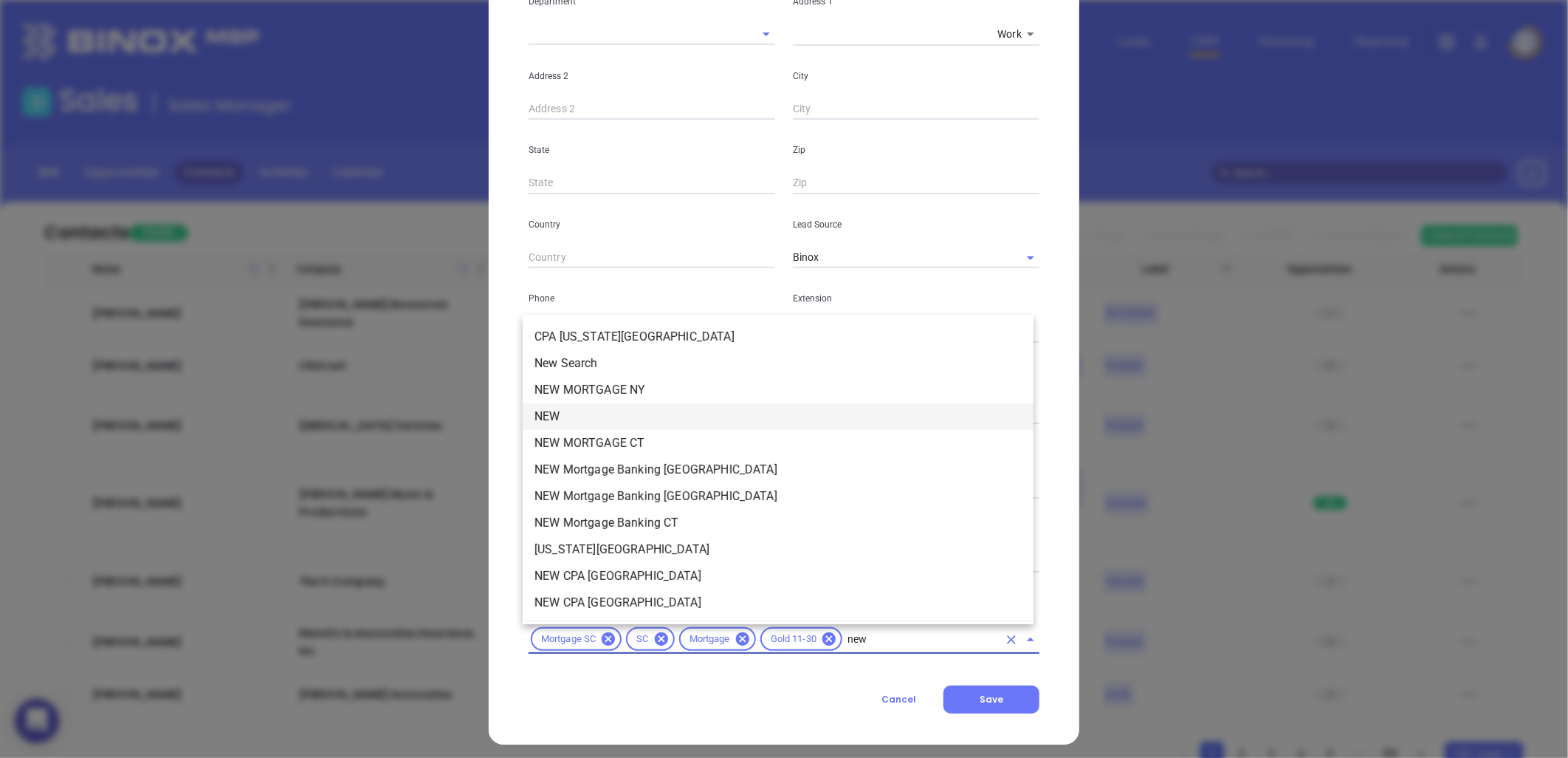
click at [613, 421] on li "NEW" at bounding box center [778, 416] width 511 height 27
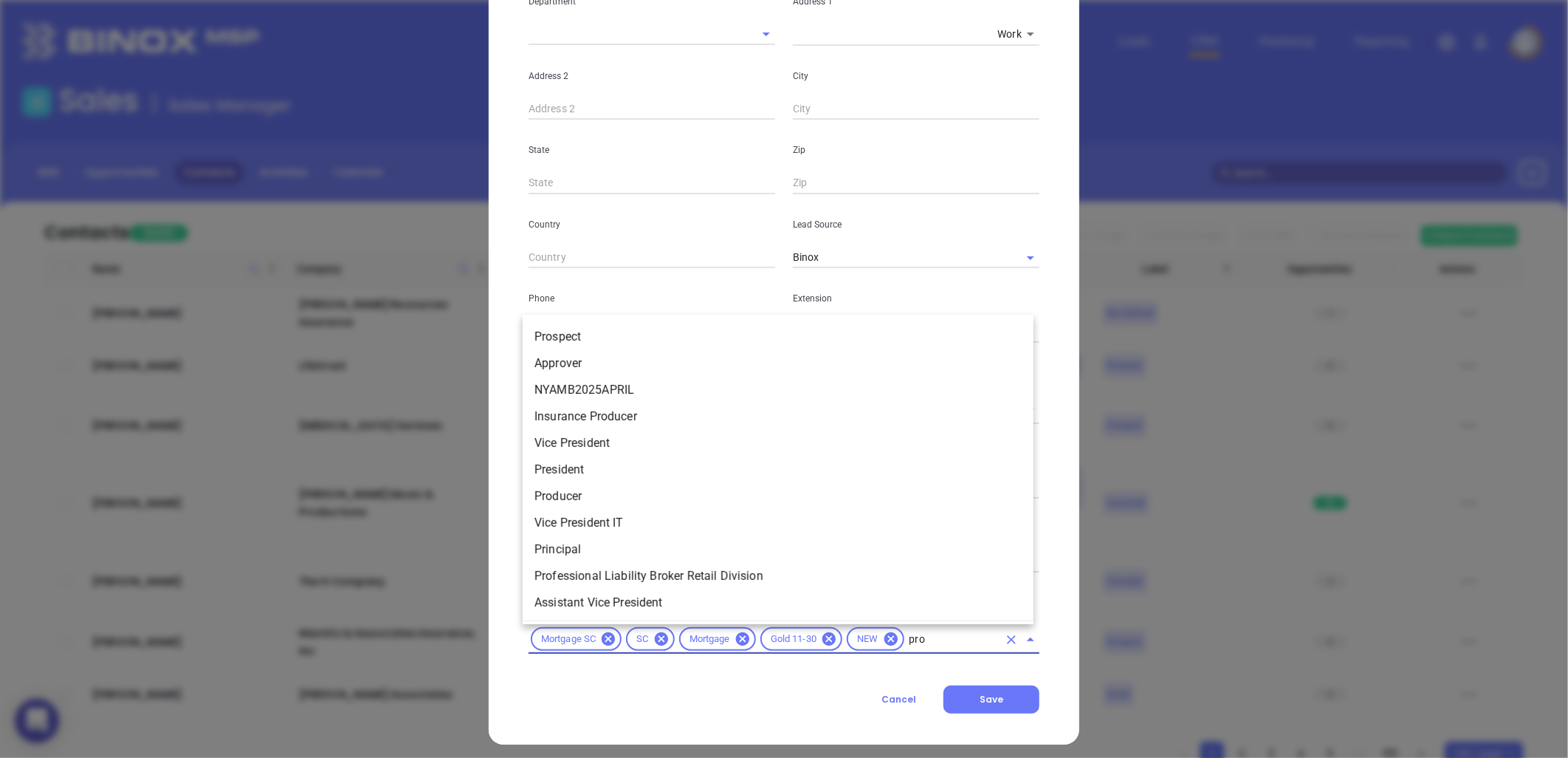
type input "pros"
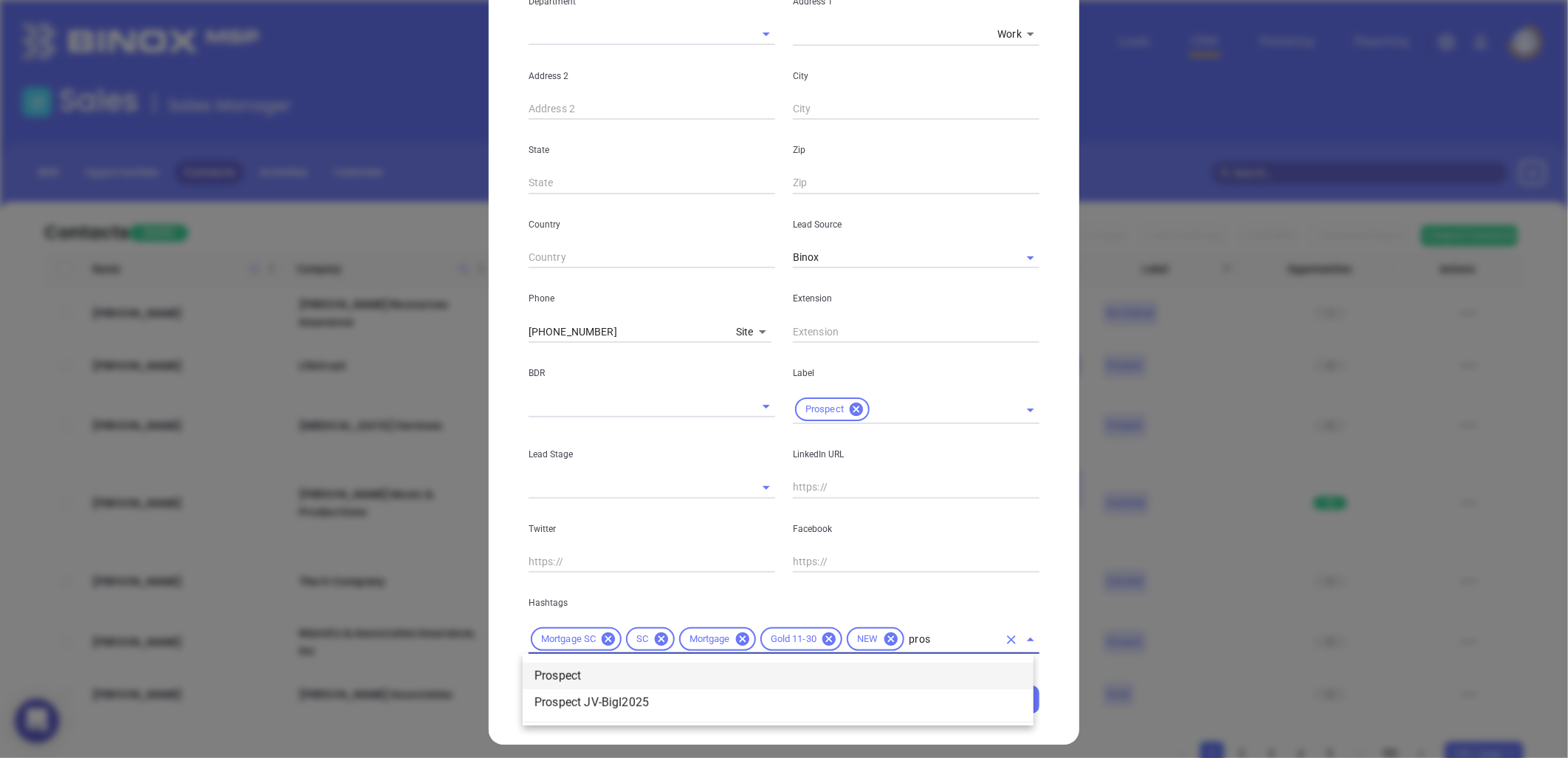
click at [569, 672] on li "Prospect" at bounding box center [778, 676] width 511 height 27
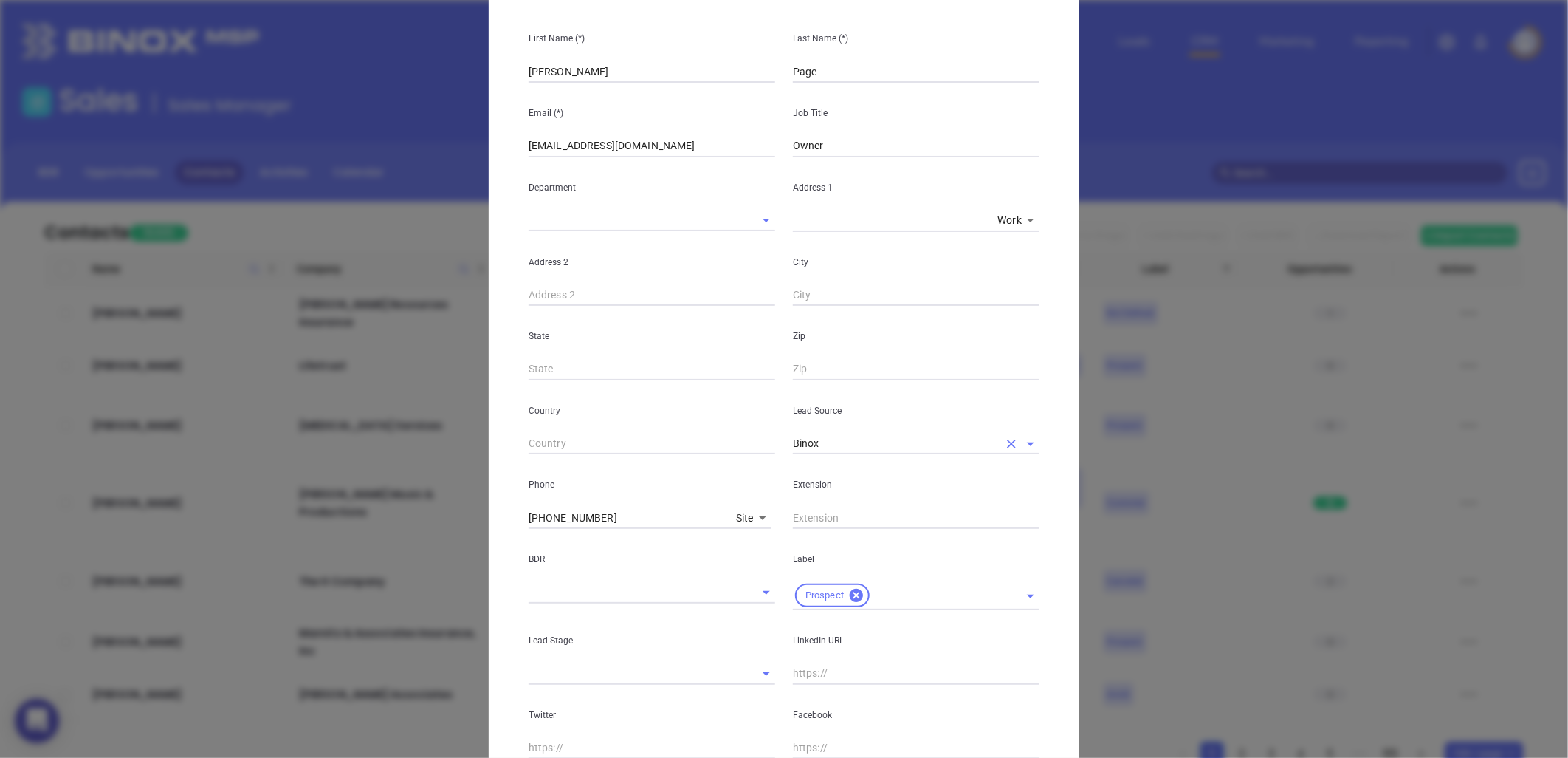
scroll to position [326, 0]
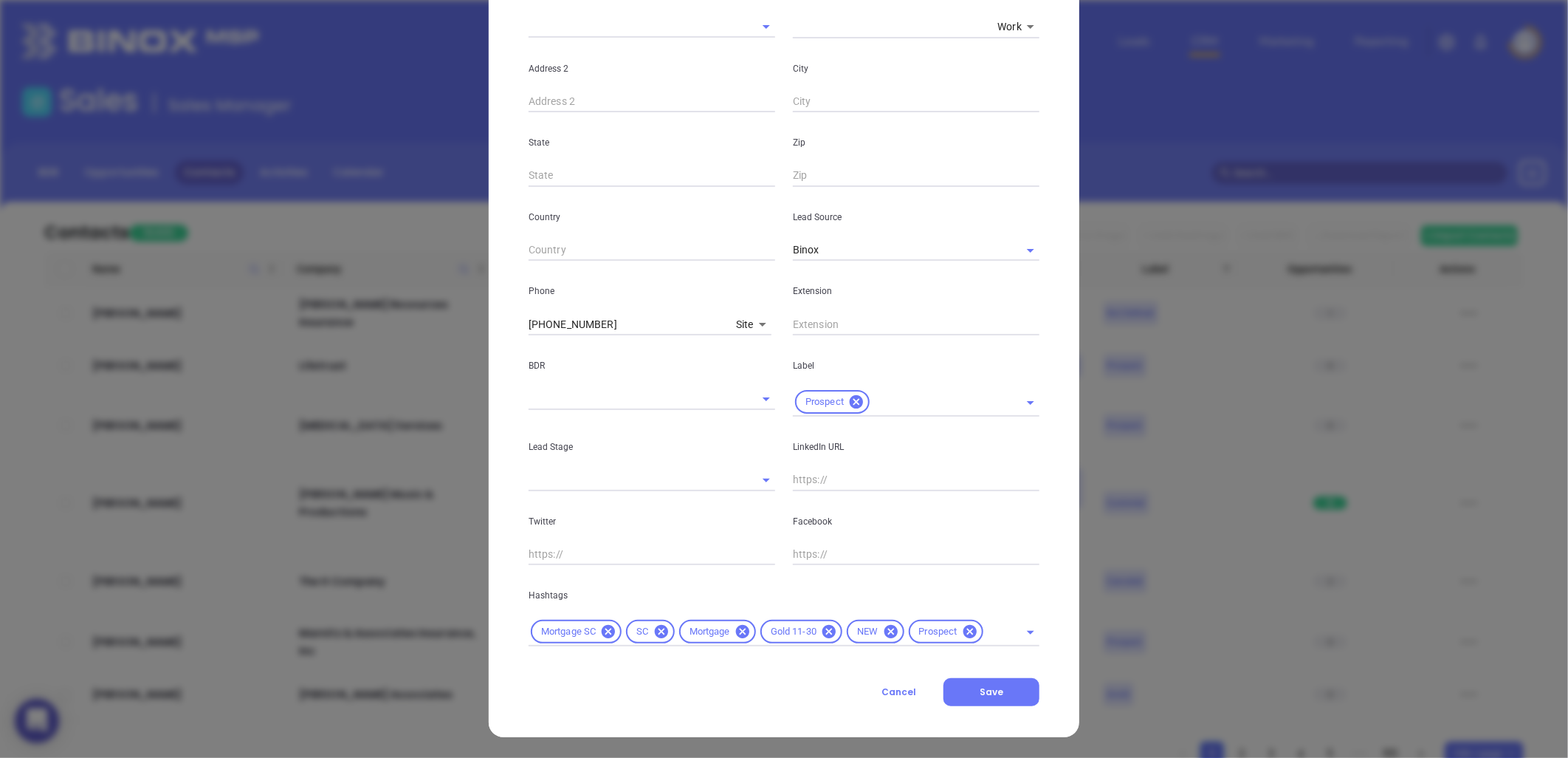
click at [802, 481] on input "text" at bounding box center [916, 480] width 247 height 22
paste input "linkedin.com/in/stephen-page-676074356"
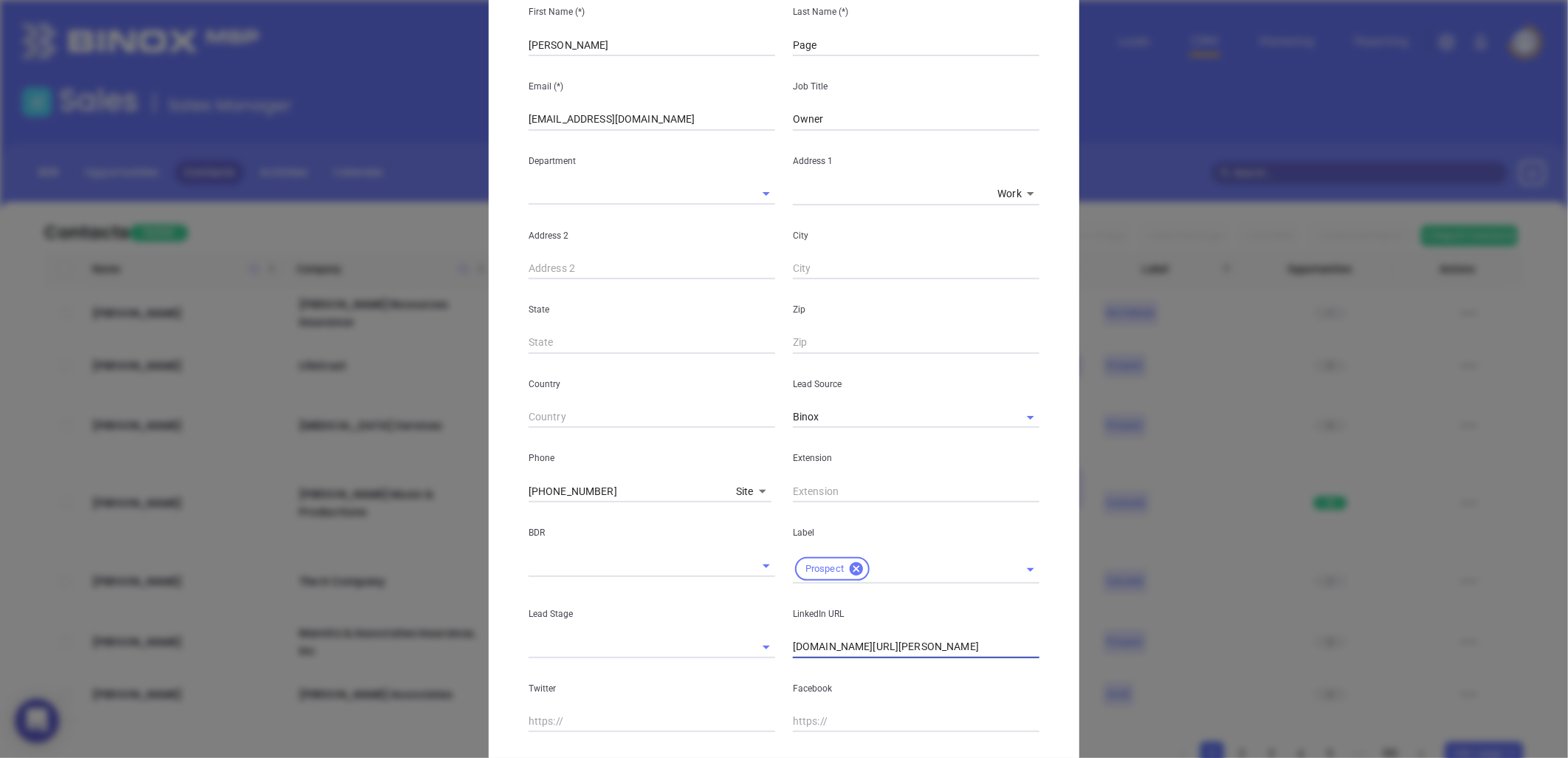
scroll to position [0, 0]
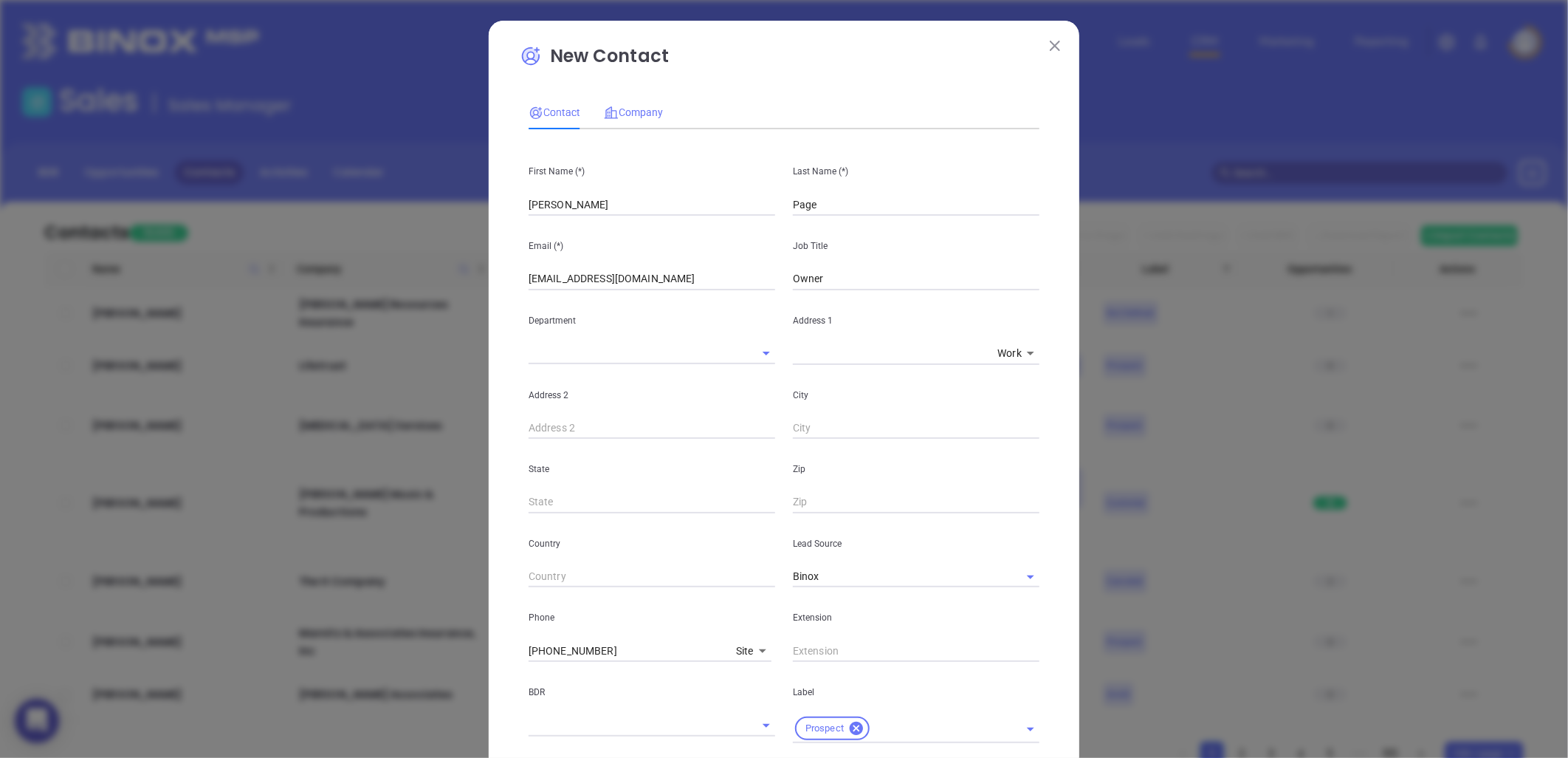
type input "www.linkedin.com/in/stephen-page-676074356"
click at [635, 107] on span "Company" at bounding box center [633, 112] width 59 height 12
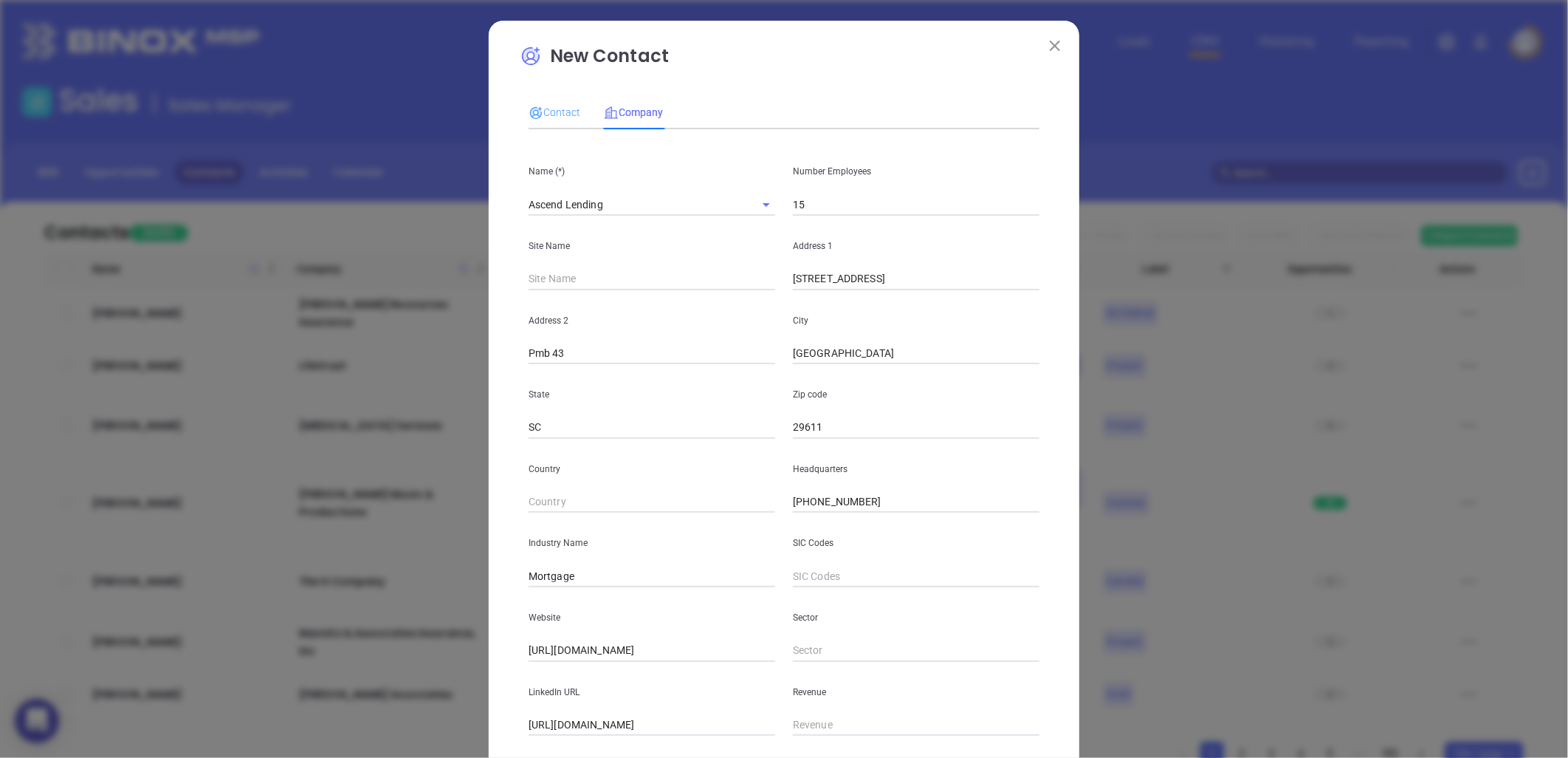
click at [546, 98] on div "Contact" at bounding box center [554, 112] width 52 height 34
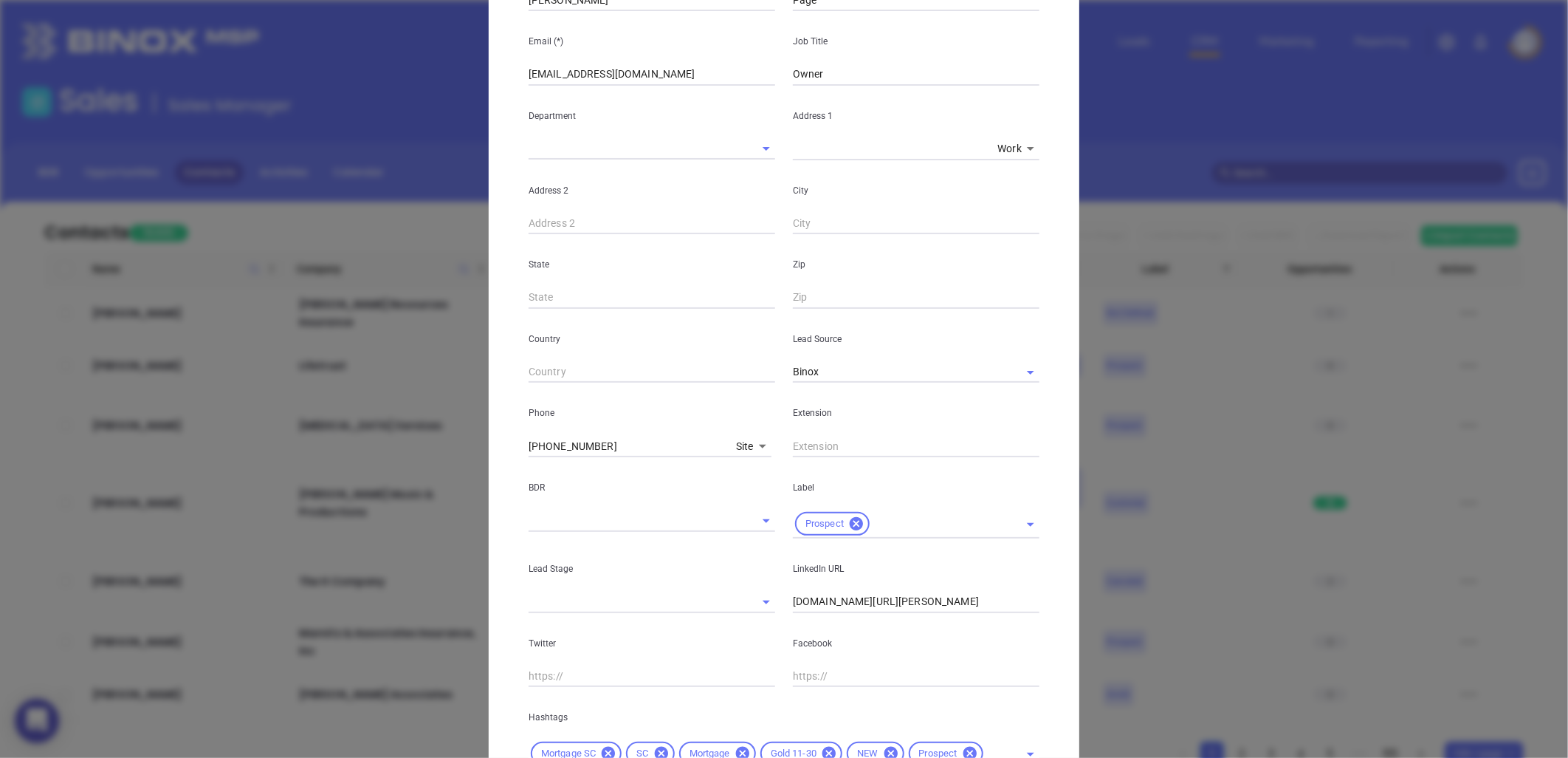
scroll to position [326, 0]
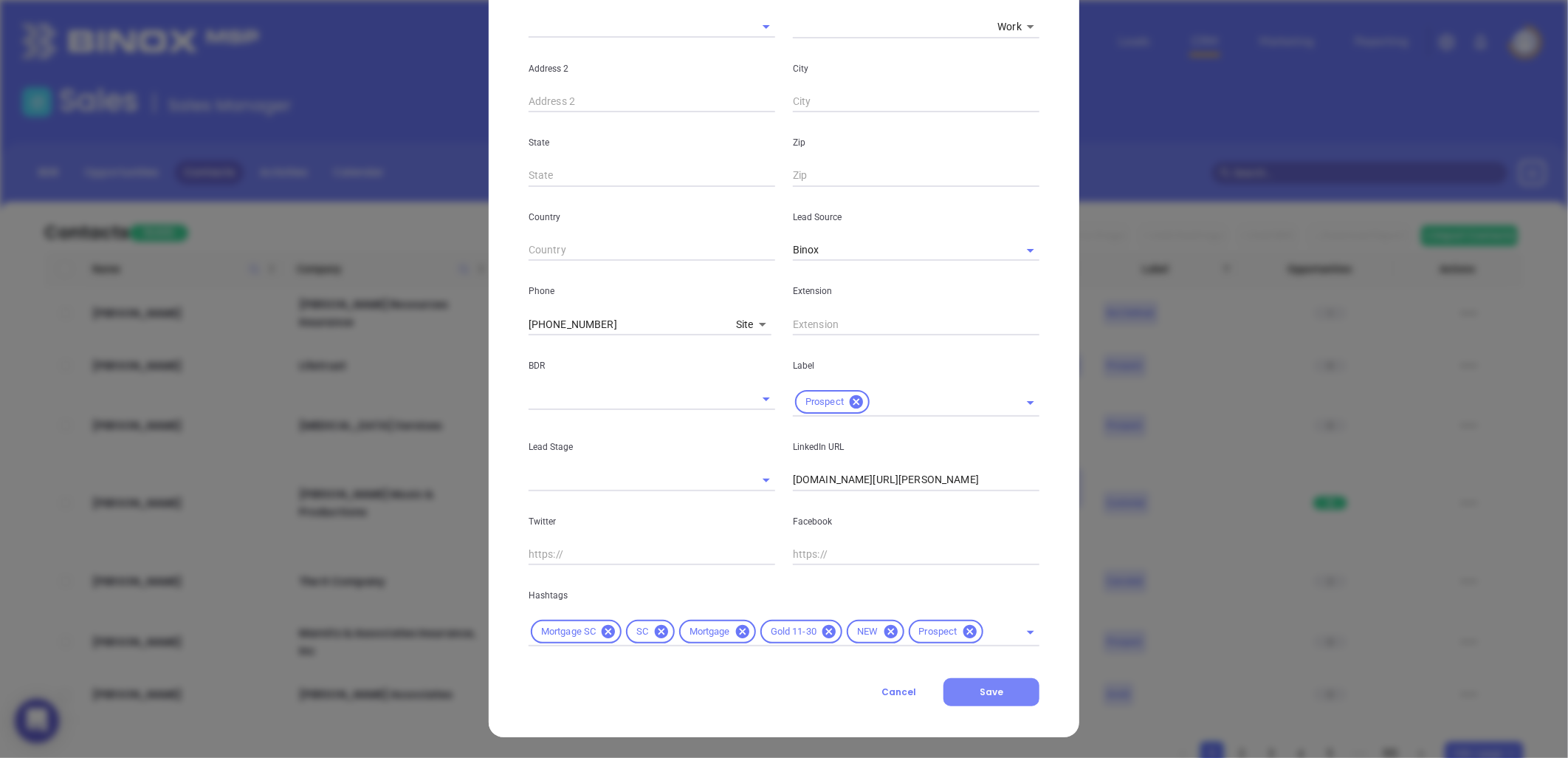
click at [980, 687] on span "Save" at bounding box center [991, 692] width 24 height 13
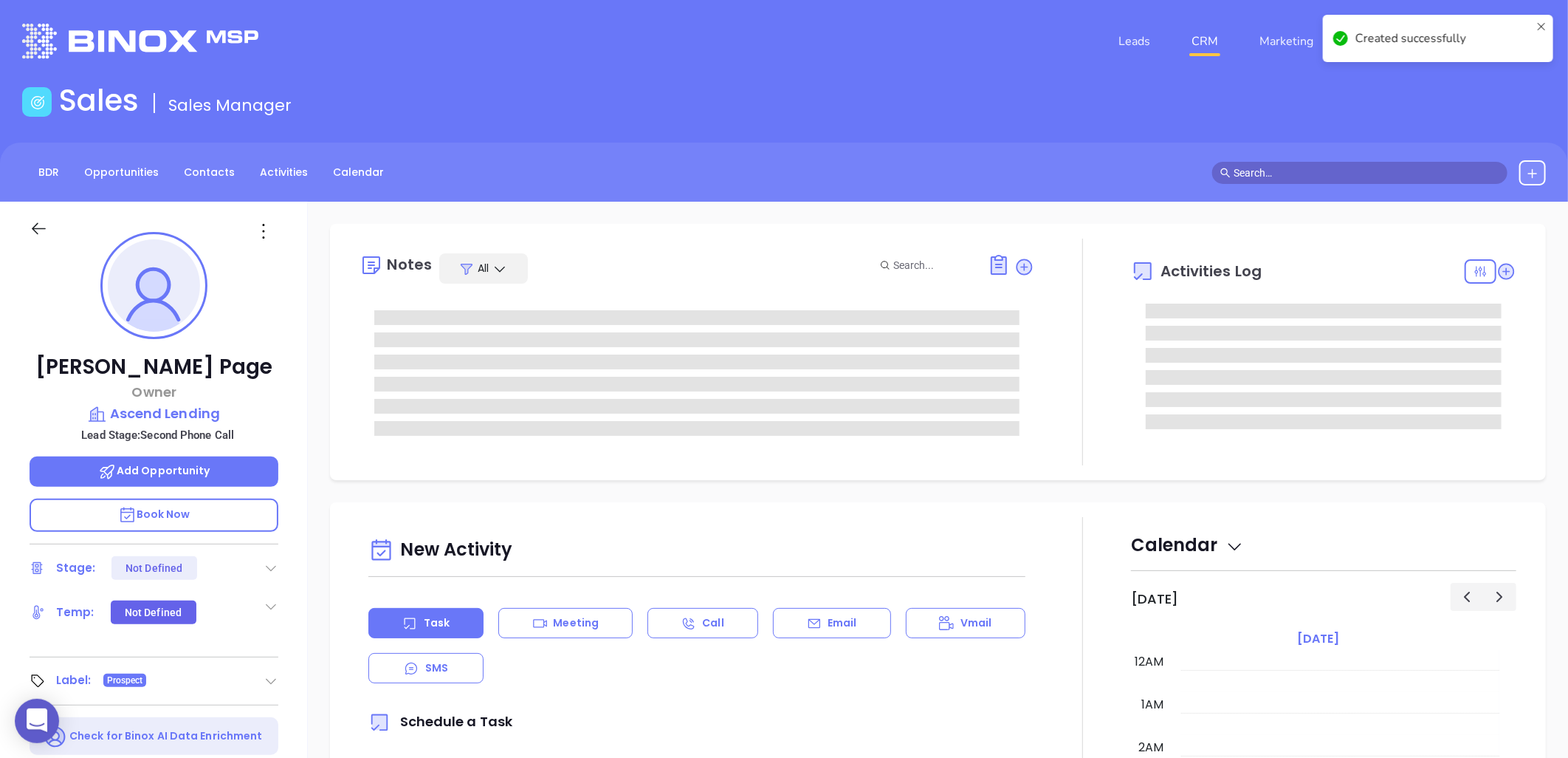
type input "[PERSON_NAME]"
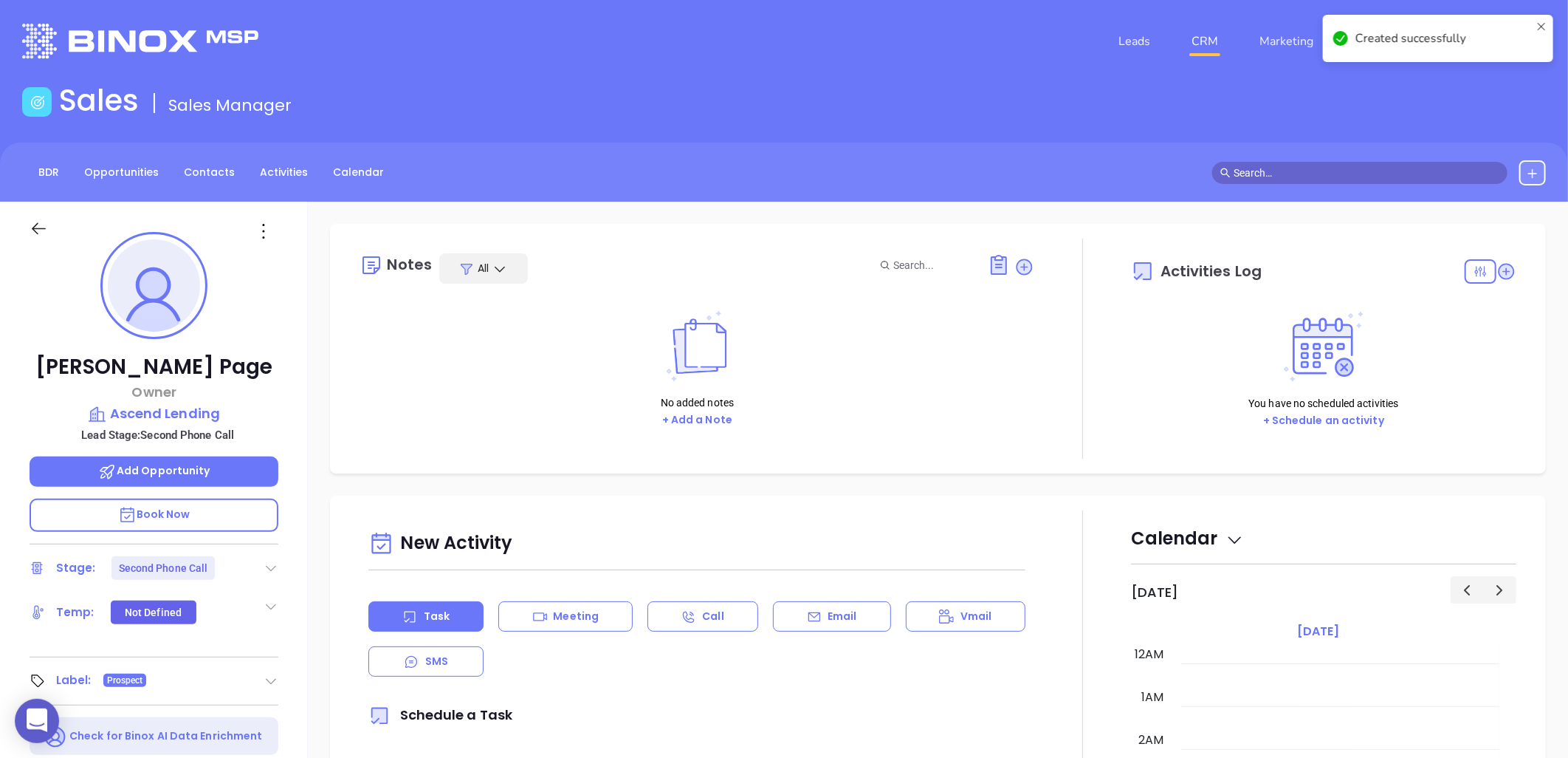
scroll to position [387, 0]
click at [270, 563] on icon at bounding box center [270, 568] width 15 height 15
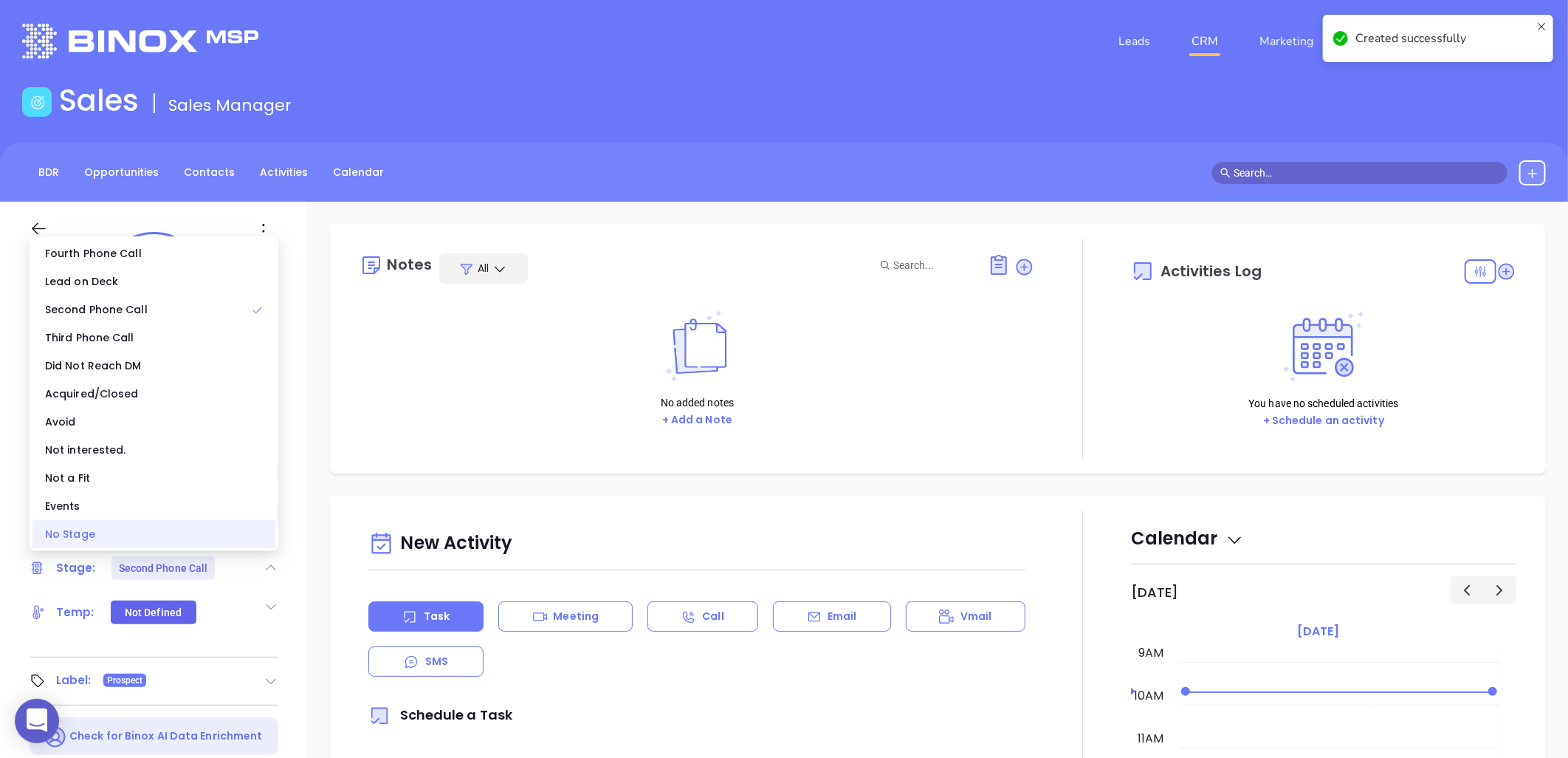
click at [190, 541] on div "No Stage" at bounding box center [154, 534] width 243 height 28
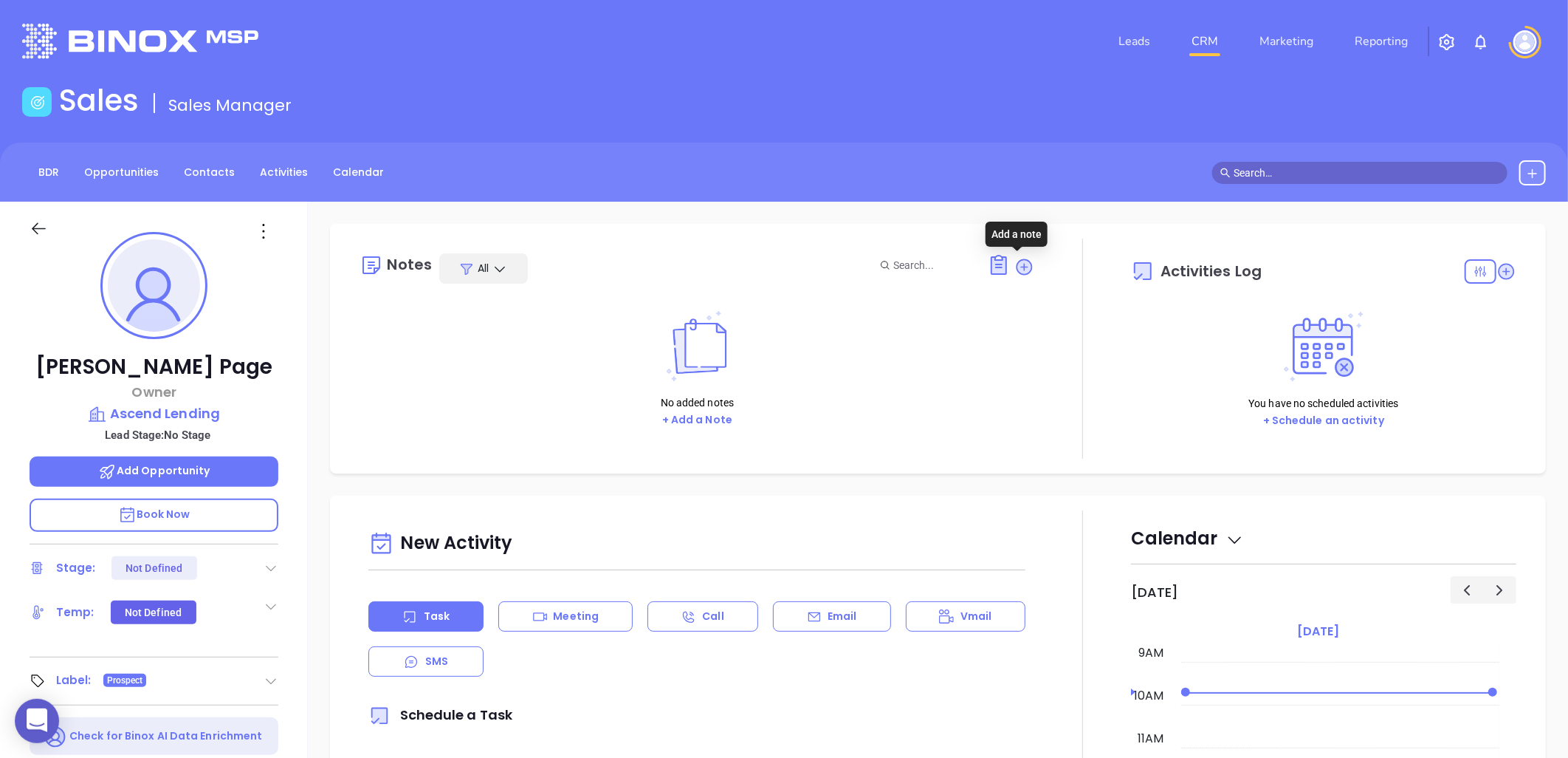
click at [1022, 259] on icon at bounding box center [1024, 267] width 20 height 20
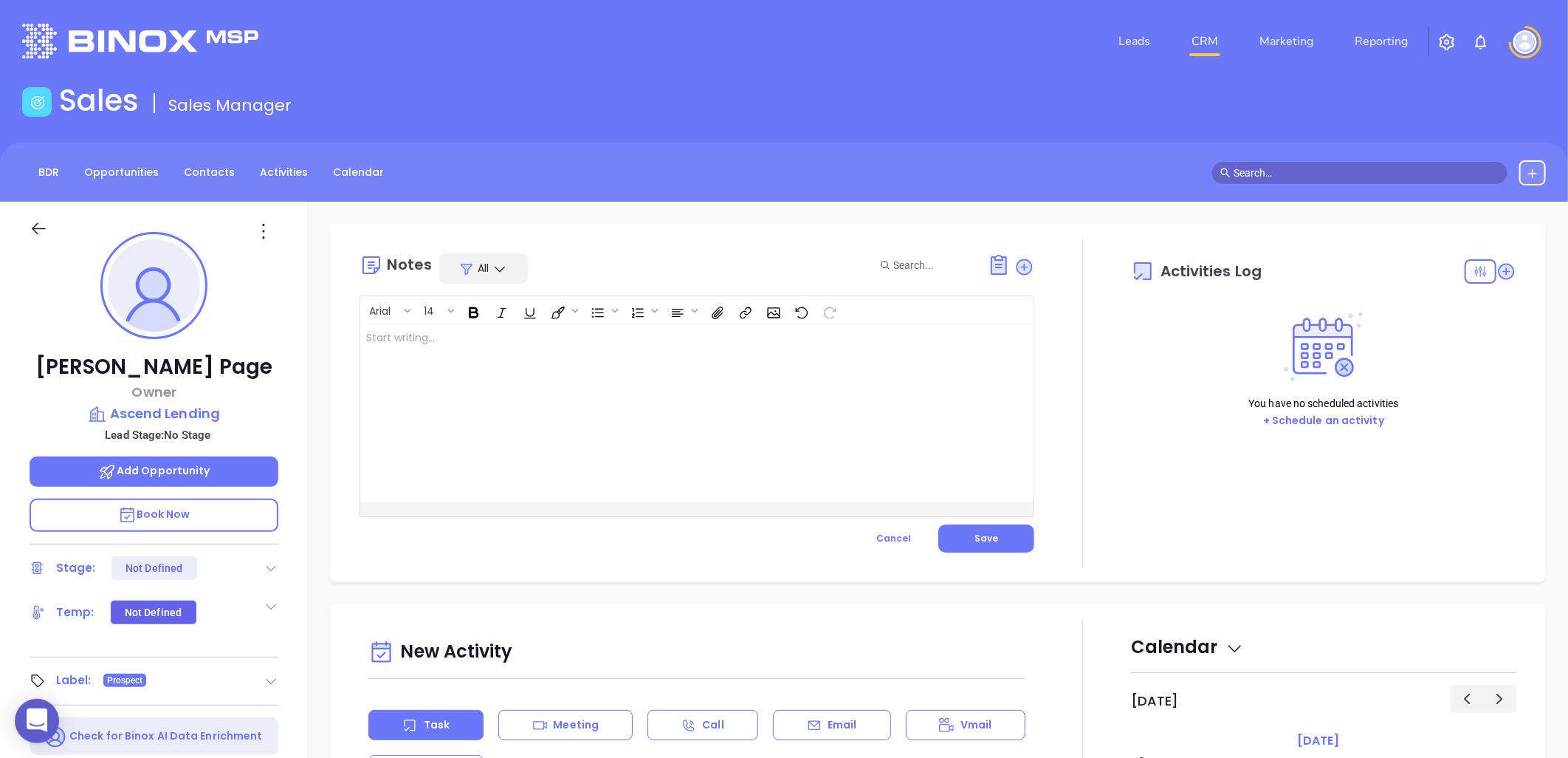
click at [475, 359] on div at bounding box center [673, 413] width 626 height 177
click at [992, 528] on button "Save" at bounding box center [986, 539] width 96 height 28
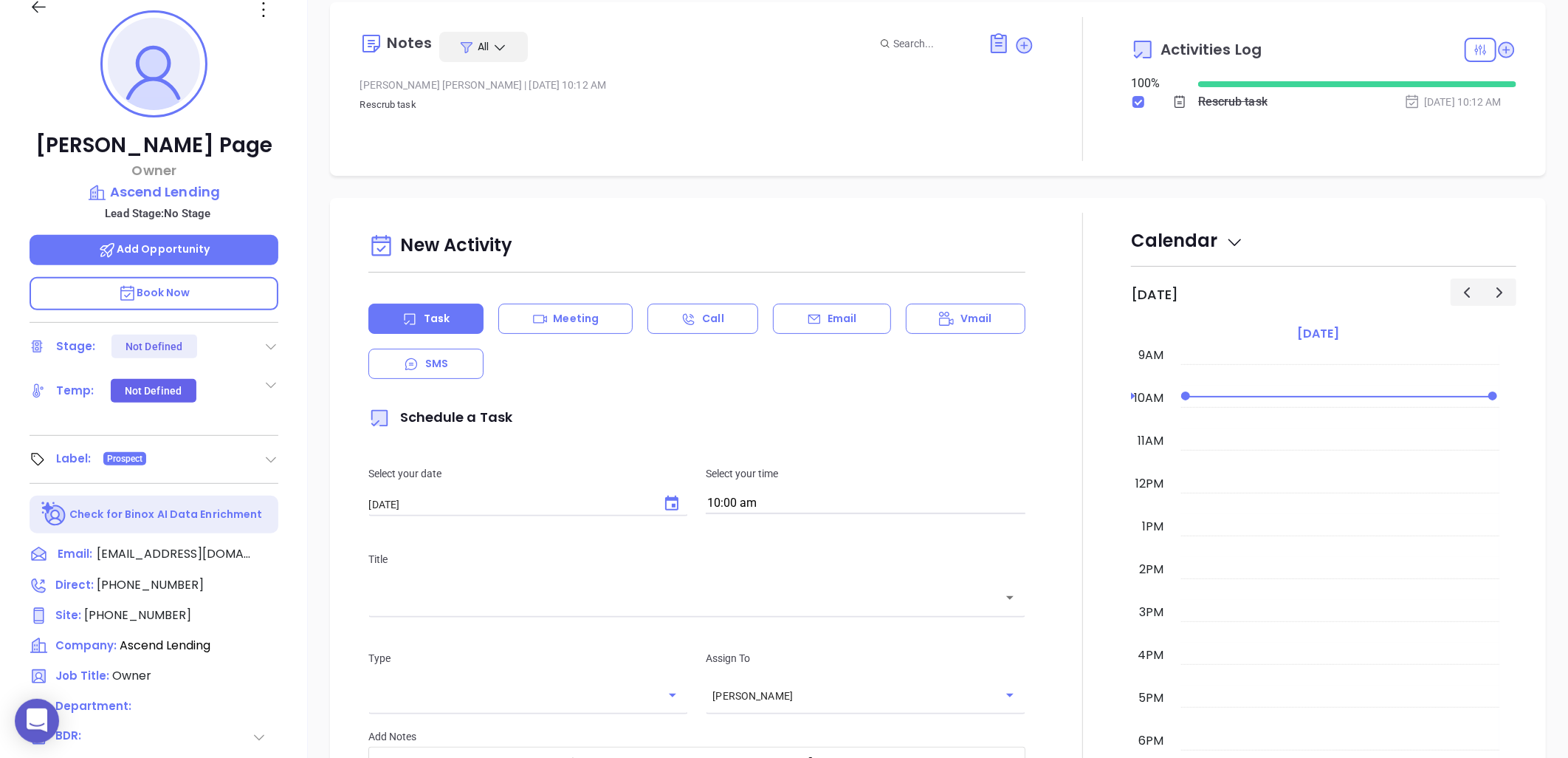
scroll to position [68, 0]
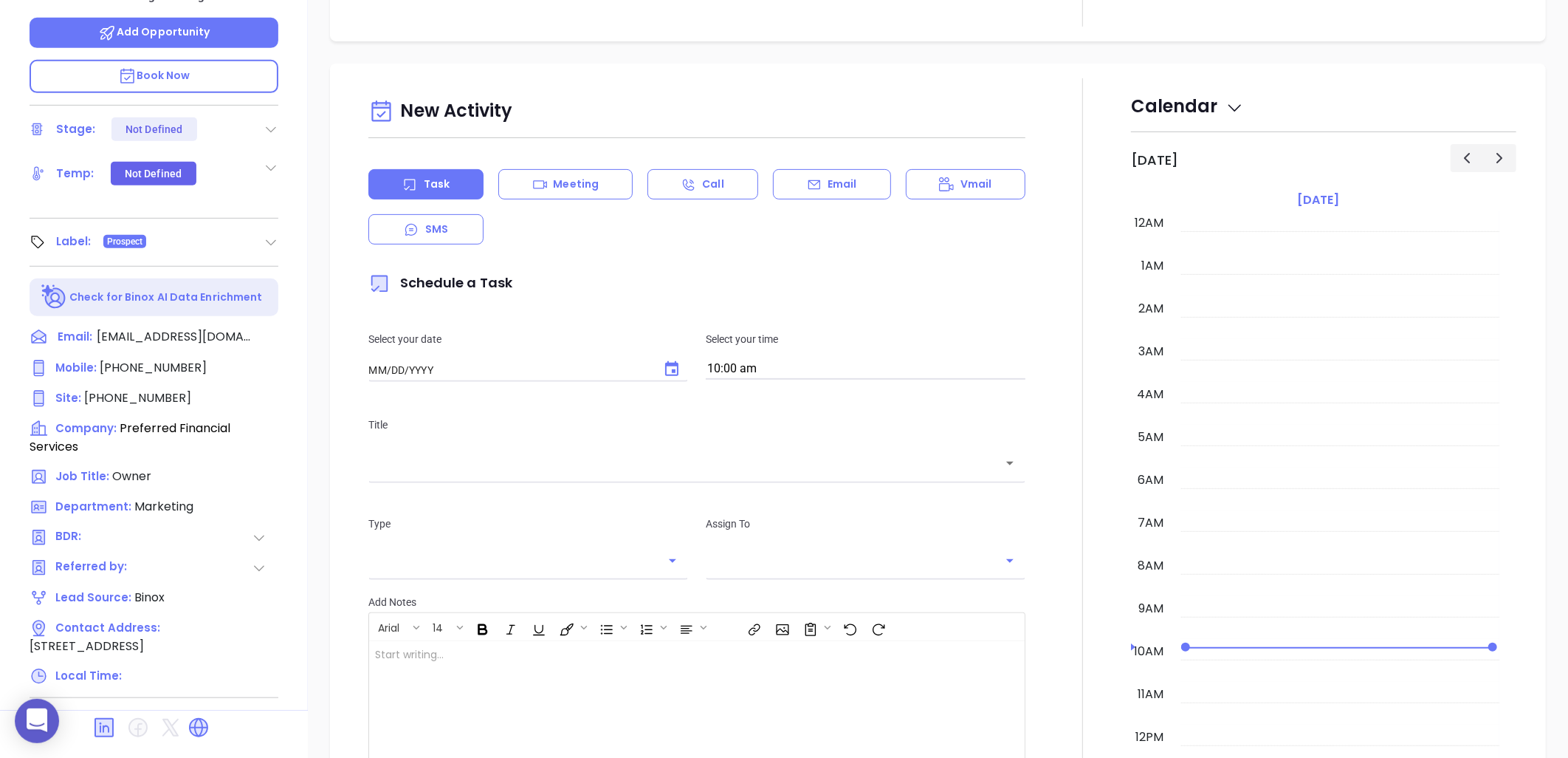
type input "[DATE]"
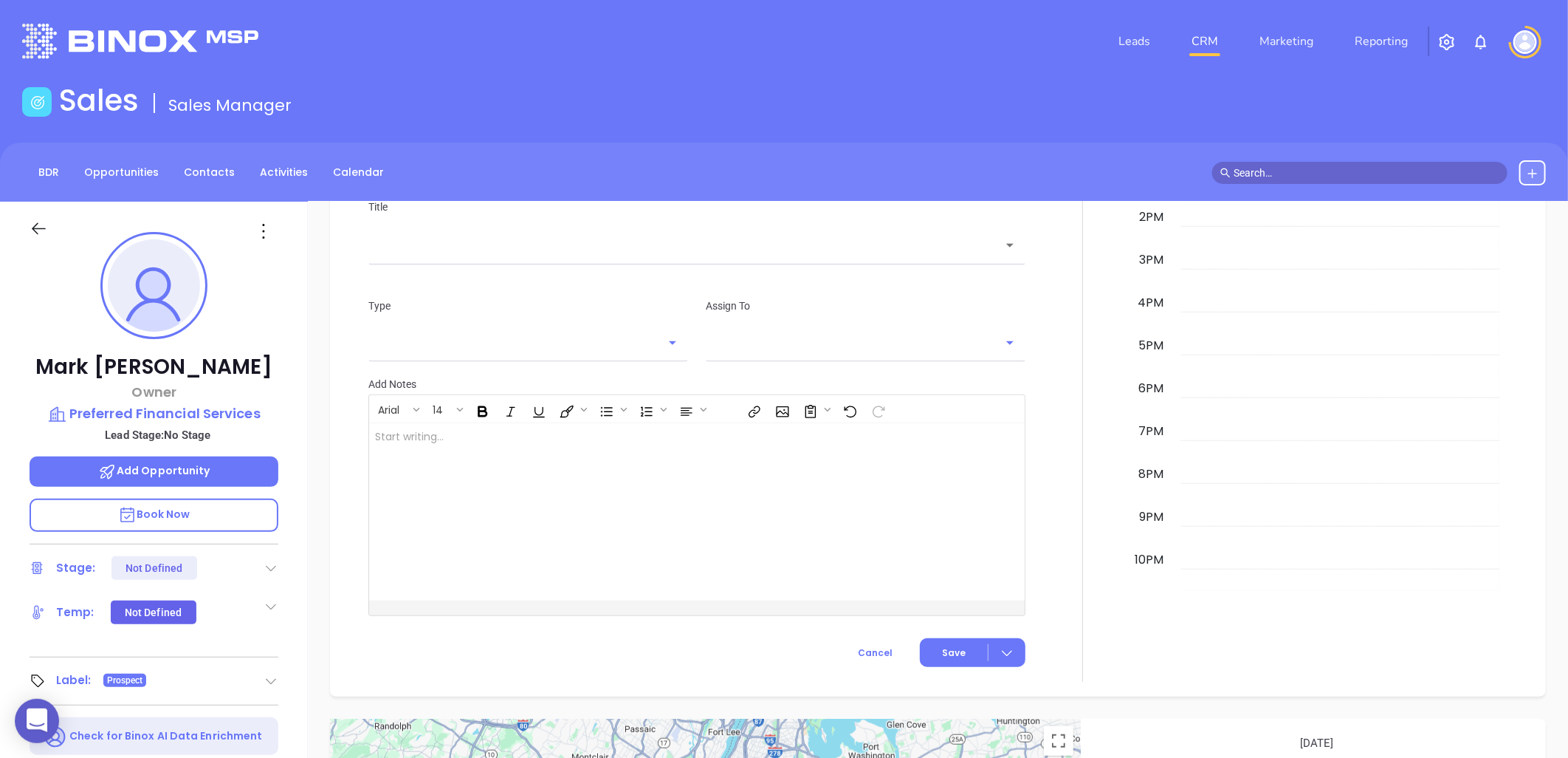
type input "[PERSON_NAME]"
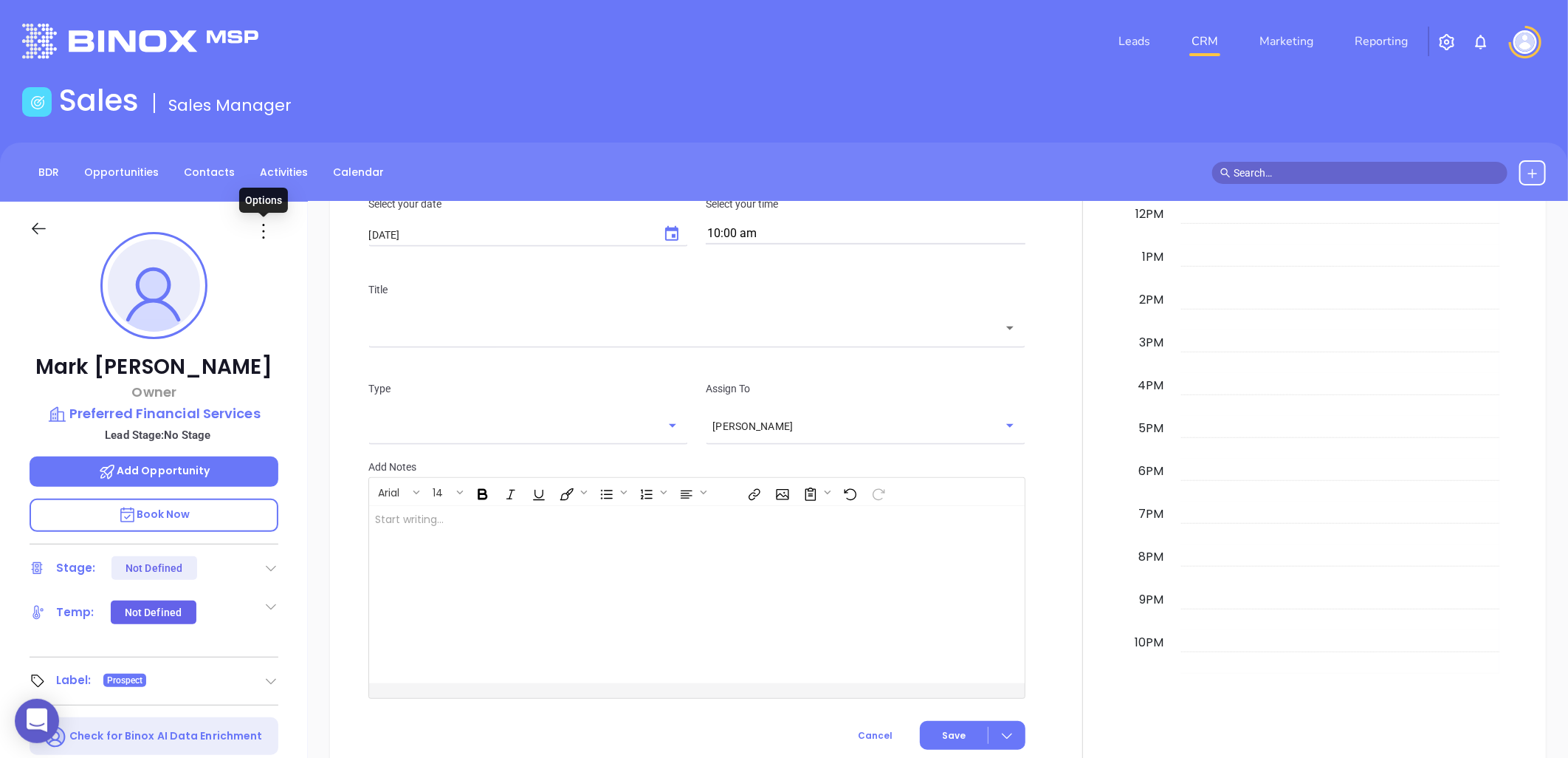
click at [266, 226] on icon at bounding box center [263, 231] width 24 height 24
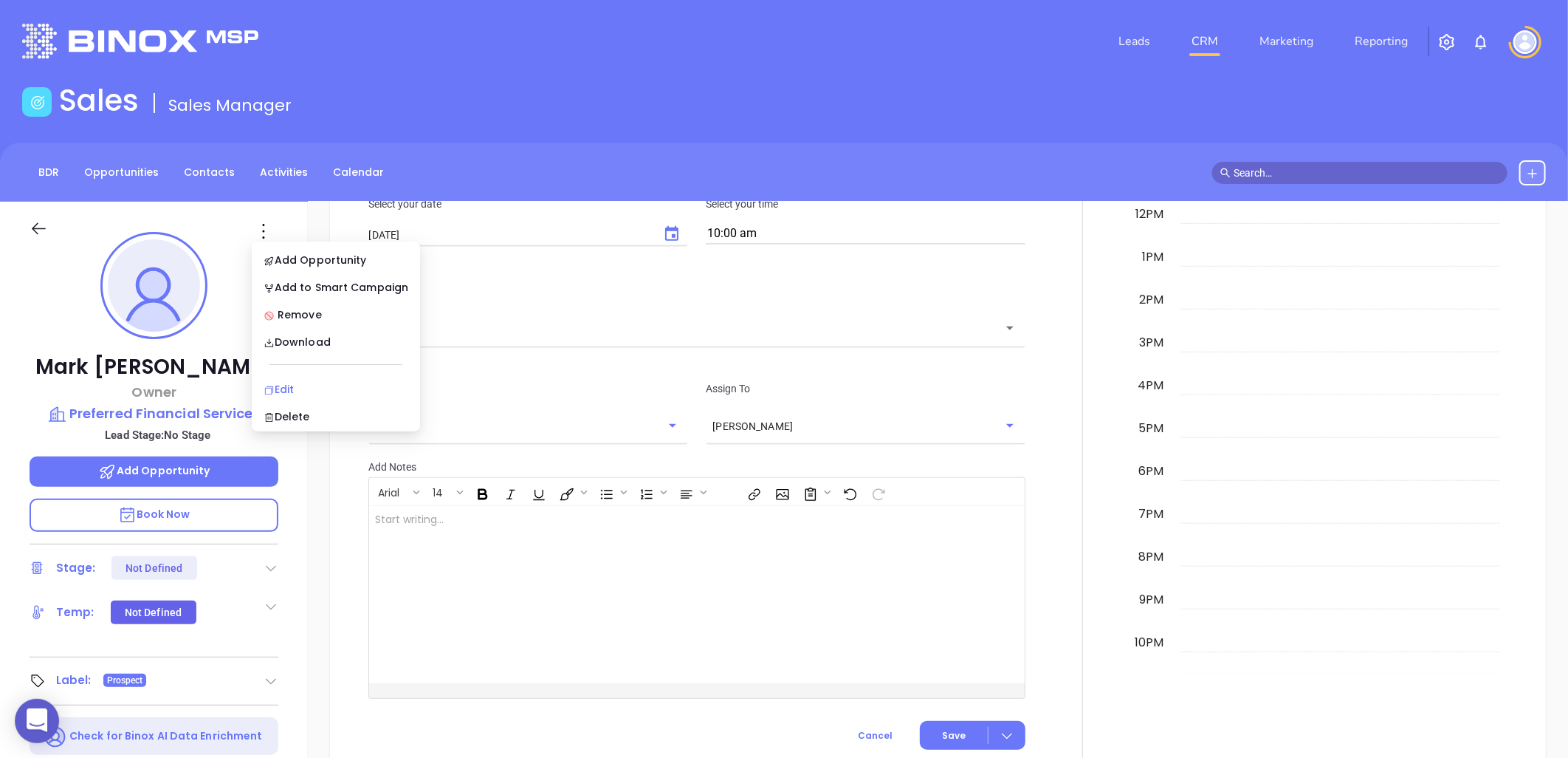
click at [296, 388] on div "Edit" at bounding box center [335, 390] width 144 height 16
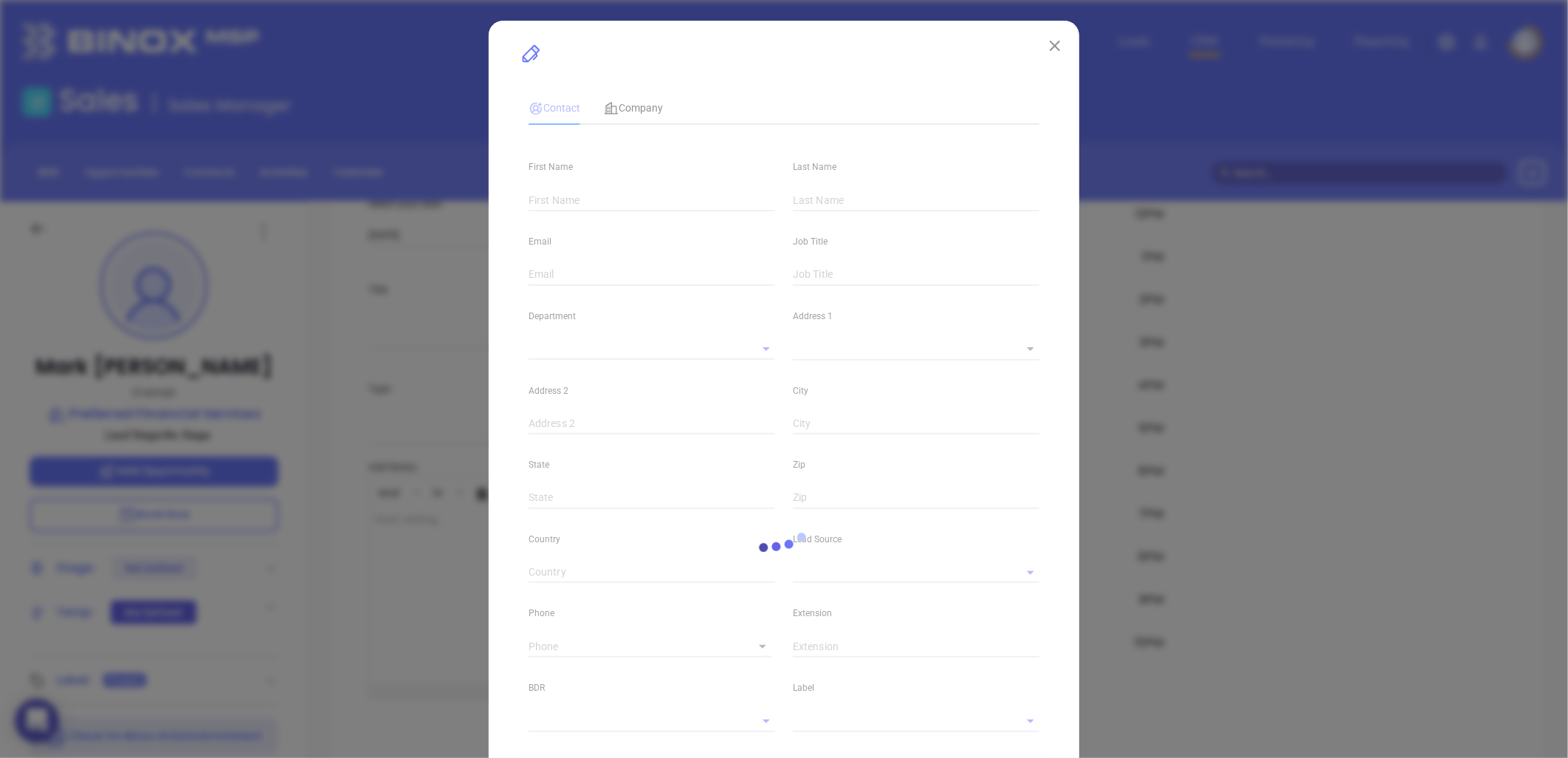
type input "Mark"
type input "[PERSON_NAME]"
type input "[EMAIL_ADDRESS][DOMAIN_NAME]"
type input "Owner"
type textarea "[STREET_ADDRESS]"
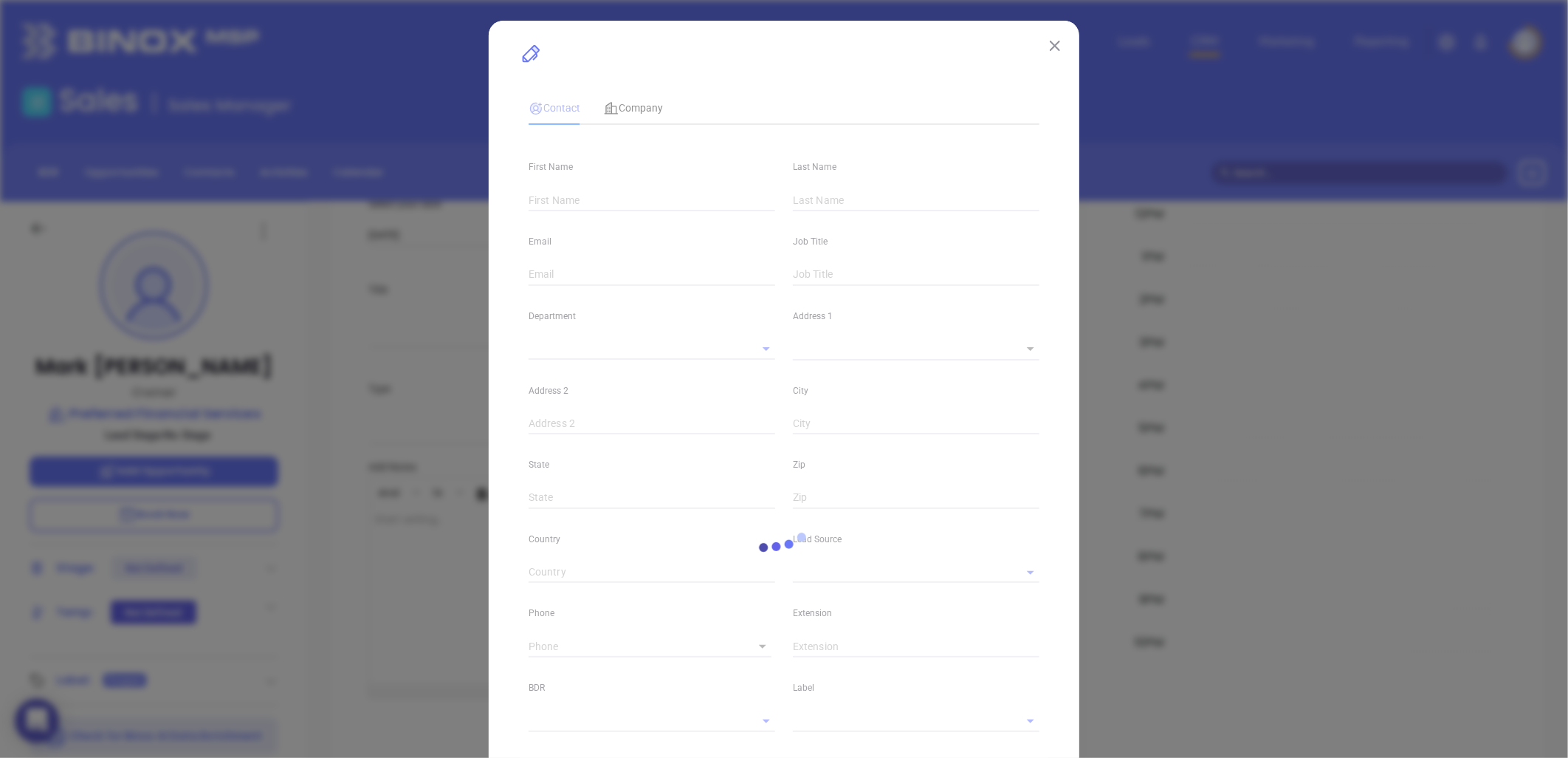
type input "1"
type input "[GEOGRAPHIC_DATA]"
type input "SC"
type input "29601"
type input "[DOMAIN_NAME][URL]"
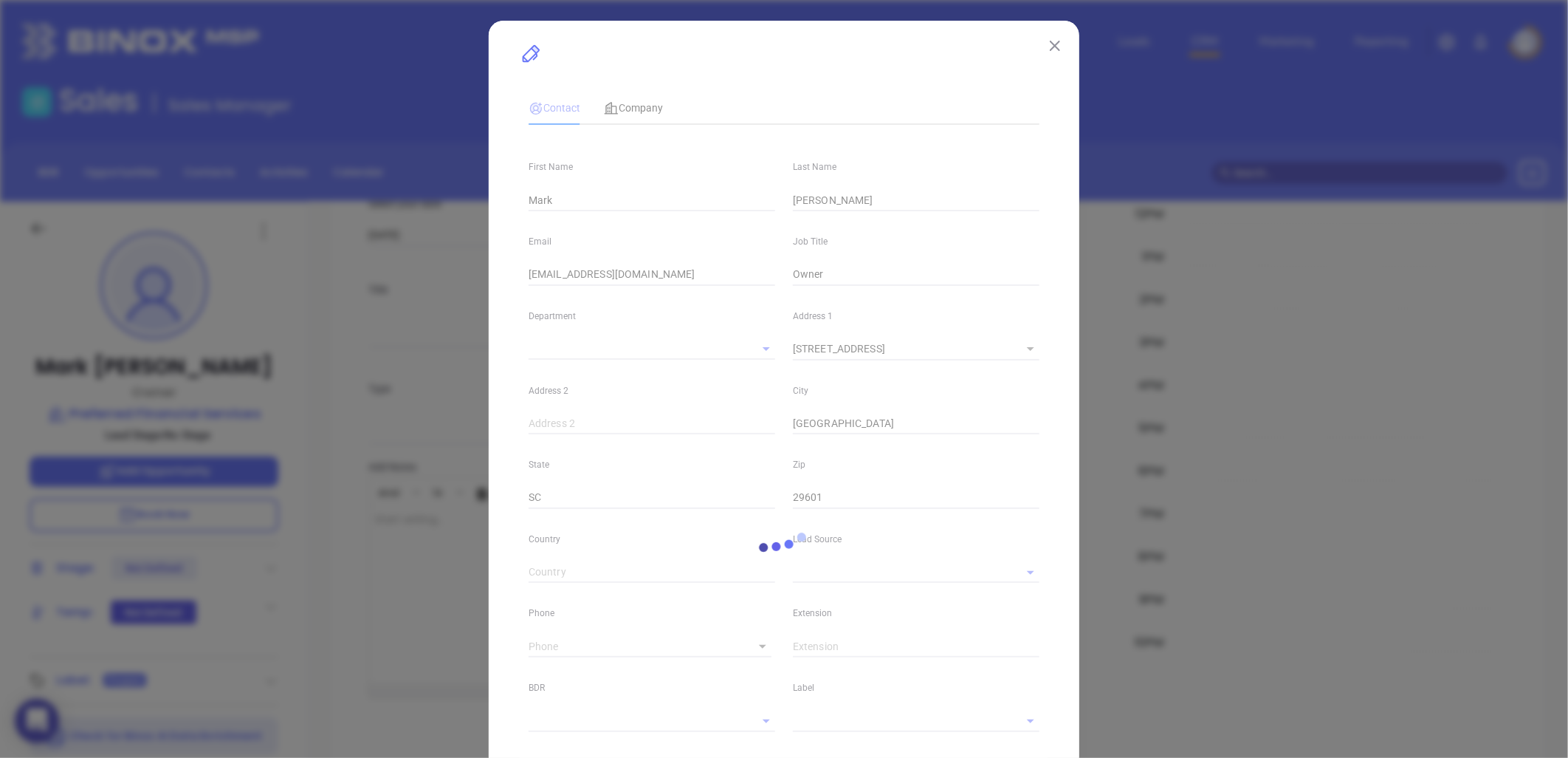
type input "Marketing"
type input "Binox"
type input "undefined undefined"
type input "1"
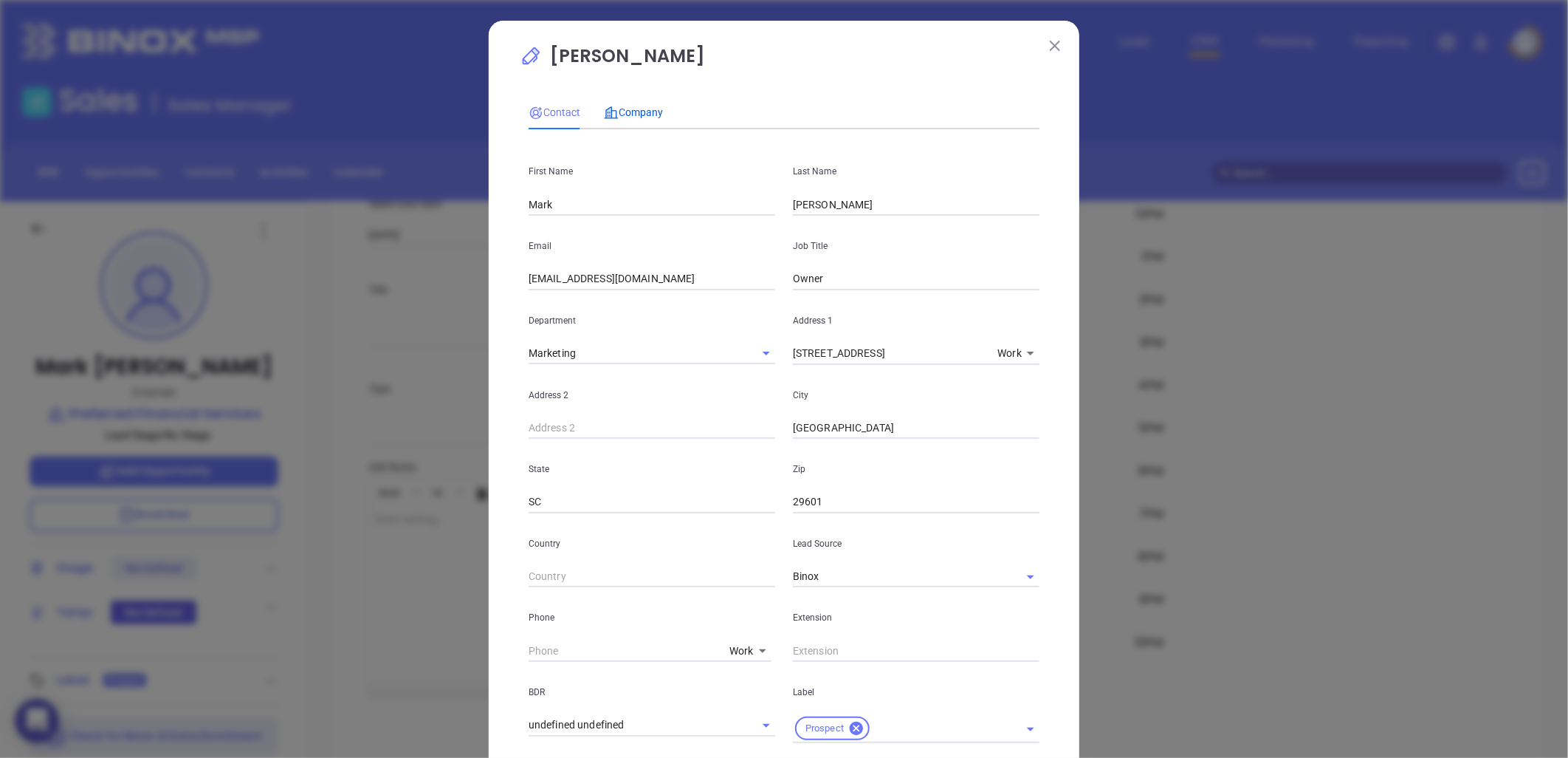
click at [630, 108] on span "Company" at bounding box center [633, 112] width 59 height 12
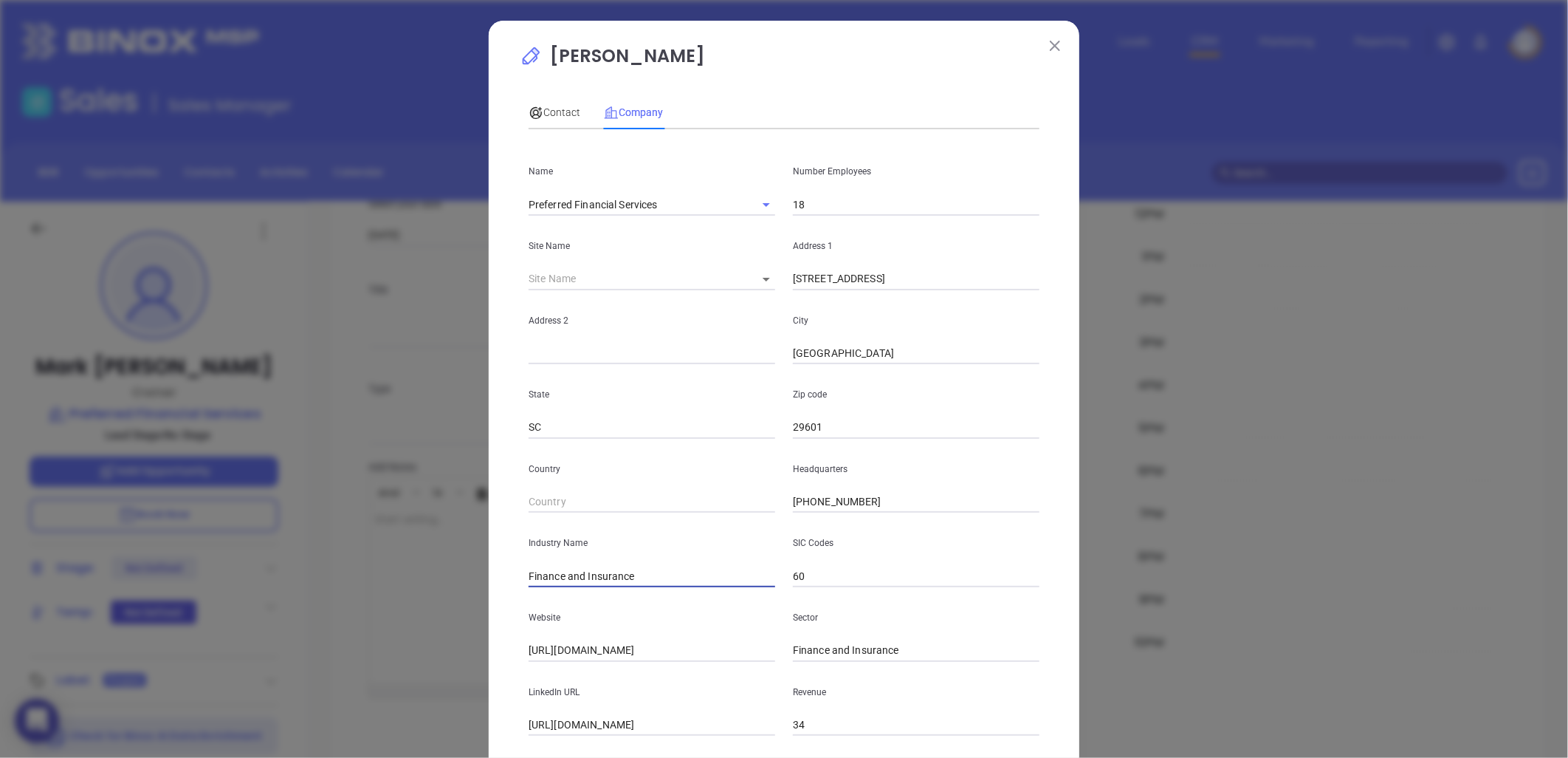
drag, startPoint x: 641, startPoint y: 578, endPoint x: 223, endPoint y: 644, distance: 423.2
click at [233, 636] on div "[PERSON_NAME] Contact Company First Name Mark Last Name [PERSON_NAME] Email [EM…" at bounding box center [784, 379] width 1568 height 758
type input "Mortgage"
click at [991, 563] on div "SIC Codes 60" at bounding box center [916, 550] width 264 height 75
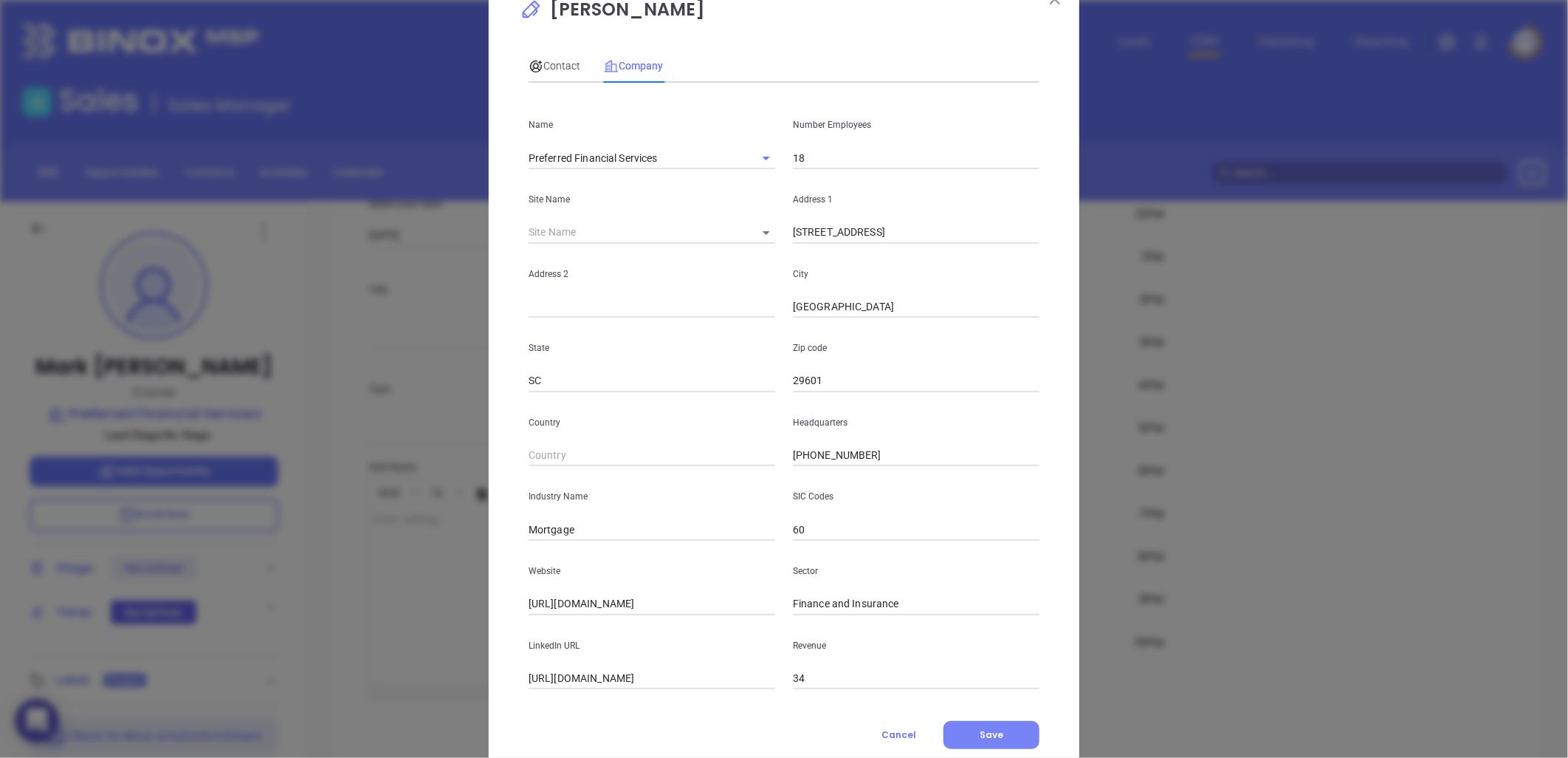
scroll to position [90, 0]
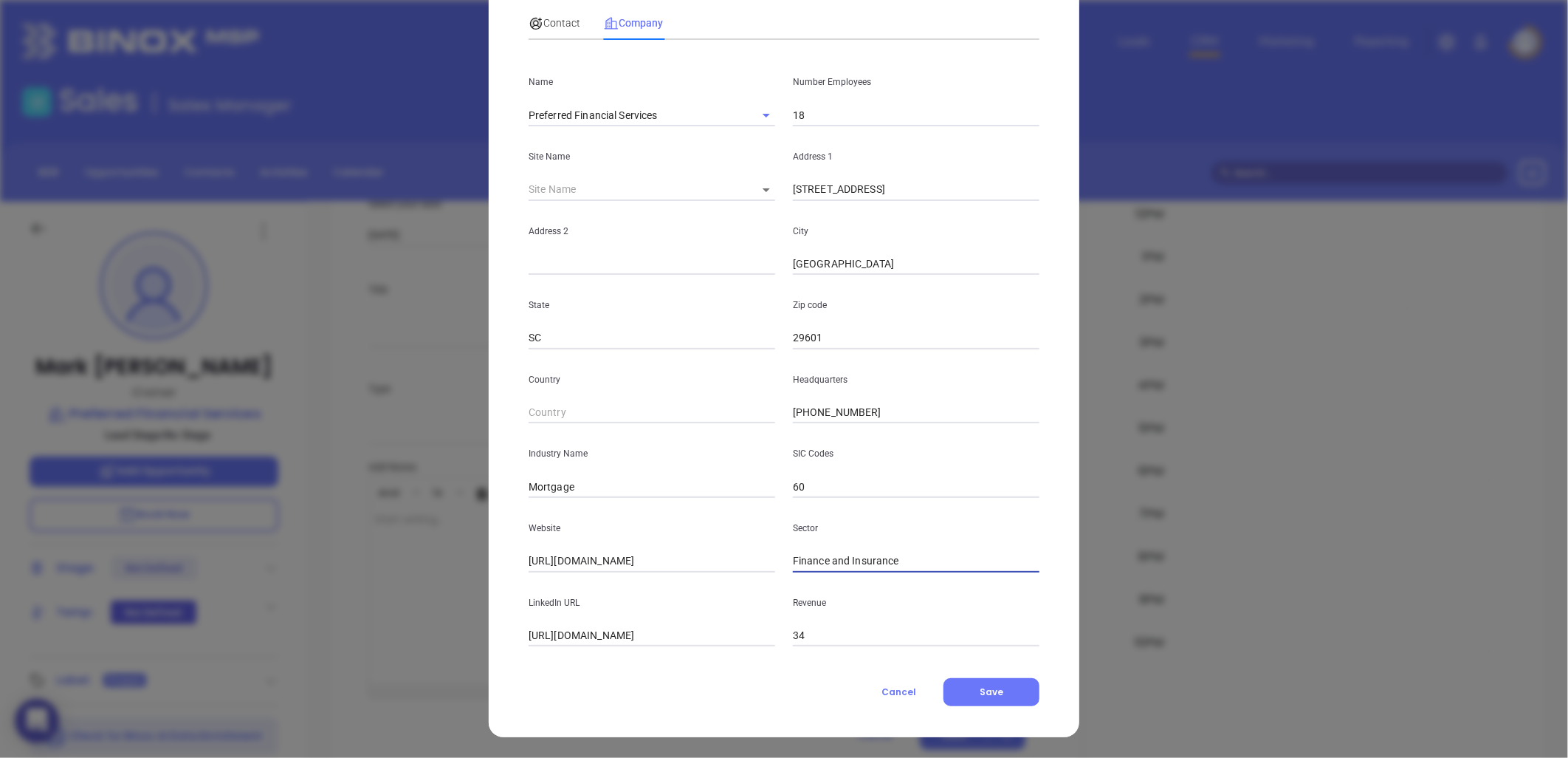
drag, startPoint x: 894, startPoint y: 562, endPoint x: 747, endPoint y: 582, distance: 148.4
click at [687, 592] on div "Name Preferred Financial Services Number Employees 18 Site Name ​ 125329 Addres…" at bounding box center [783, 349] width 511 height 594
click at [997, 687] on span "Save" at bounding box center [991, 692] width 24 height 13
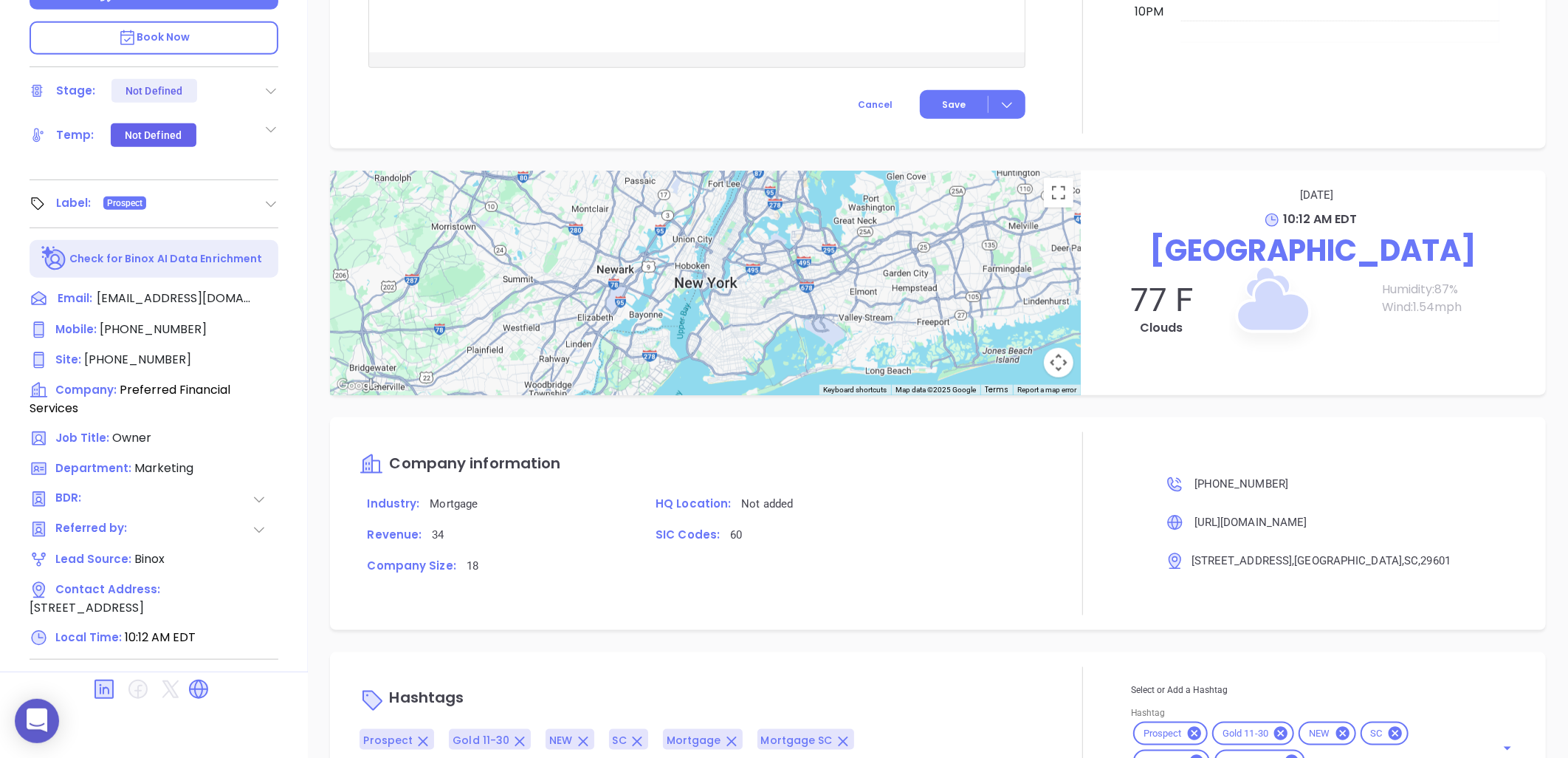
scroll to position [713, 0]
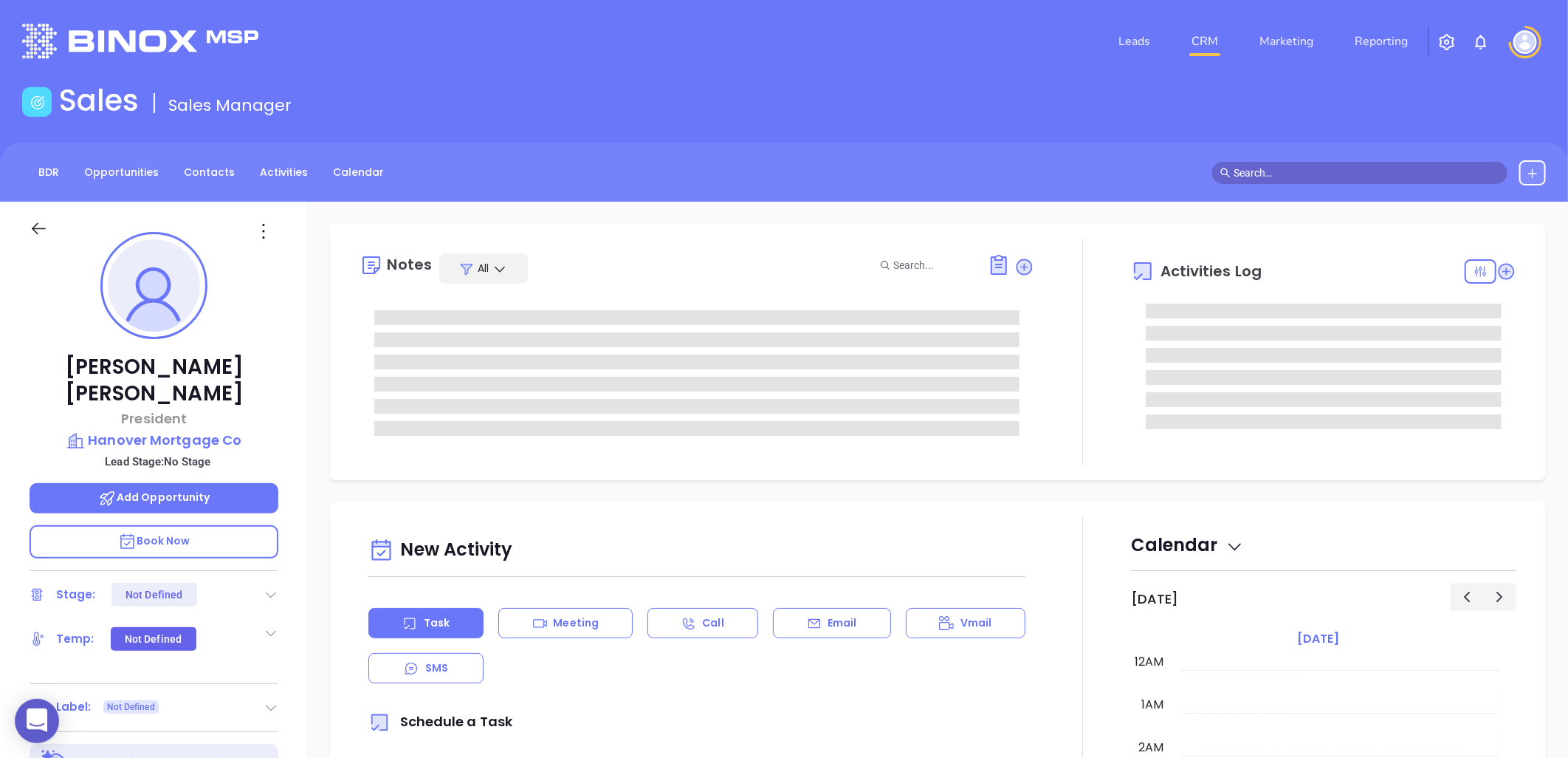
type input "[DATE]"
type input "[PERSON_NAME]"
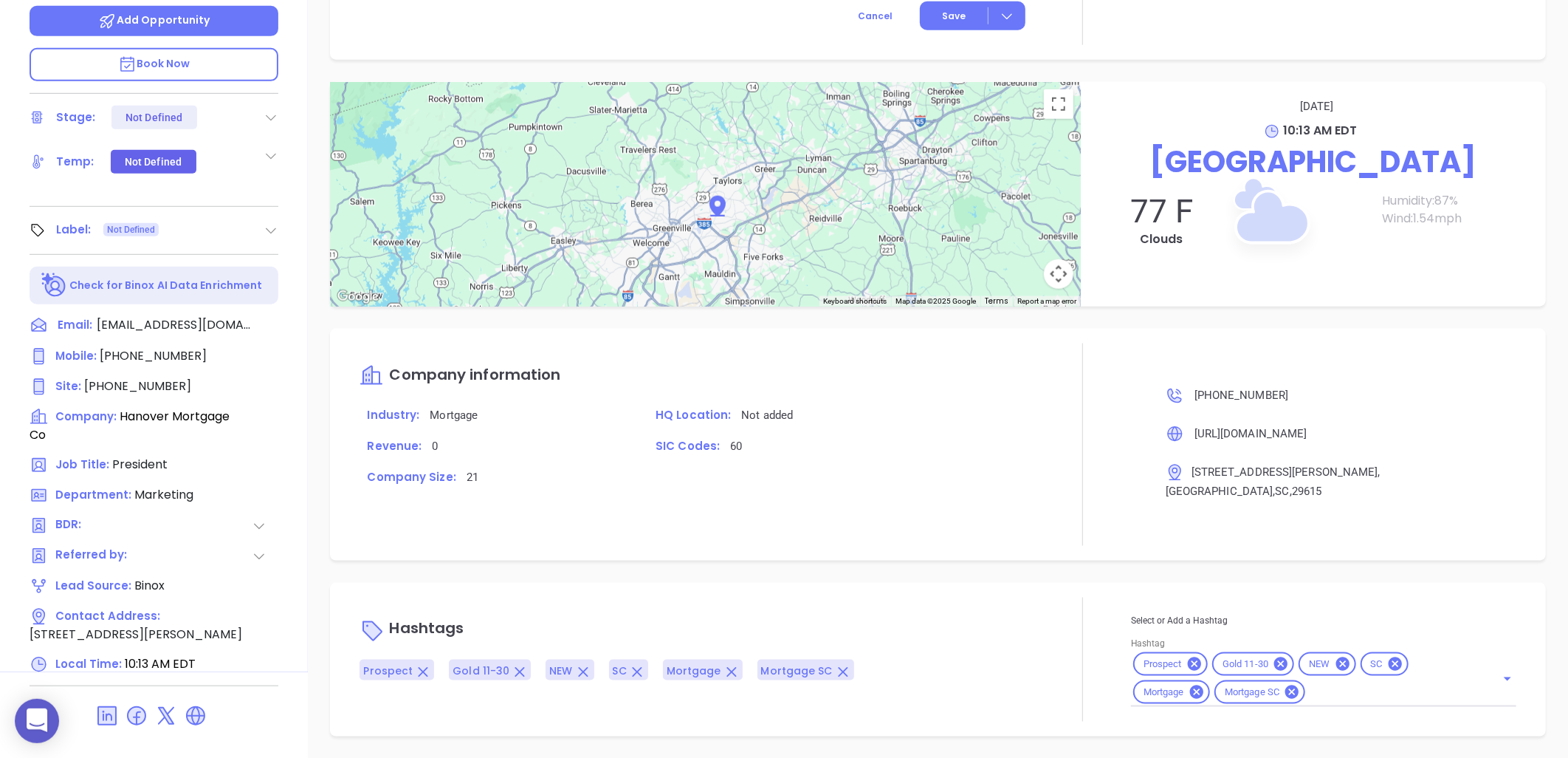
scroll to position [713, 0]
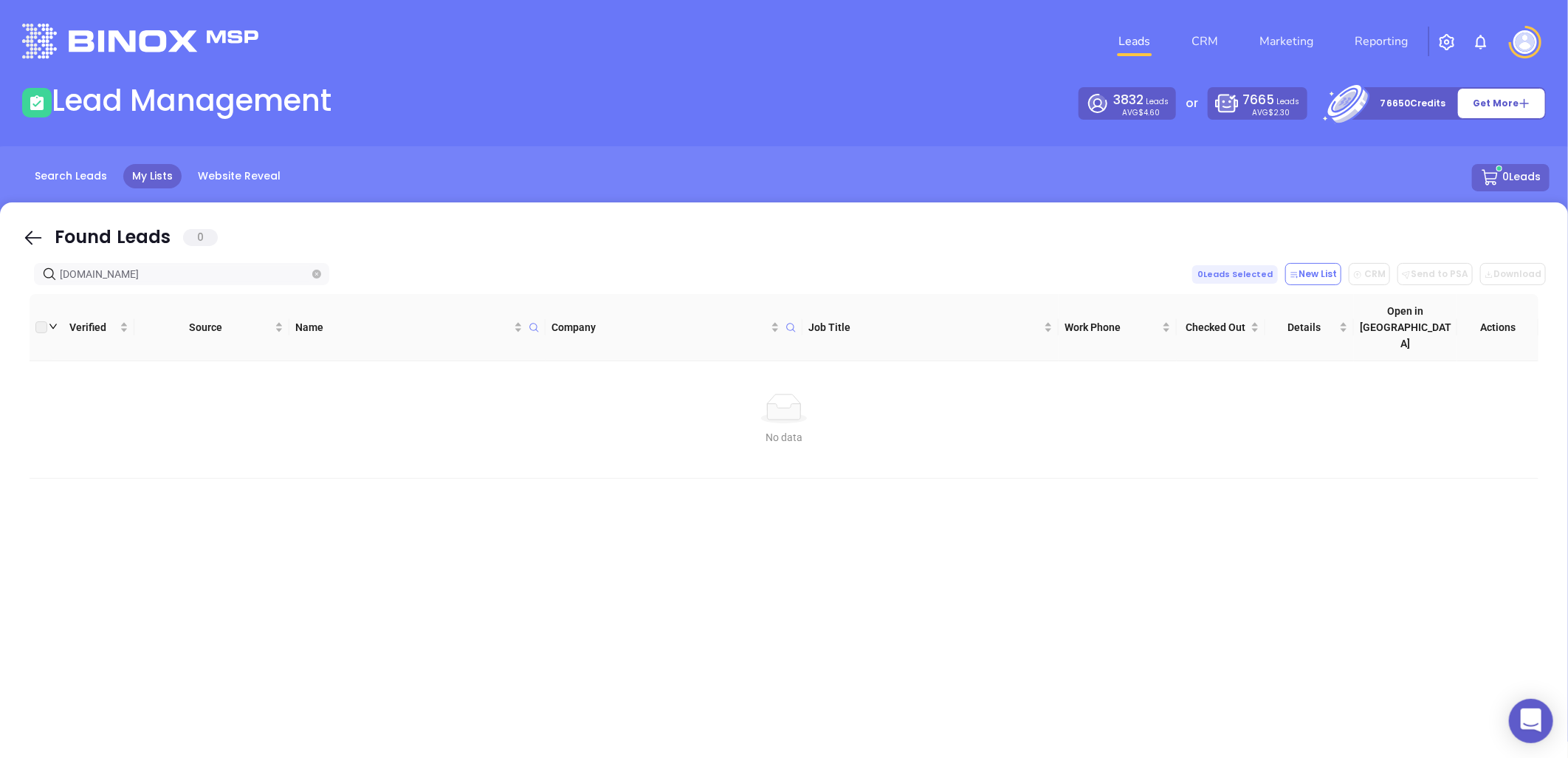
drag, startPoint x: 154, startPoint y: 273, endPoint x: -82, endPoint y: 325, distance: 241.7
click at [0, 325] on html "0 Leads CRM Marketing Reporting Financial Leads Leads Lead Management 3832 Lead…" at bounding box center [784, 379] width 1568 height 758
type input "[DOMAIN_NAME]"
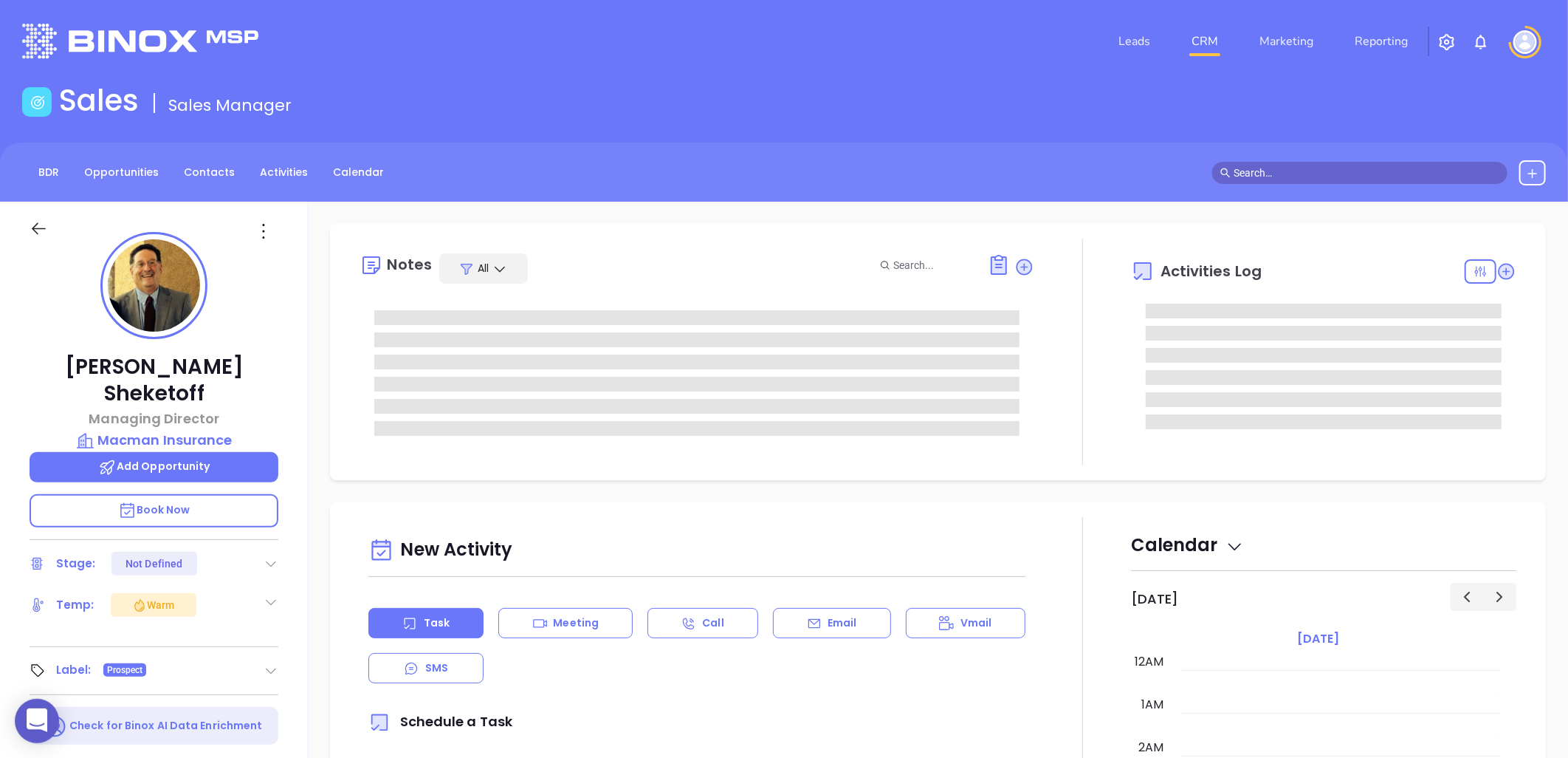
type input "[DATE]"
type input "[PERSON_NAME]"
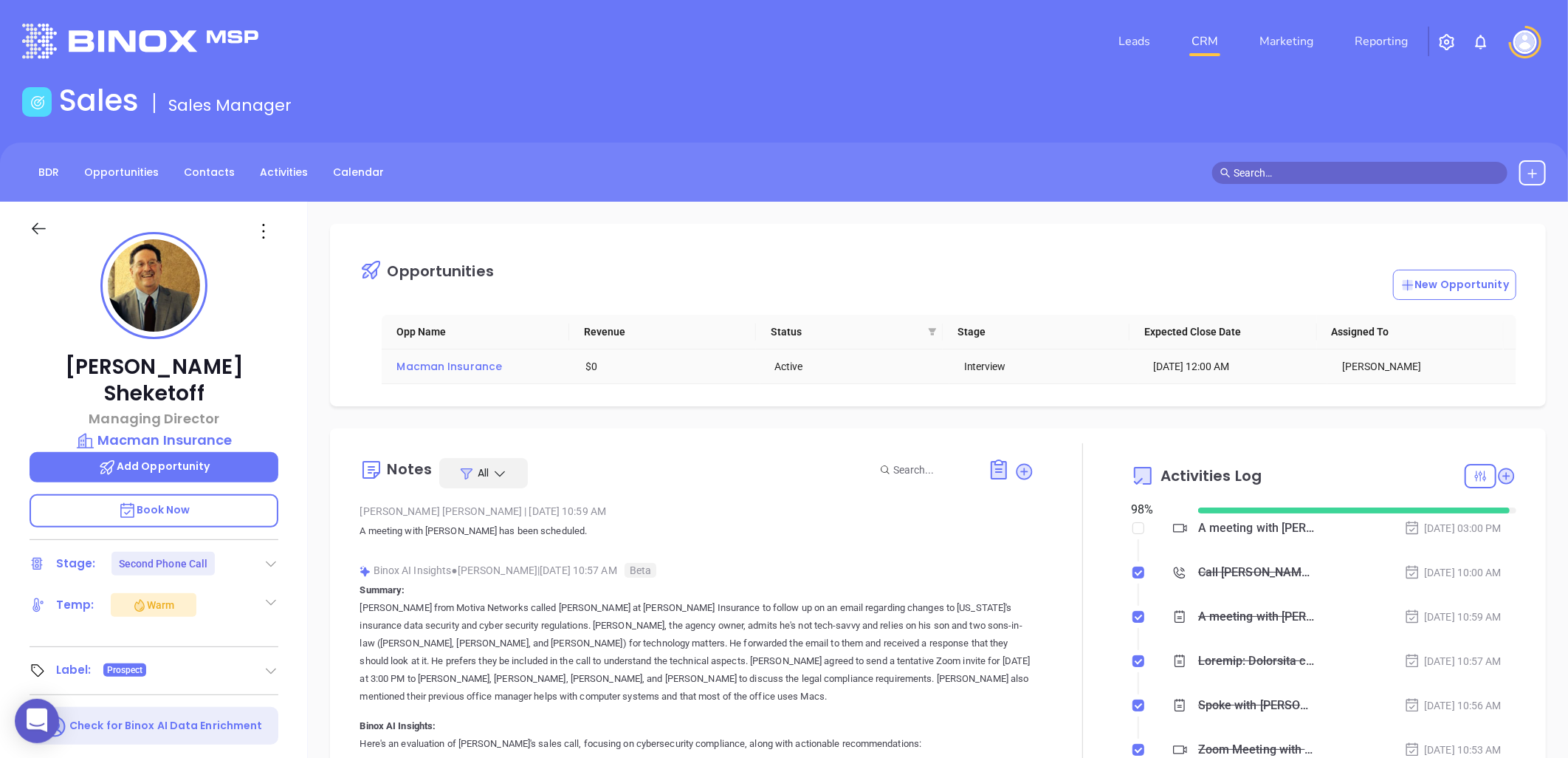
click at [440, 371] on span "Macman Insurance" at bounding box center [450, 367] width 106 height 15
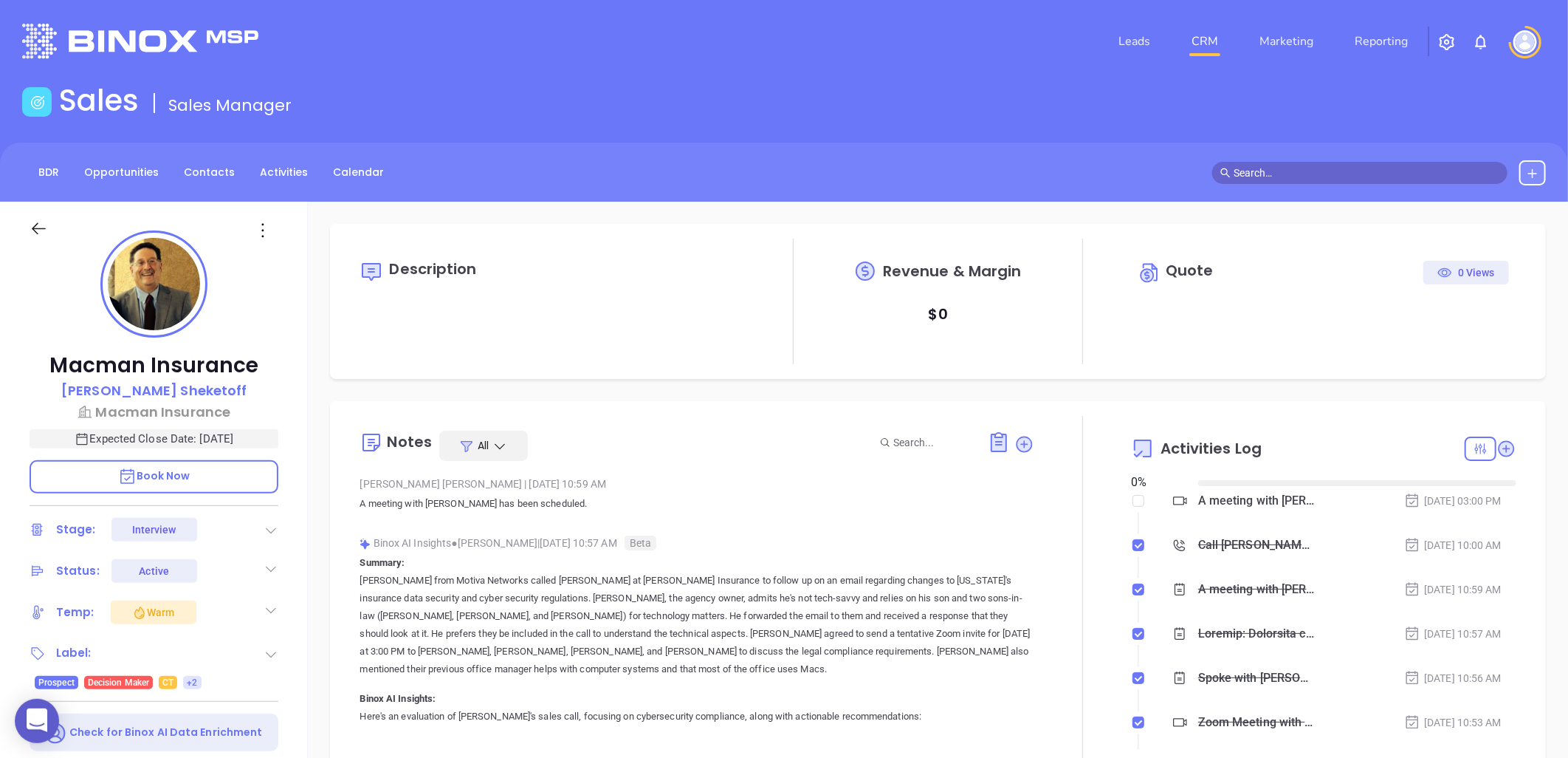
type input "[DATE]"
type input "[PERSON_NAME]"
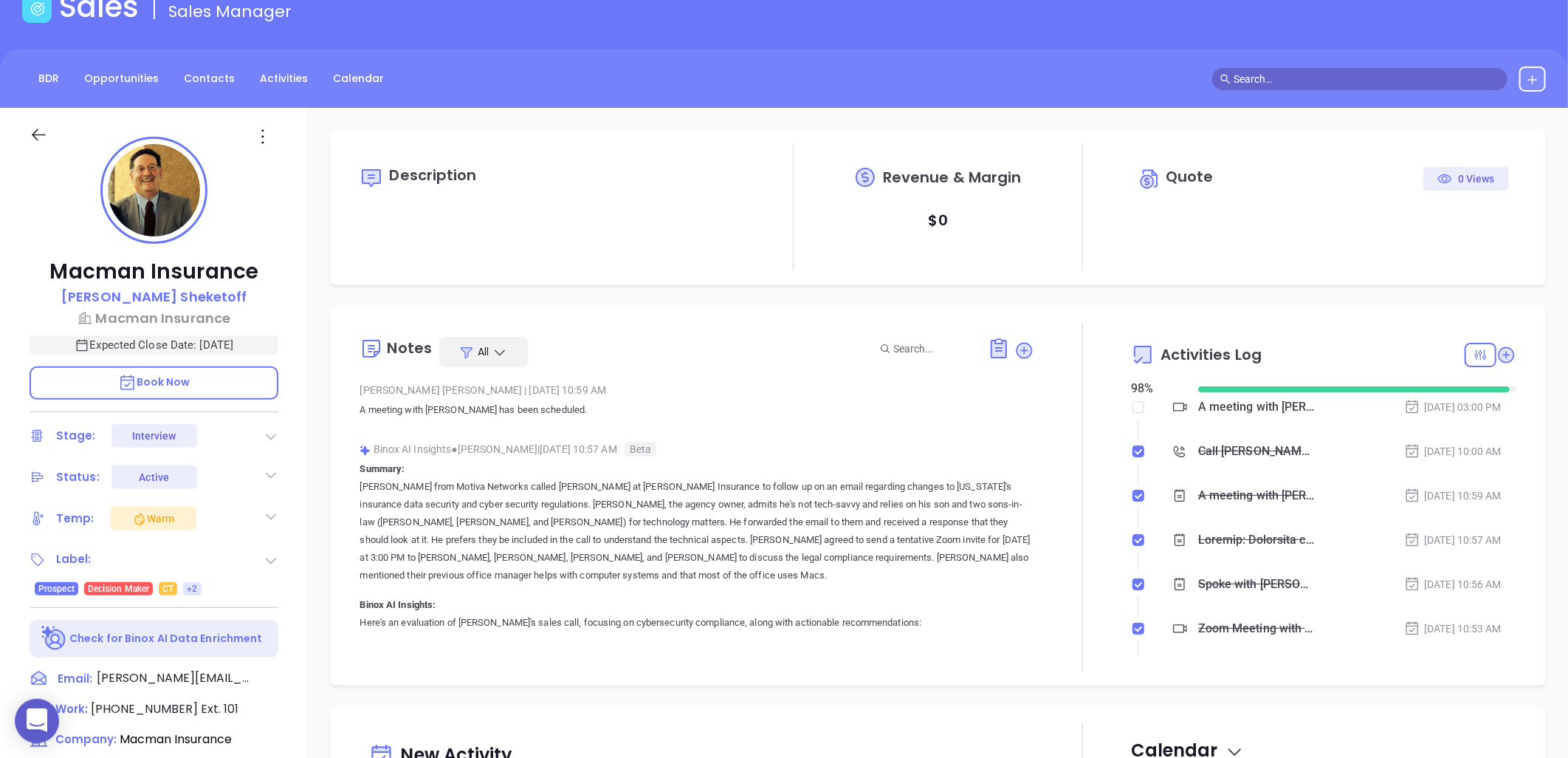
scroll to position [0, 0]
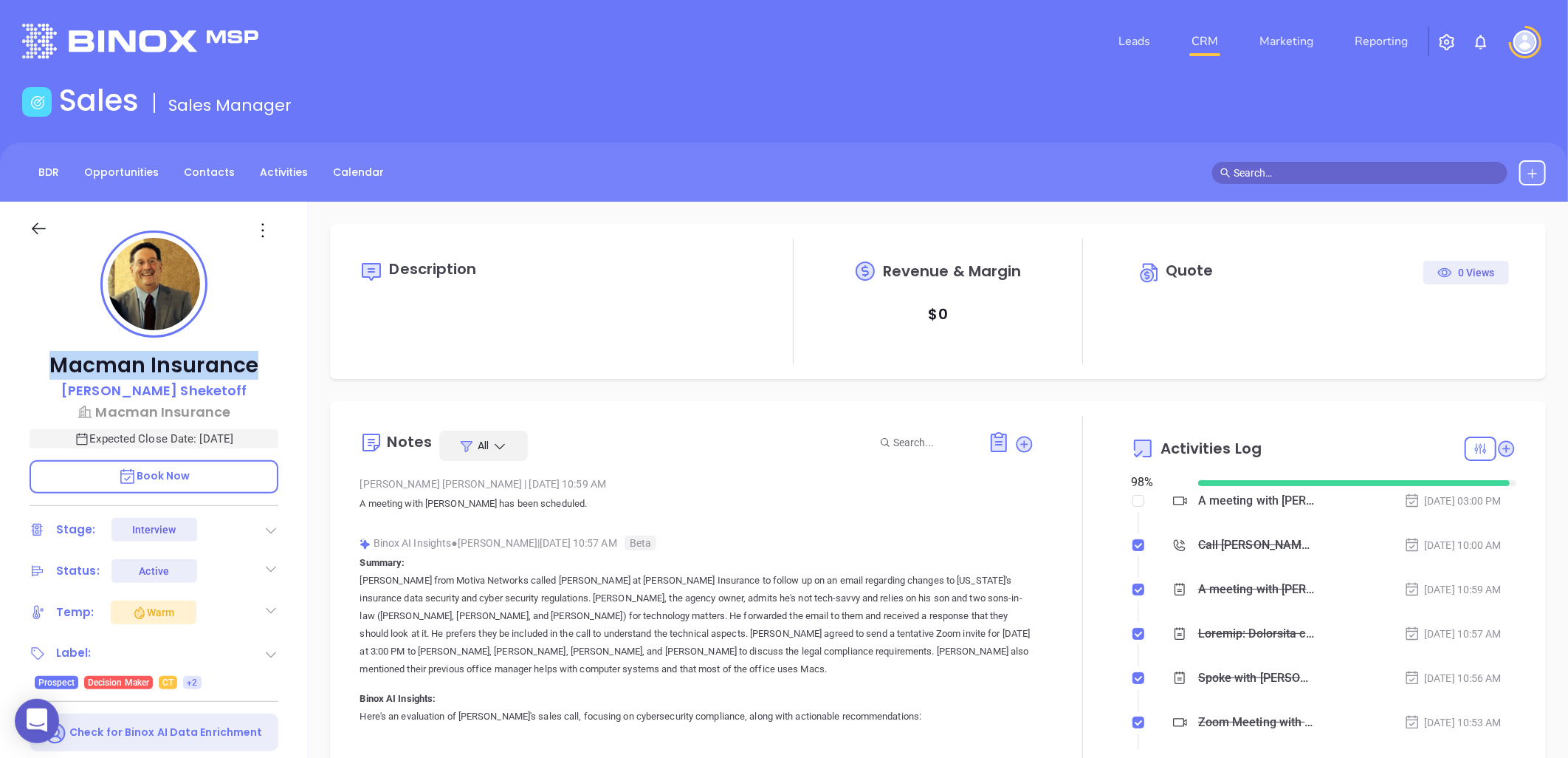
drag, startPoint x: 237, startPoint y: 363, endPoint x: 25, endPoint y: 379, distance: 212.6
click at [25, 379] on div "Macman Insurance Alan Sheketoff Macman Insurance Expected Close Date: Sep 22, 2…" at bounding box center [154, 676] width 308 height 947
copy p "Macman Insurance"
type input "[PERSON_NAME]"
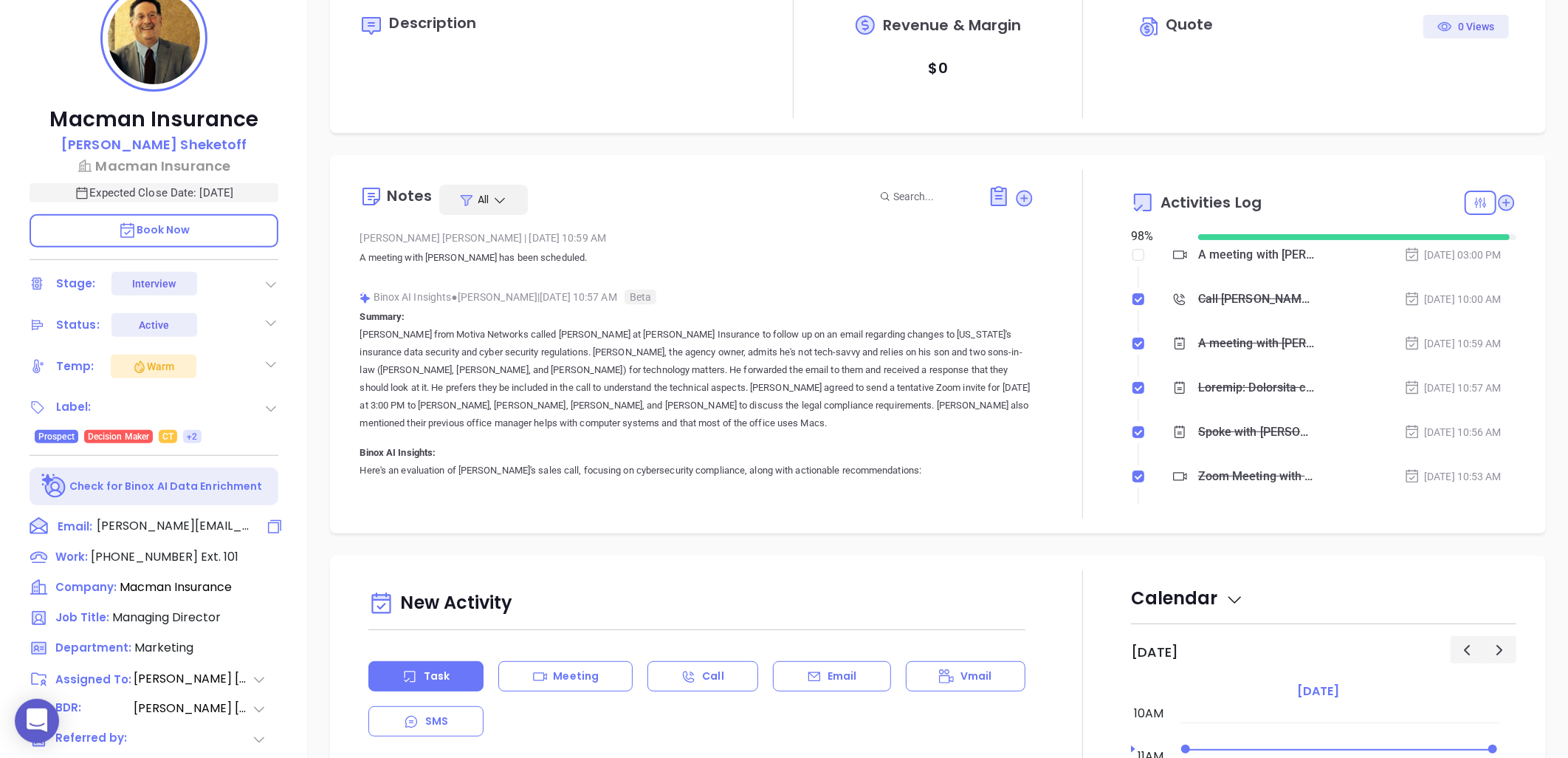
scroll to position [82, 0]
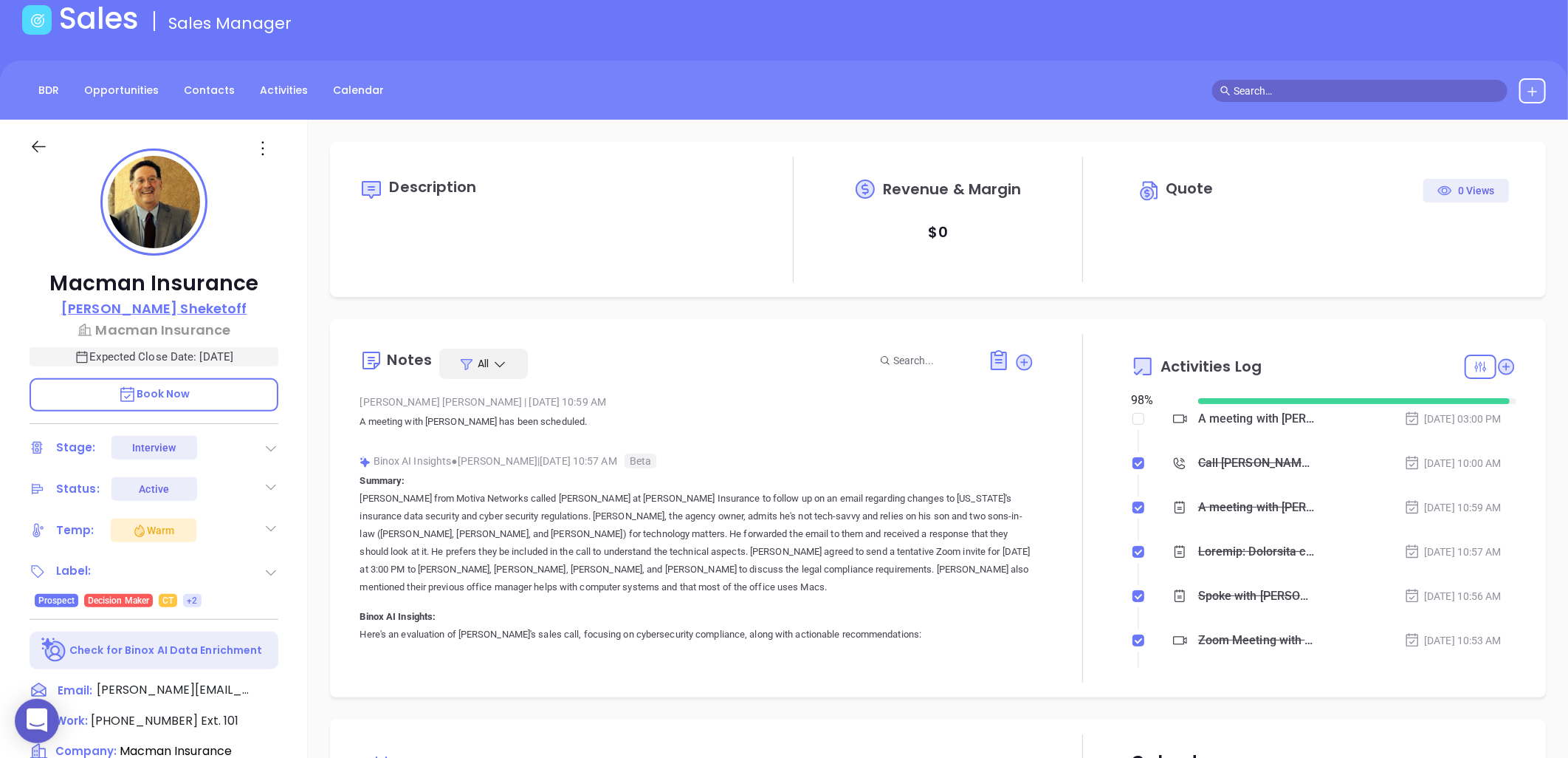
click at [189, 304] on p "[PERSON_NAME]" at bounding box center [154, 308] width 185 height 20
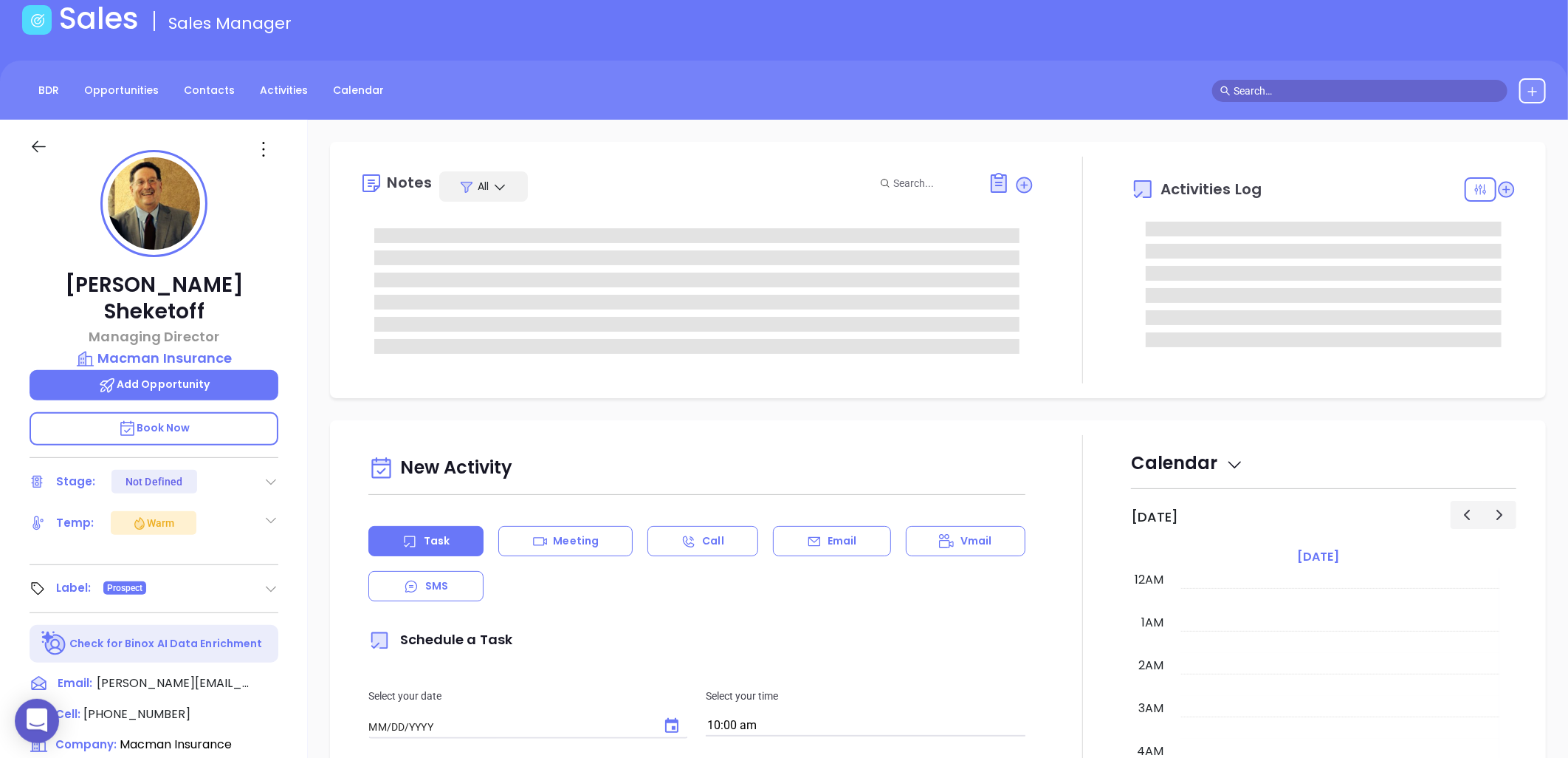
type input "[DATE]"
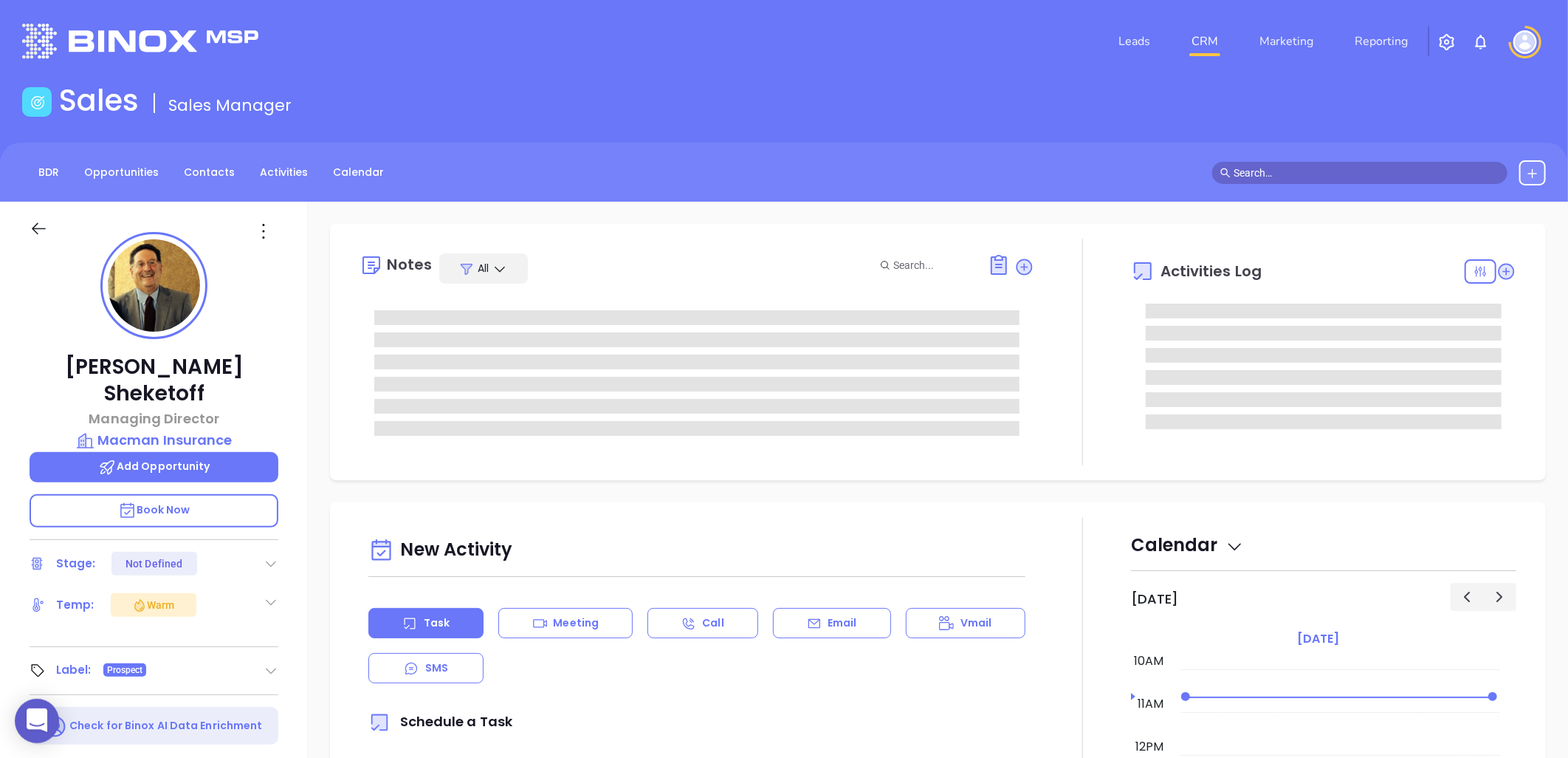
type input "[PERSON_NAME]"
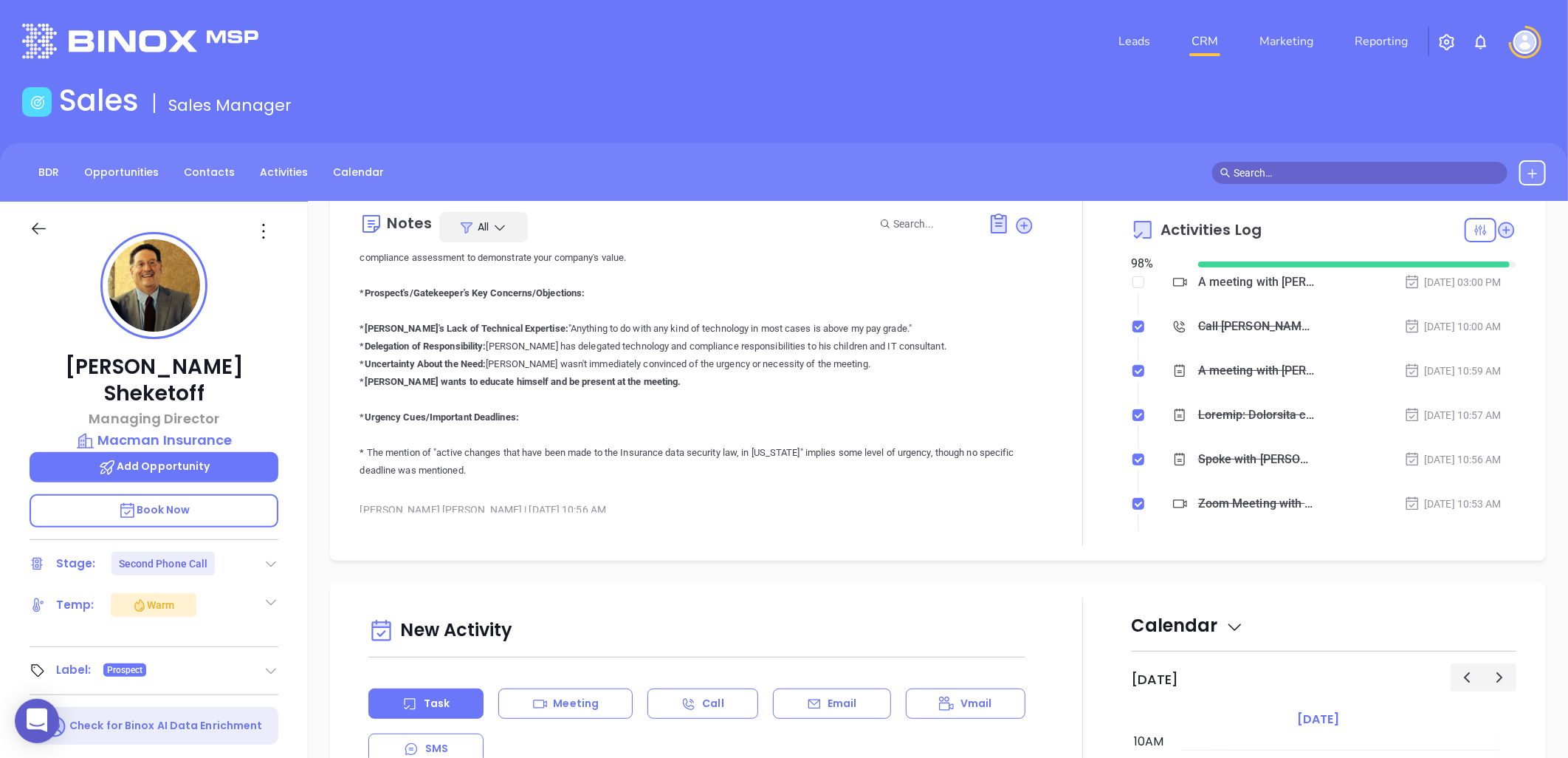
scroll to position [1231, 0]
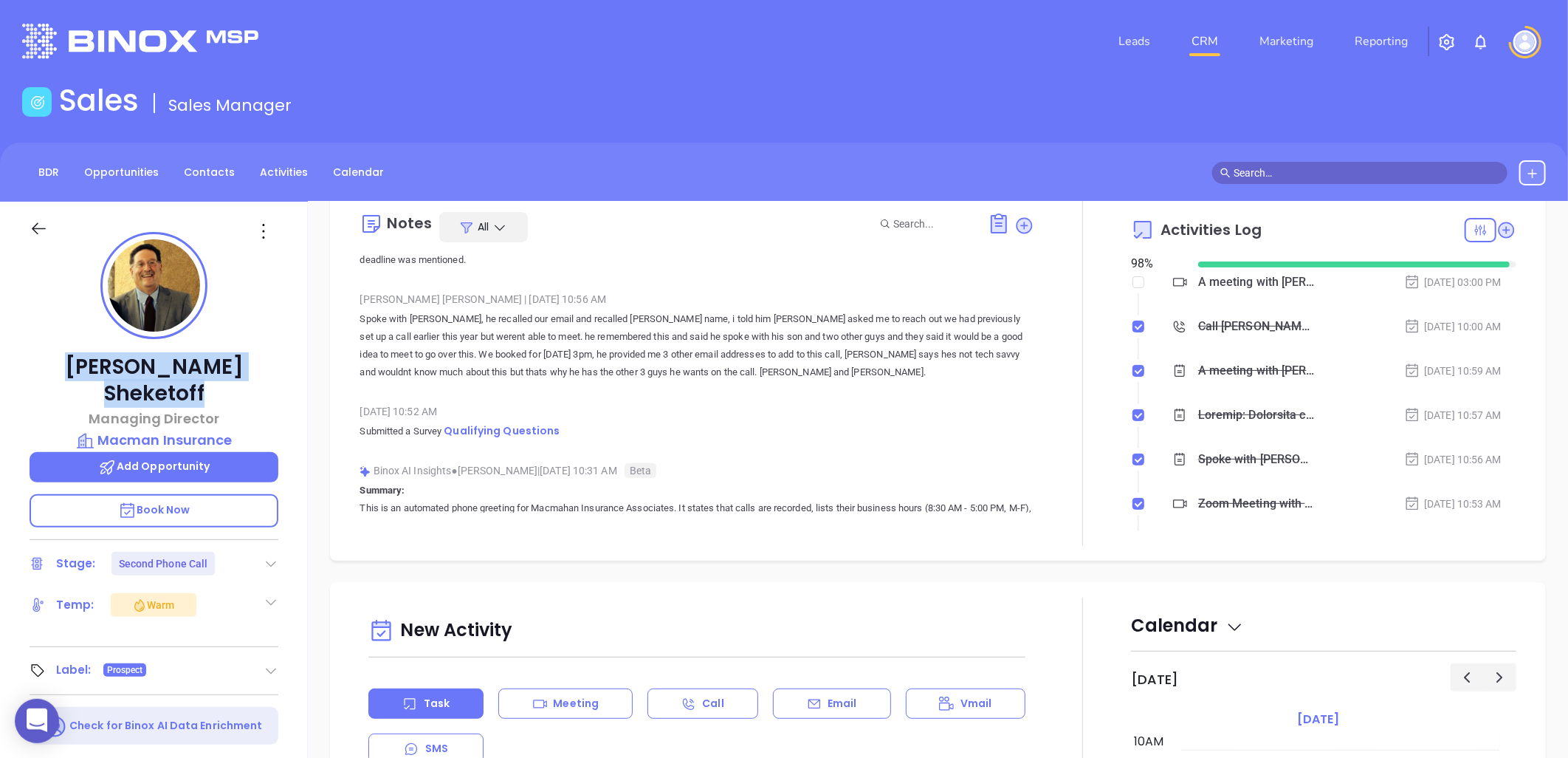
drag, startPoint x: 248, startPoint y: 363, endPoint x: 56, endPoint y: 347, distance: 192.7
click at [56, 347] on div "Alan Sheketoff Managing Director Macman Insurance Add Opportunity Book Now Stag…" at bounding box center [154, 676] width 308 height 947
copy p "Alan Sheketoff"
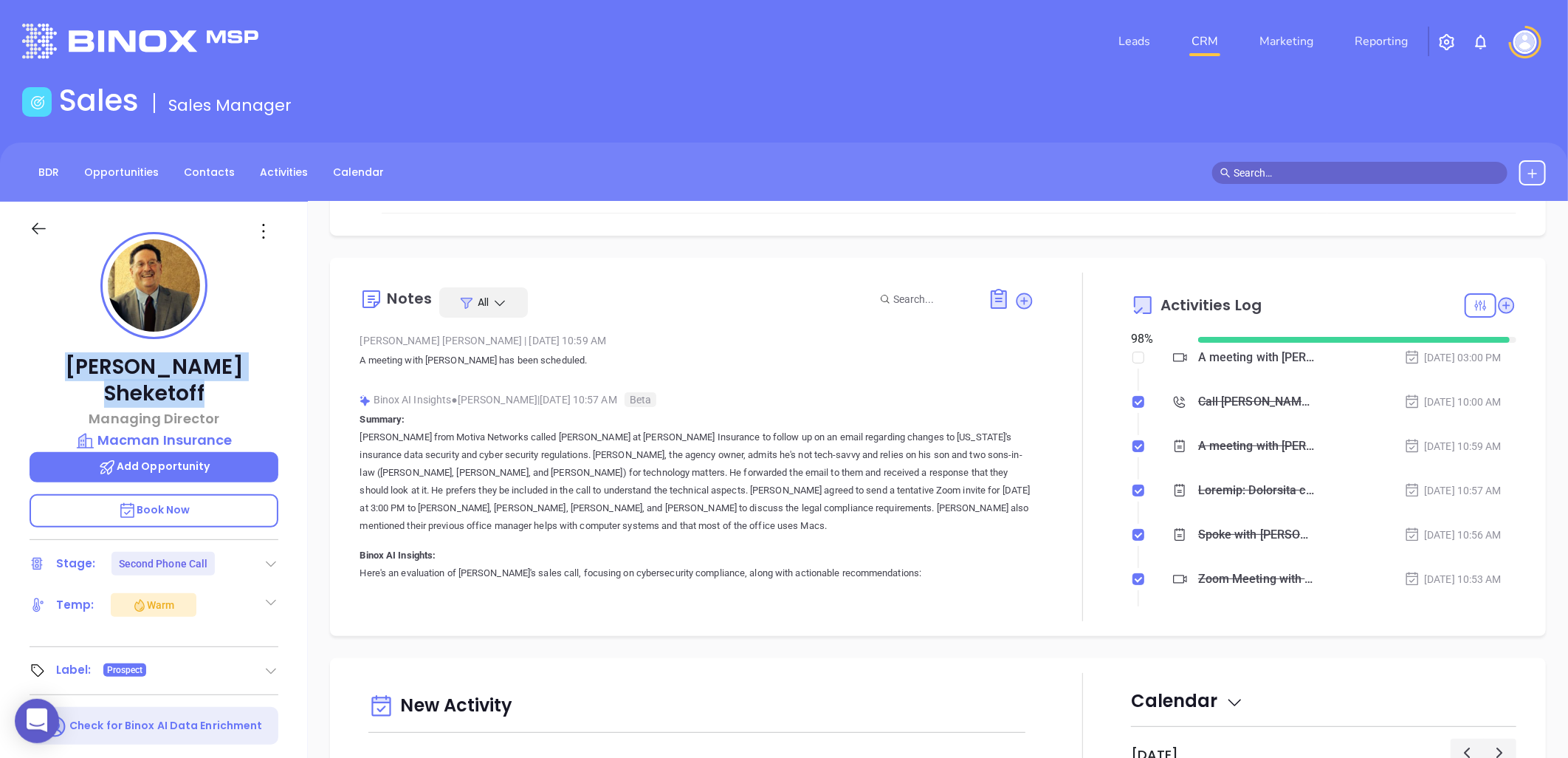
scroll to position [0, 0]
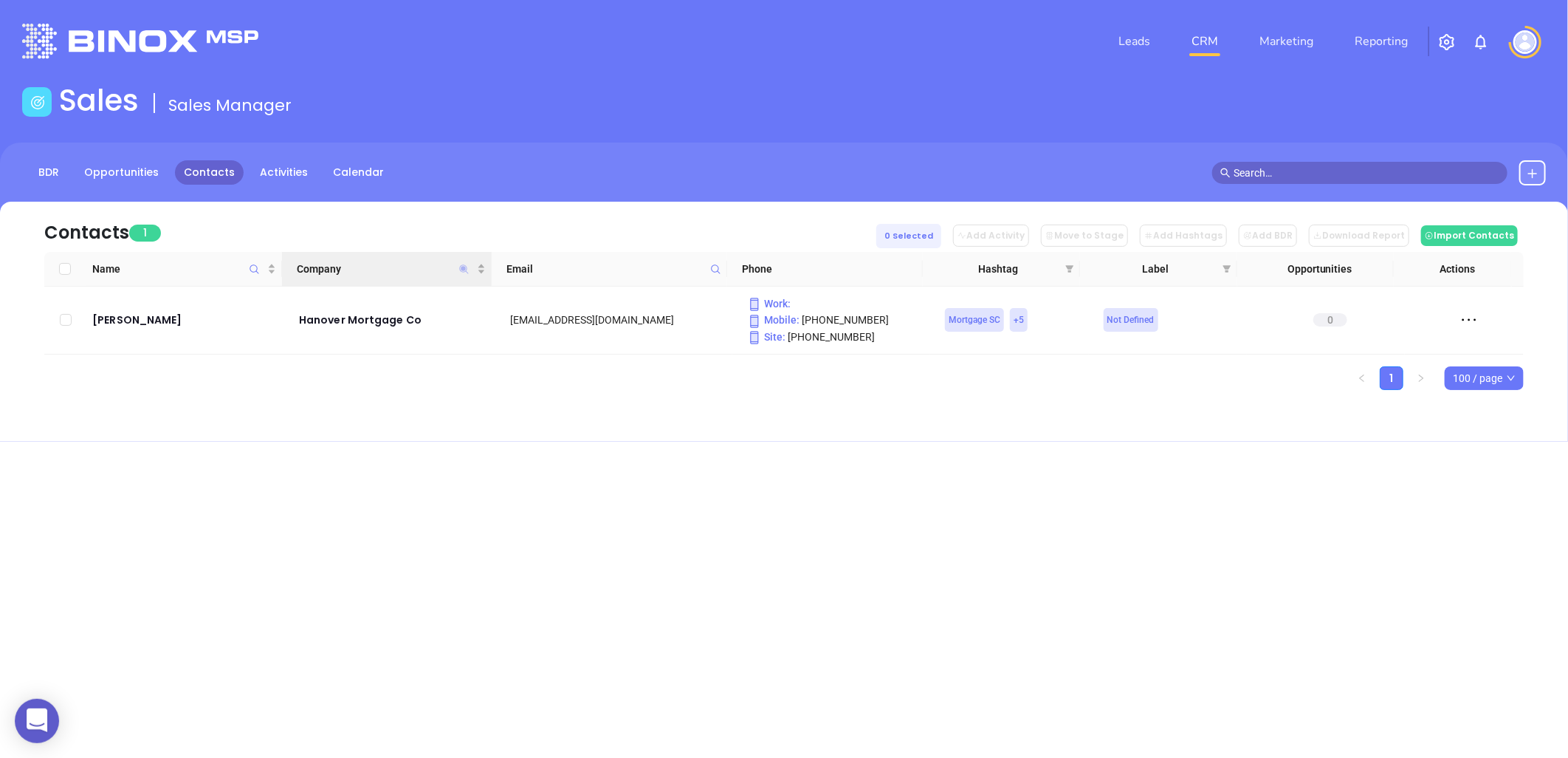
click at [461, 267] on icon "Company" at bounding box center [463, 269] width 9 height 9
paste input "[DOMAIN_NAME]"
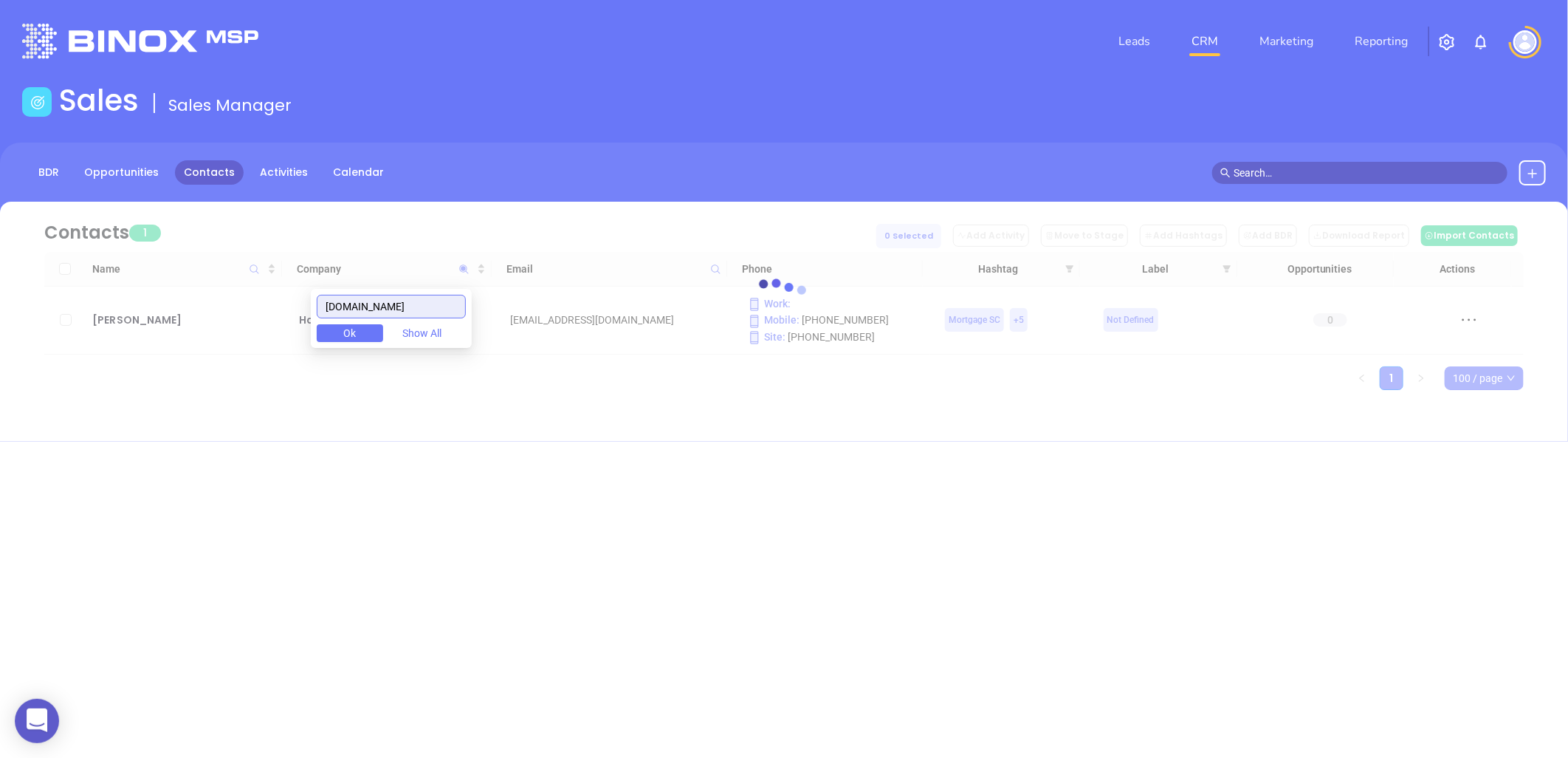
type input "[DOMAIN_NAME]"
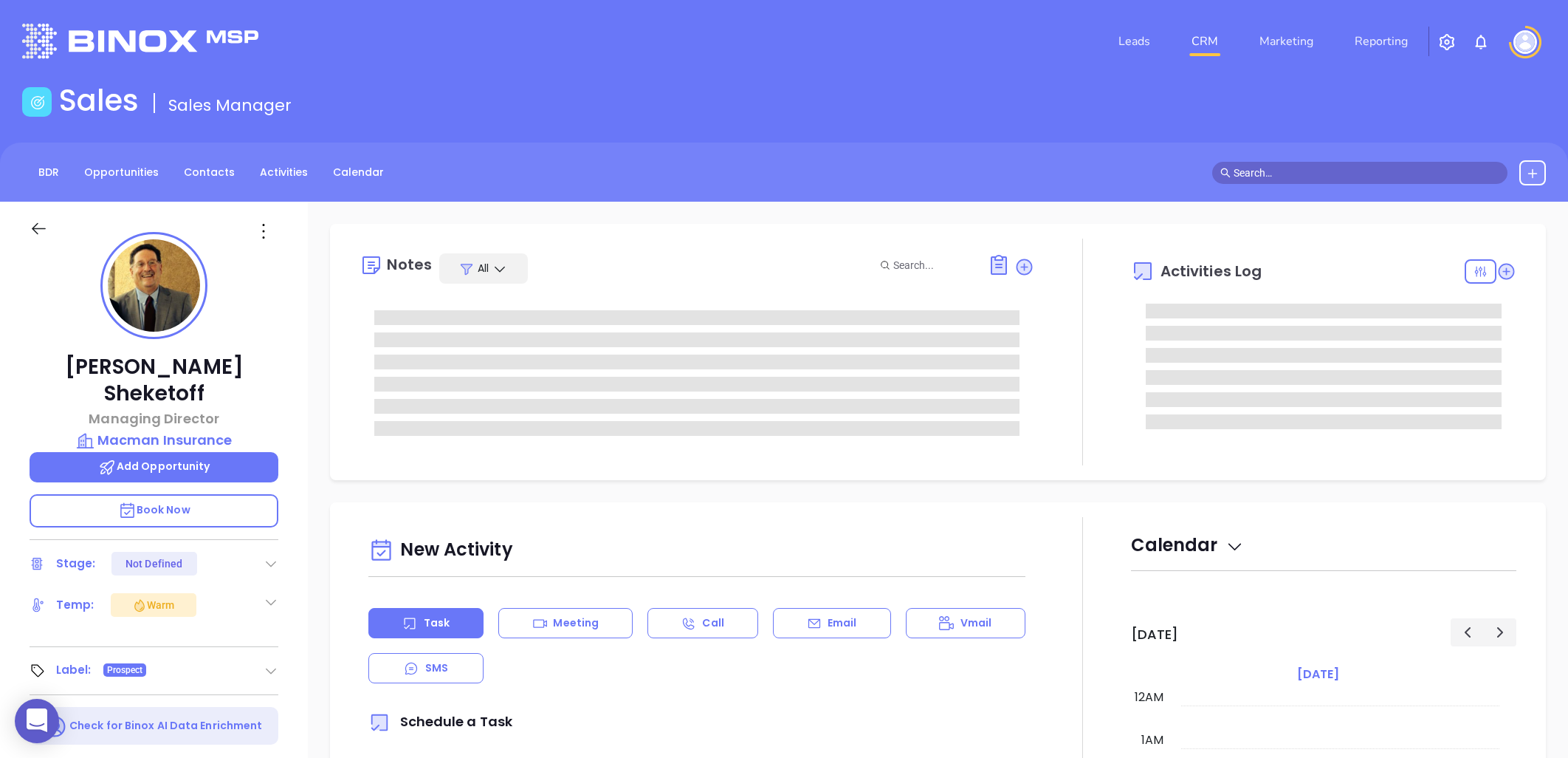
type input "[DATE]"
type input "[PERSON_NAME]"
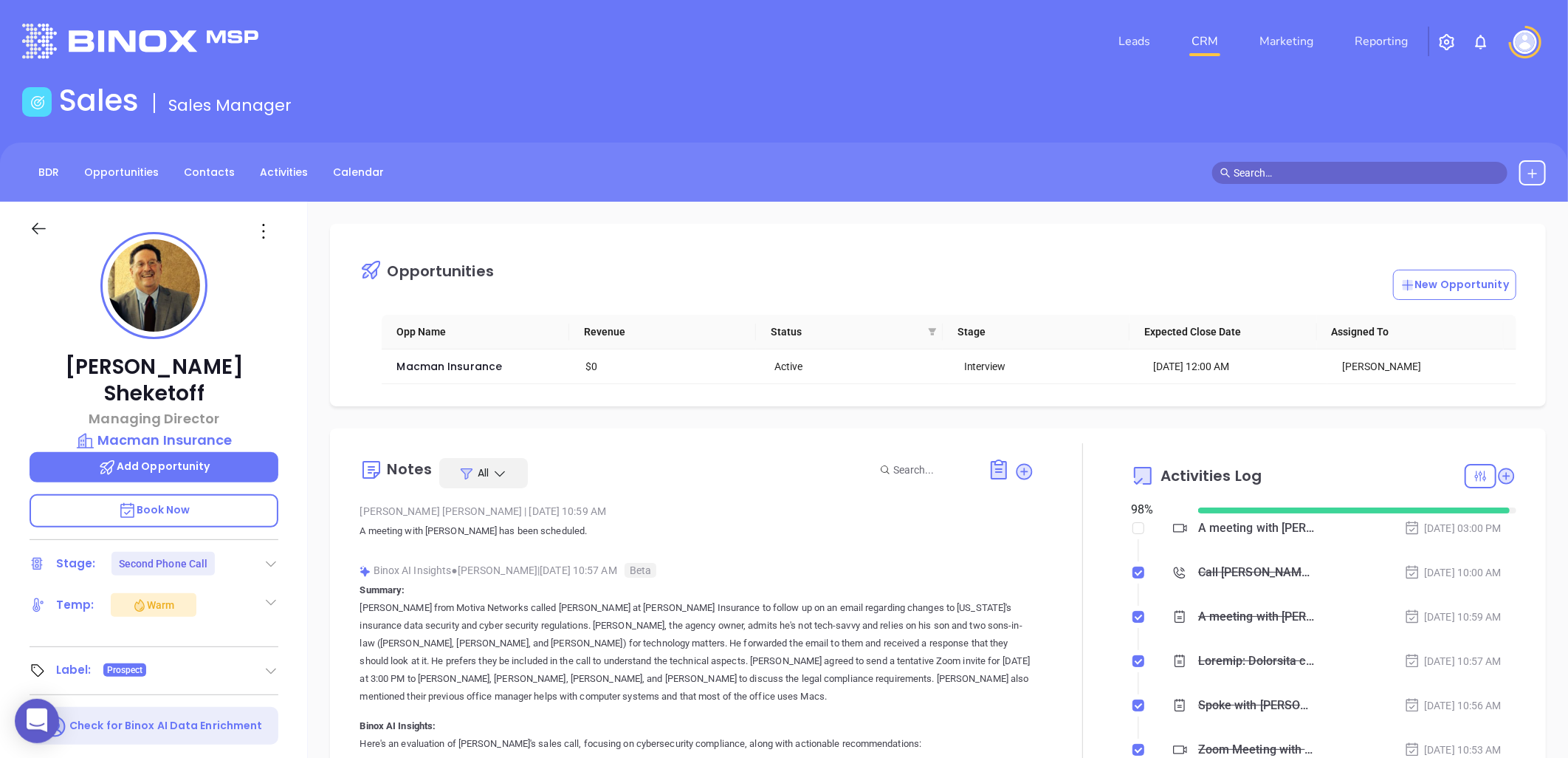
scroll to position [429, 0]
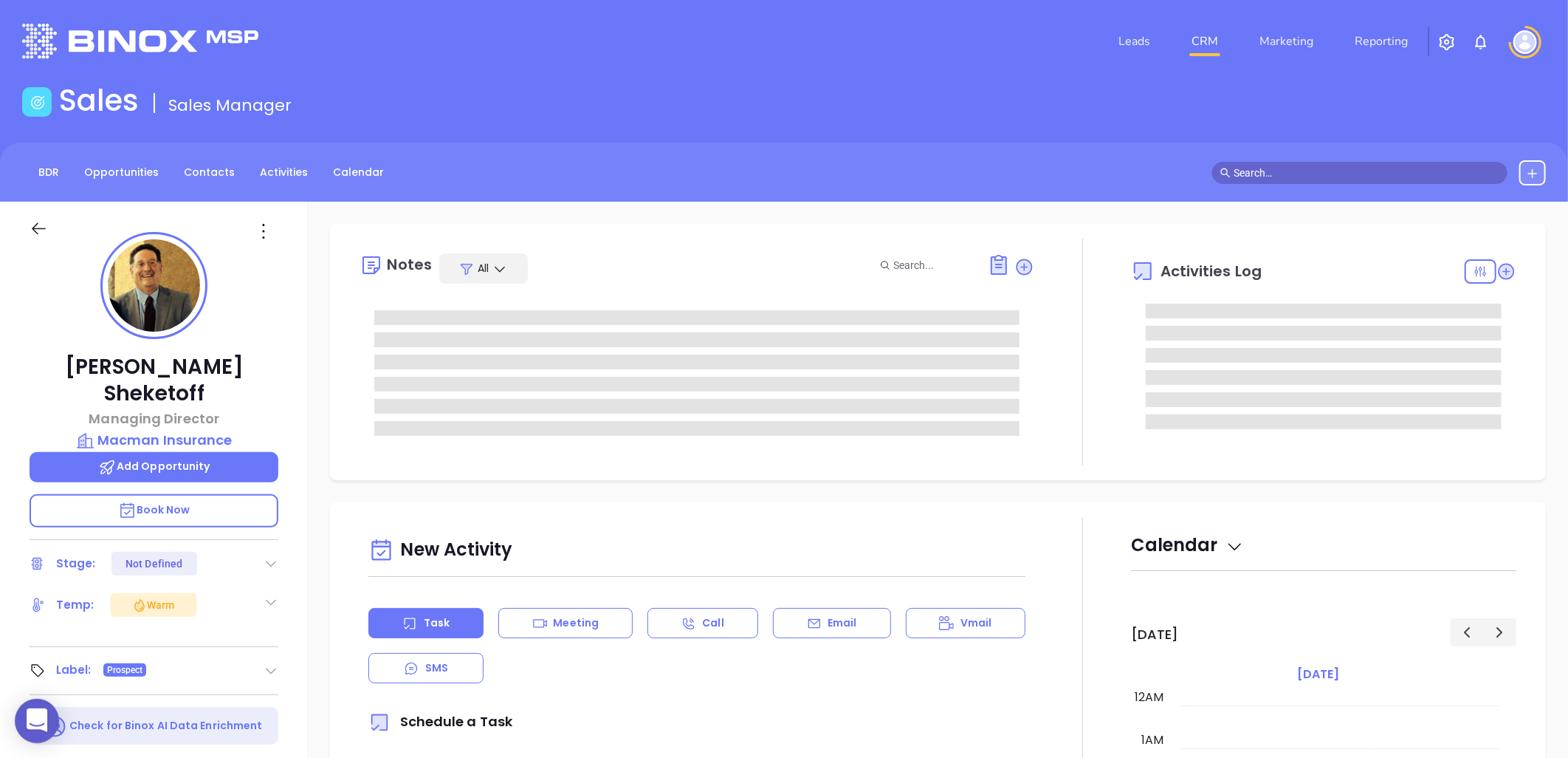
type input "08/22/2025"
type input "Liz Cruz"
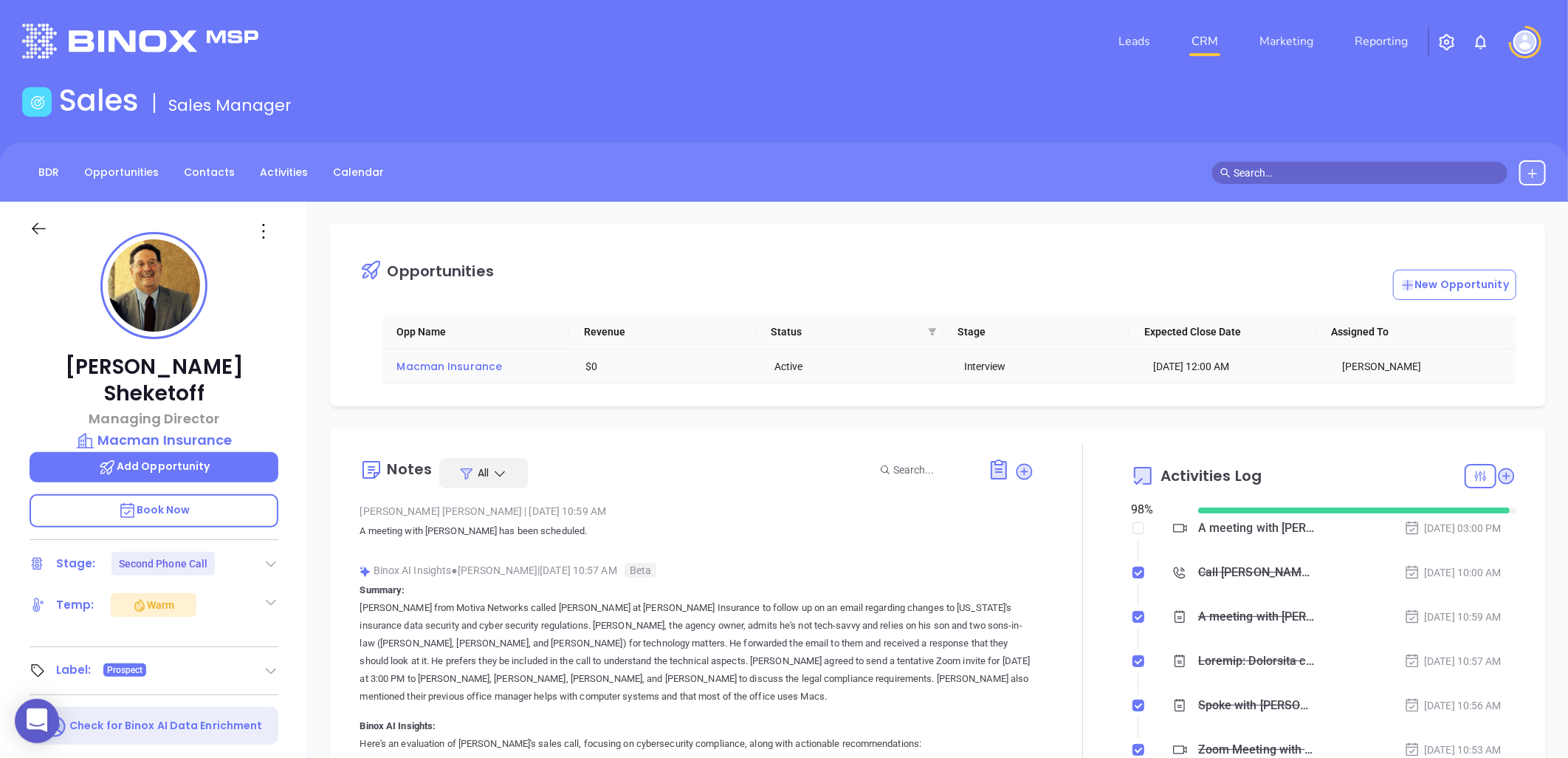
click at [460, 367] on span "Macman Insurance" at bounding box center [450, 367] width 106 height 15
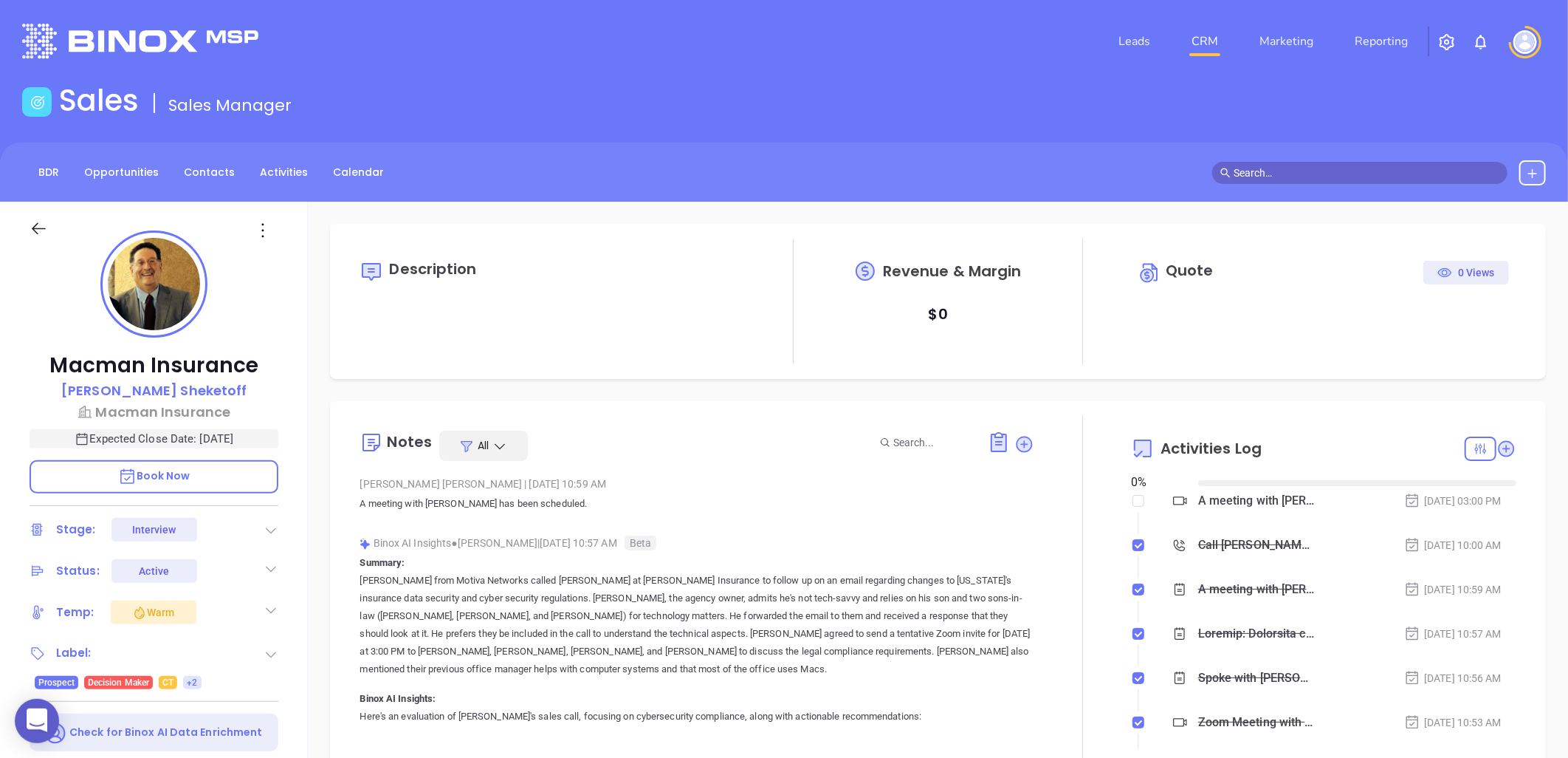
type input "08/22/2025"
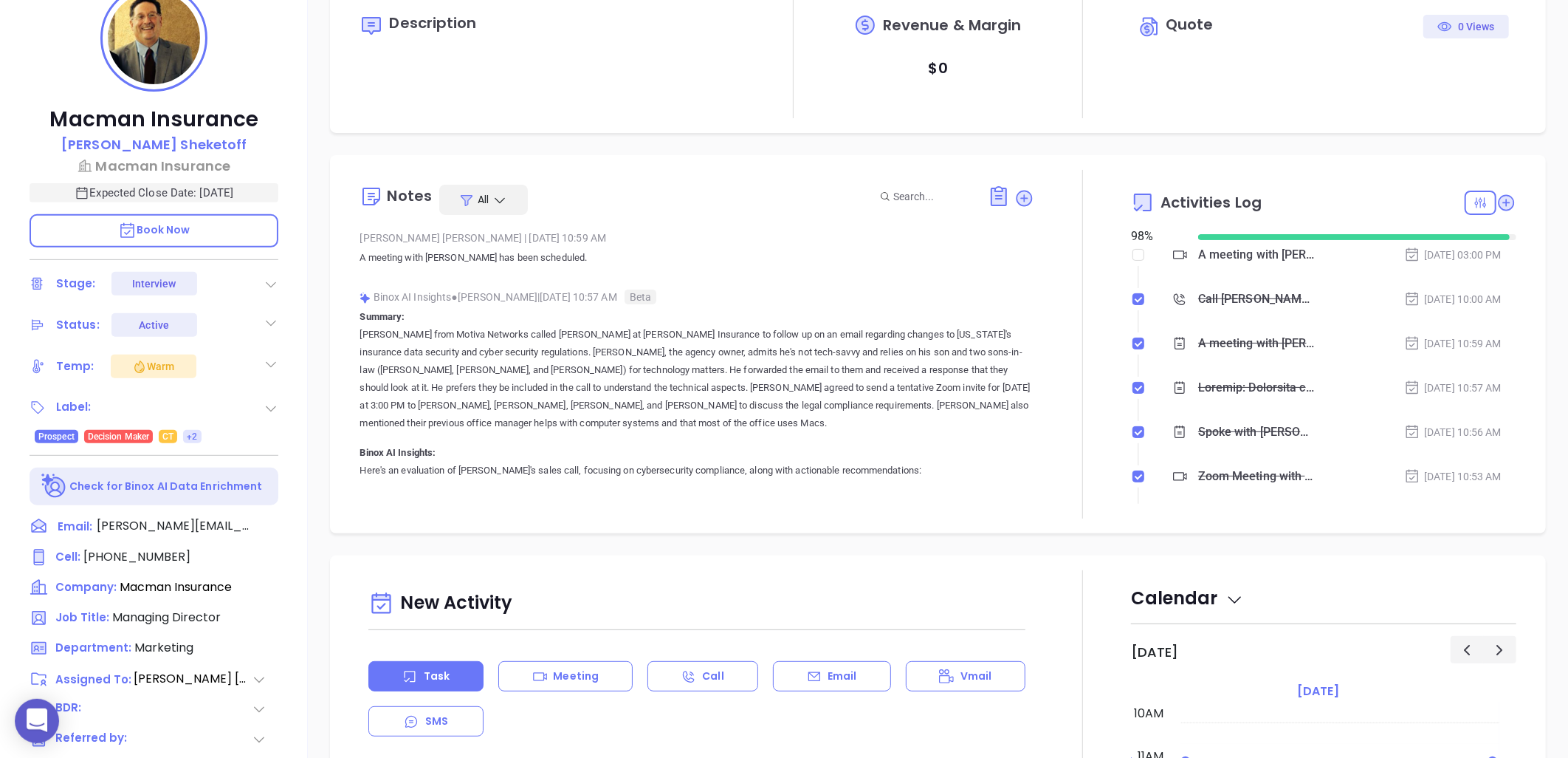
type input "Liz Cruz"
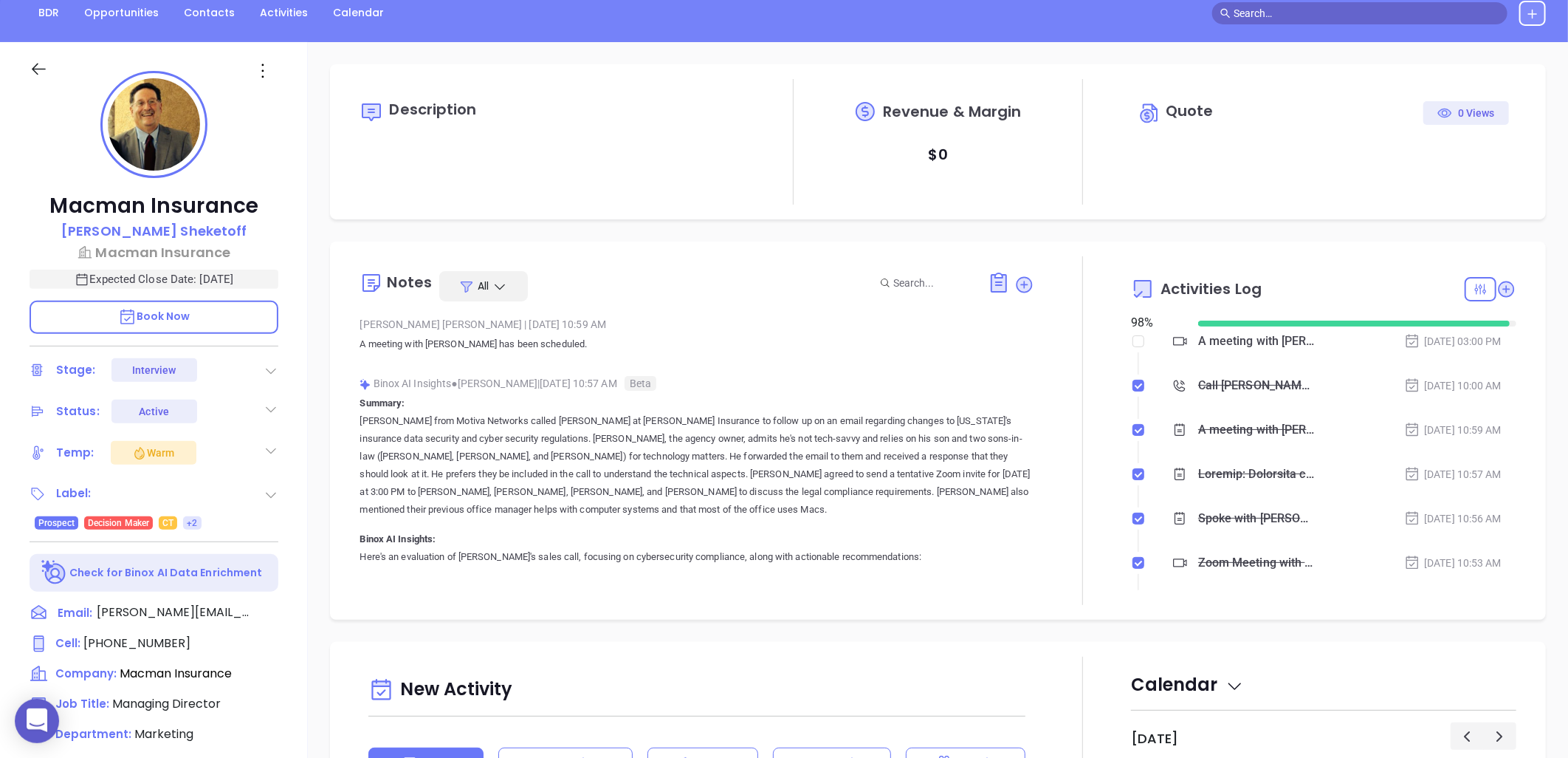
scroll to position [164, 0]
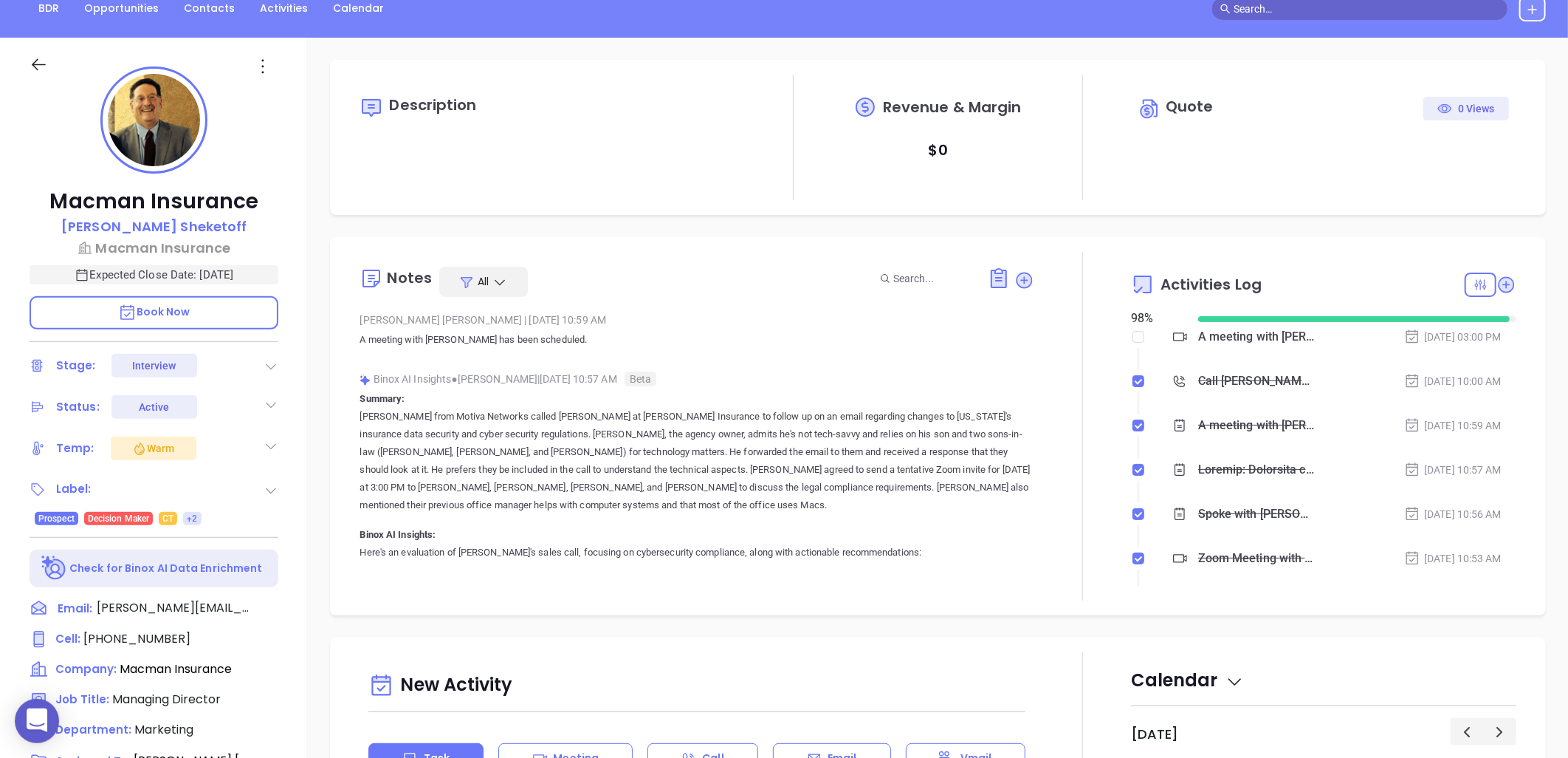
click at [270, 362] on icon at bounding box center [270, 367] width 15 height 15
click at [281, 92] on div "Macman Insurance Alan Sheketoff Macman Insurance Expected Close Date: Sep 22, 2…" at bounding box center [154, 511] width 308 height 947
click at [263, 65] on icon at bounding box center [263, 66] width 2 height 14
click at [291, 219] on div "Edit" at bounding box center [335, 225] width 144 height 16
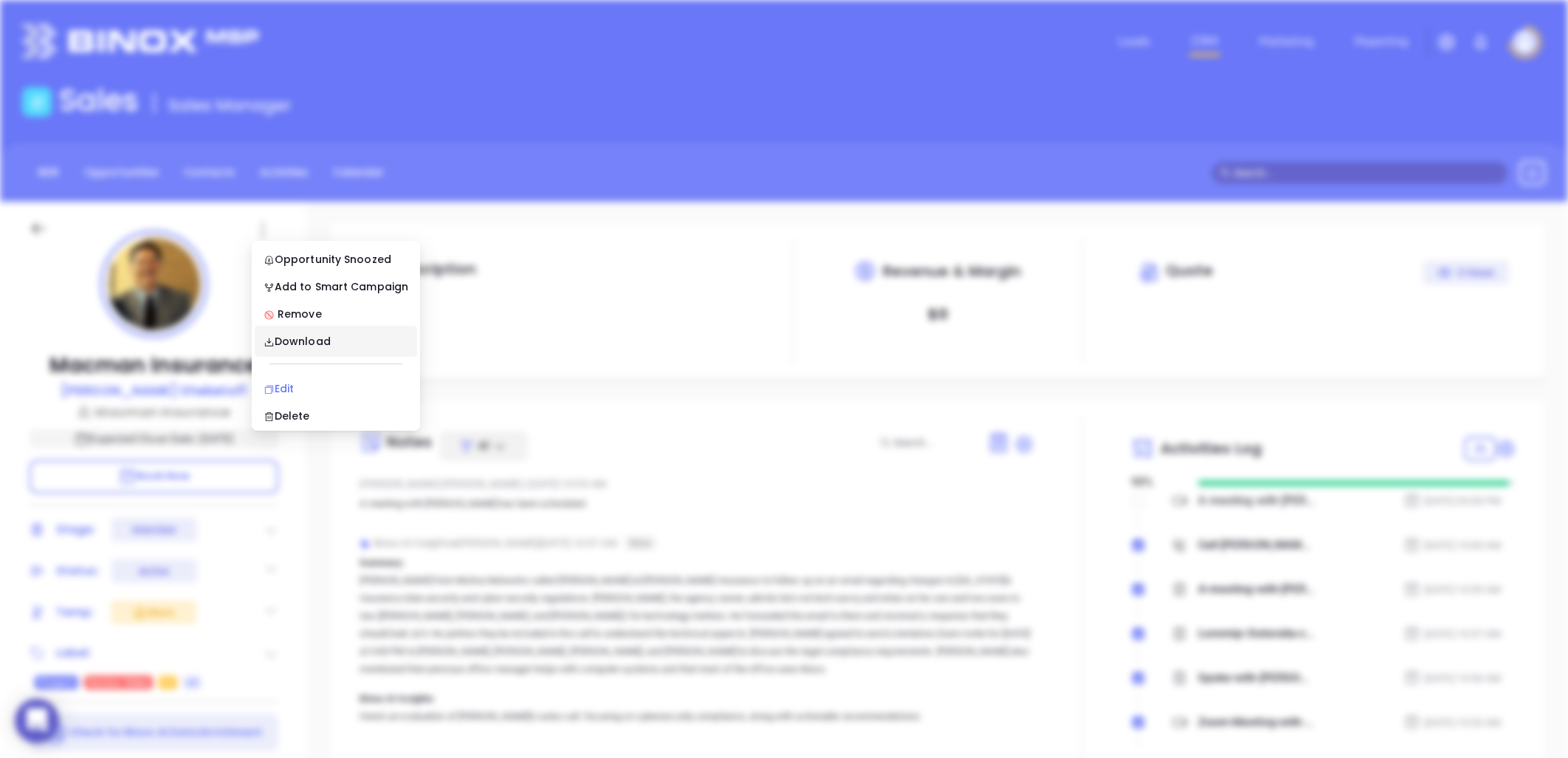
type input "Alan Sheketoff"
type input "Walter Contreras"
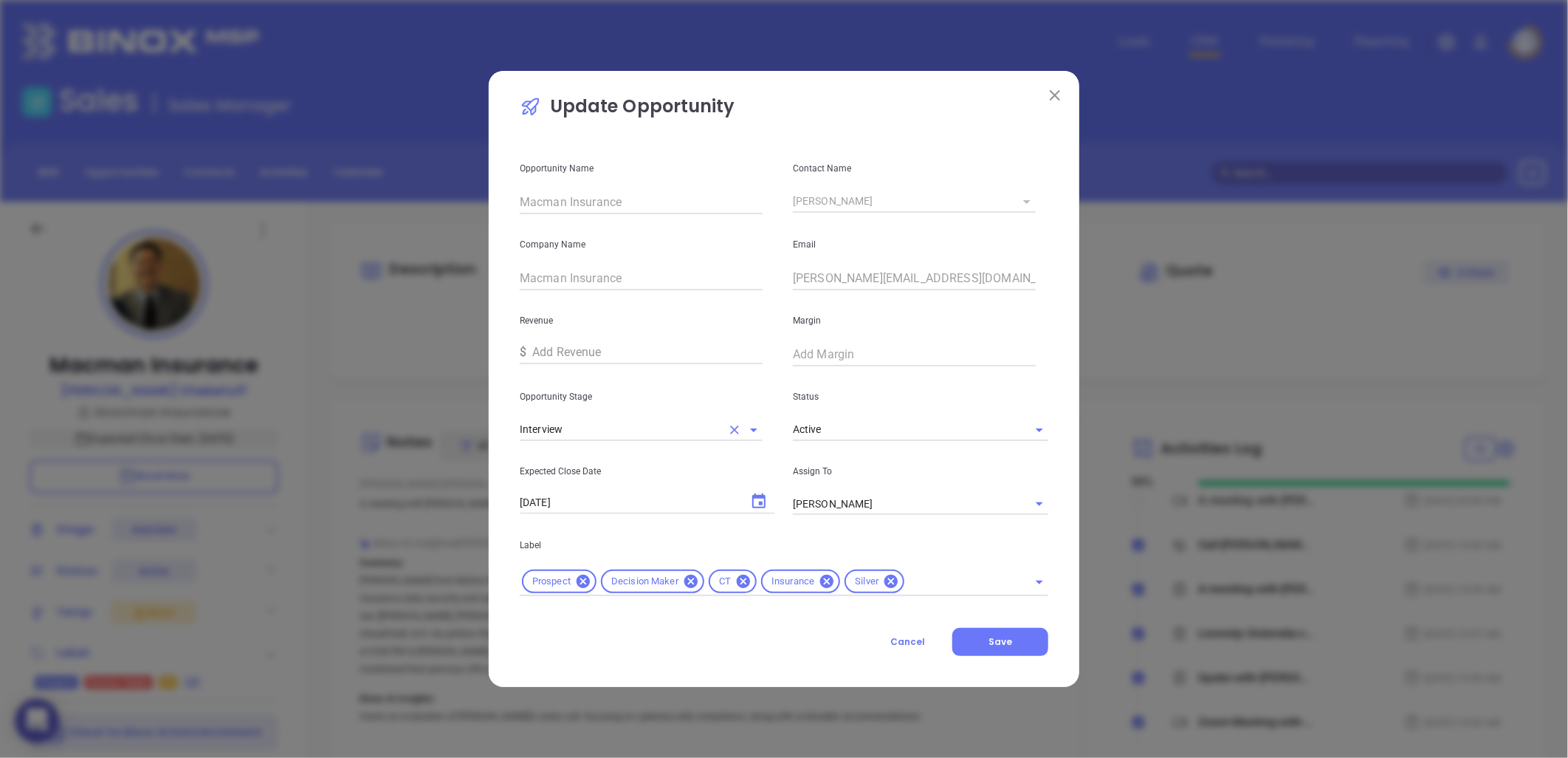
click at [709, 425] on input "Interview" at bounding box center [620, 429] width 202 height 21
click at [594, 464] on li "Needs To Reschedule" at bounding box center [641, 463] width 243 height 27
type input "Needs To Reschedule"
click at [1008, 644] on span "Save" at bounding box center [1001, 642] width 24 height 13
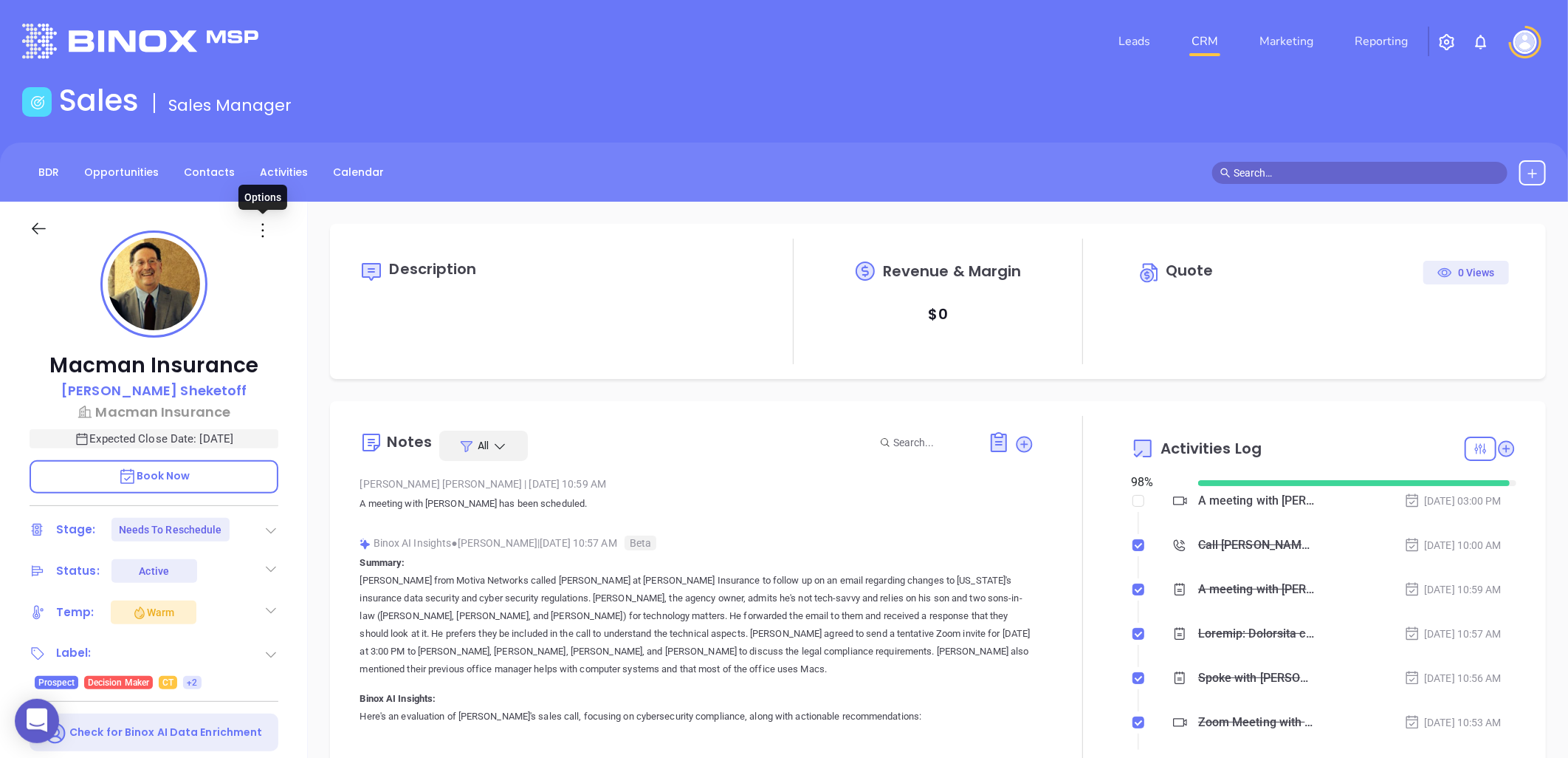
click at [262, 219] on icon at bounding box center [262, 230] width 22 height 22
click at [286, 390] on div "Edit" at bounding box center [335, 389] width 144 height 16
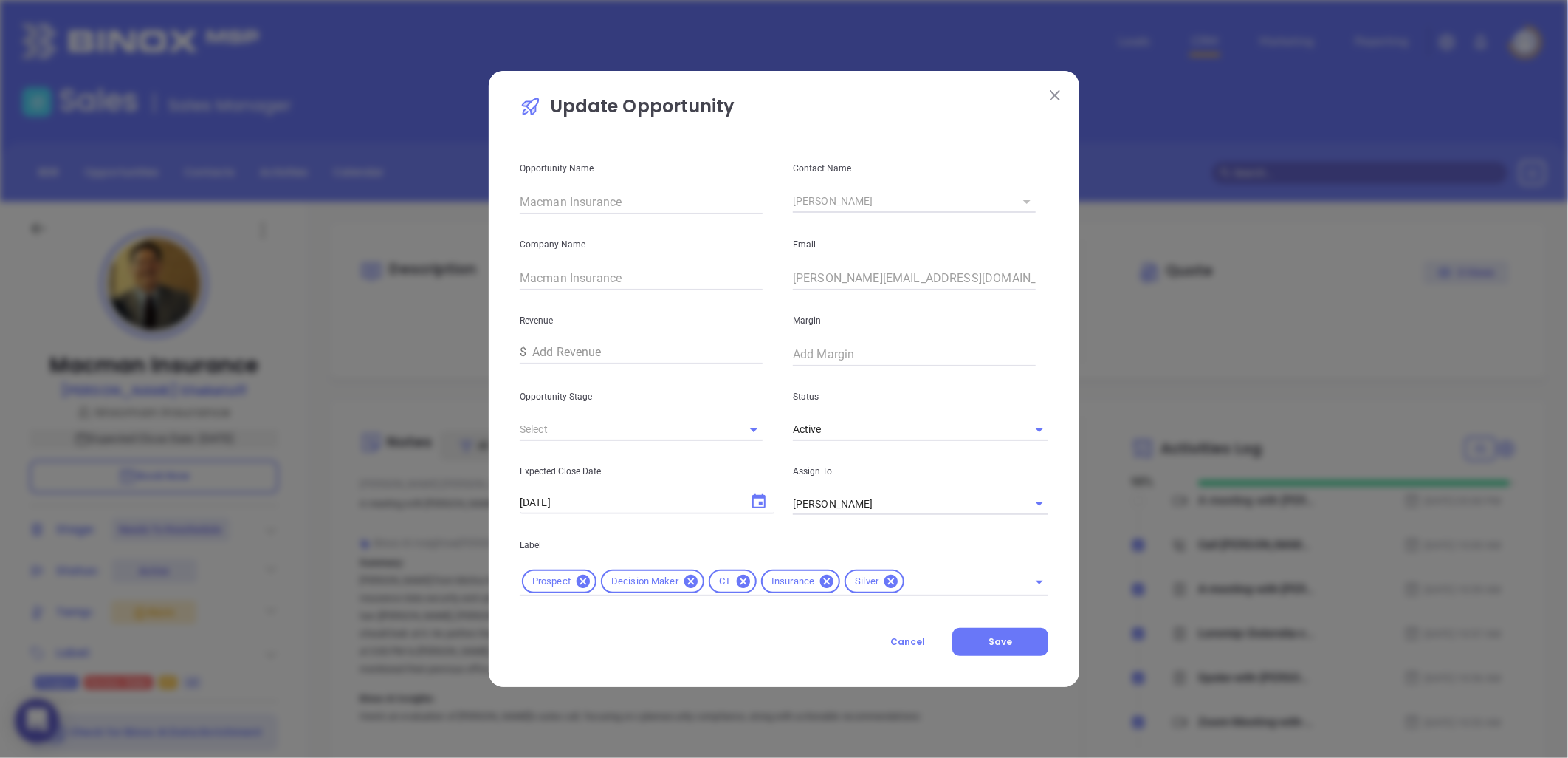
type input "Needs To Reschedule"
click at [732, 429] on icon "Clear" at bounding box center [735, 430] width 9 height 9
click at [670, 425] on input "text" at bounding box center [620, 429] width 202 height 21
click at [592, 460] on li "Interview" at bounding box center [641, 463] width 243 height 27
type input "Interview"
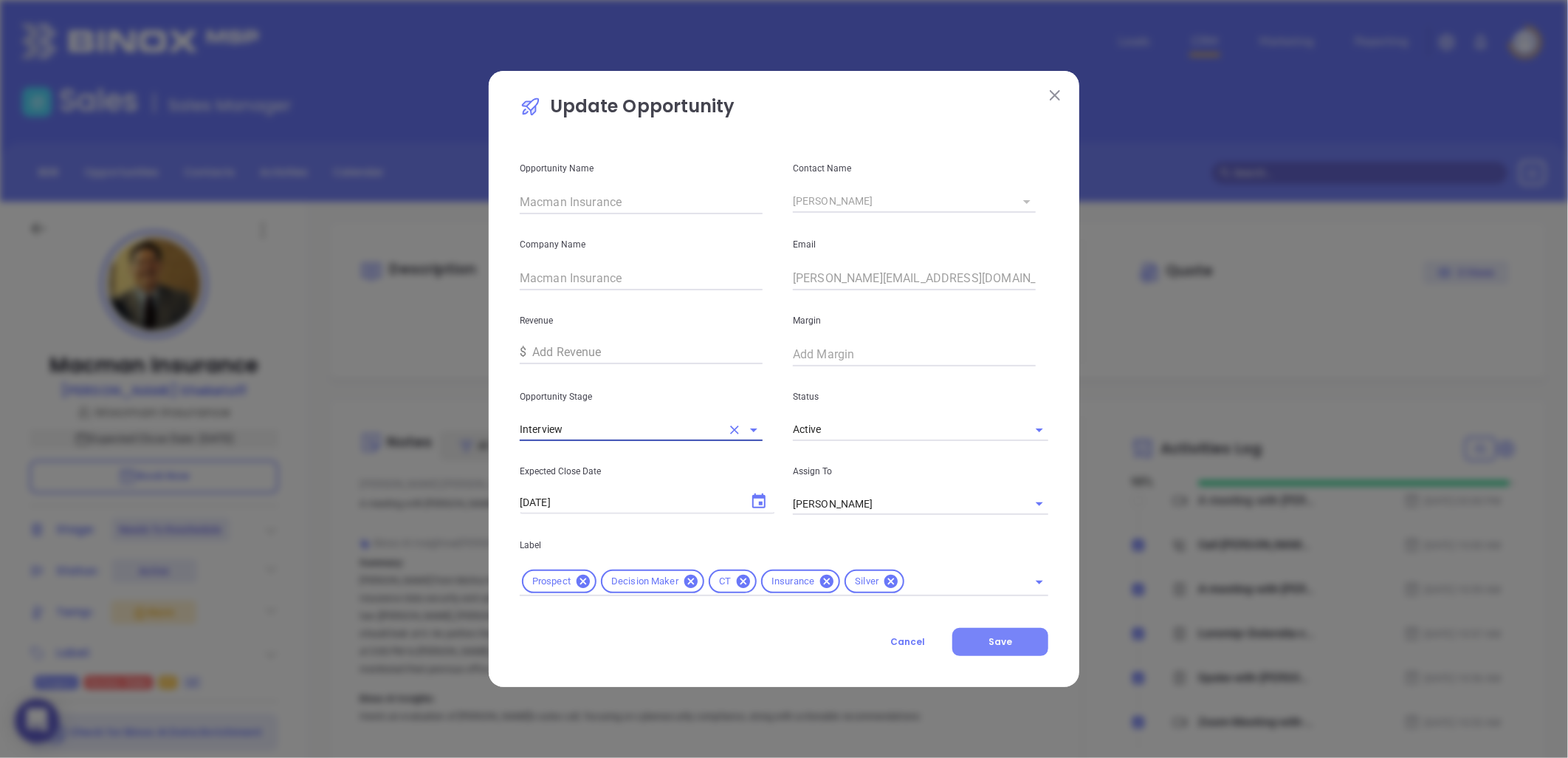
click at [1013, 639] on button "Save" at bounding box center [1000, 642] width 96 height 28
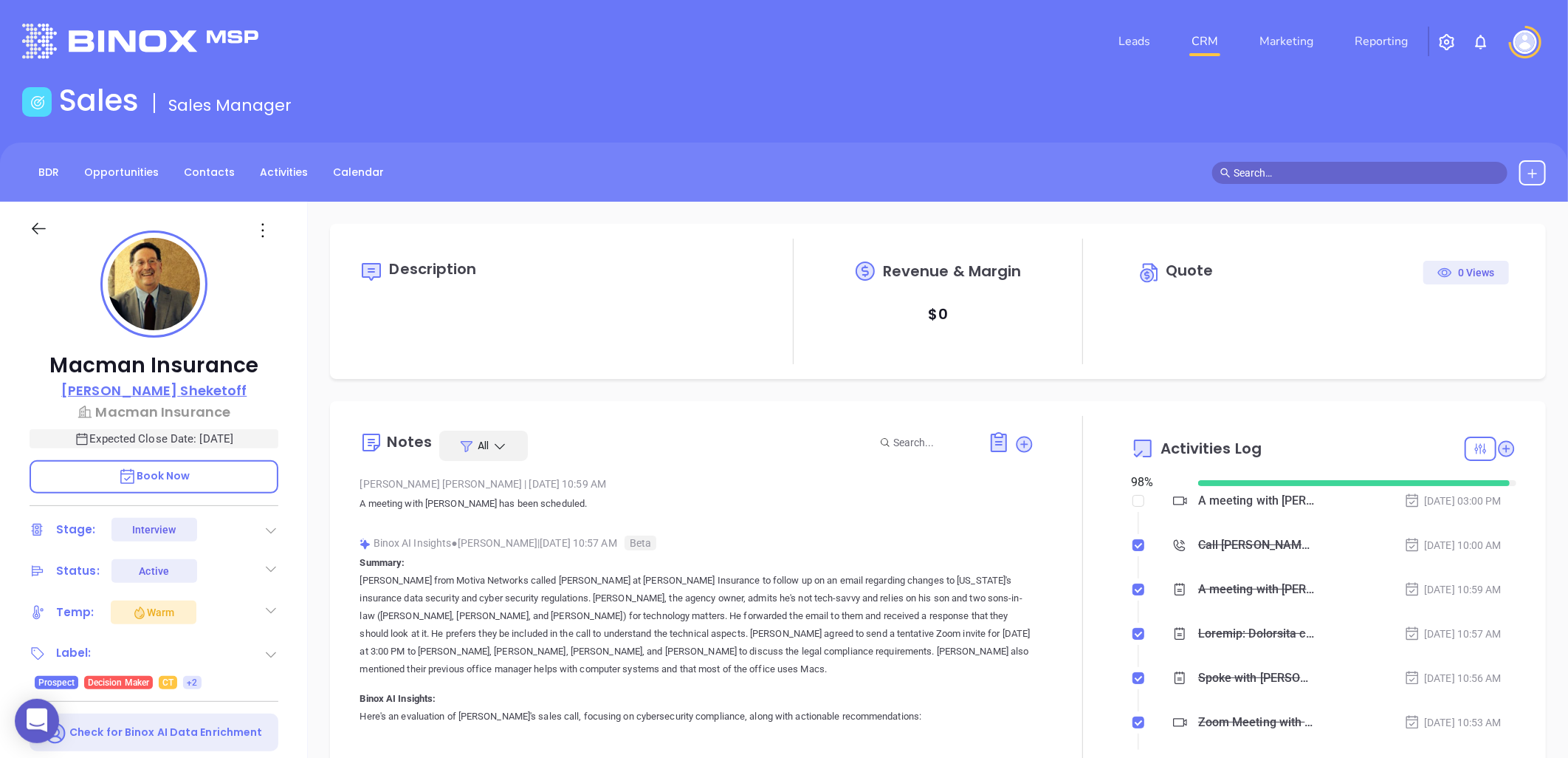
click at [171, 387] on p "Alan Sheketoff" at bounding box center [154, 390] width 185 height 20
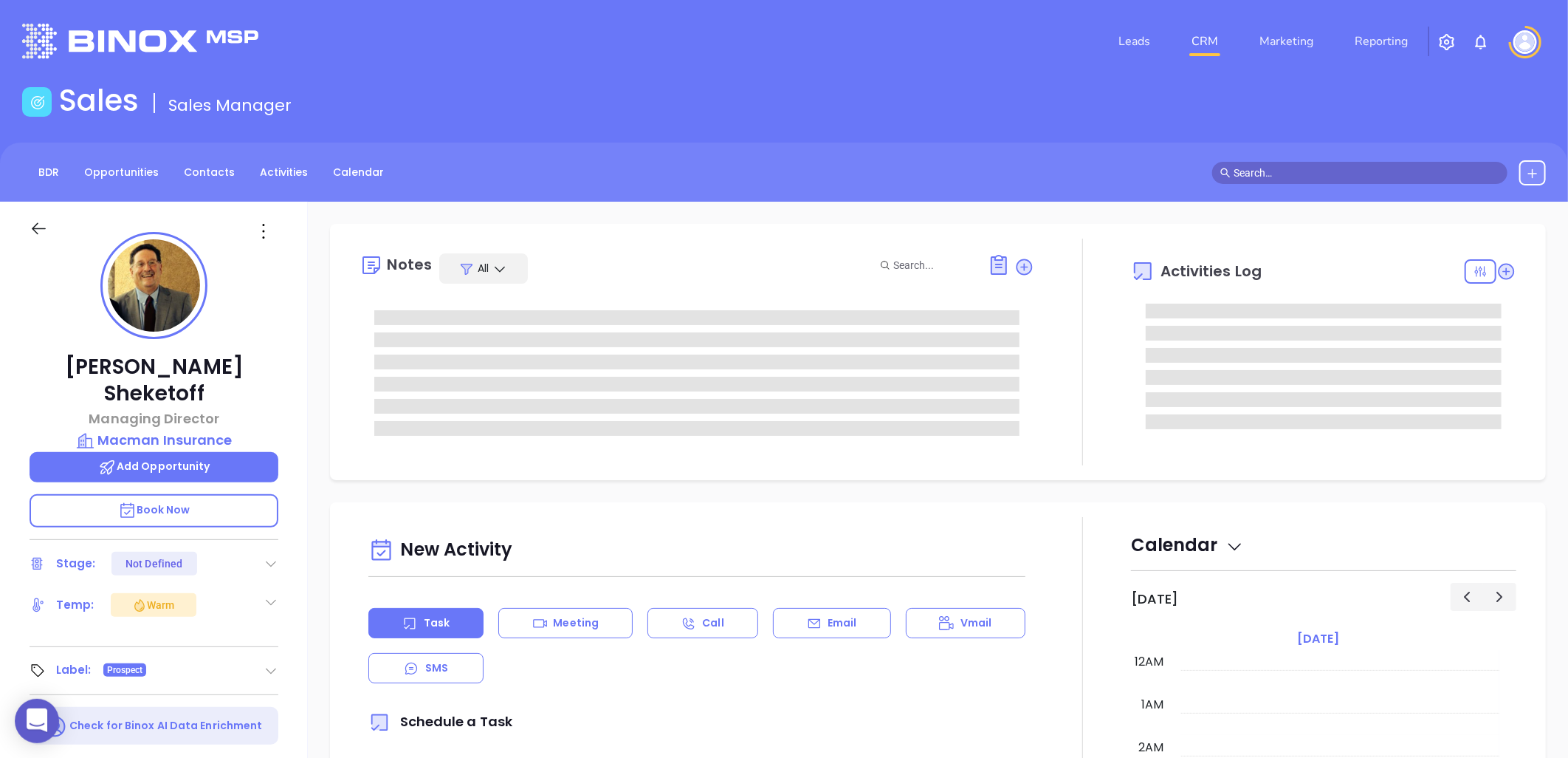
type input "08/22/2025"
type input "Liz Cruz"
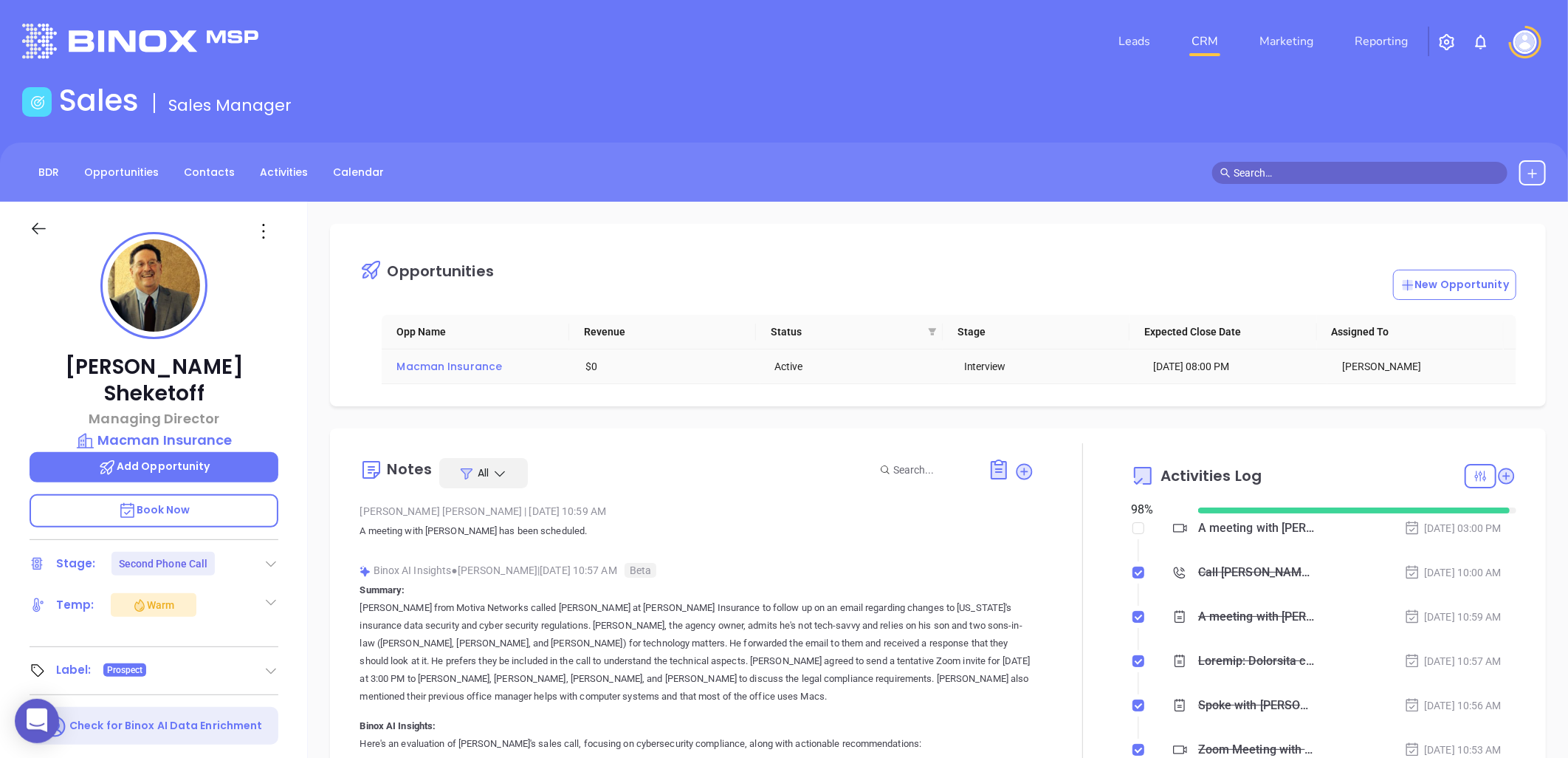
click at [440, 369] on span "Macman Insurance" at bounding box center [450, 367] width 106 height 15
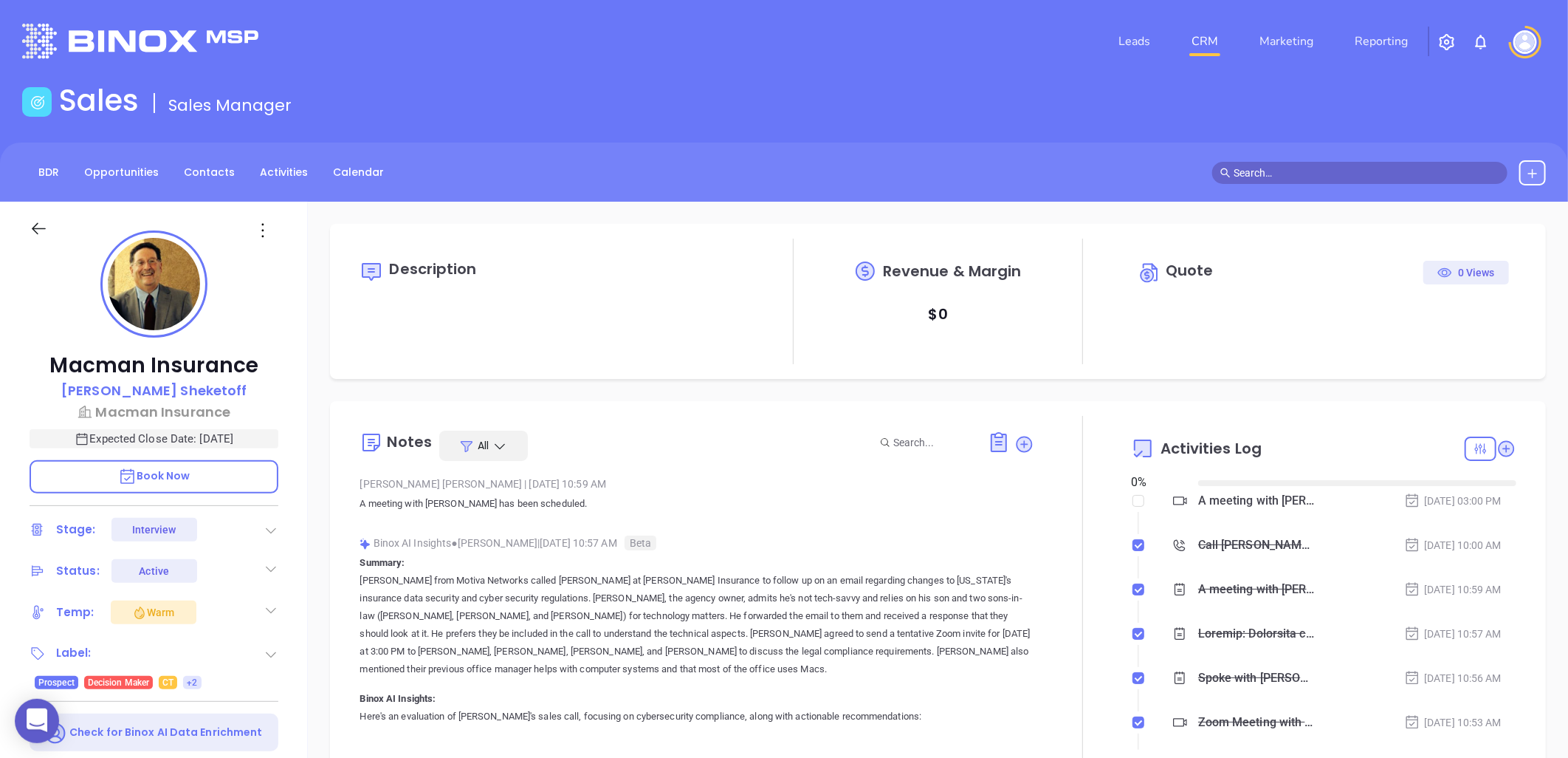
type input "08/22/2025"
type input "Liz Cruz"
click at [263, 222] on icon at bounding box center [262, 230] width 22 height 22
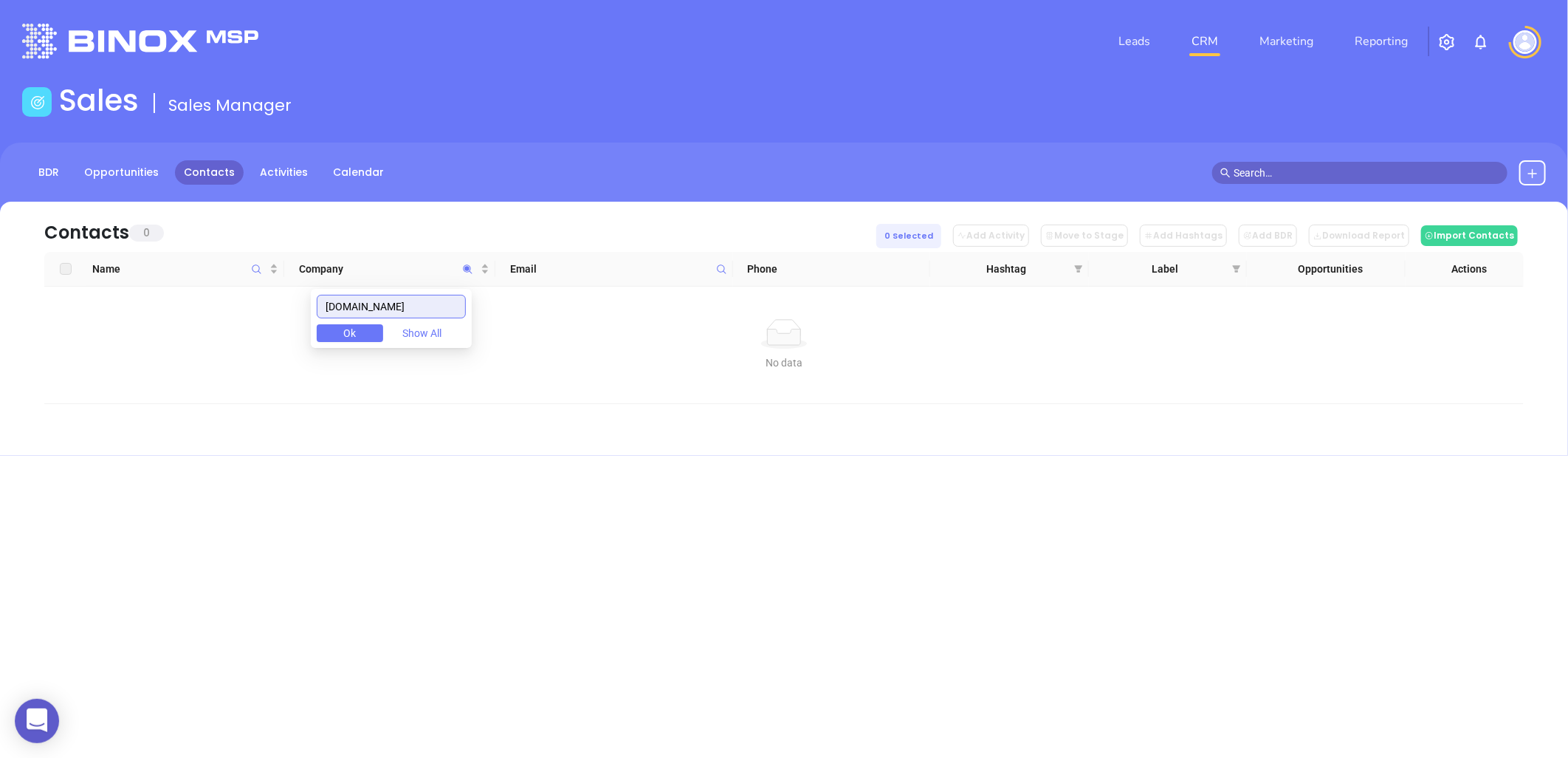
drag, startPoint x: 317, startPoint y: 324, endPoint x: 71, endPoint y: 363, distance: 249.1
click at [72, 360] on body "0 Leads CRM Marketing Reporting Financial Leads Leads Sales Sales Manager BDR O…" at bounding box center [784, 379] width 1568 height 758
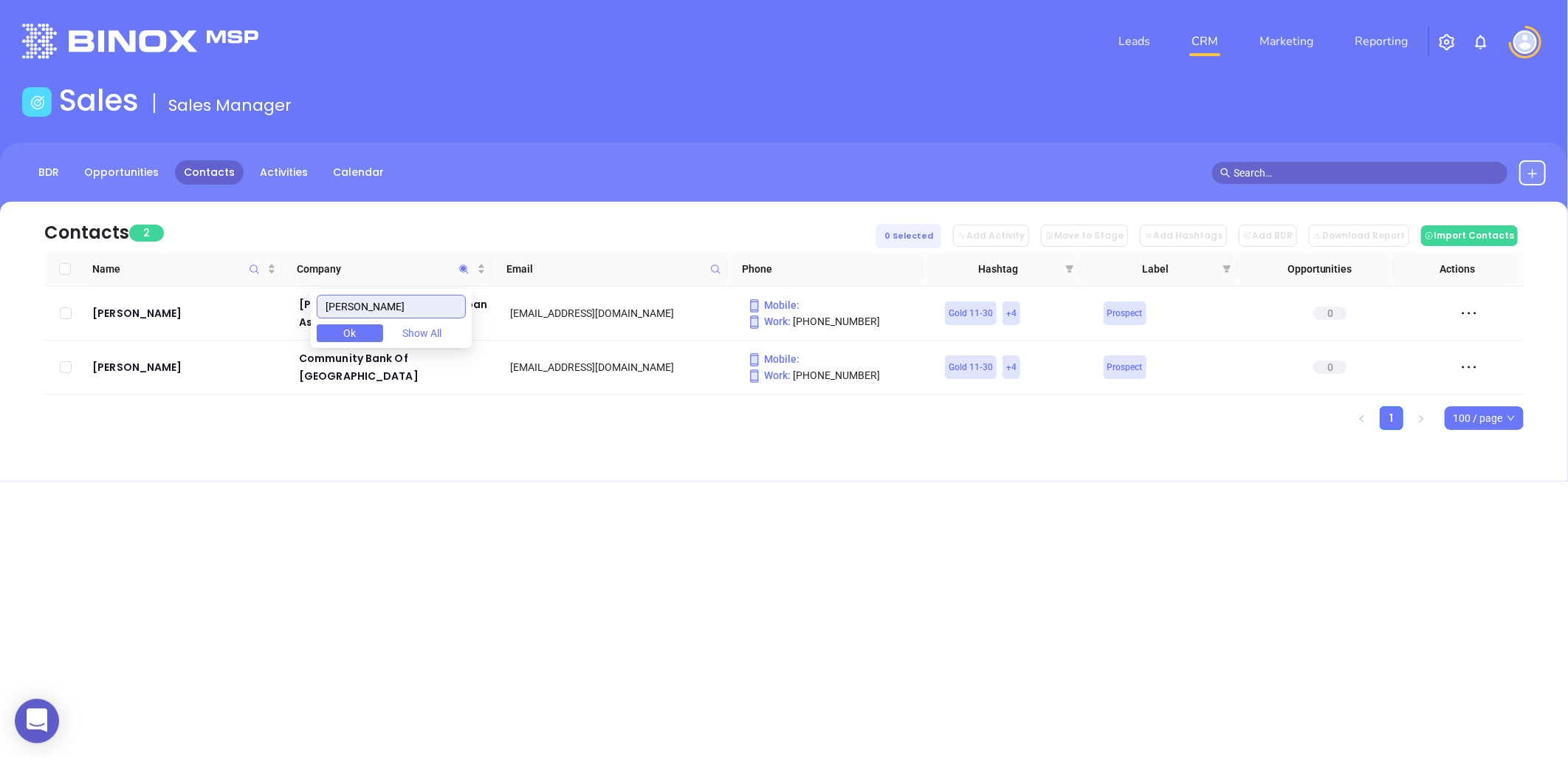
type input "[PERSON_NAME]"
click at [452, 471] on div "Contacts 2 0 Selected Add Activity Move to Stage Add Hashtags Add BDR Download …" at bounding box center [784, 342] width 1568 height 280
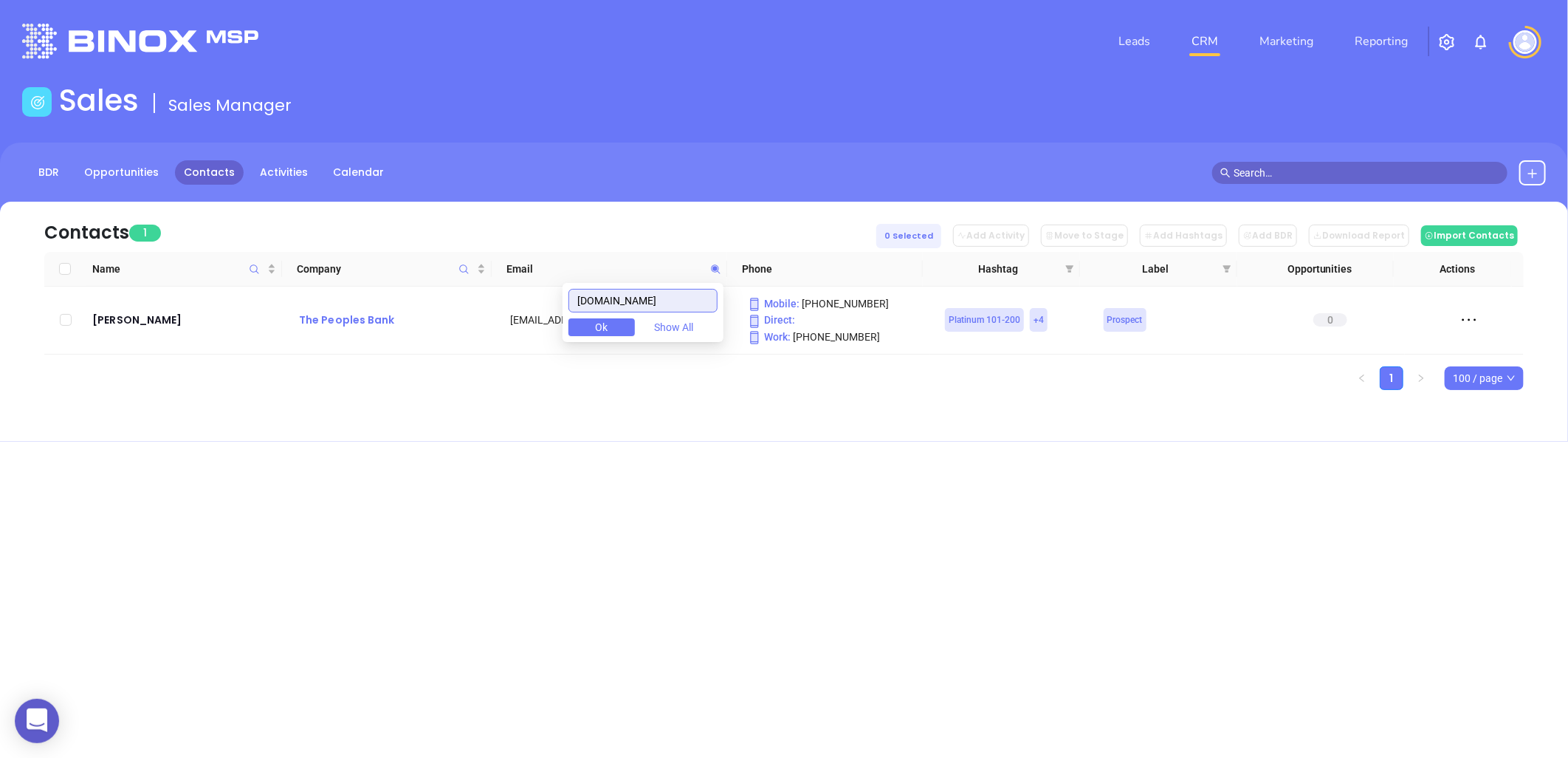
drag, startPoint x: 547, startPoint y: 313, endPoint x: 481, endPoint y: 315, distance: 66.0
click at [471, 320] on body "0 Leads CRM Marketing Reporting Financial Leads Leads Sales Sales Manager BDR O…" at bounding box center [784, 379] width 1568 height 758
paste input "[PERSON_NAME][DOMAIN_NAME]"
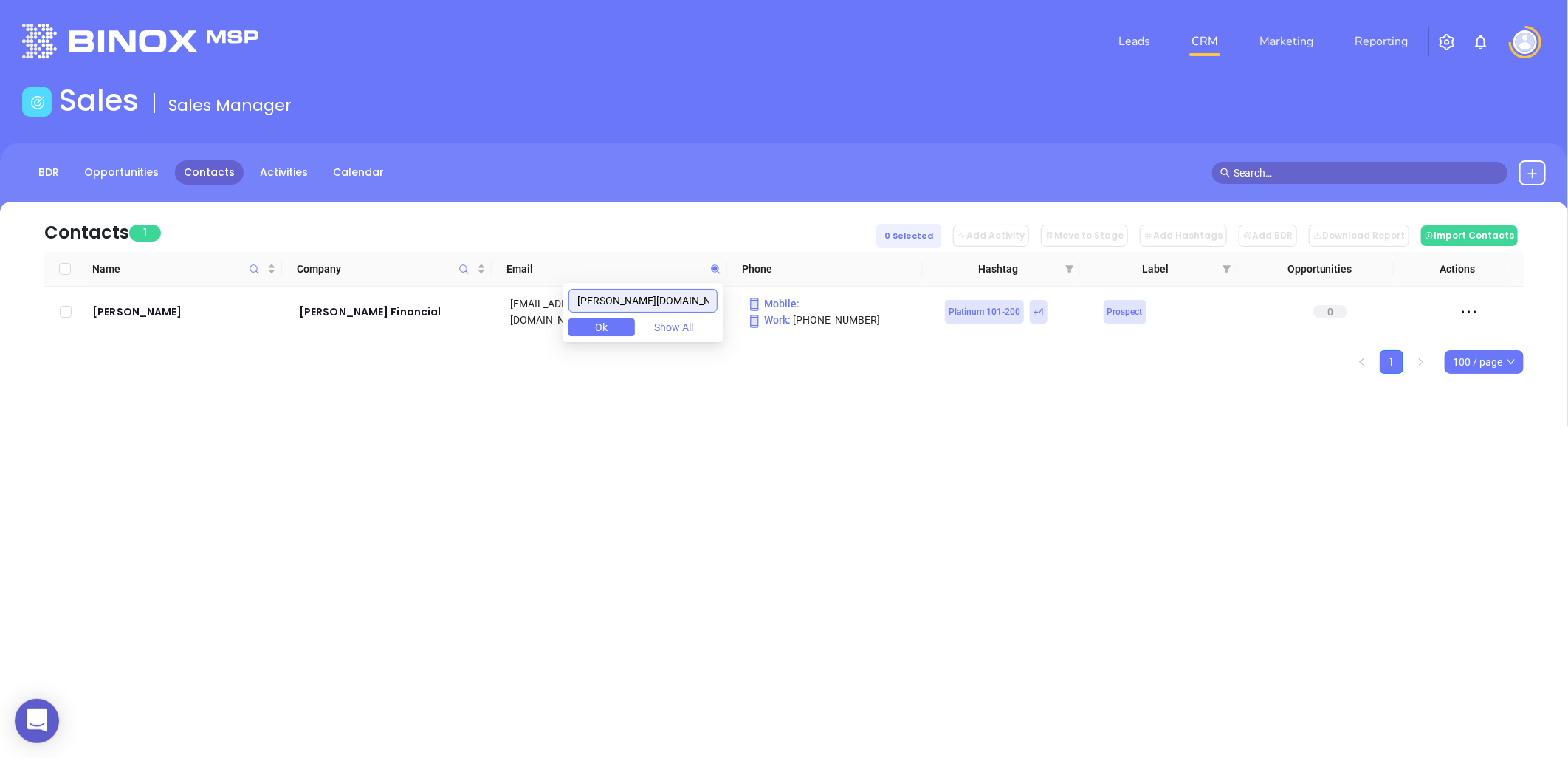
drag, startPoint x: 673, startPoint y: 304, endPoint x: 698, endPoint y: 292, distance: 27.7
click at [556, 315] on body "0 Leads CRM Marketing Reporting Financial Leads Leads Sales Sales Manager BDR O…" at bounding box center [784, 379] width 1568 height 758
paste input "[DOMAIN_NAME]"
drag, startPoint x: 673, startPoint y: 302, endPoint x: 461, endPoint y: 324, distance: 213.1
click at [461, 324] on body "0 Leads CRM Marketing Reporting Financial Leads Leads Sales Sales Manager BDR O…" at bounding box center [784, 379] width 1568 height 758
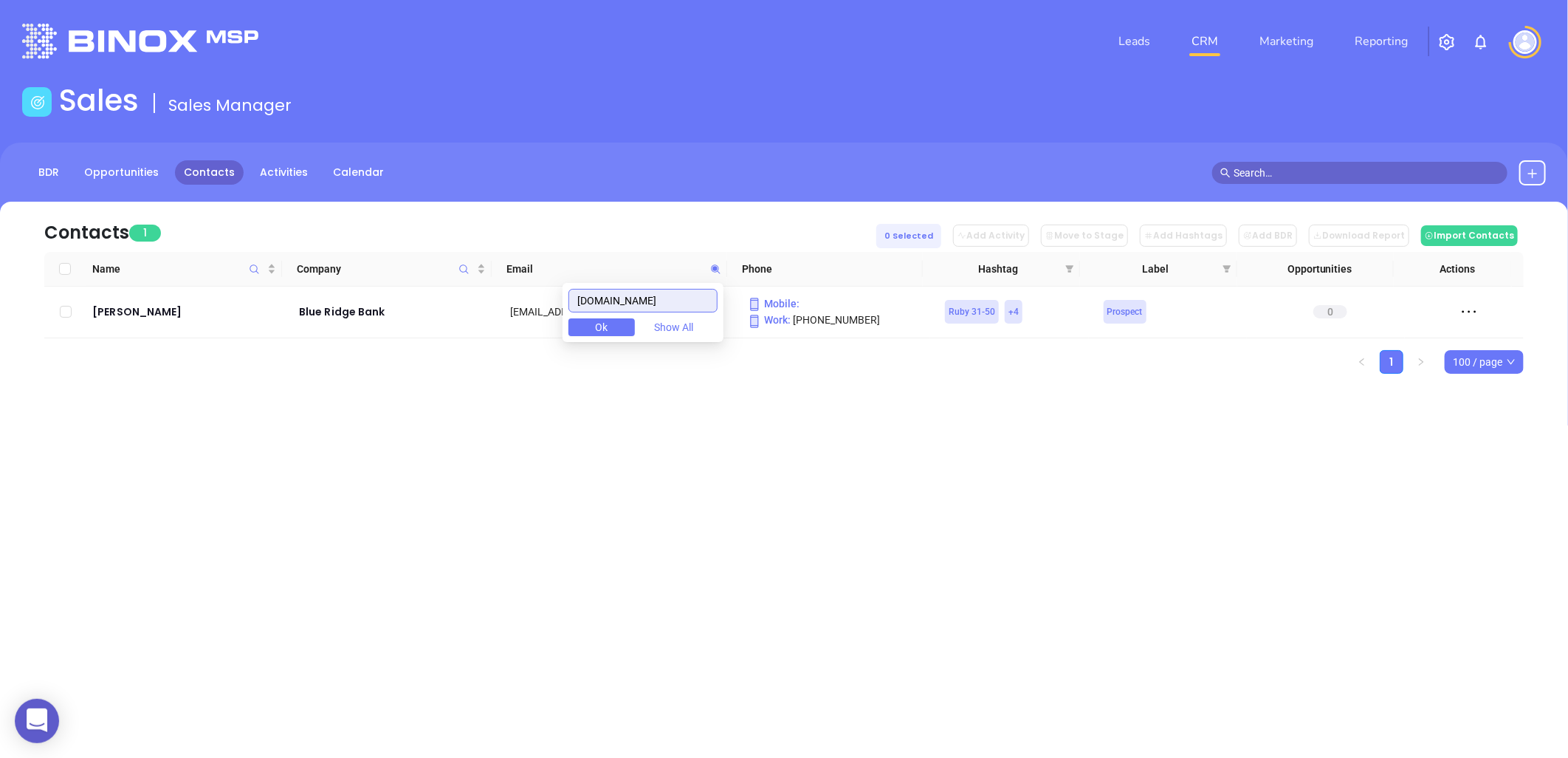
paste input "[PERSON_NAME]"
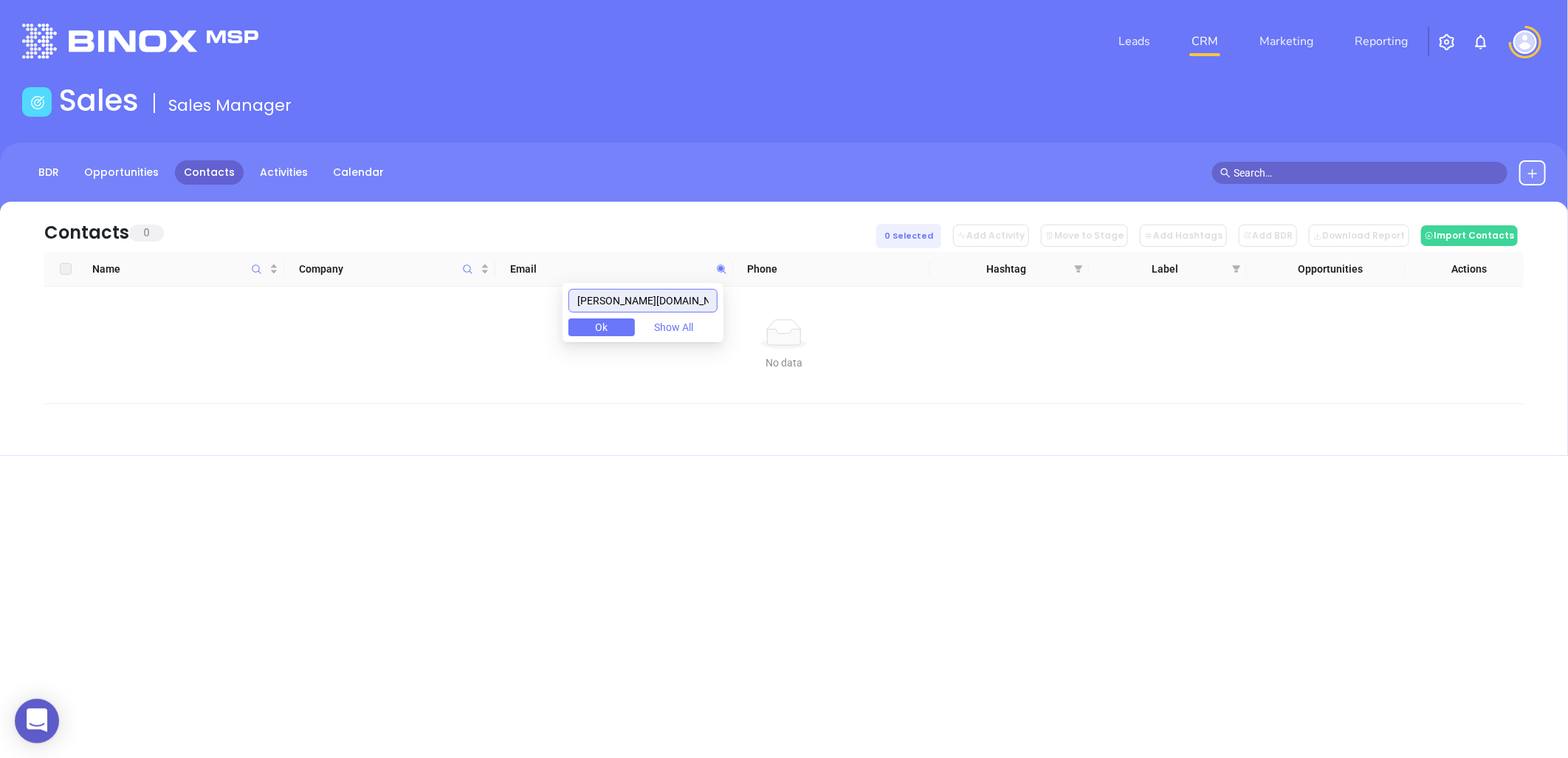
type input "[PERSON_NAME][DOMAIN_NAME]"
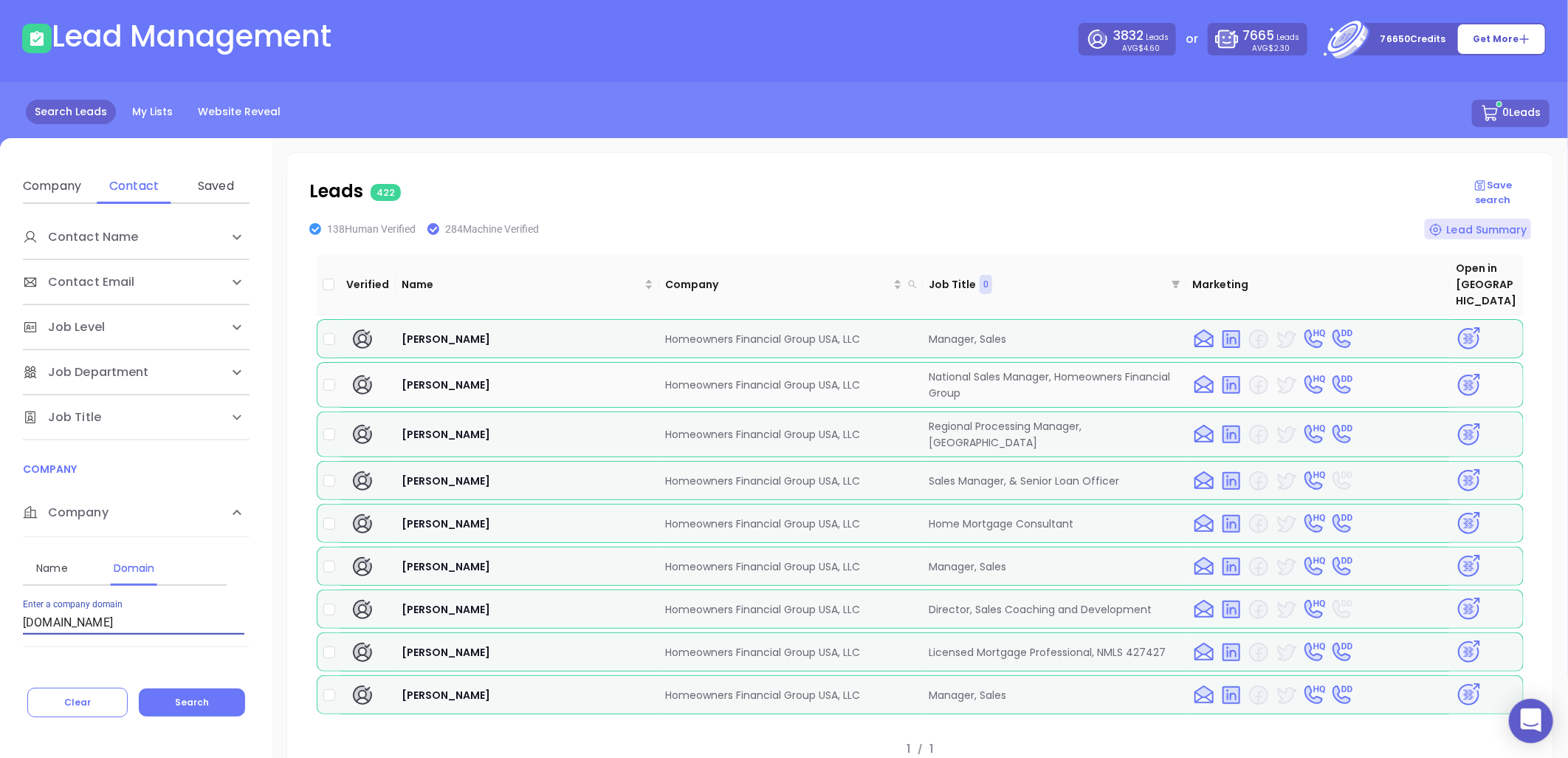
scroll to position [248, 0]
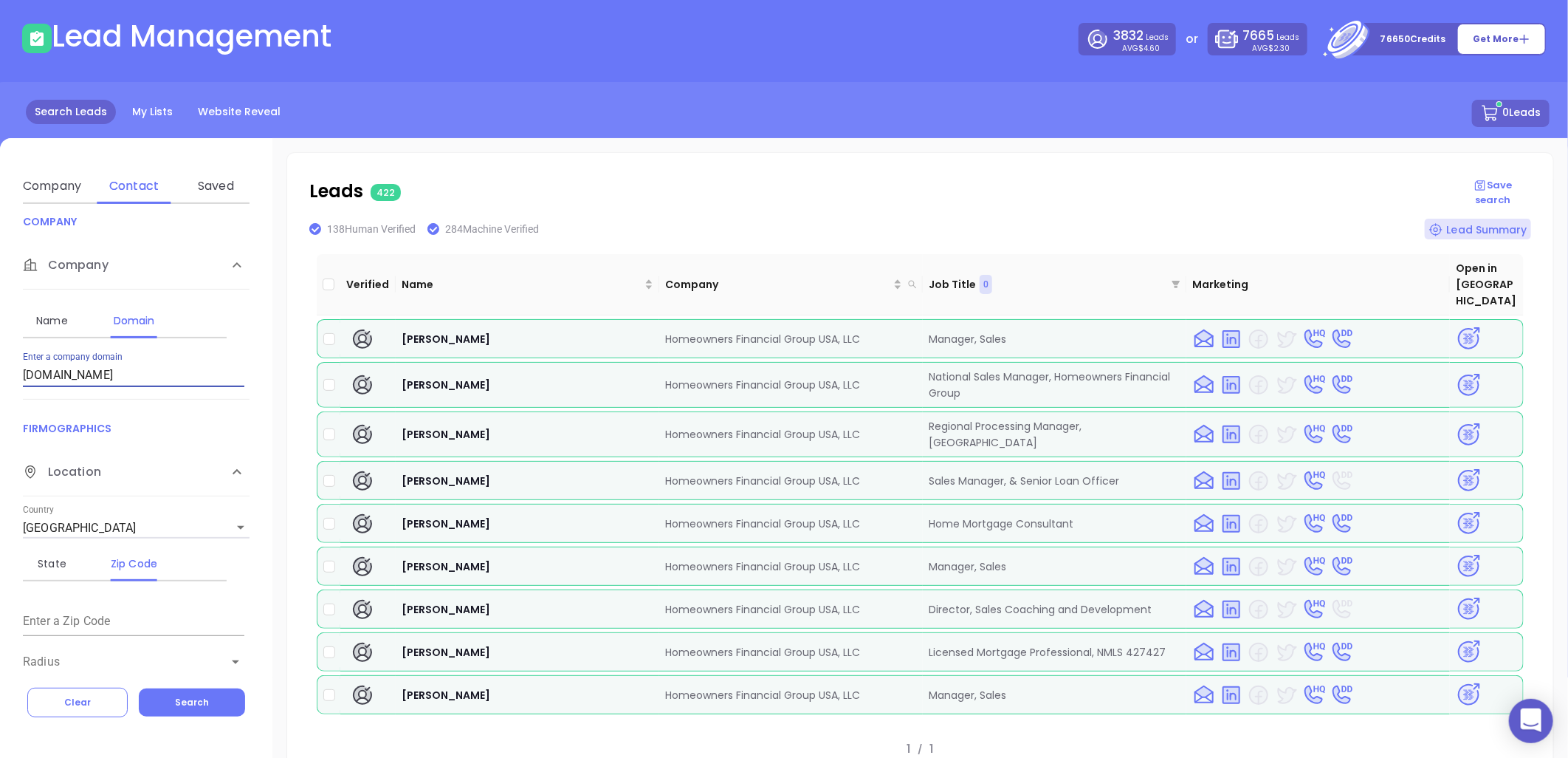
drag, startPoint x: 136, startPoint y: 375, endPoint x: -159, endPoint y: 402, distance: 296.2
click at [0, 402] on html "0 Leads CRM Marketing Reporting Financial Leads Leads Lead Management 3832 Lead…" at bounding box center [784, 315] width 1568 height 758
paste input "[PERSON_NAME][DOMAIN_NAME]"
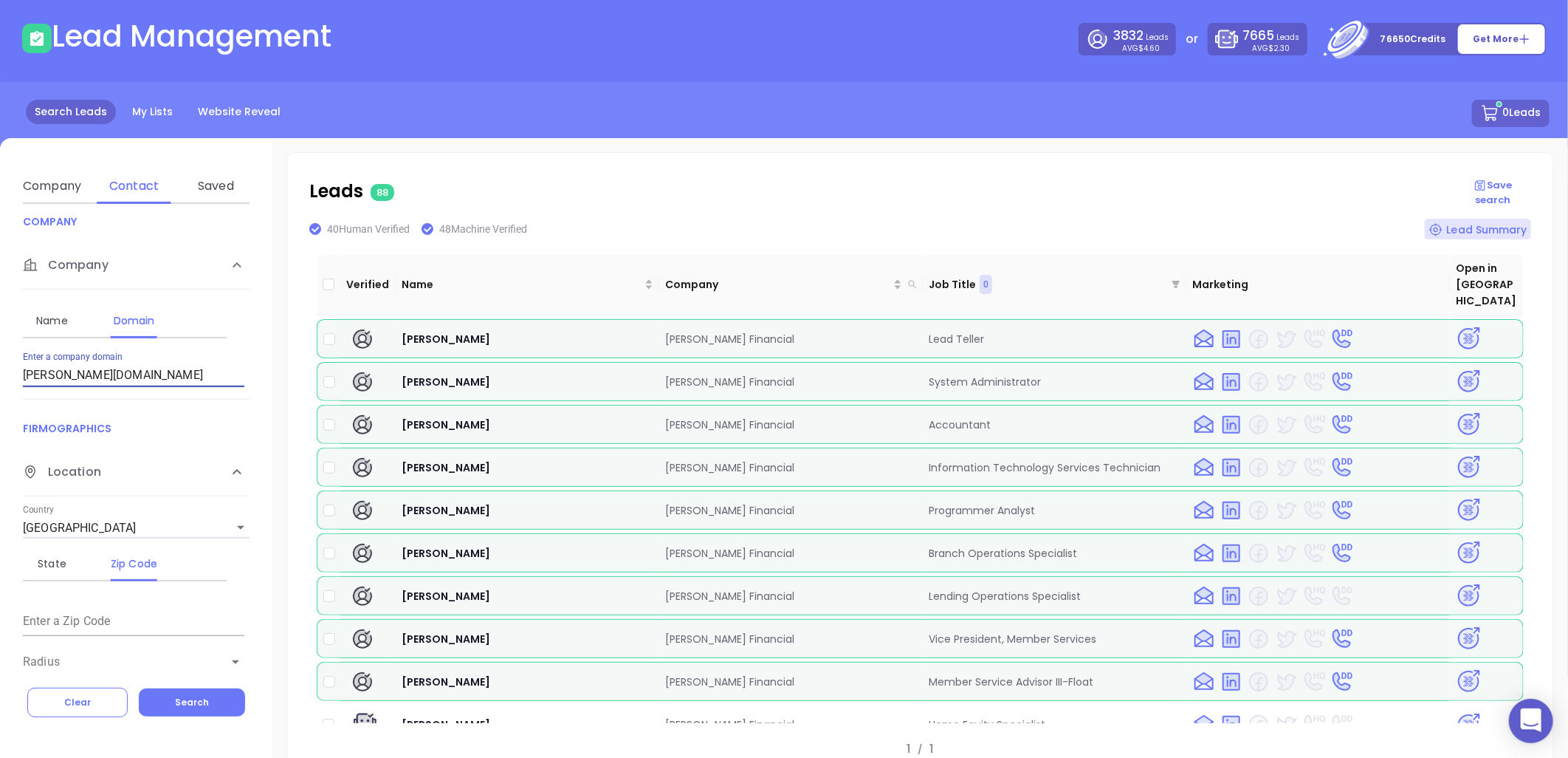
drag, startPoint x: 535, startPoint y: 200, endPoint x: 300, endPoint y: 253, distance: 240.9
click at [300, 253] on div "Leads 88 Save search 40 Human Verified 48 Machine Verified Lead Summary Verifie…" at bounding box center [919, 467] width 1266 height 630
drag, startPoint x: -82, startPoint y: 391, endPoint x: -139, endPoint y: 398, distance: 57.4
click at [0, 398] on html "0 Leads CRM Marketing Reporting Financial Leads Leads Lead Management 3832 Lead…" at bounding box center [784, 315] width 1568 height 758
paste input "[PERSON_NAME][DOMAIN_NAME]"
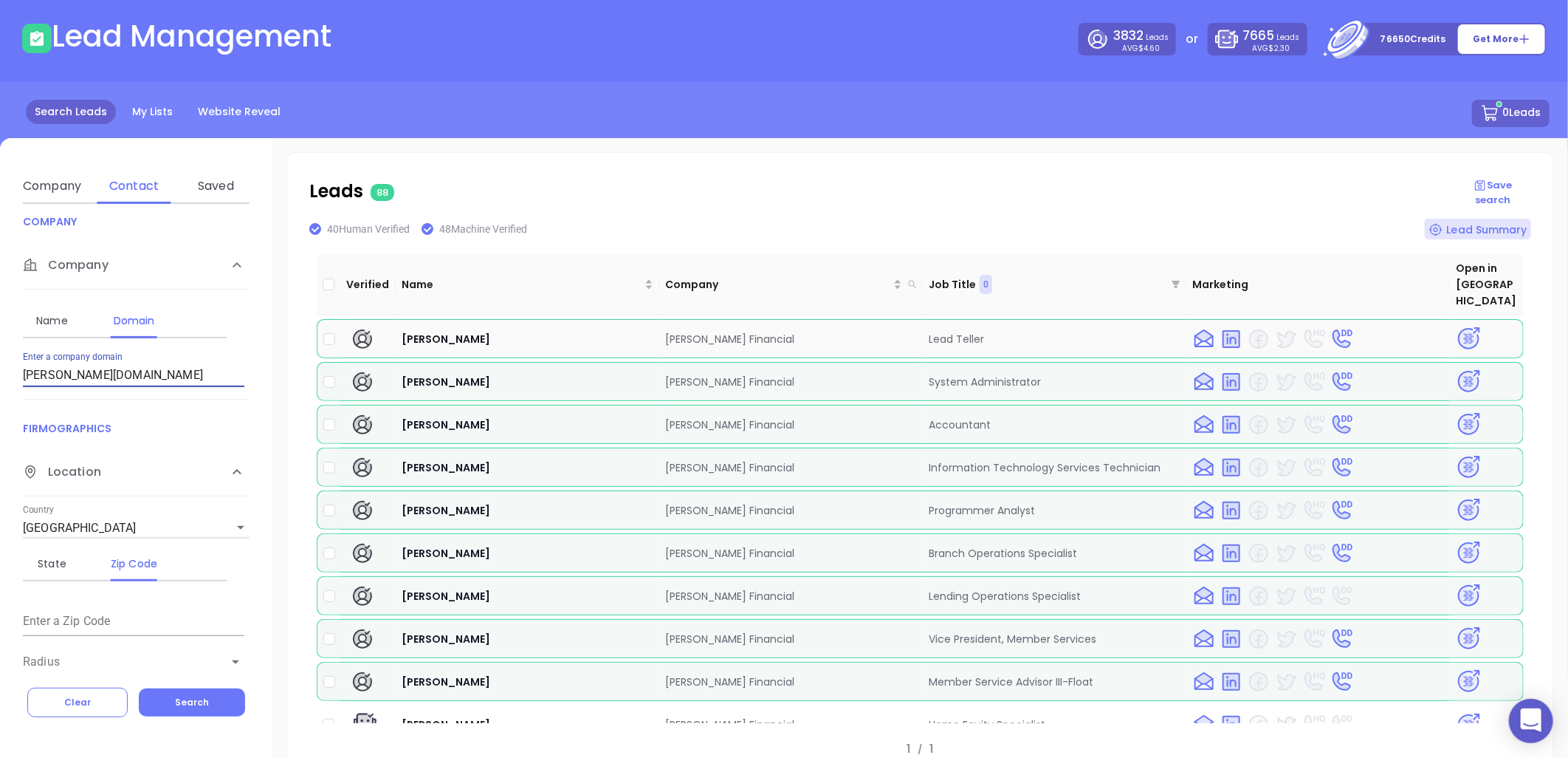
type input "[PERSON_NAME][DOMAIN_NAME]"
